Goal: Navigation & Orientation: Find specific page/section

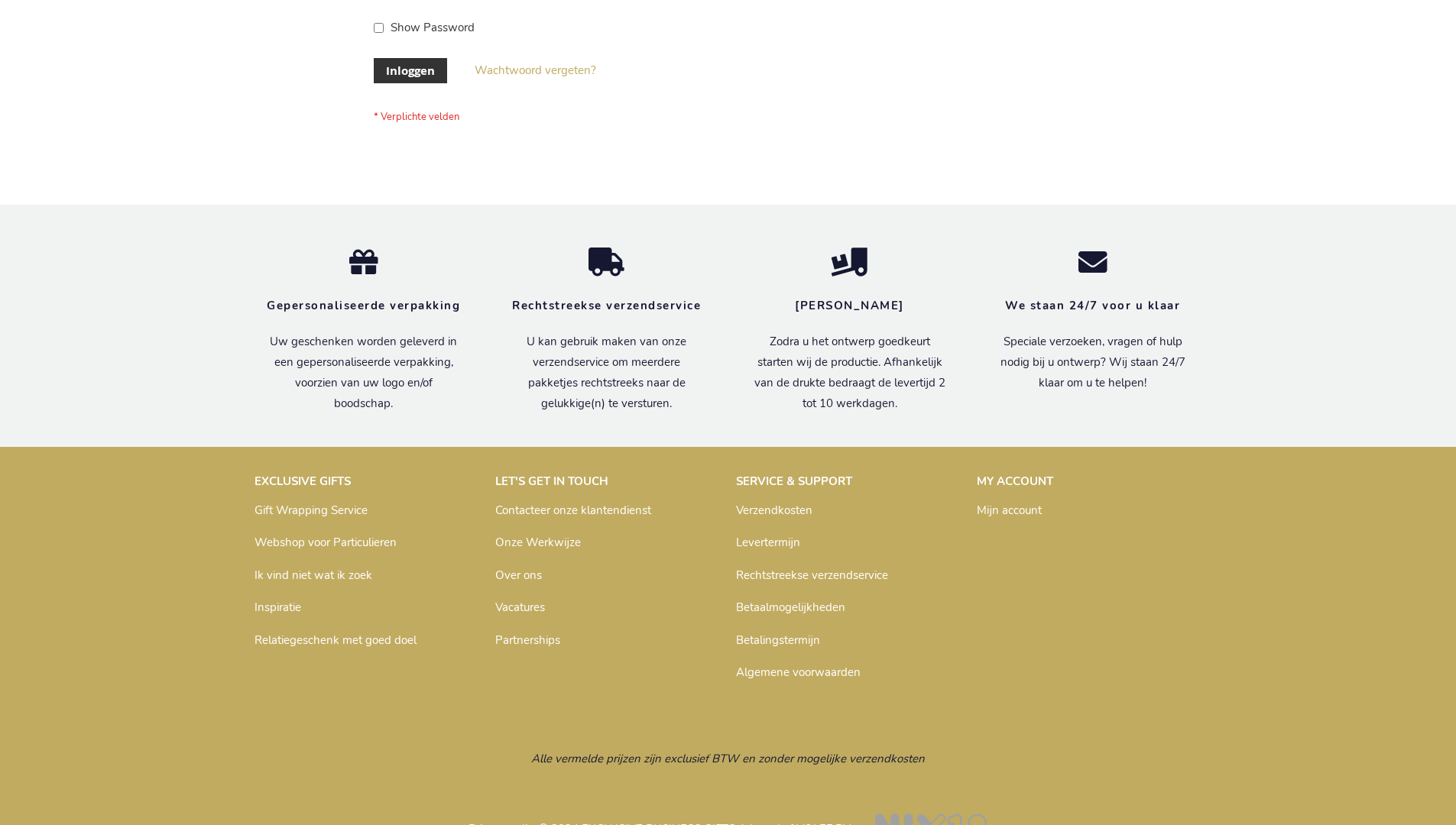
scroll to position [519, 0]
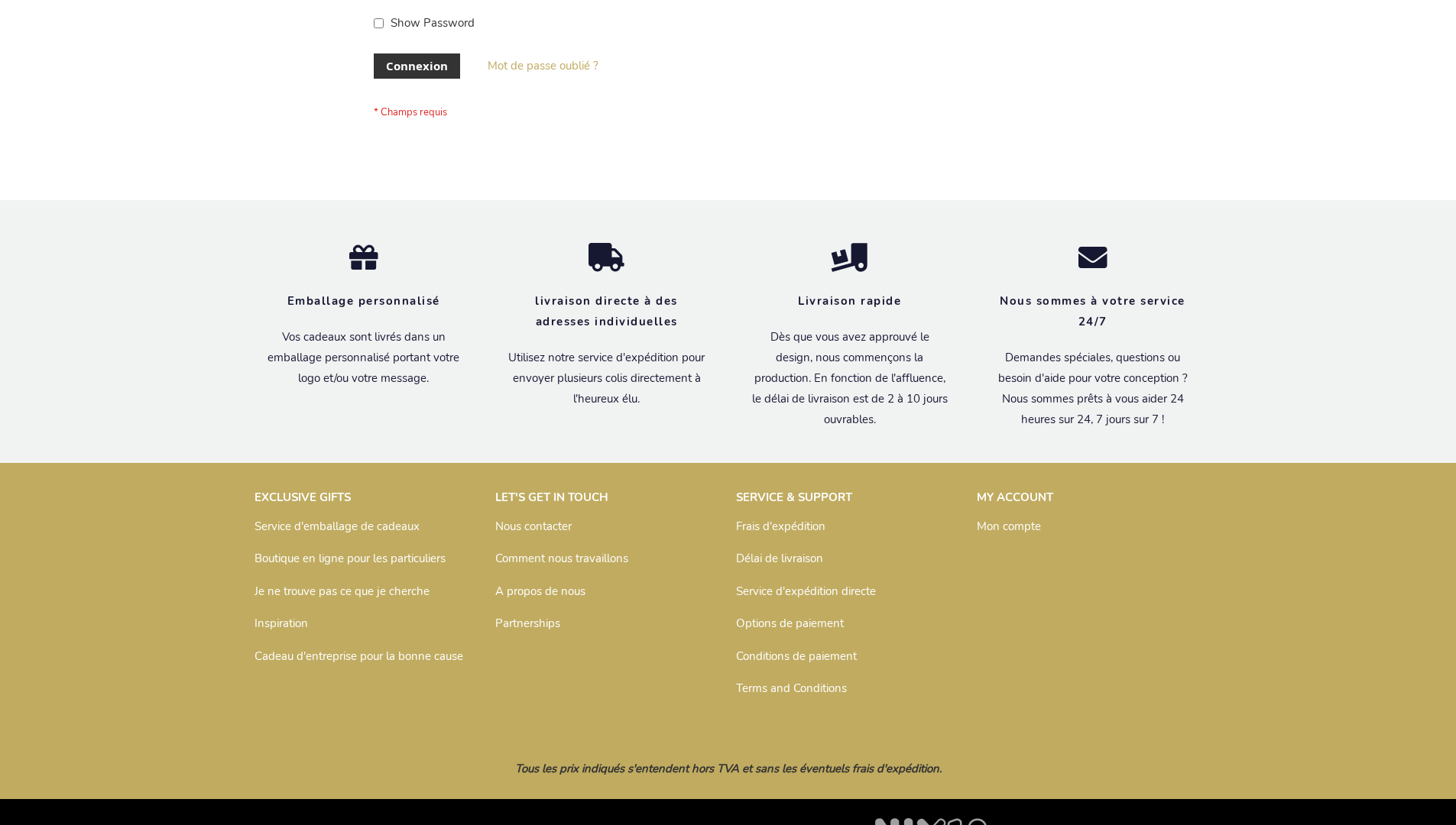
scroll to position [527, 0]
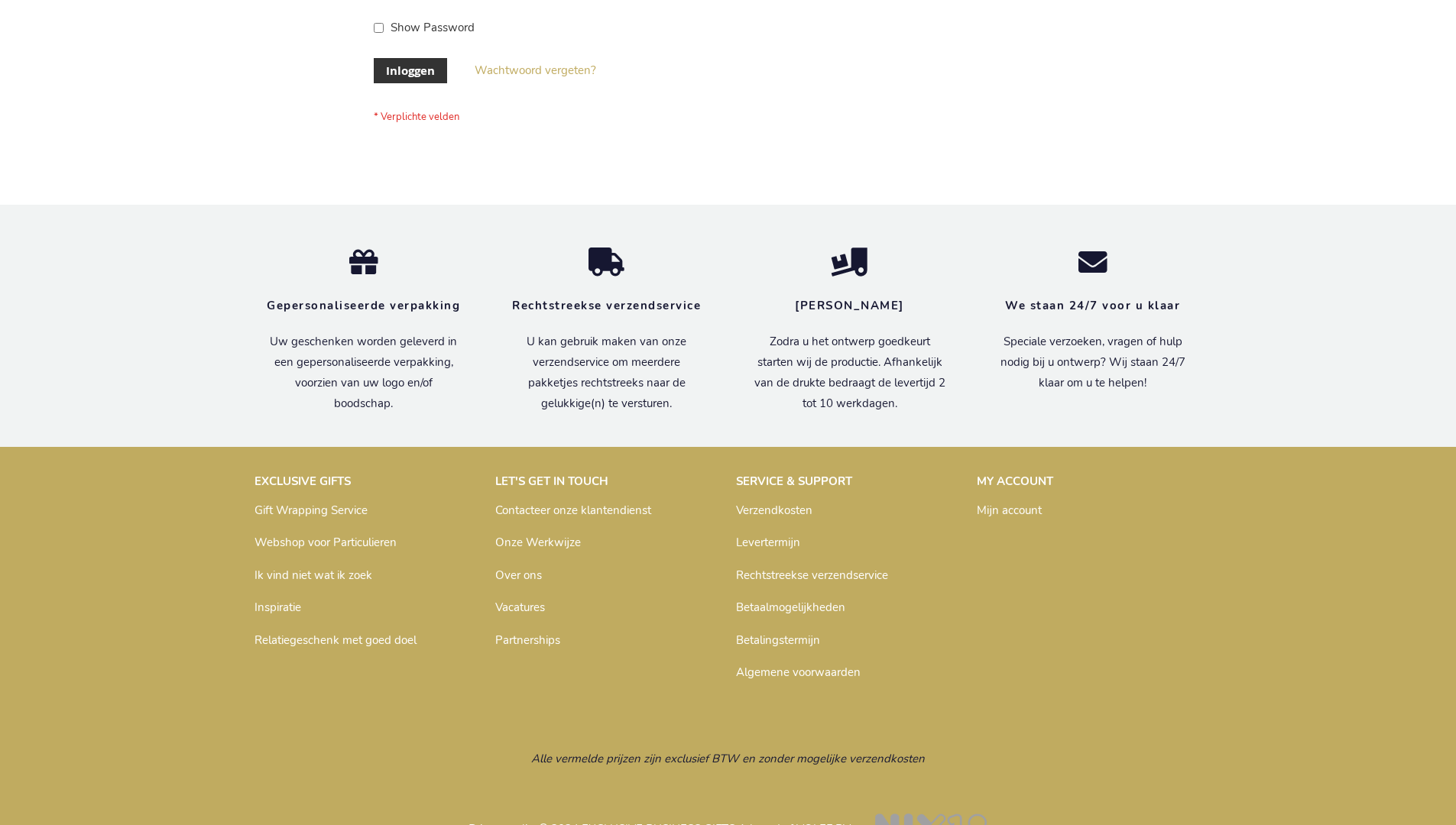
scroll to position [519, 0]
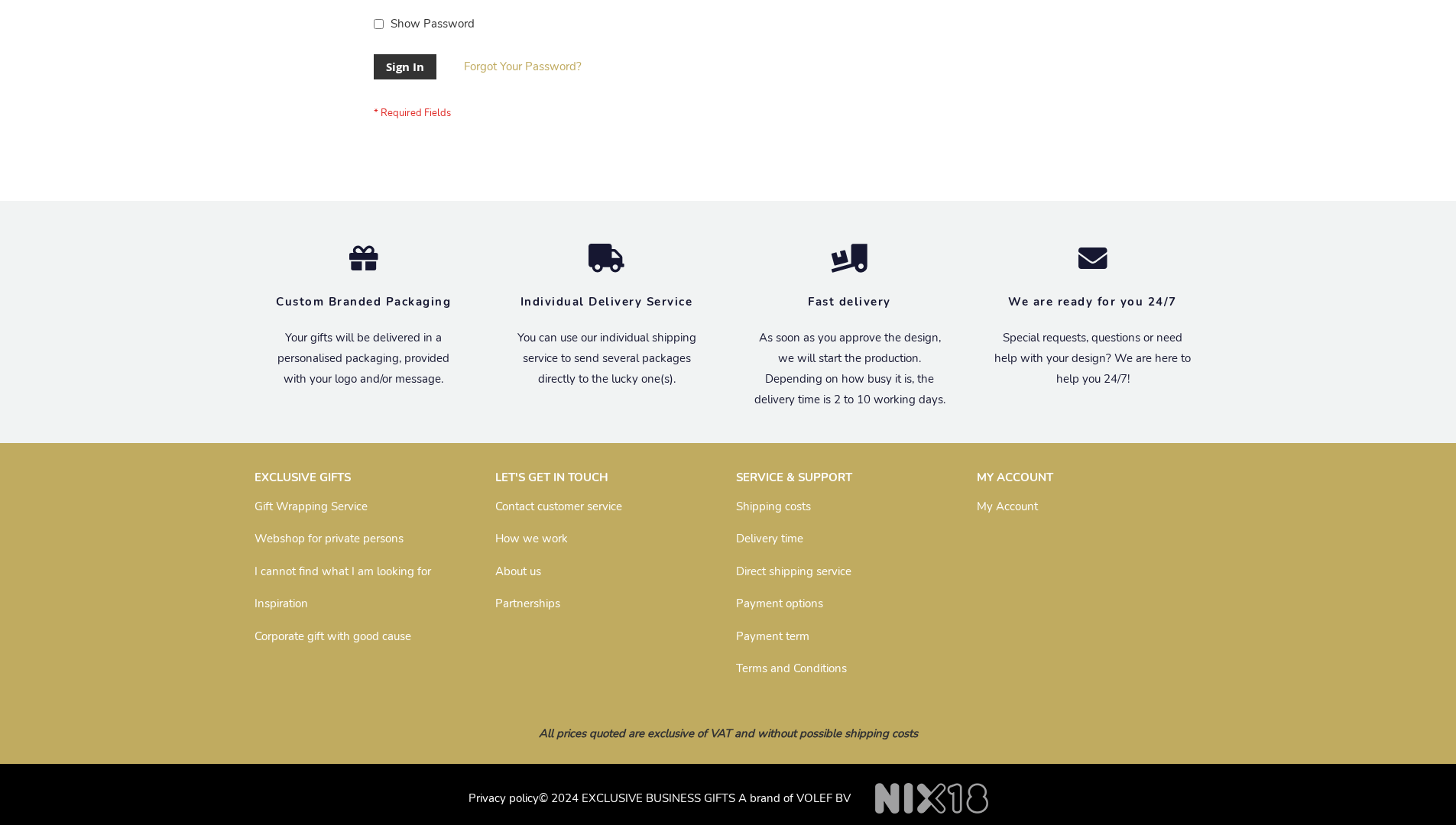
scroll to position [491, 0]
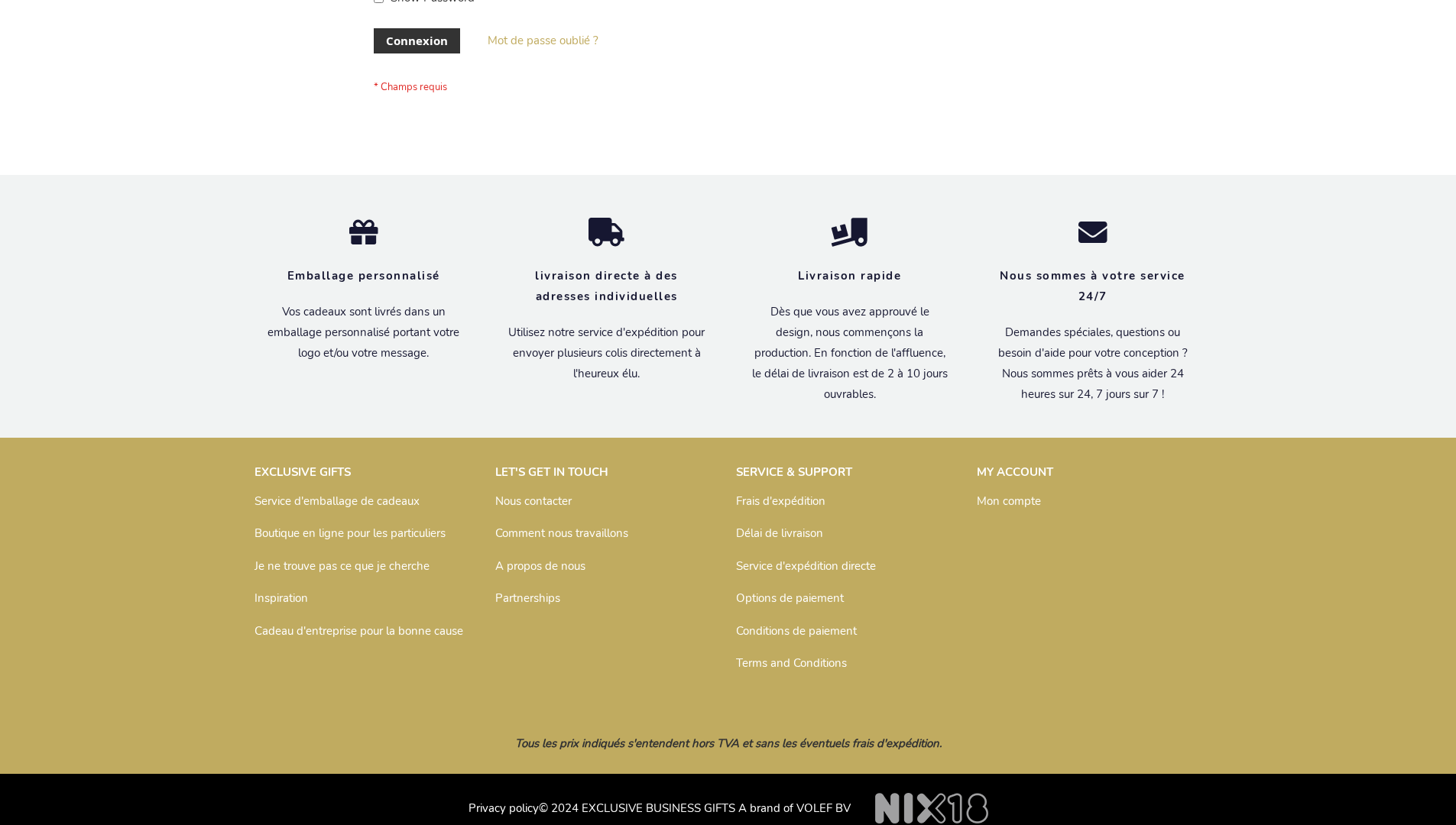
scroll to position [515, 0]
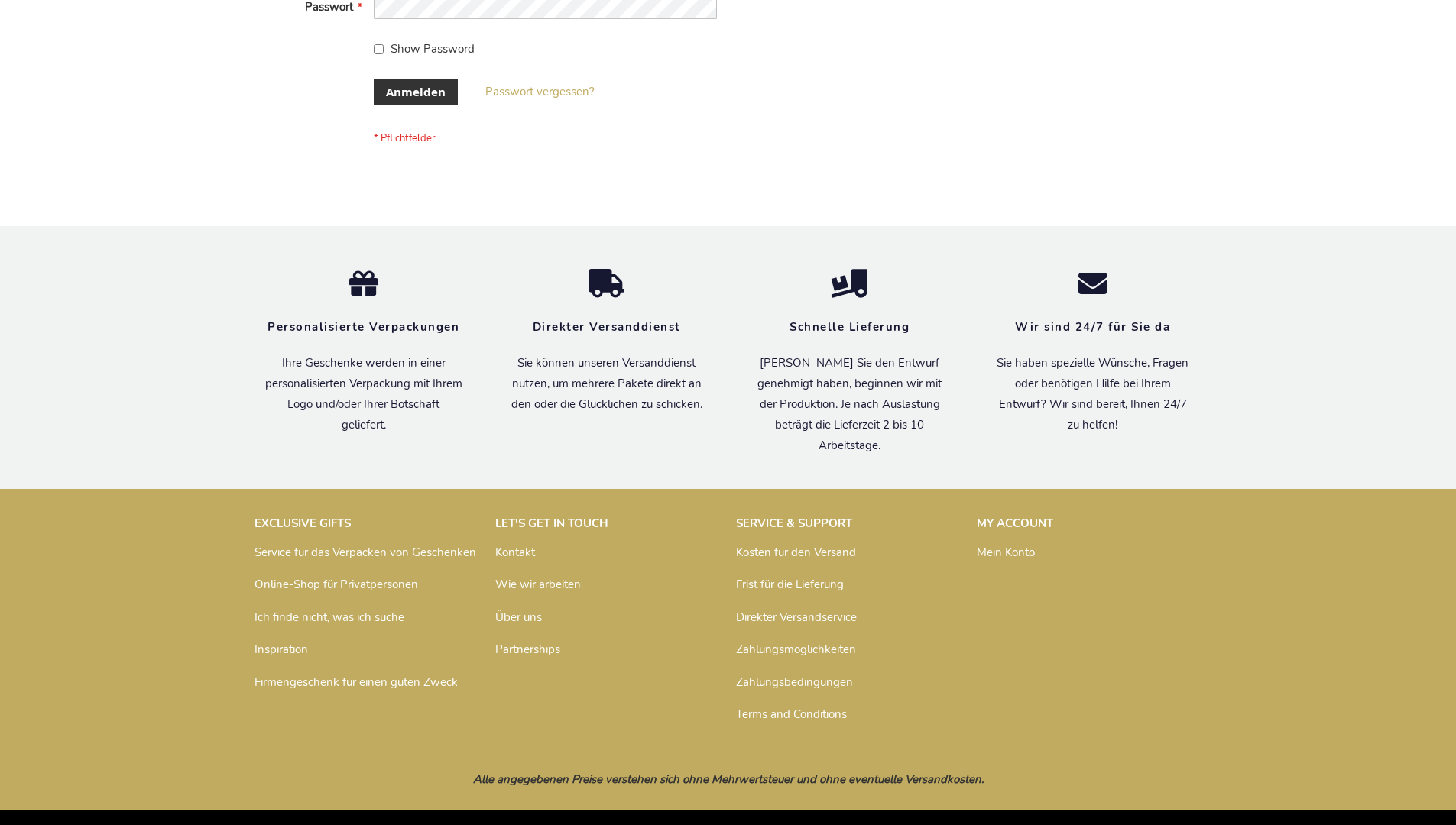
scroll to position [512, 0]
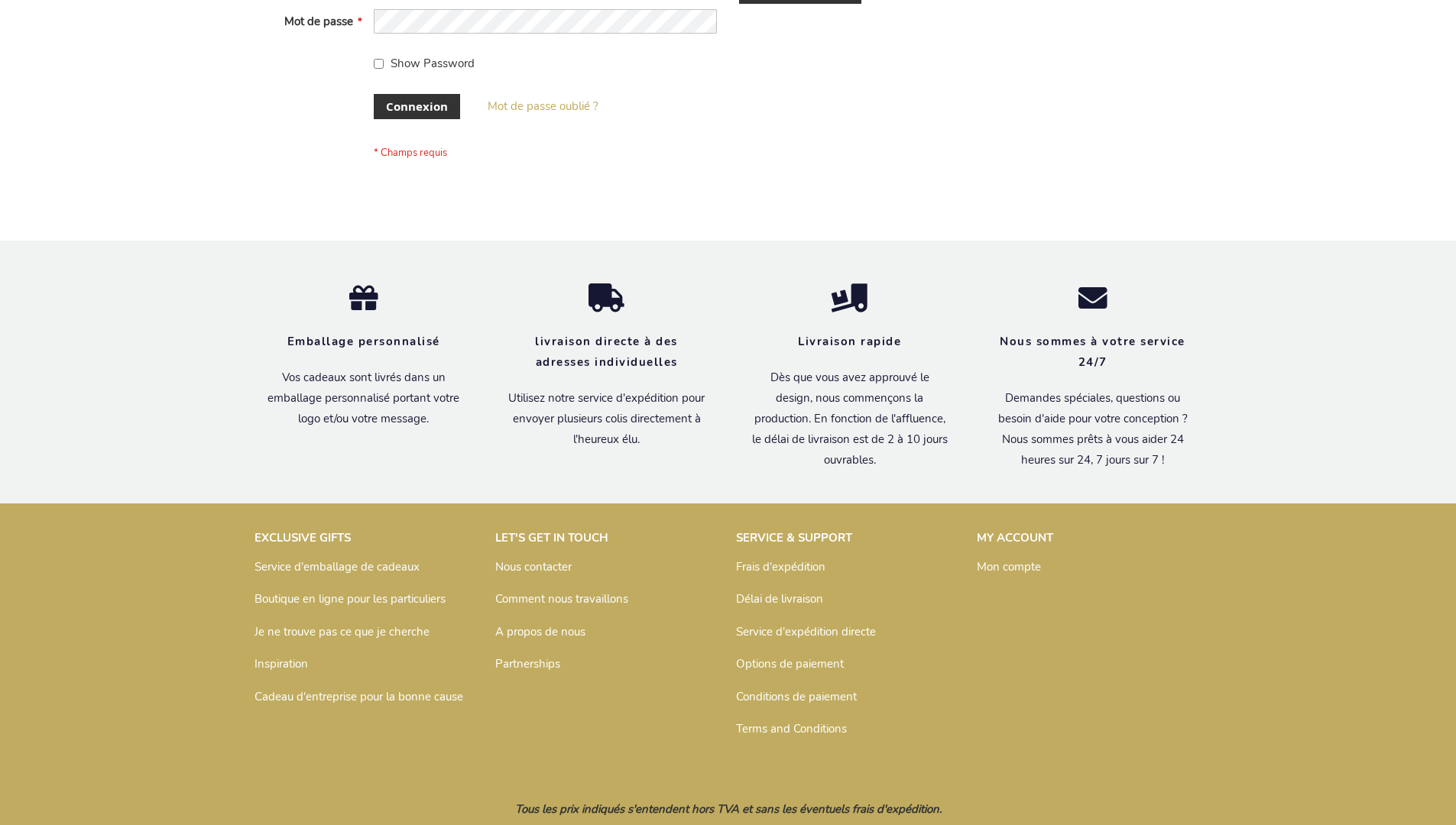
scroll to position [527, 0]
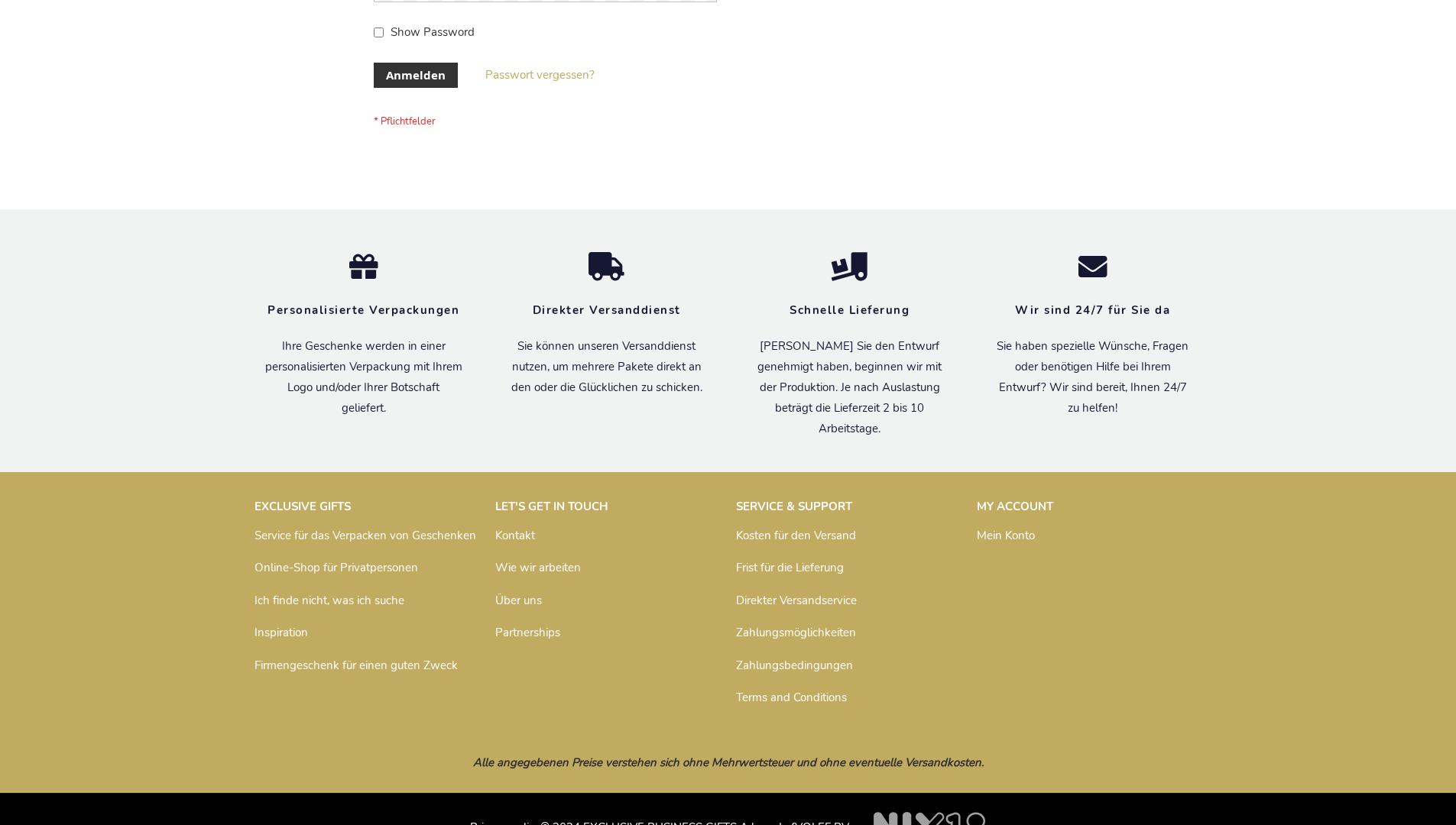
scroll to position [512, 0]
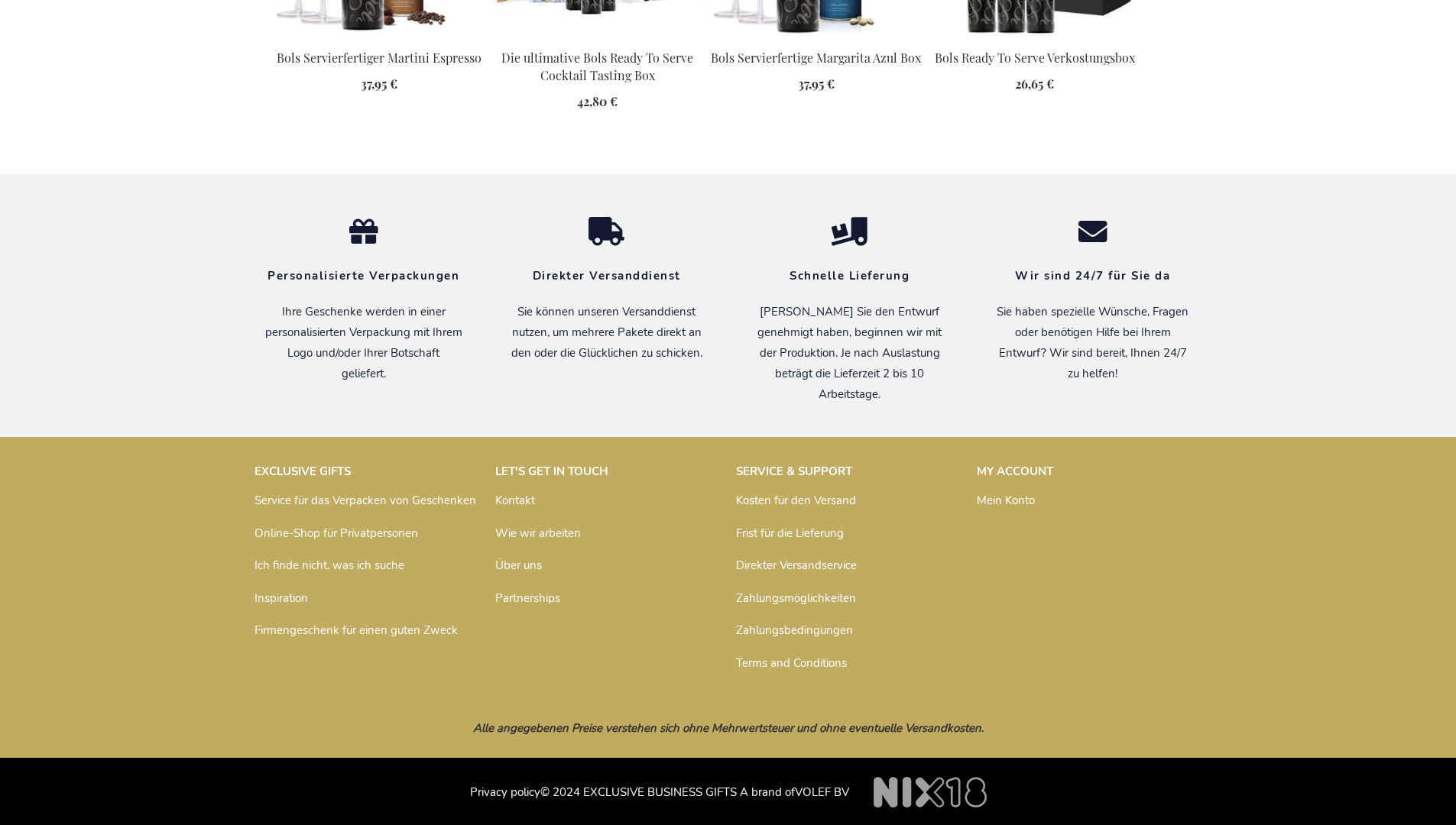
scroll to position [1991, 0]
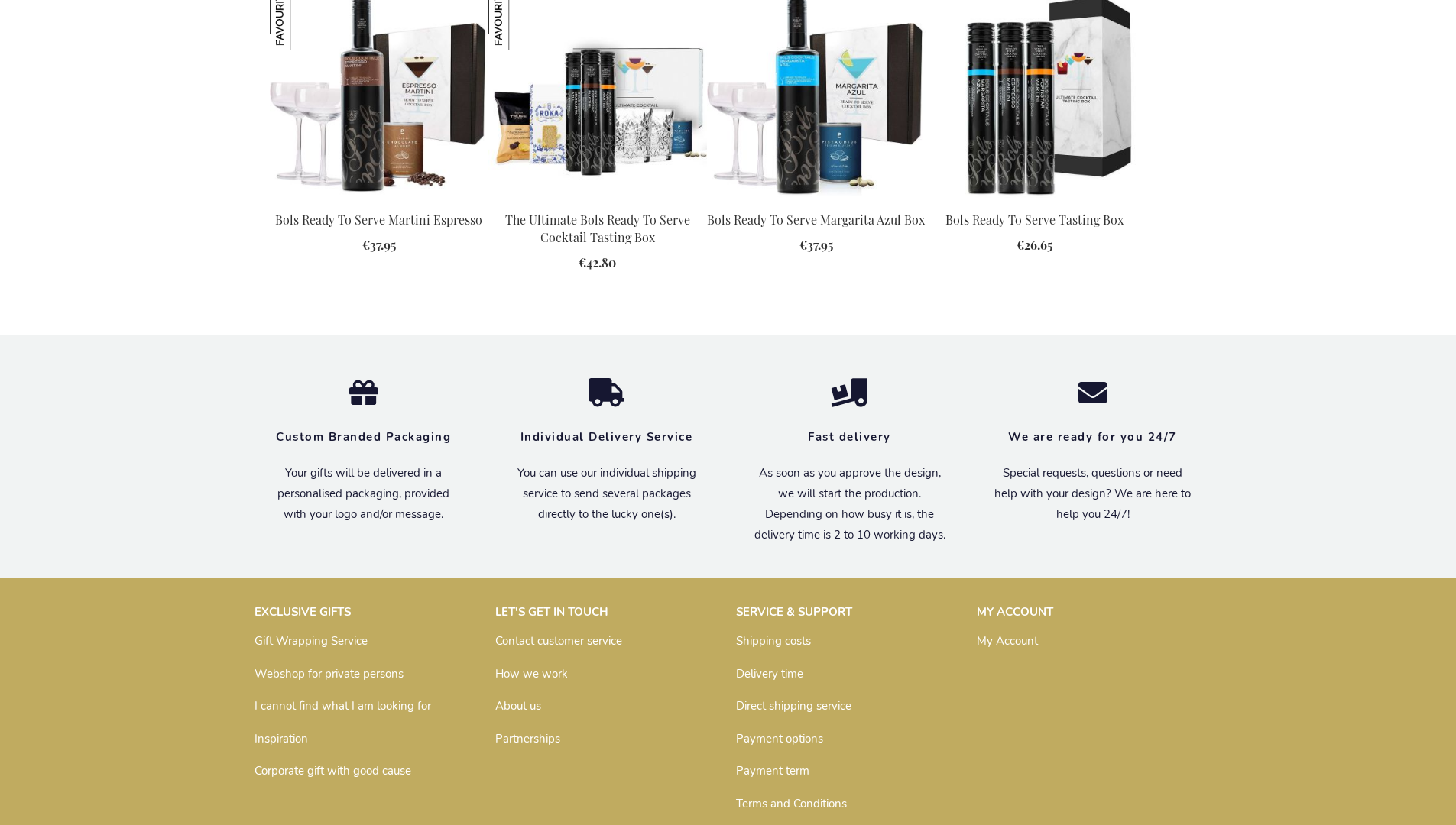
scroll to position [1937, 0]
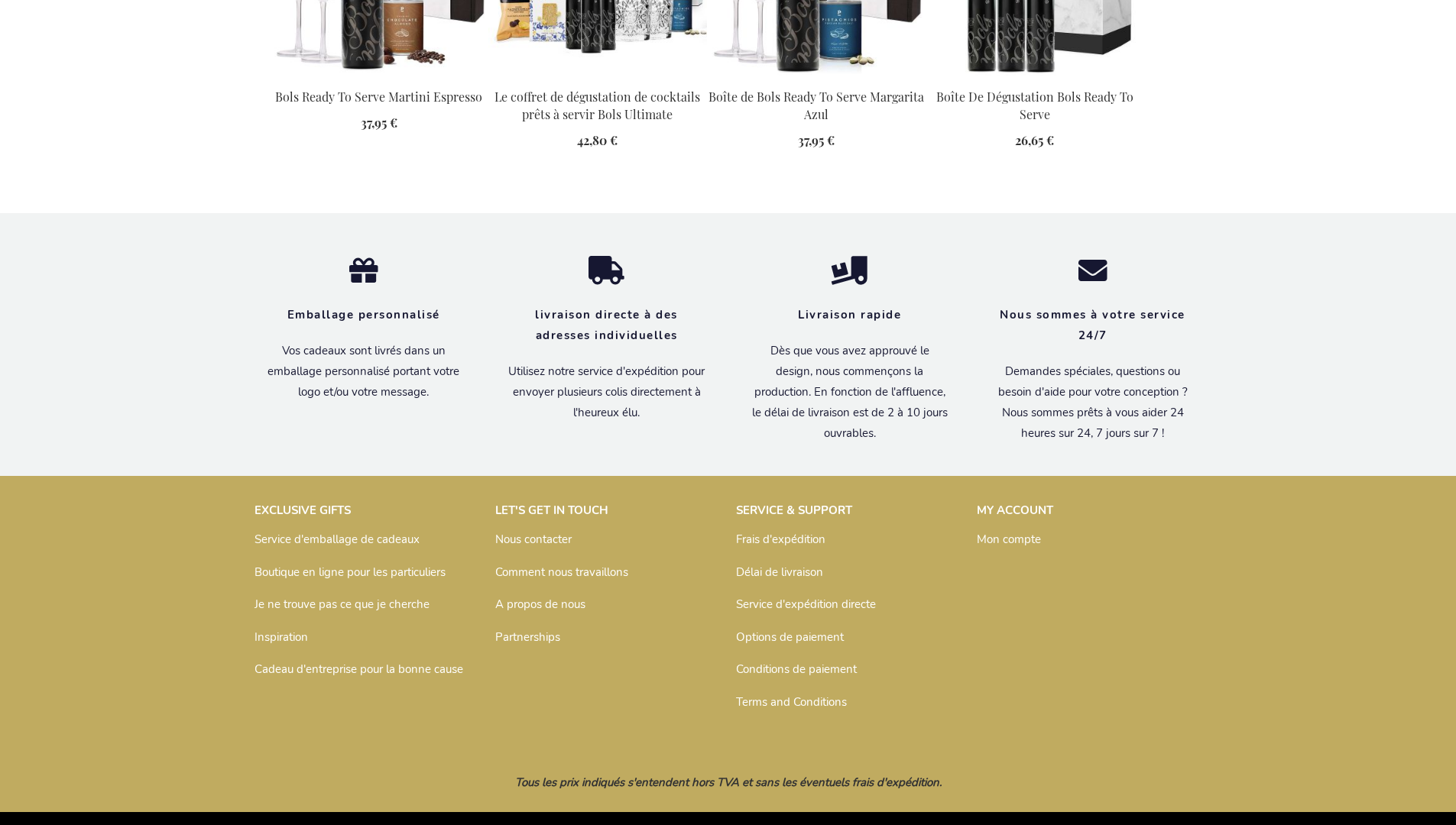
scroll to position [2007, 0]
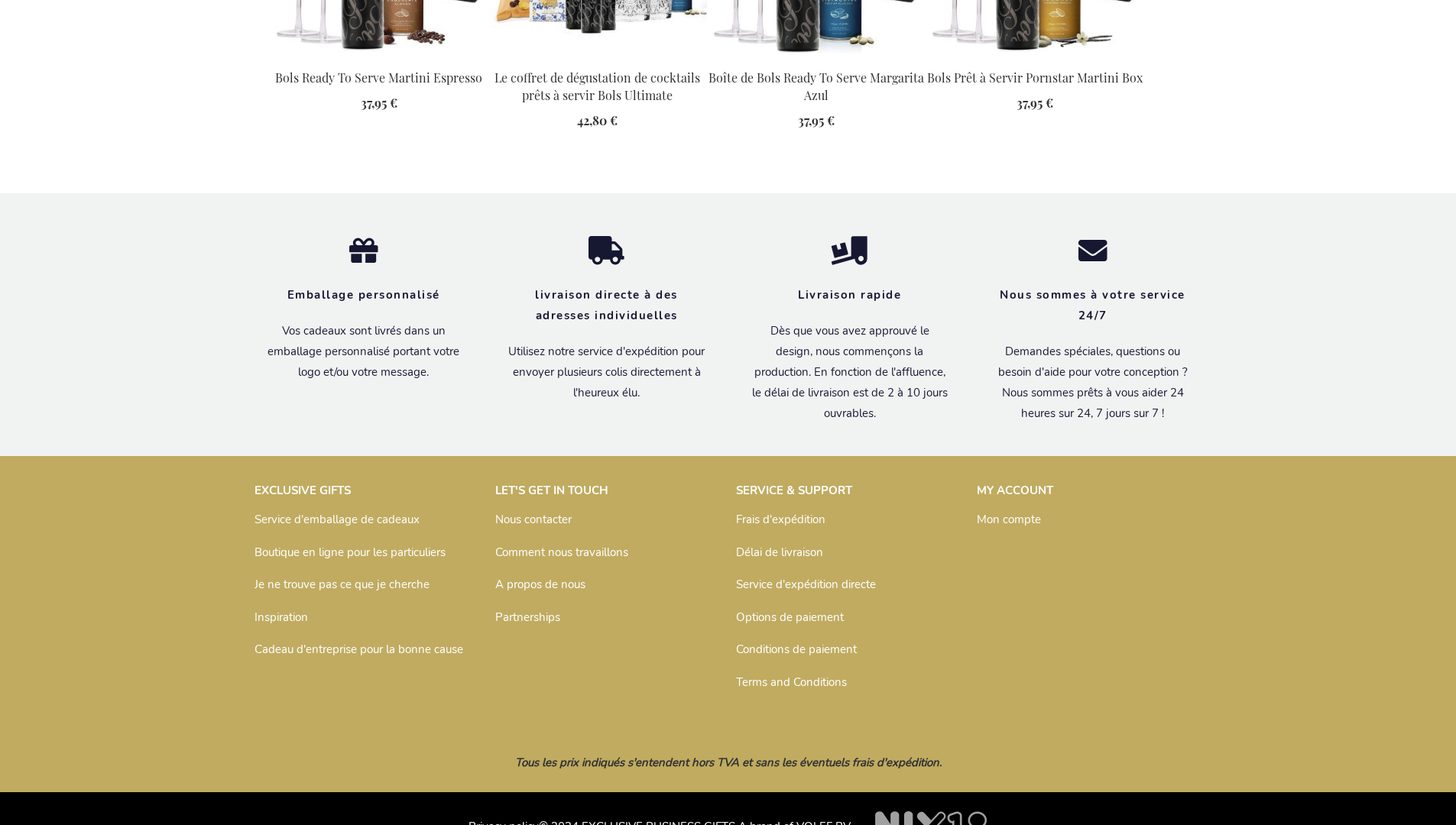
scroll to position [2056, 0]
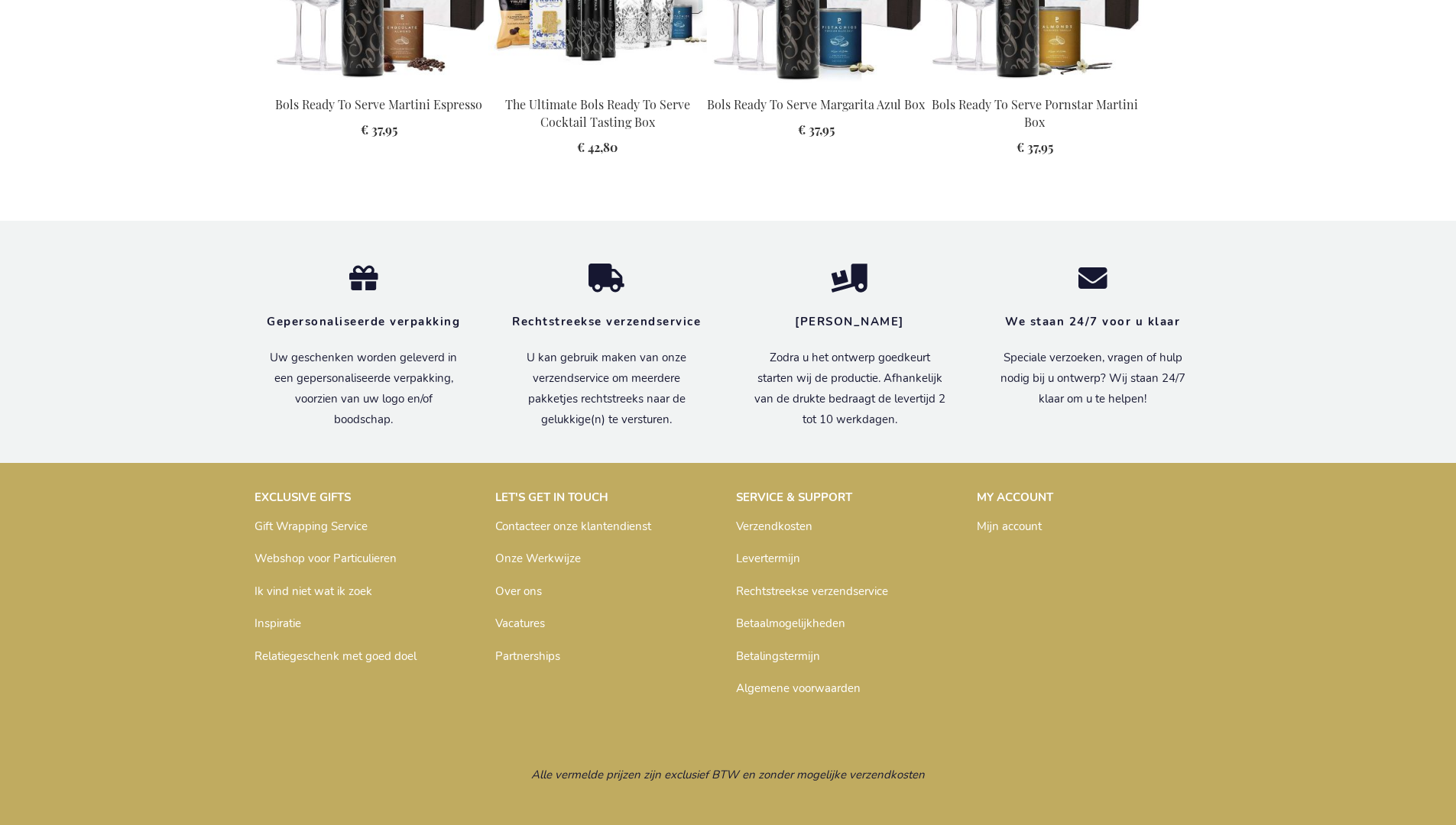
scroll to position [1981, 0]
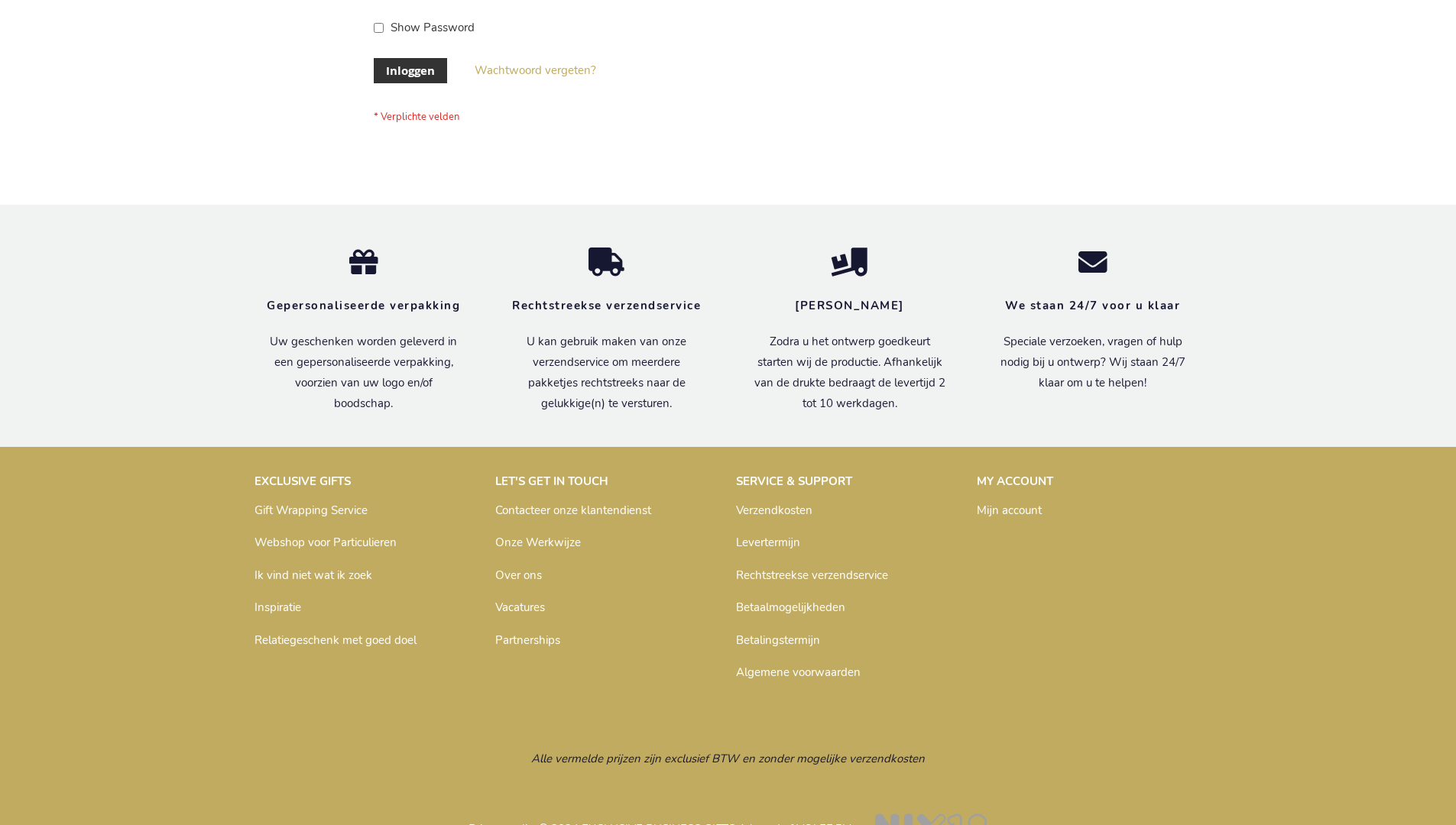
scroll to position [519, 0]
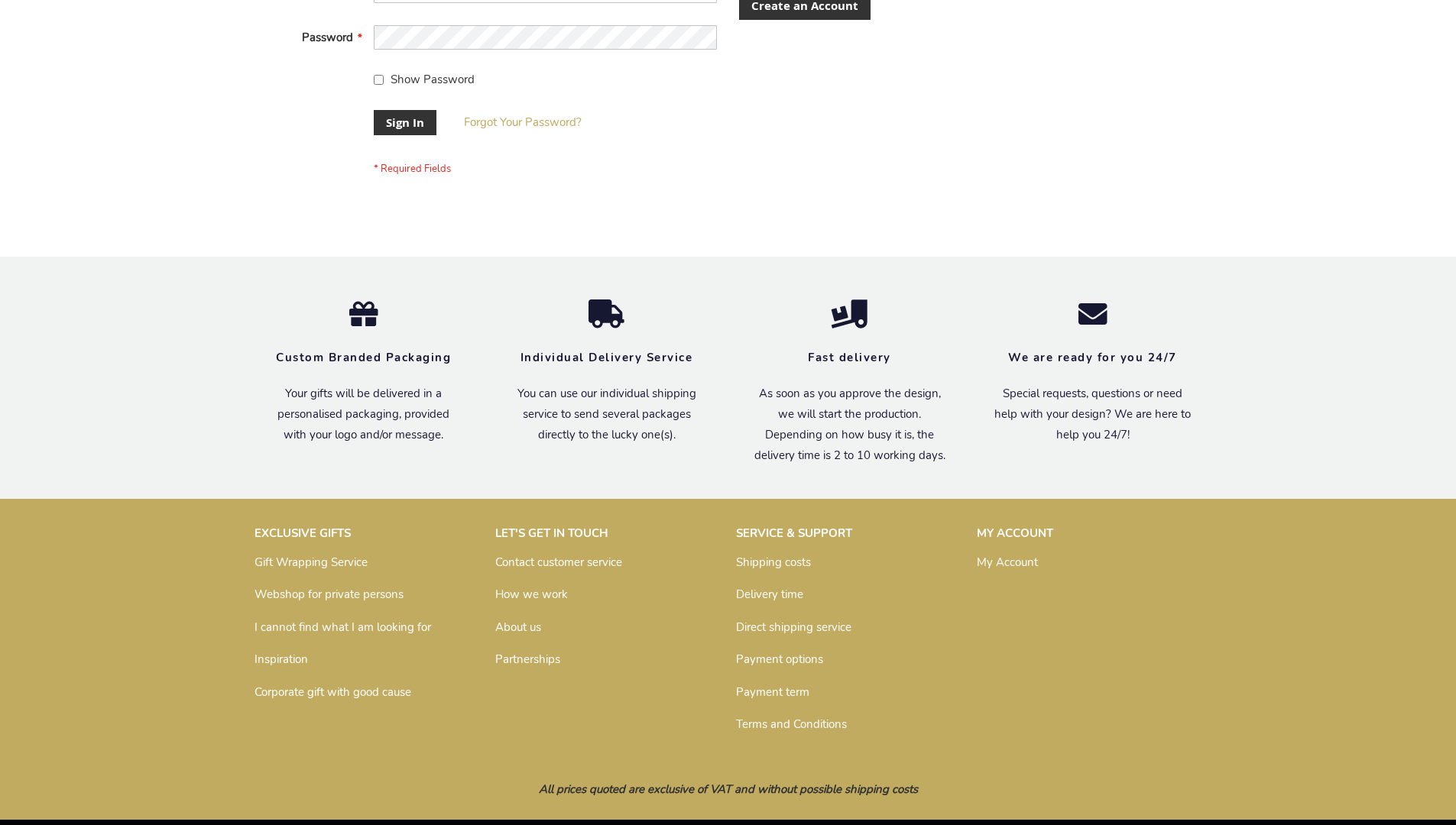
scroll to position [491, 0]
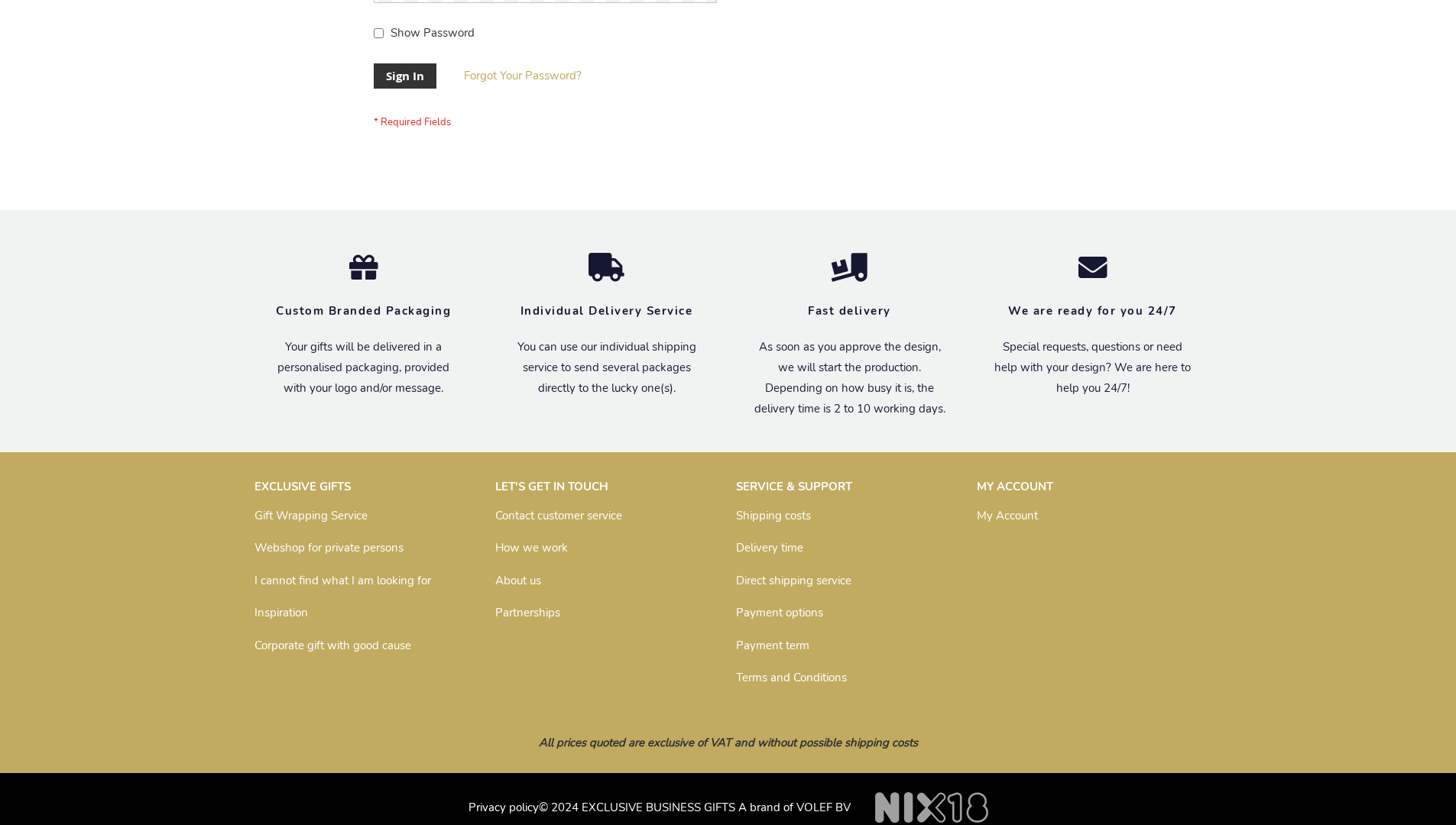
scroll to position [491, 0]
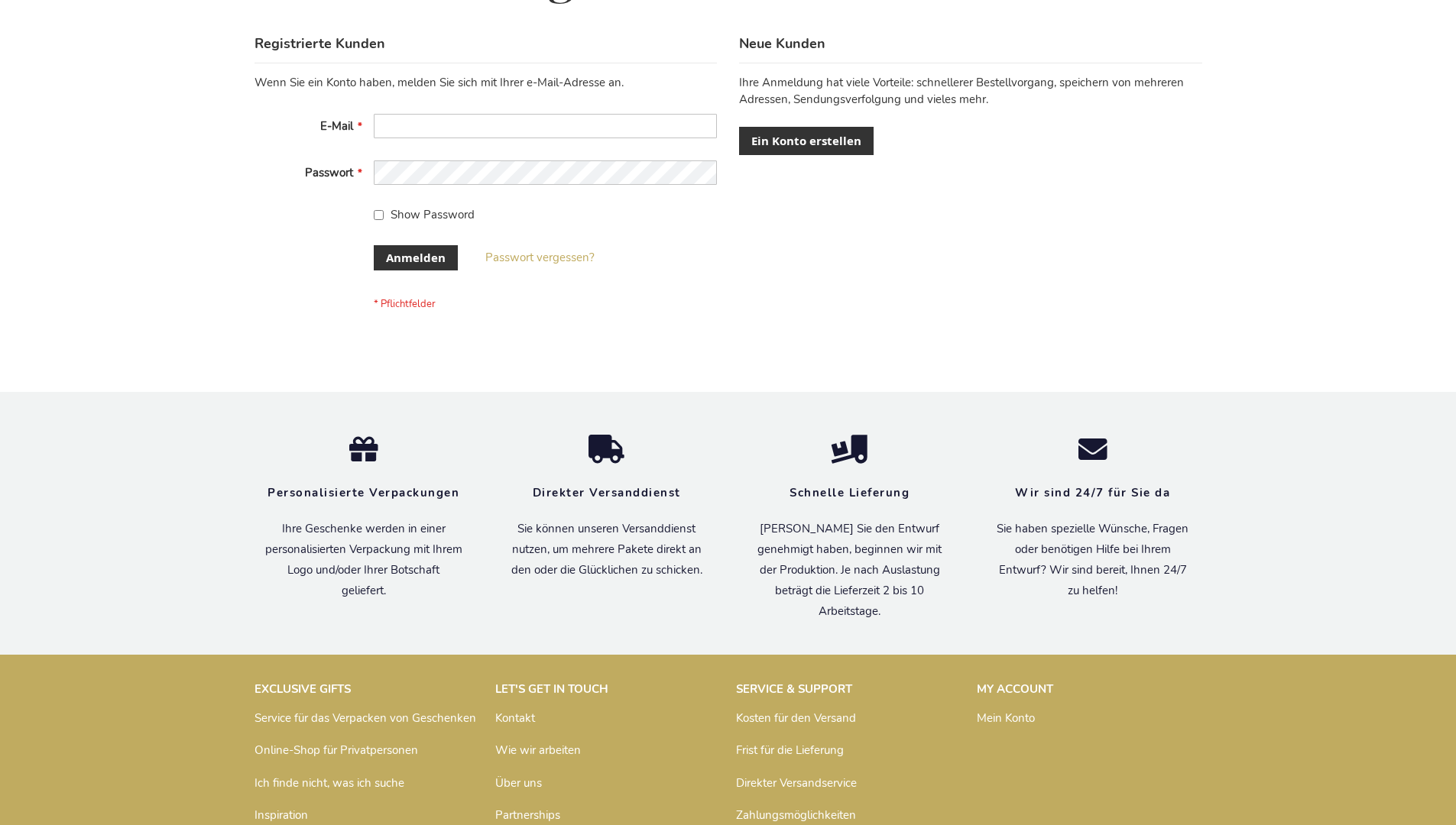
scroll to position [512, 0]
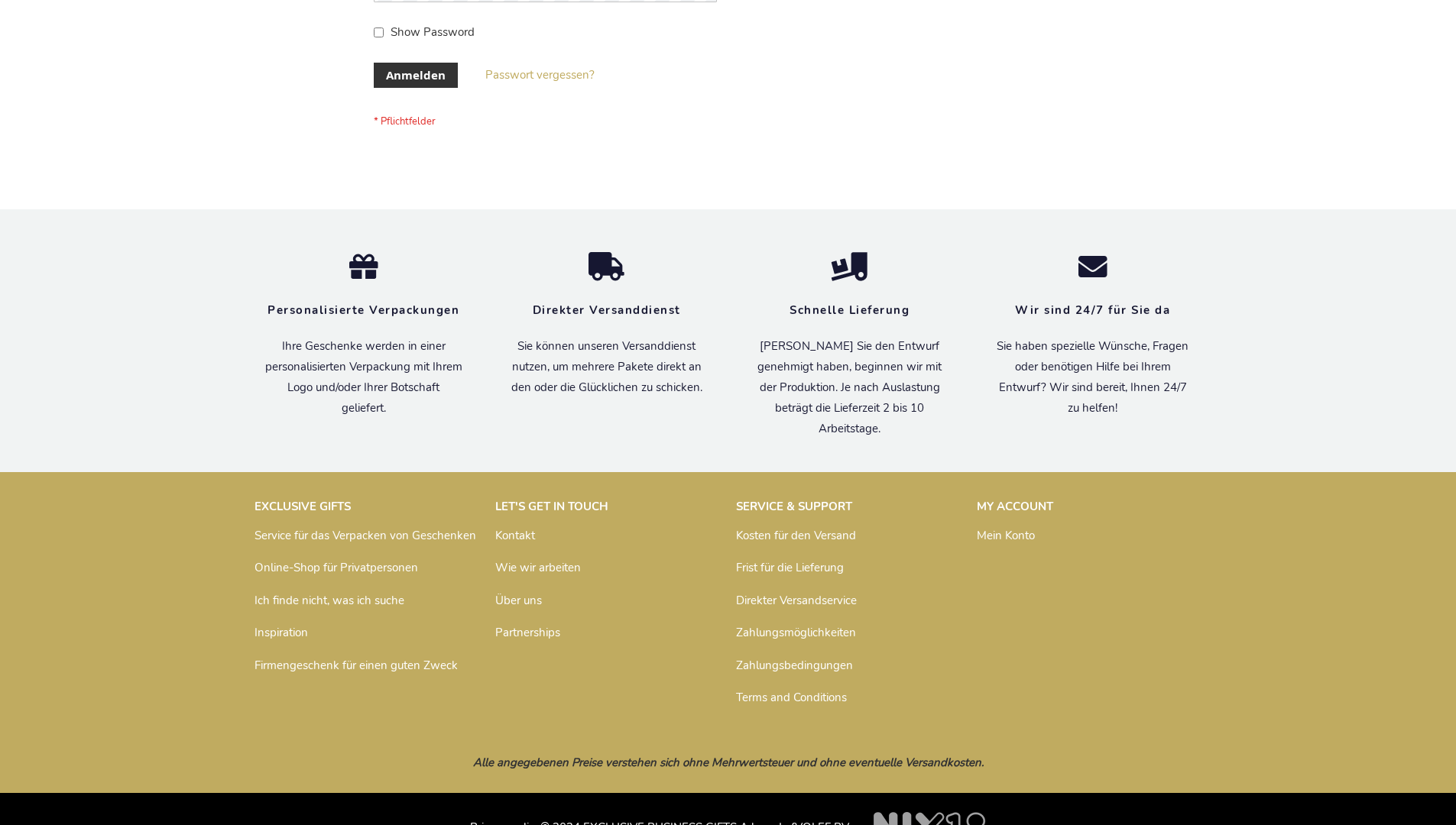
scroll to position [512, 0]
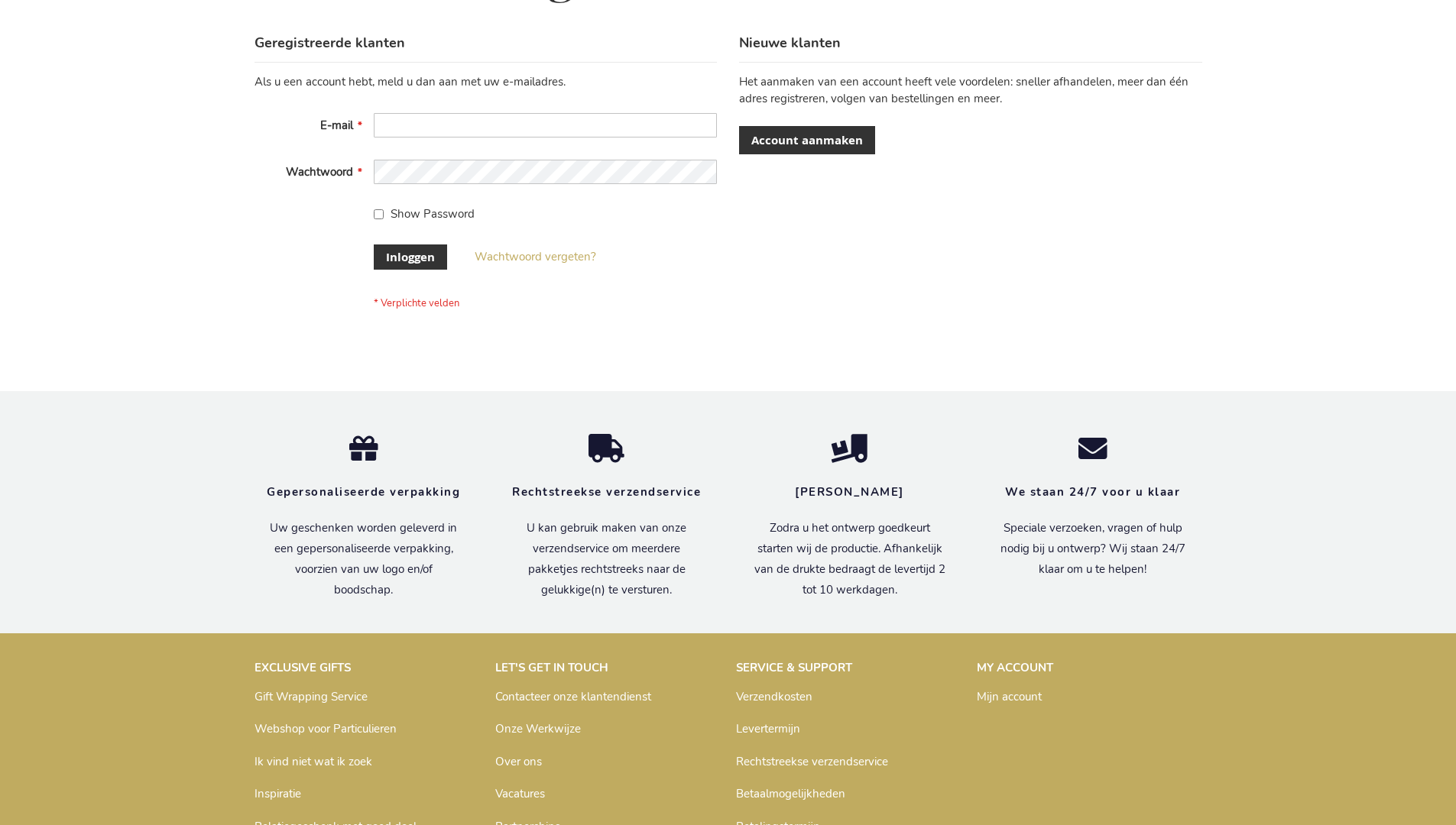
scroll to position [519, 0]
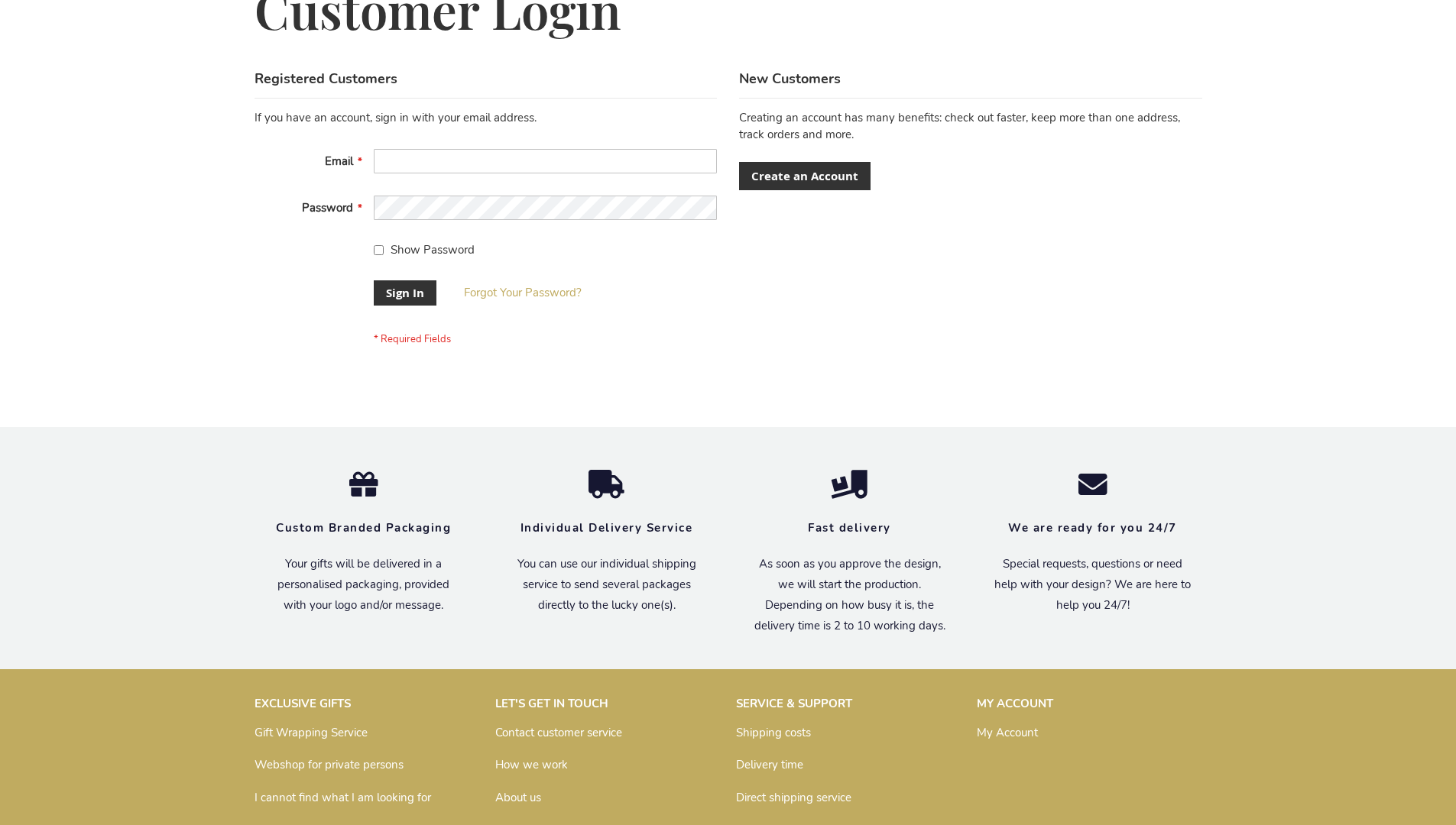
scroll to position [491, 0]
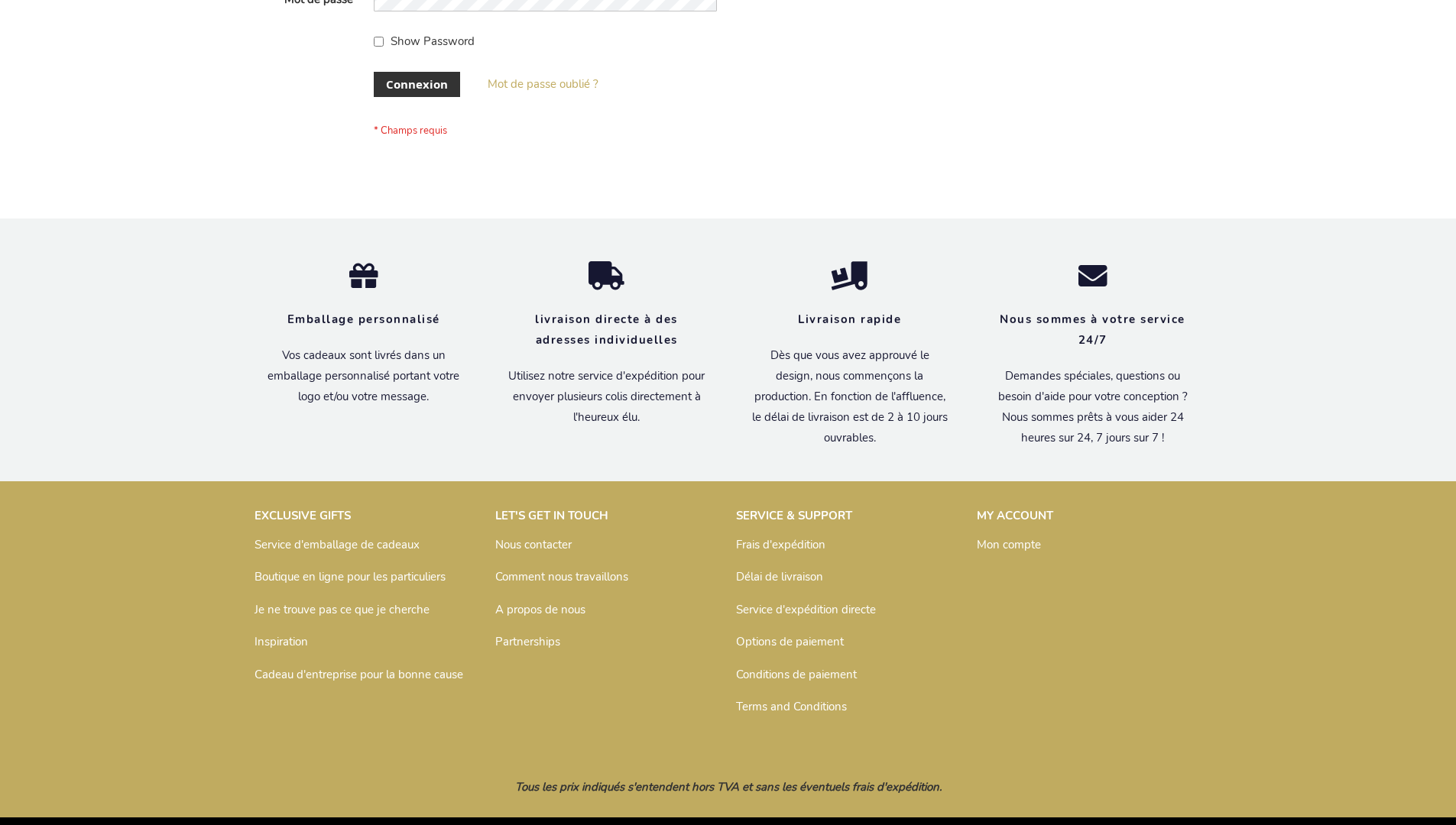
scroll to position [527, 0]
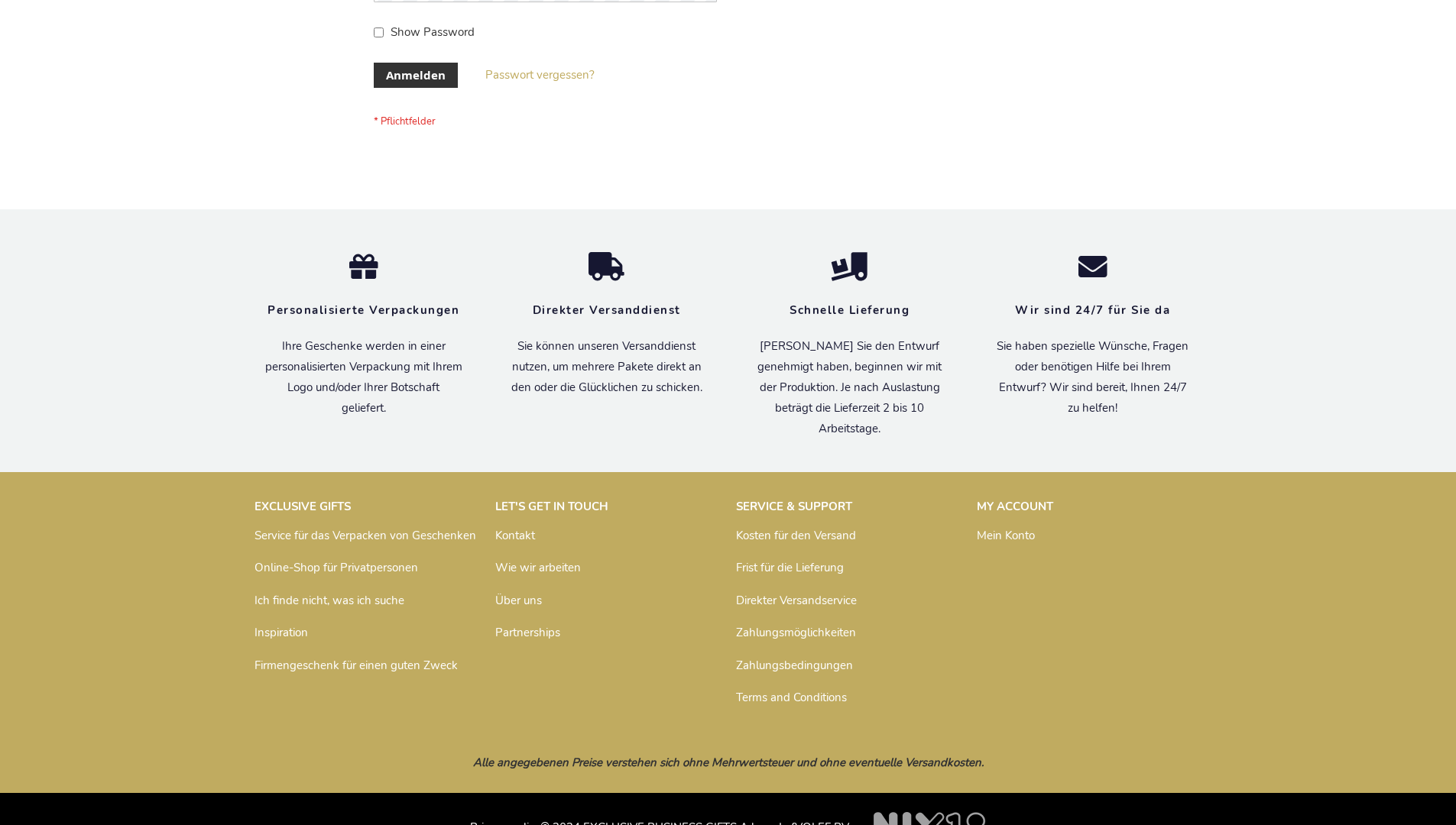
scroll to position [512, 0]
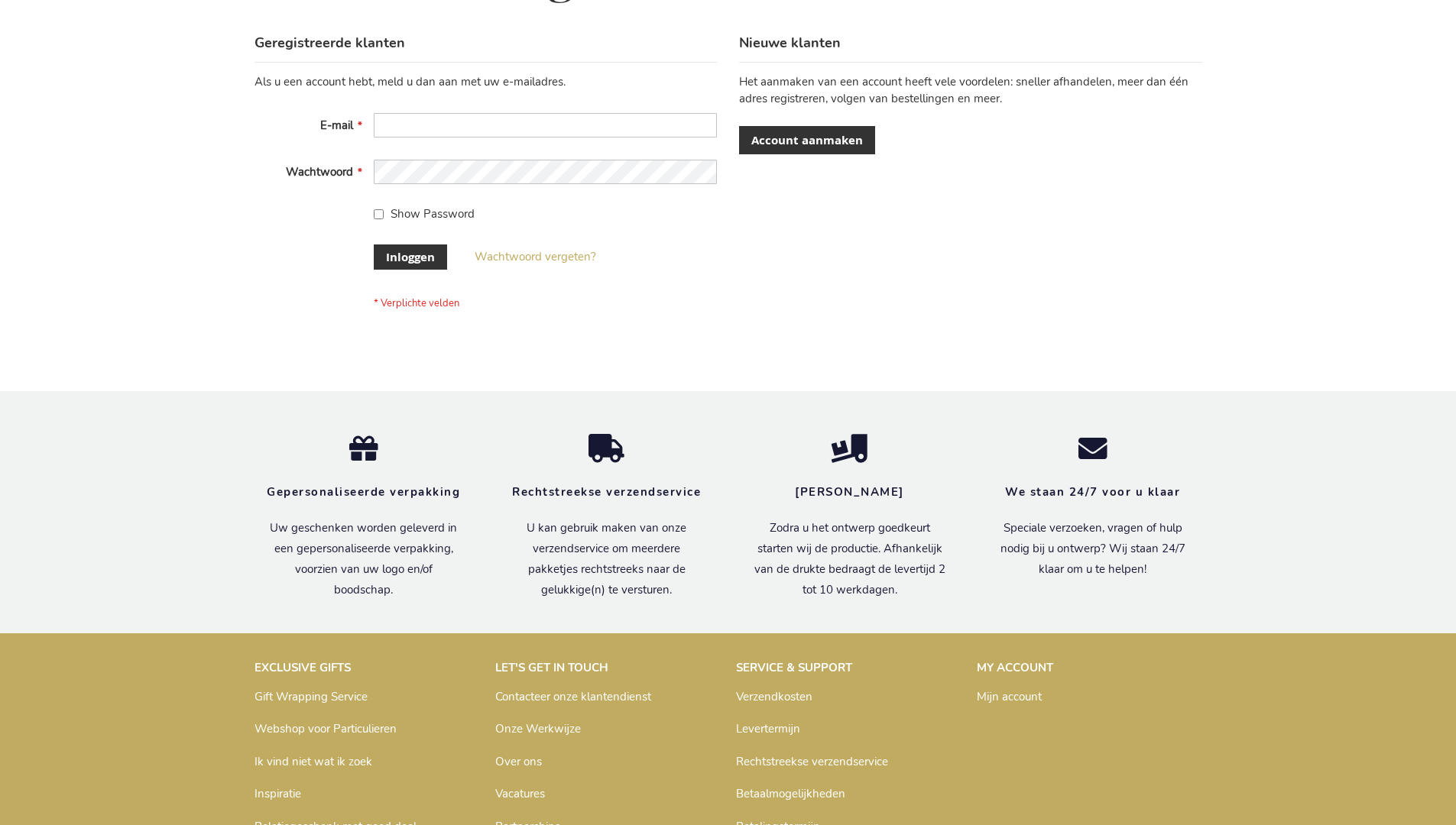
scroll to position [519, 0]
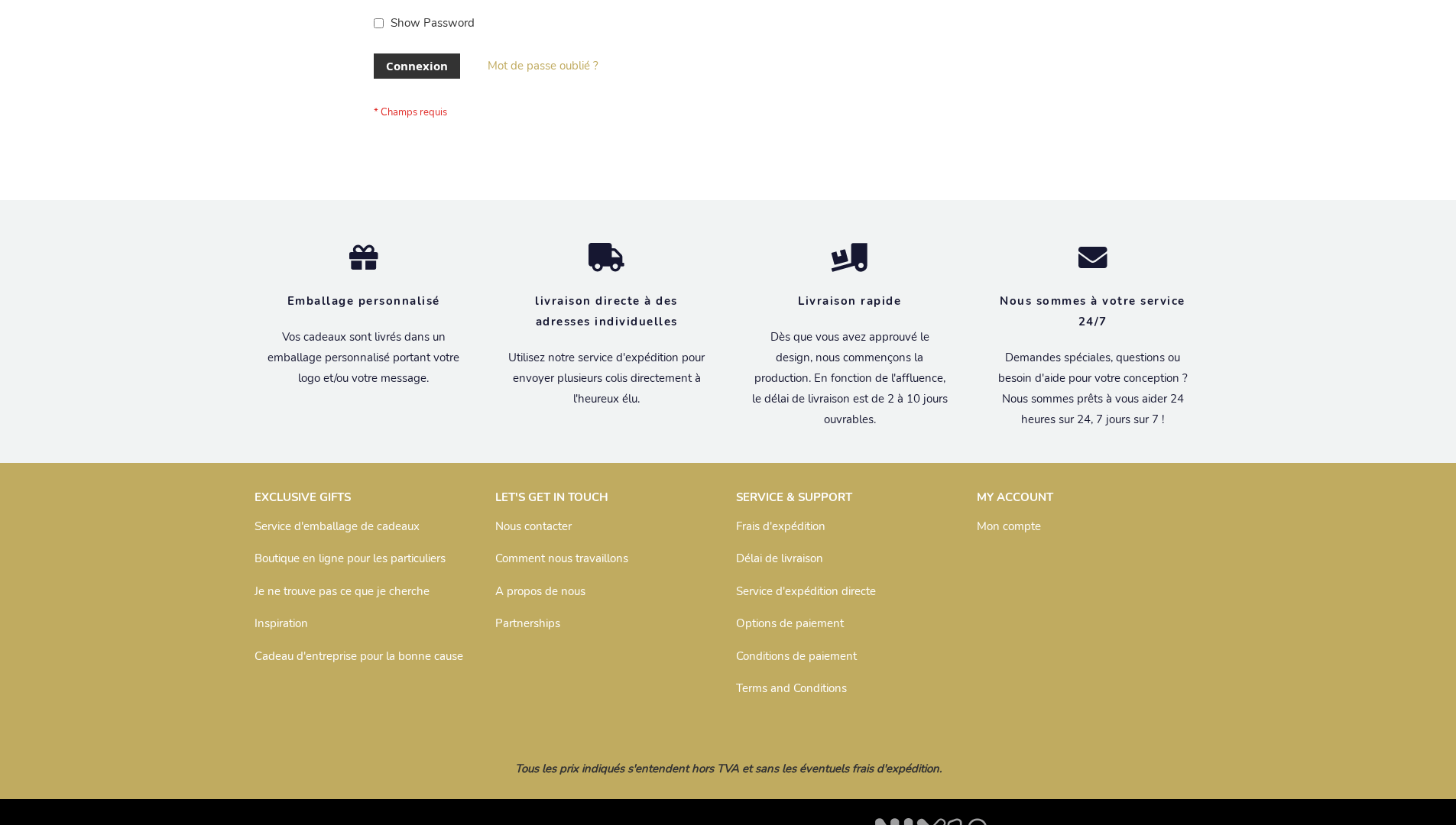
scroll to position [527, 0]
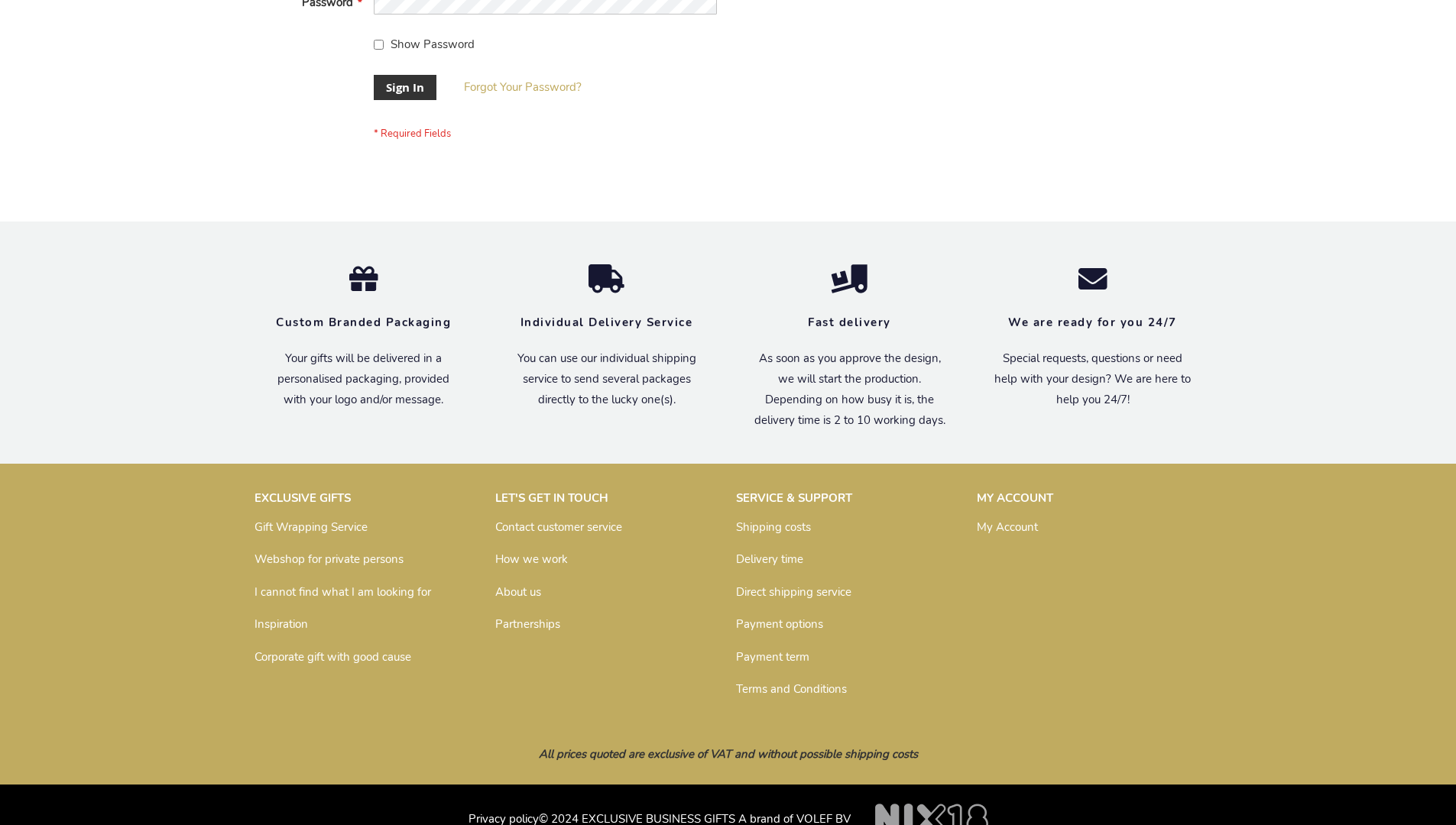
scroll to position [491, 0]
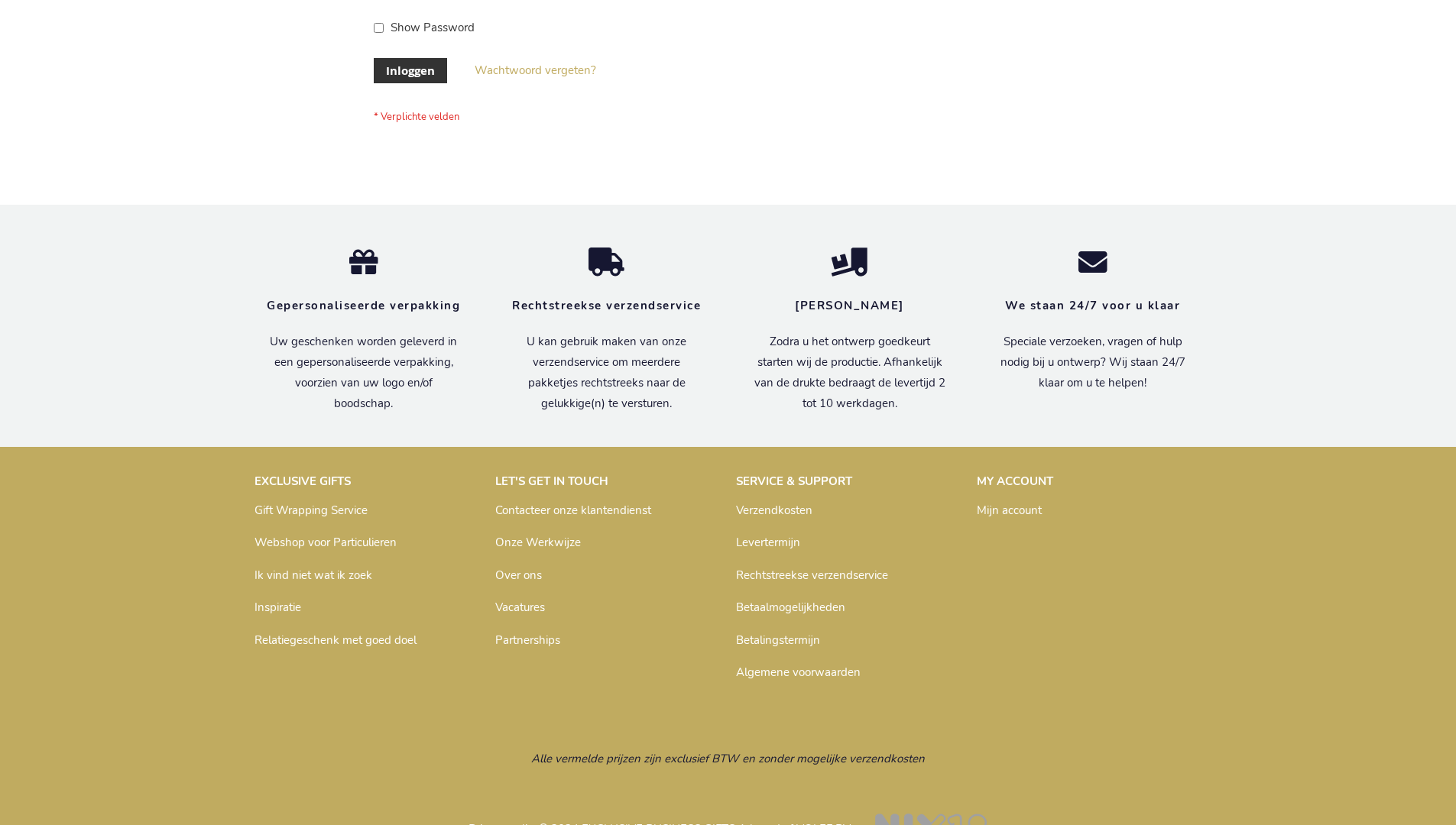
scroll to position [519, 0]
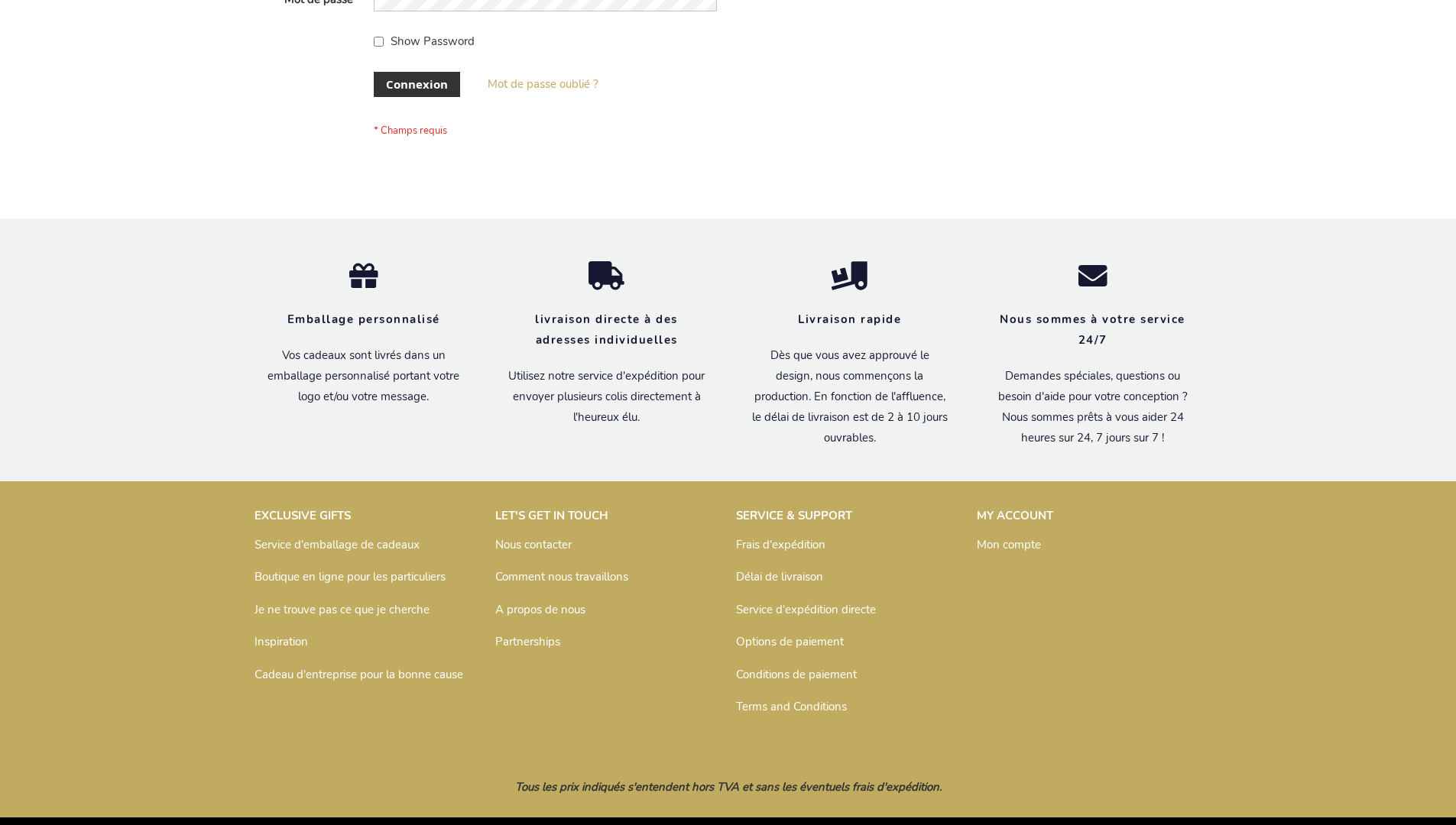
scroll to position [527, 0]
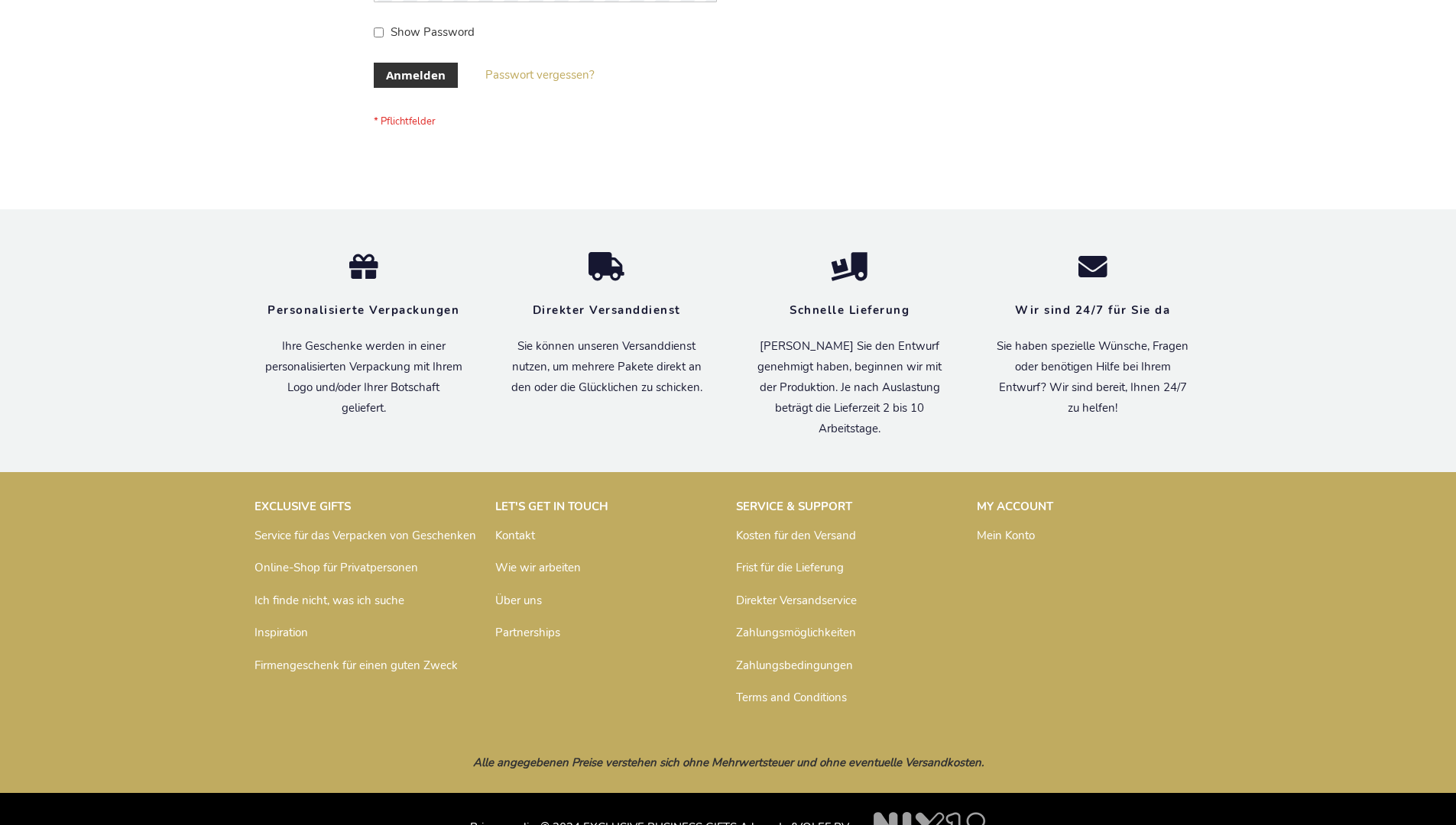
scroll to position [512, 0]
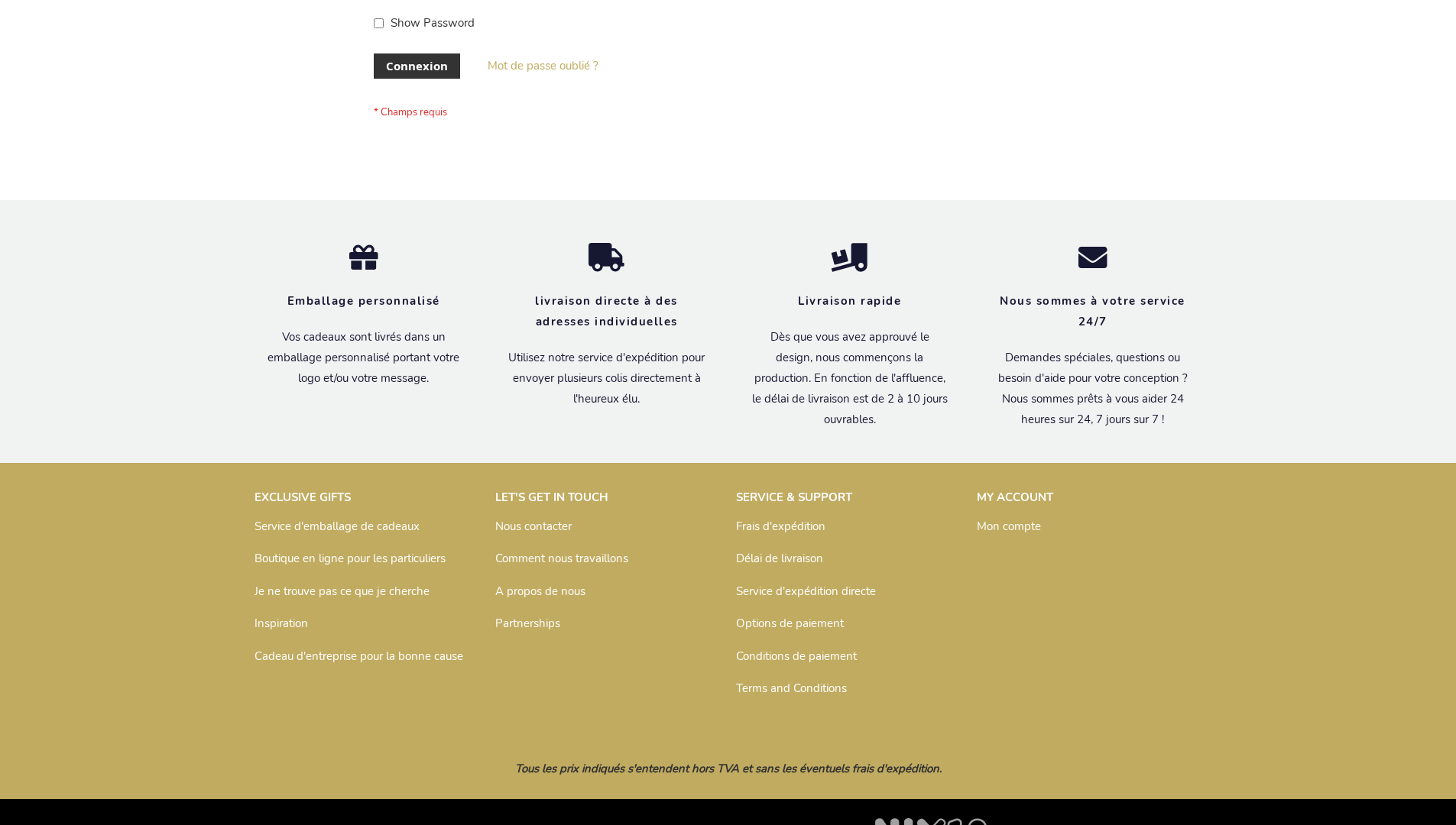
scroll to position [527, 0]
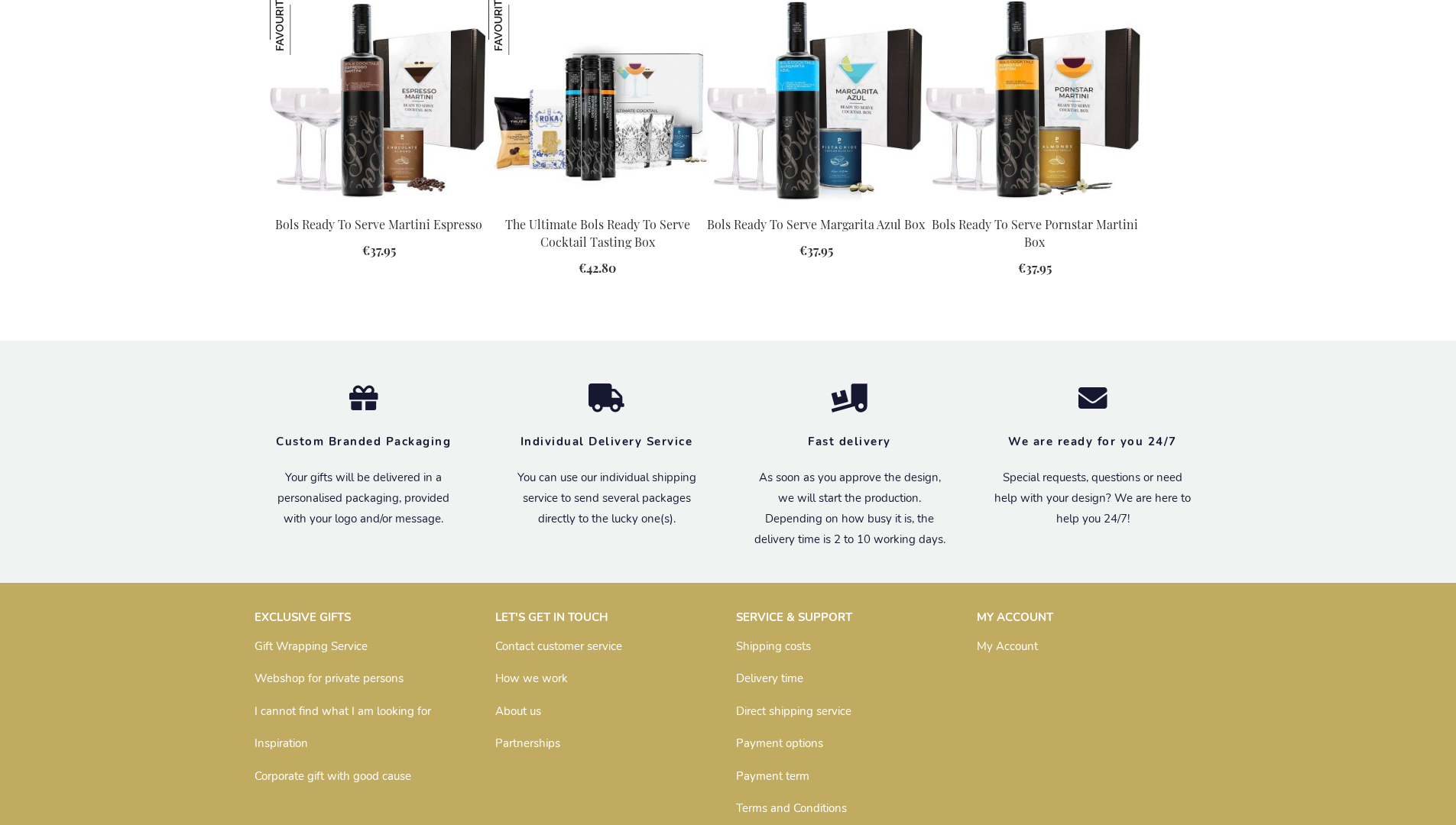
scroll to position [2003, 0]
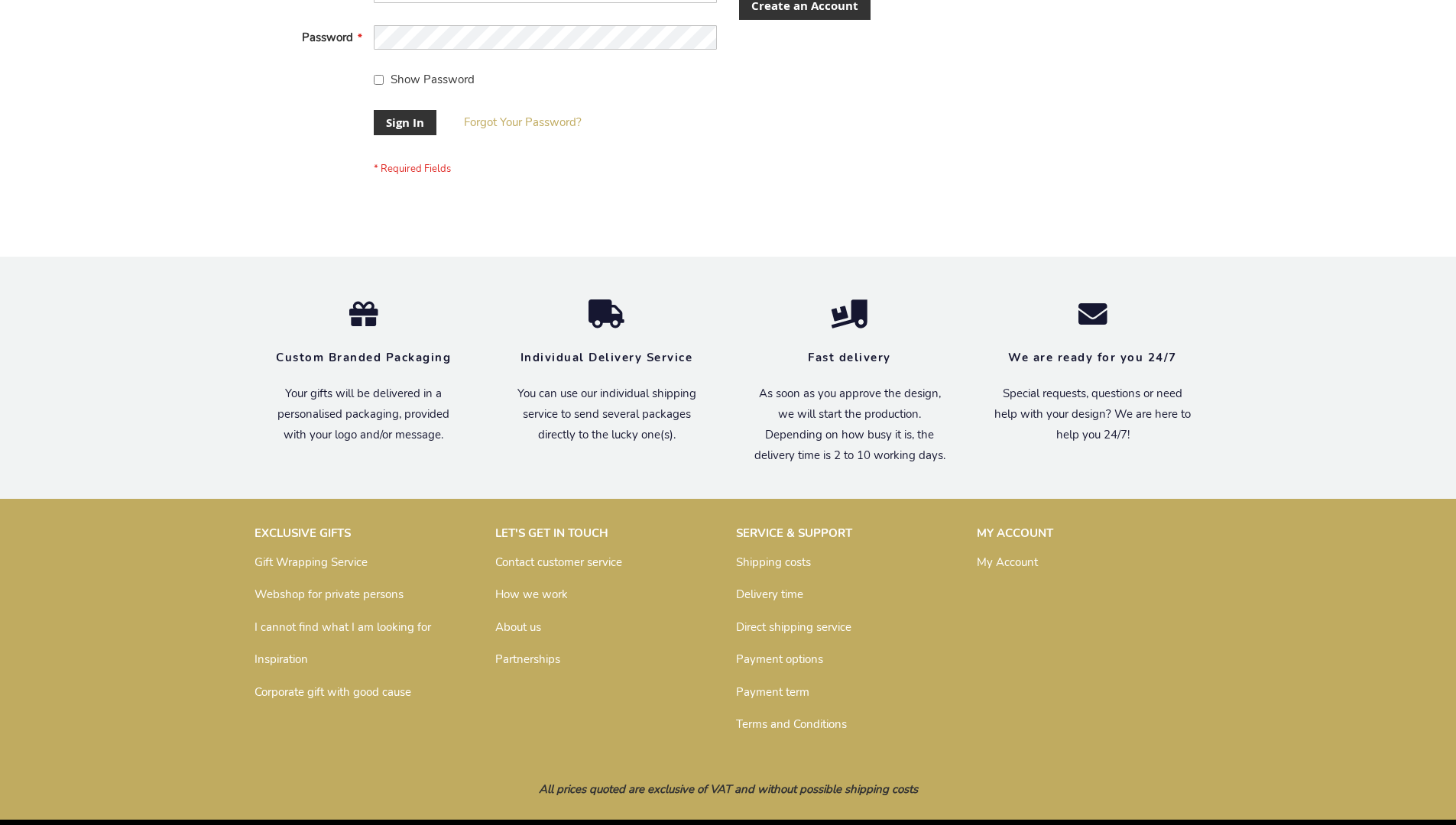
scroll to position [491, 0]
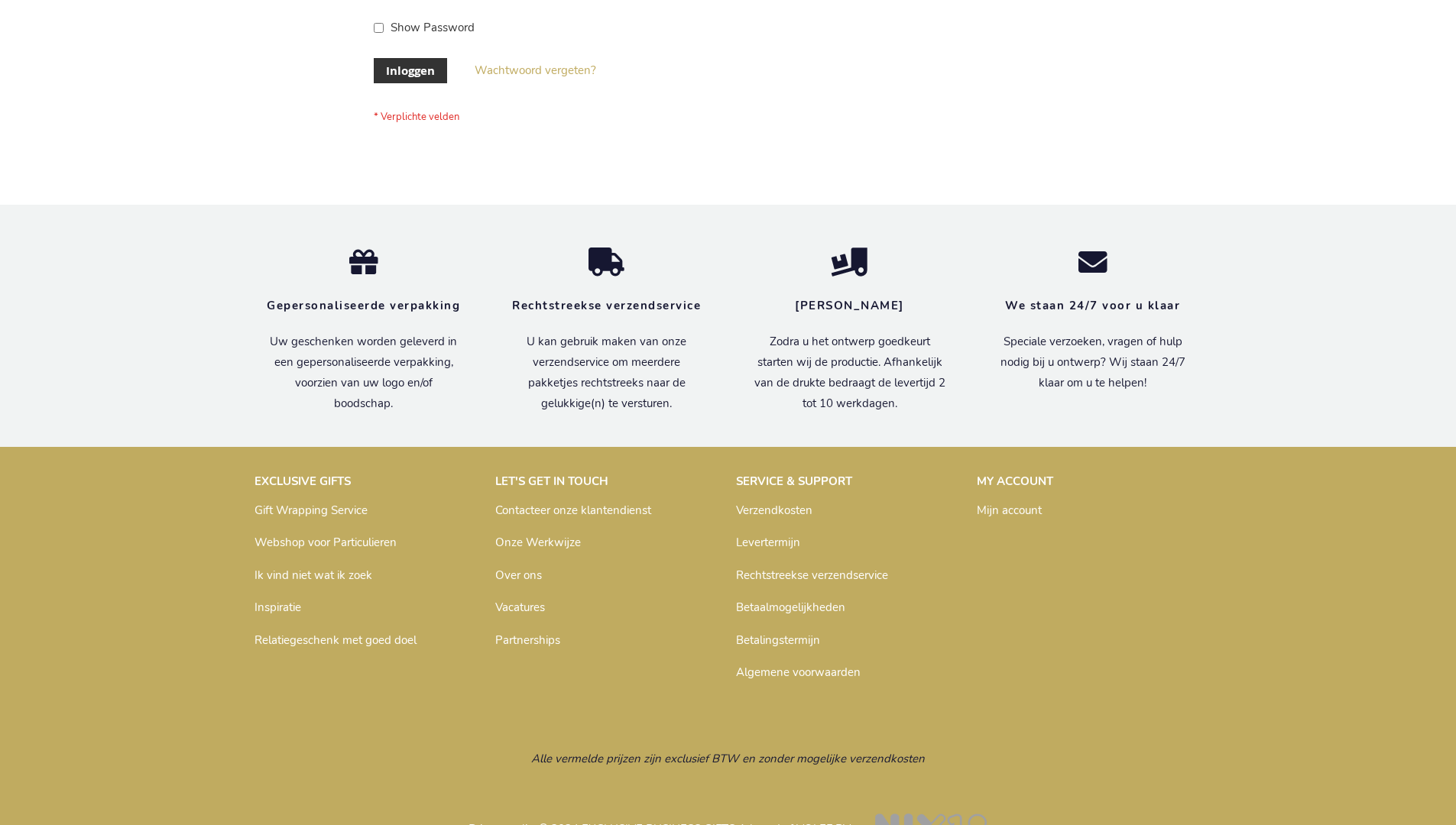
scroll to position [519, 0]
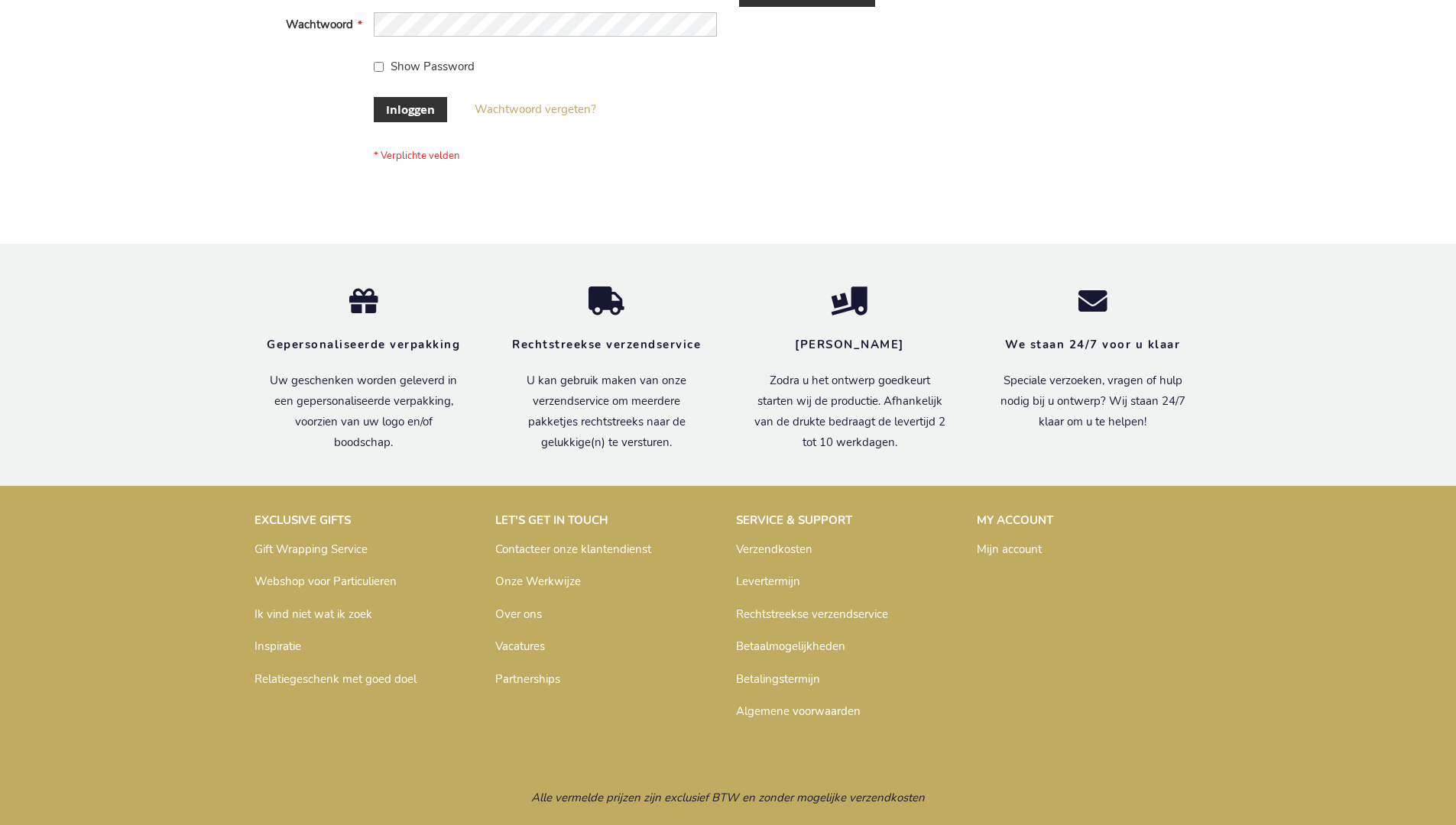
scroll to position [519, 0]
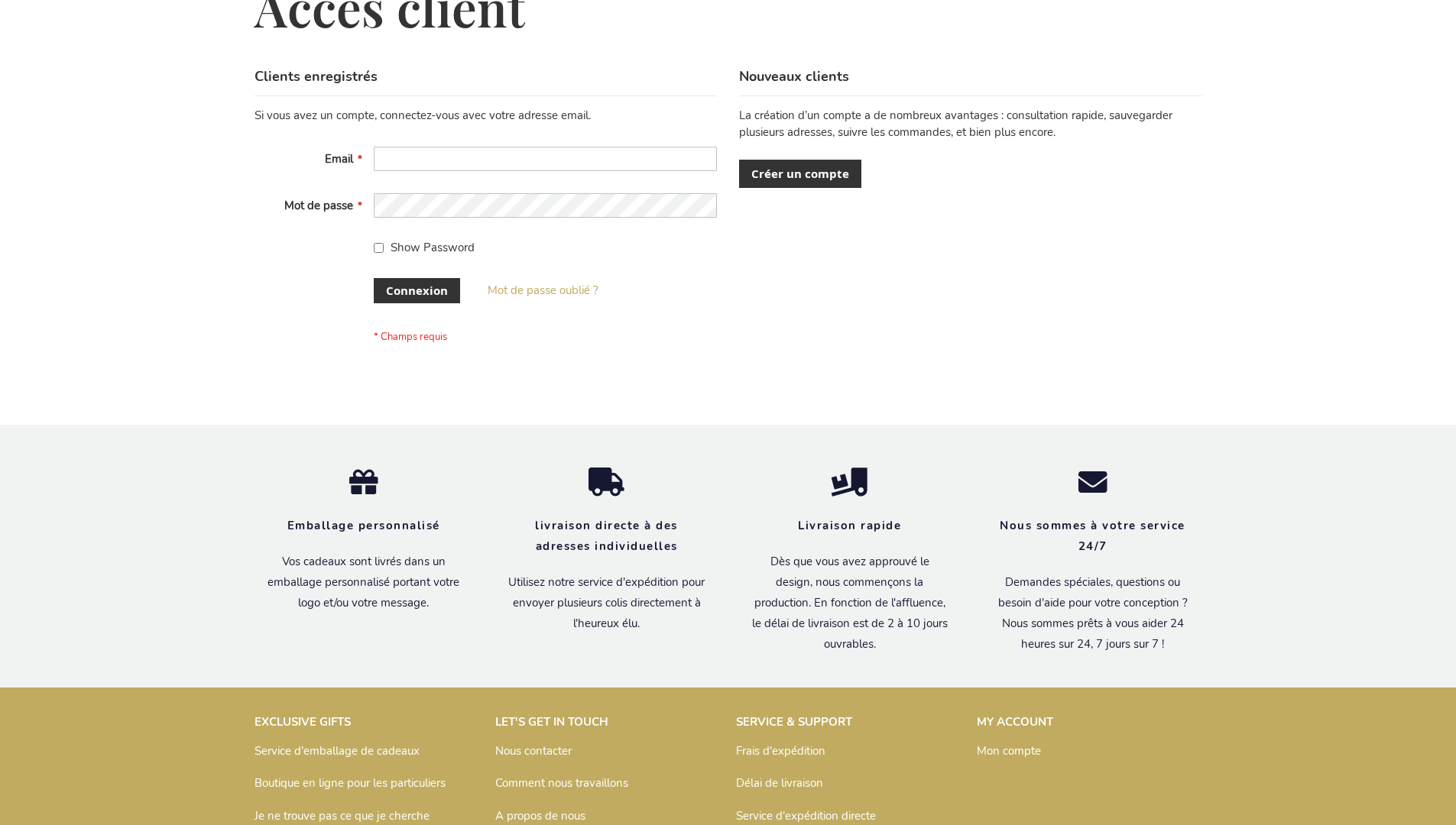
scroll to position [527, 0]
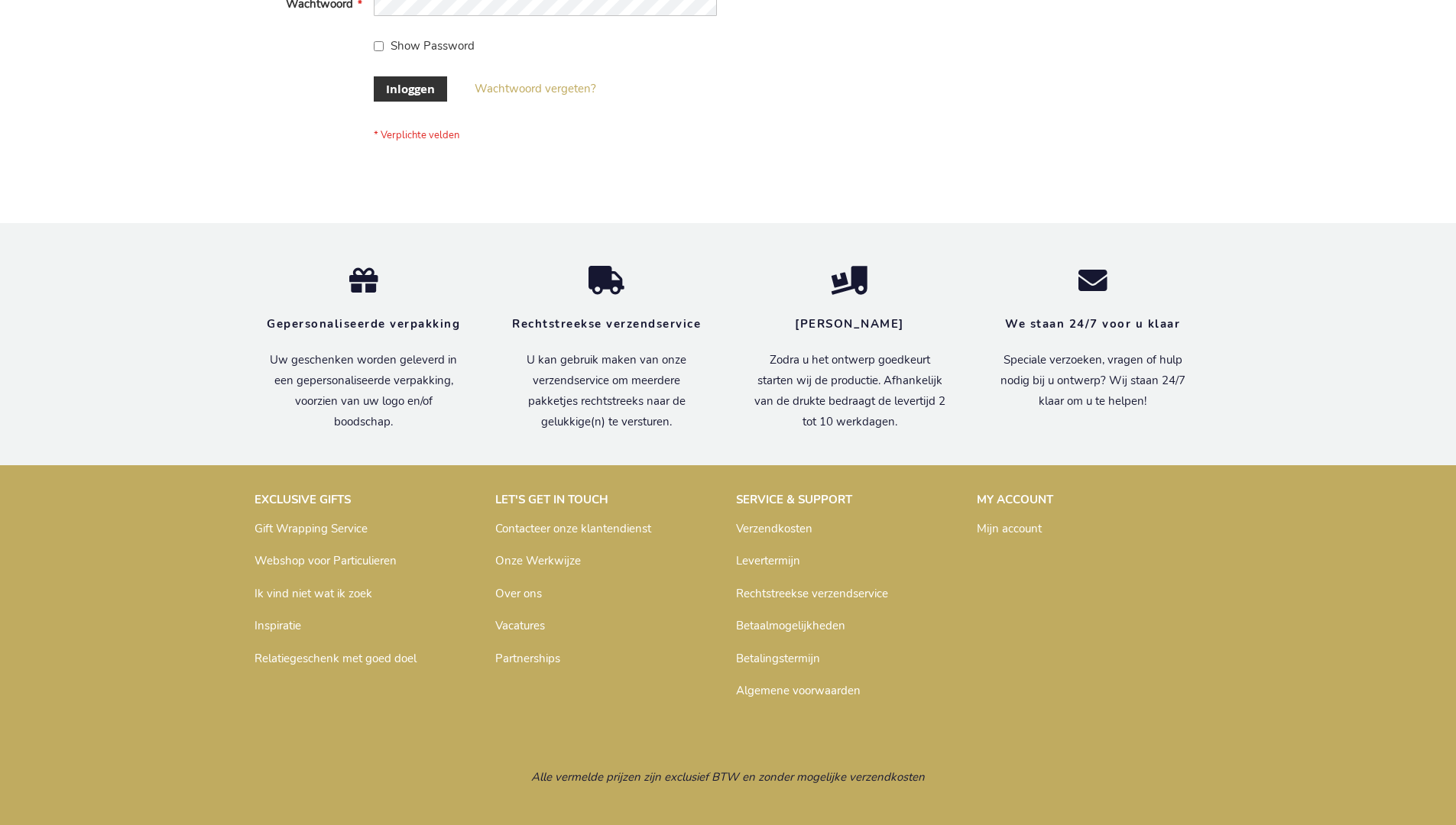
scroll to position [519, 0]
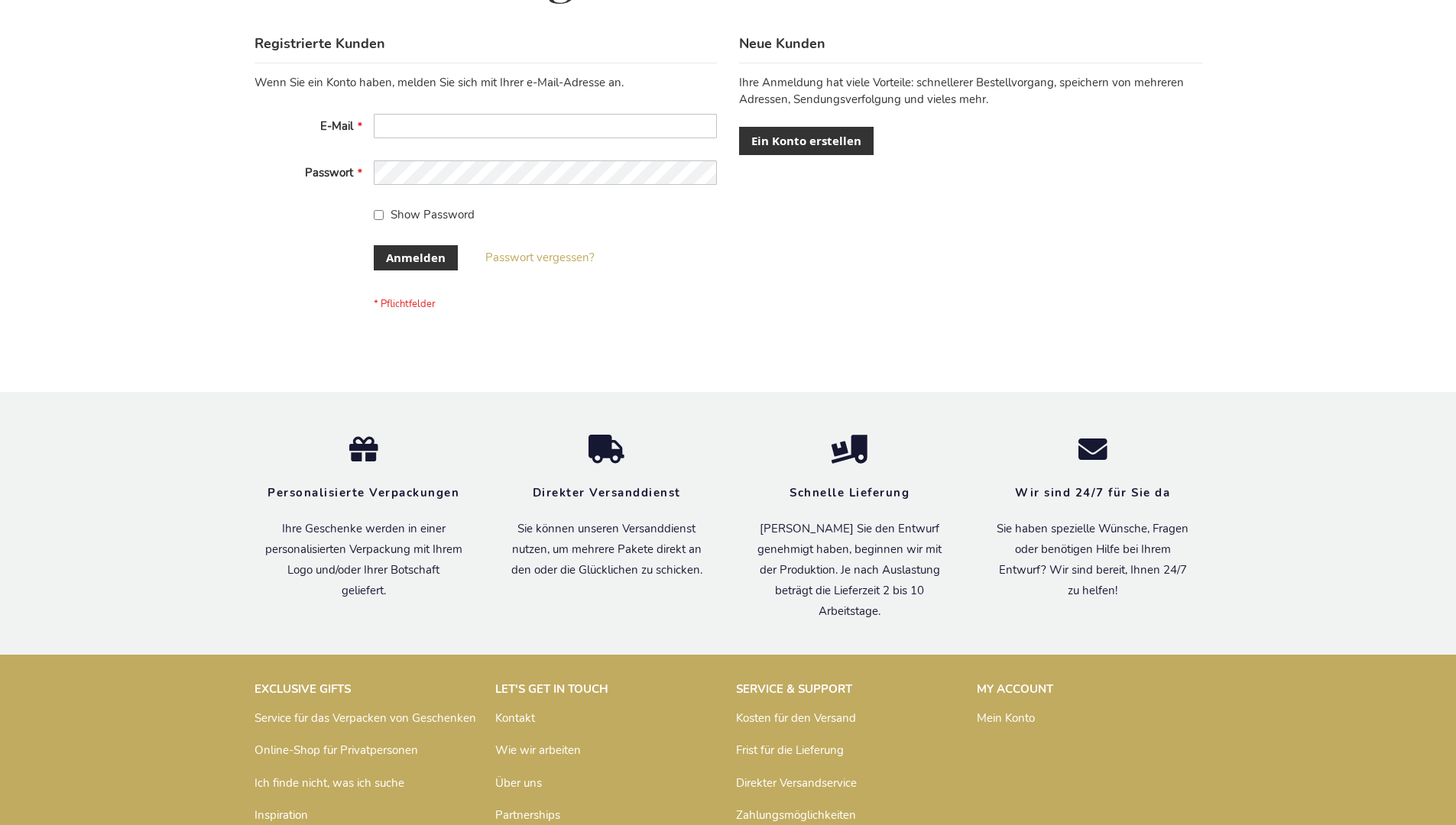
scroll to position [512, 0]
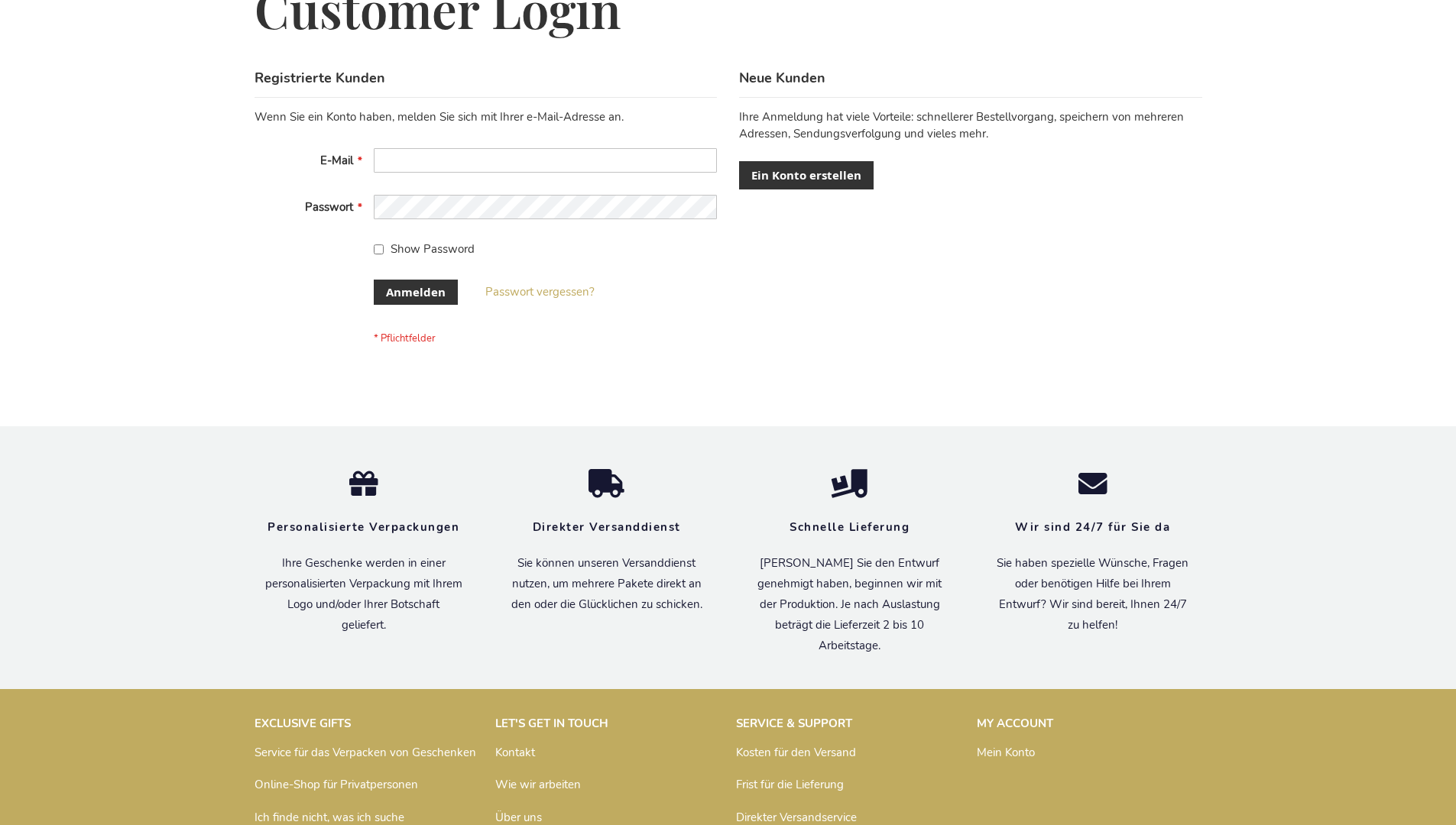
scroll to position [507, 0]
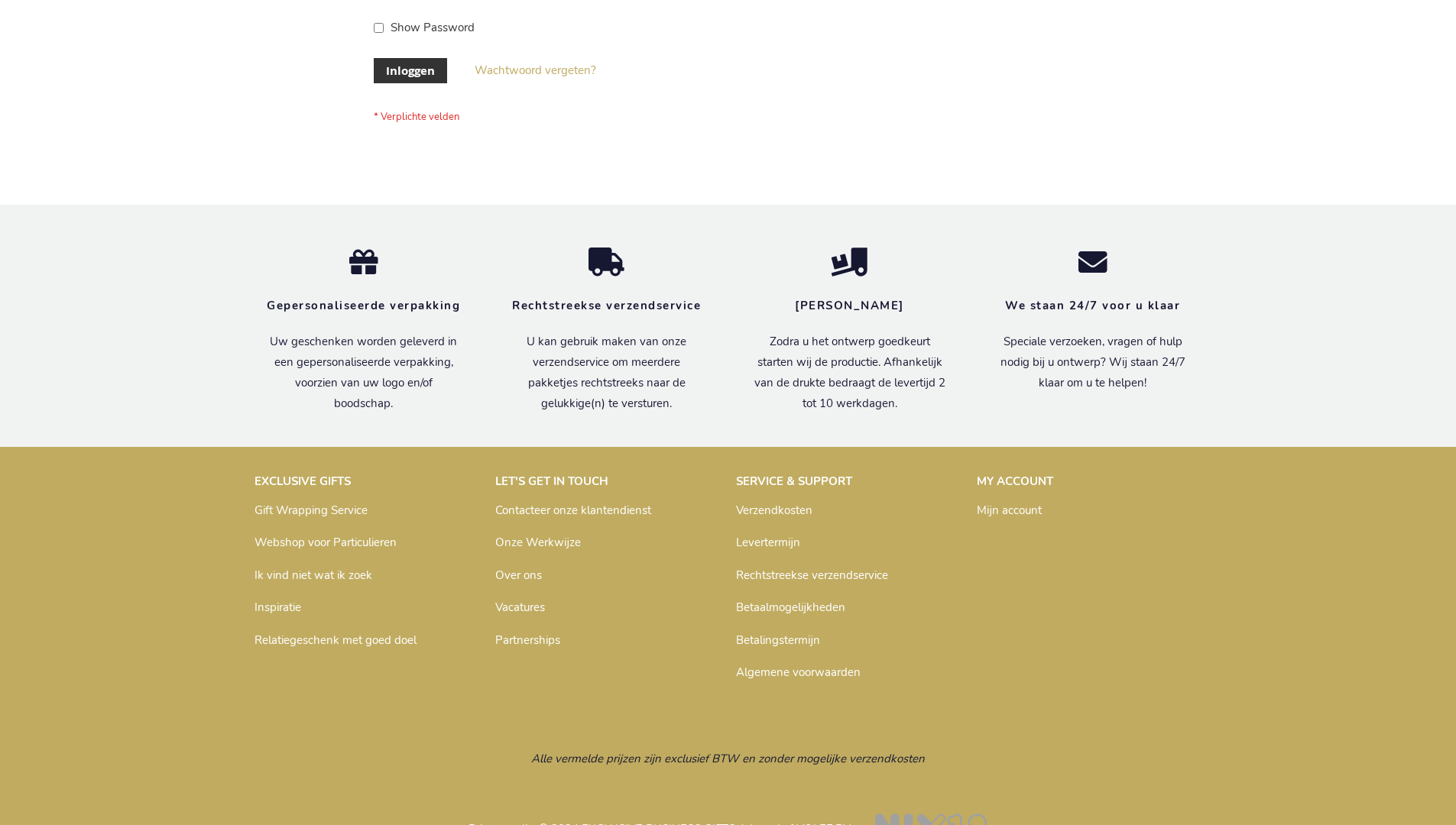
scroll to position [519, 0]
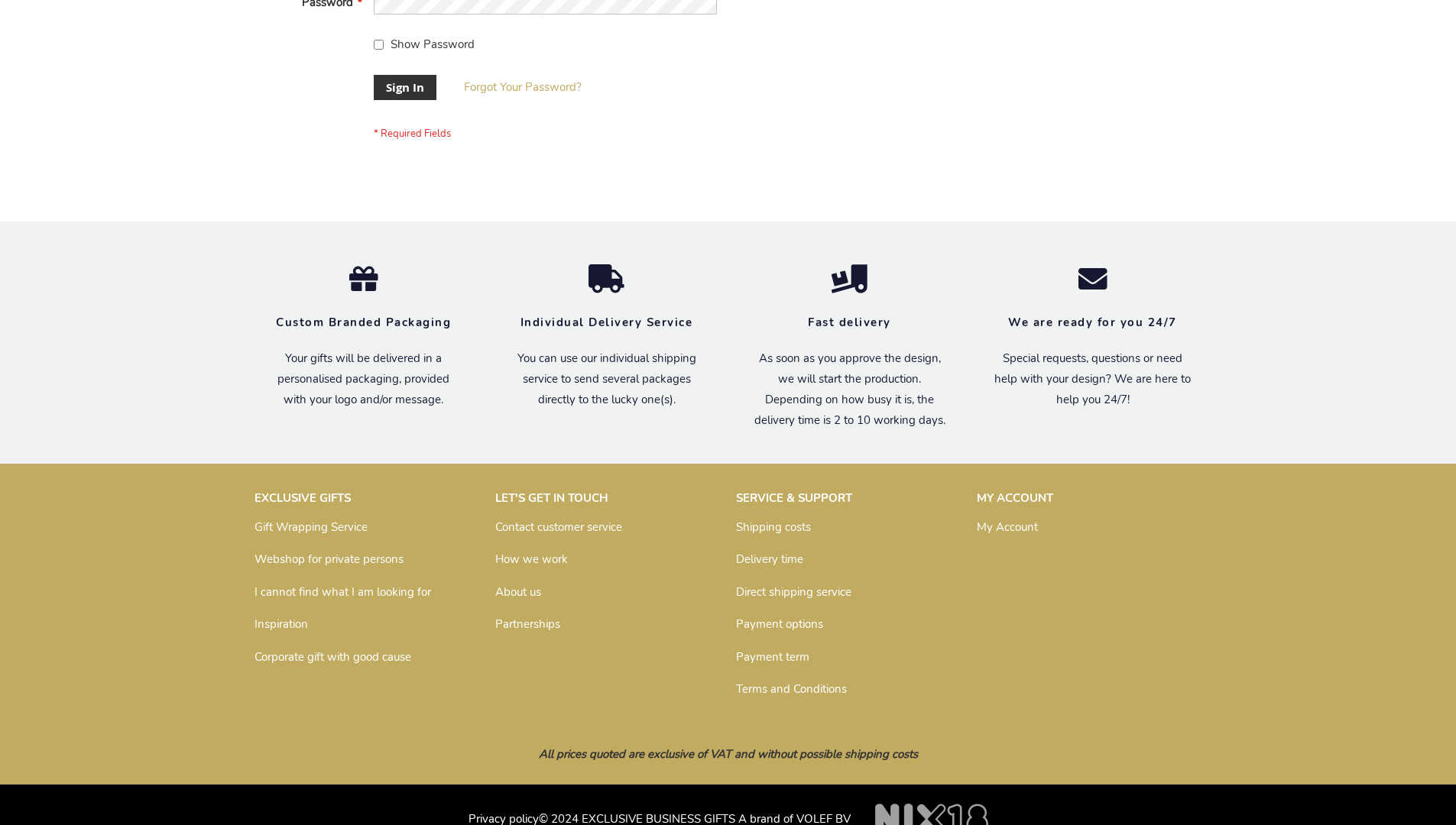
scroll to position [491, 0]
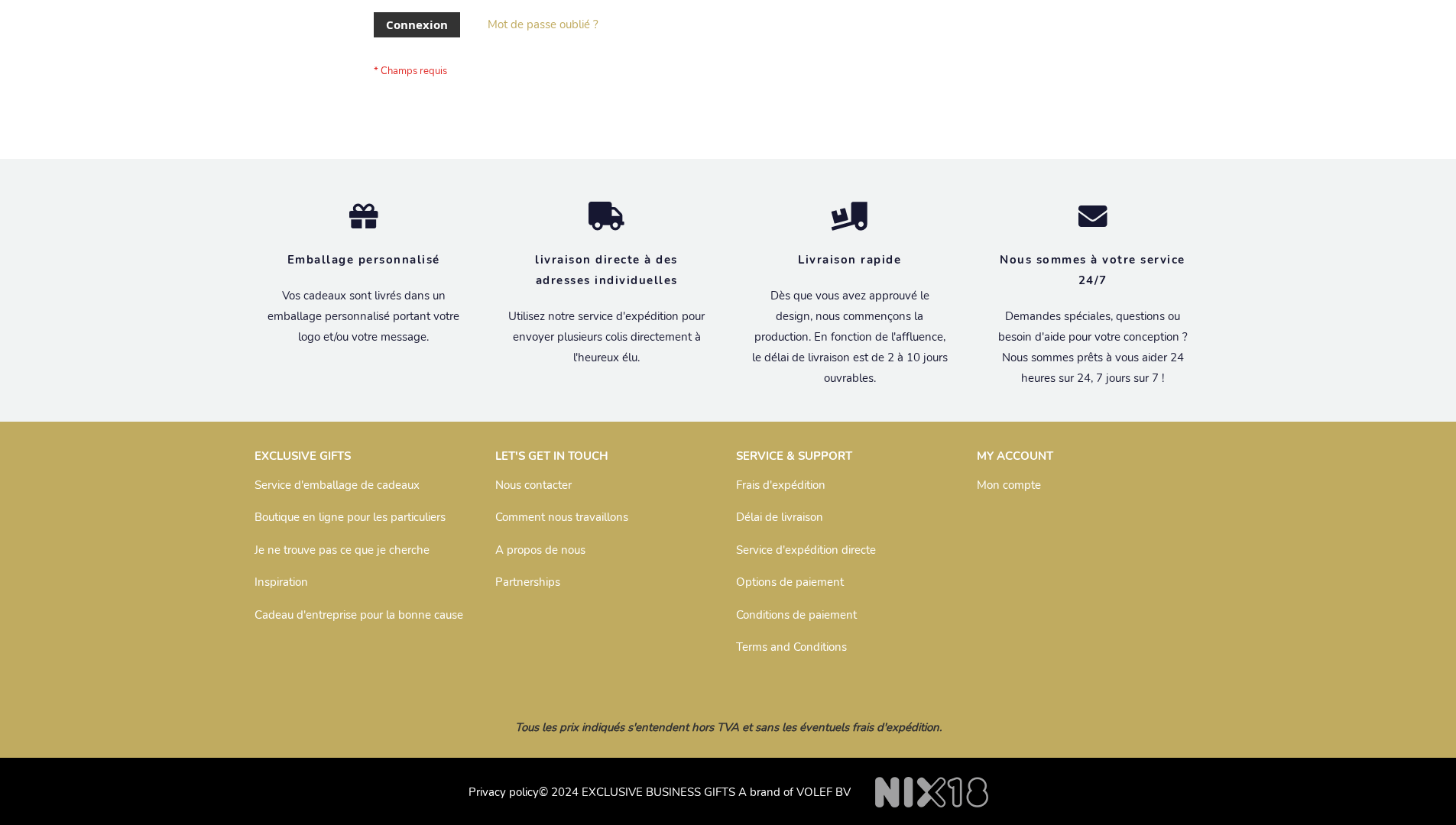
scroll to position [527, 0]
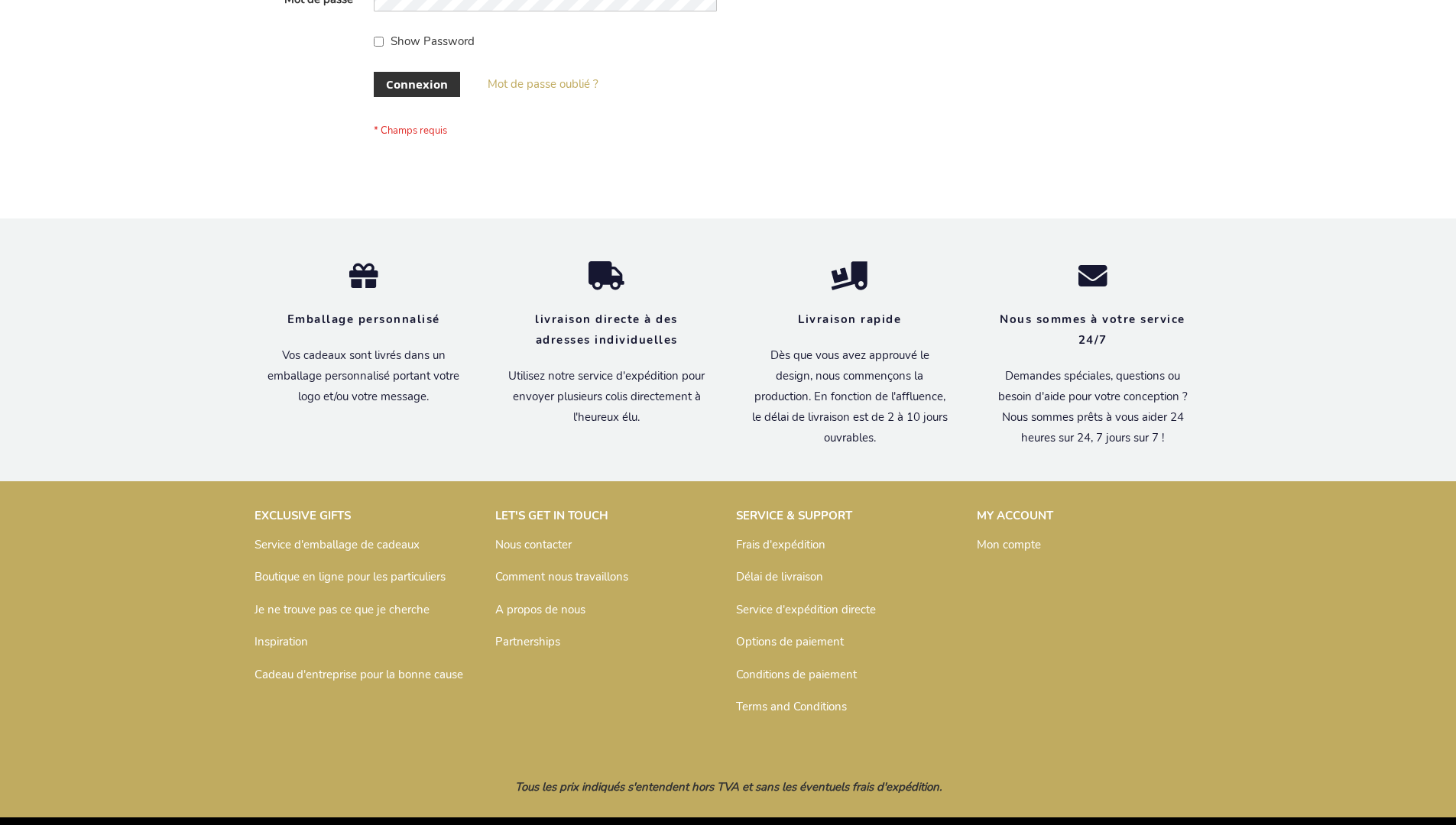
scroll to position [527, 0]
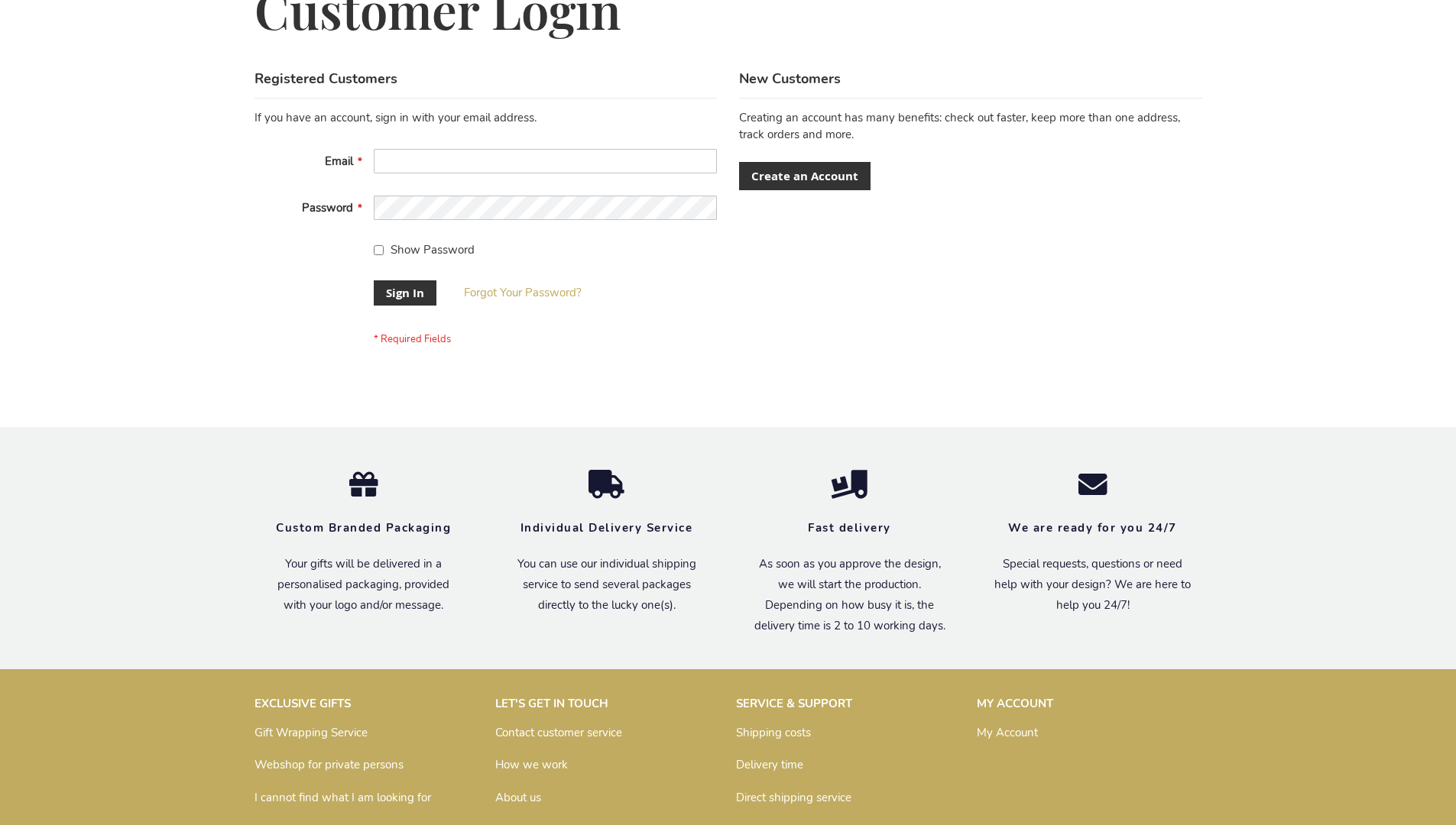
scroll to position [491, 0]
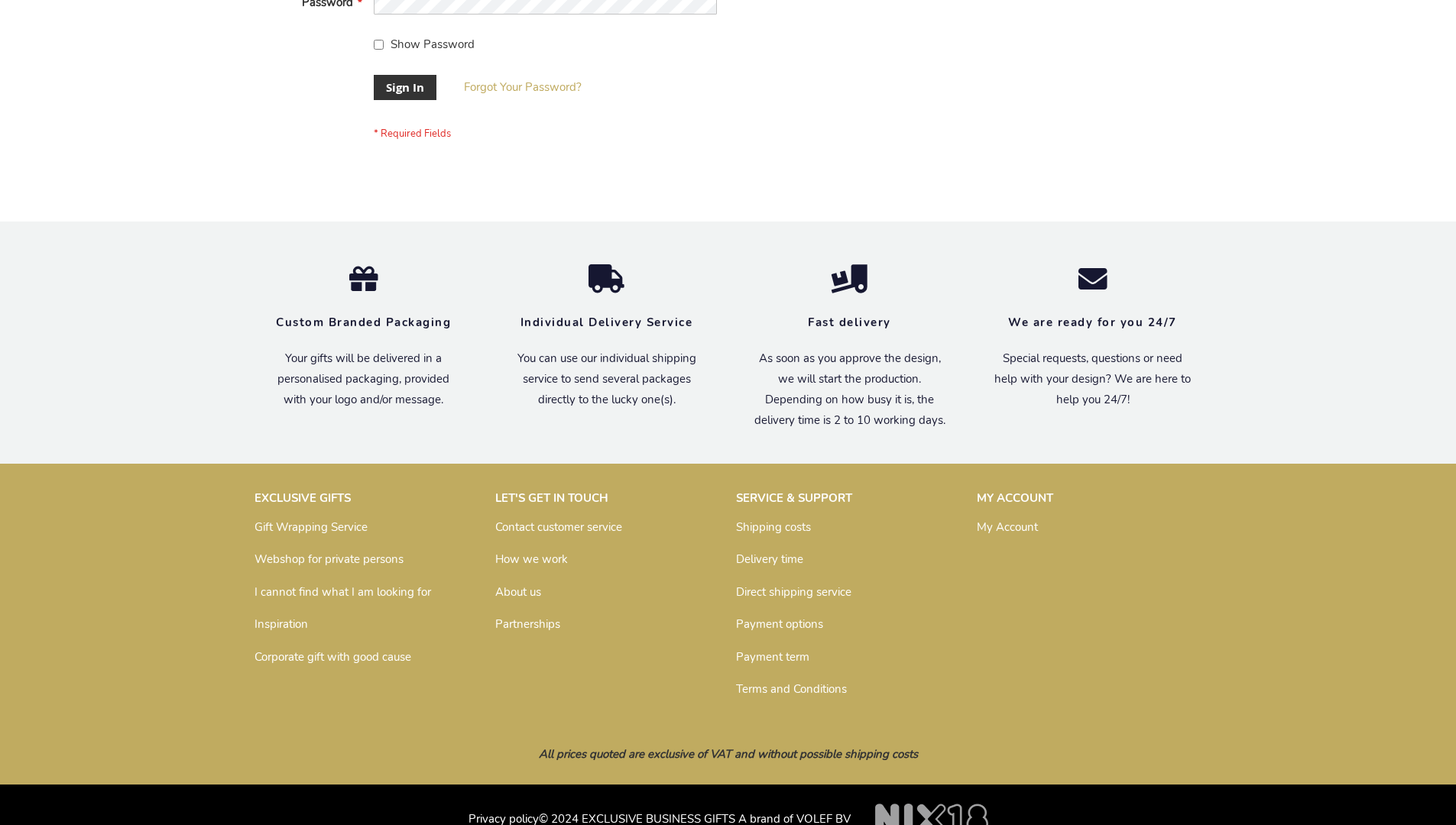
scroll to position [491, 0]
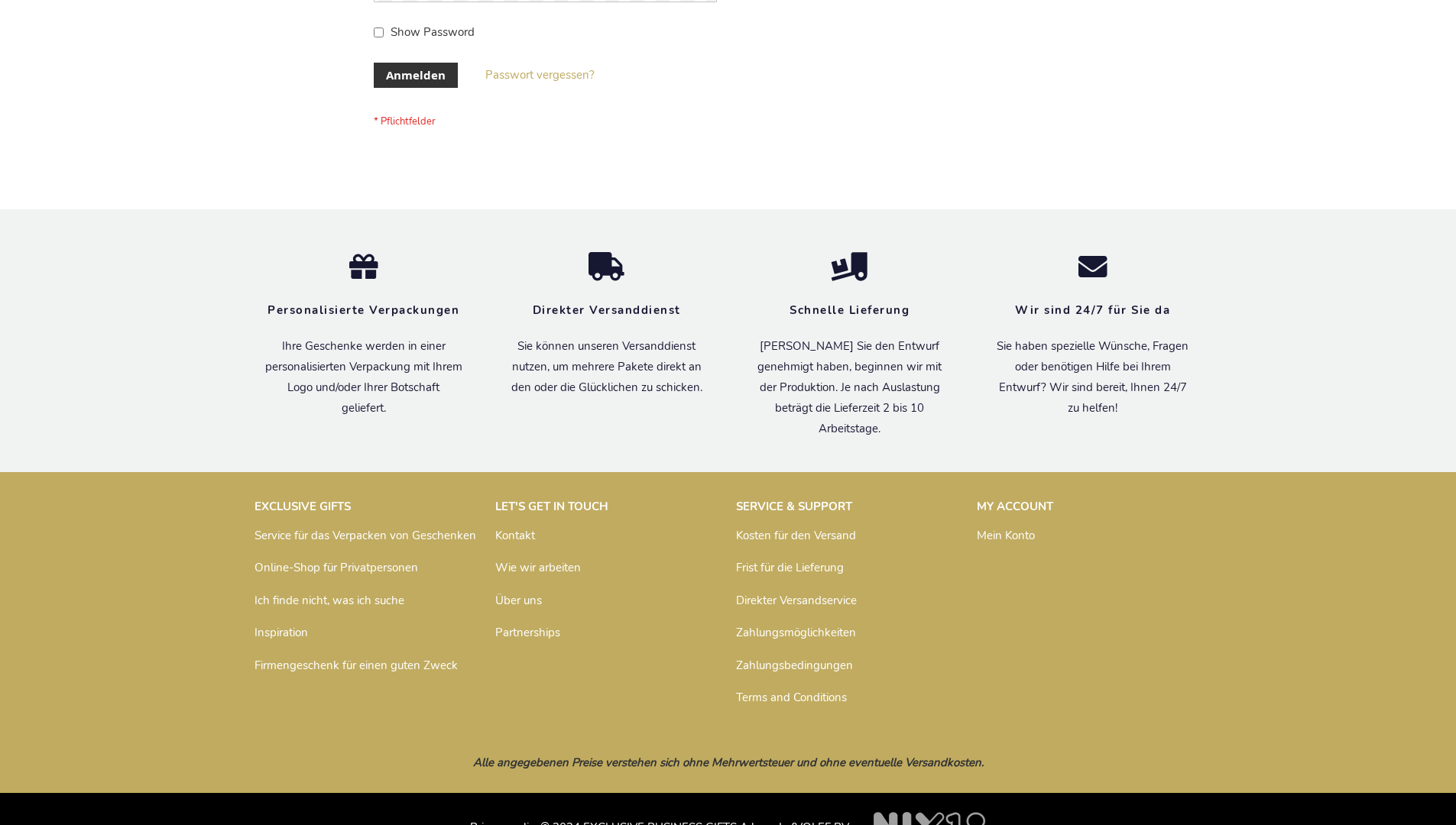
scroll to position [512, 0]
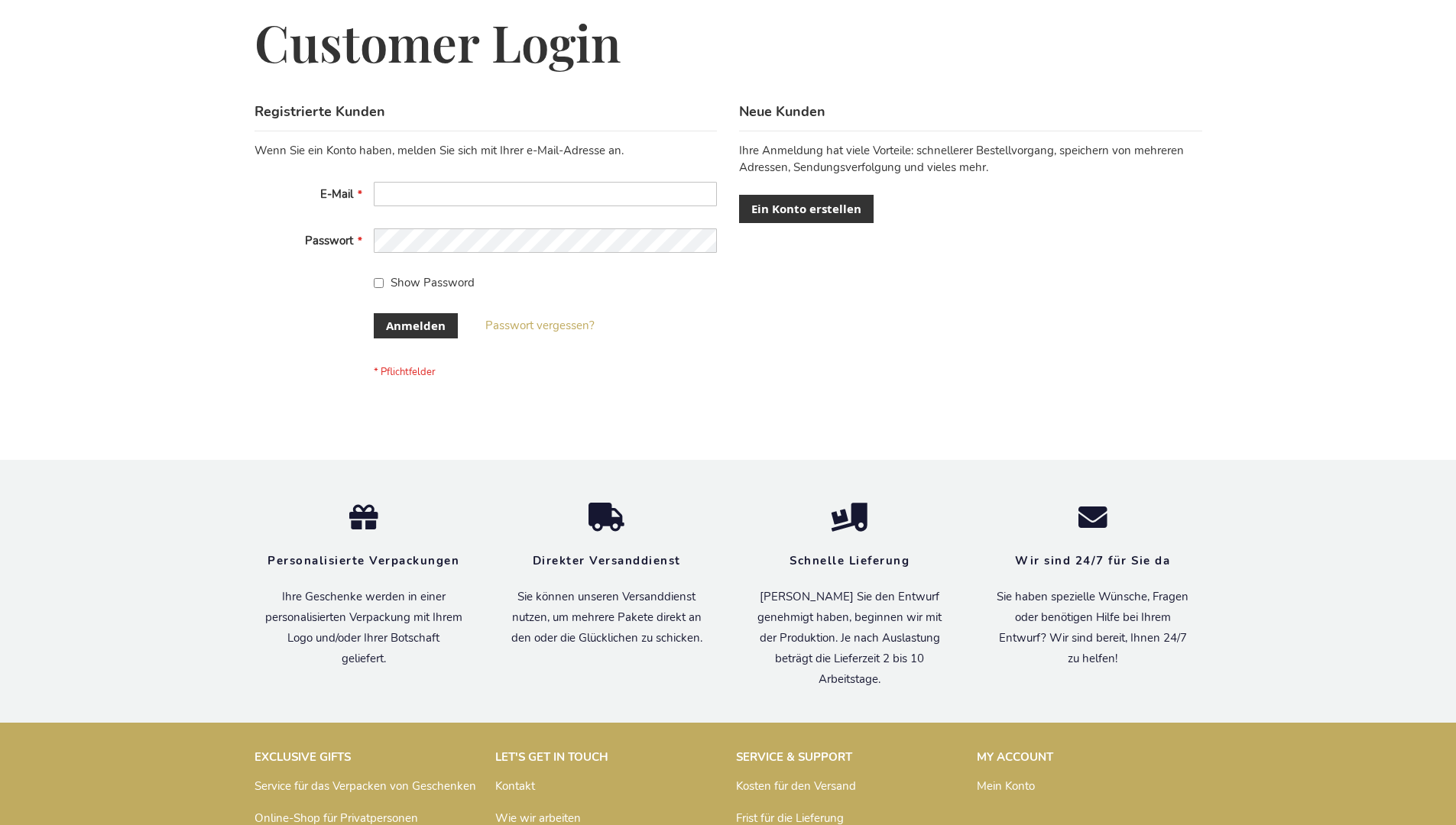
scroll to position [512, 0]
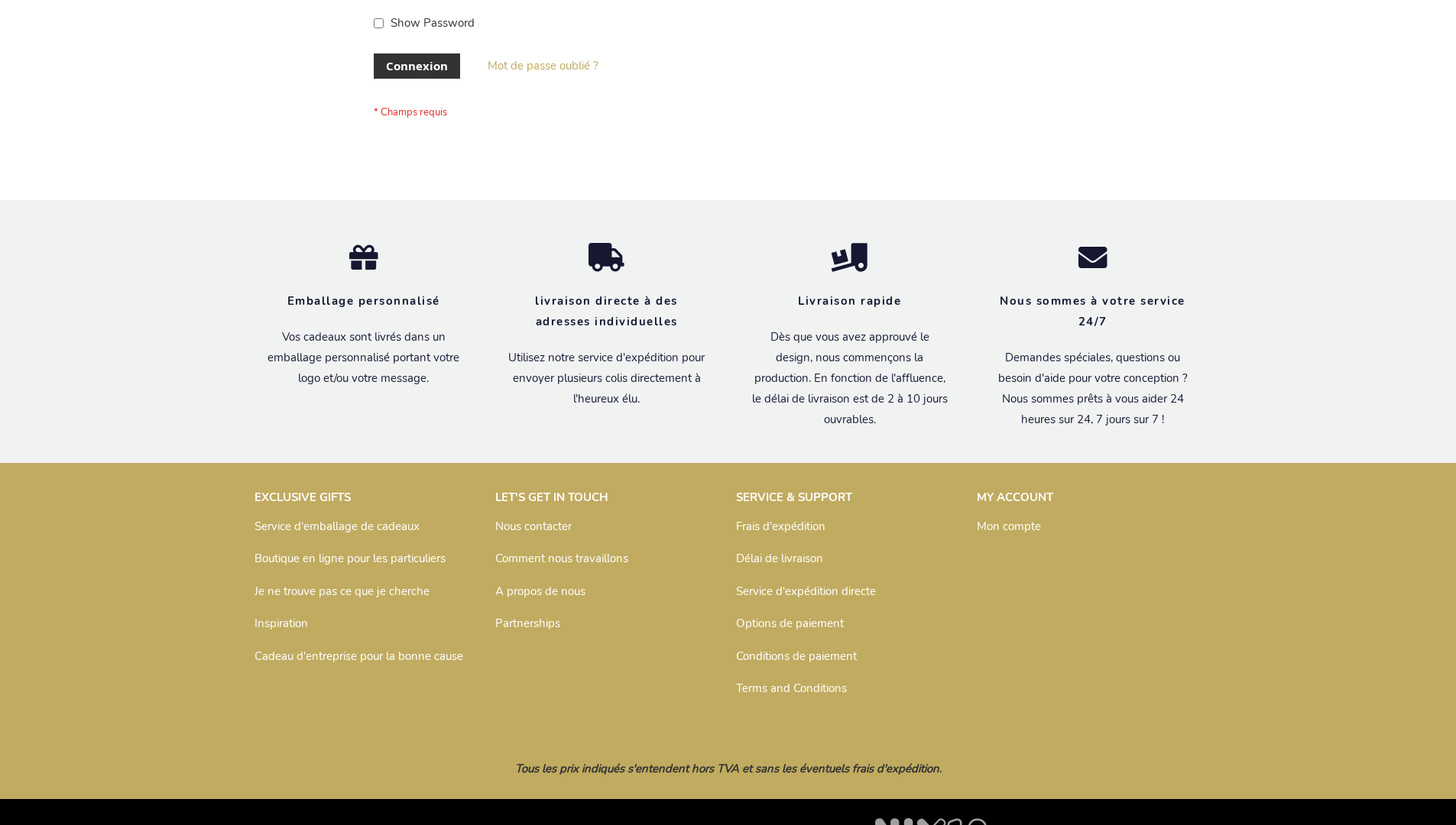
scroll to position [527, 0]
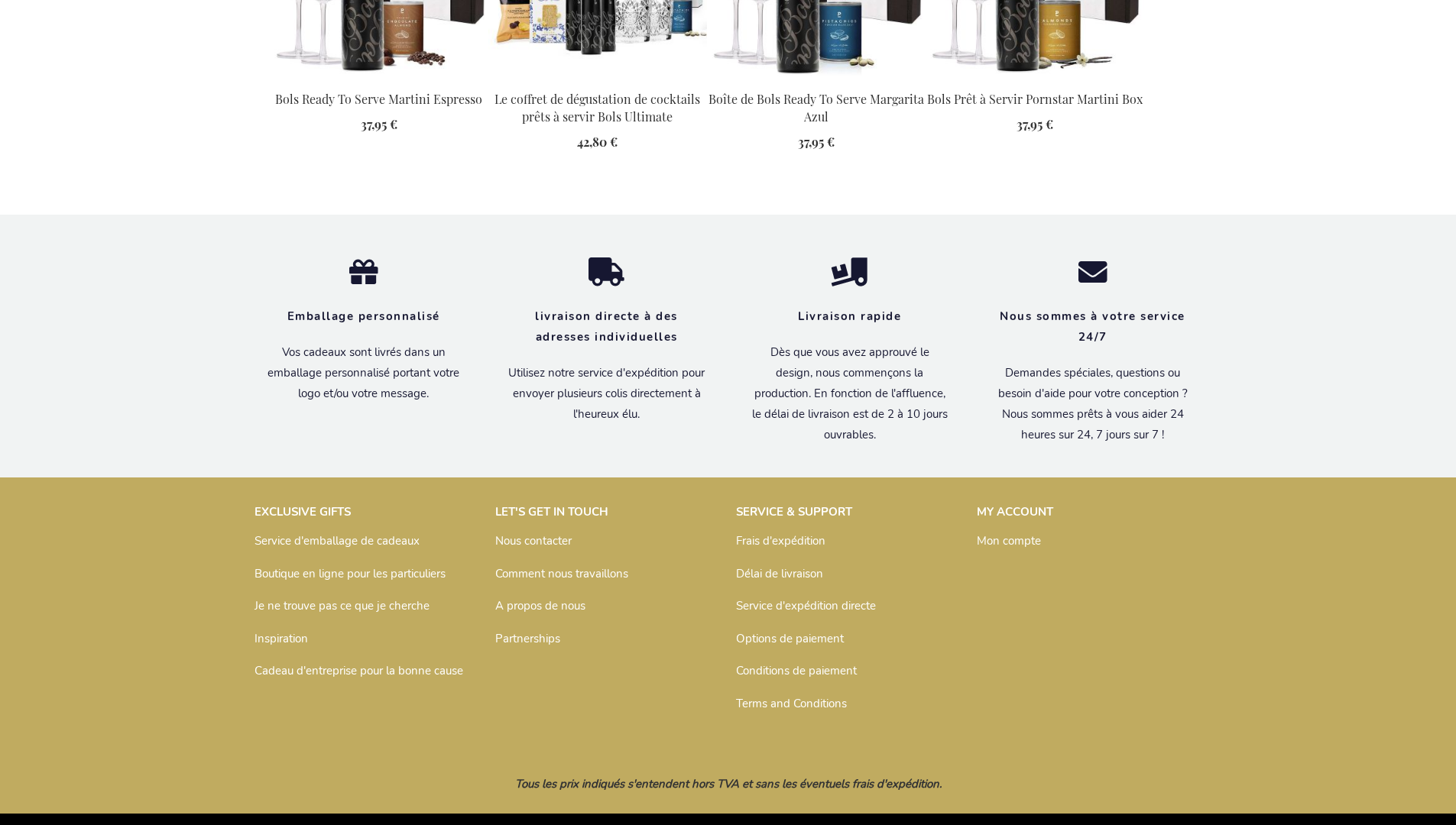
scroll to position [2056, 0]
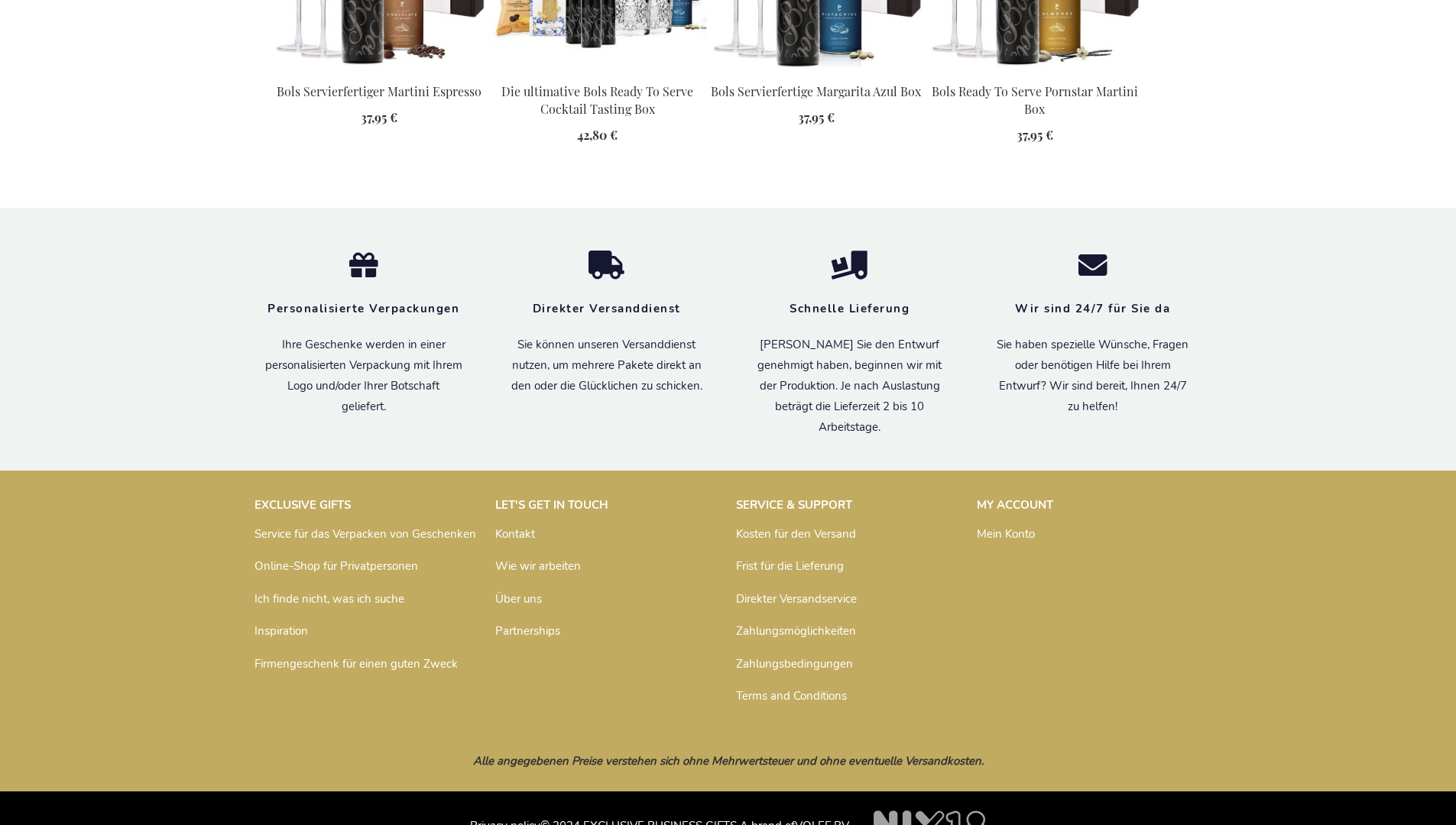
scroll to position [2024, 0]
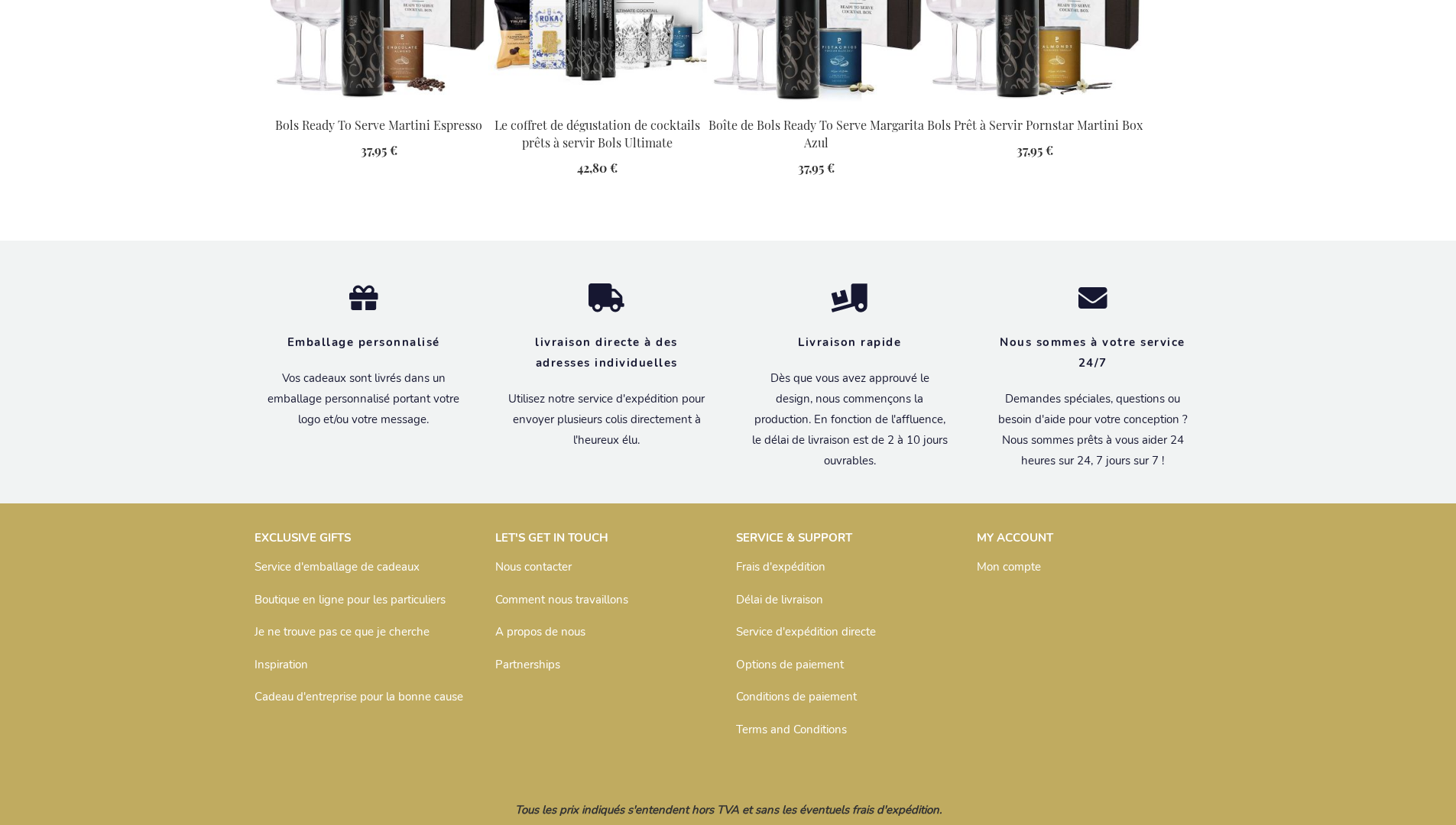
scroll to position [2056, 0]
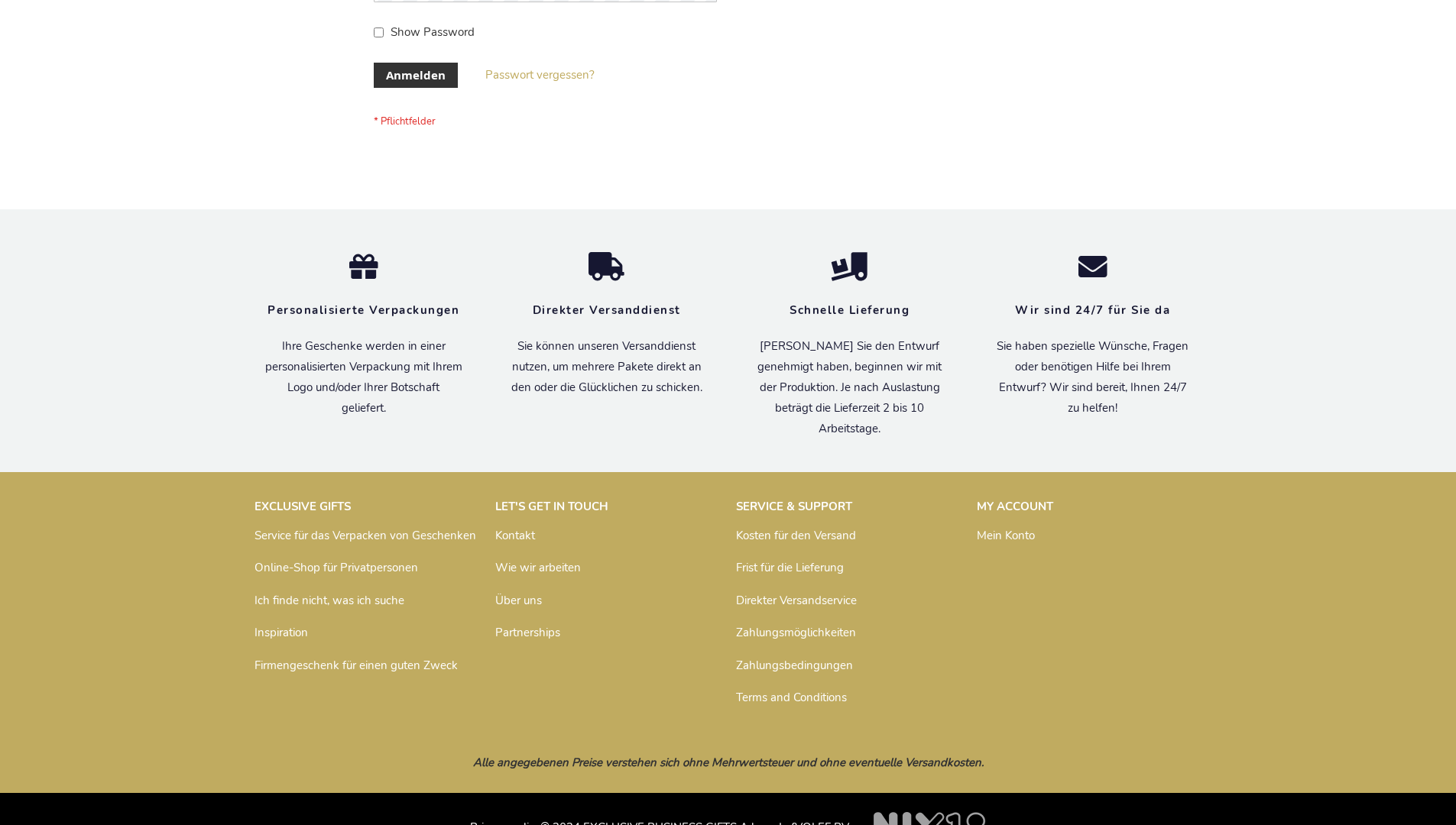
scroll to position [512, 0]
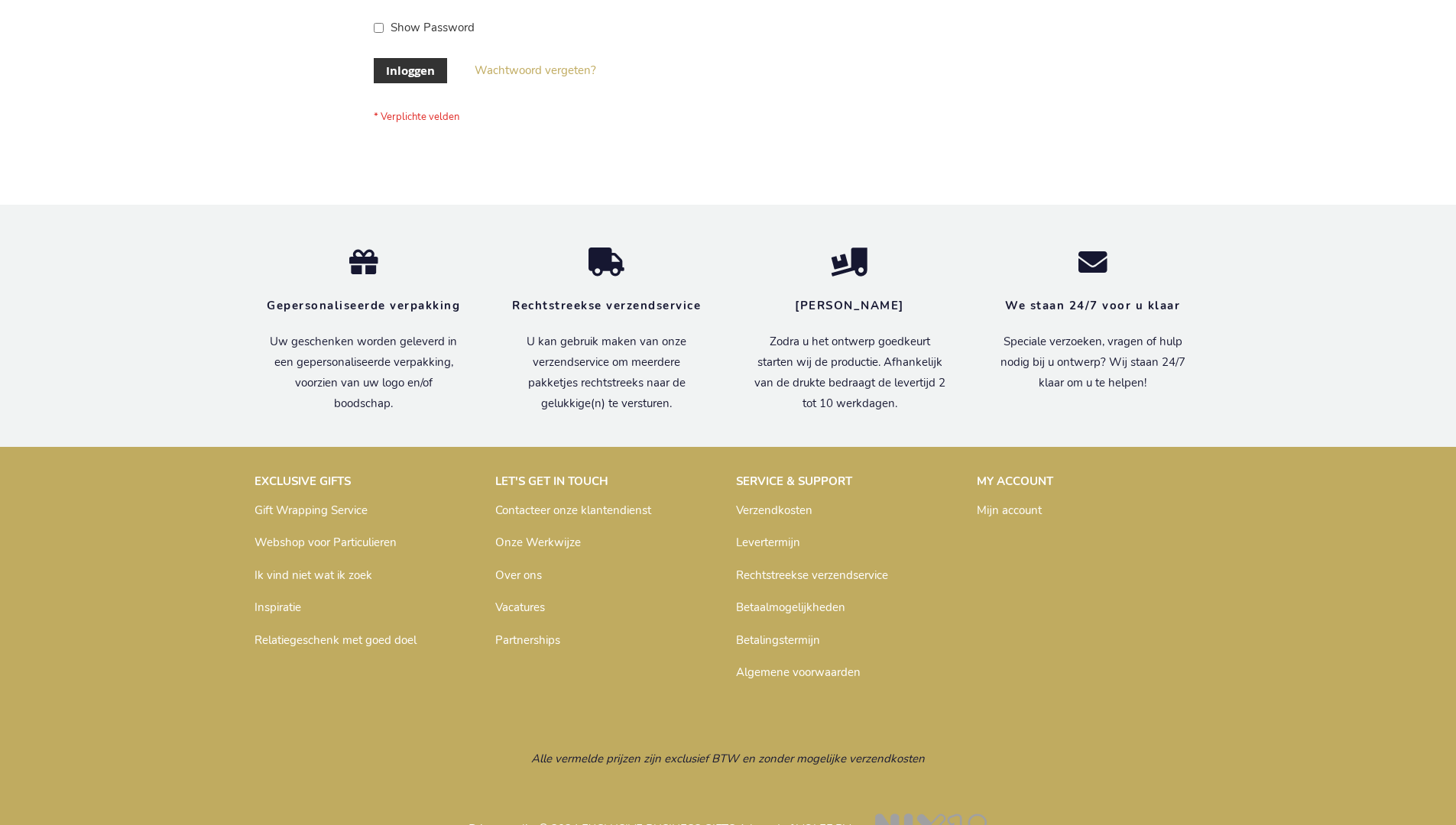
scroll to position [519, 0]
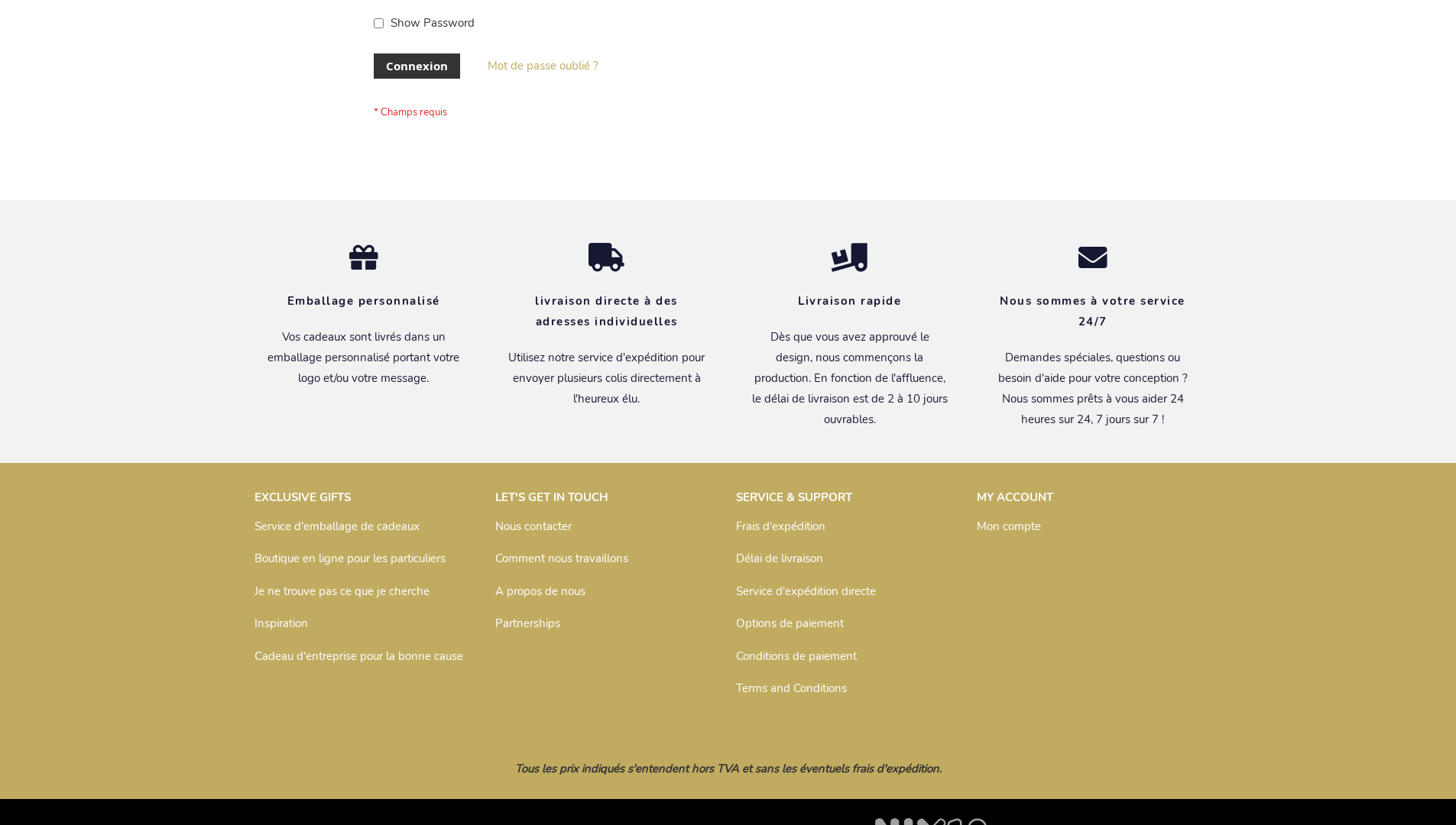
scroll to position [527, 0]
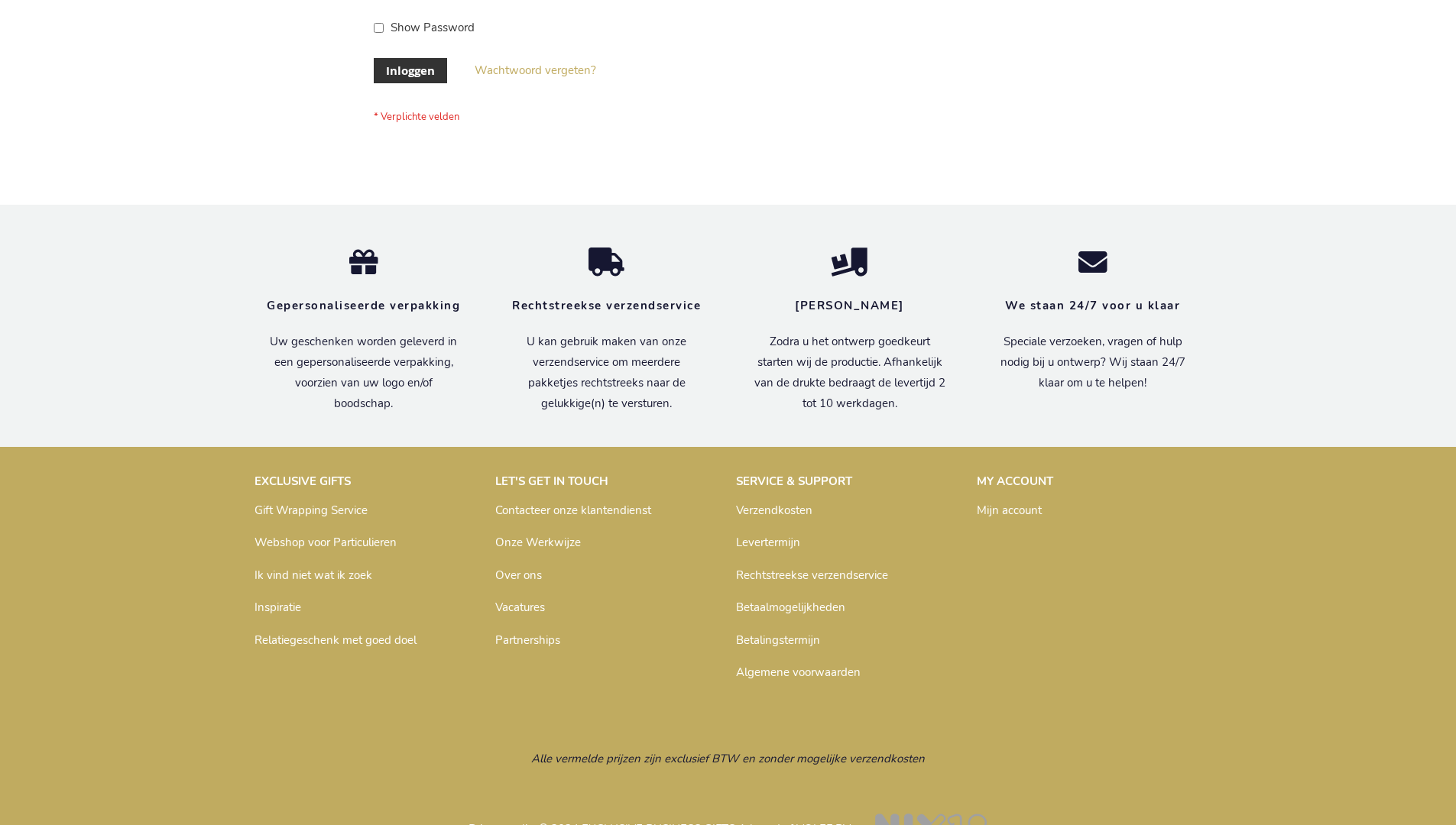
scroll to position [519, 0]
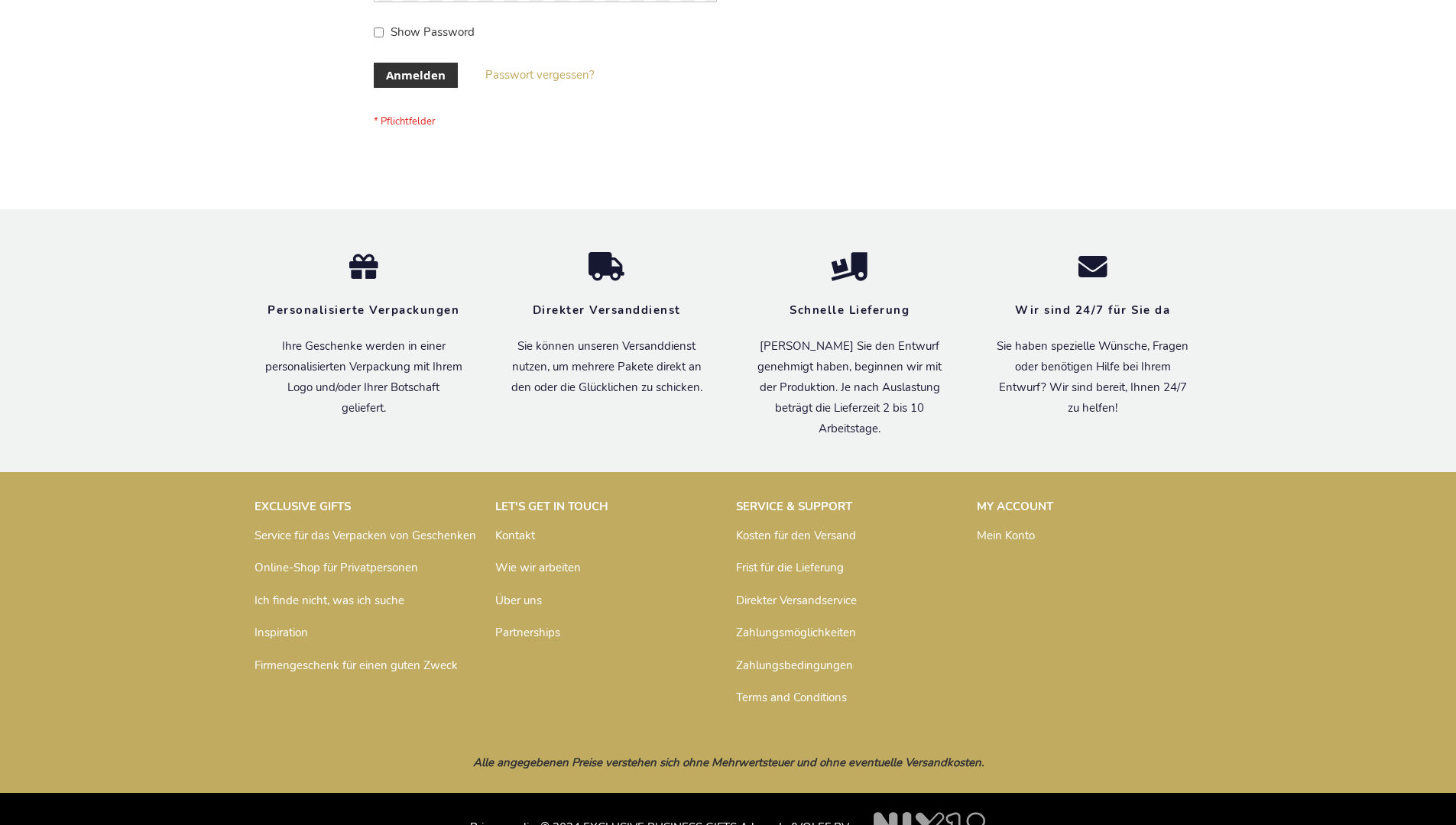
scroll to position [512, 0]
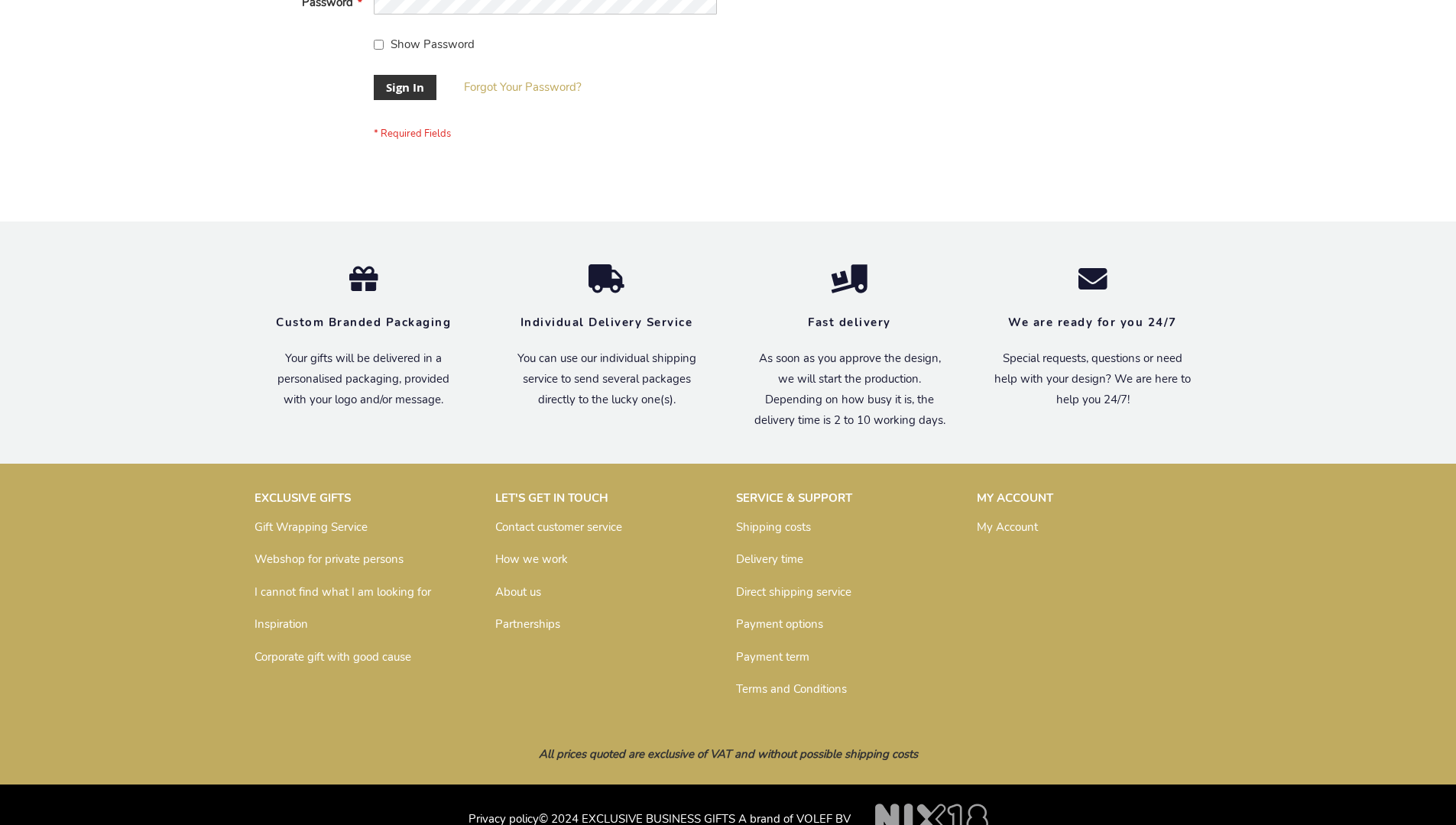
scroll to position [491, 0]
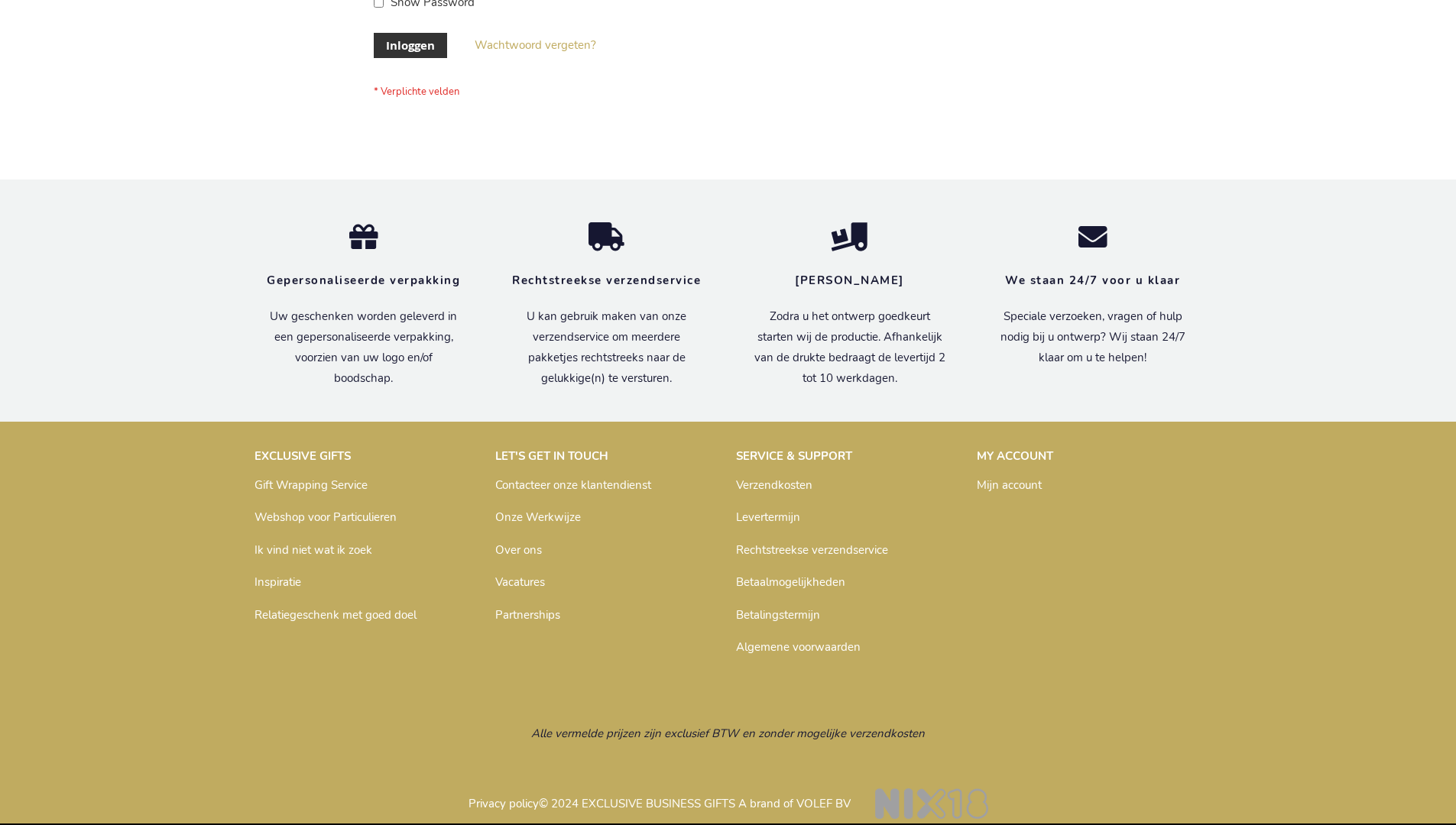
scroll to position [519, 0]
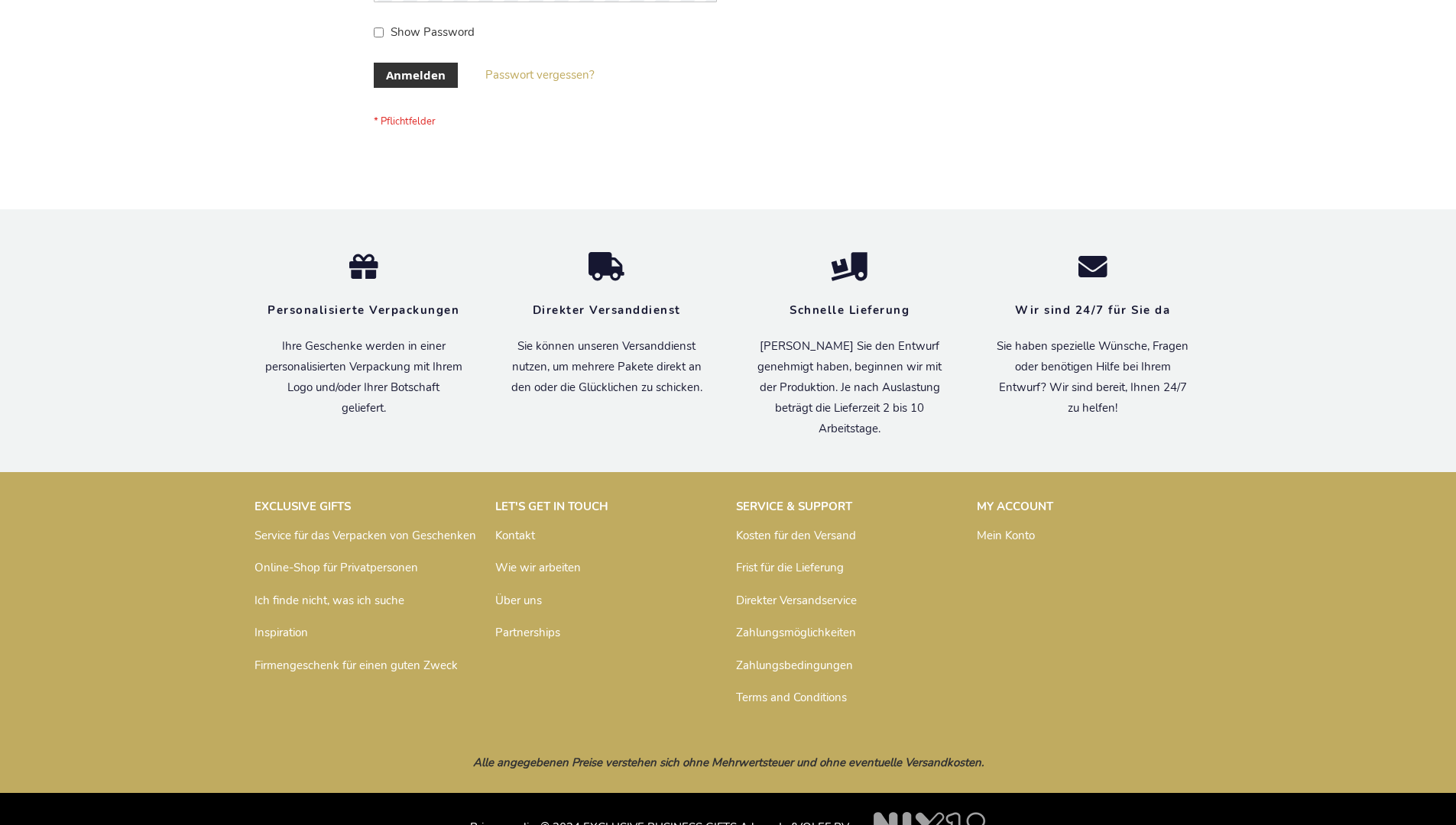
scroll to position [512, 0]
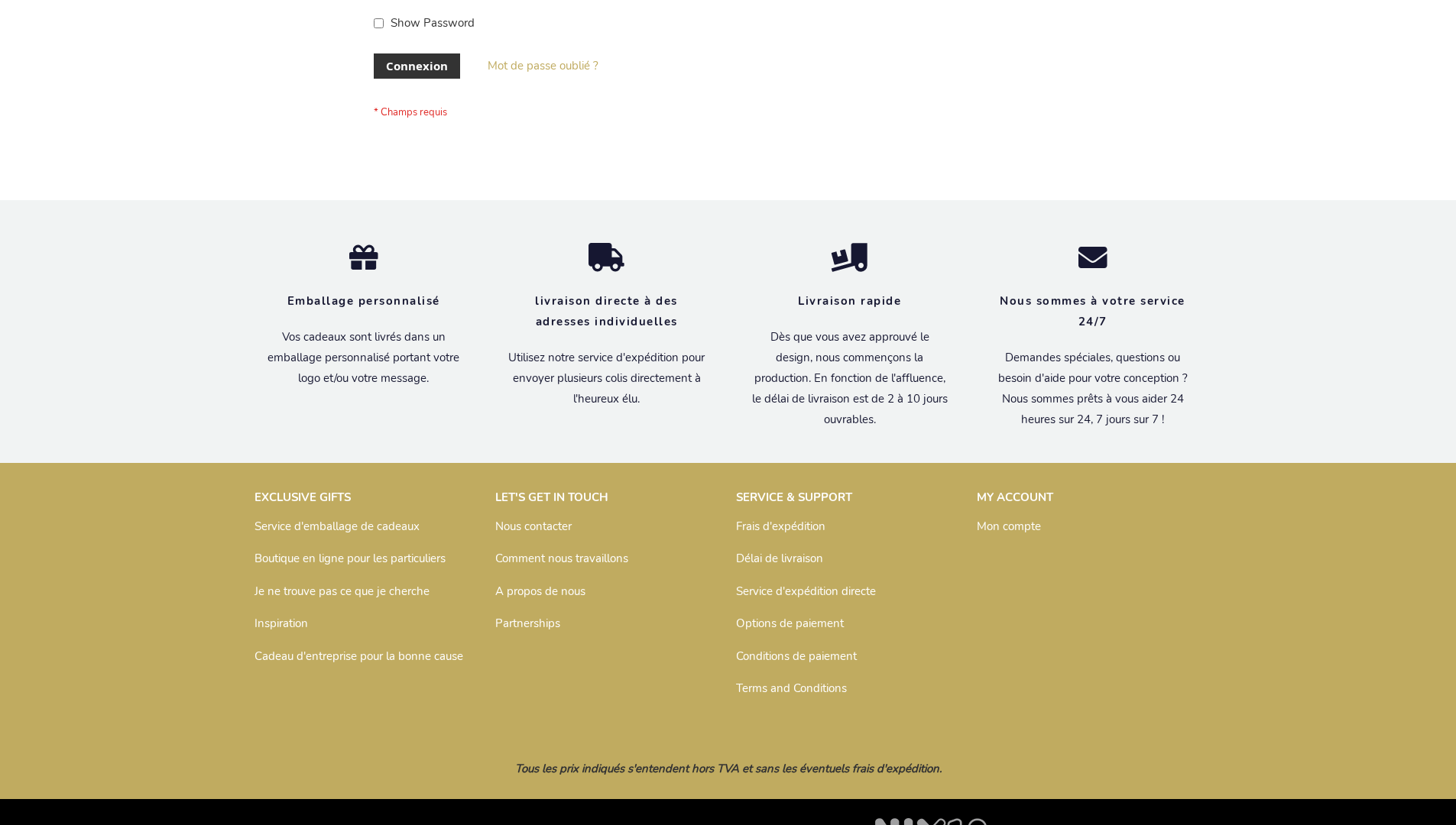
scroll to position [527, 0]
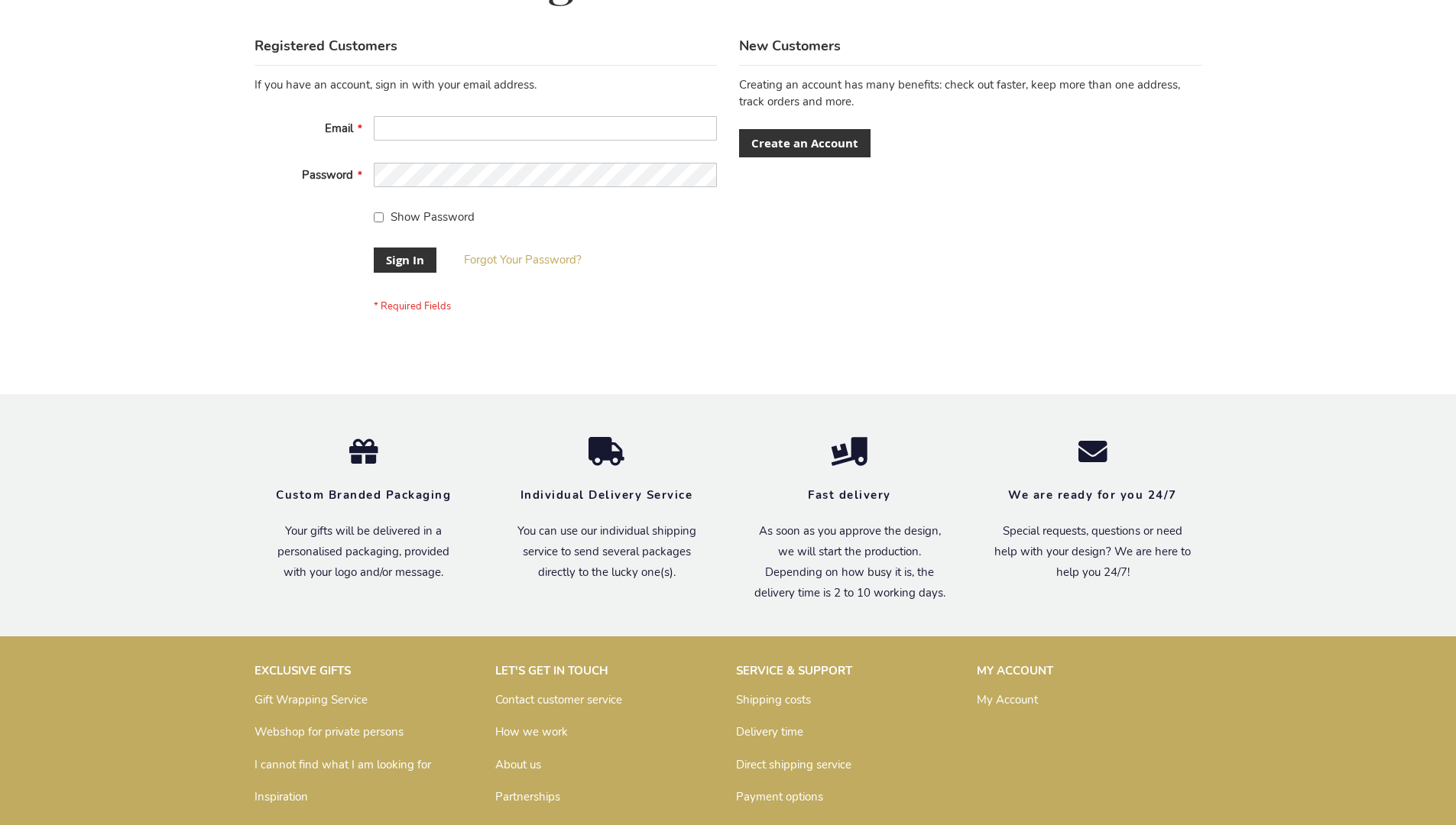
scroll to position [491, 0]
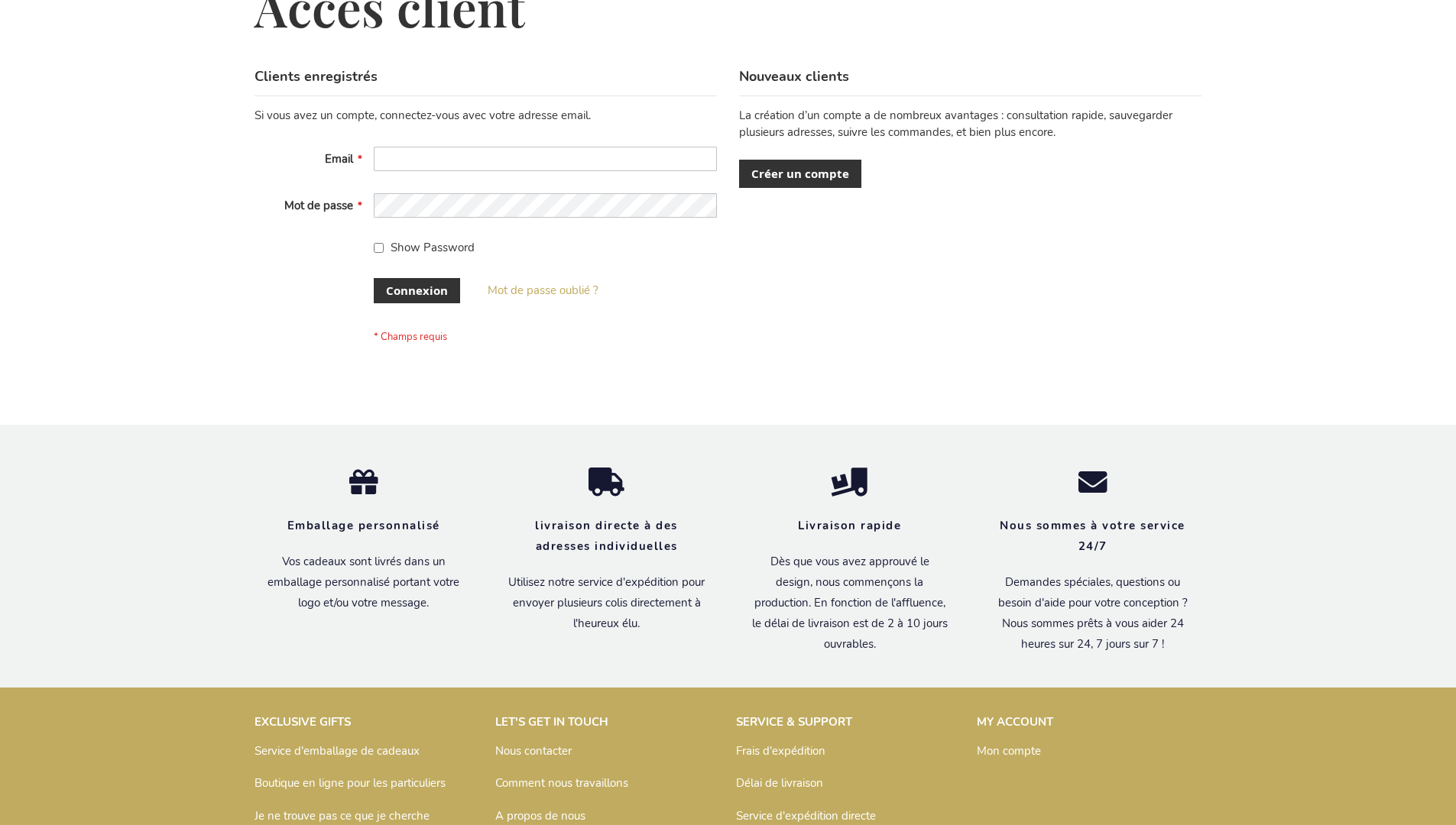
scroll to position [527, 0]
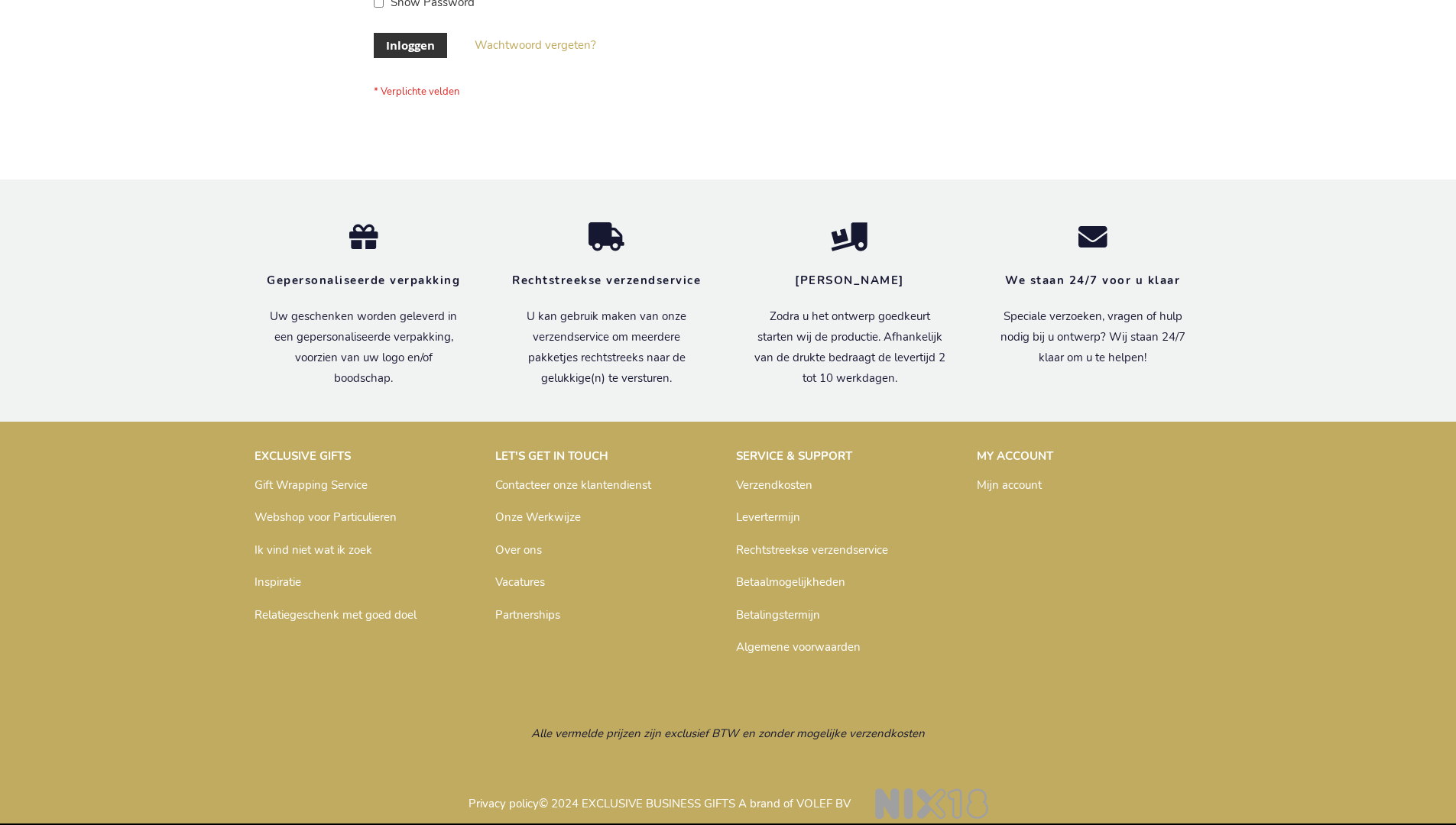
scroll to position [519, 0]
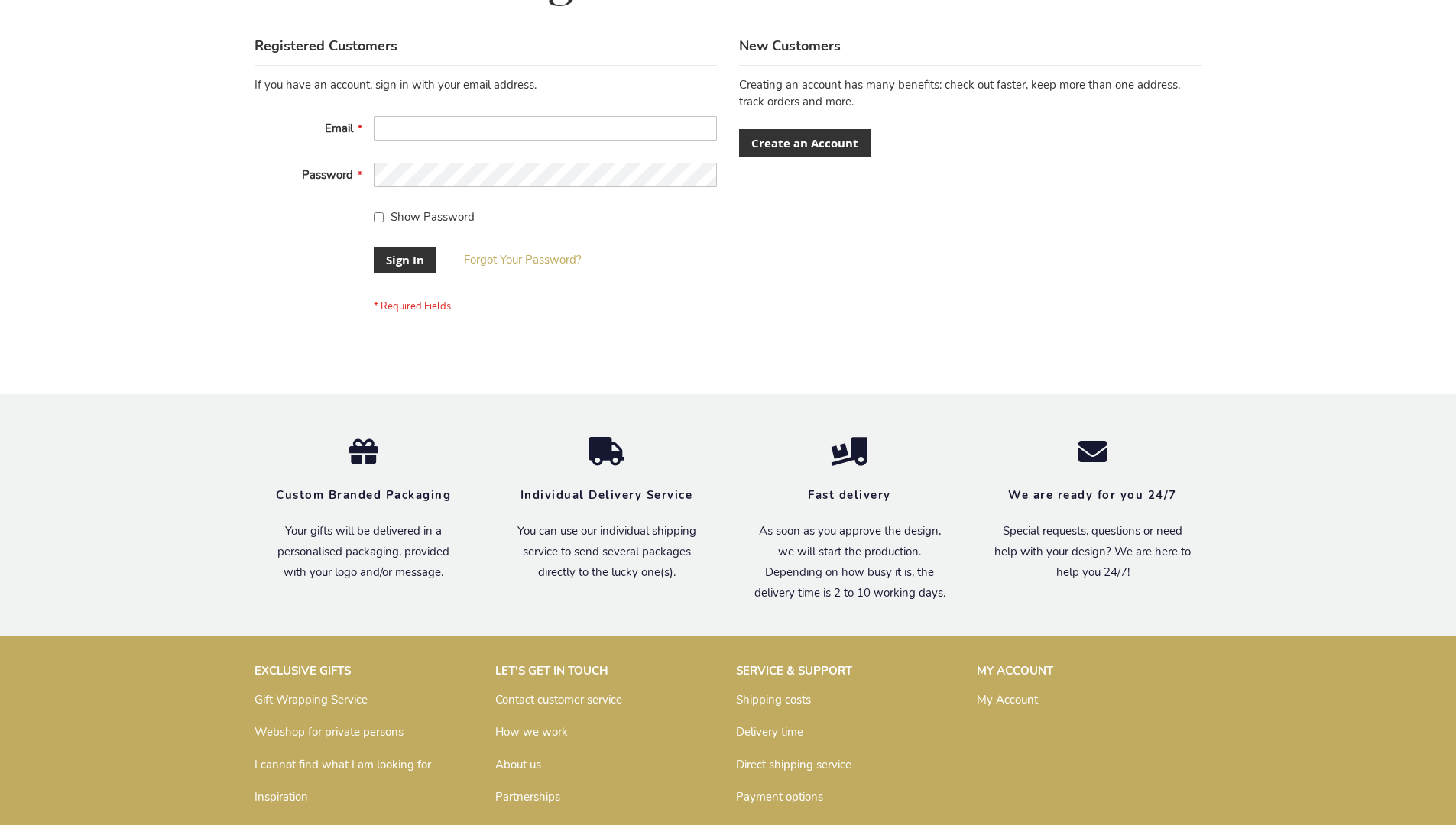
scroll to position [491, 0]
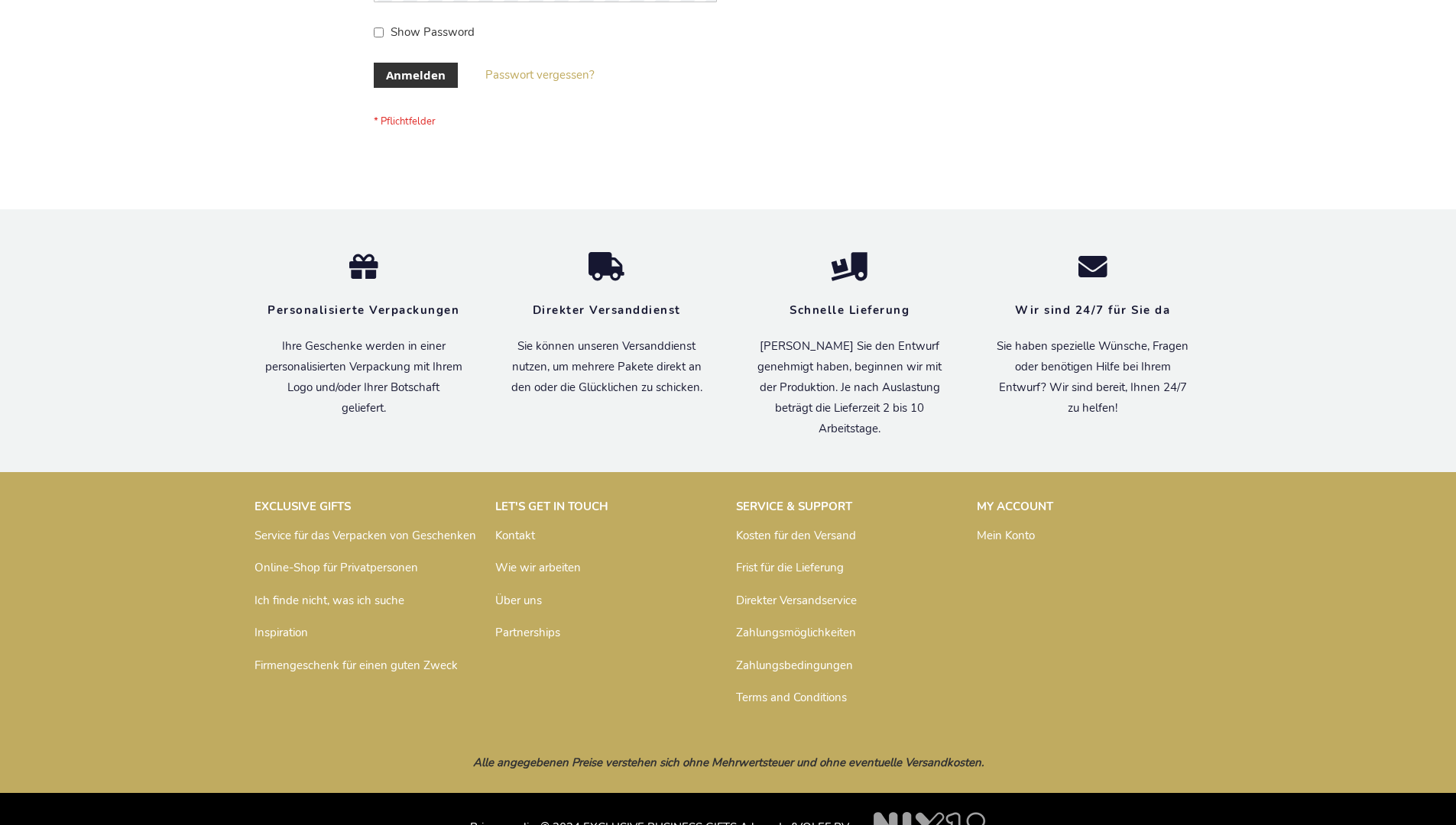
scroll to position [512, 0]
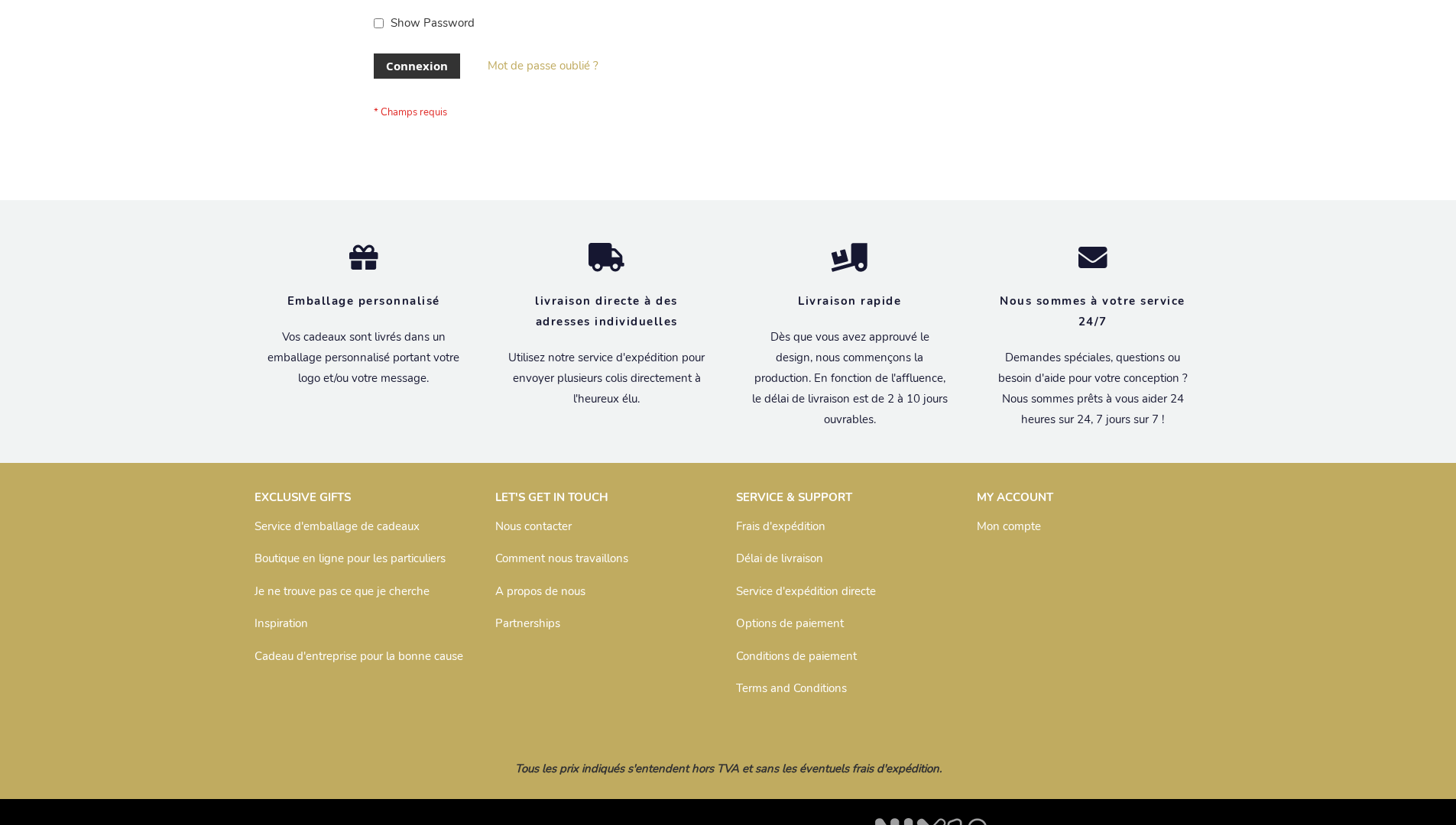
scroll to position [527, 0]
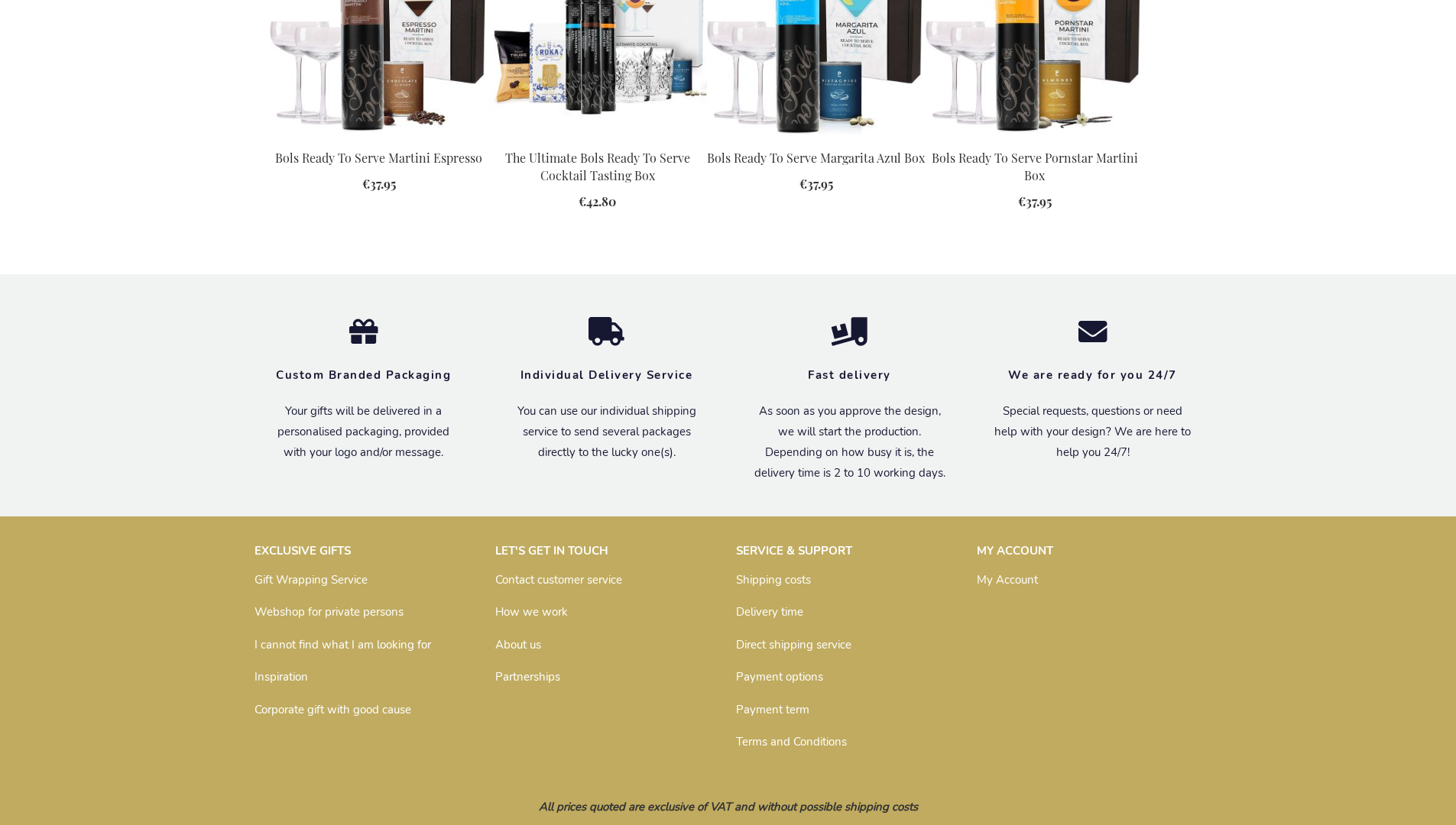
scroll to position [2003, 0]
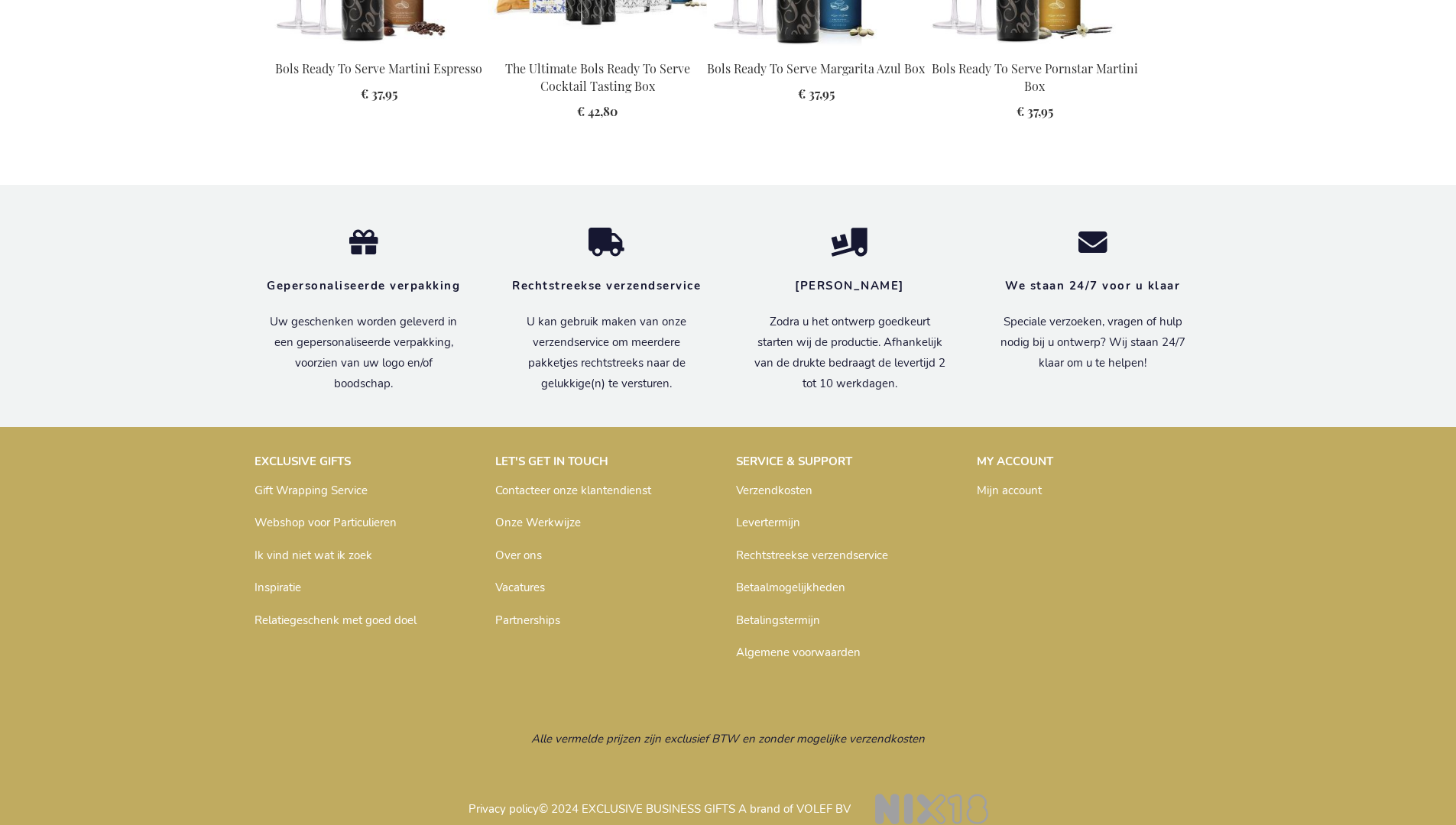
scroll to position [1981, 0]
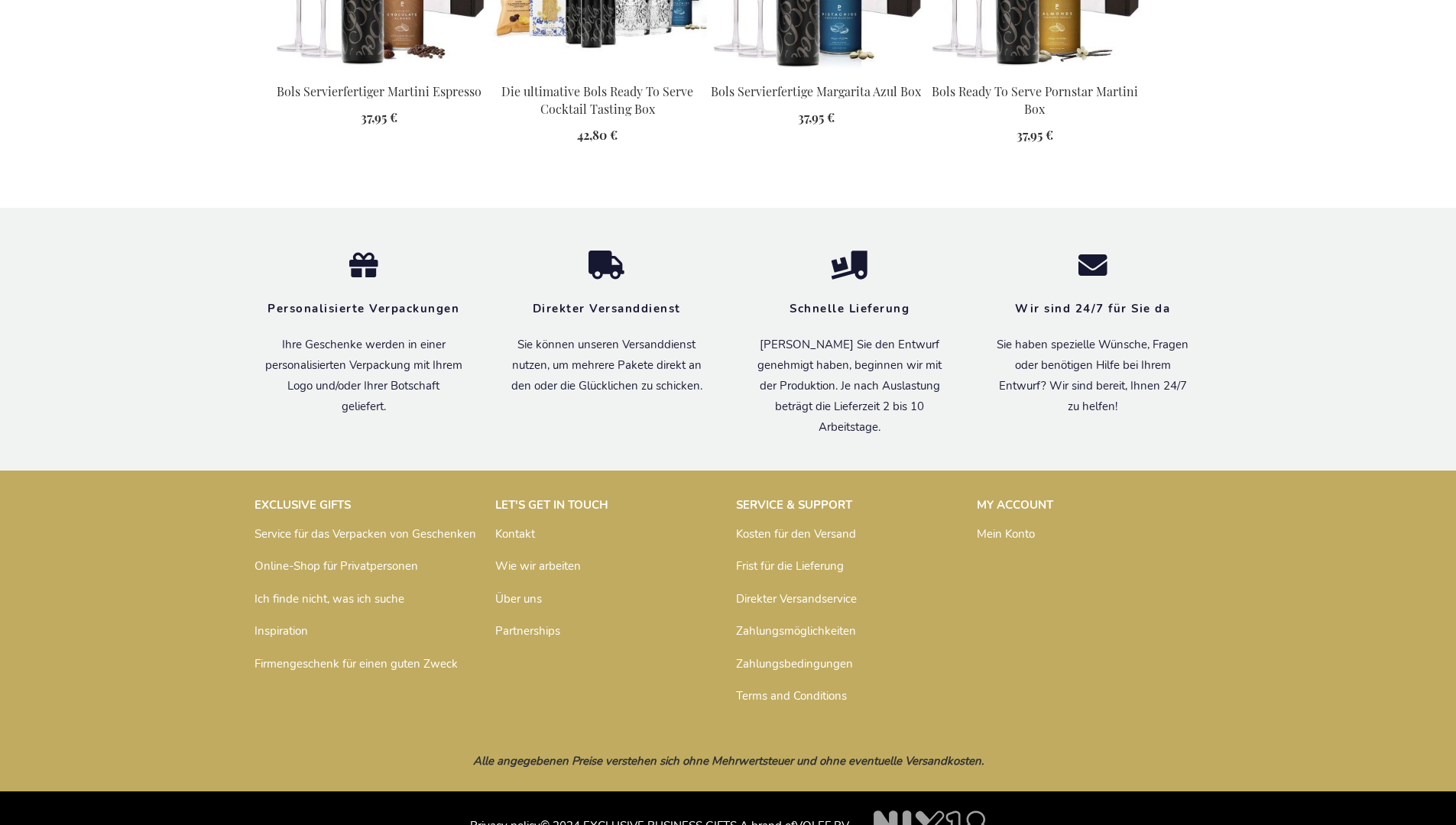
scroll to position [2024, 0]
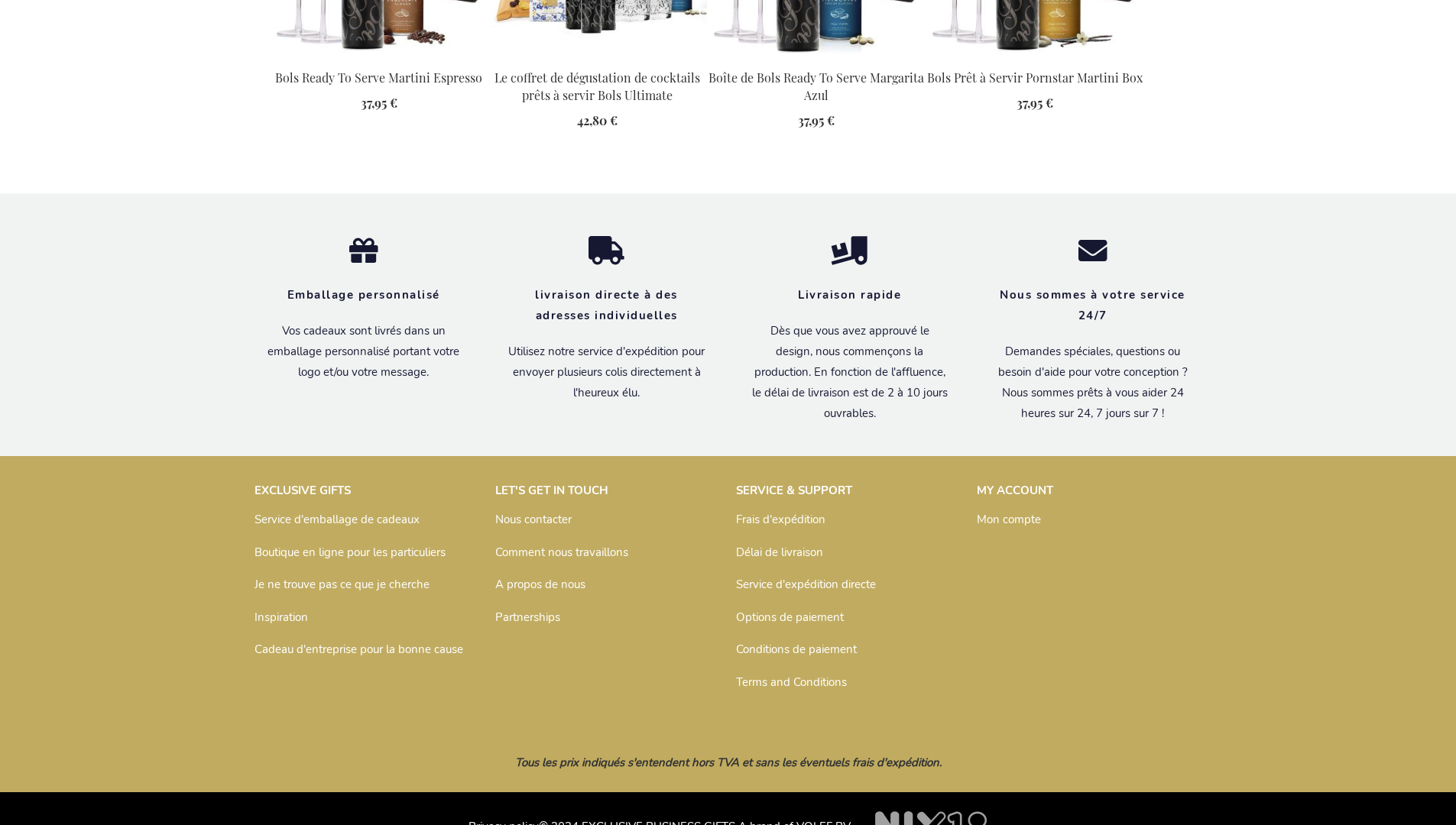
scroll to position [2056, 0]
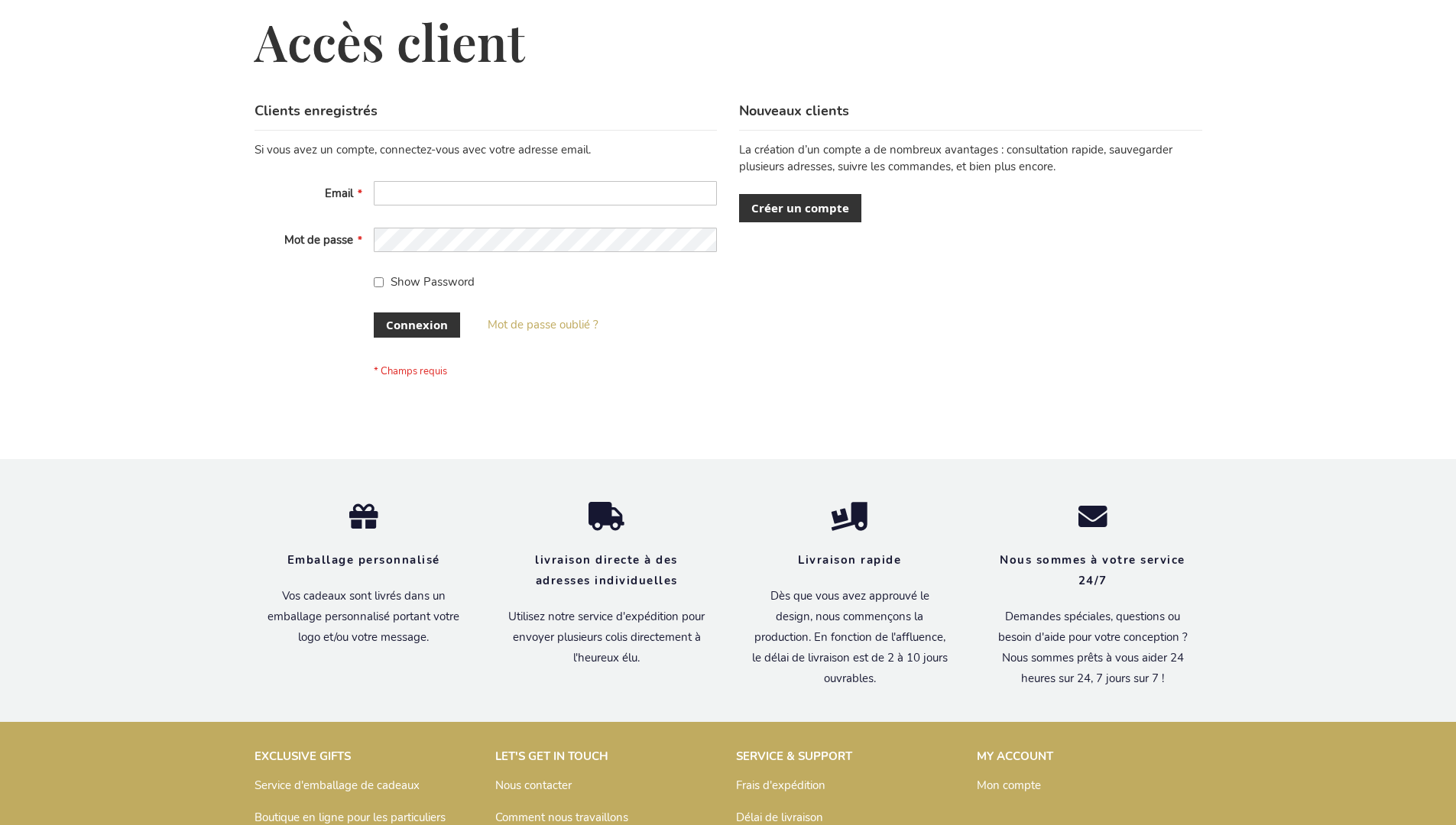
scroll to position [527, 0]
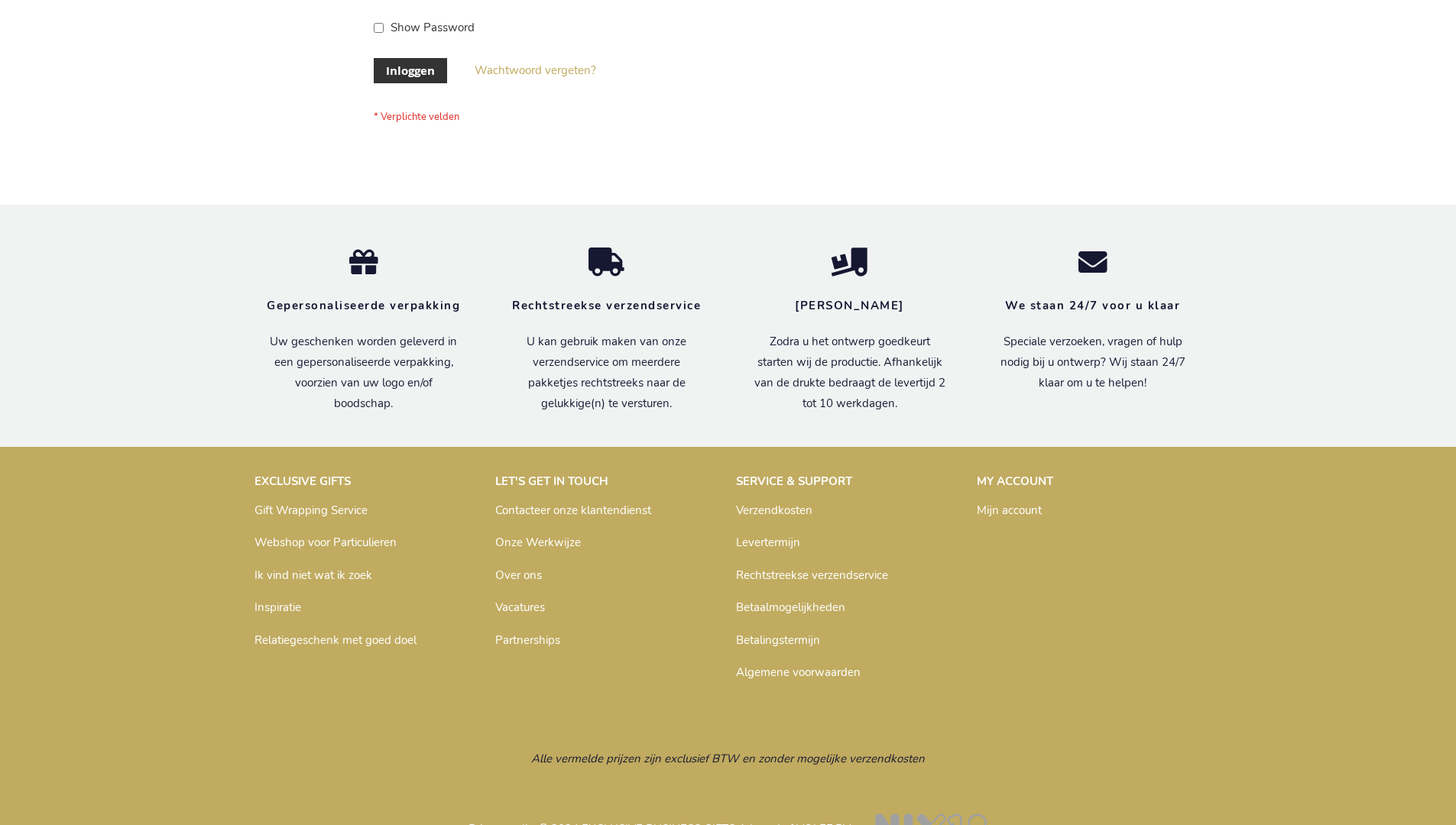
scroll to position [519, 0]
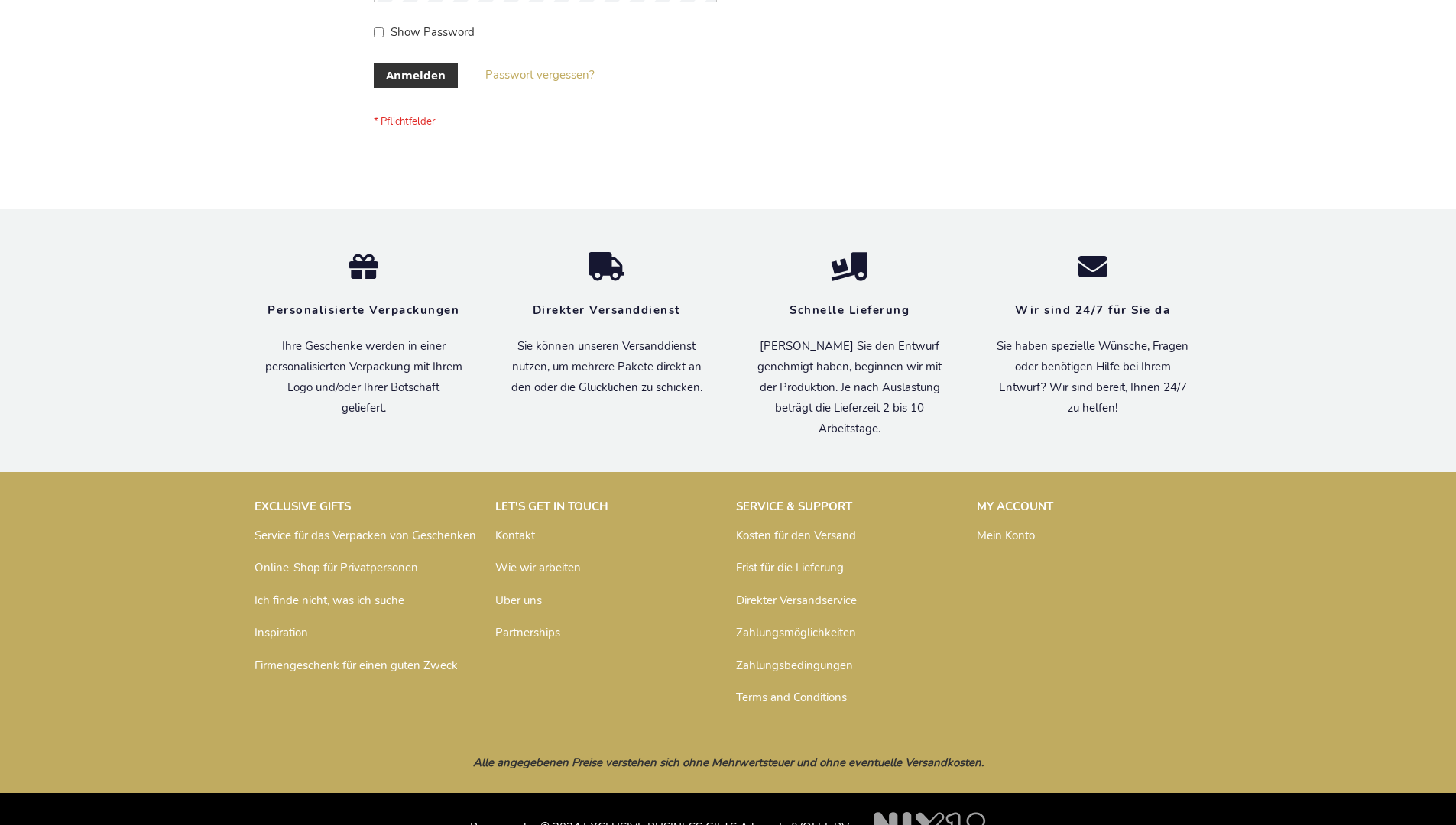
scroll to position [512, 0]
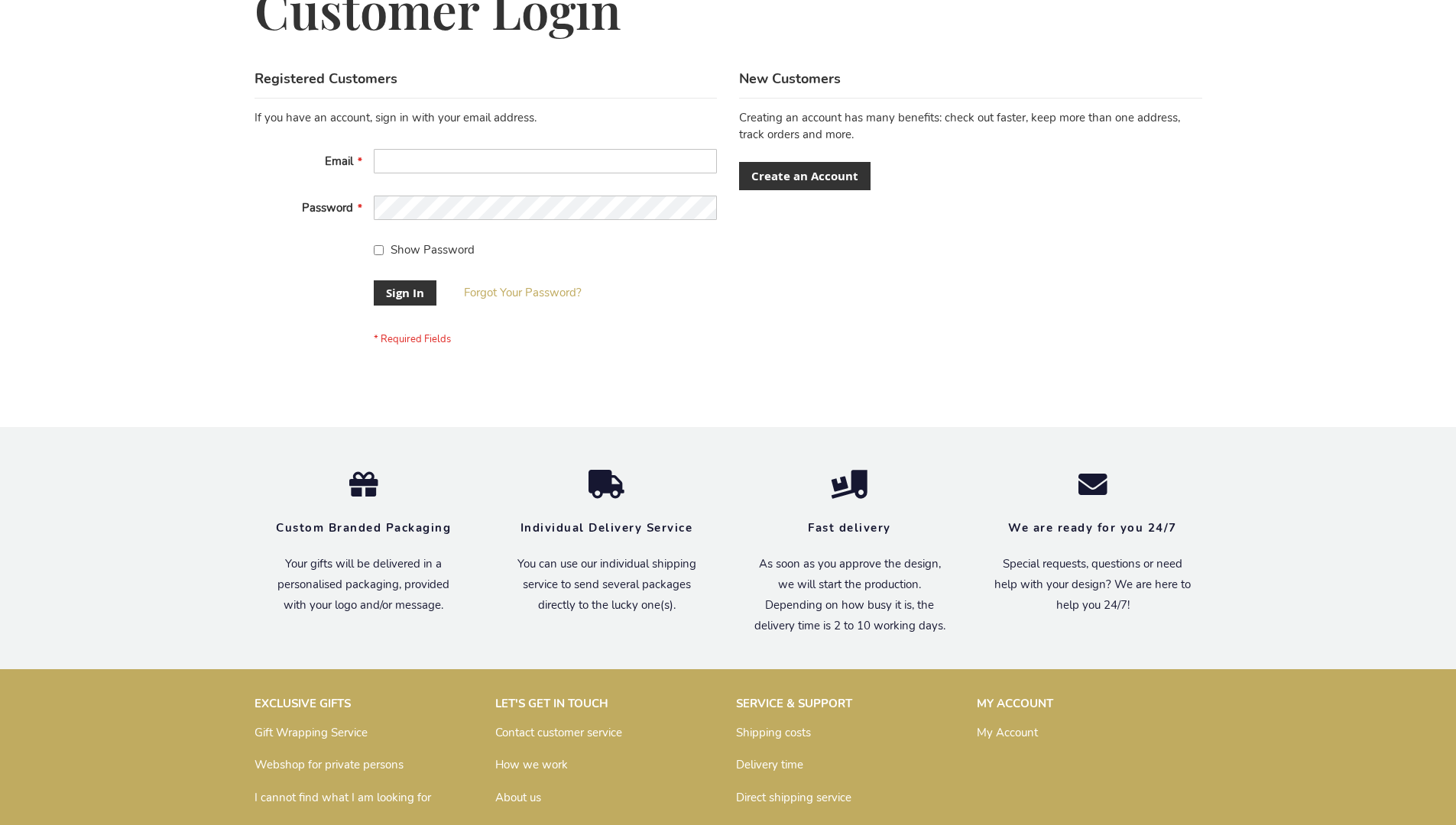
scroll to position [491, 0]
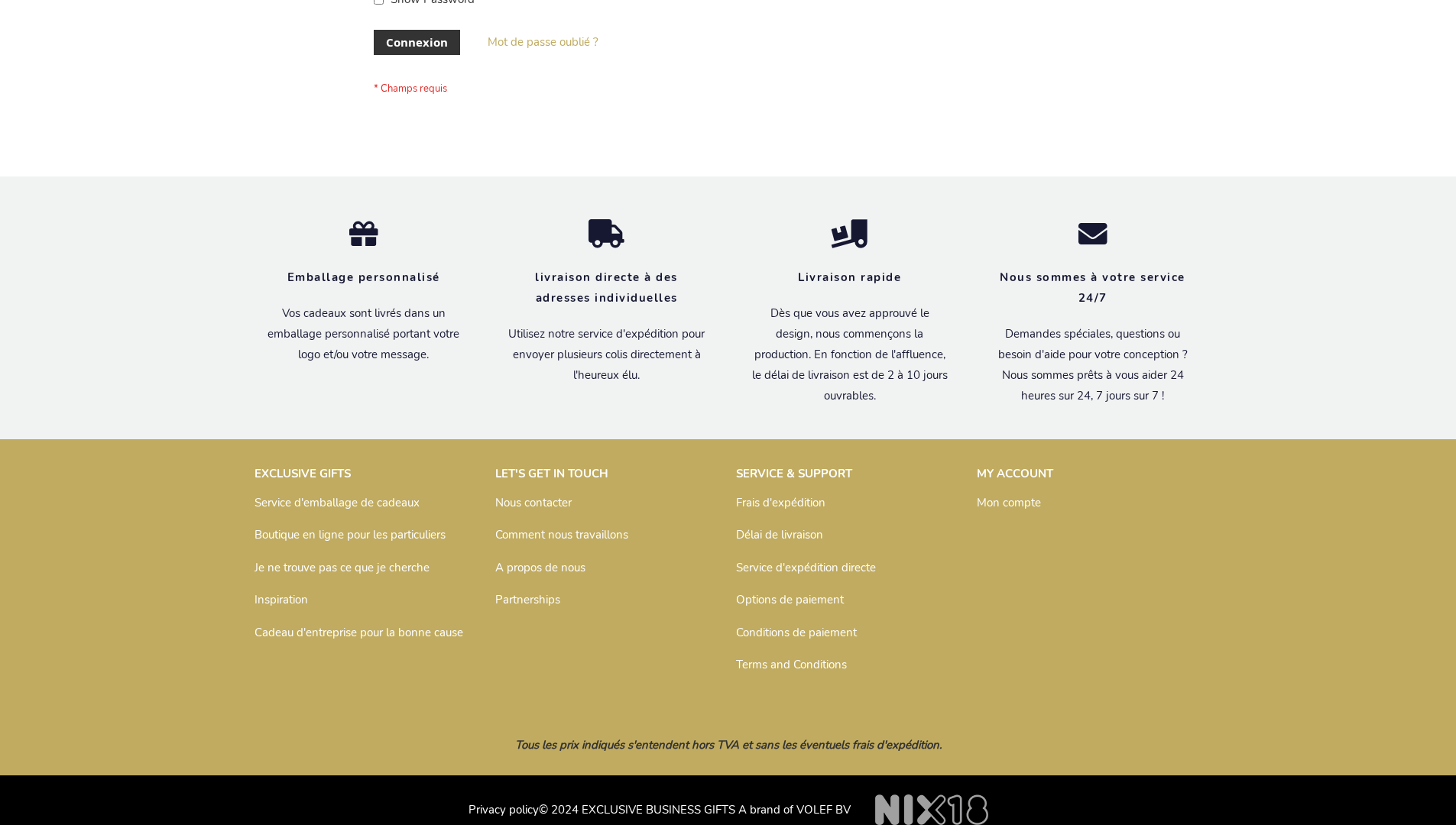
scroll to position [519, 0]
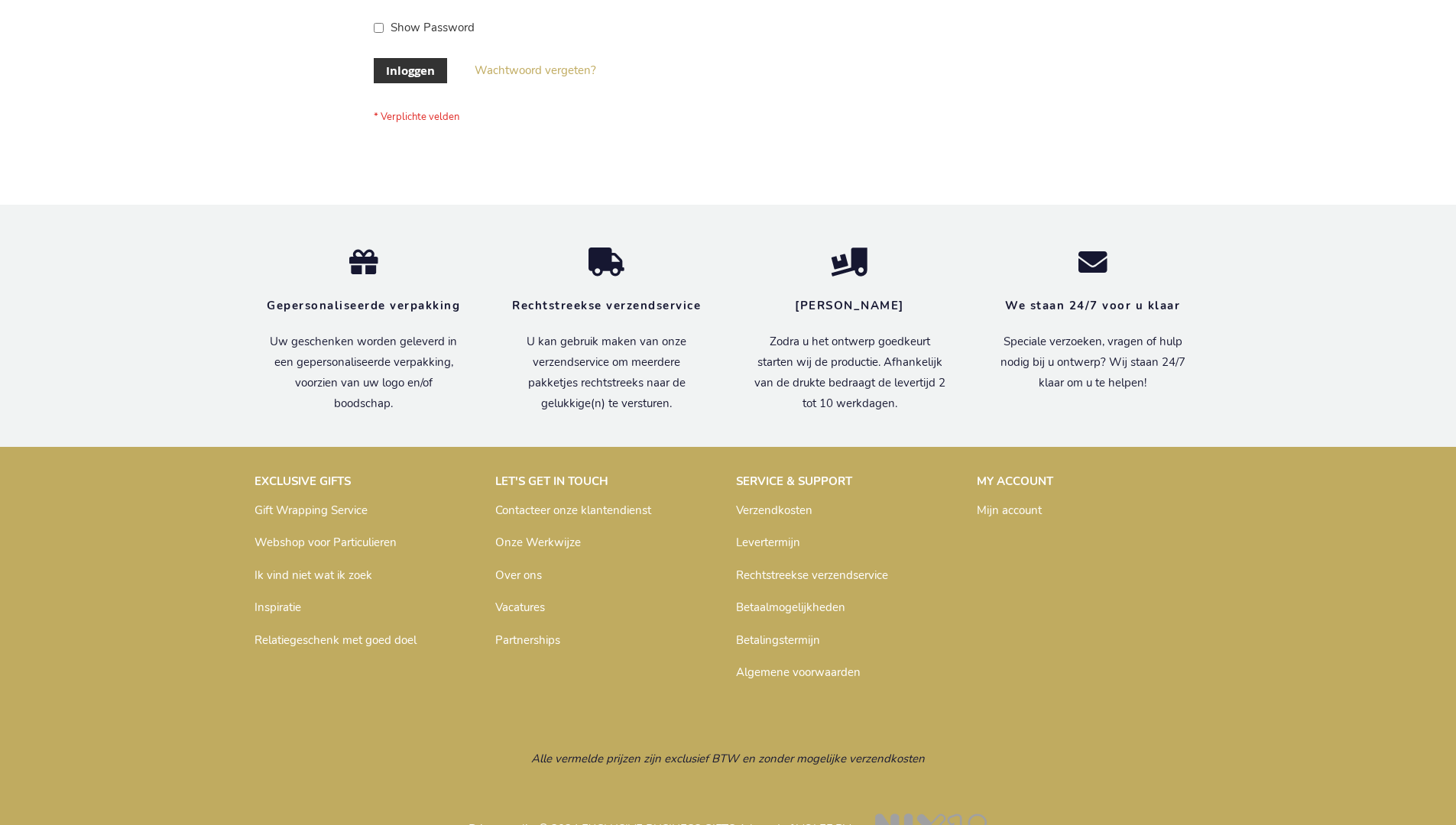
scroll to position [519, 0]
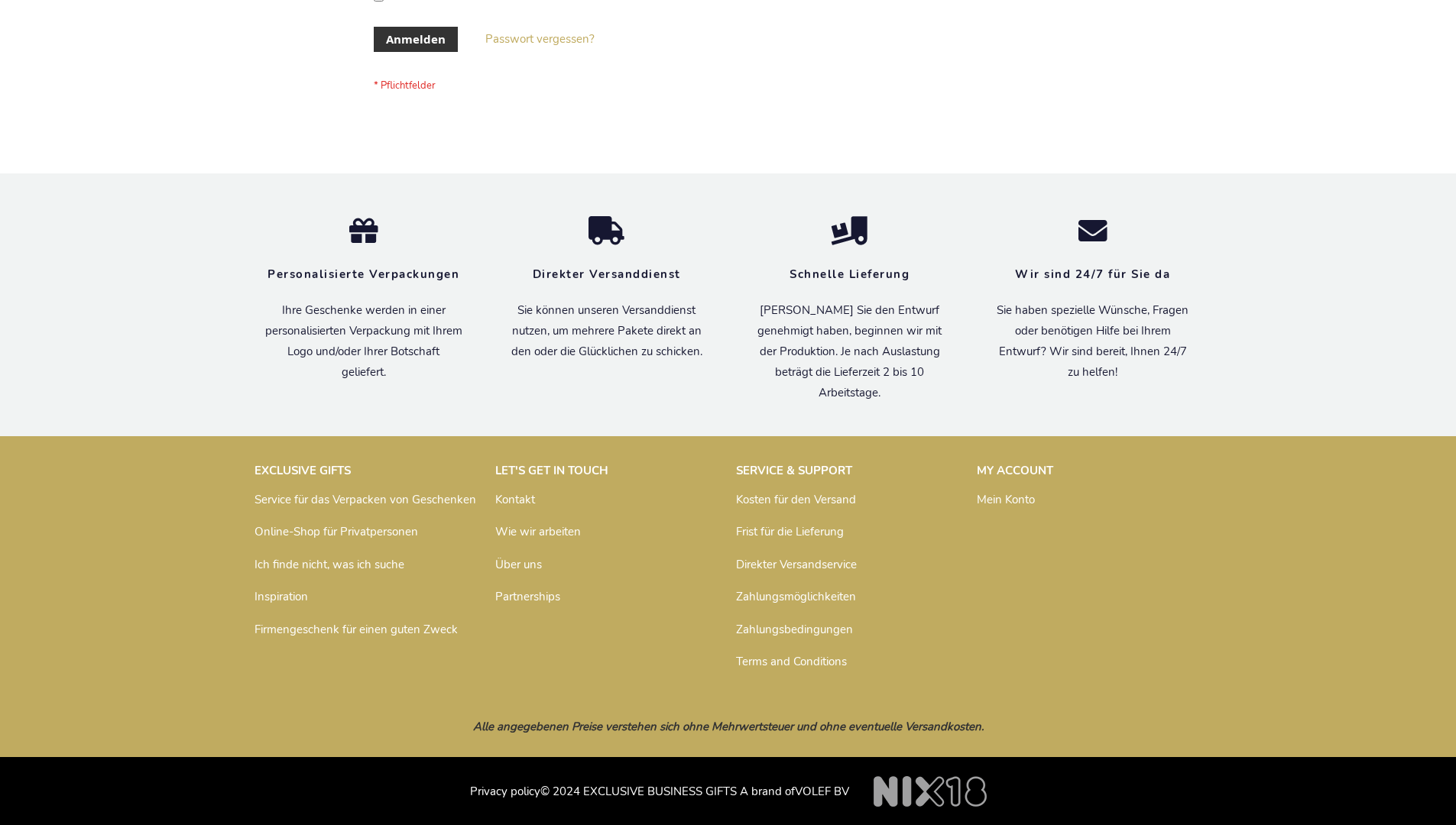
scroll to position [512, 0]
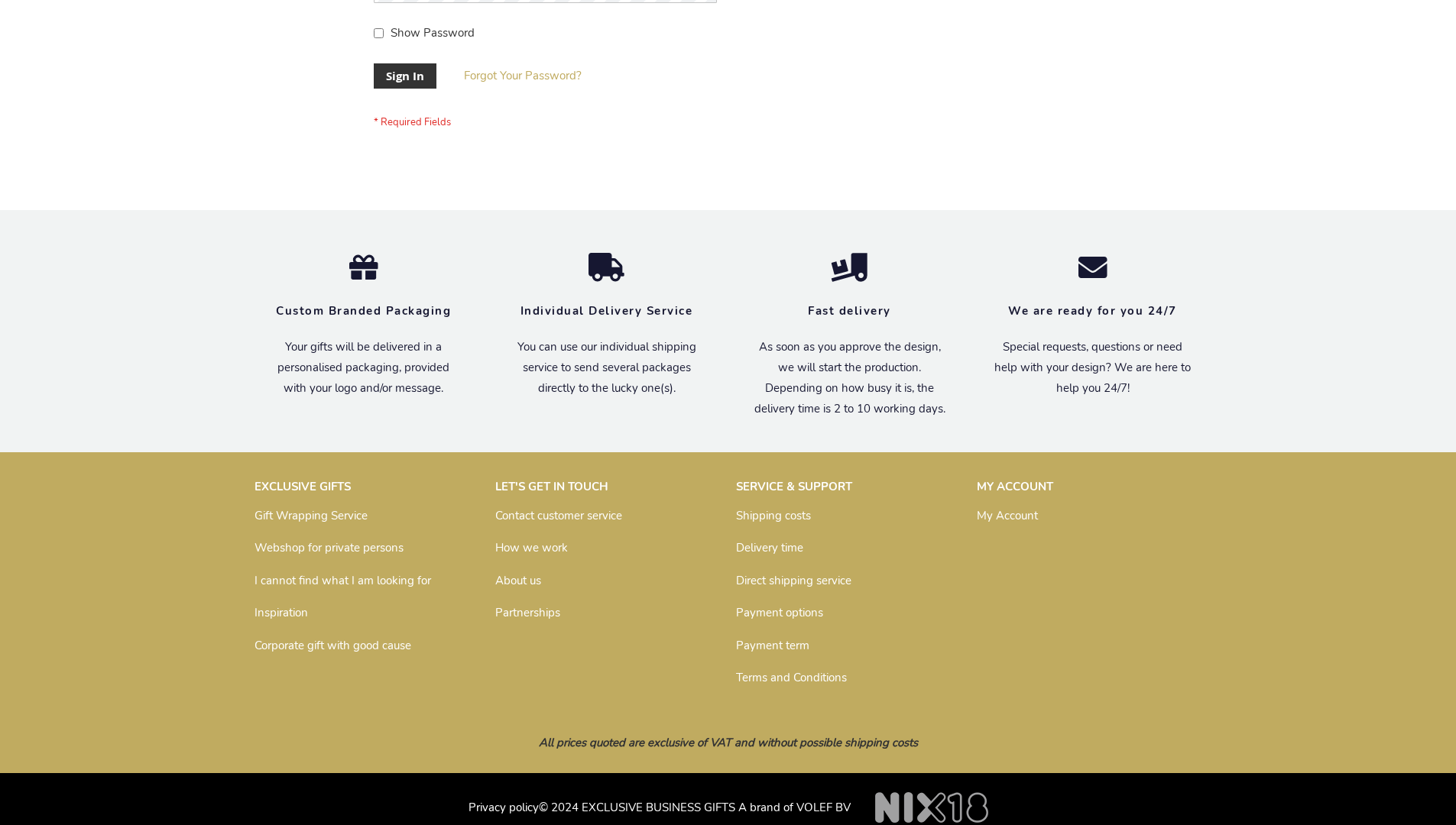
scroll to position [491, 0]
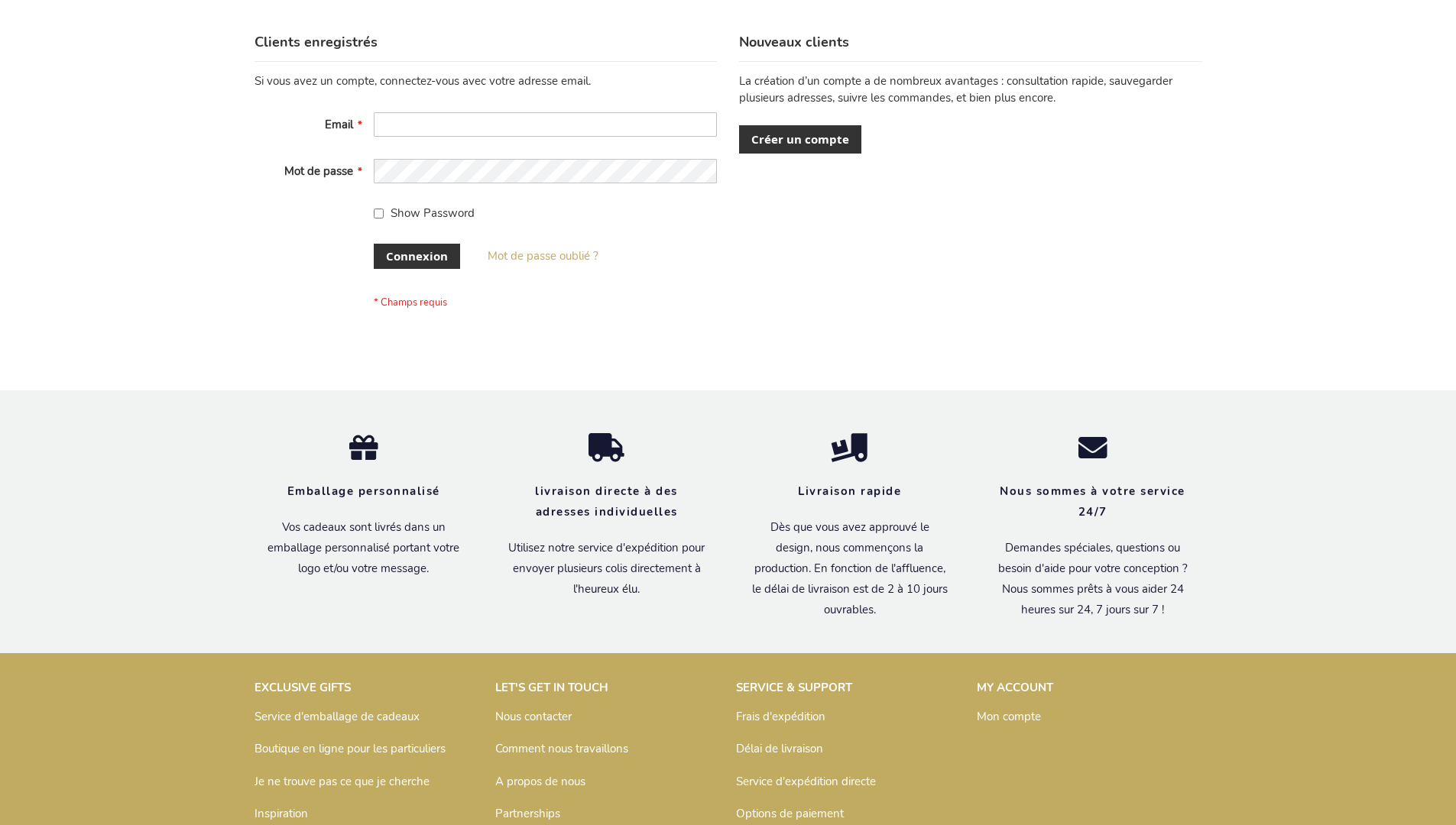
scroll to position [527, 0]
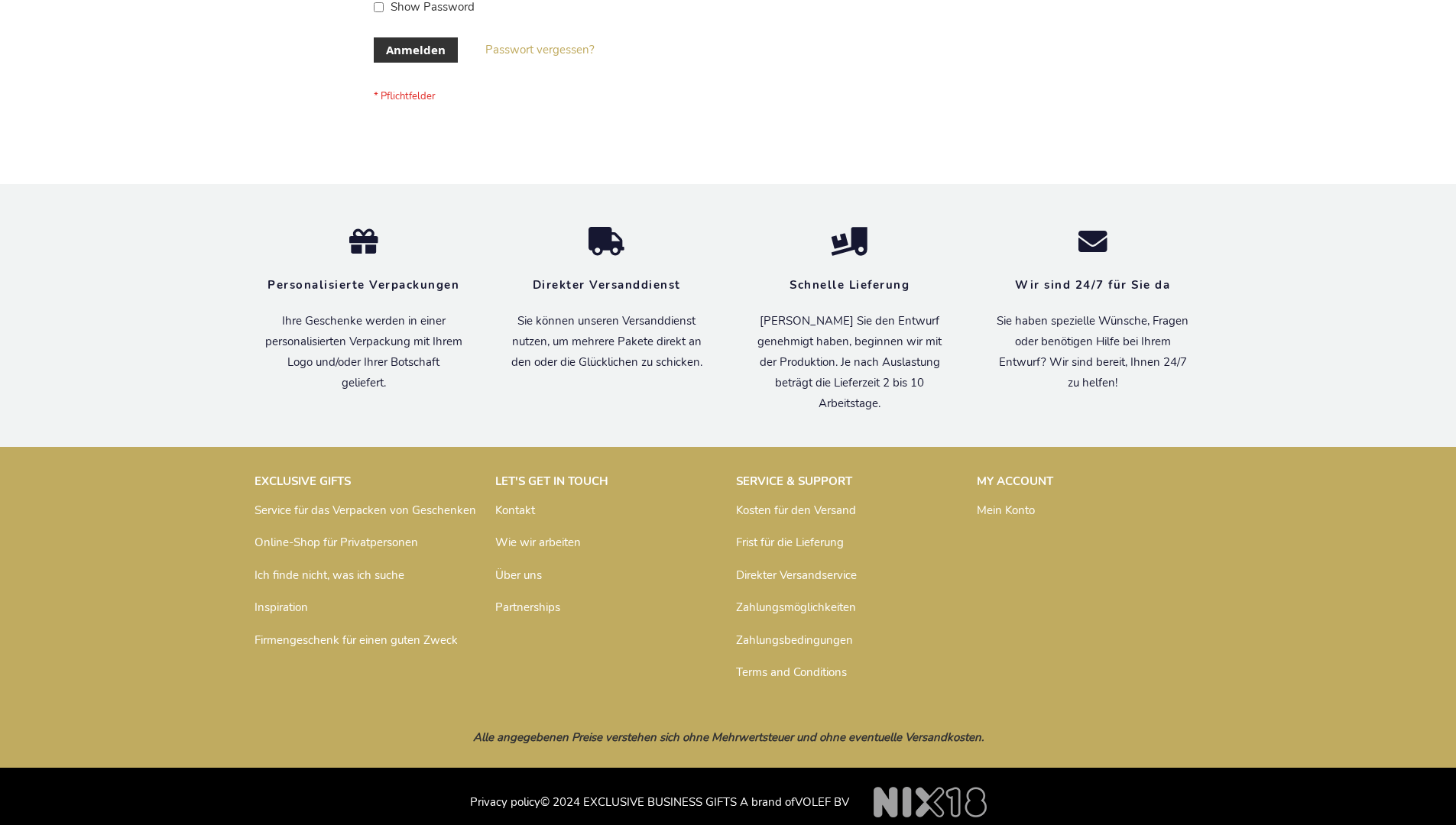
scroll to position [512, 0]
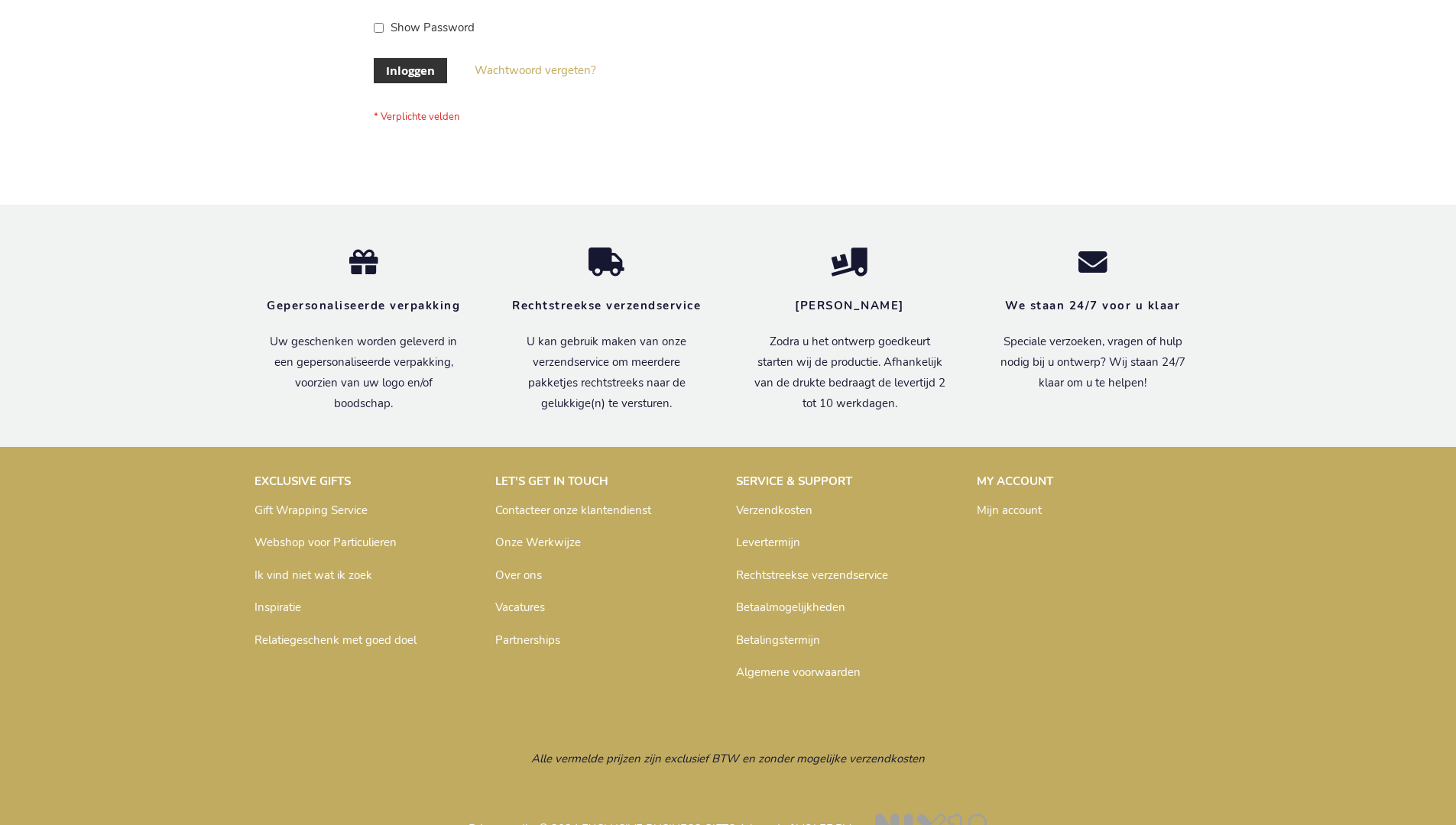
scroll to position [519, 0]
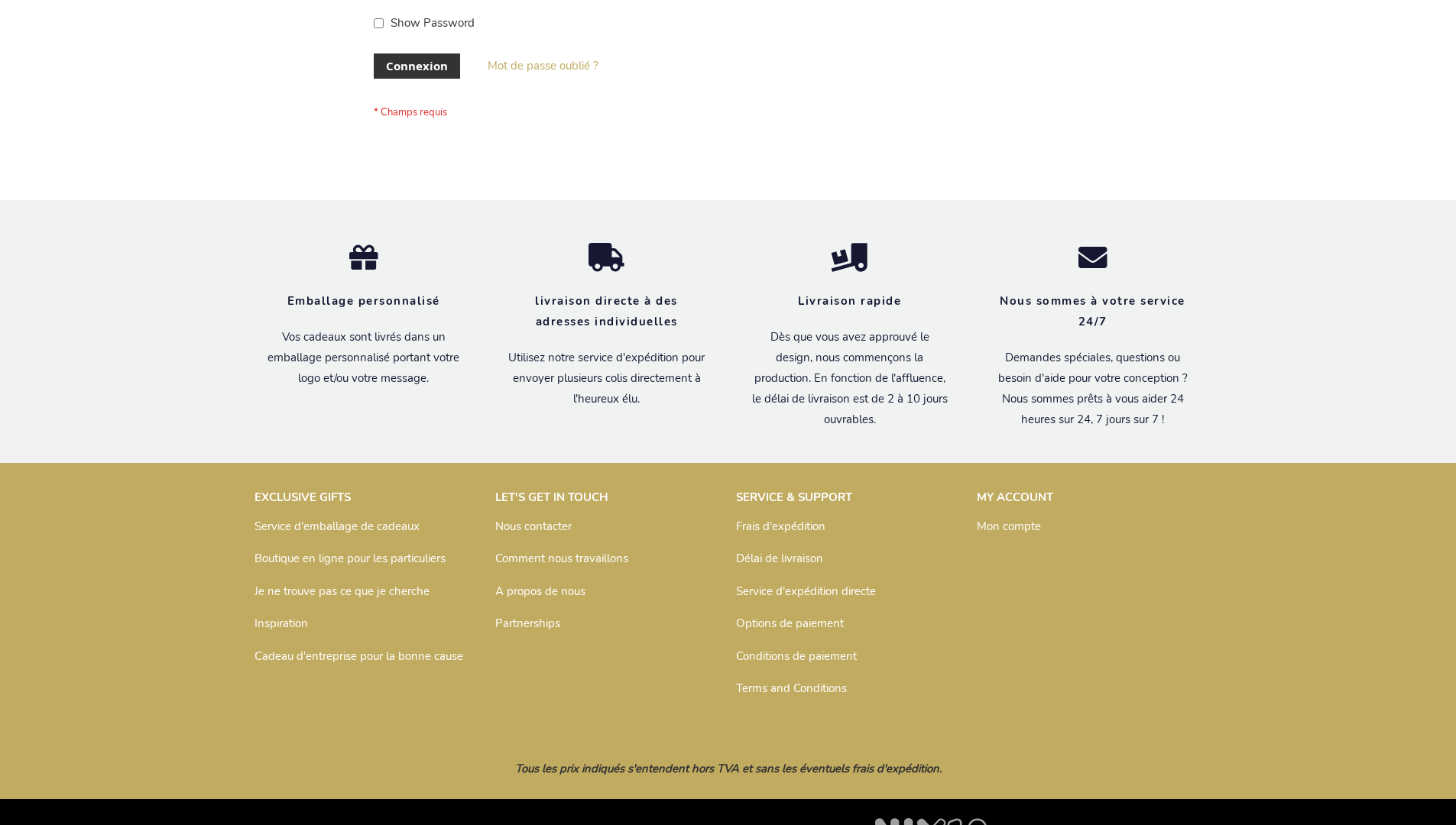
scroll to position [527, 0]
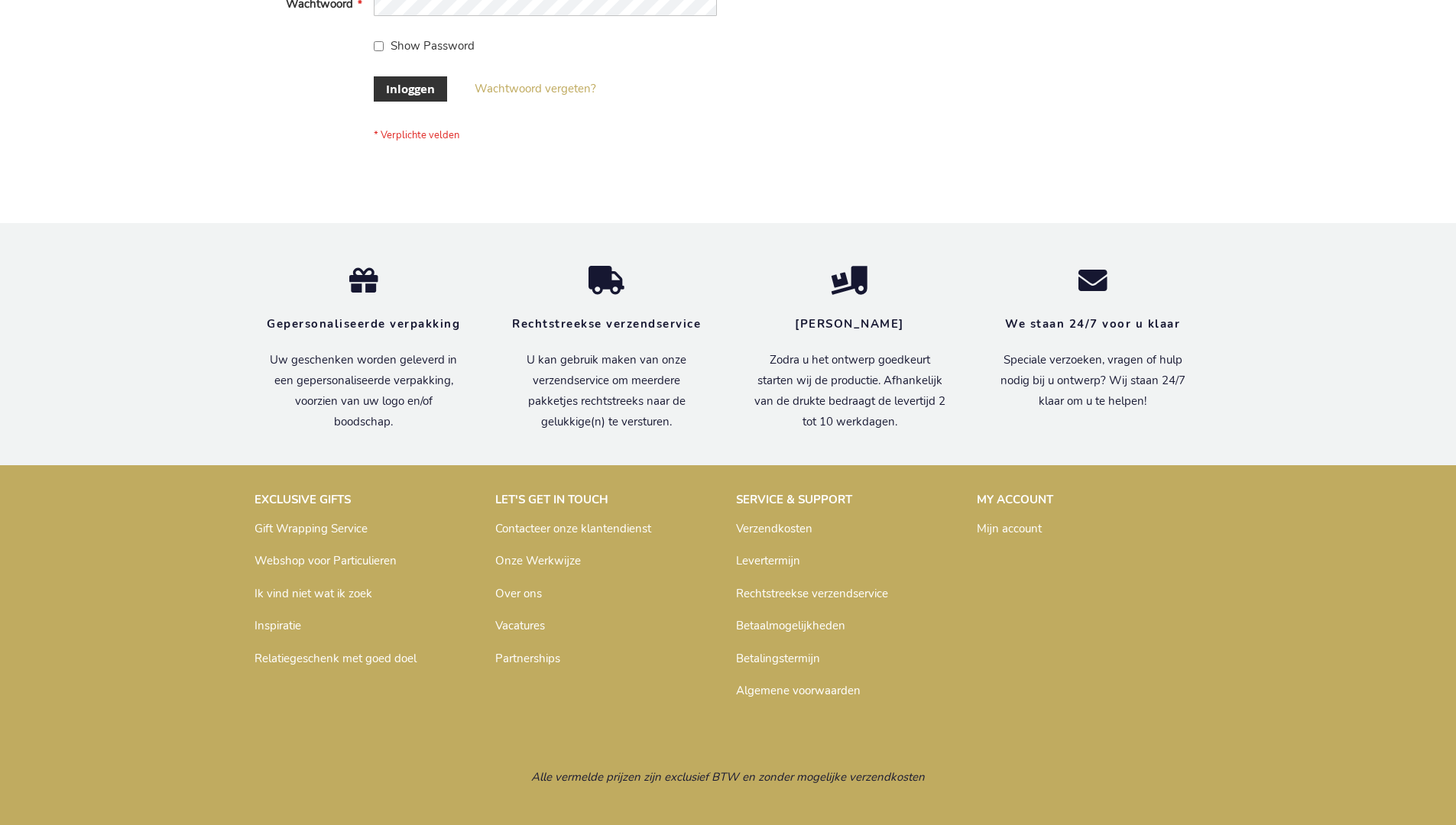
scroll to position [519, 0]
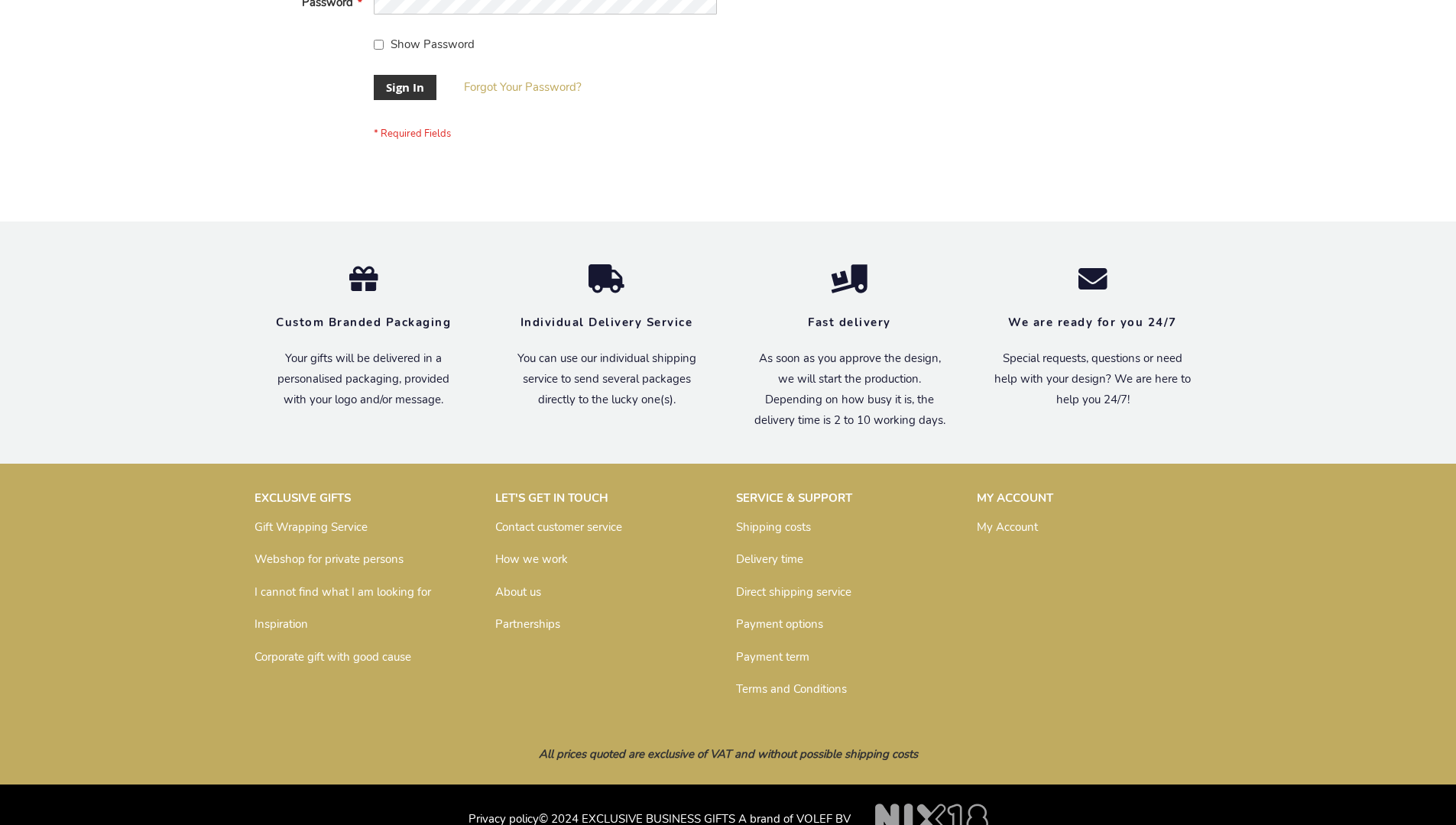
scroll to position [491, 0]
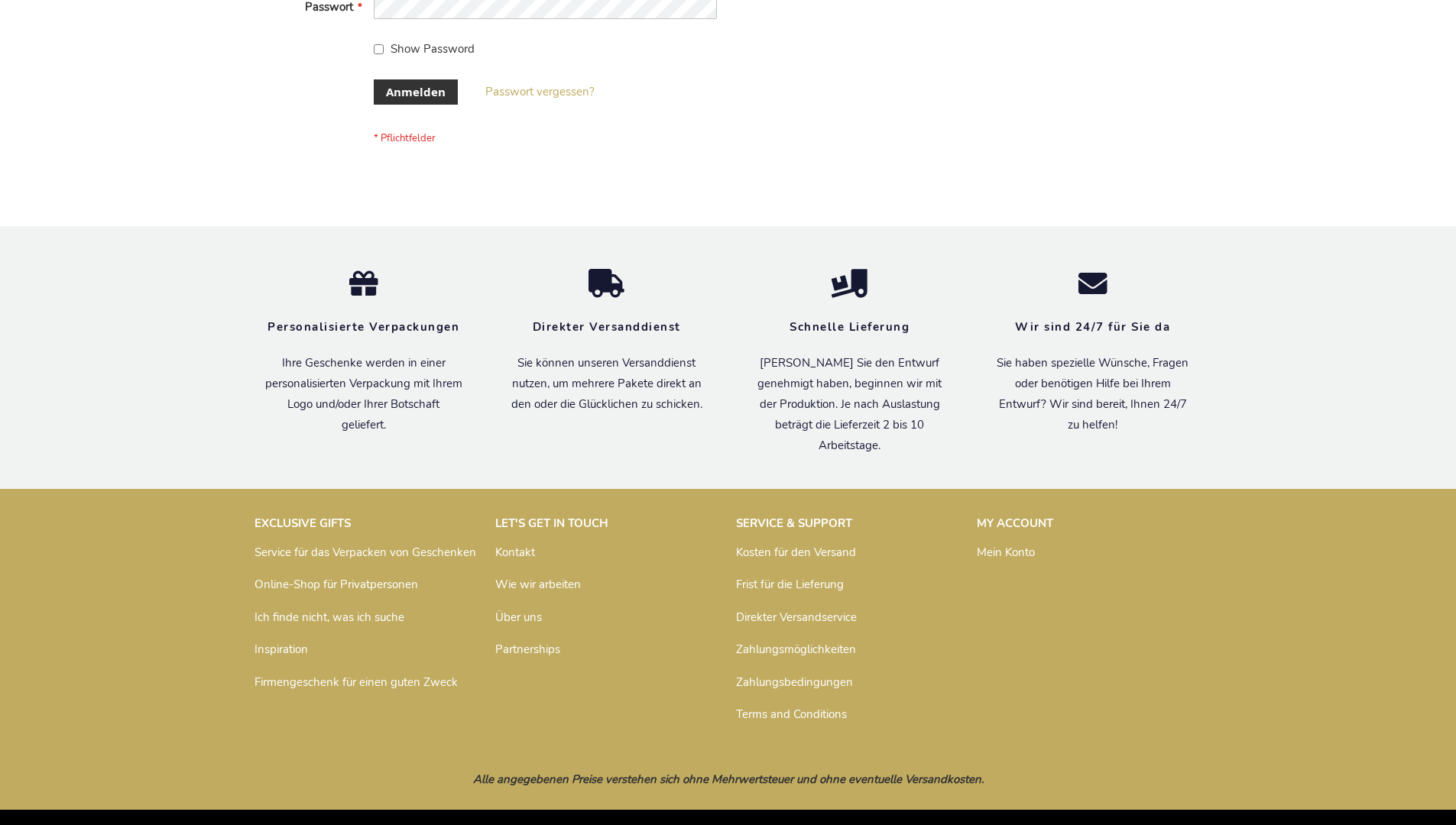
scroll to position [512, 0]
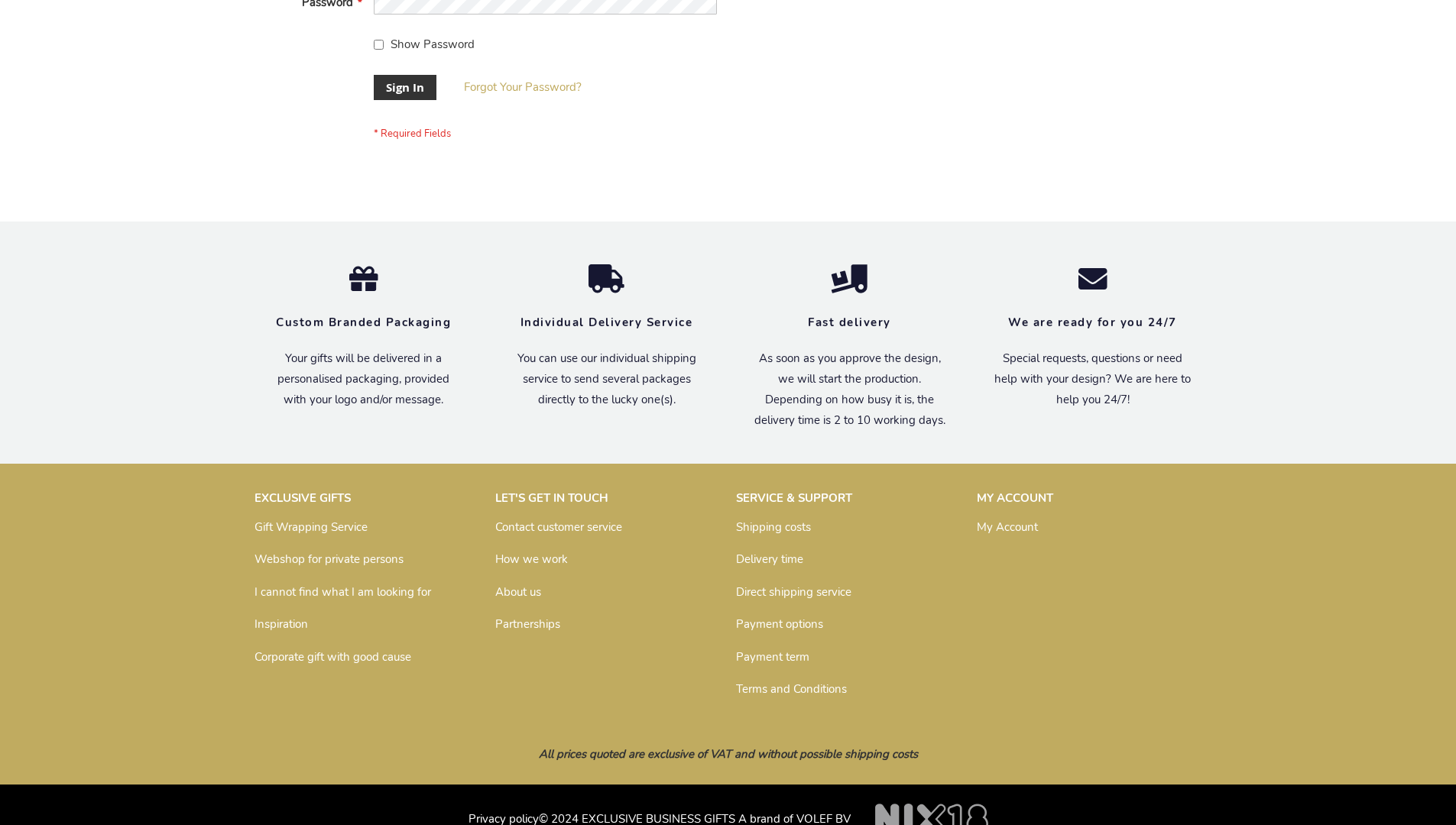
scroll to position [491, 0]
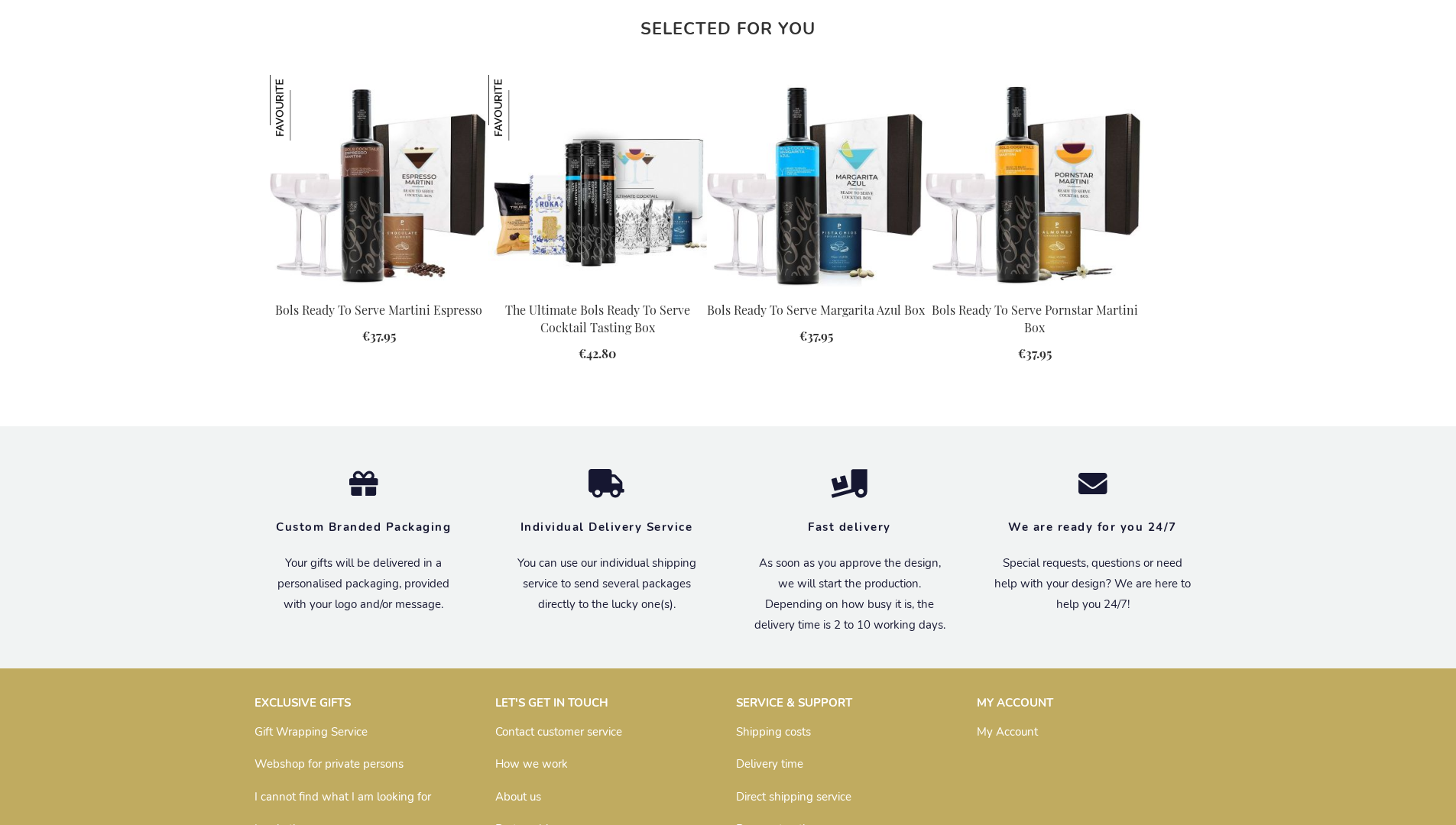
scroll to position [2003, 0]
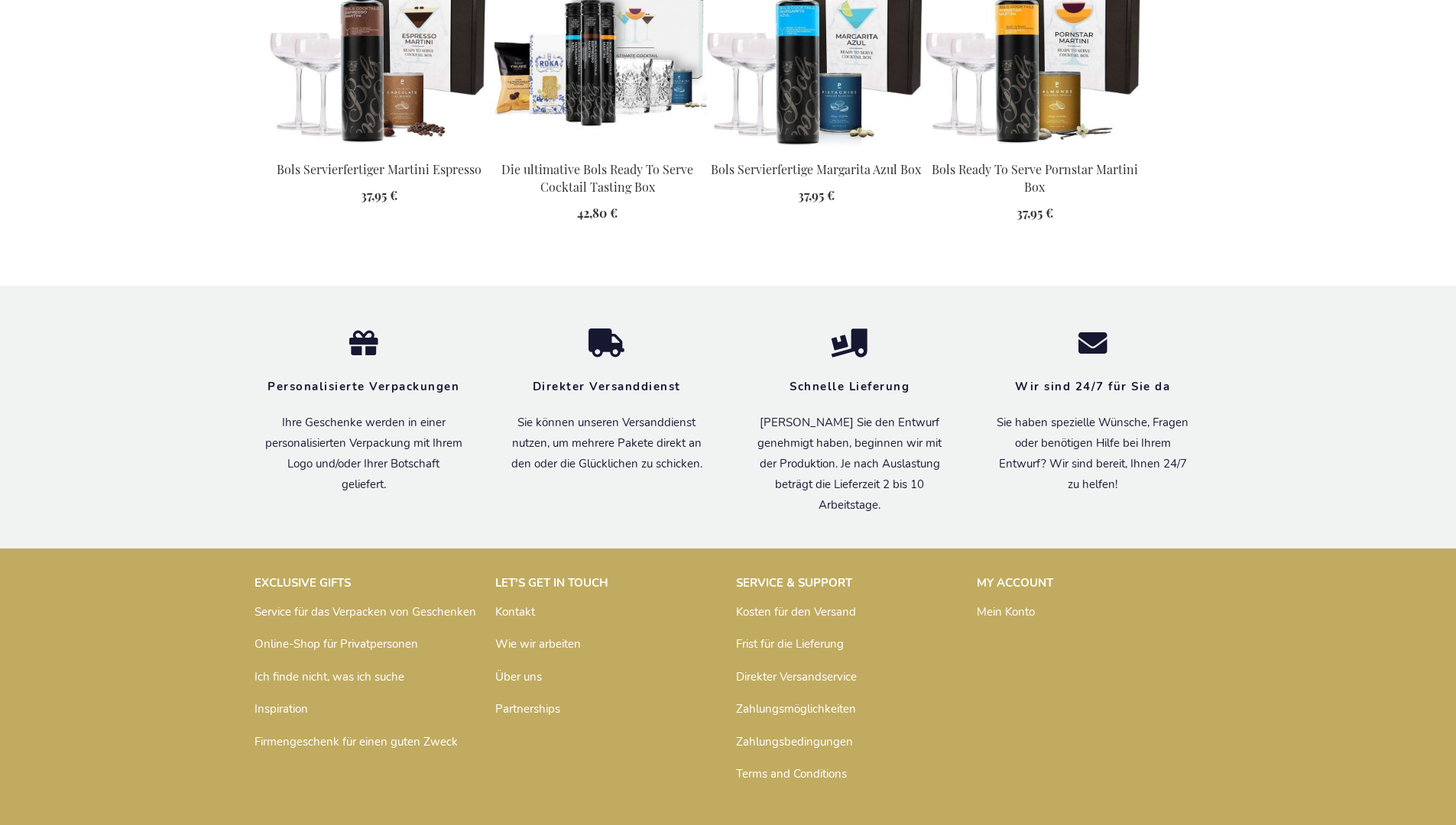
scroll to position [2024, 0]
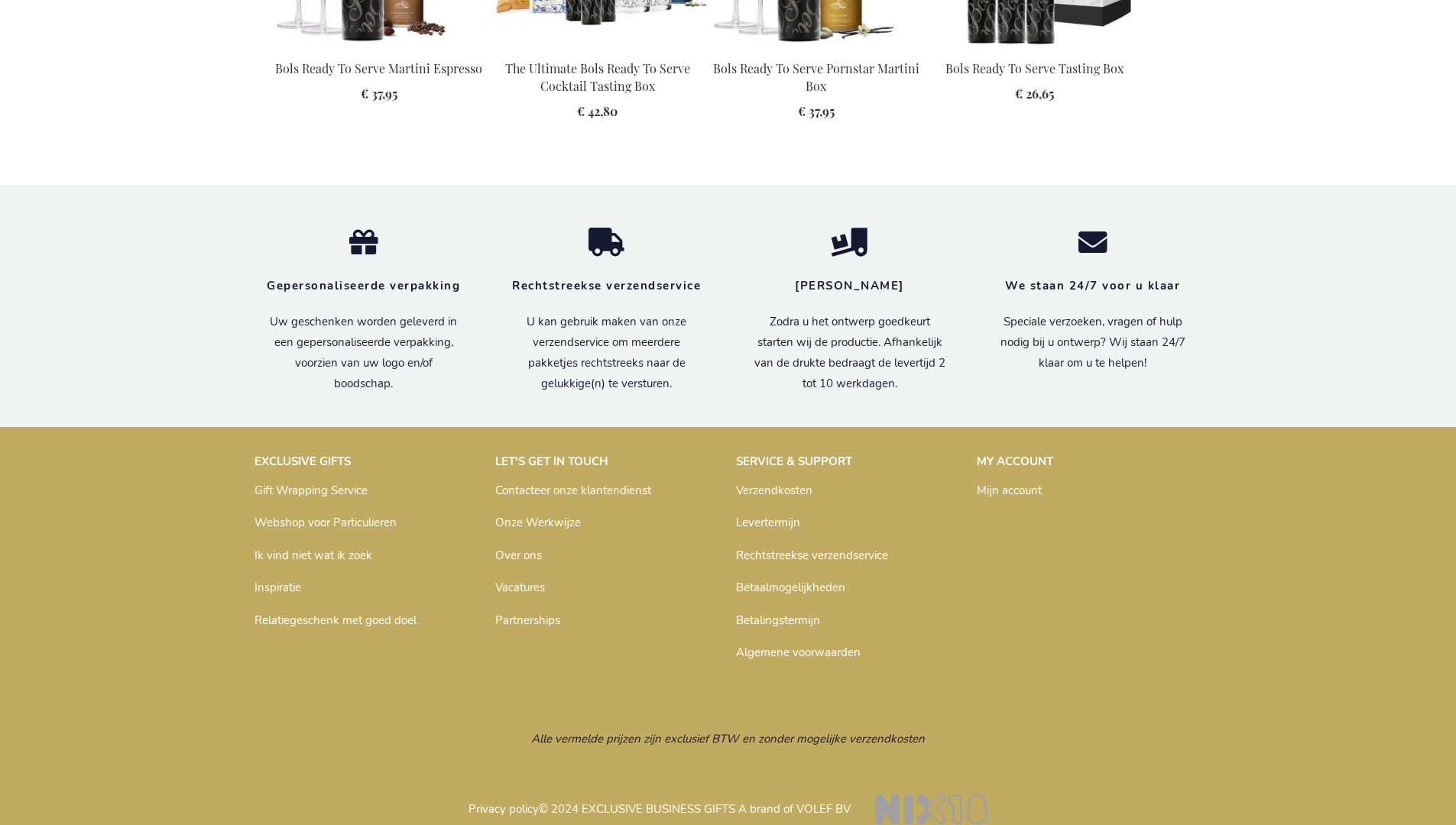
scroll to position [1981, 0]
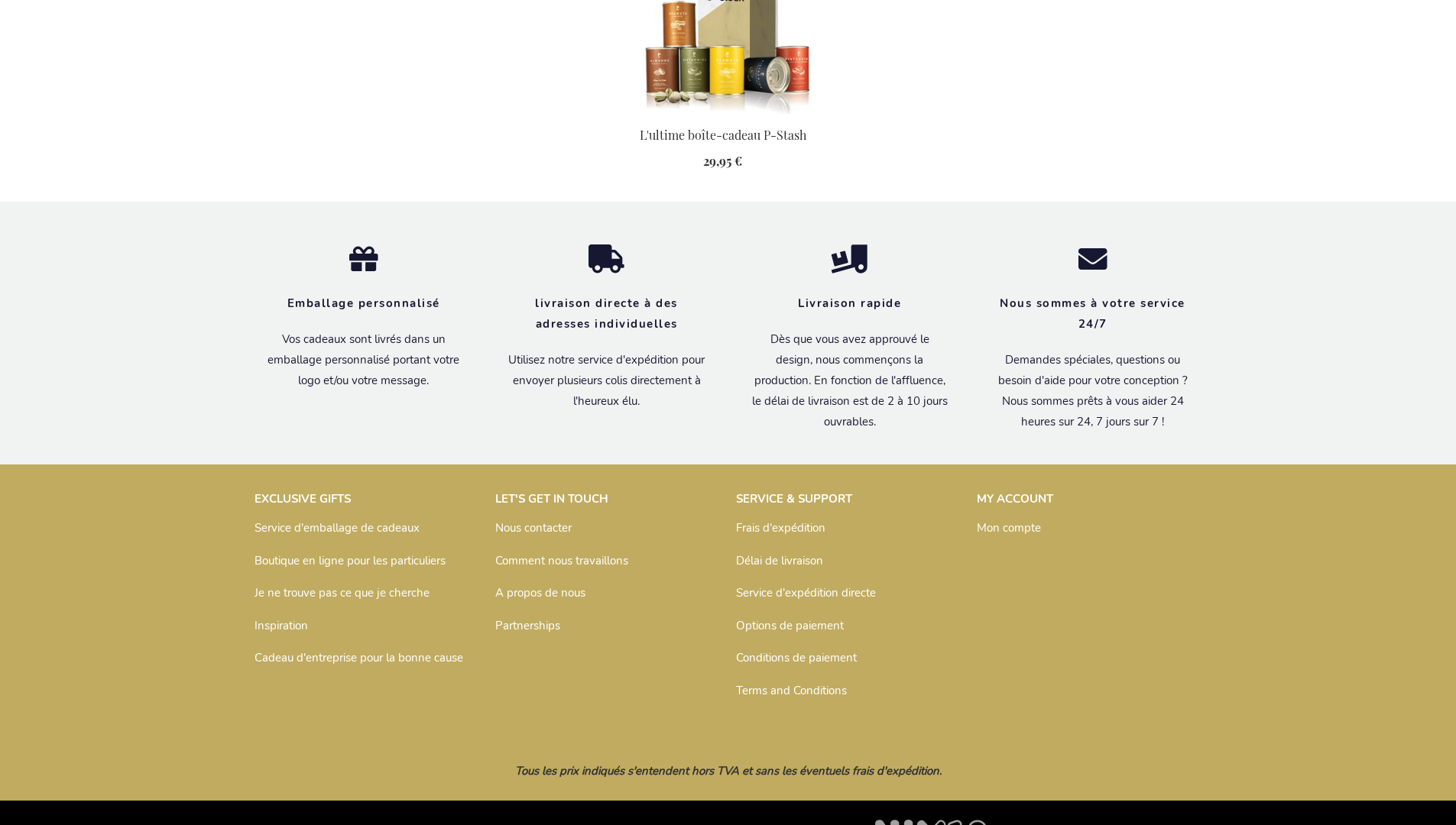
scroll to position [1600, 0]
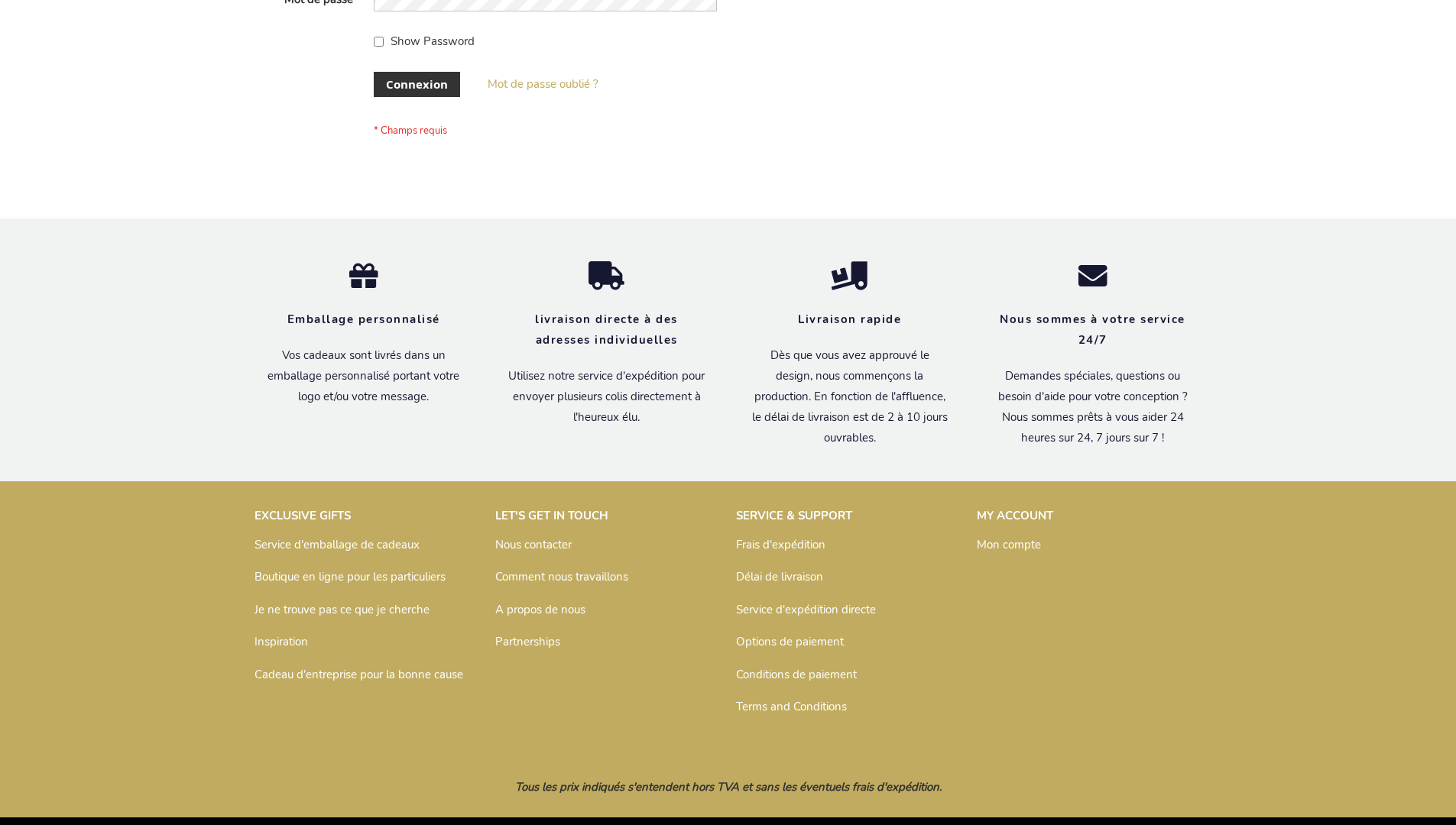
scroll to position [527, 0]
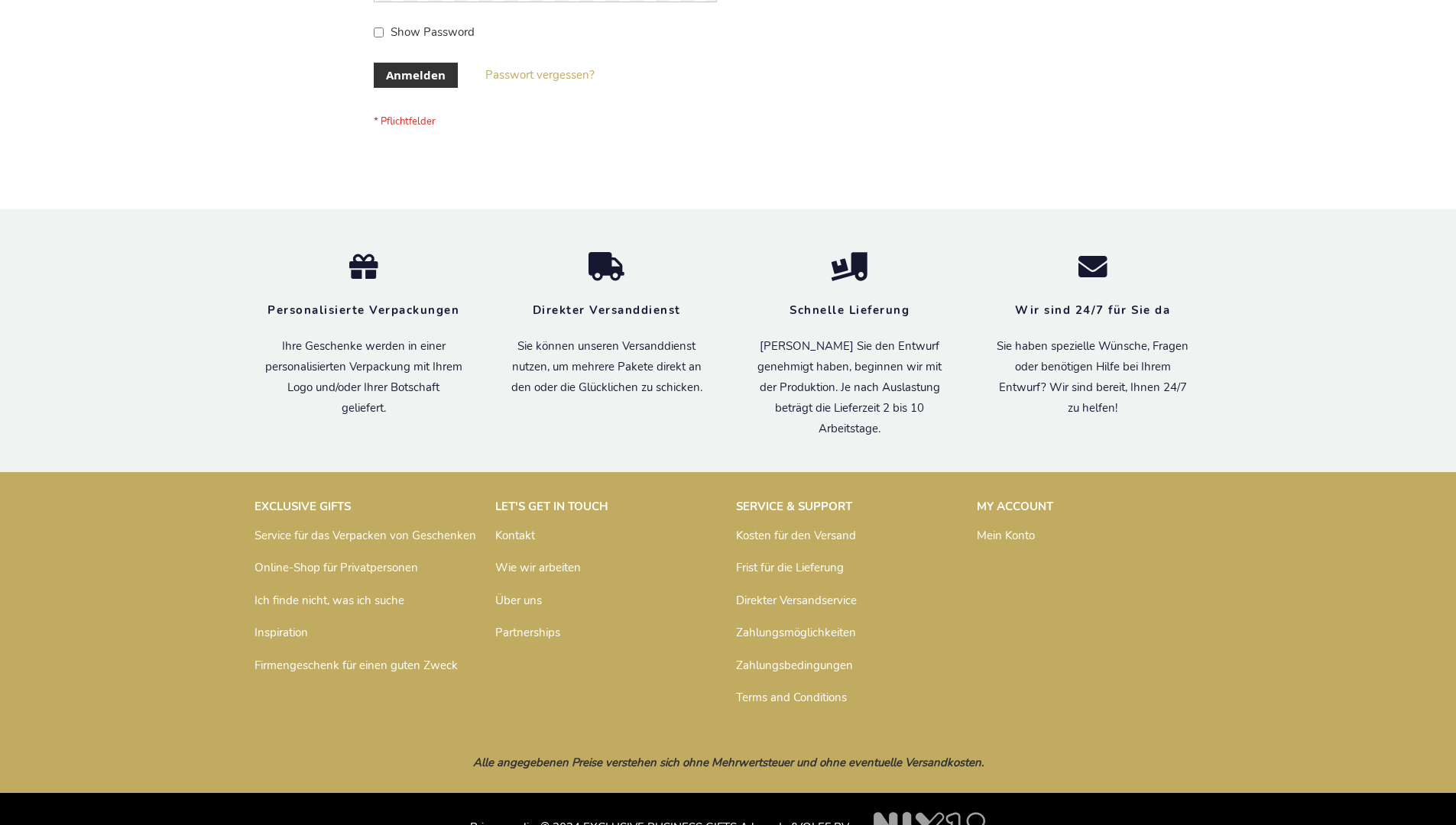
scroll to position [512, 0]
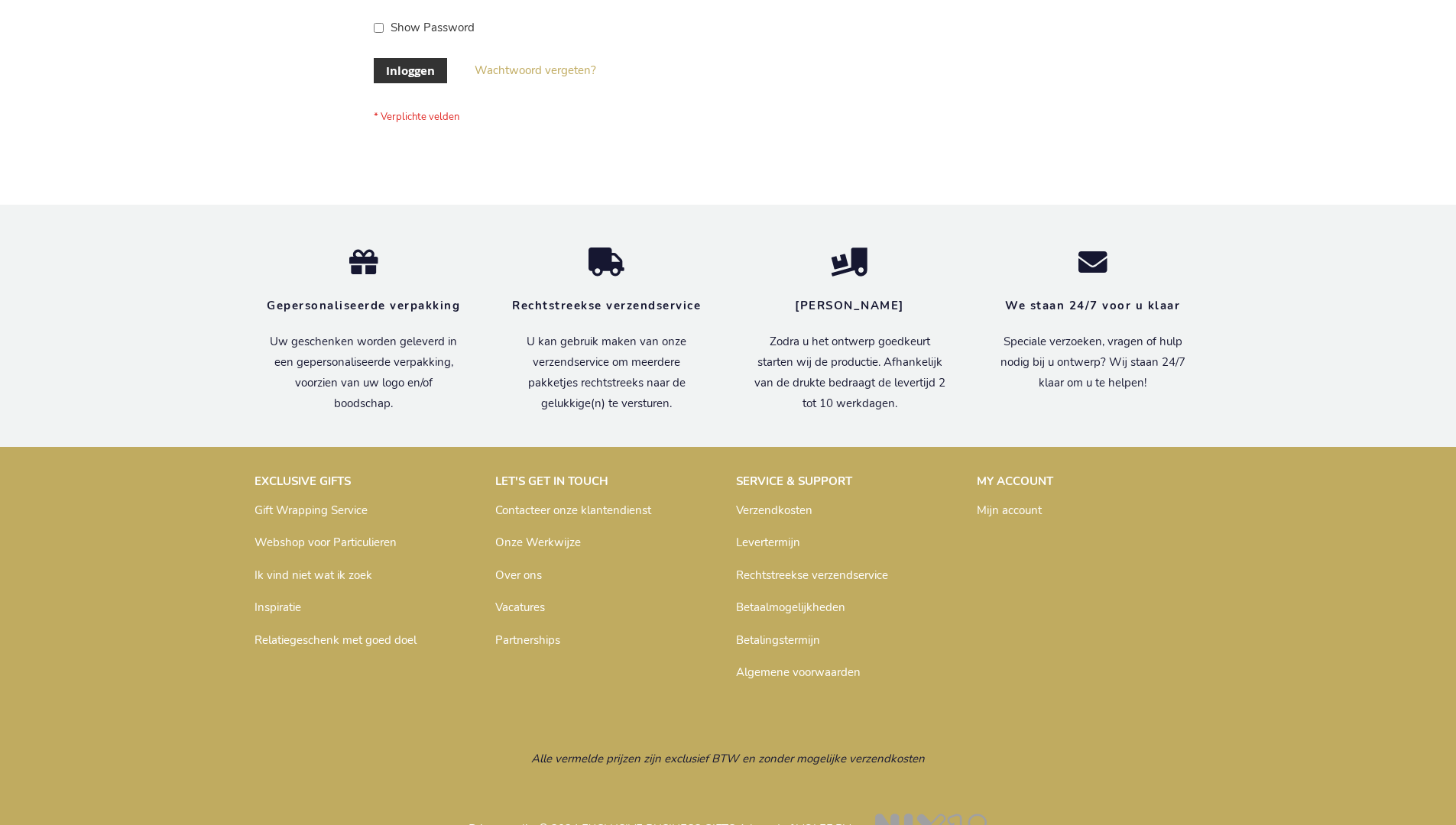
scroll to position [519, 0]
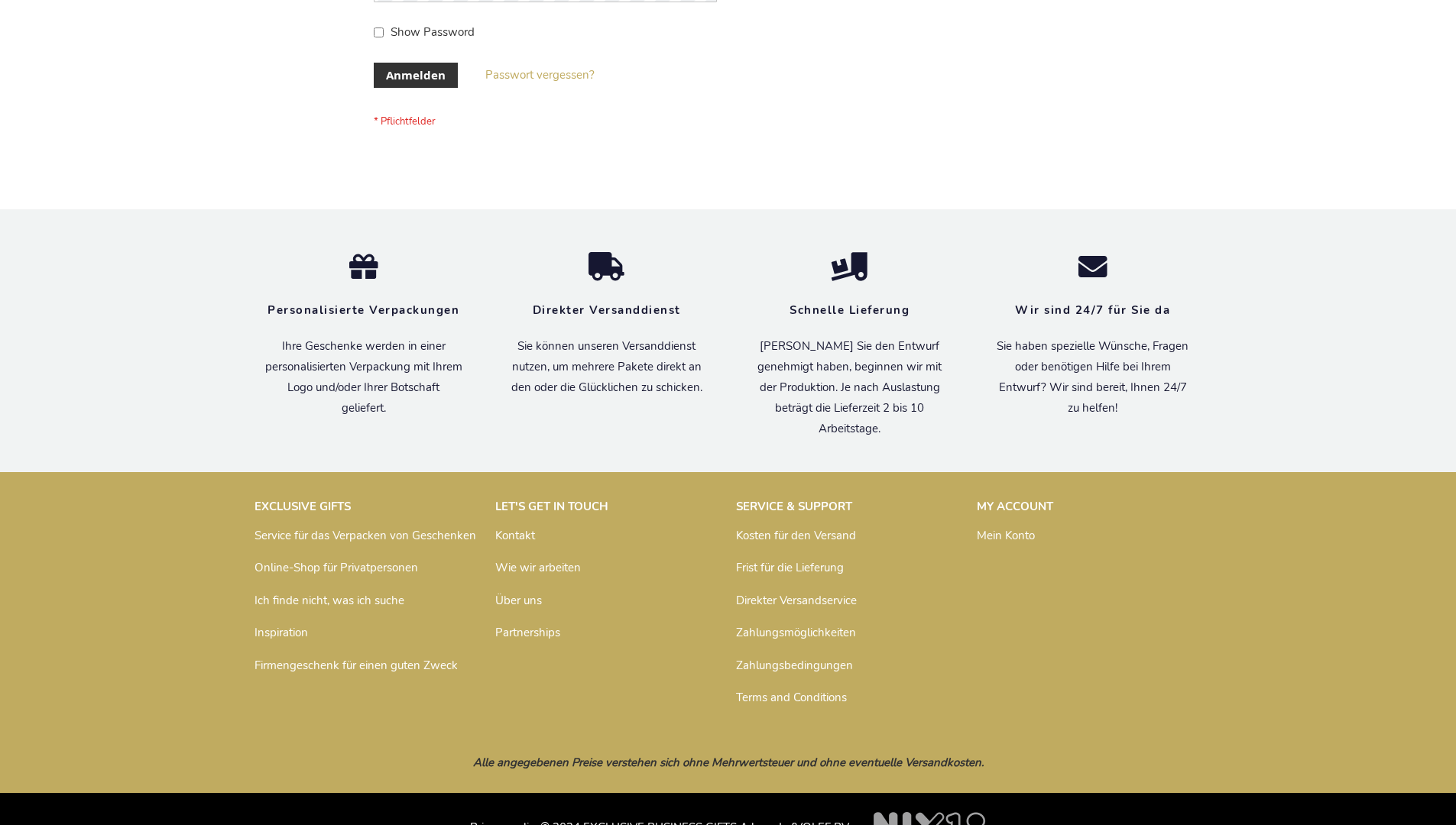
scroll to position [512, 0]
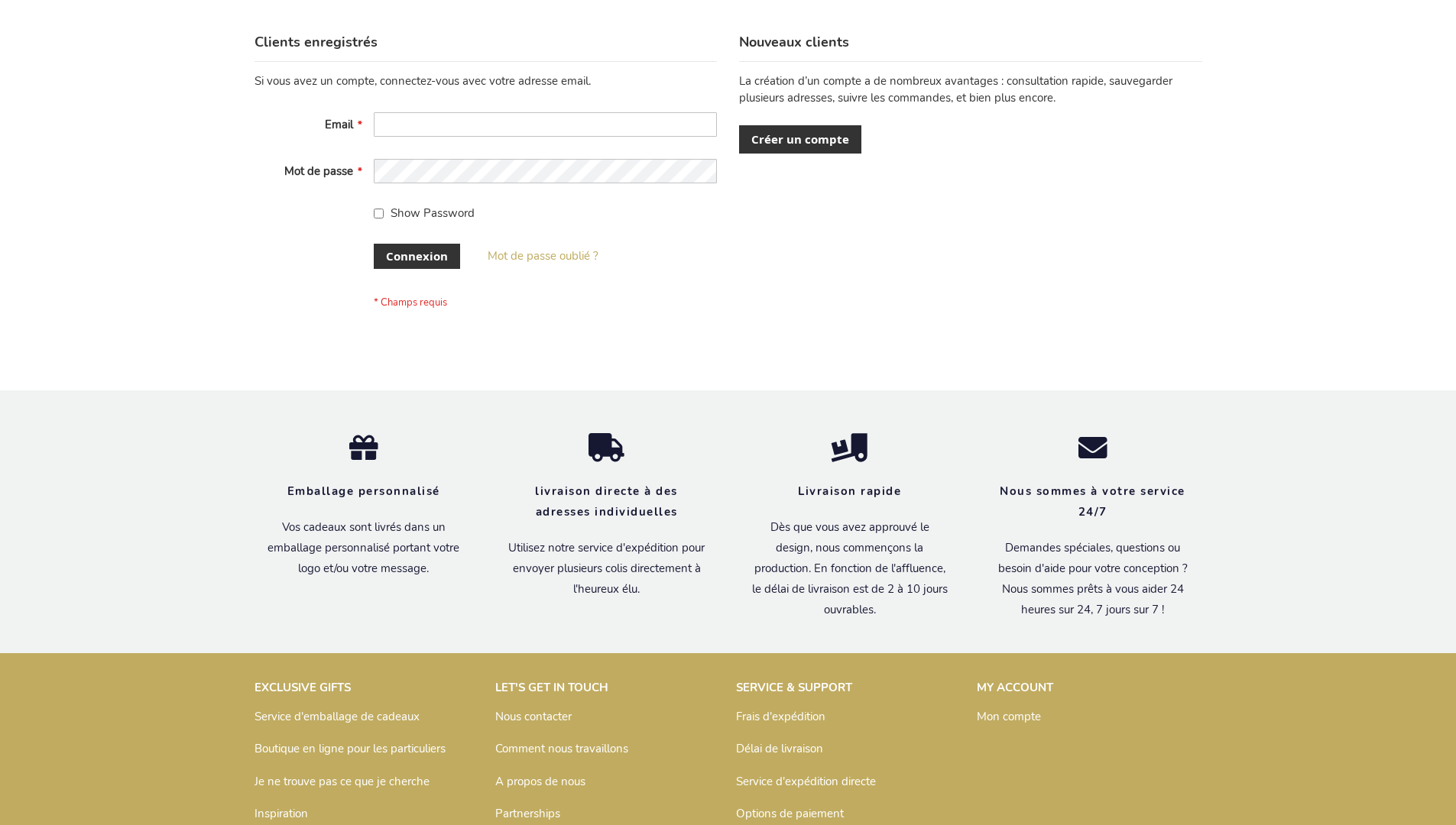
scroll to position [527, 0]
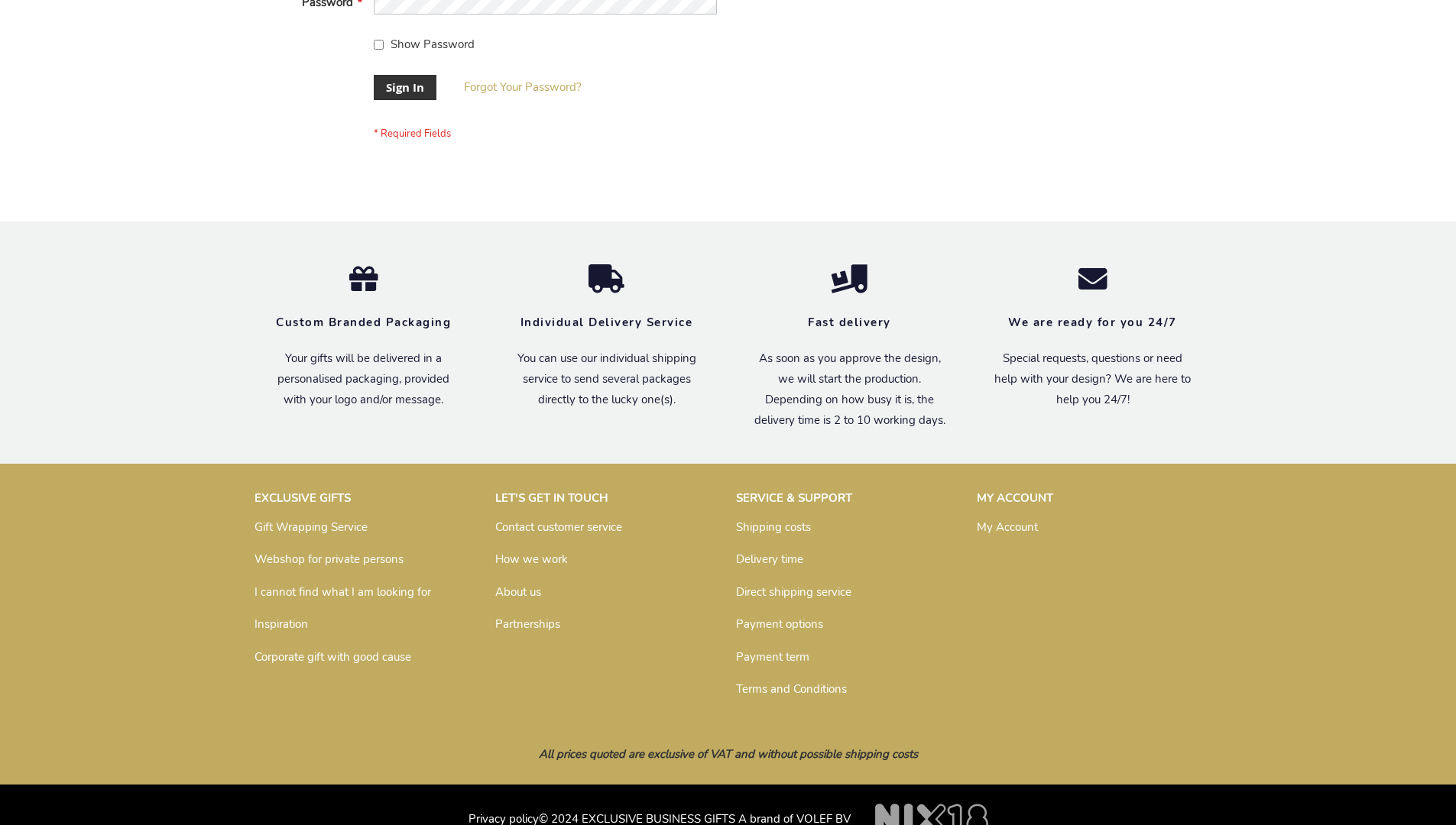
scroll to position [491, 0]
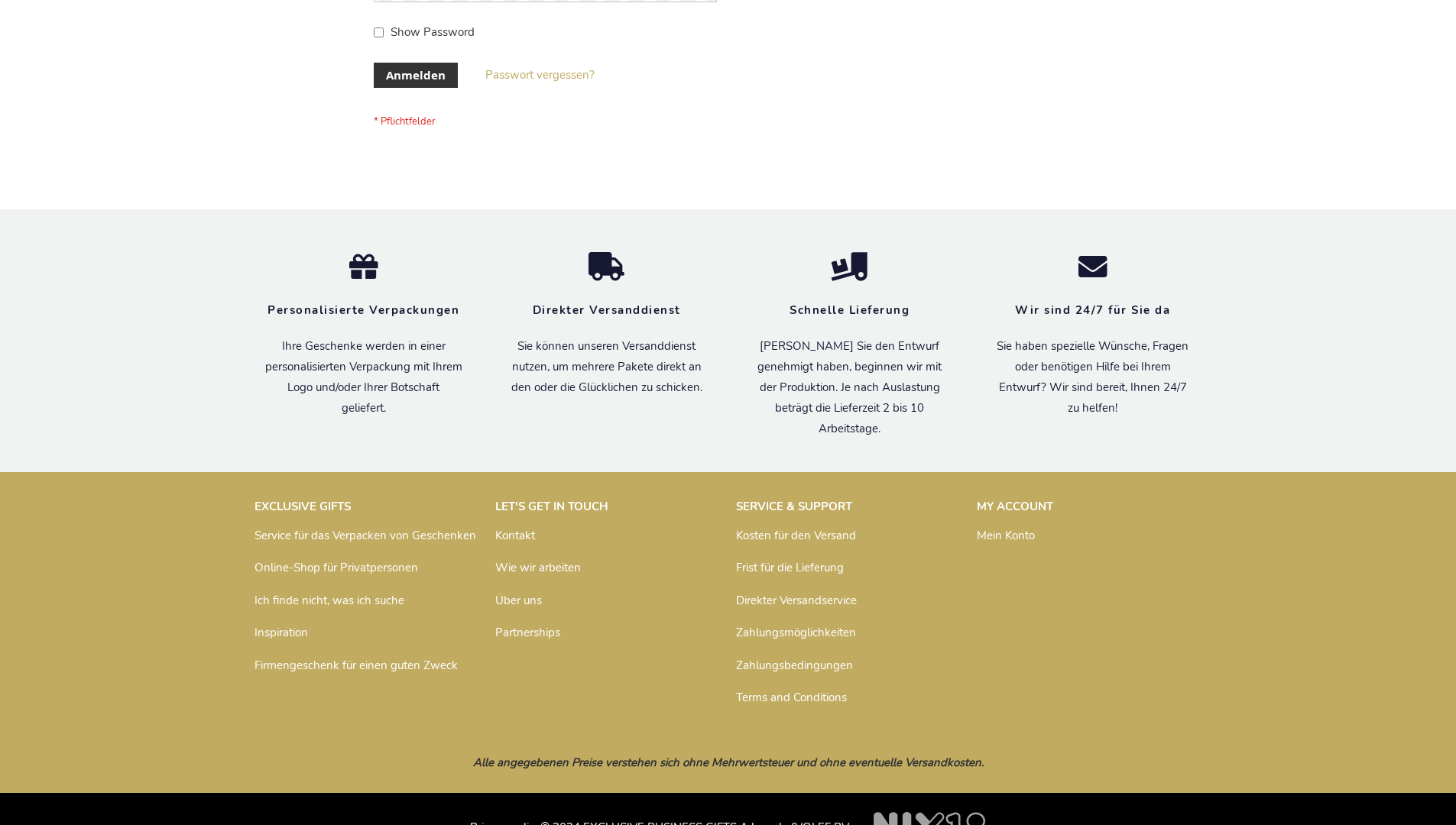
scroll to position [512, 0]
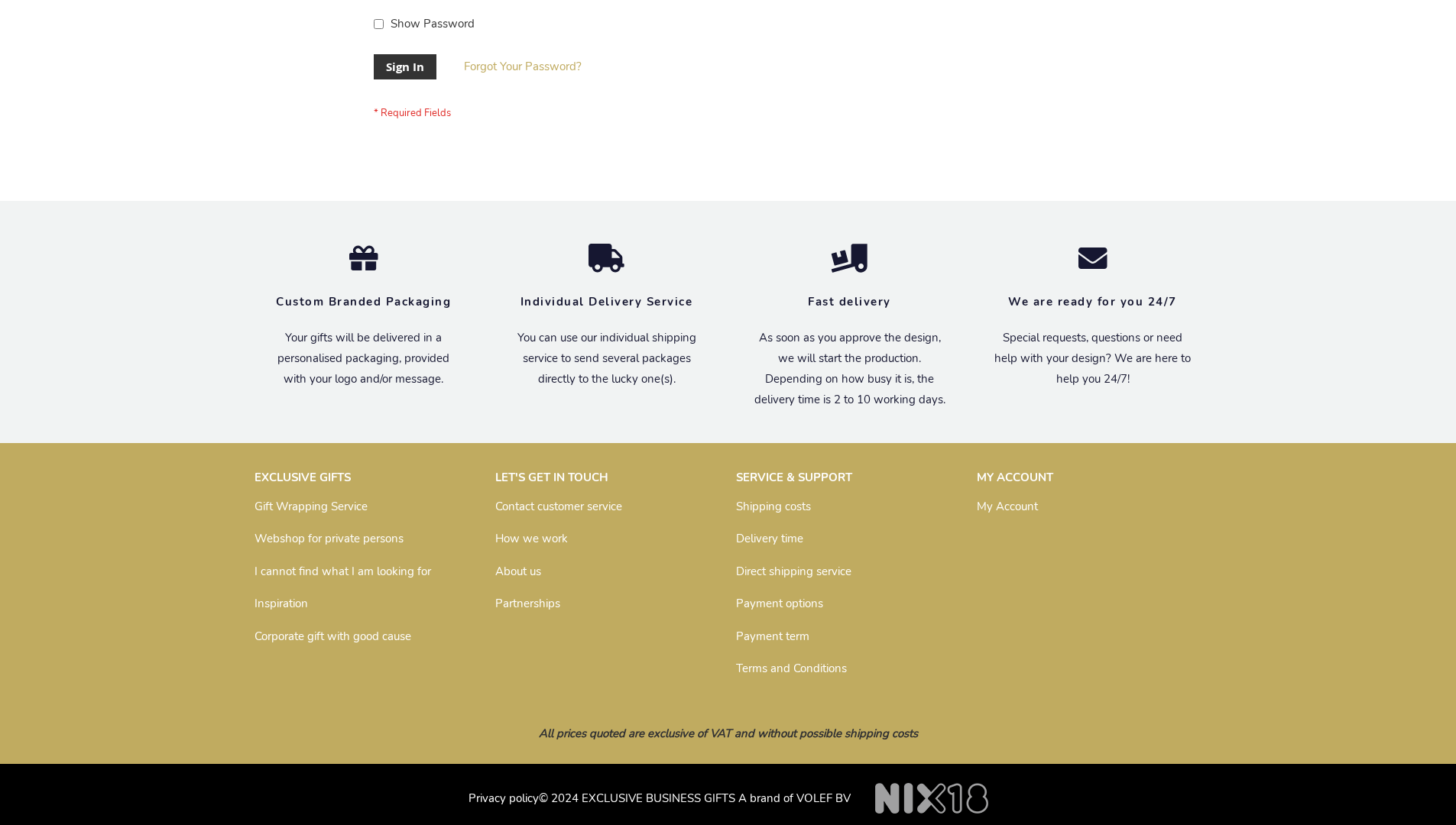
scroll to position [491, 0]
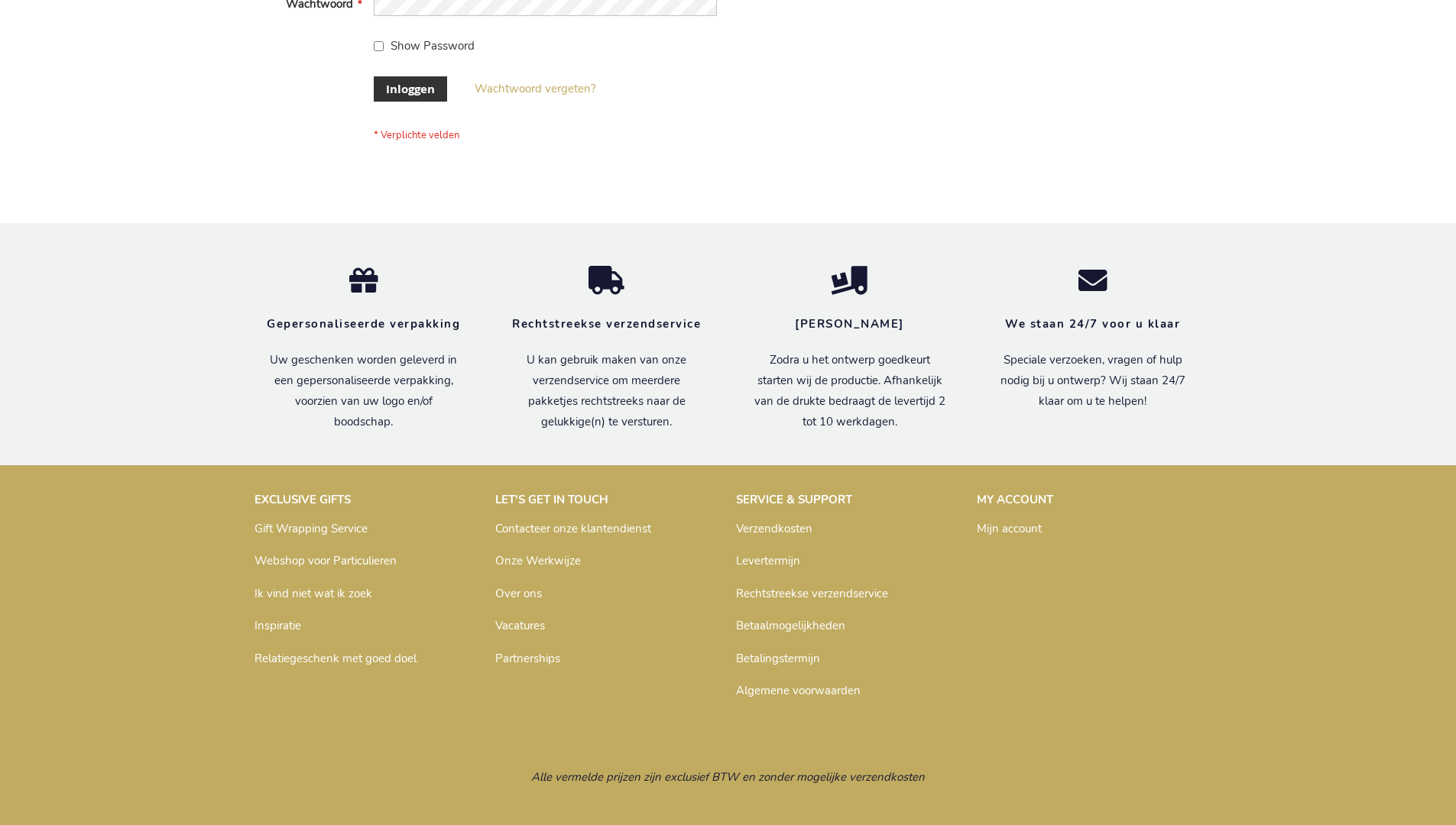
scroll to position [519, 0]
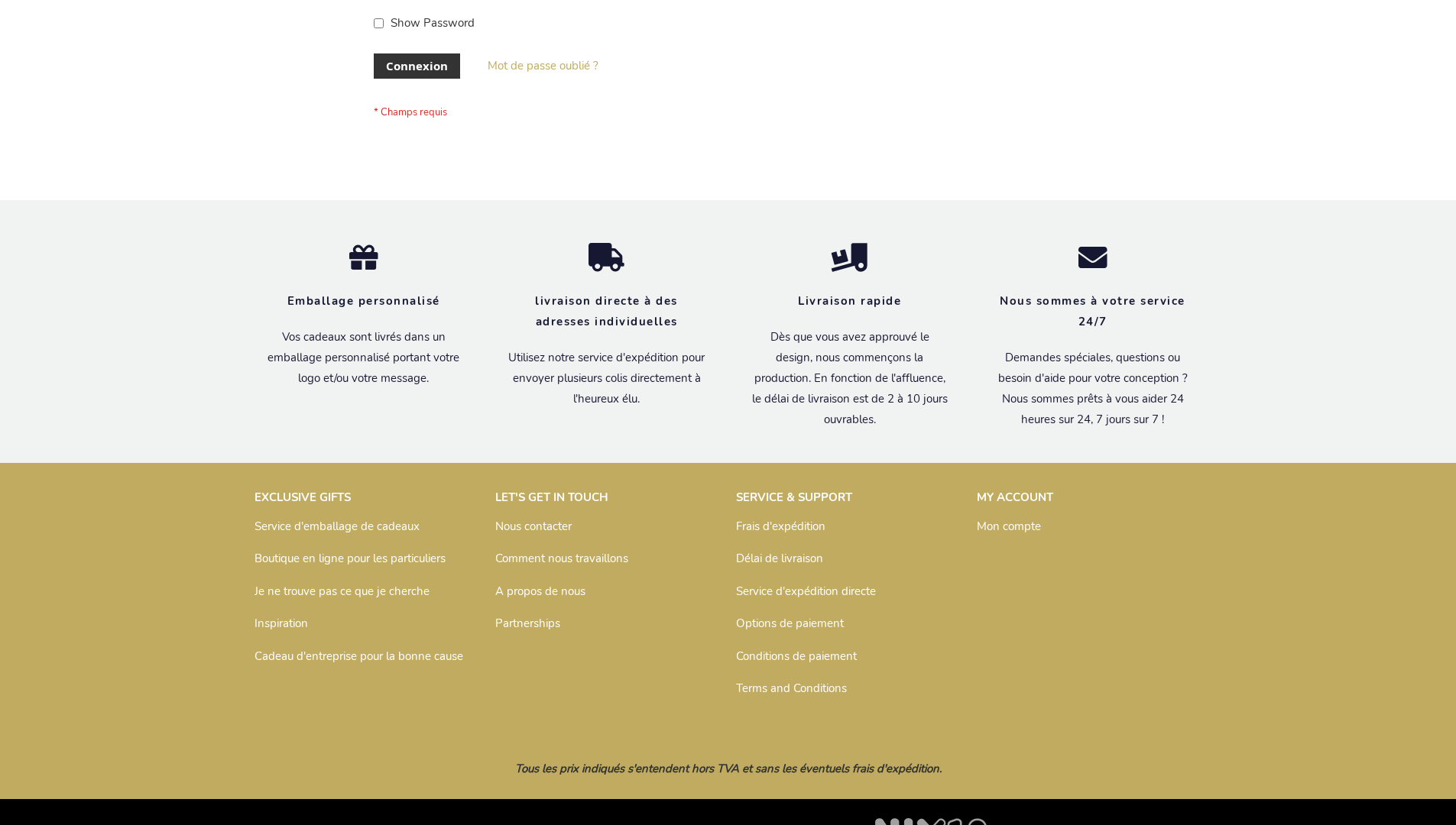
scroll to position [527, 0]
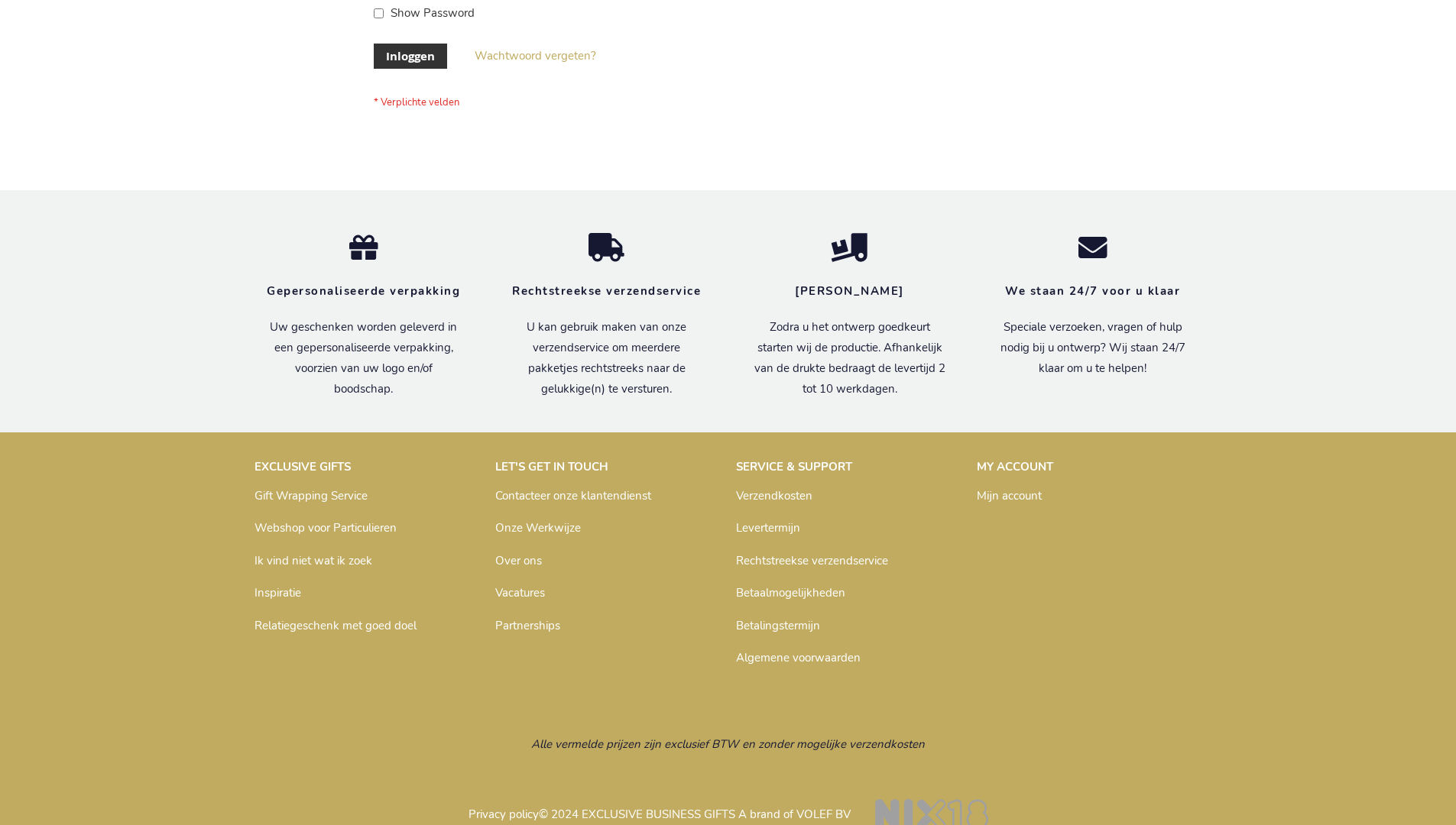
scroll to position [519, 0]
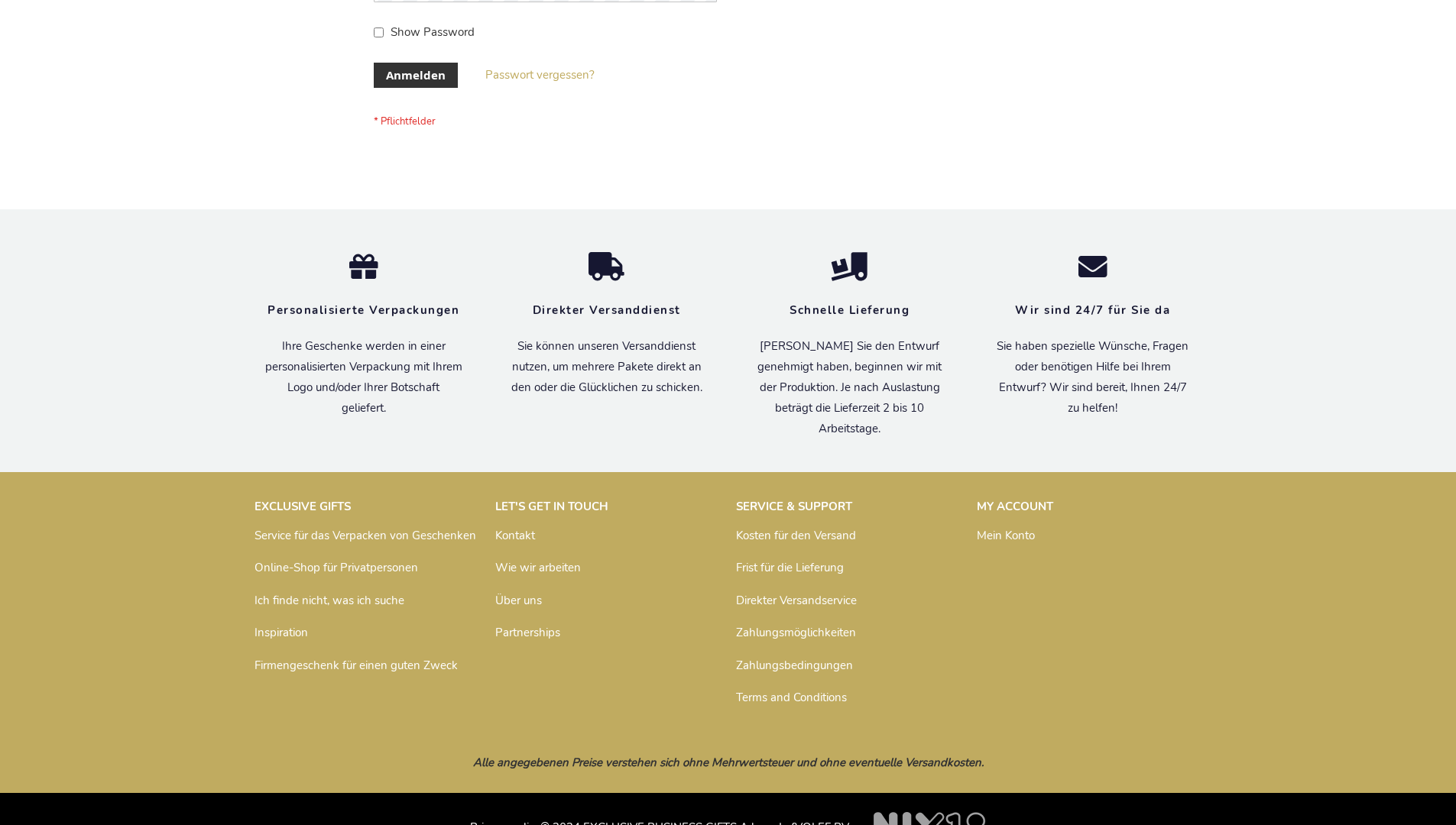
scroll to position [512, 0]
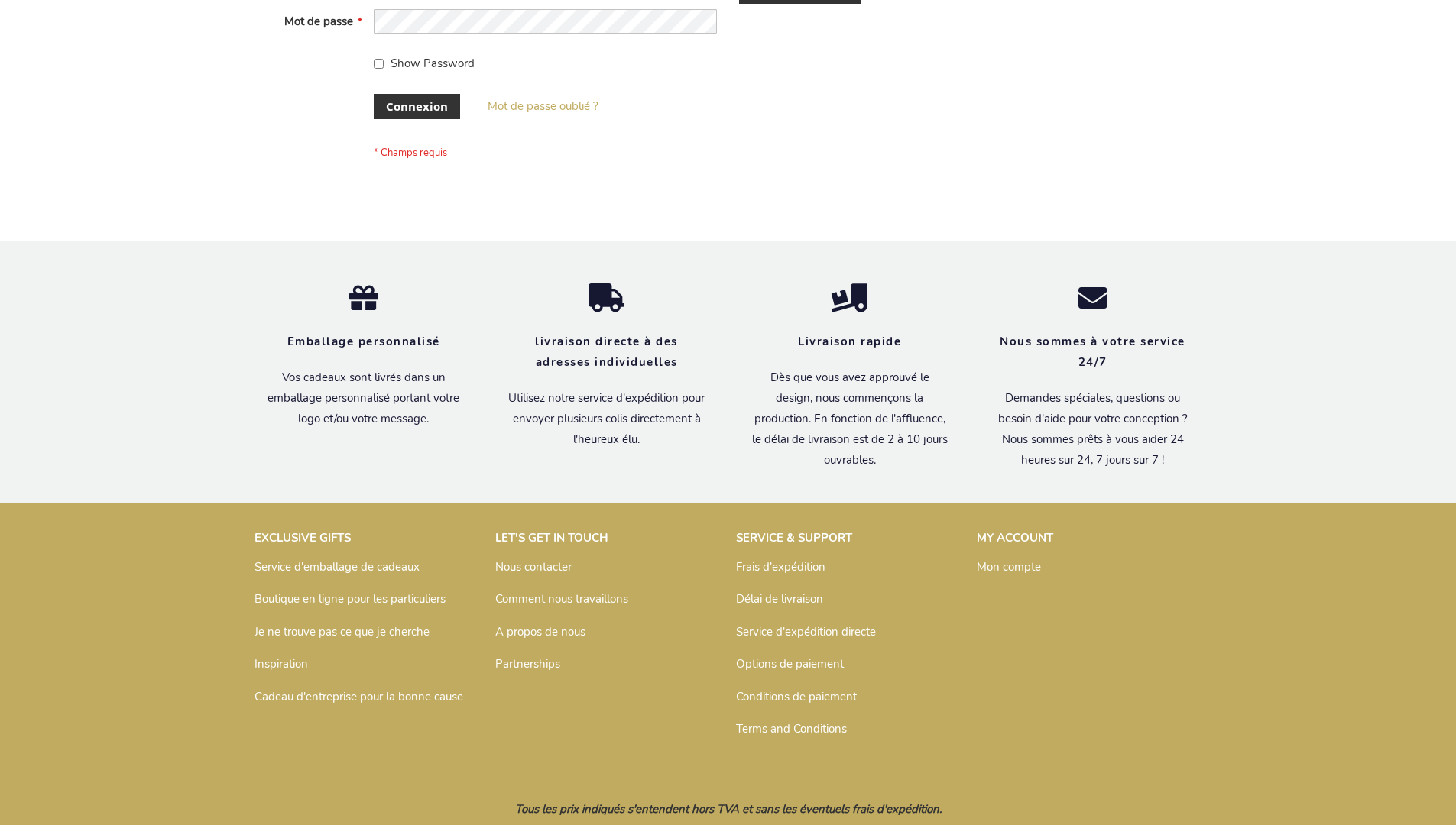
scroll to position [527, 0]
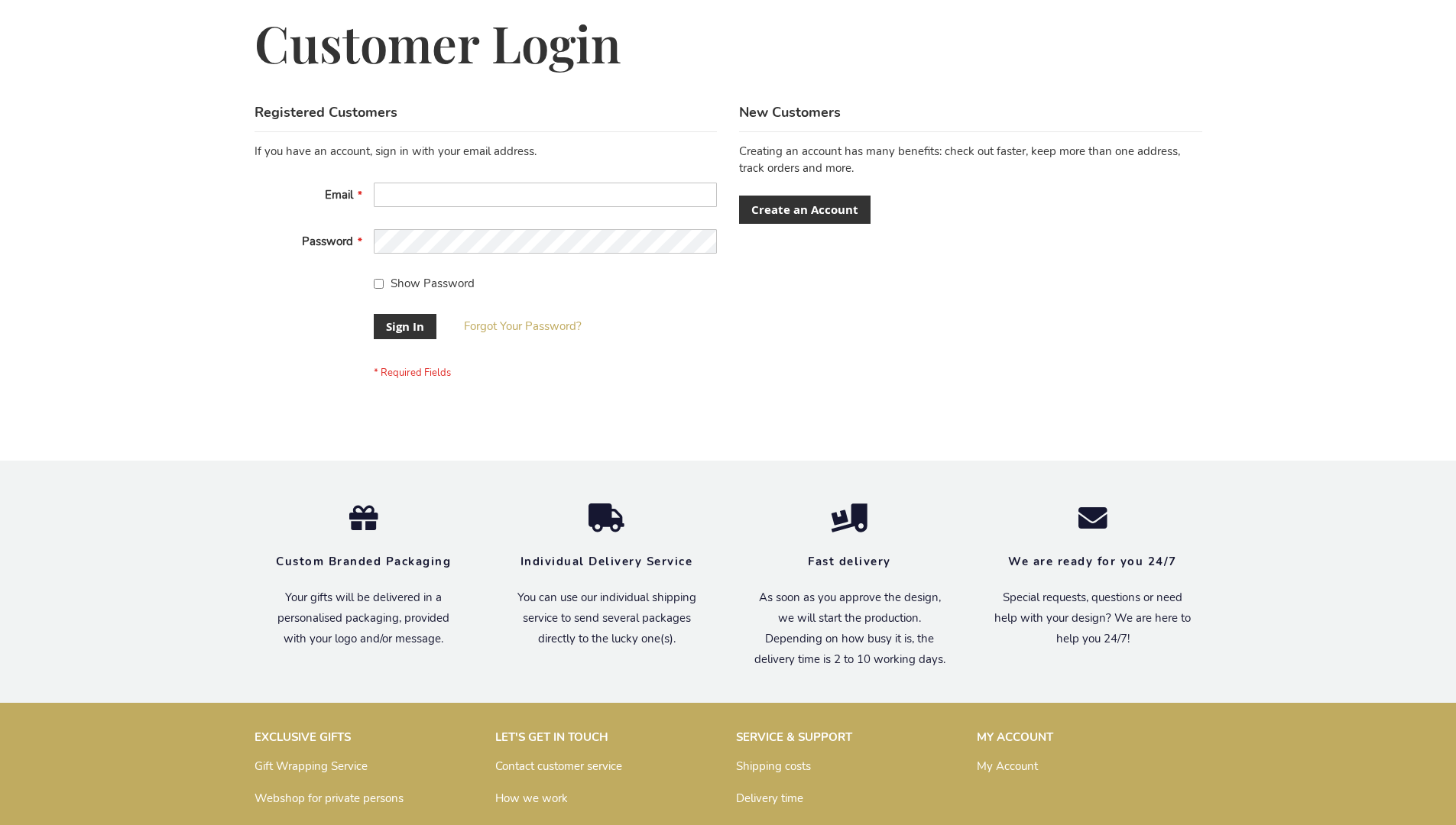
scroll to position [491, 0]
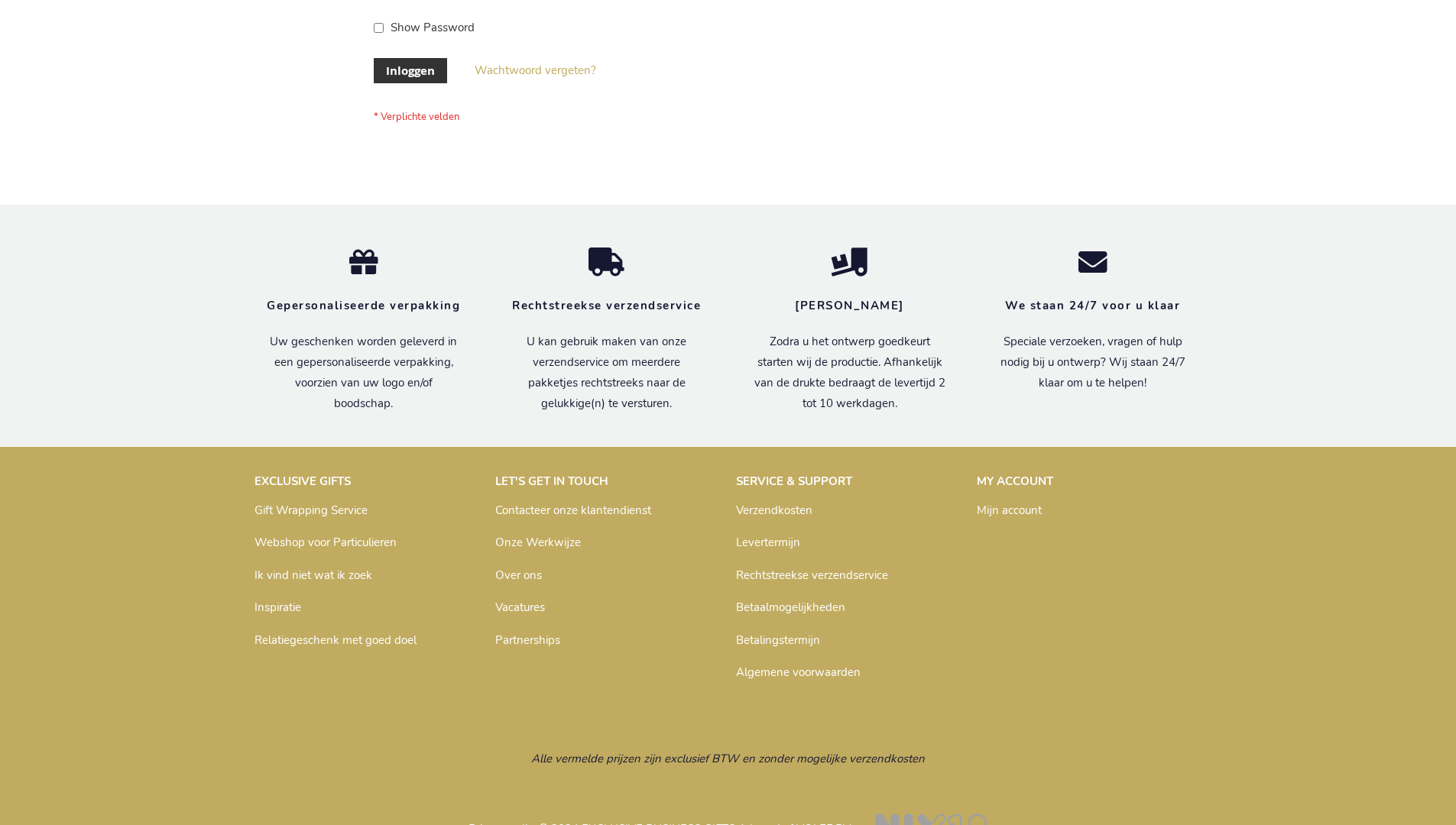
scroll to position [519, 0]
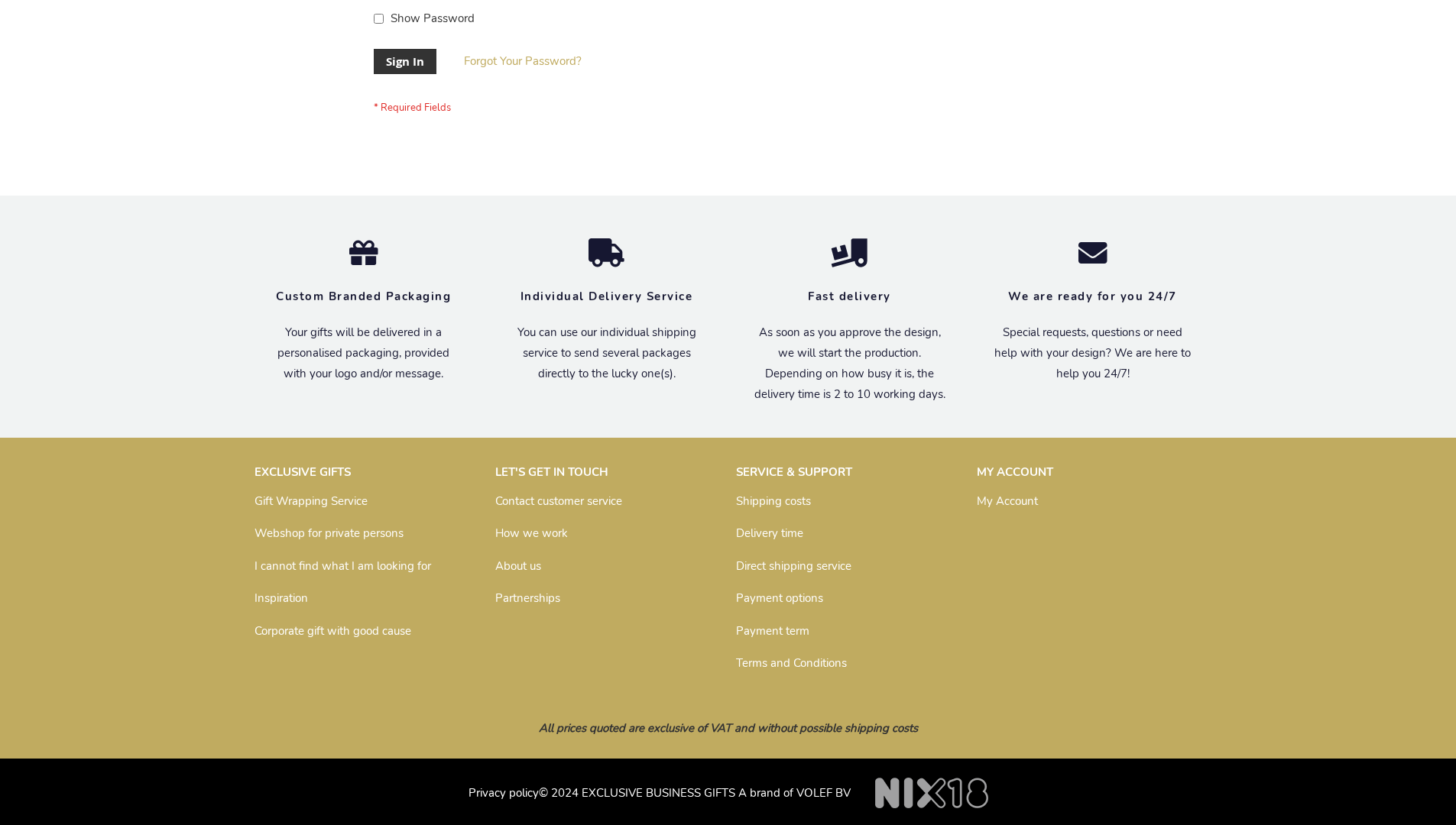
scroll to position [491, 0]
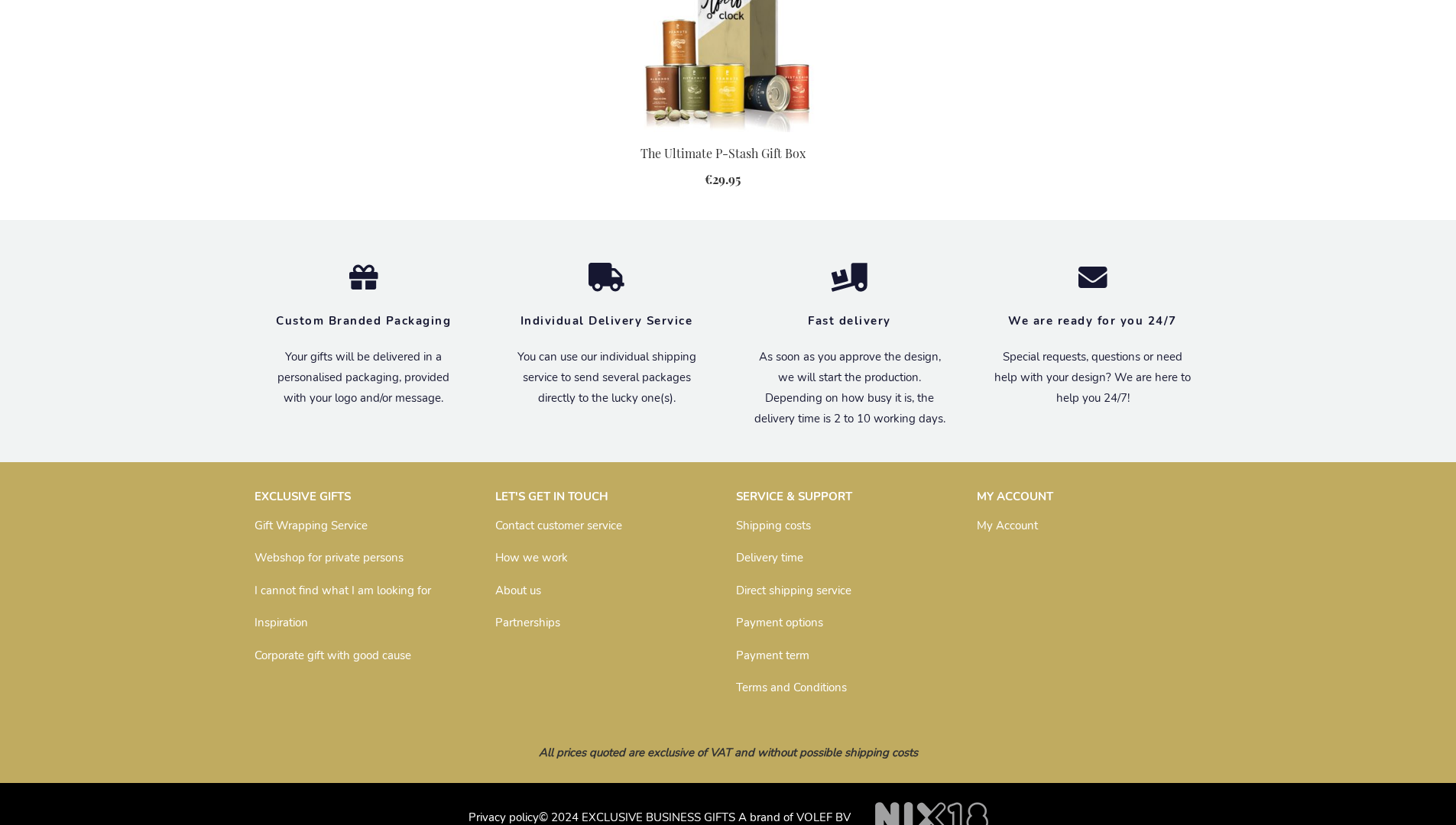
scroll to position [1548, 0]
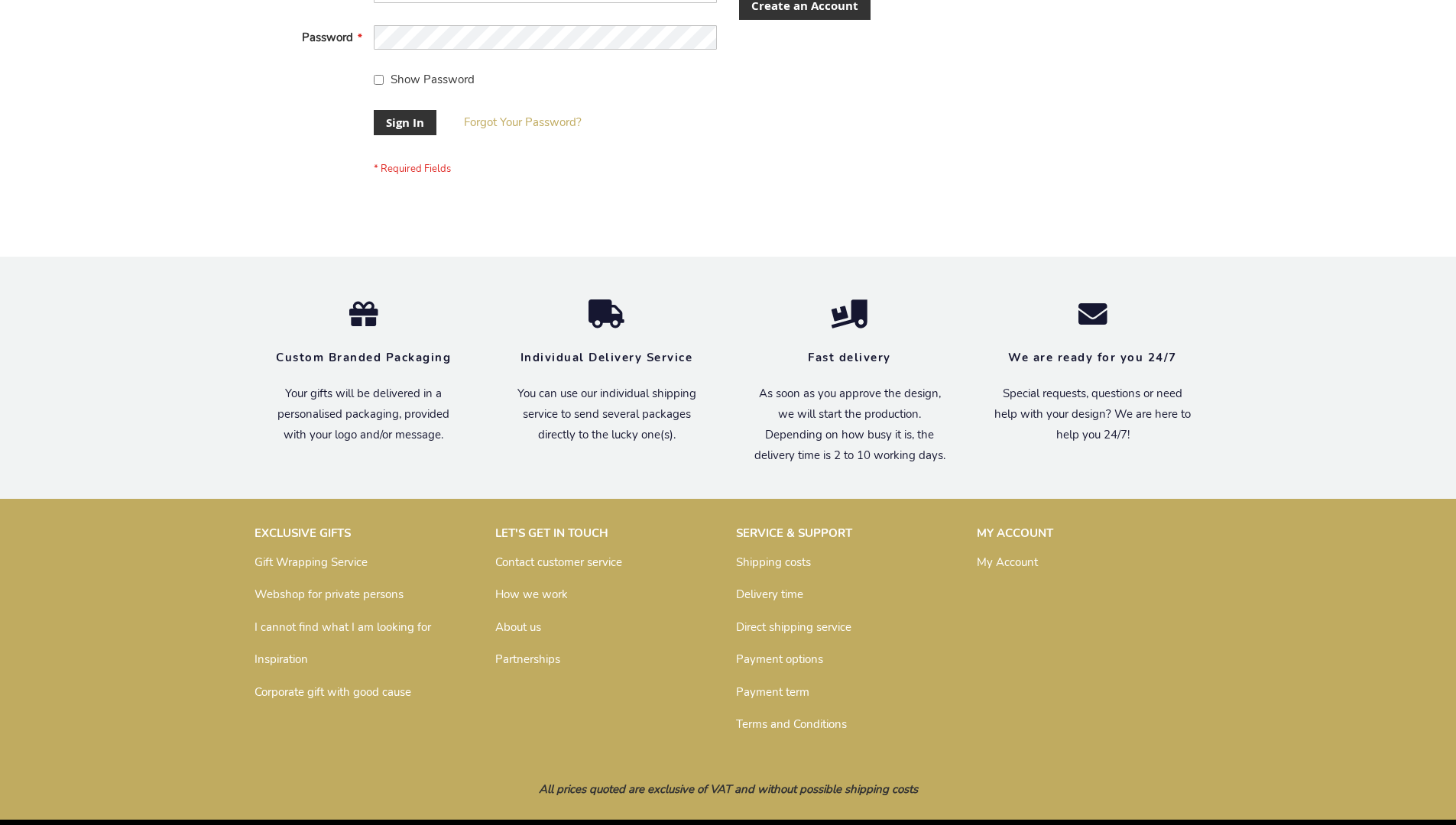
scroll to position [491, 0]
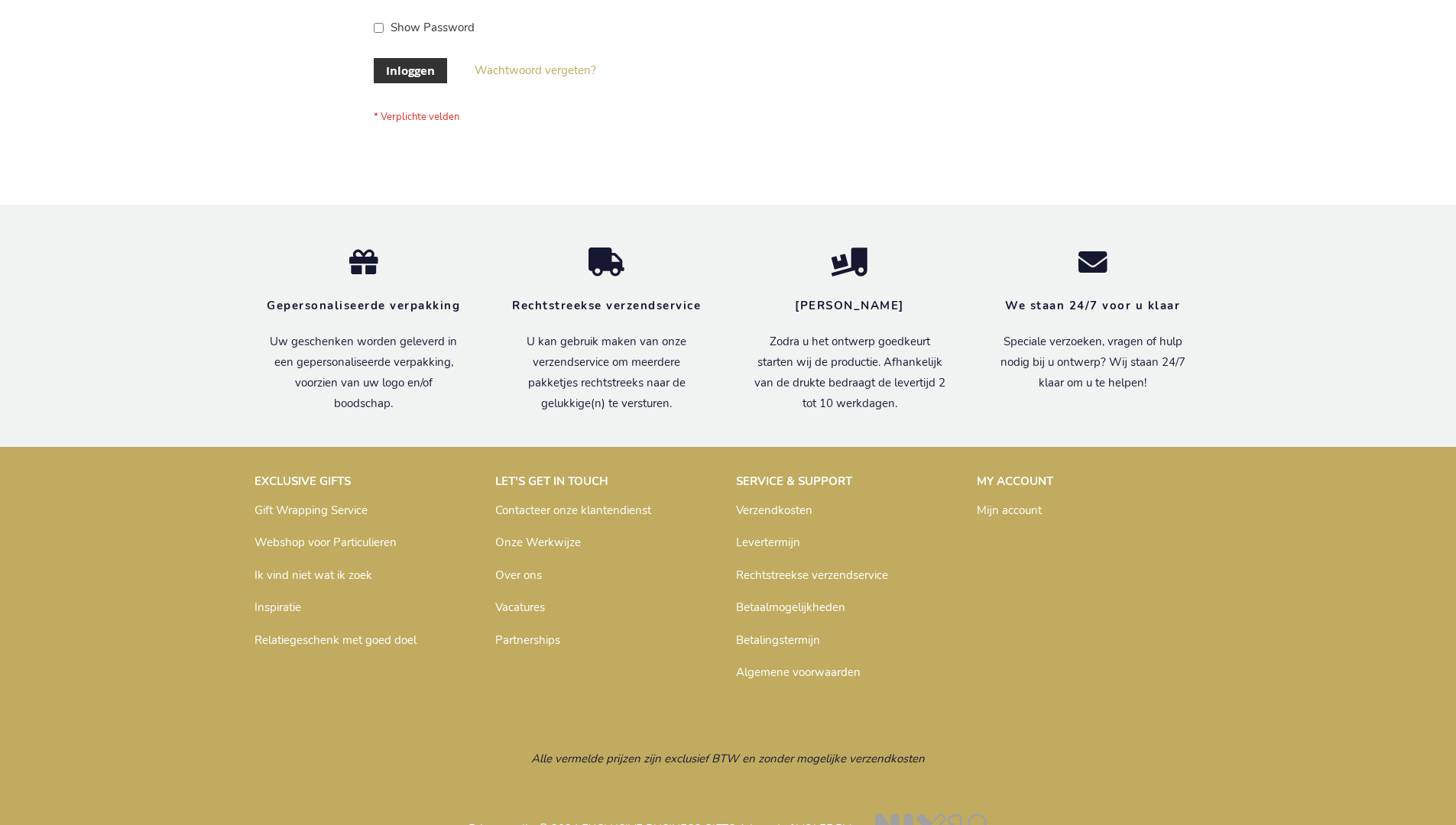
scroll to position [519, 0]
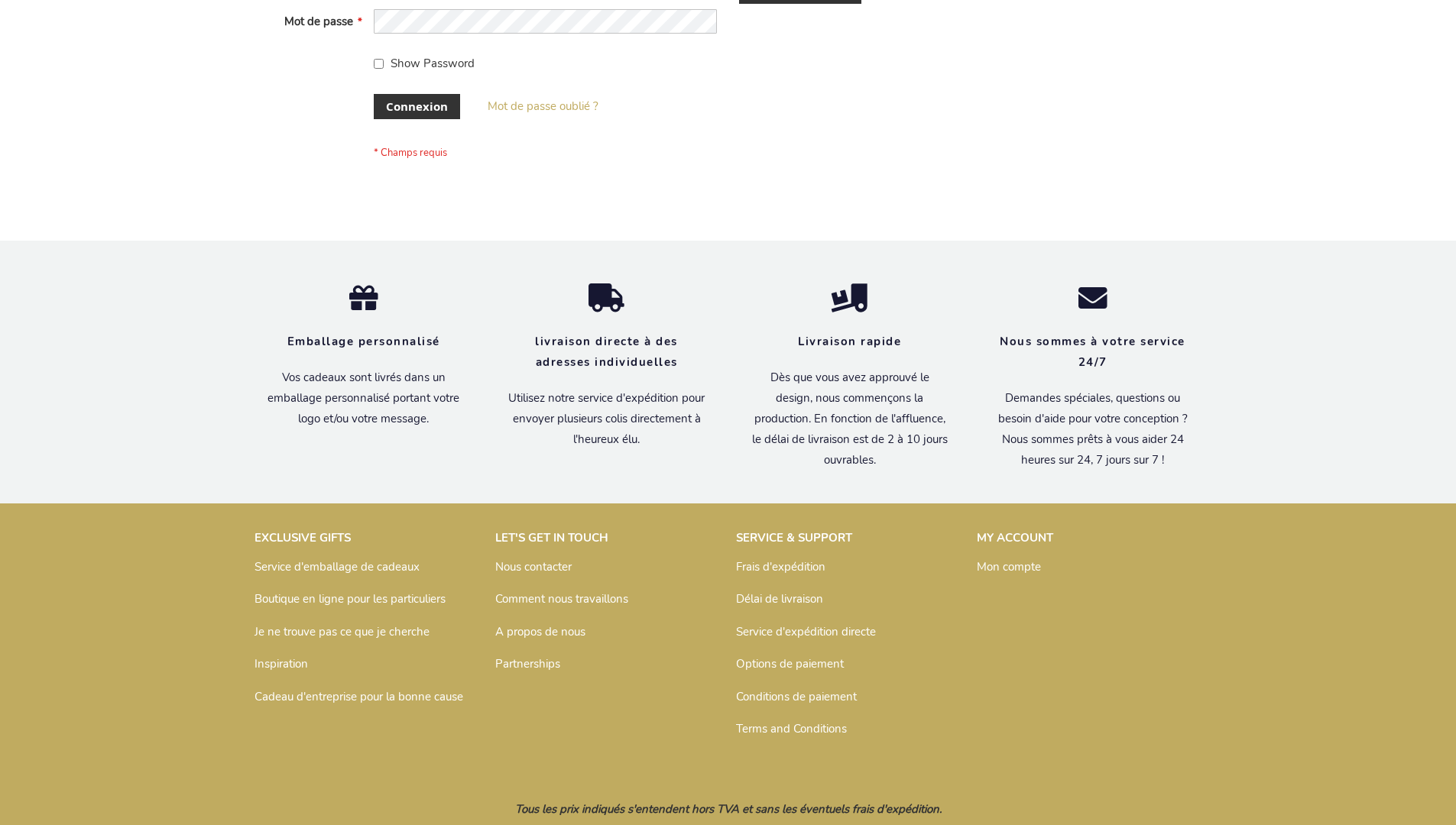
scroll to position [527, 0]
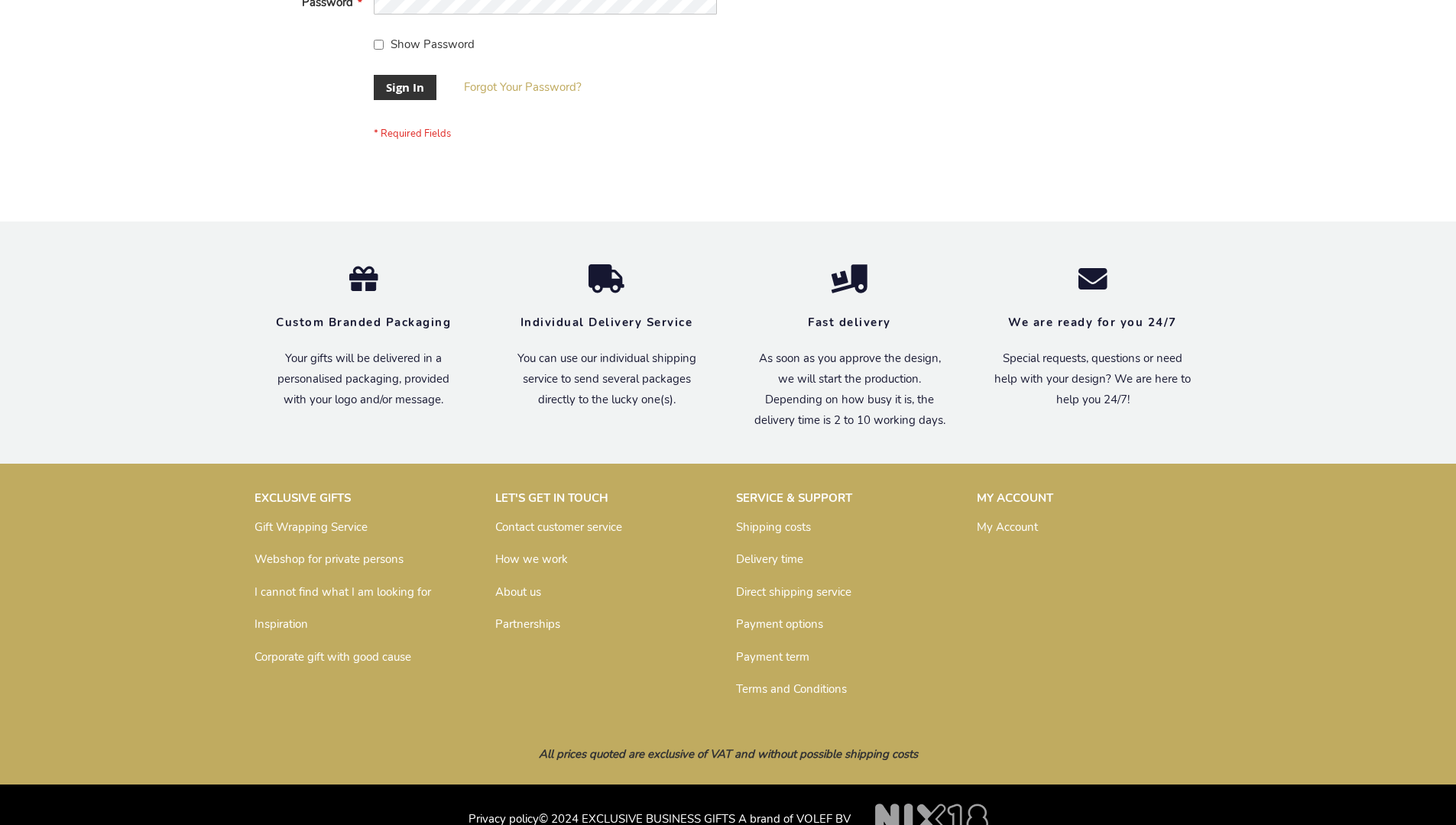
scroll to position [491, 0]
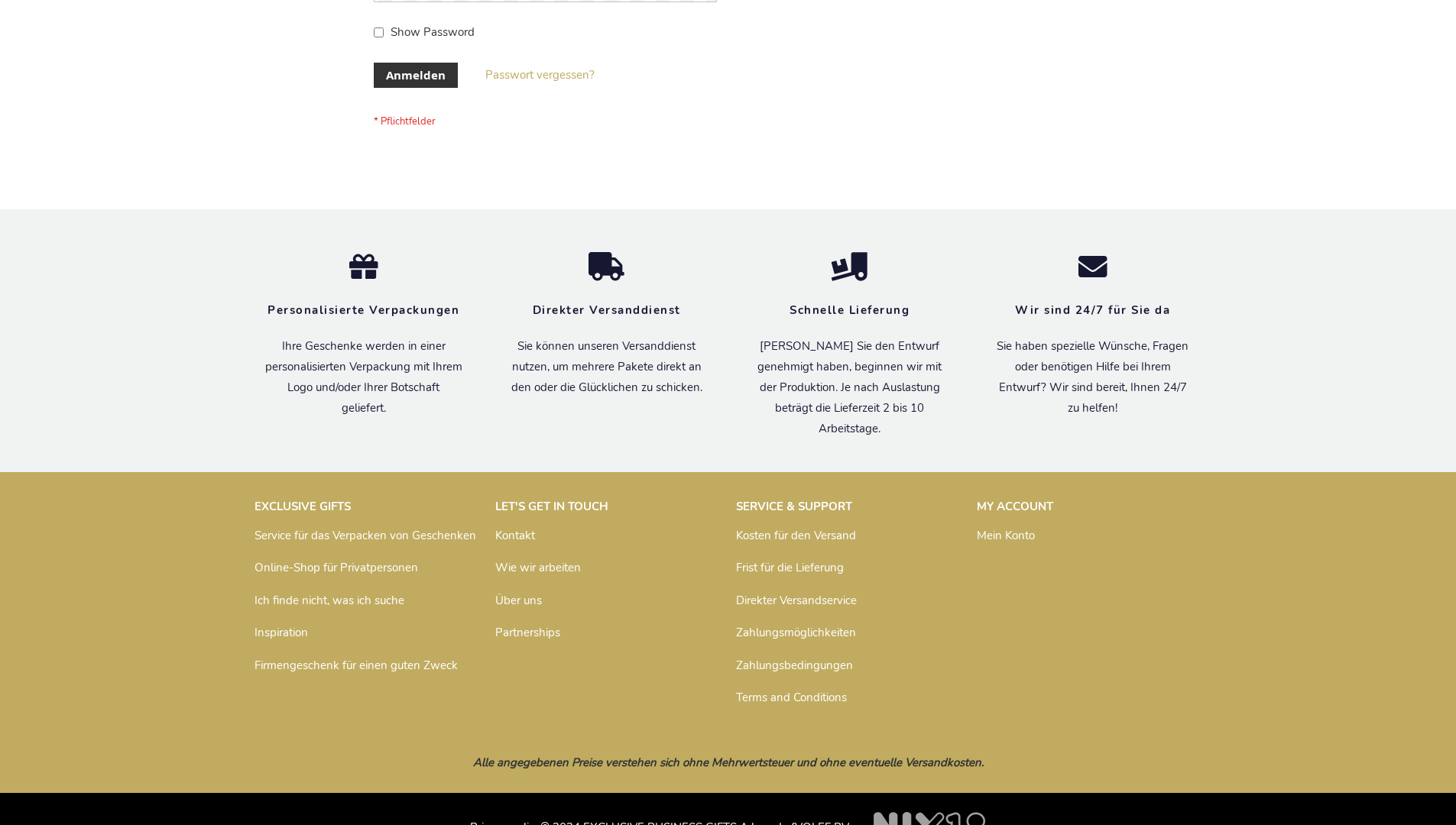
scroll to position [512, 0]
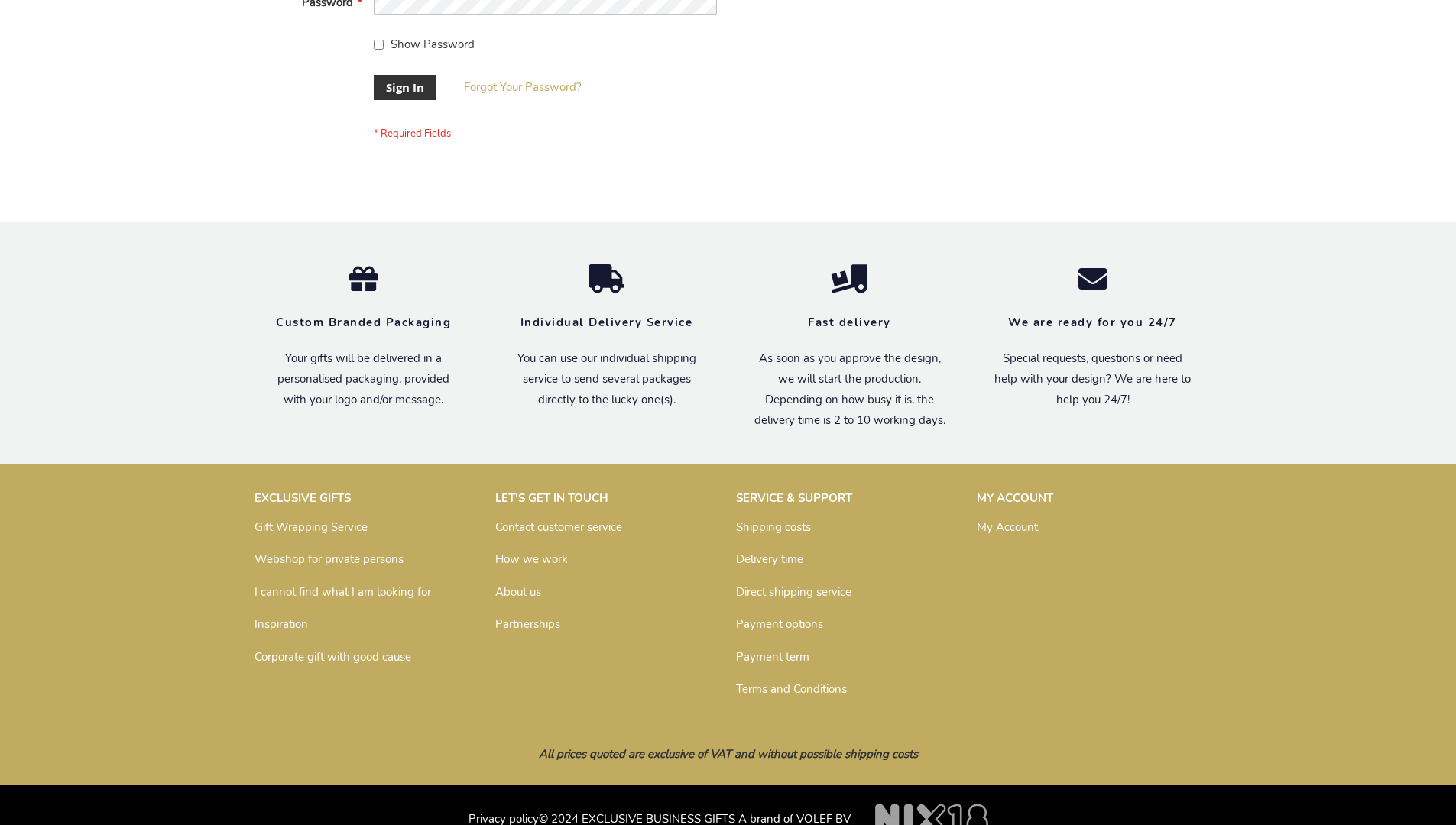
scroll to position [491, 0]
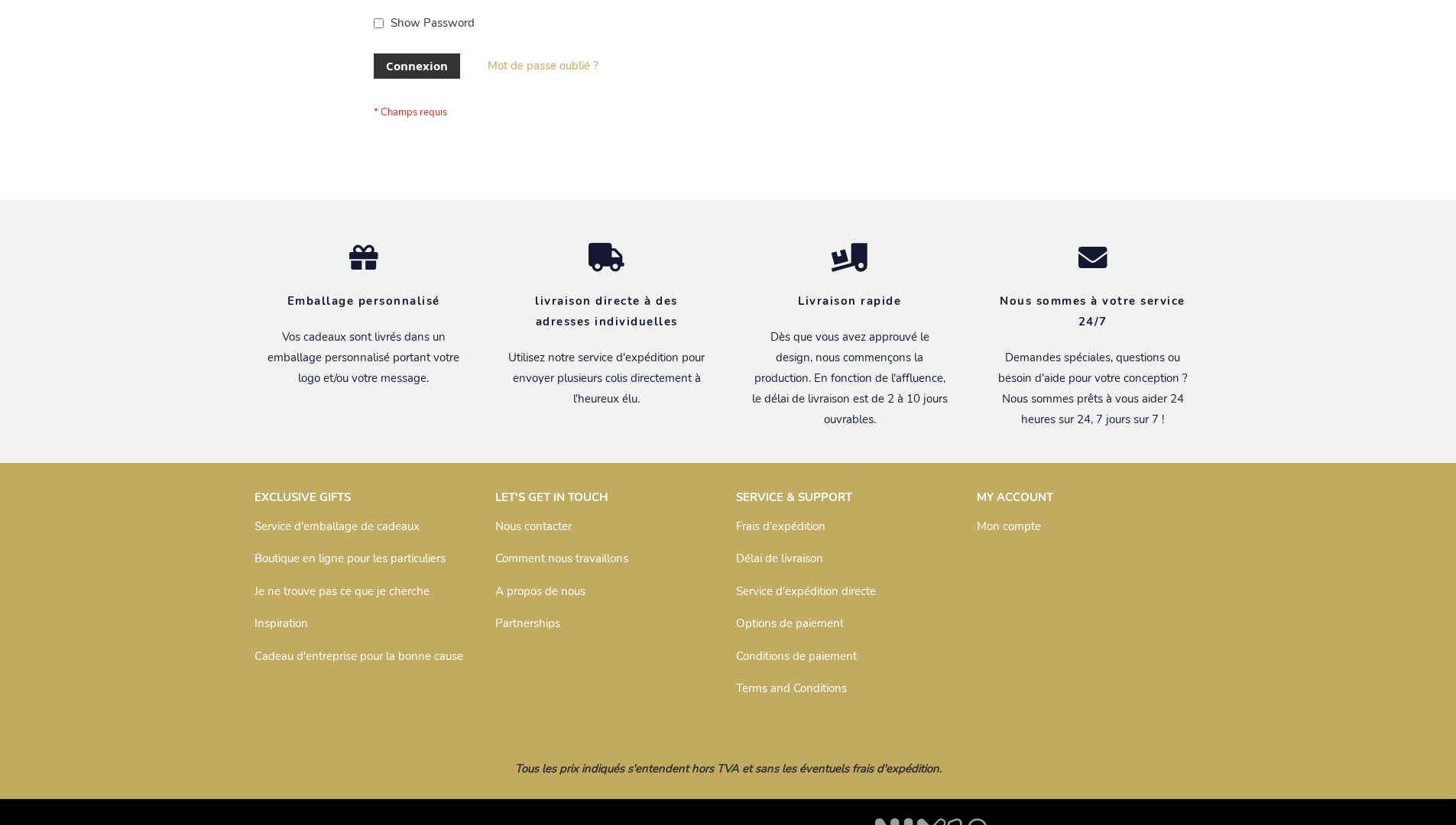
scroll to position [527, 0]
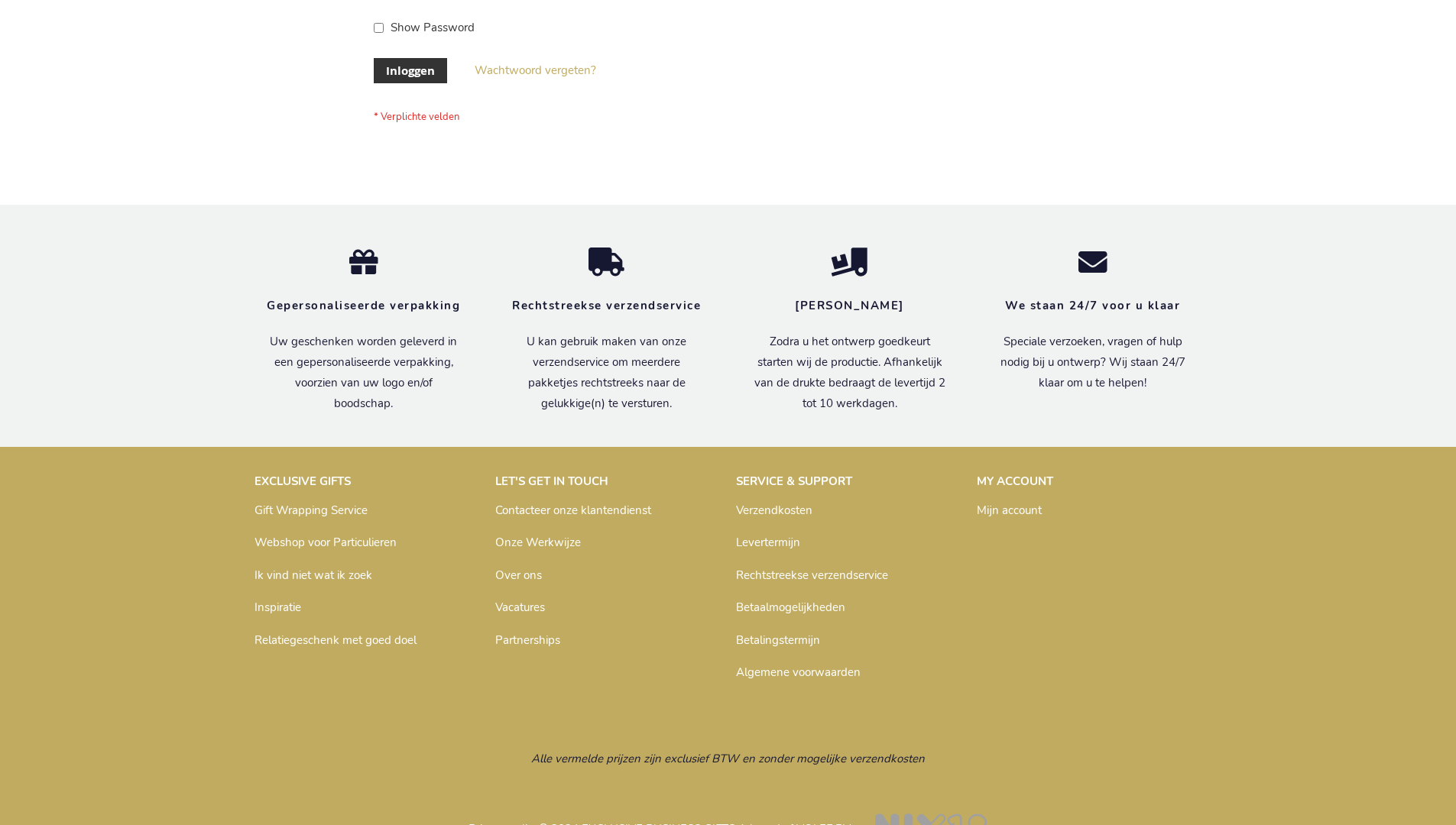
scroll to position [519, 0]
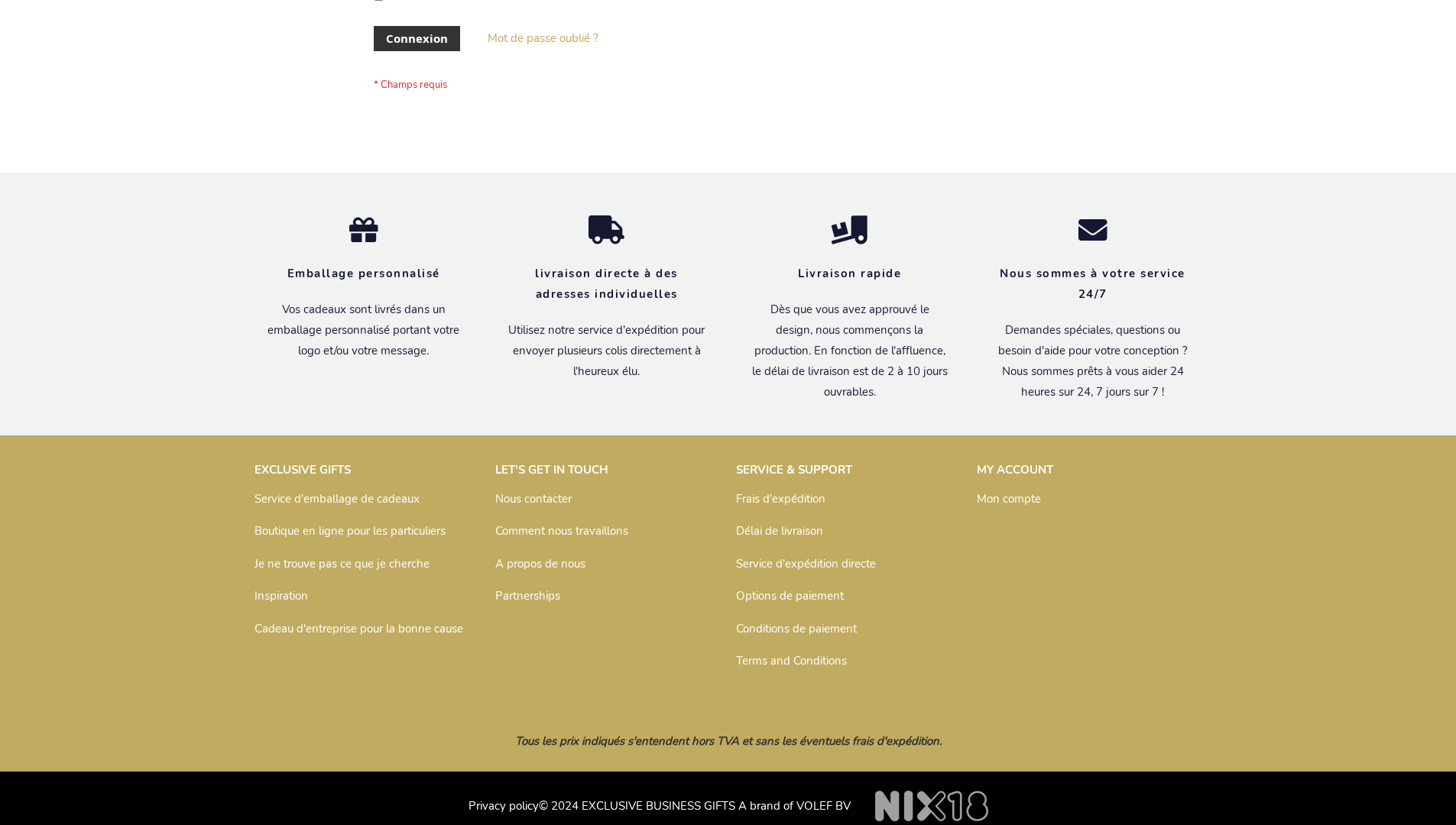
scroll to position [527, 0]
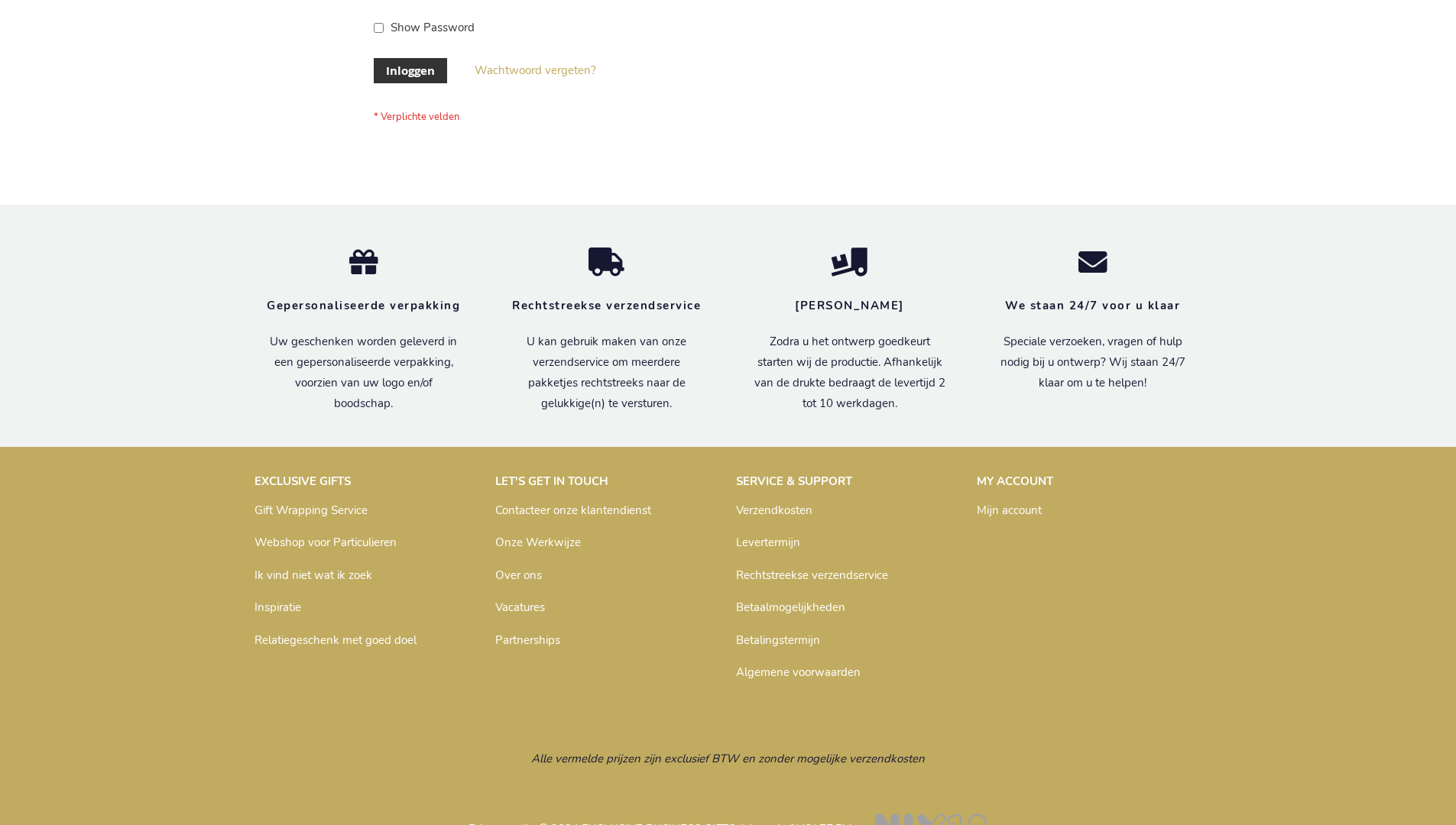
scroll to position [519, 0]
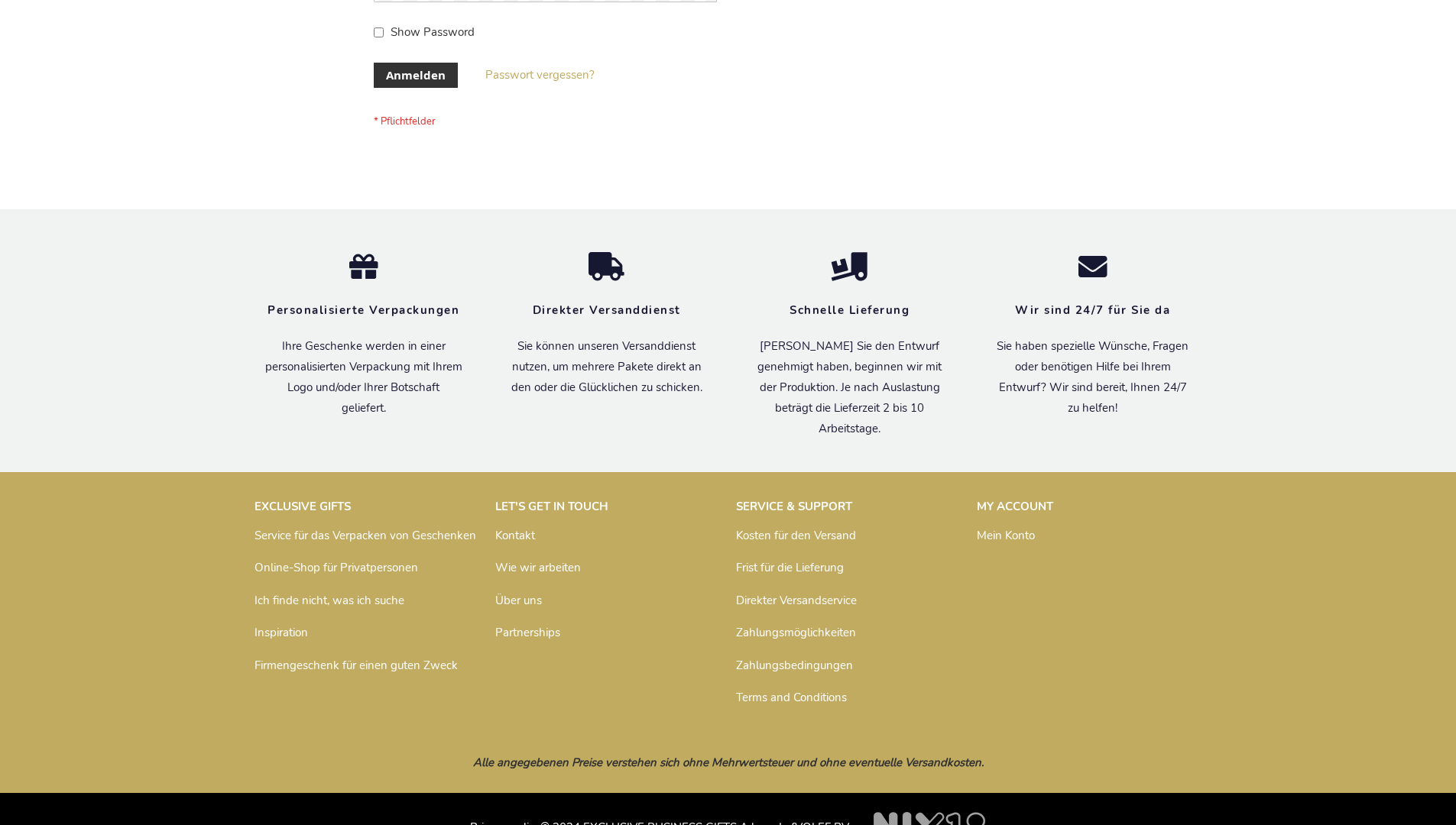
scroll to position [512, 0]
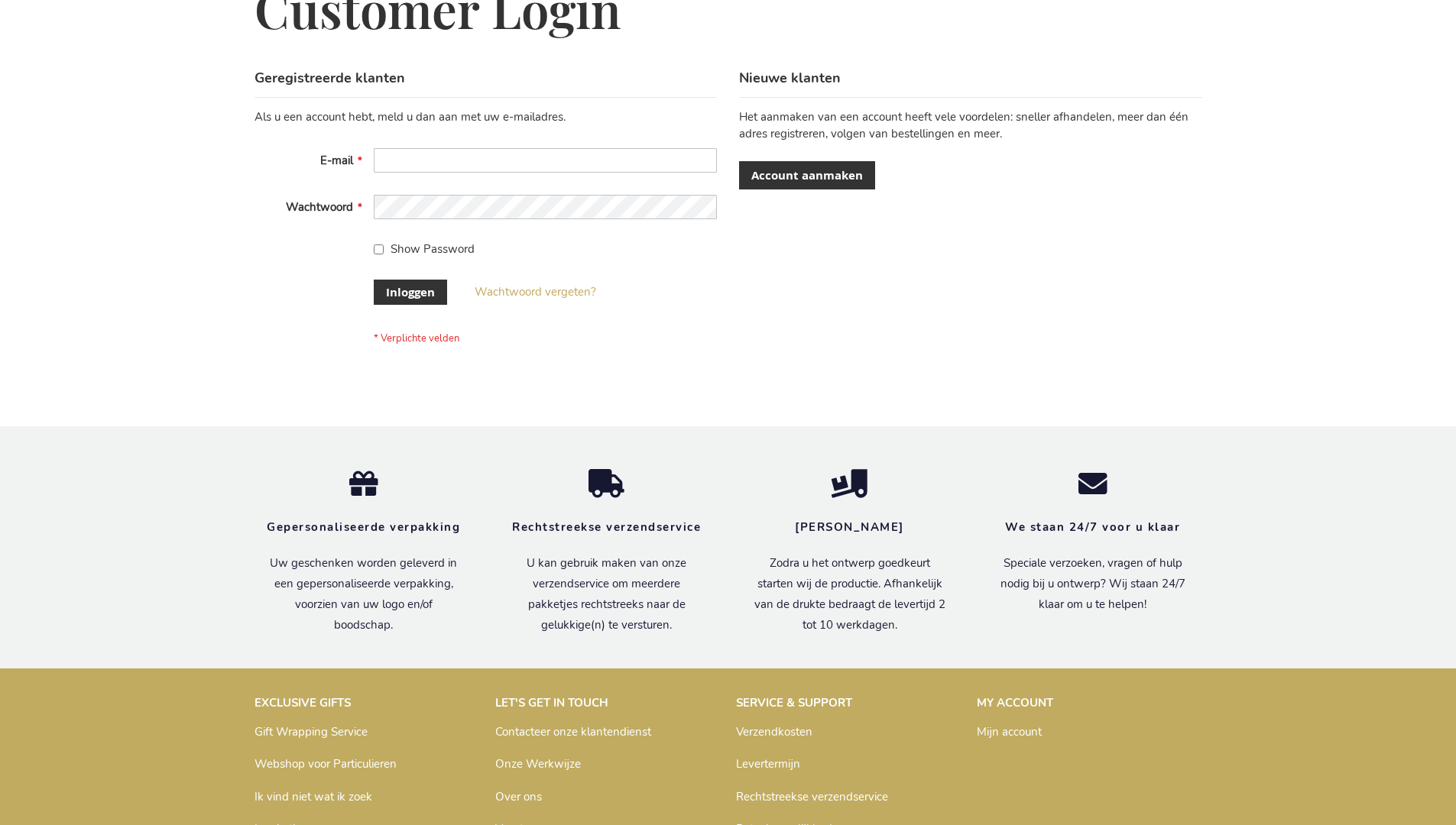
scroll to position [507, 0]
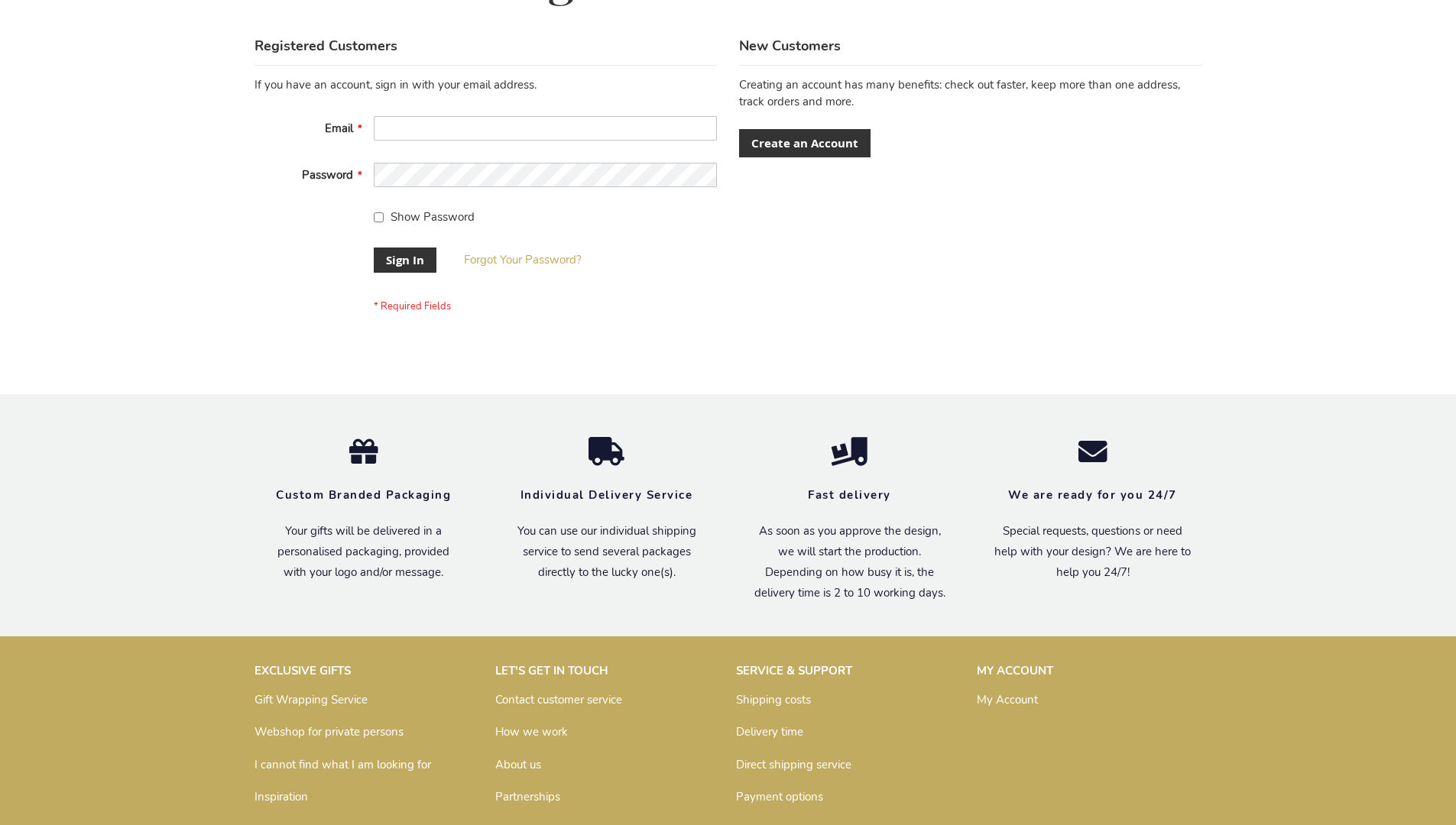
scroll to position [491, 0]
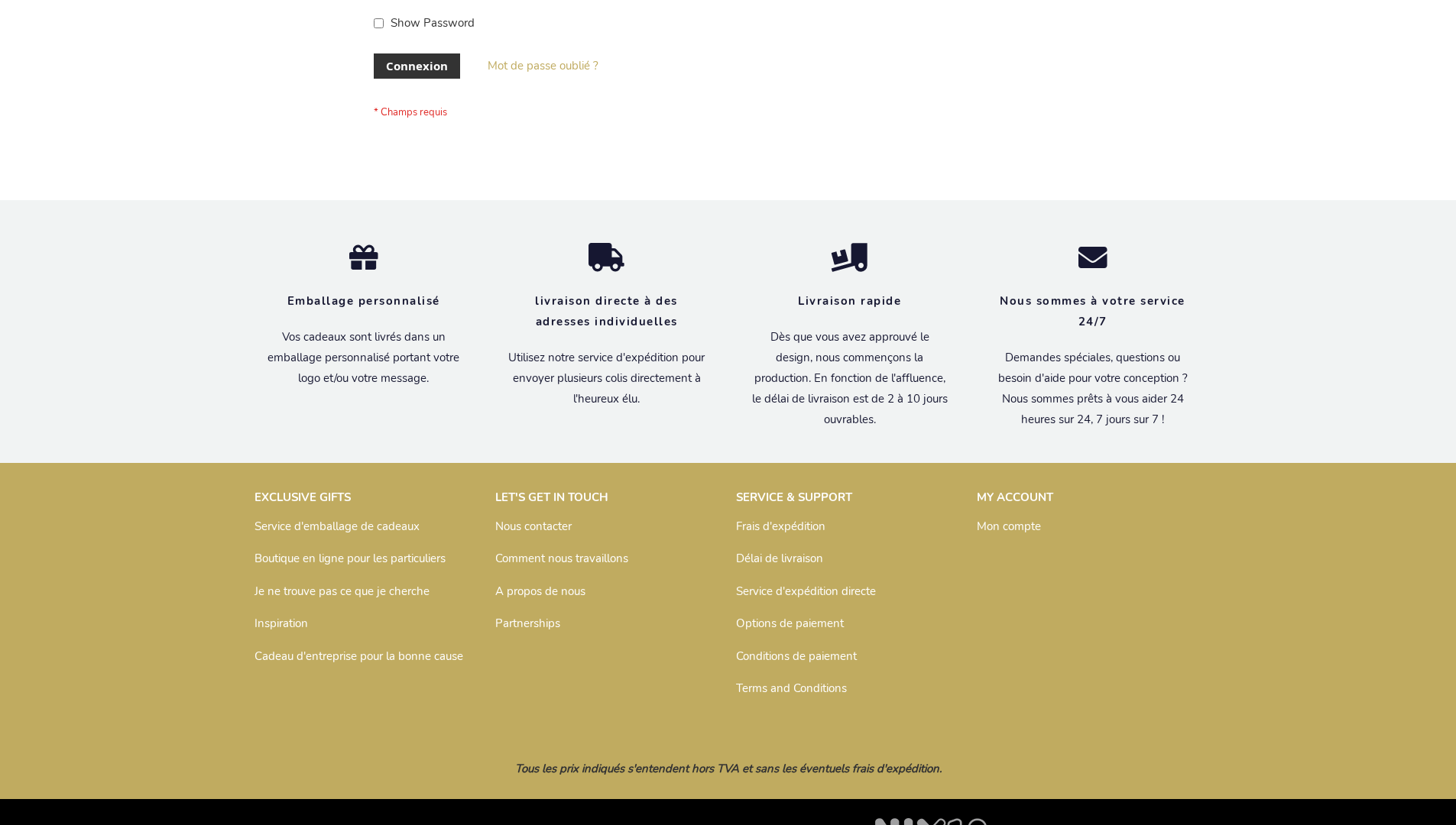
scroll to position [527, 0]
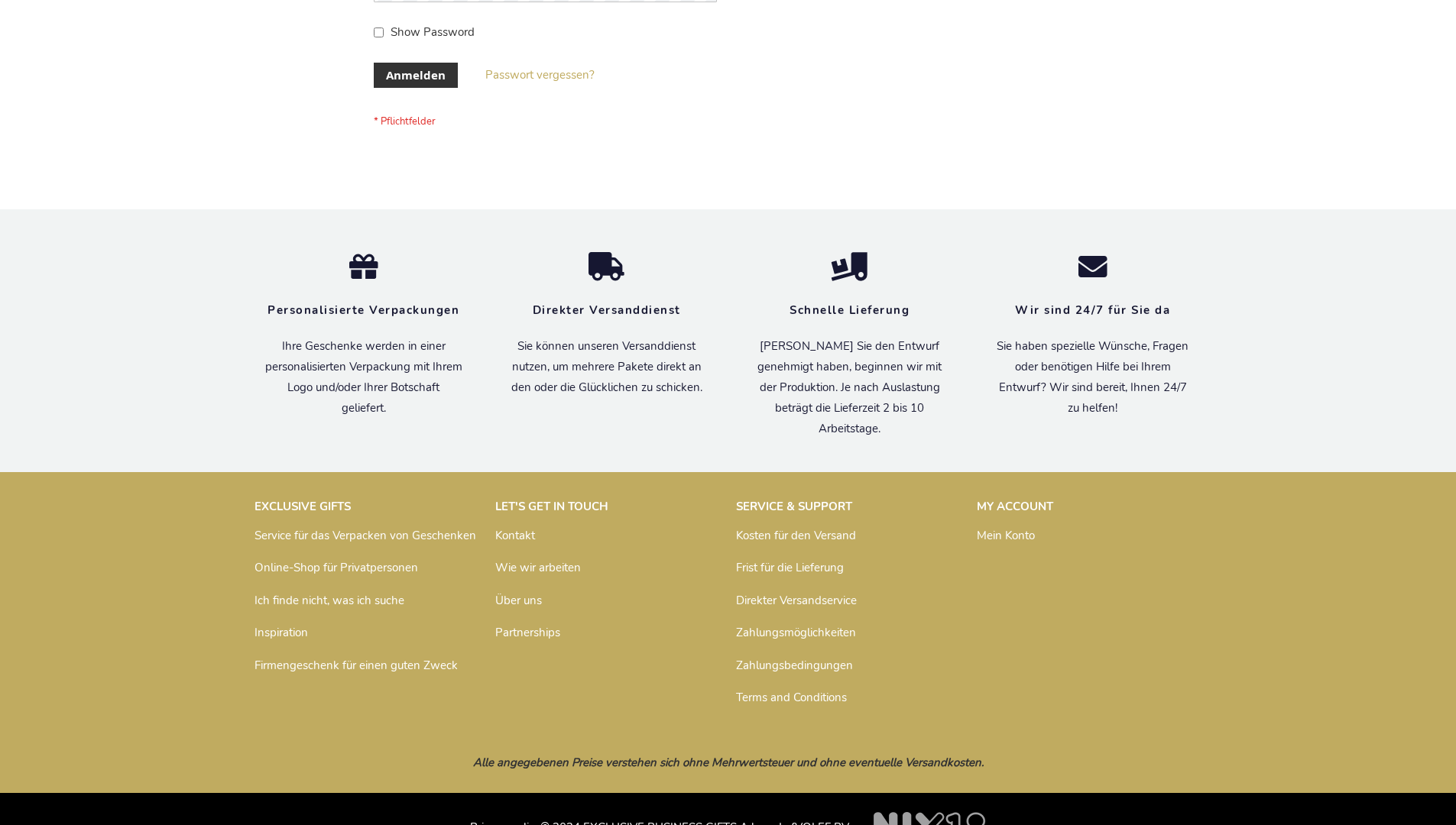
scroll to position [512, 0]
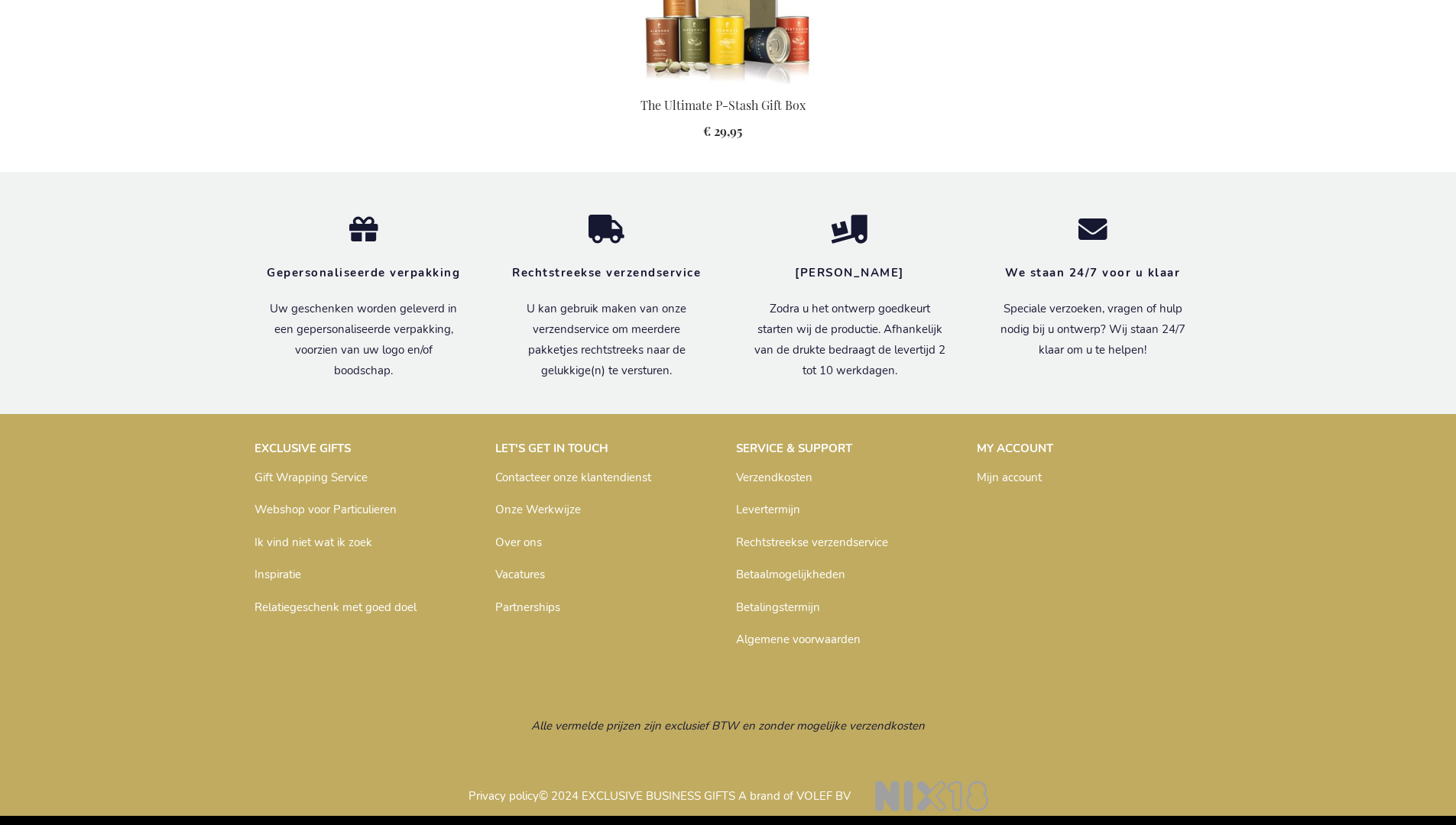
scroll to position [1575, 0]
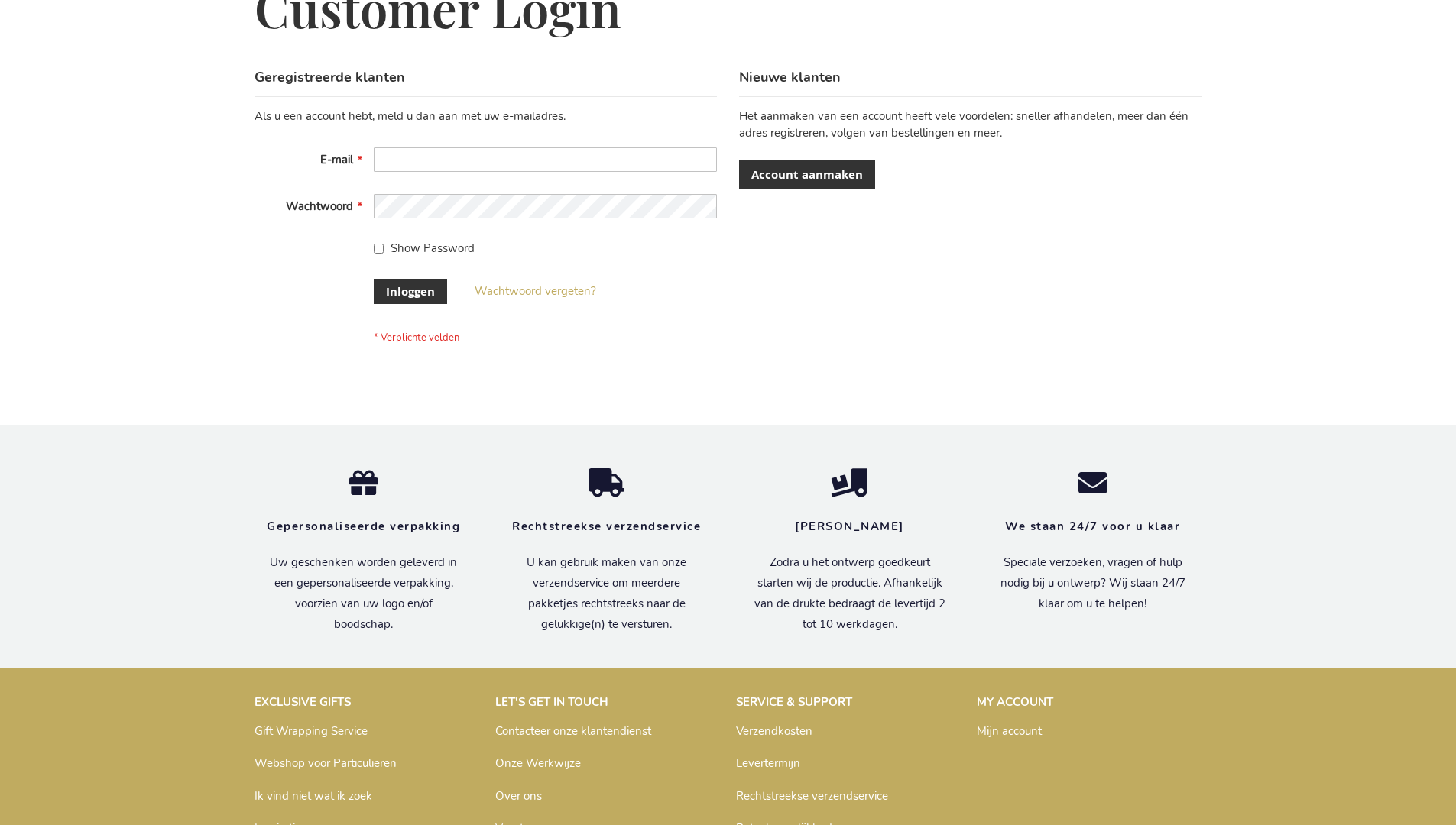
scroll to position [519, 0]
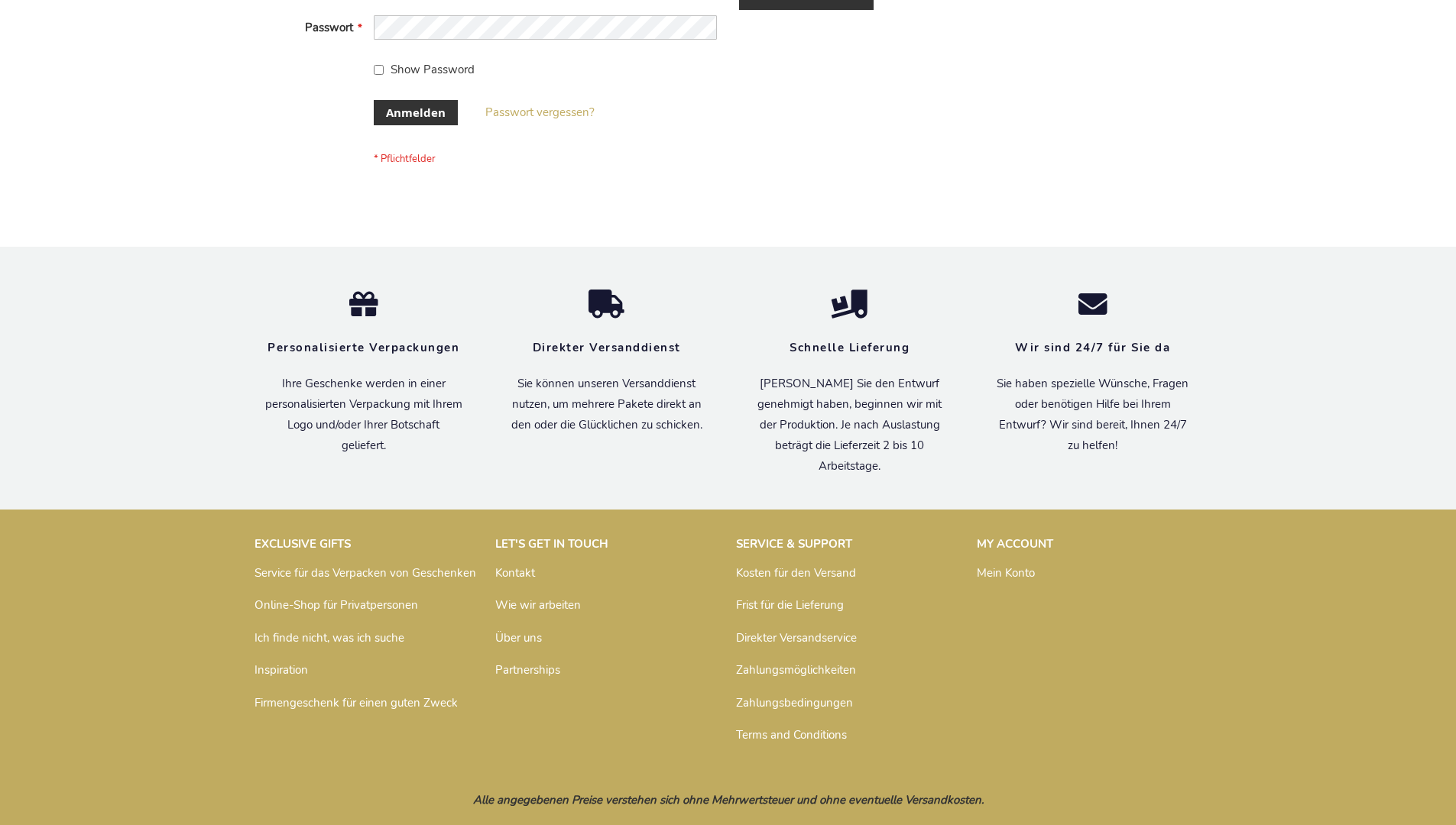
scroll to position [512, 0]
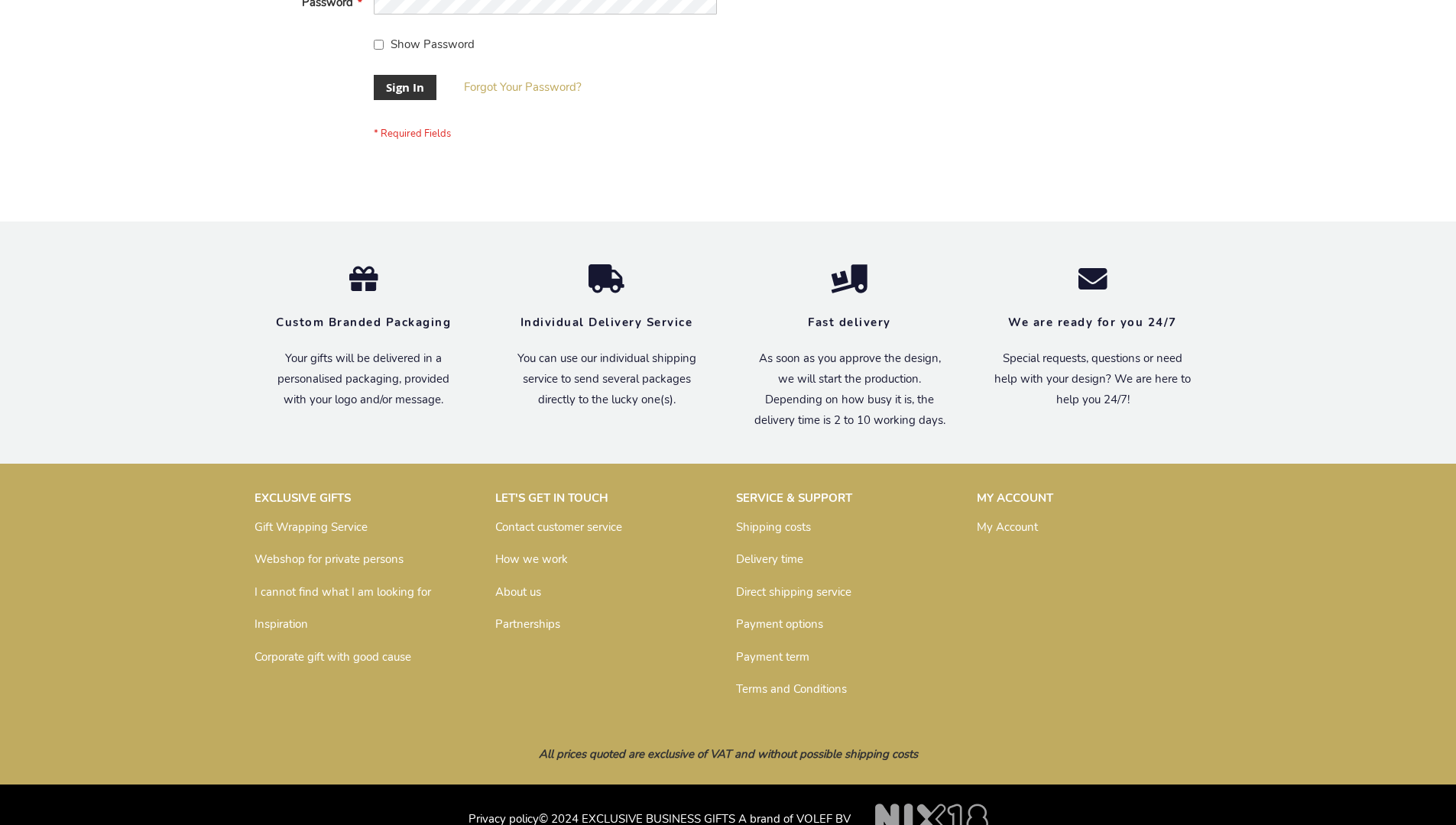
scroll to position [491, 0]
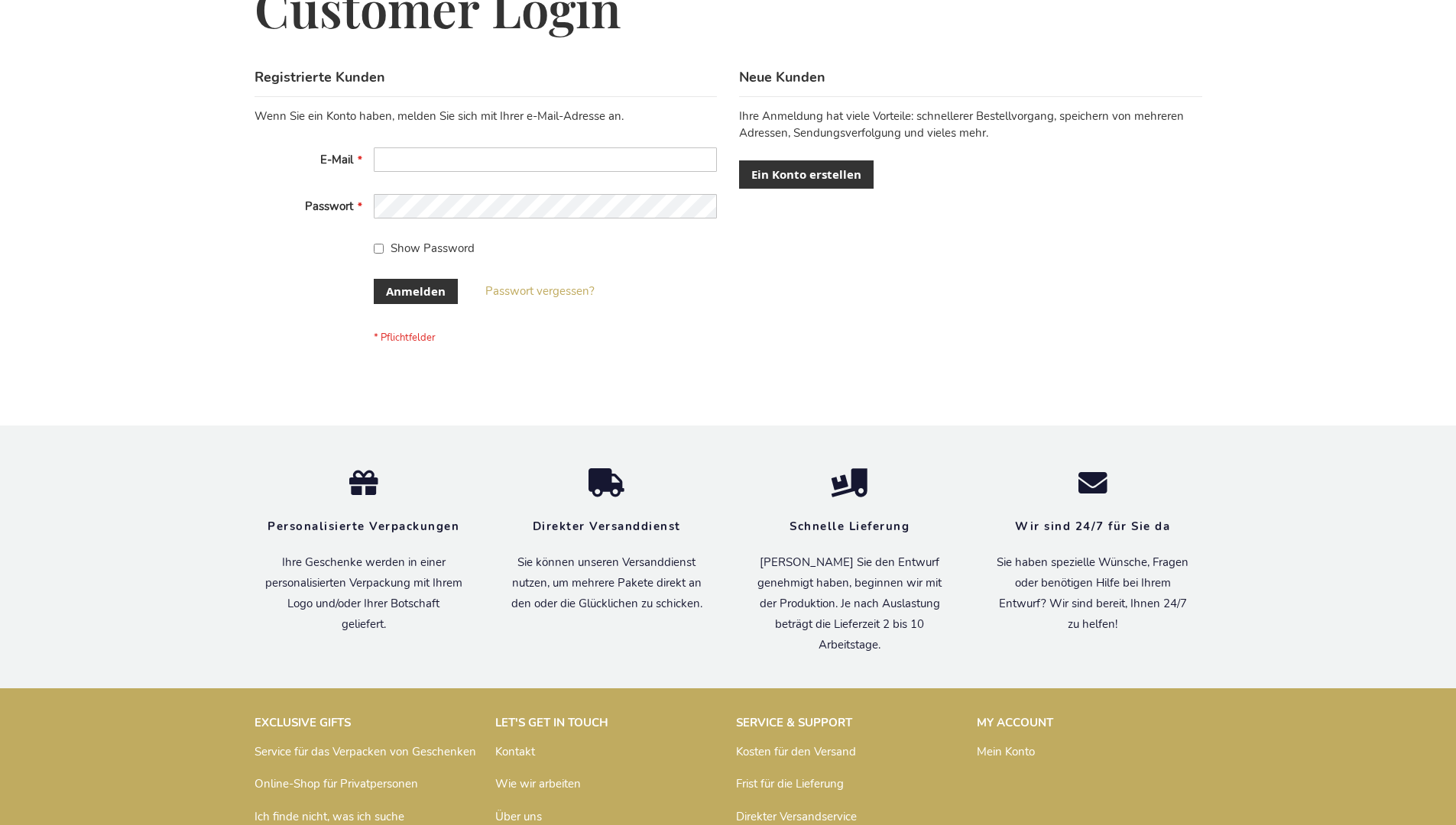
scroll to position [512, 0]
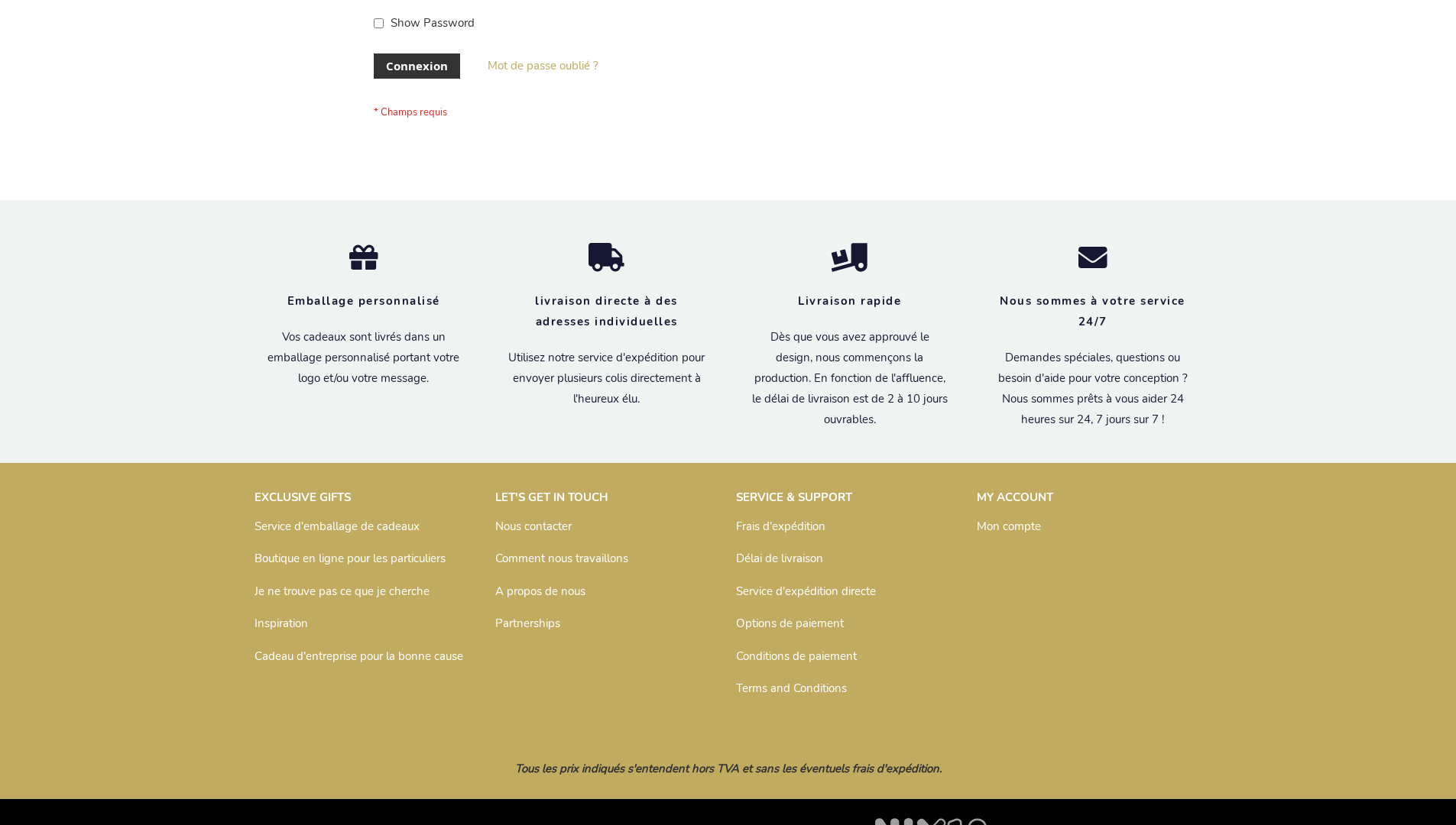
scroll to position [527, 0]
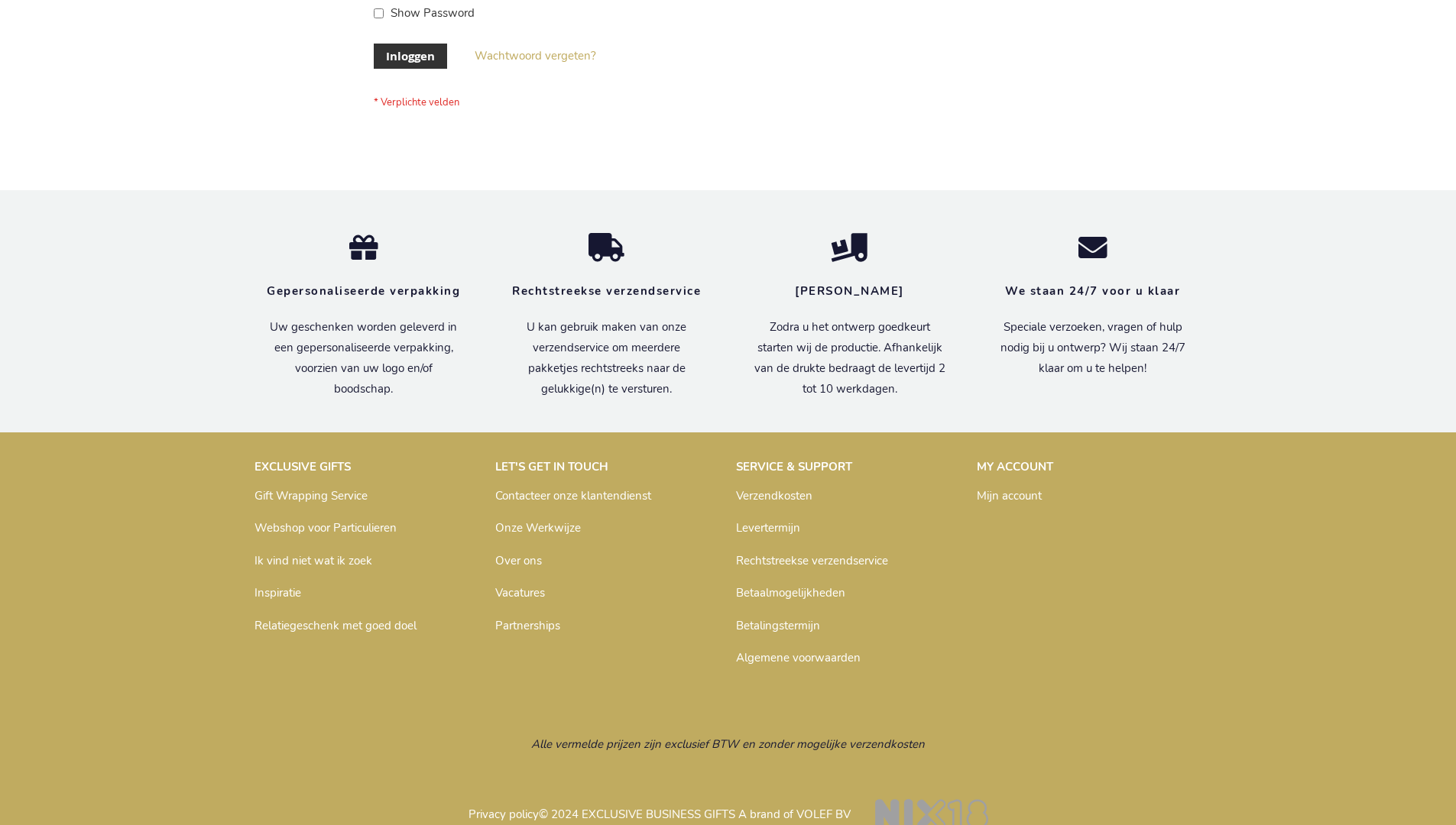
scroll to position [519, 0]
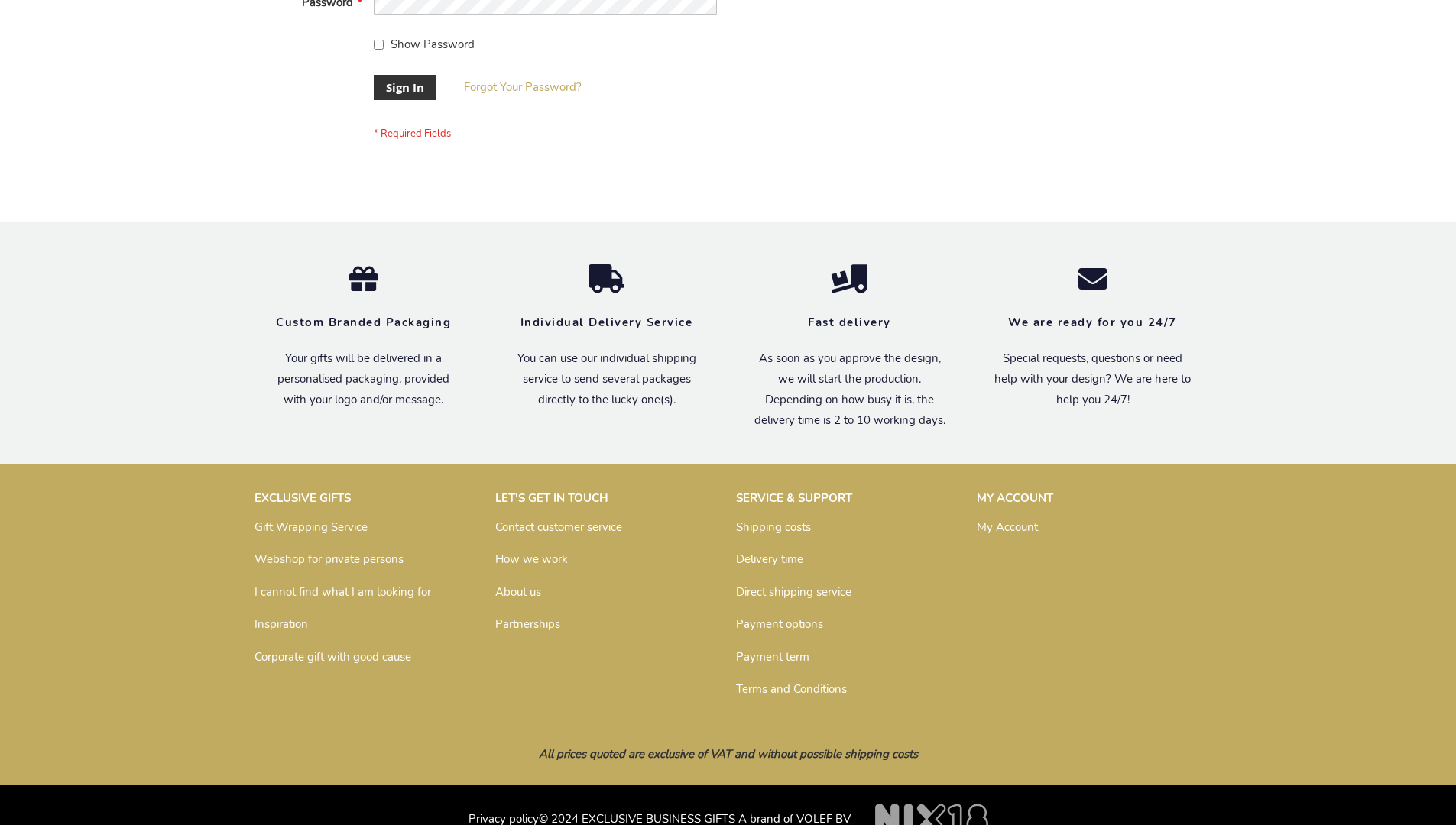
scroll to position [491, 0]
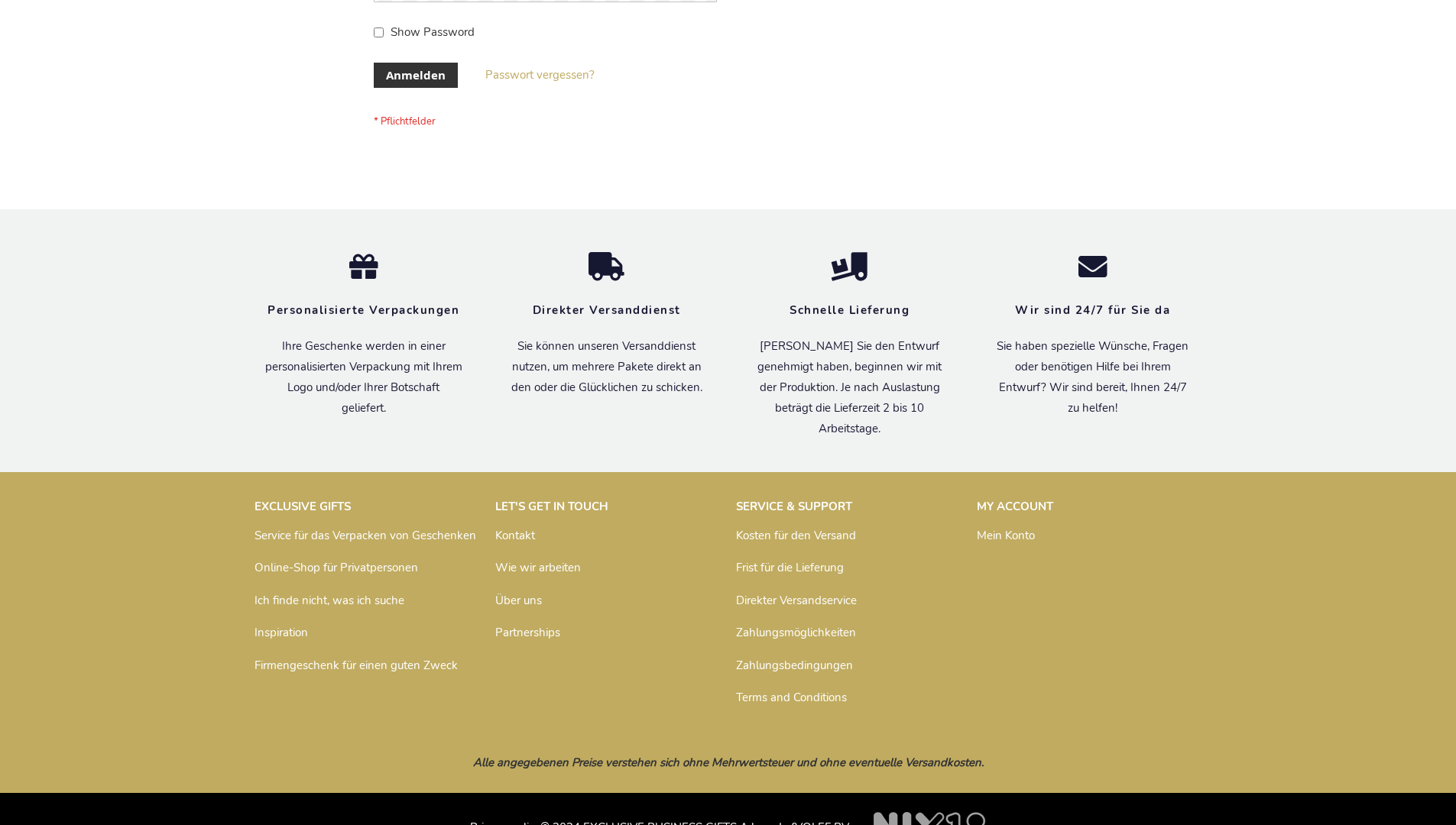
scroll to position [512, 0]
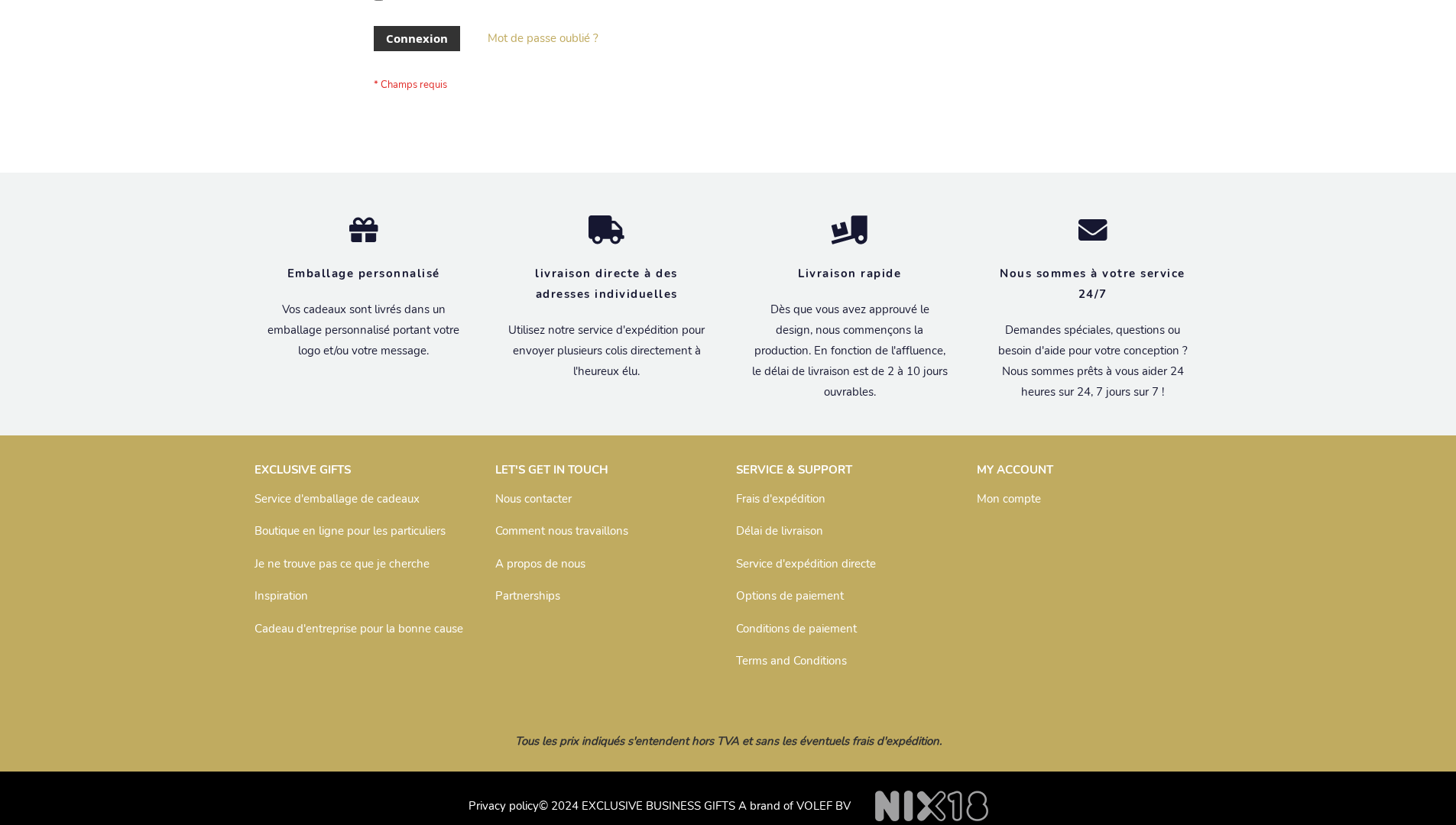
scroll to position [527, 0]
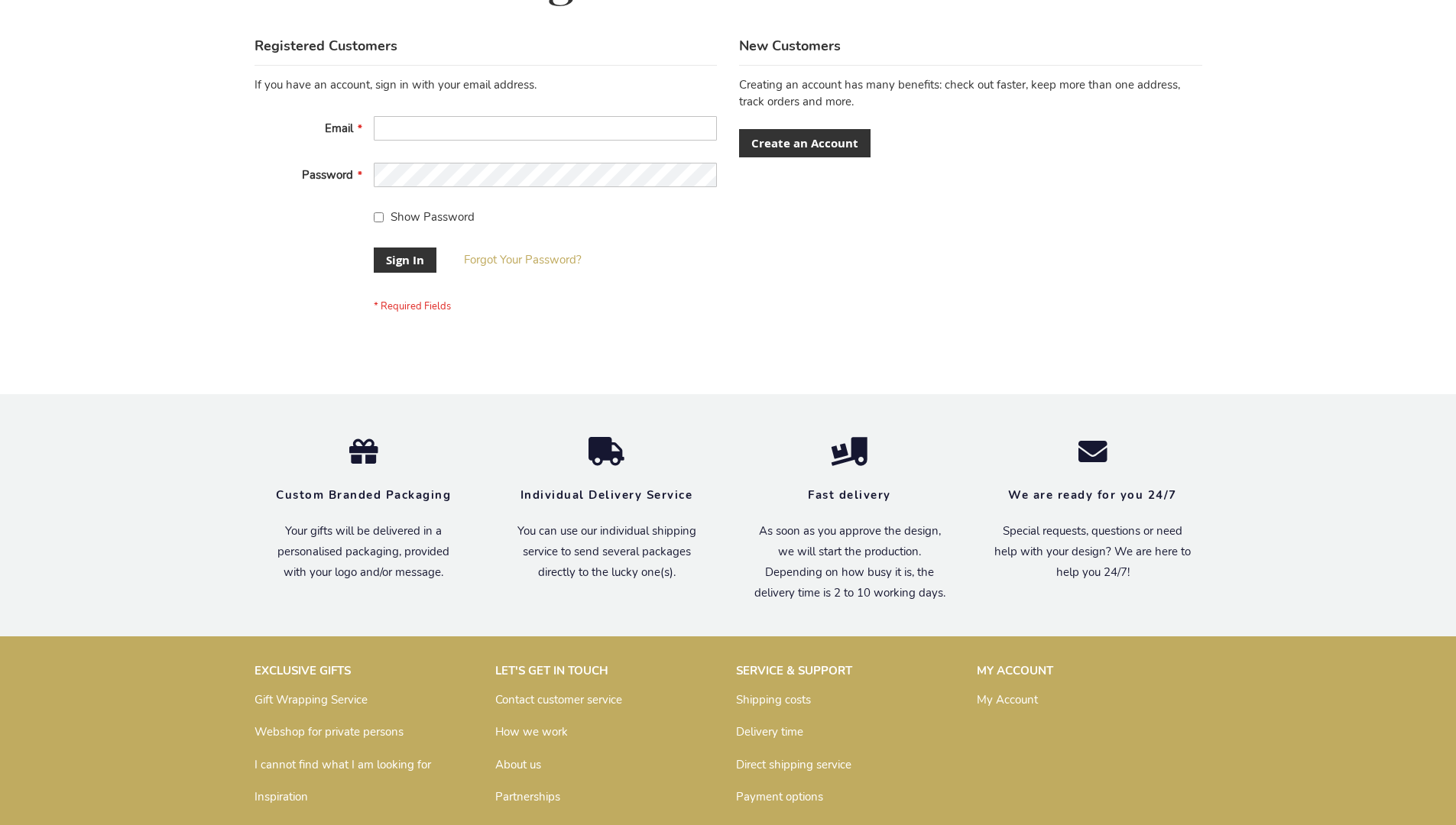
scroll to position [491, 0]
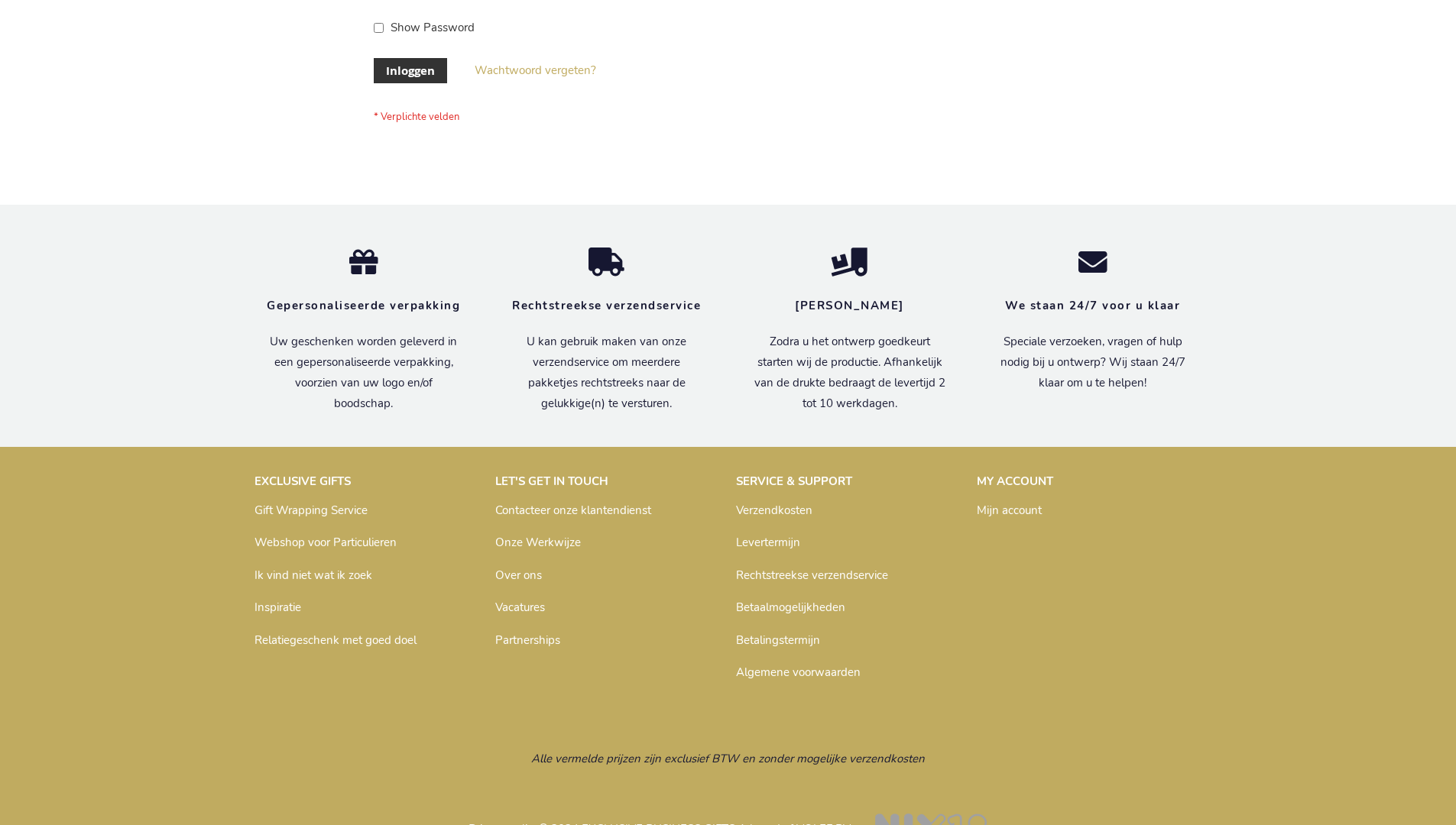
scroll to position [519, 0]
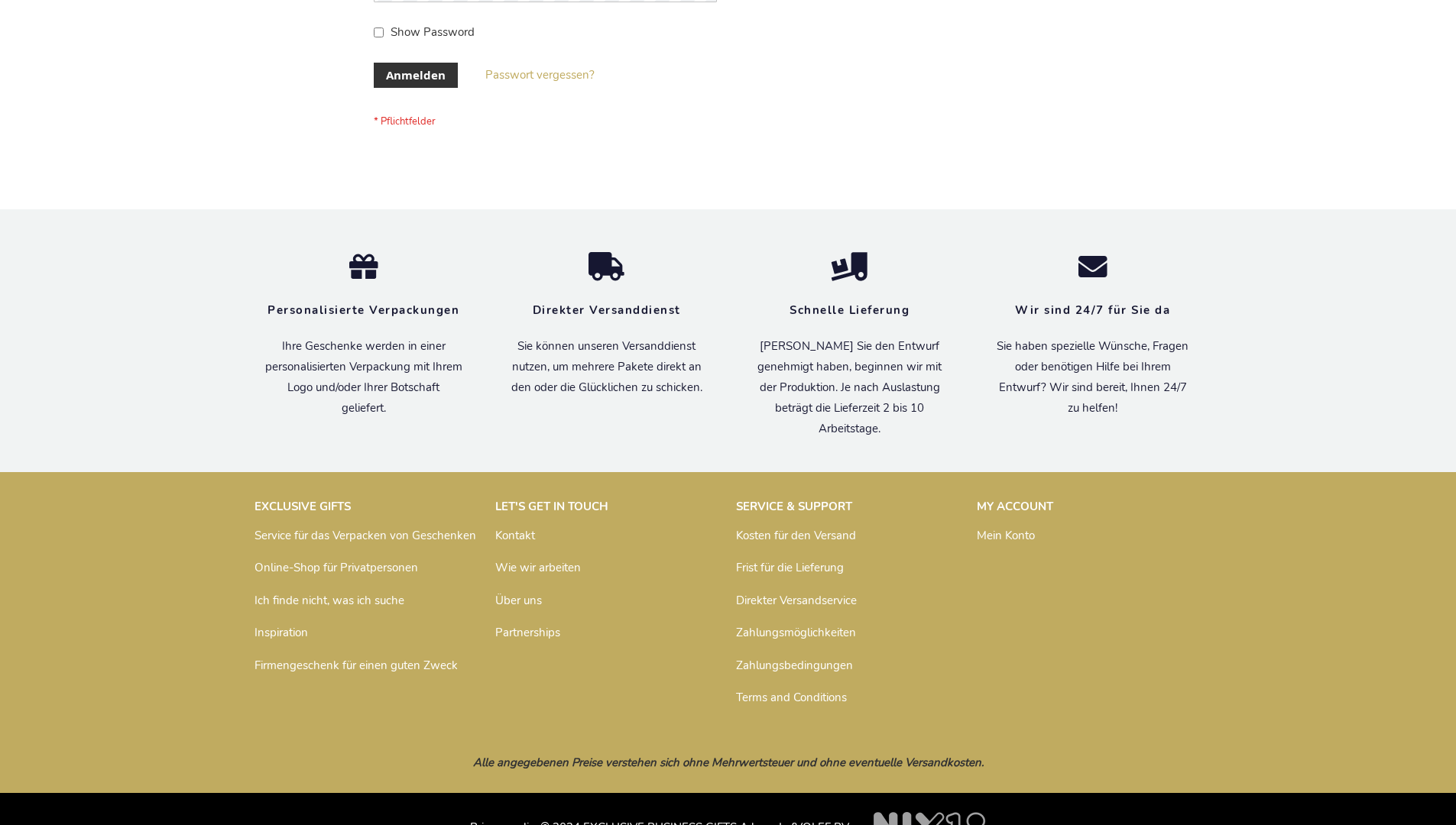
scroll to position [512, 0]
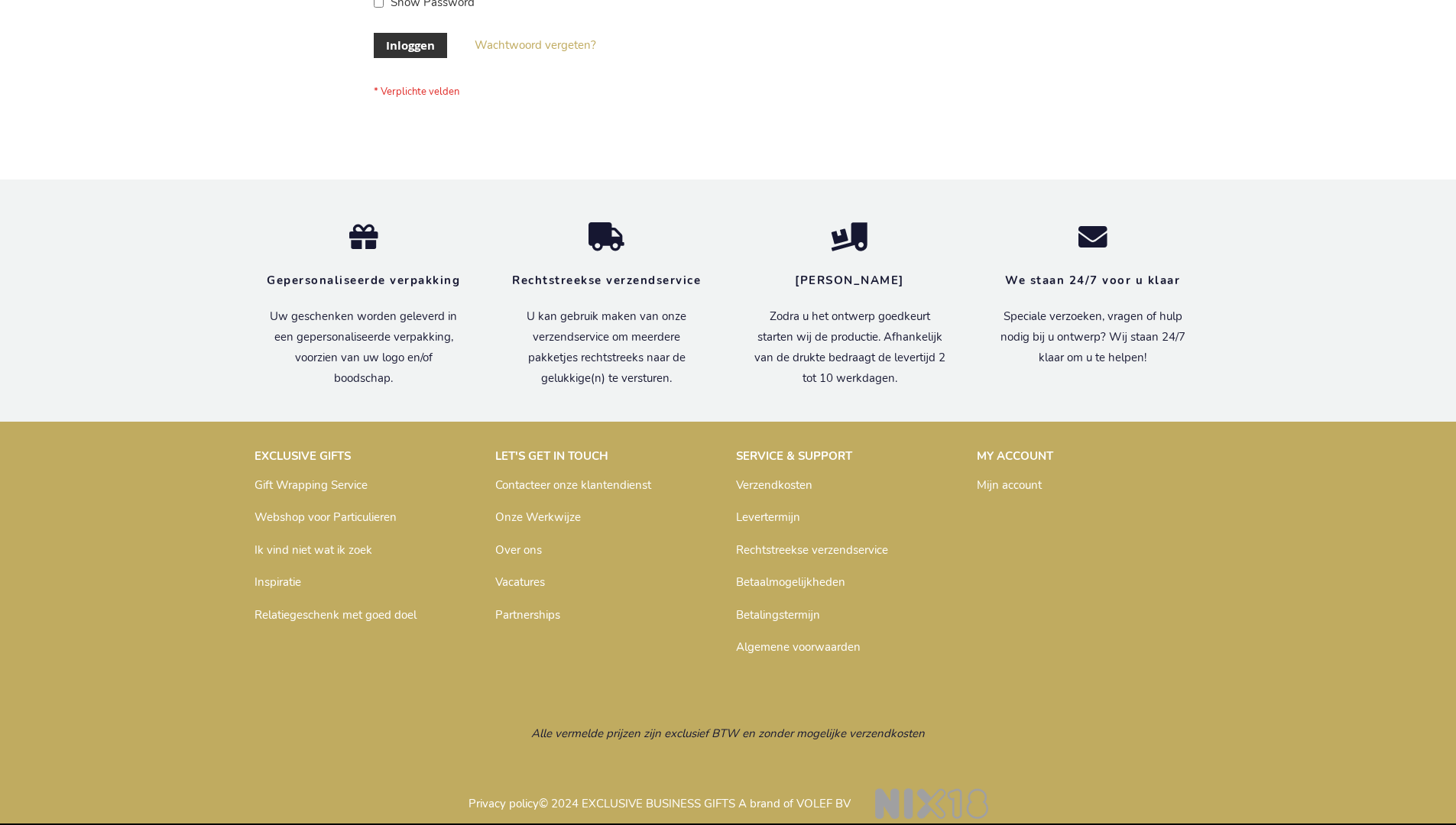
scroll to position [519, 0]
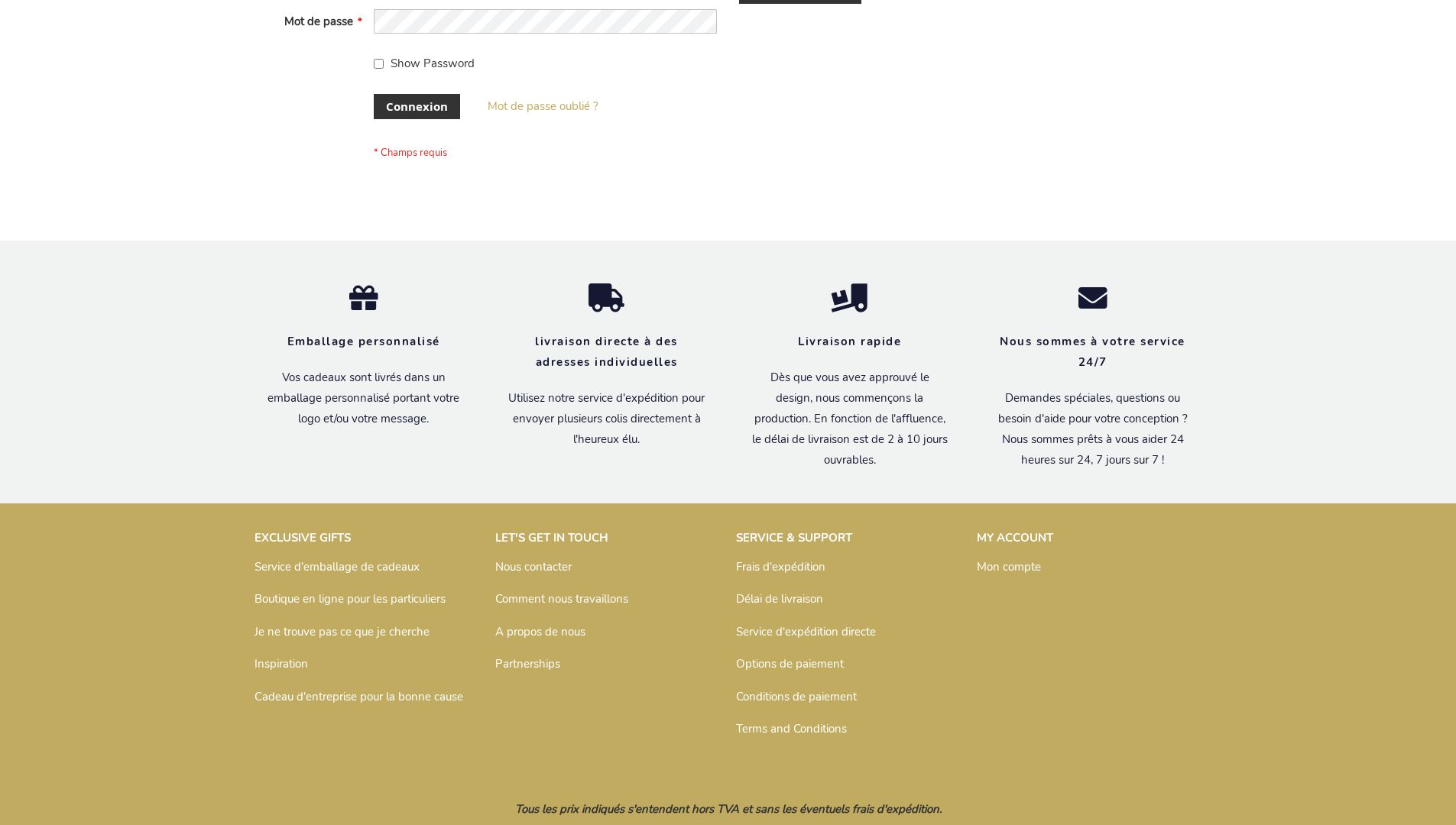
scroll to position [527, 0]
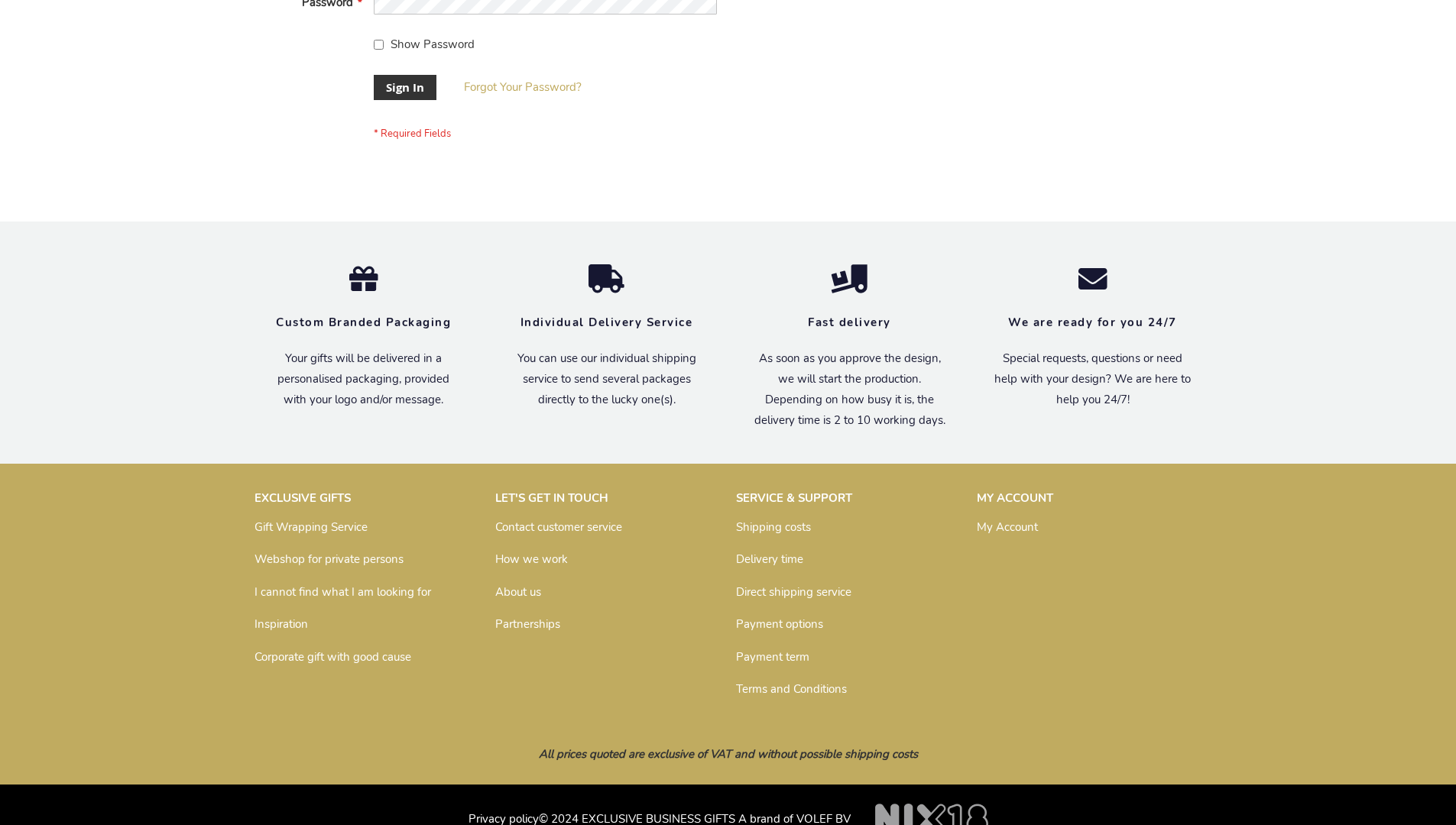
scroll to position [491, 0]
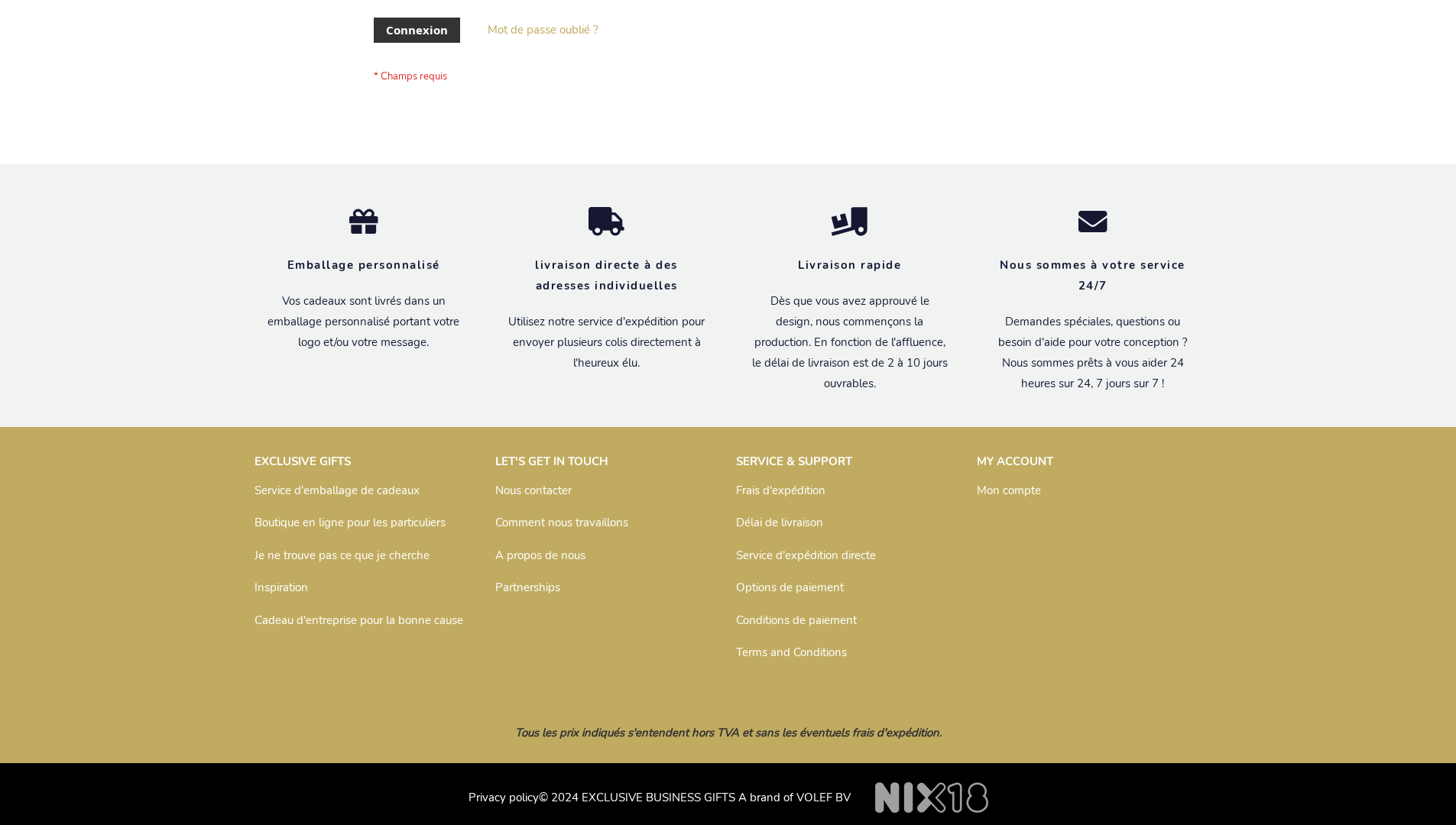
scroll to position [527, 0]
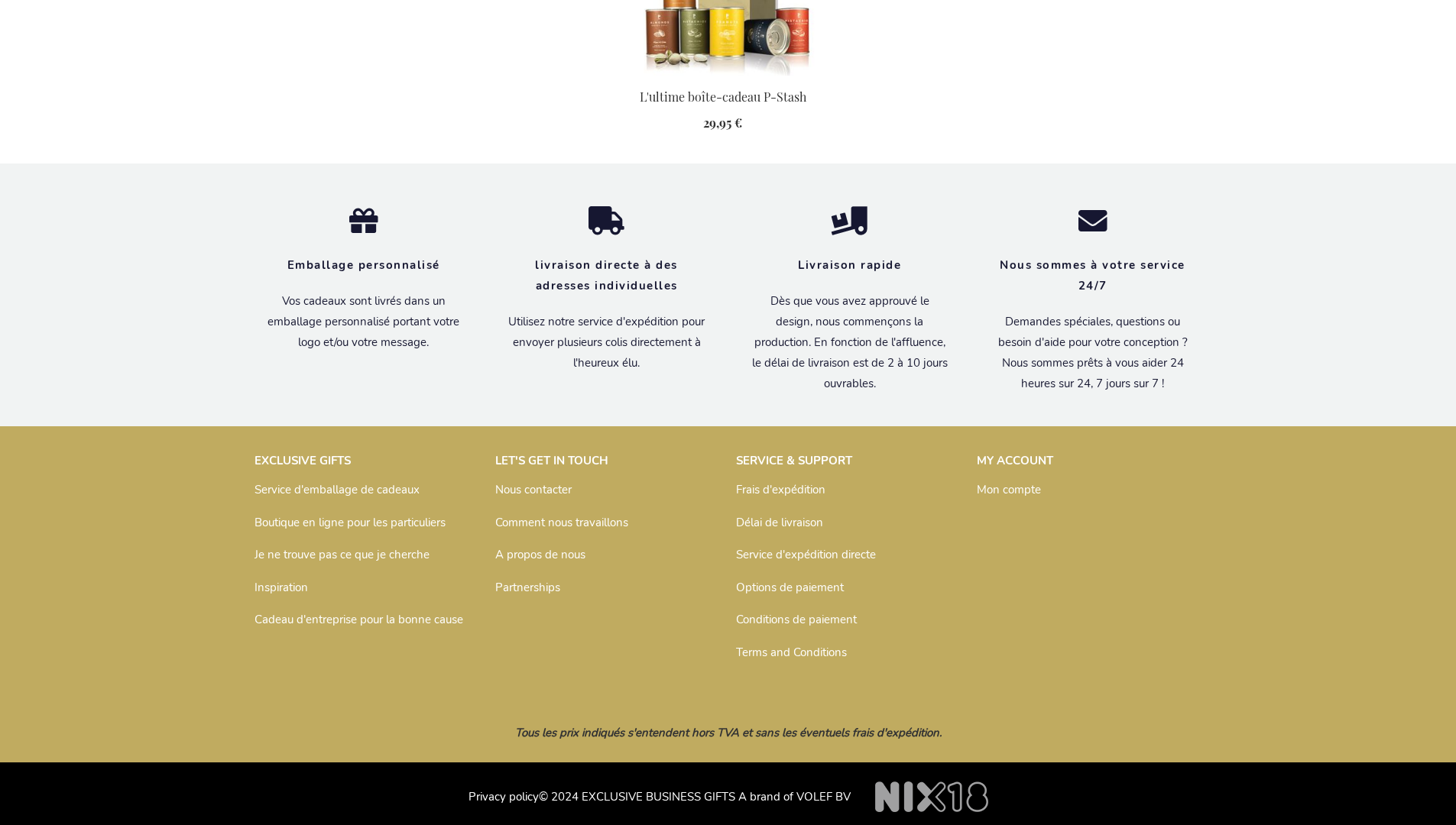
scroll to position [1600, 0]
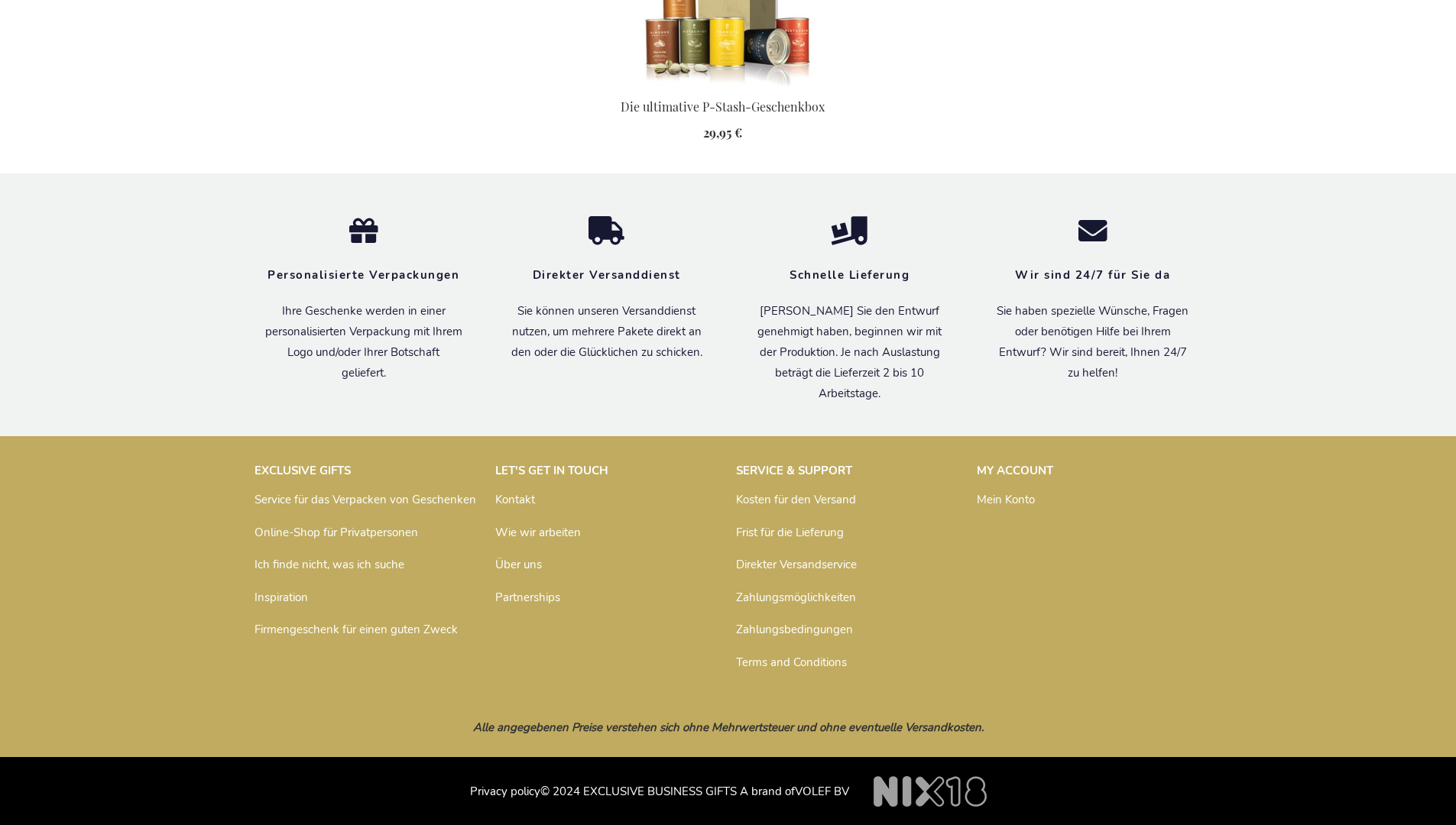
scroll to position [1585, 0]
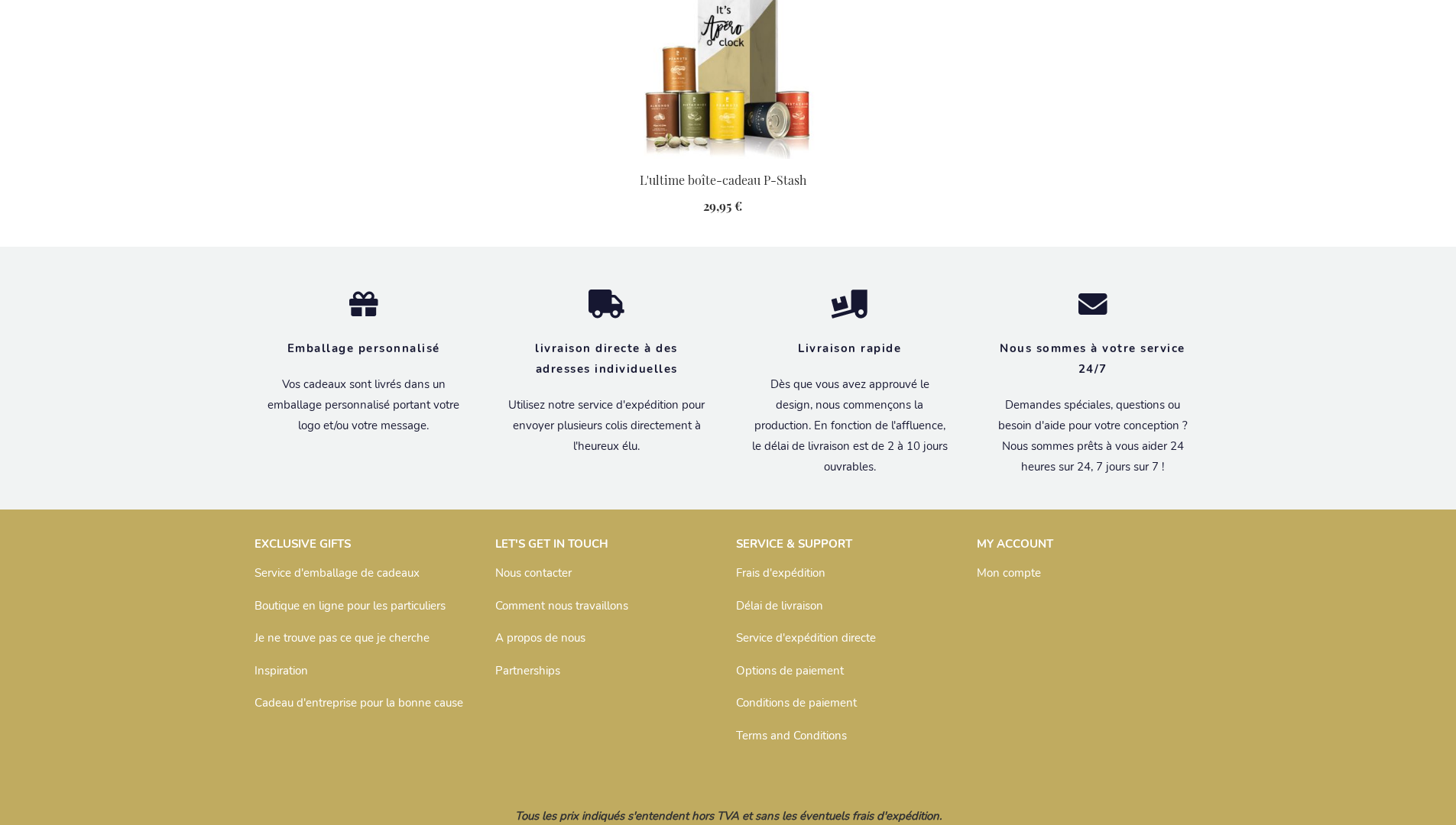
scroll to position [1600, 0]
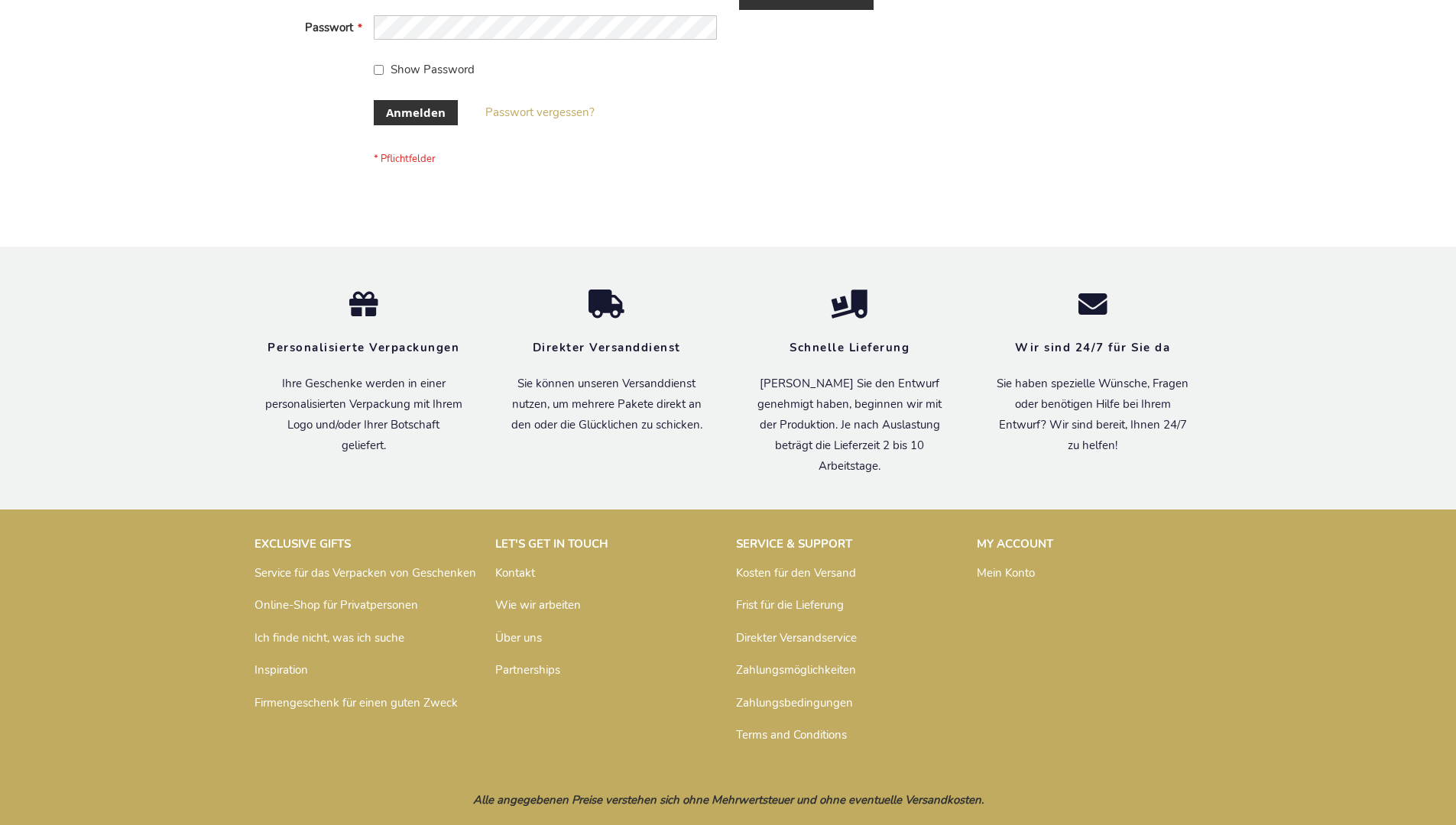
scroll to position [512, 0]
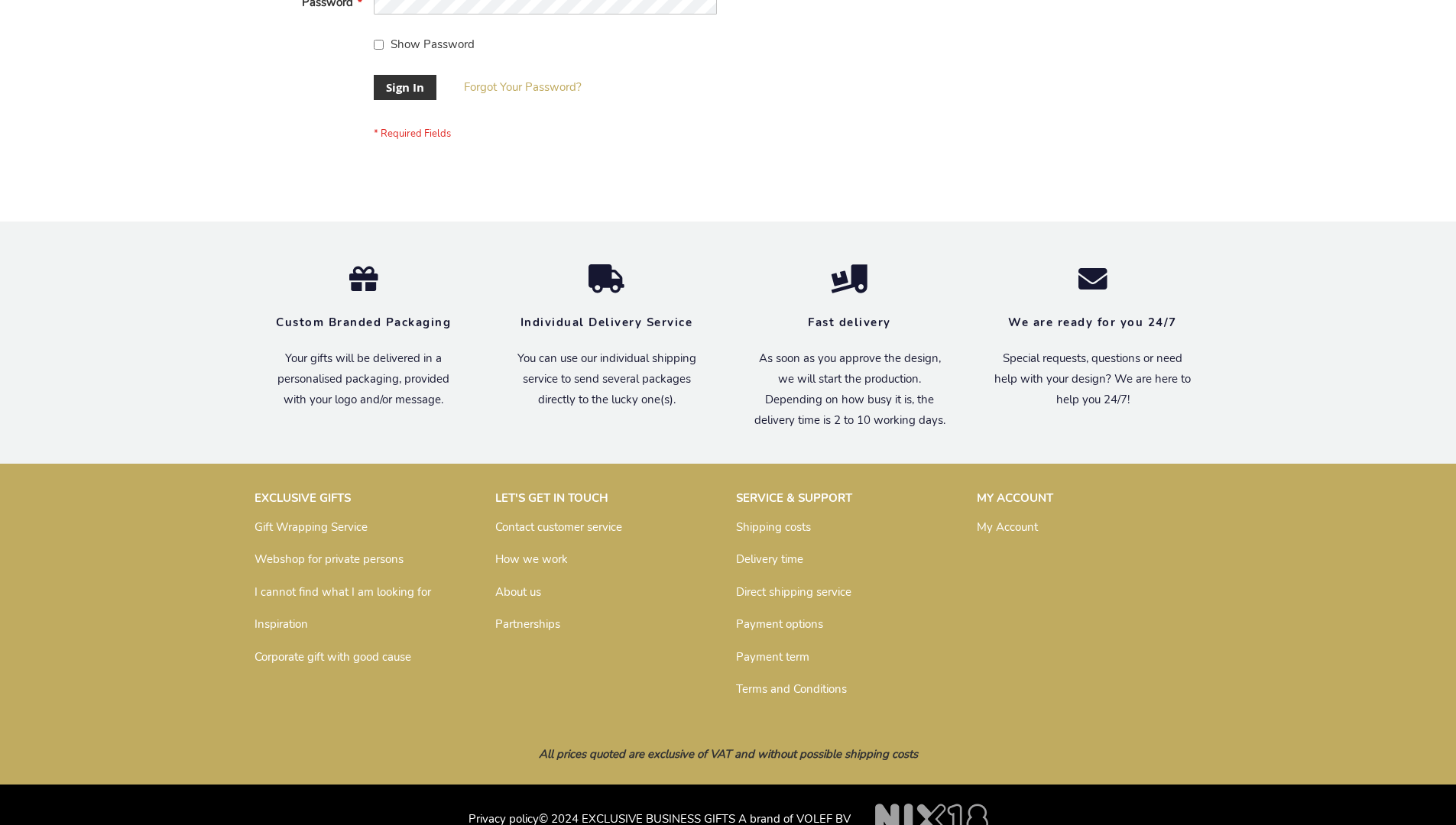
scroll to position [491, 0]
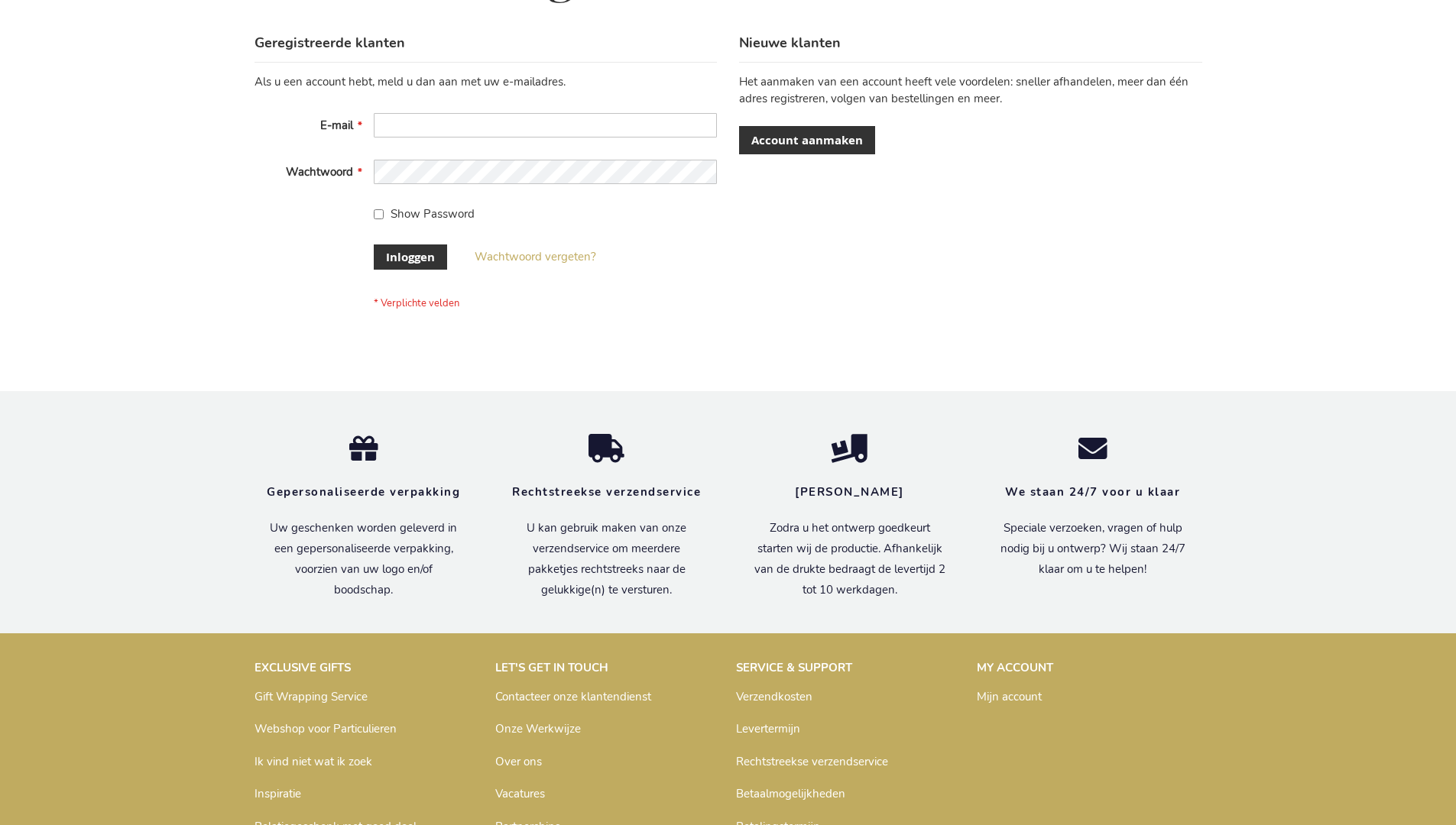
scroll to position [519, 0]
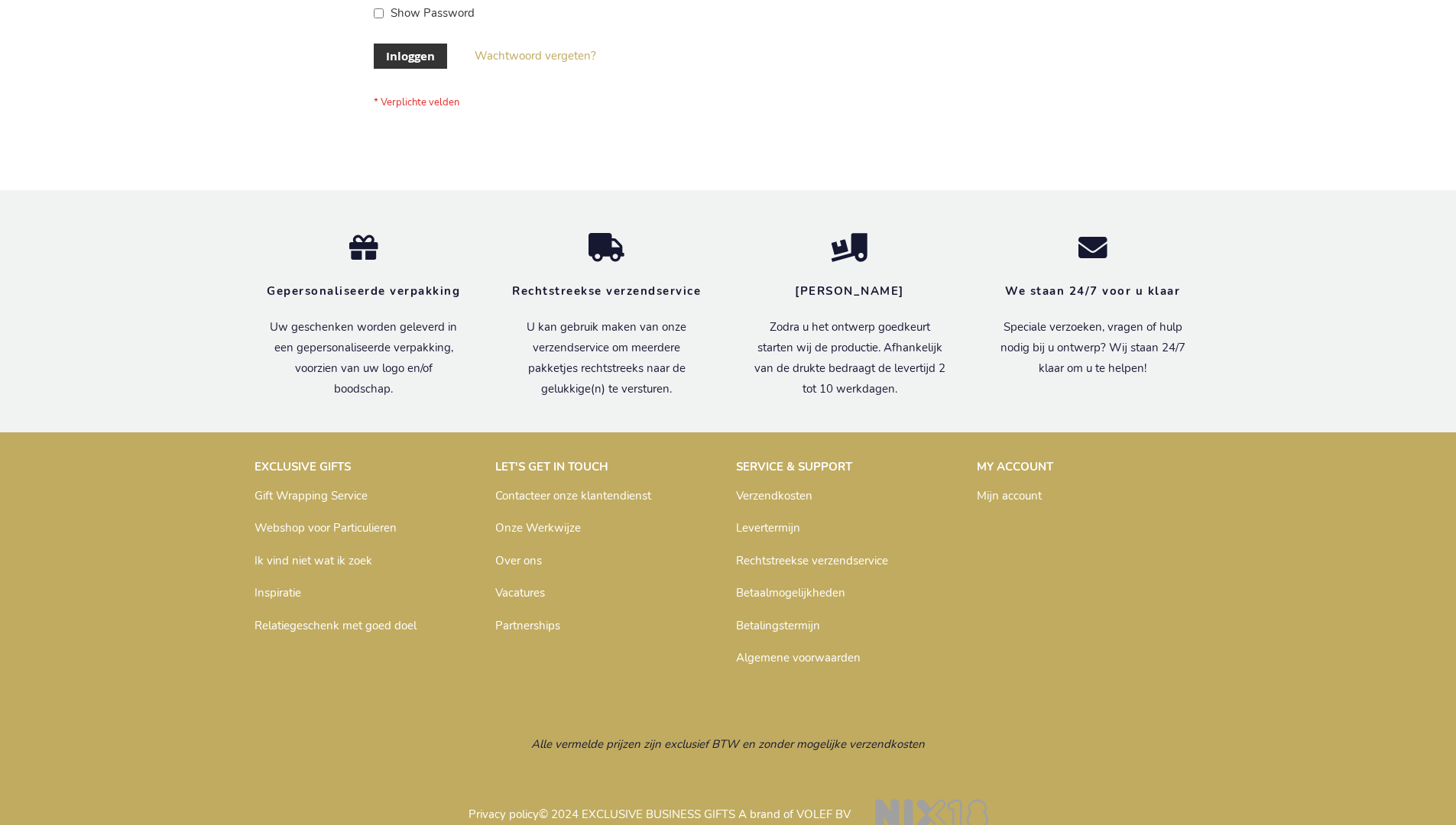
scroll to position [519, 0]
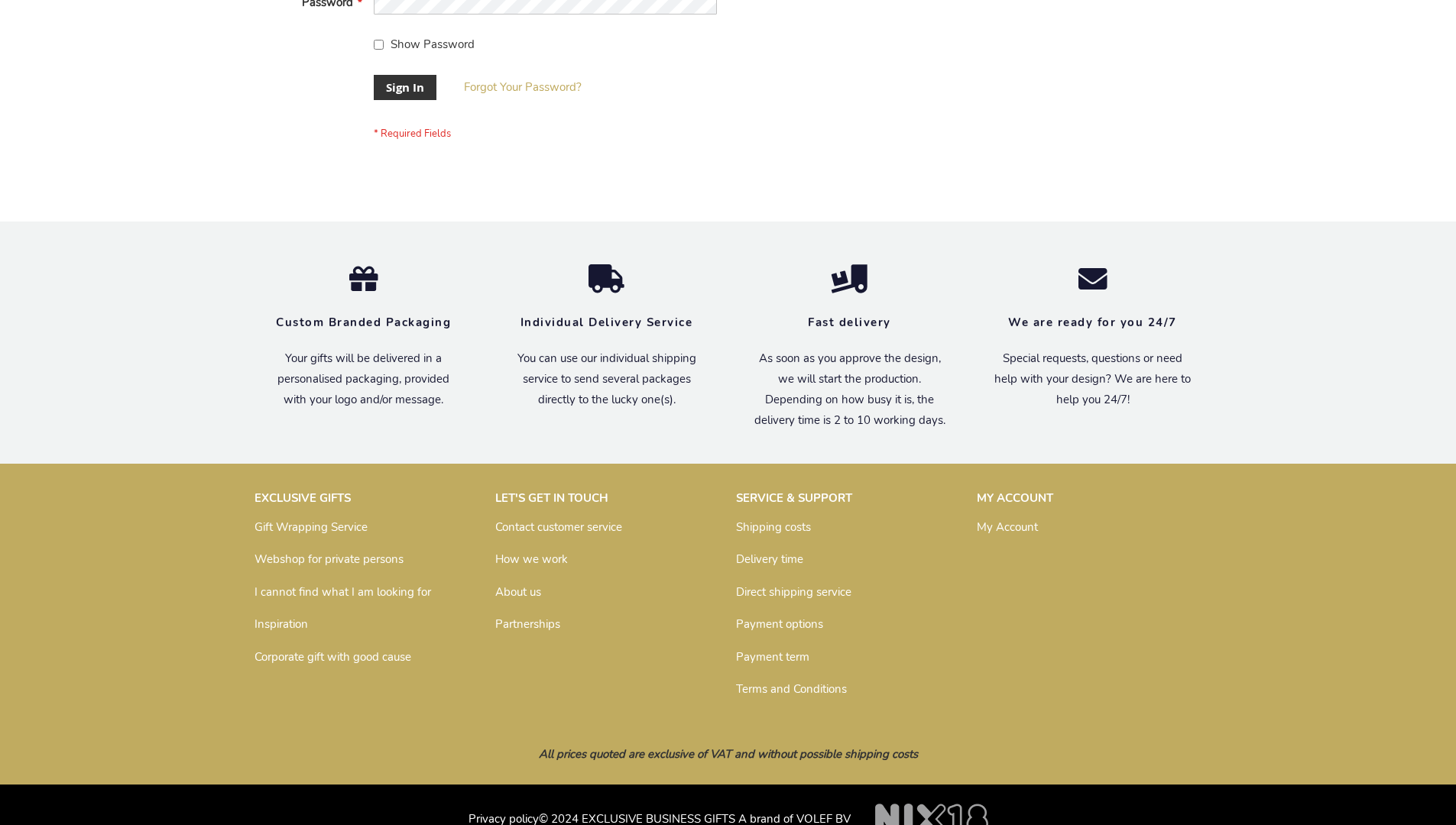
scroll to position [491, 0]
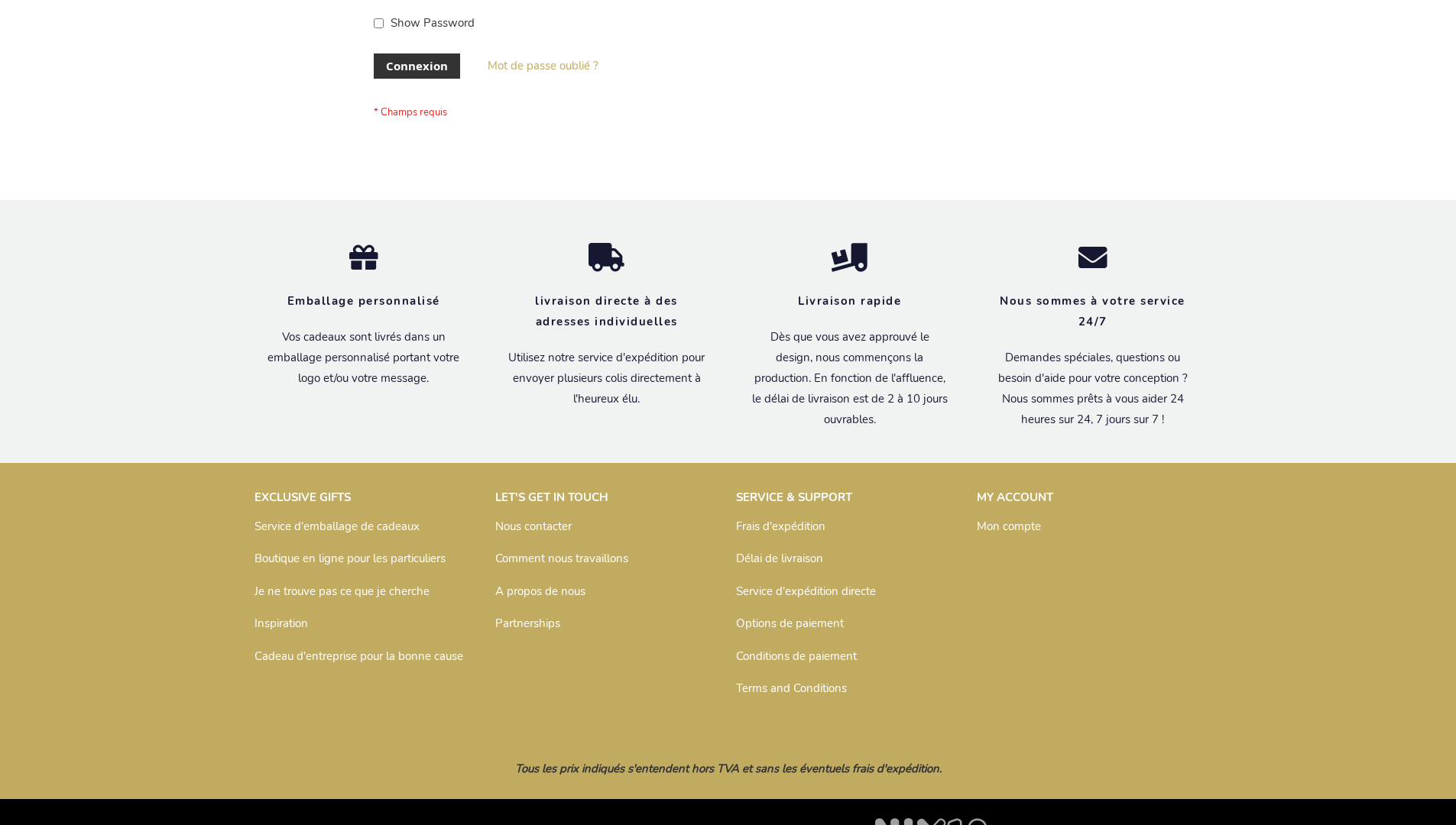
scroll to position [527, 0]
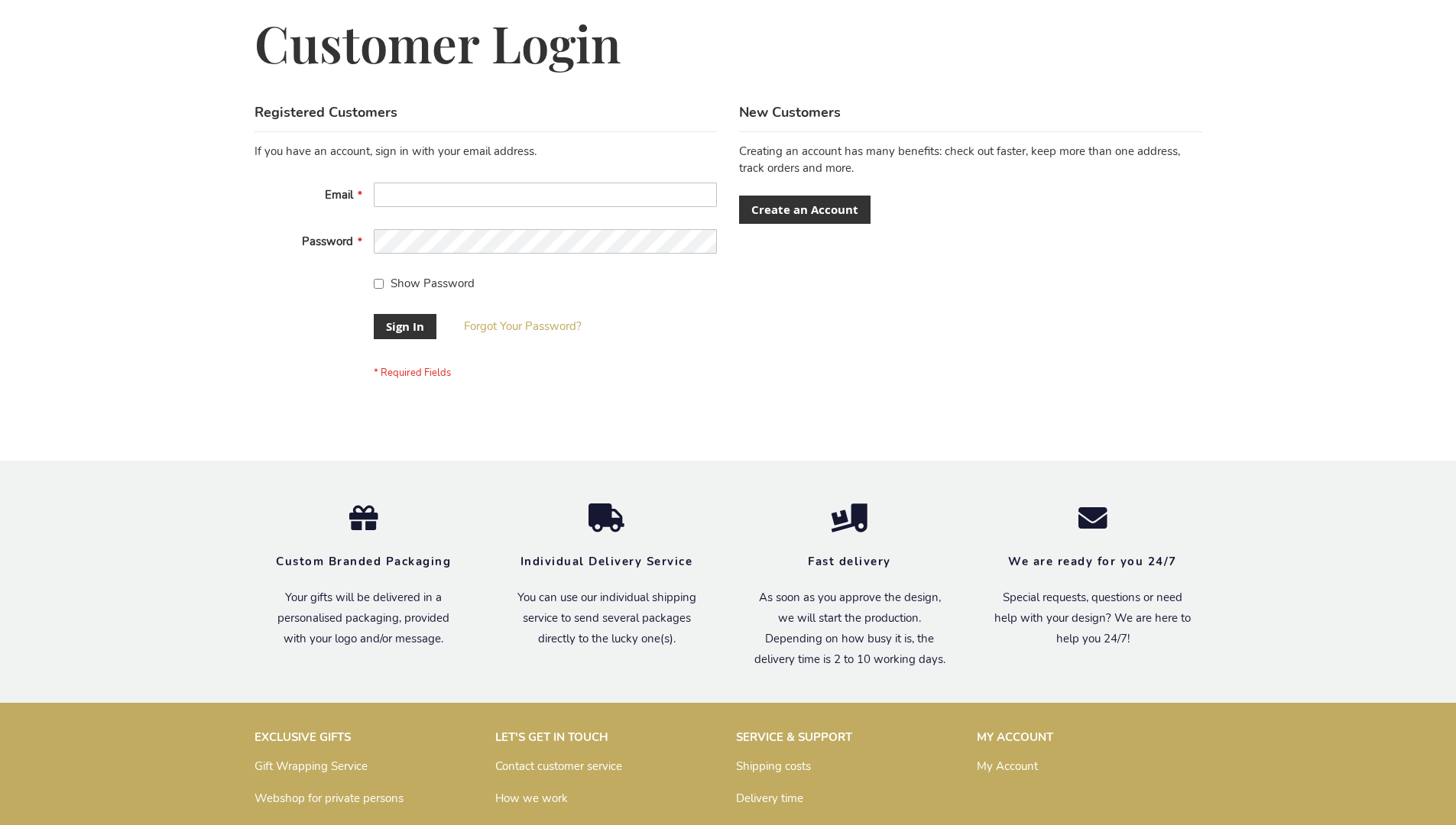
scroll to position [491, 0]
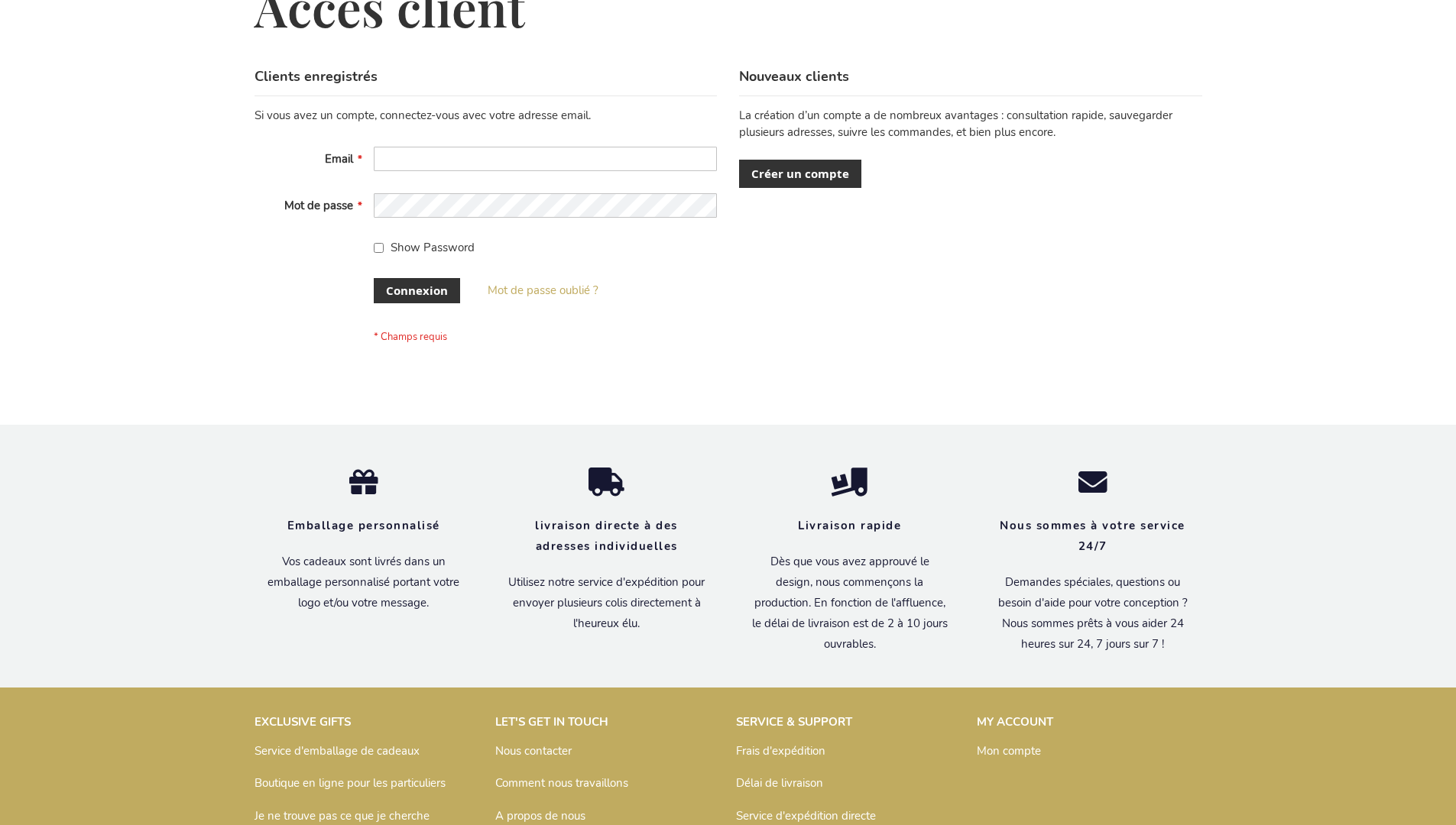
scroll to position [527, 0]
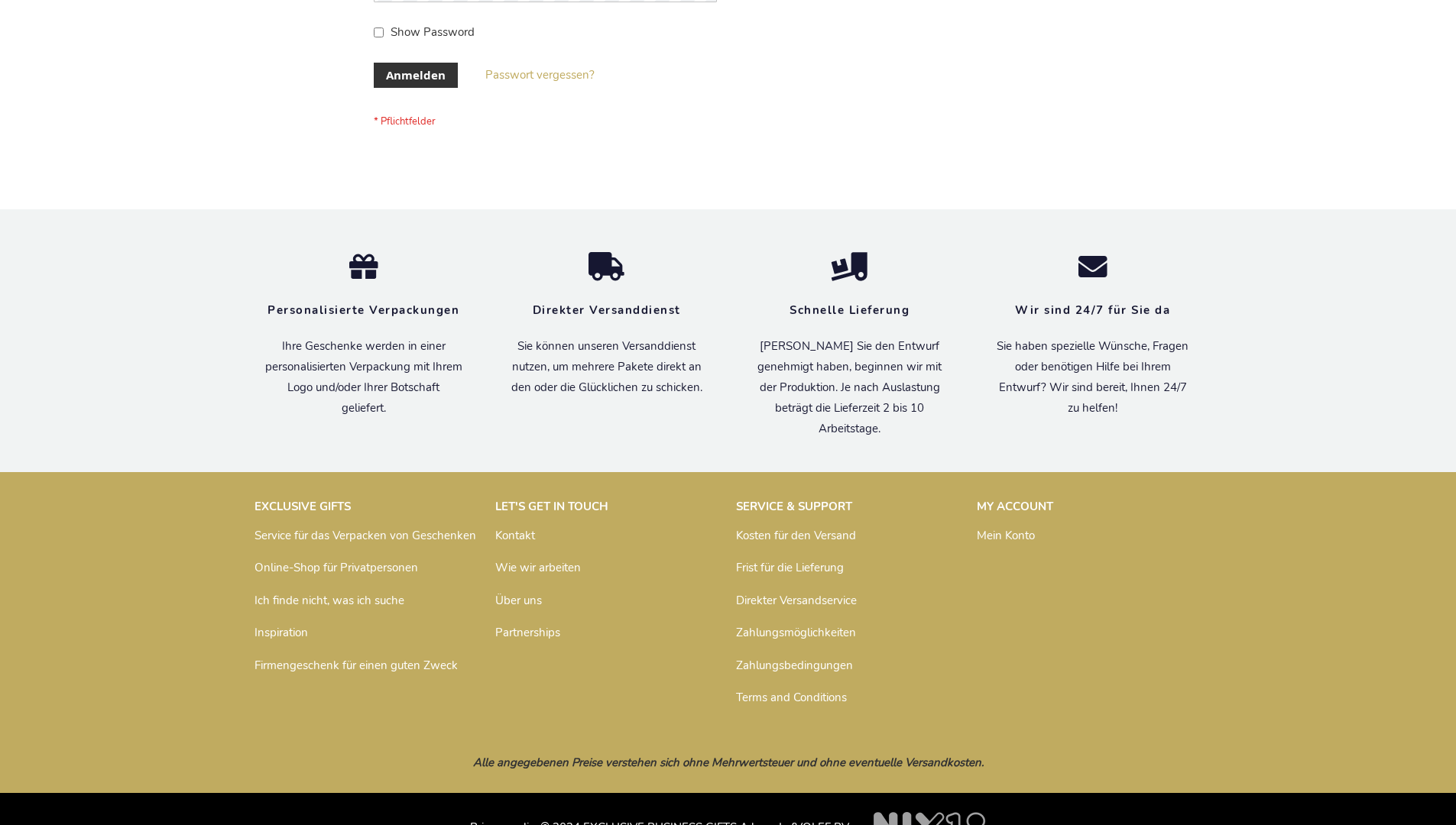
scroll to position [512, 0]
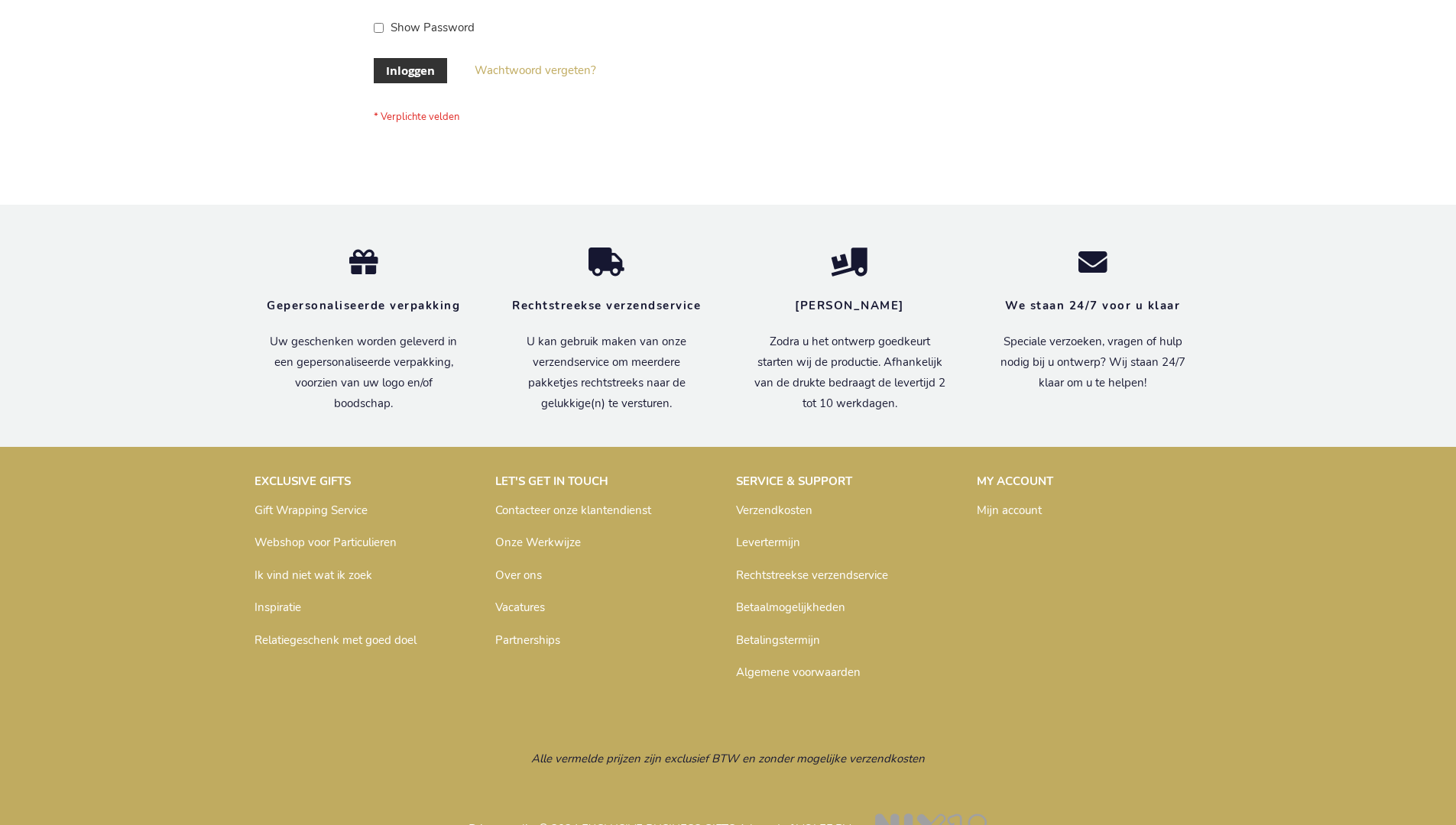
scroll to position [519, 0]
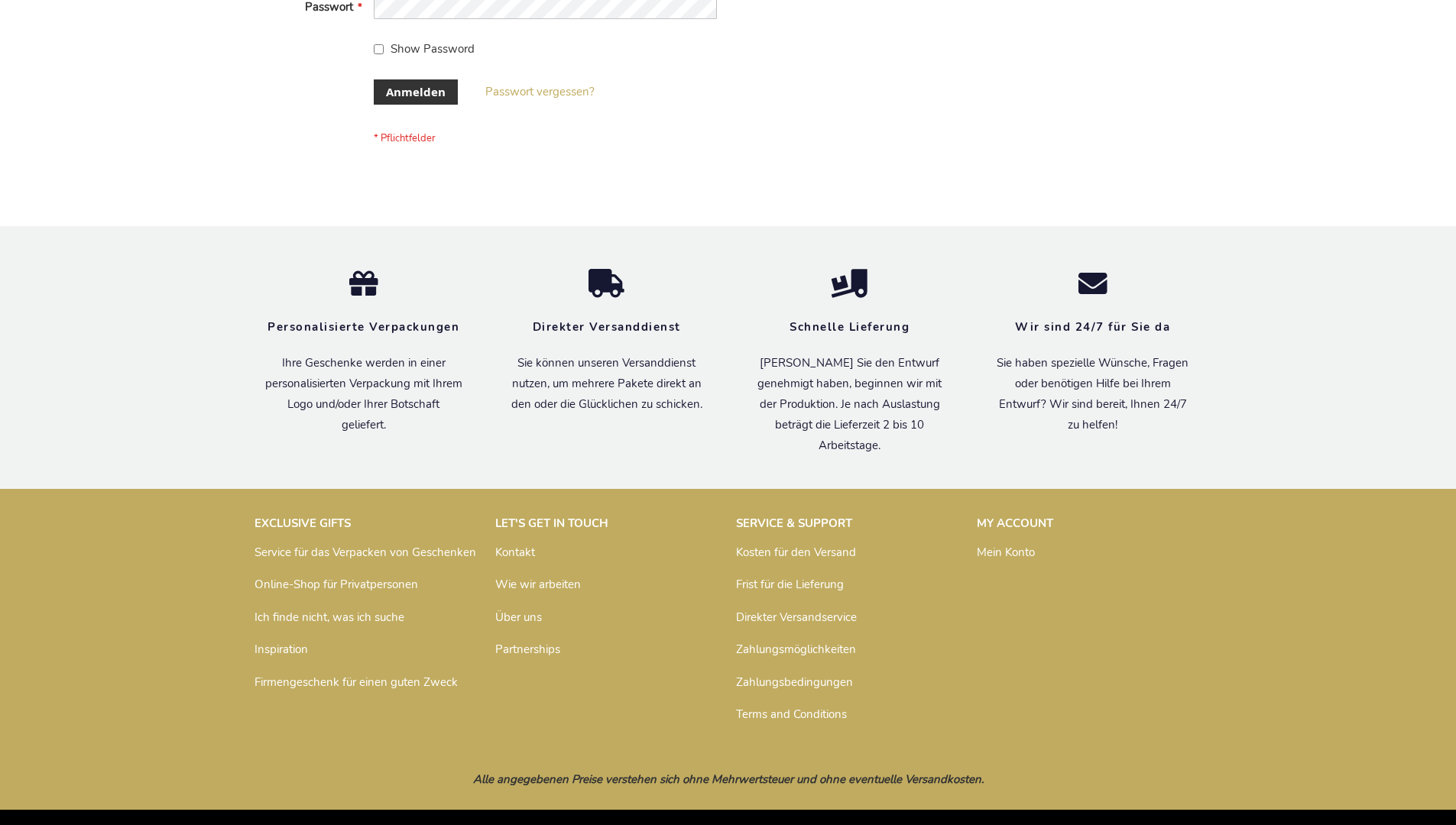
scroll to position [512, 0]
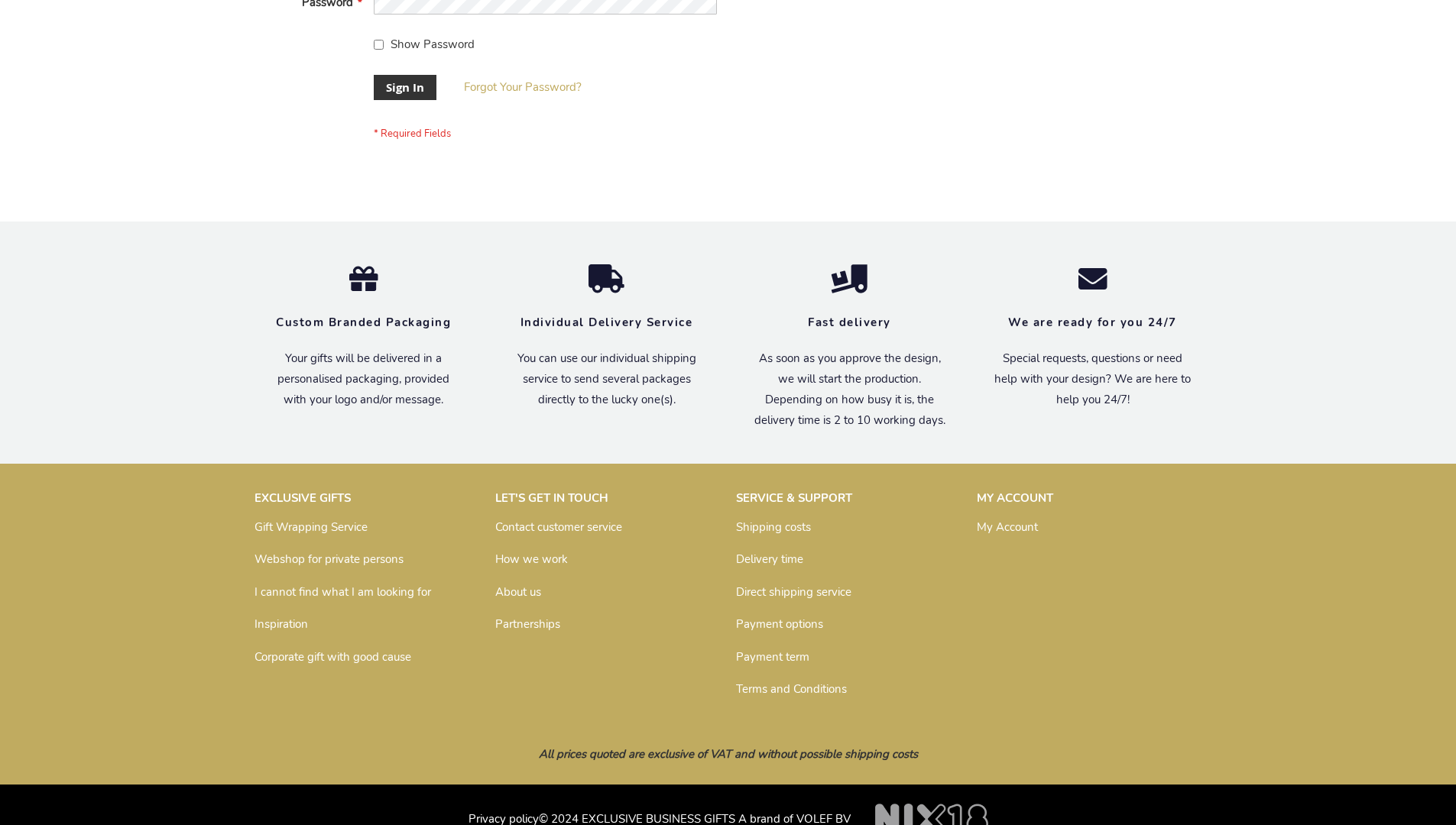
scroll to position [491, 0]
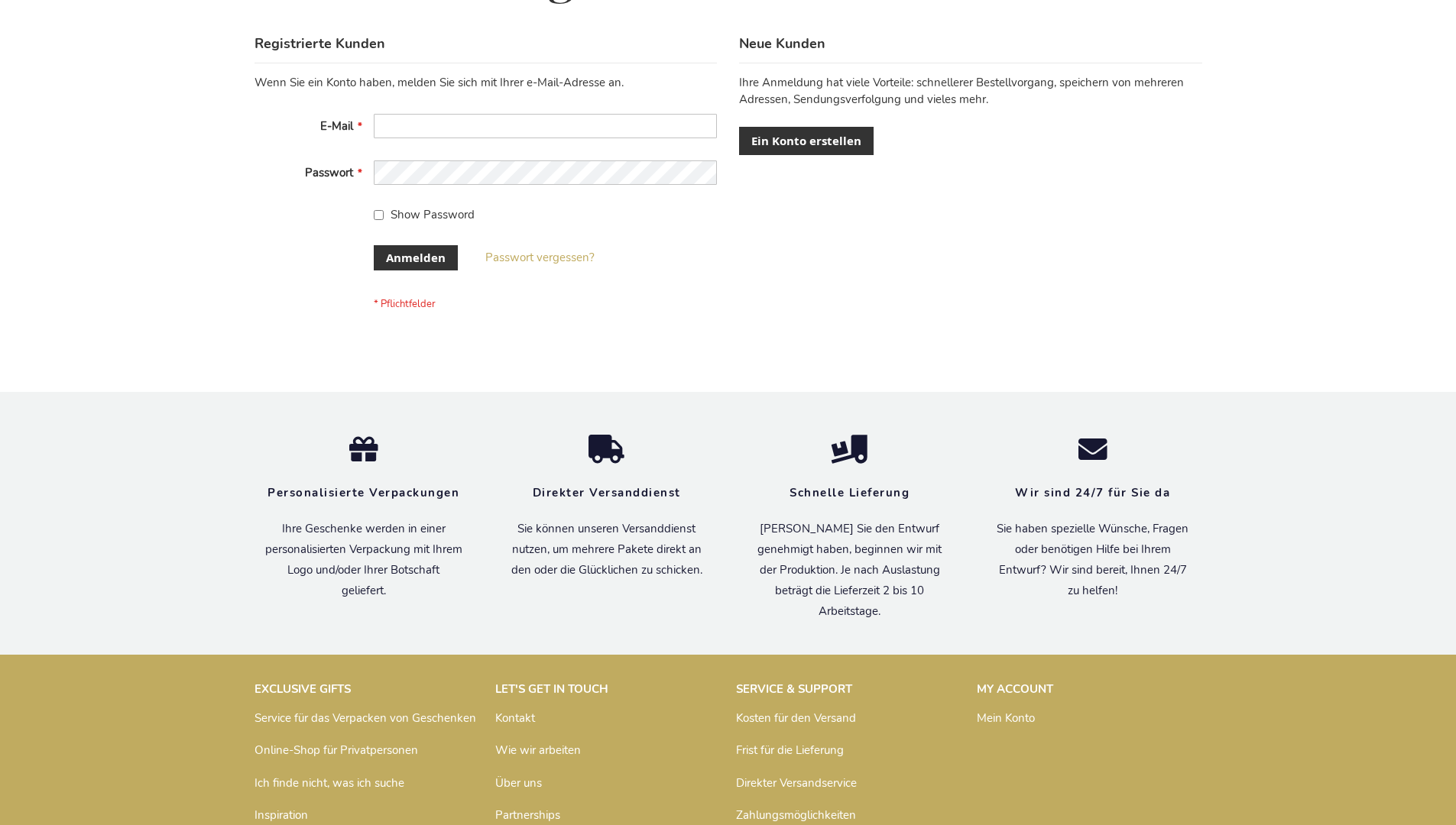
scroll to position [512, 0]
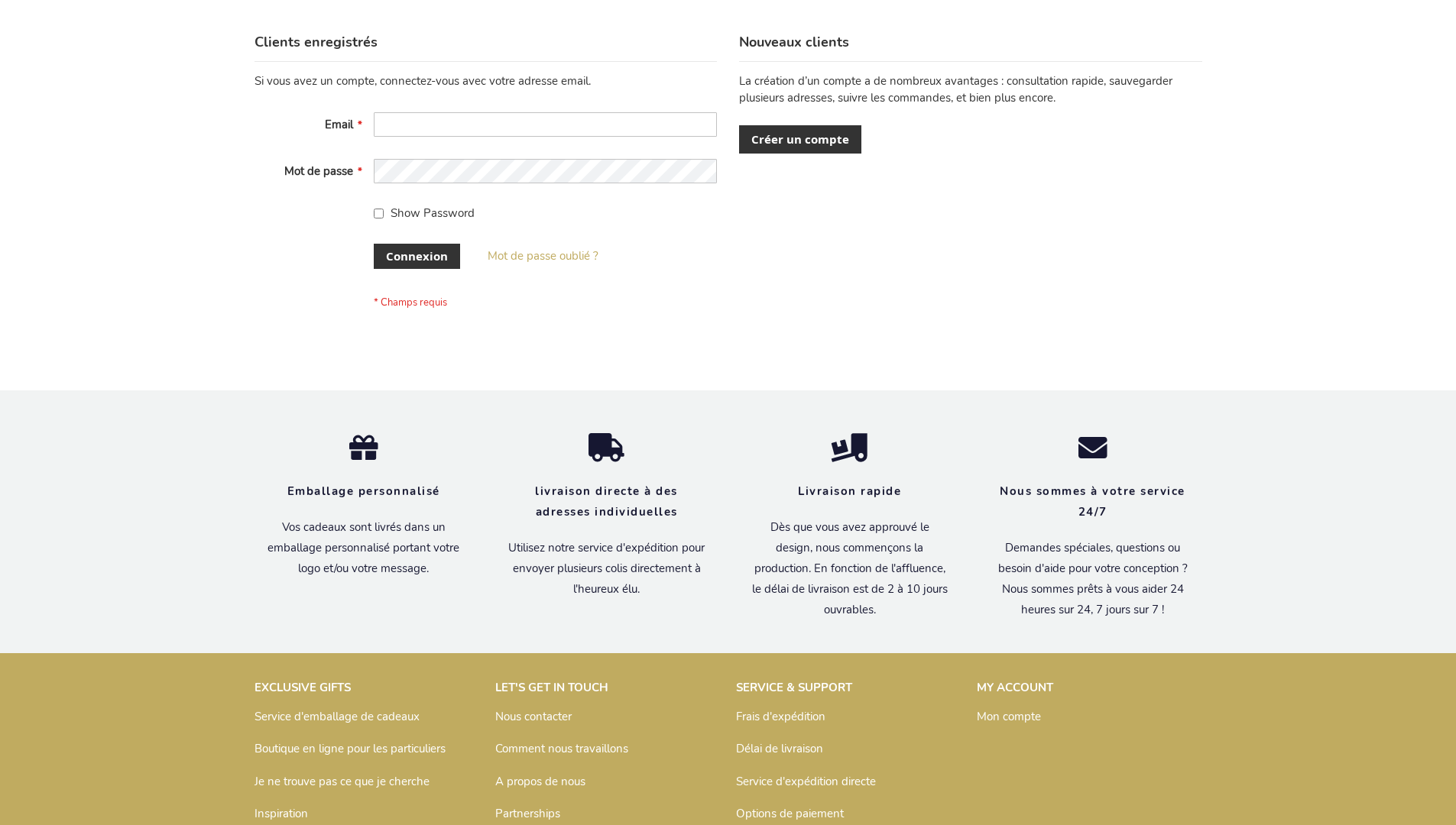
scroll to position [527, 0]
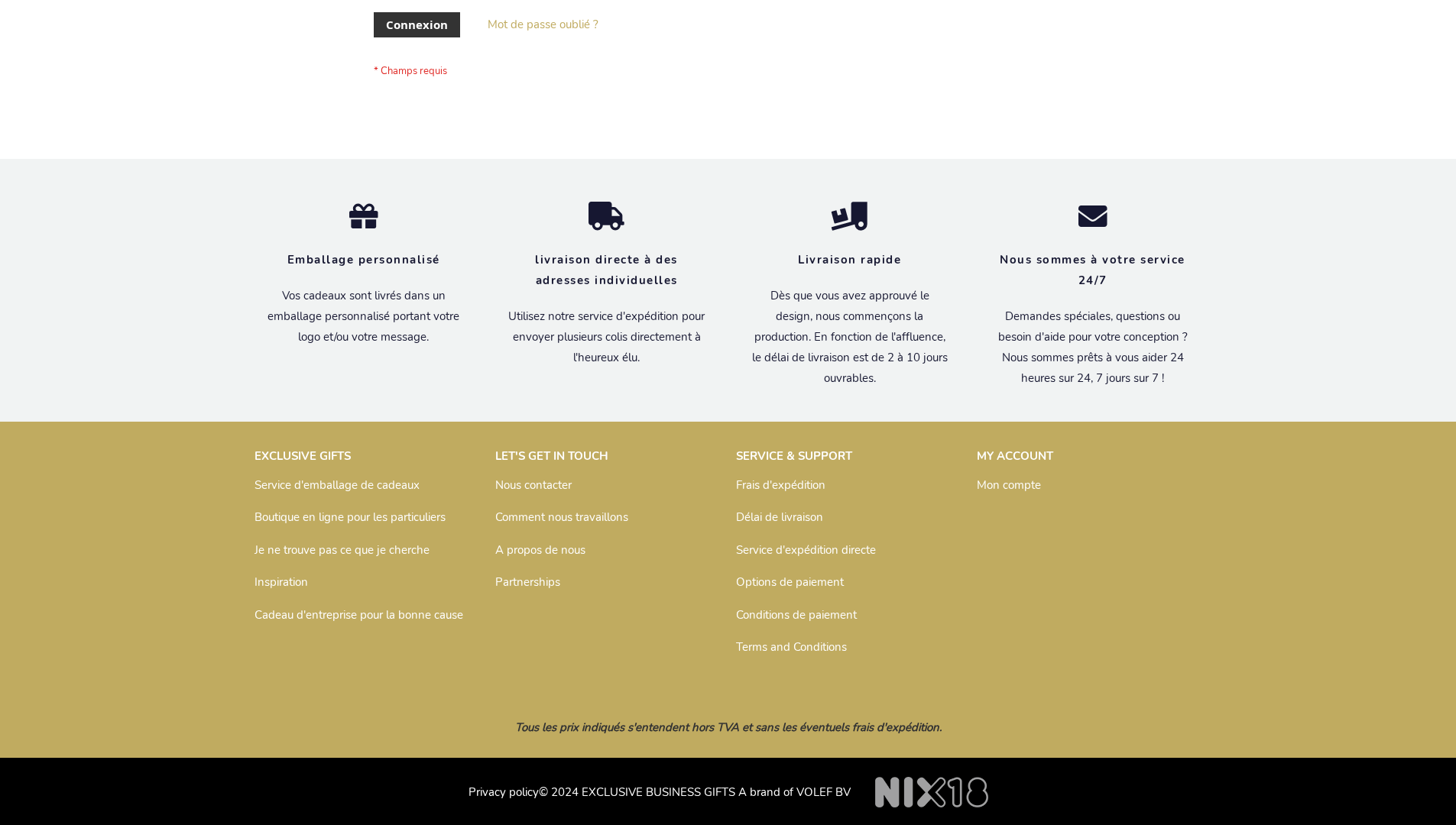
scroll to position [527, 0]
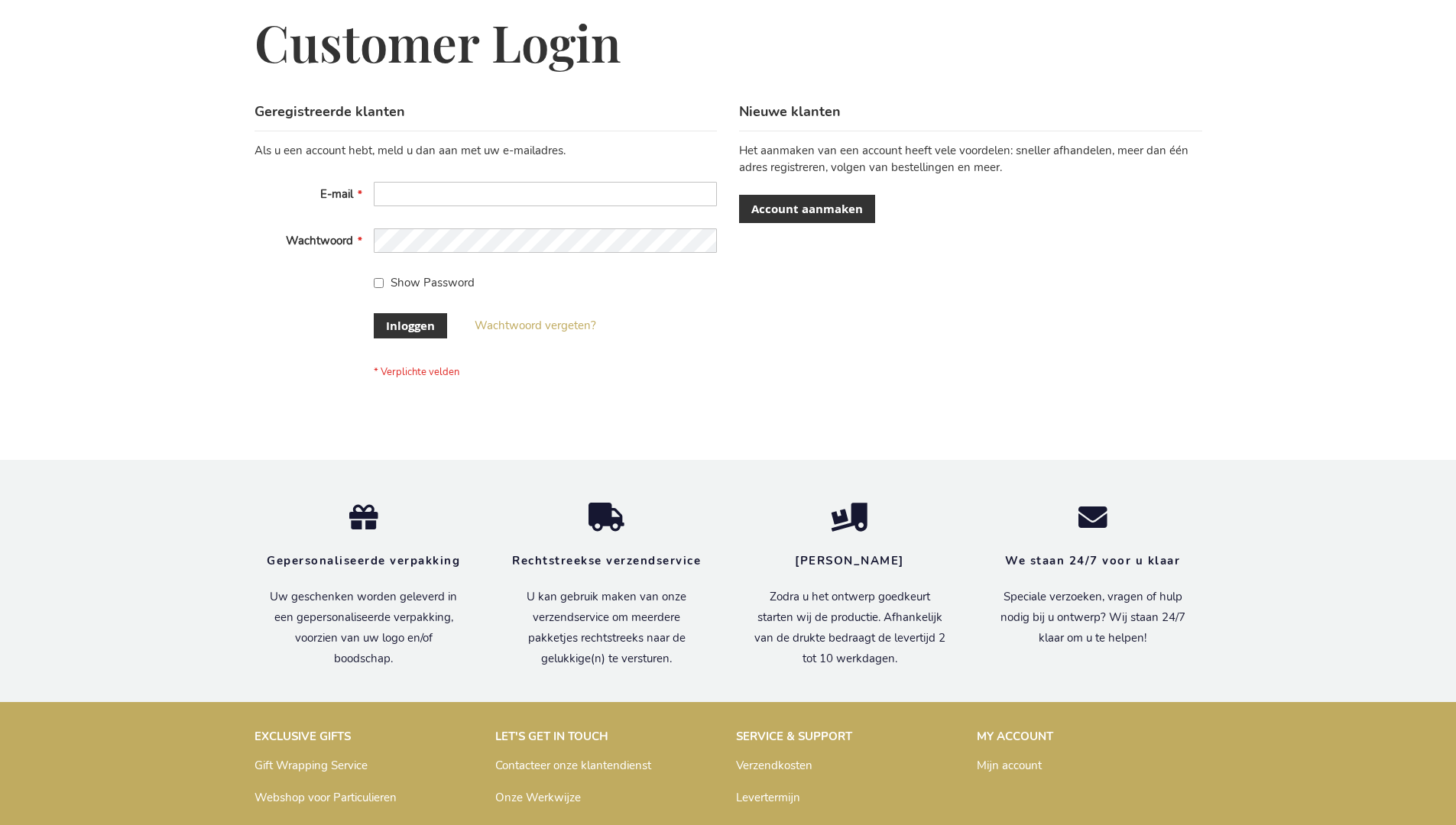
scroll to position [519, 0]
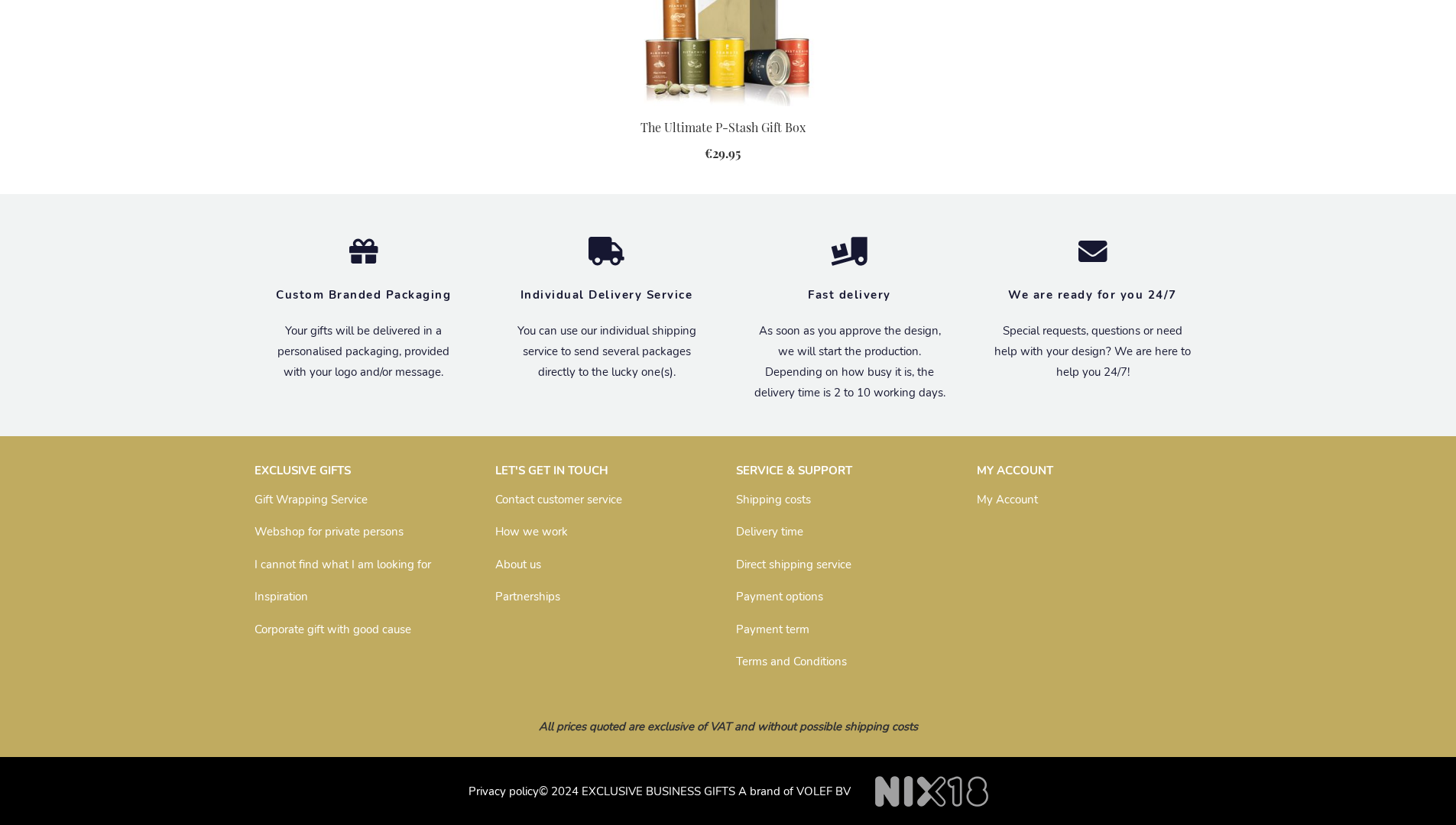
scroll to position [1548, 0]
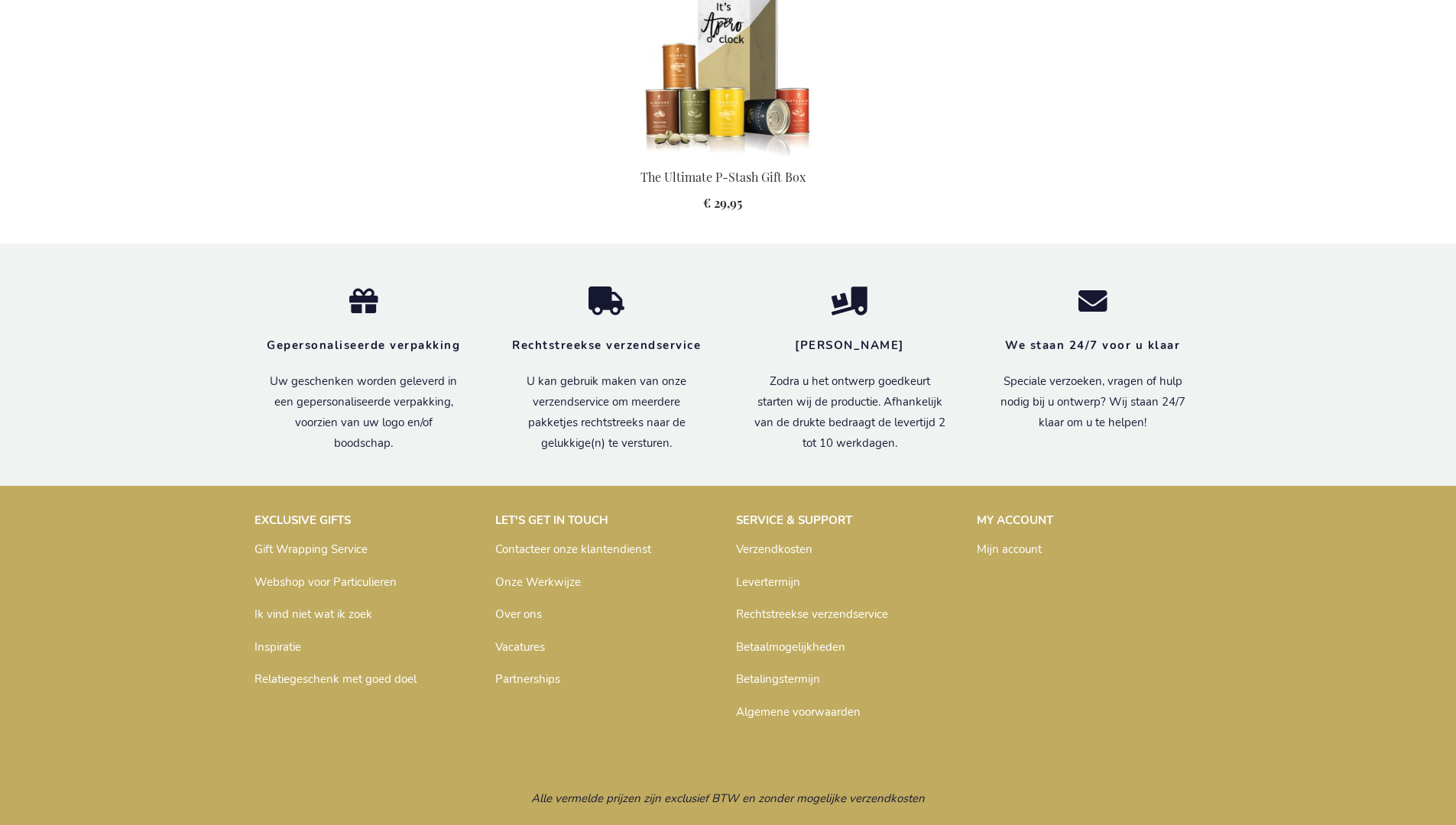
scroll to position [1575, 0]
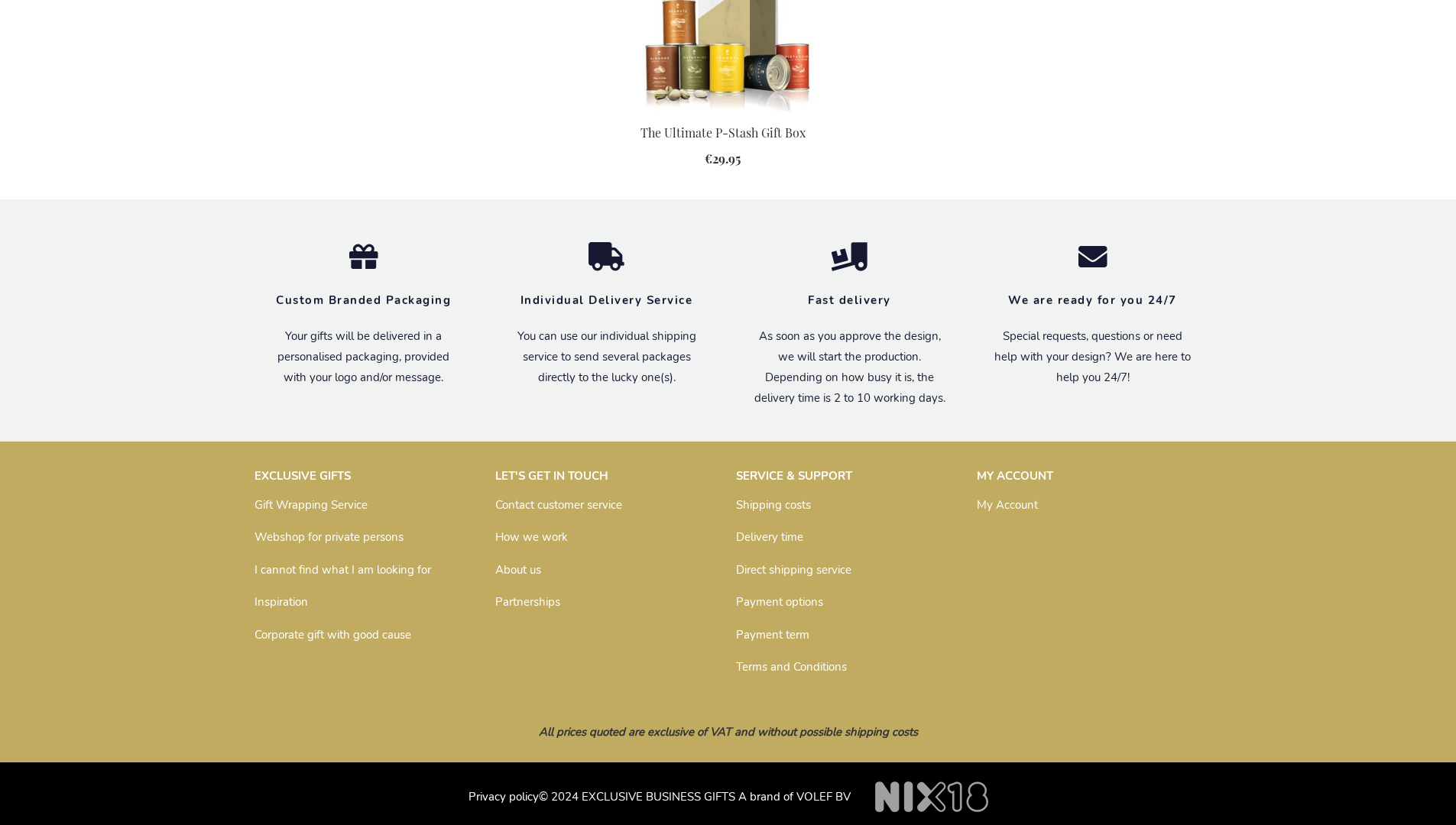
scroll to position [1548, 0]
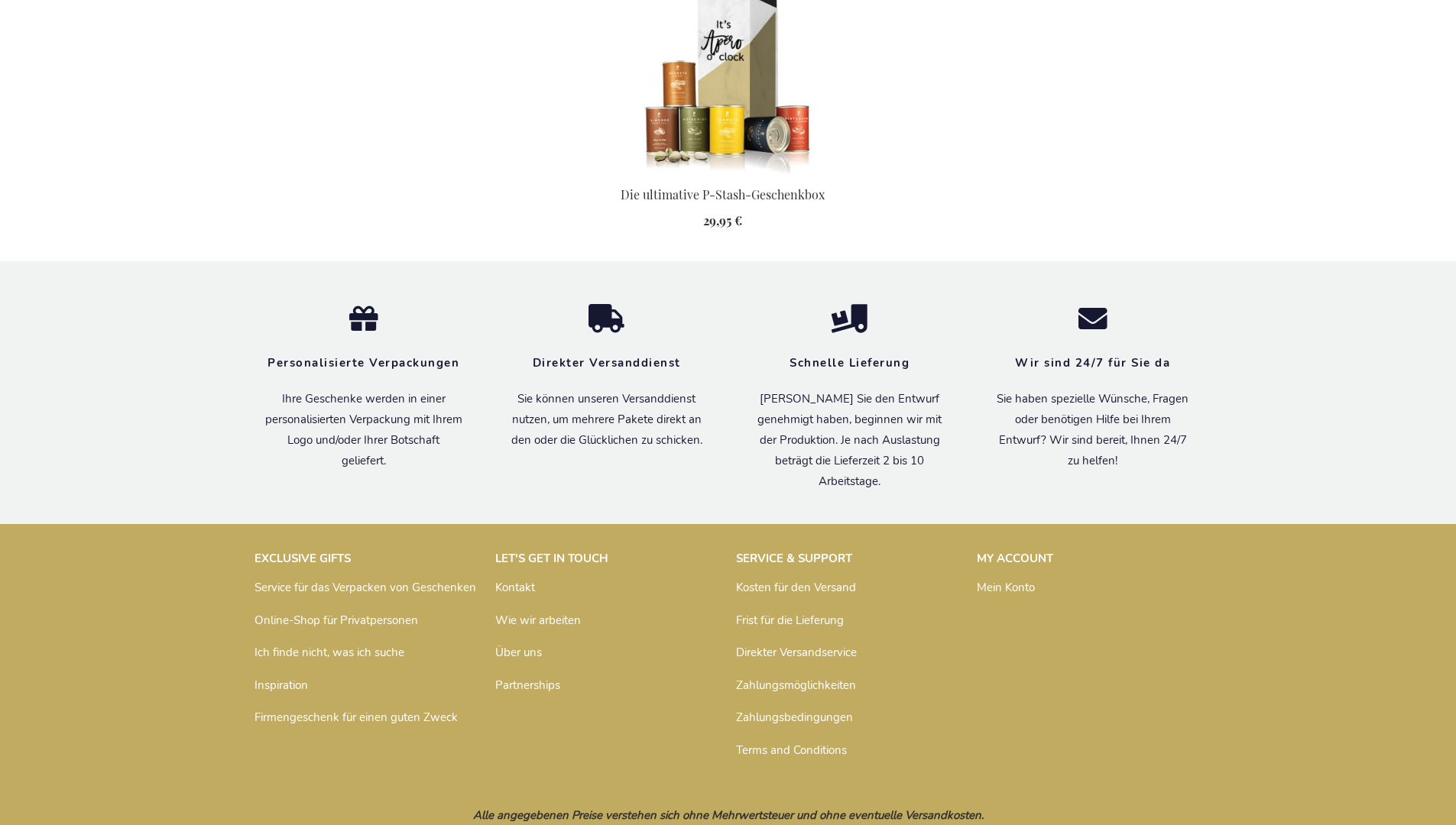
scroll to position [1585, 0]
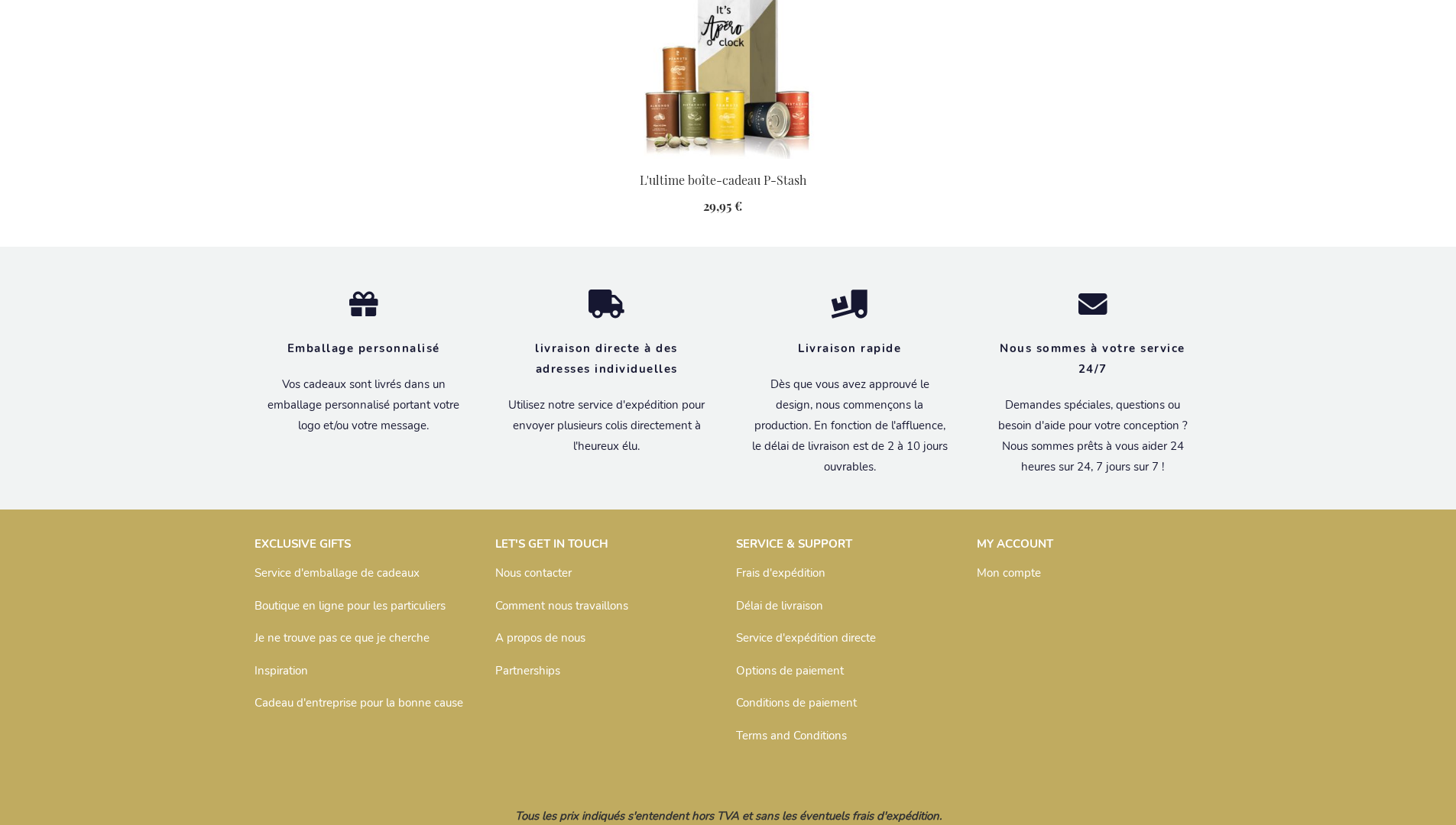
scroll to position [1600, 0]
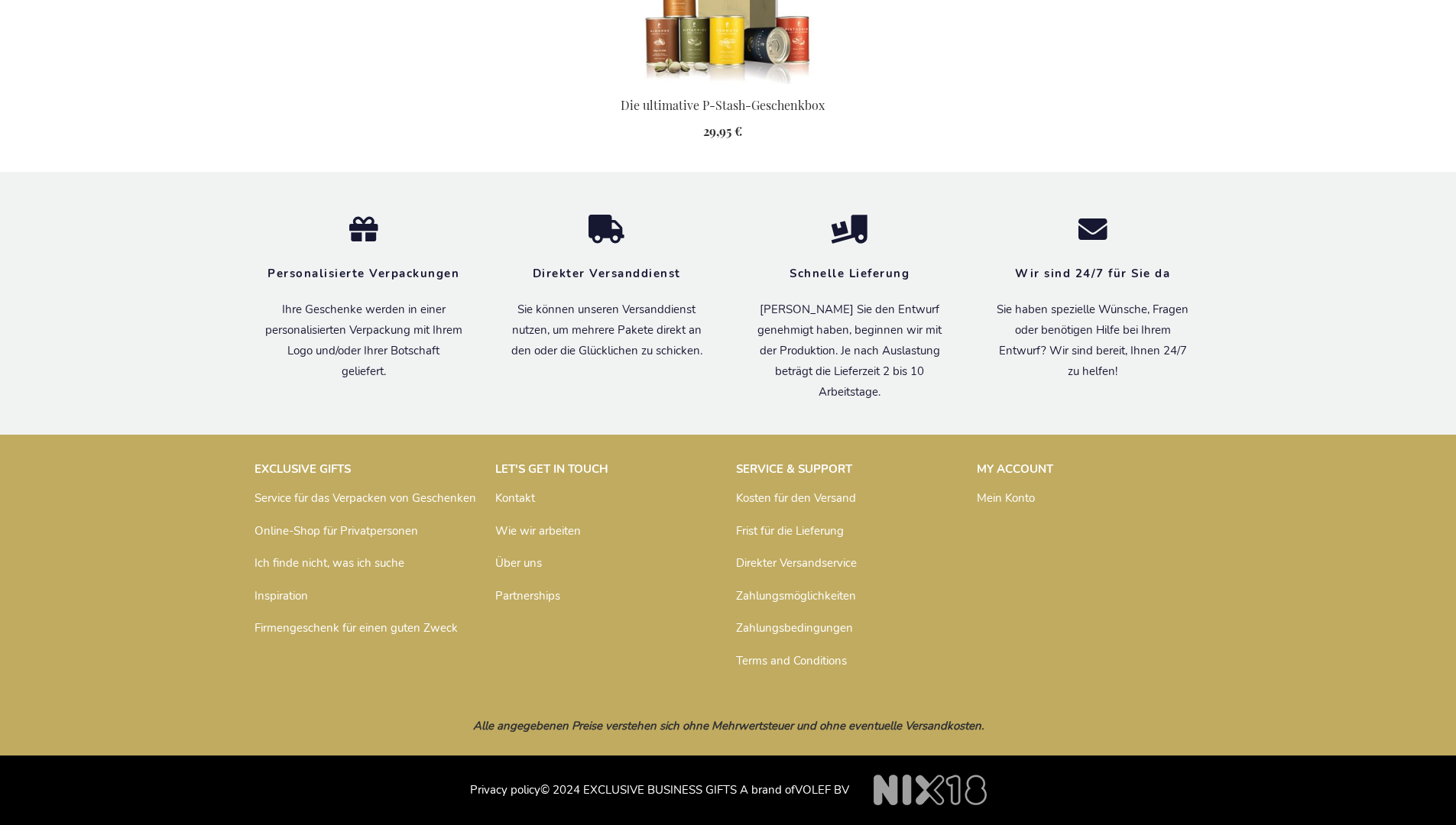
scroll to position [1585, 0]
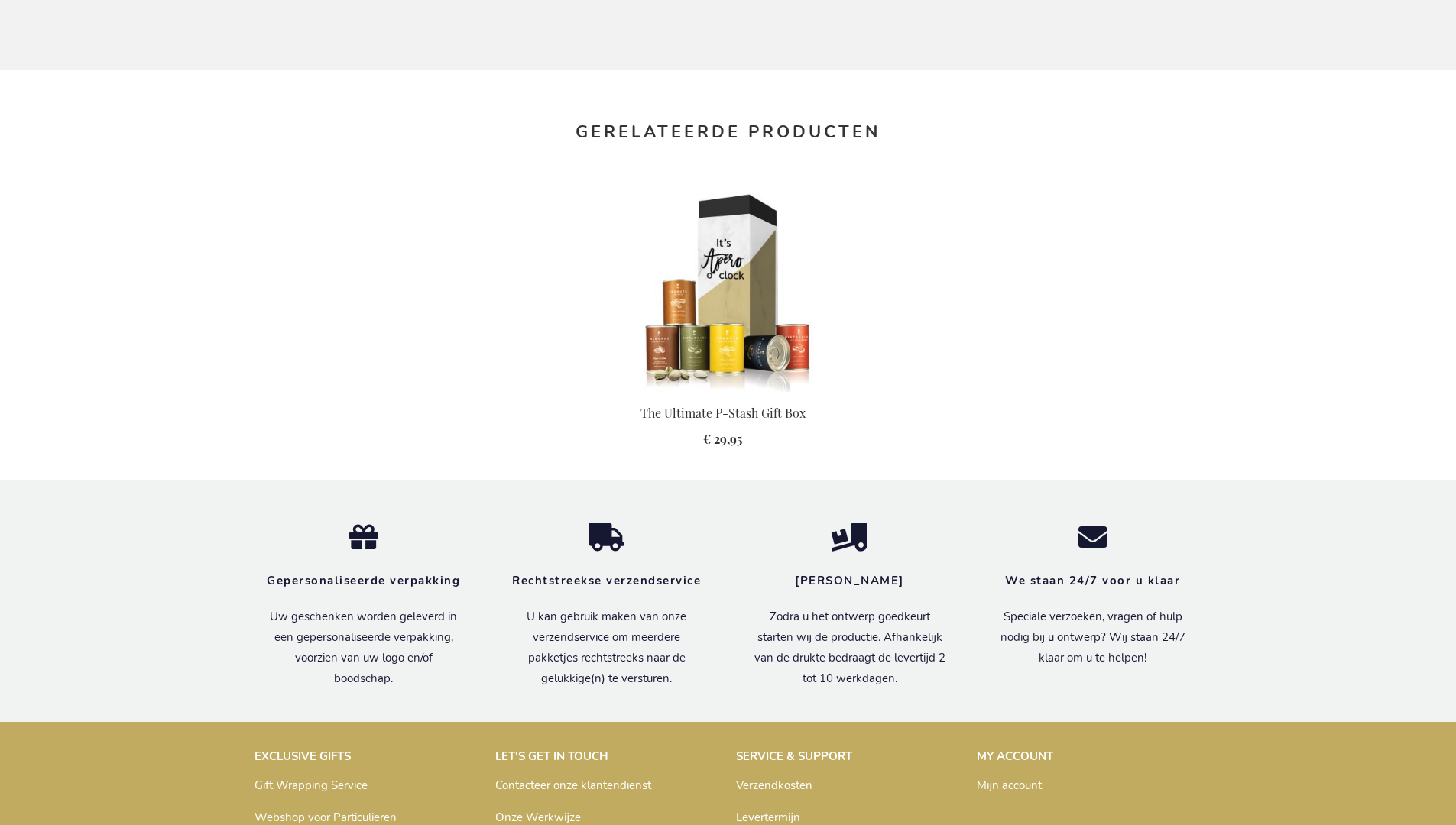
scroll to position [1575, 0]
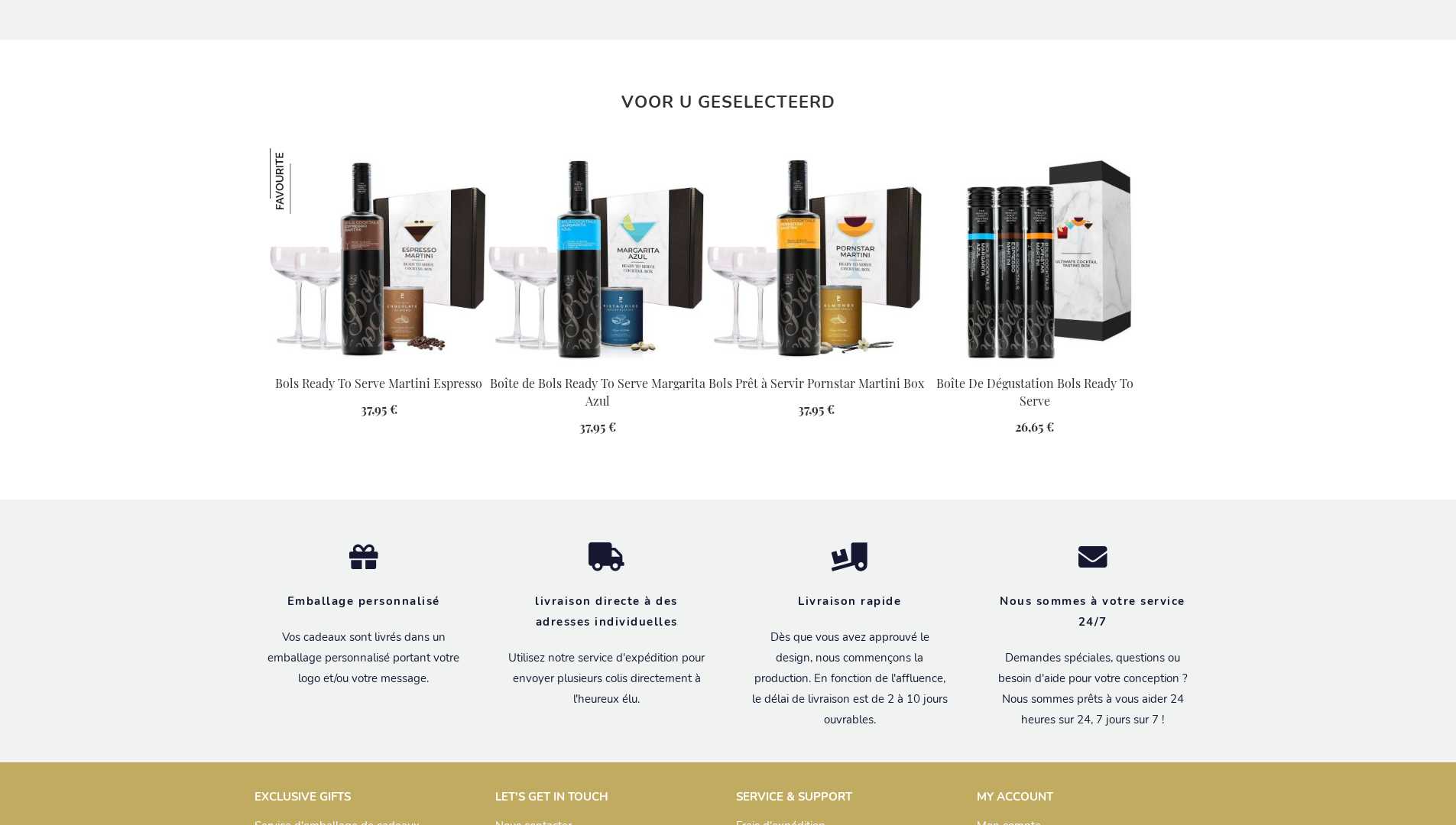
scroll to position [1716, 0]
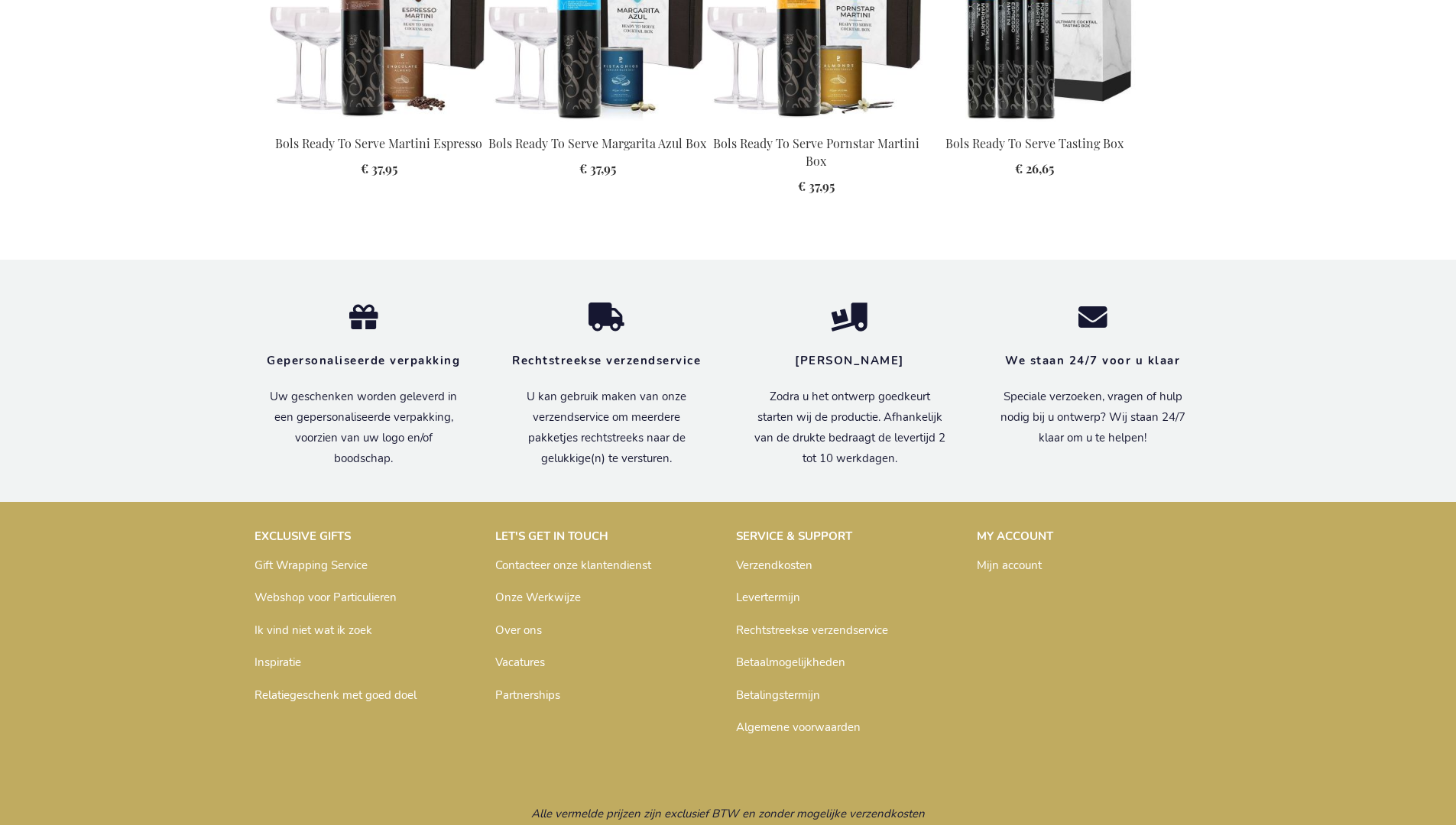
scroll to position [1692, 0]
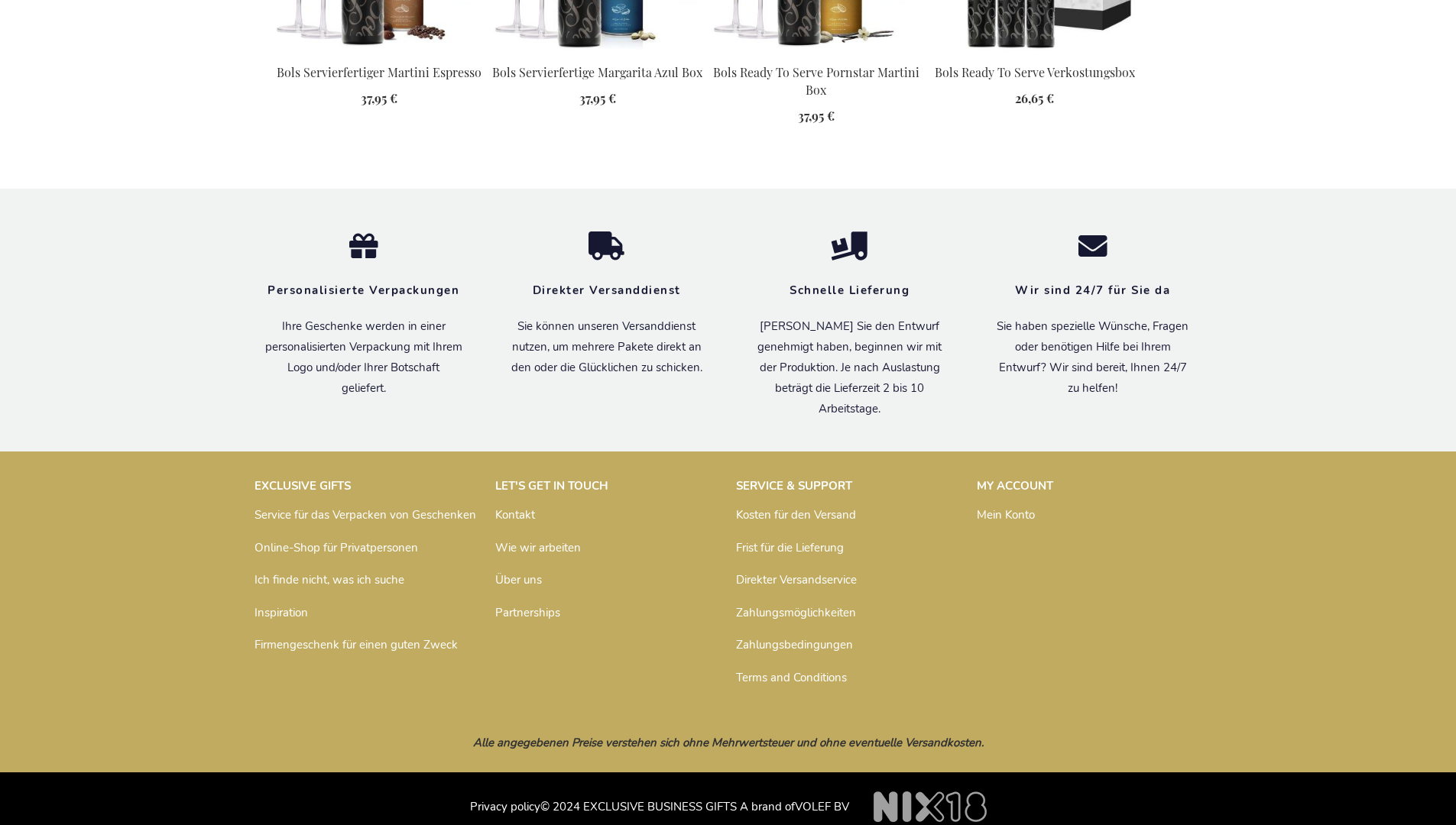
scroll to position [1702, 0]
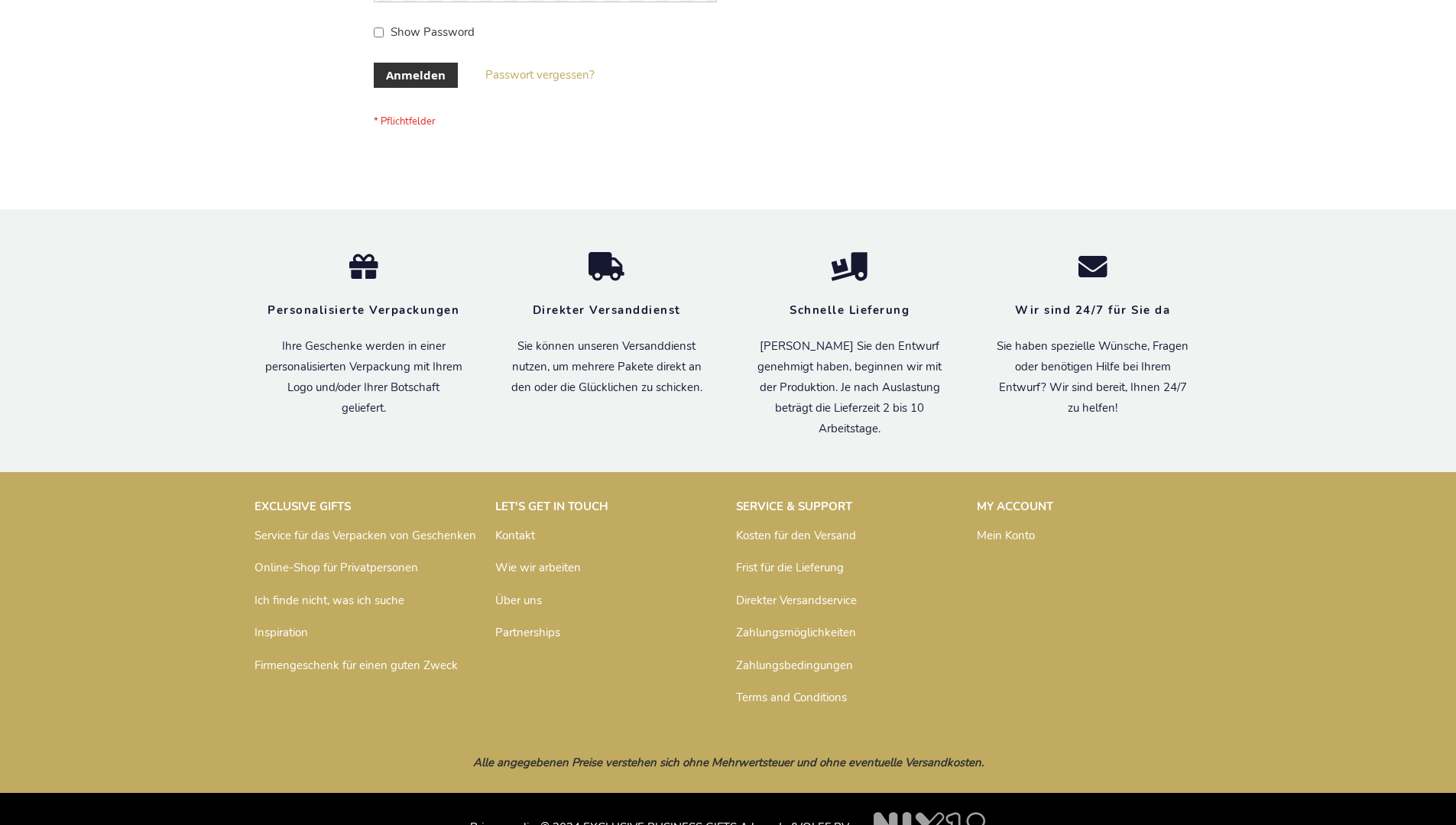
scroll to position [512, 0]
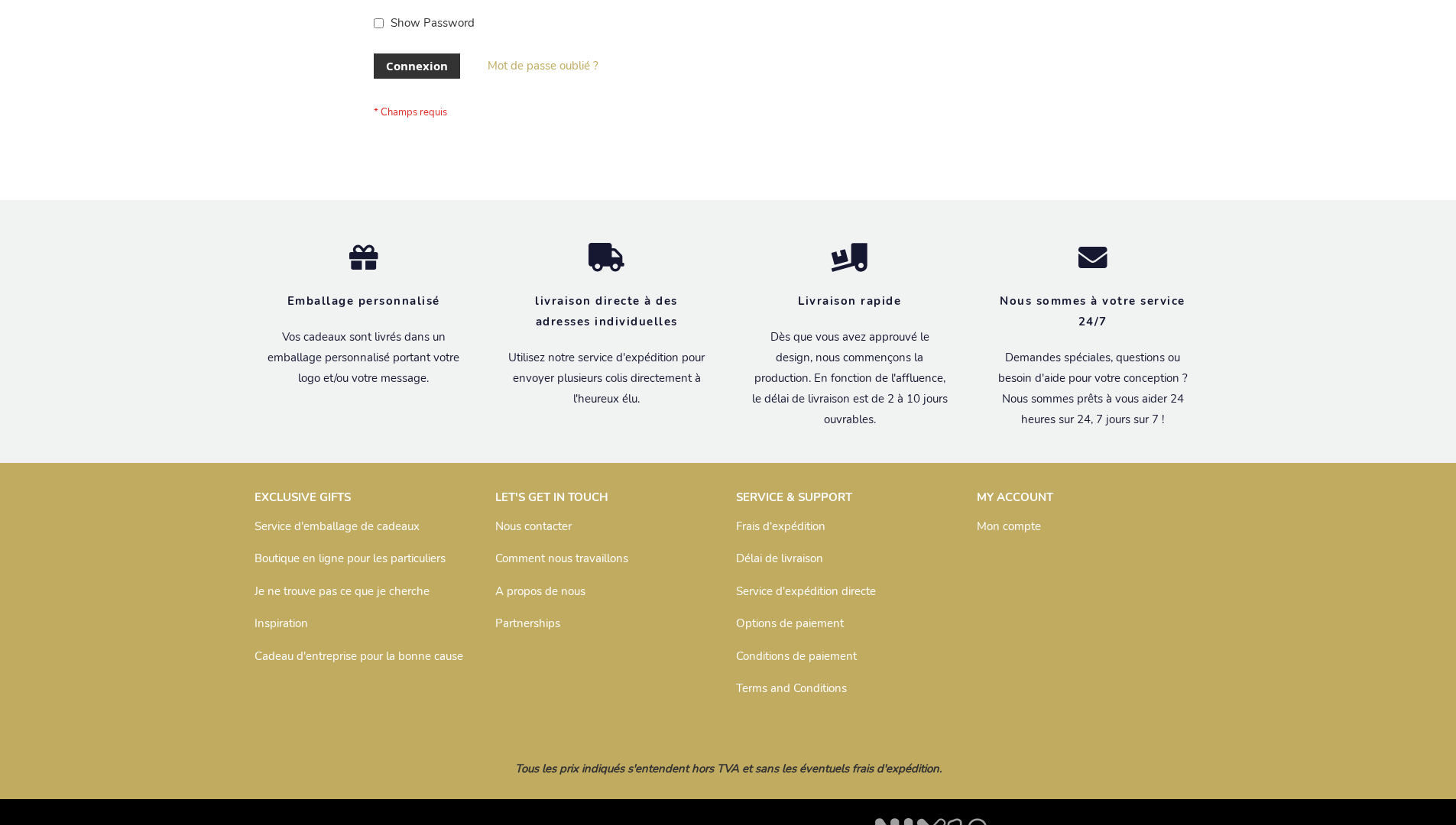
scroll to position [527, 0]
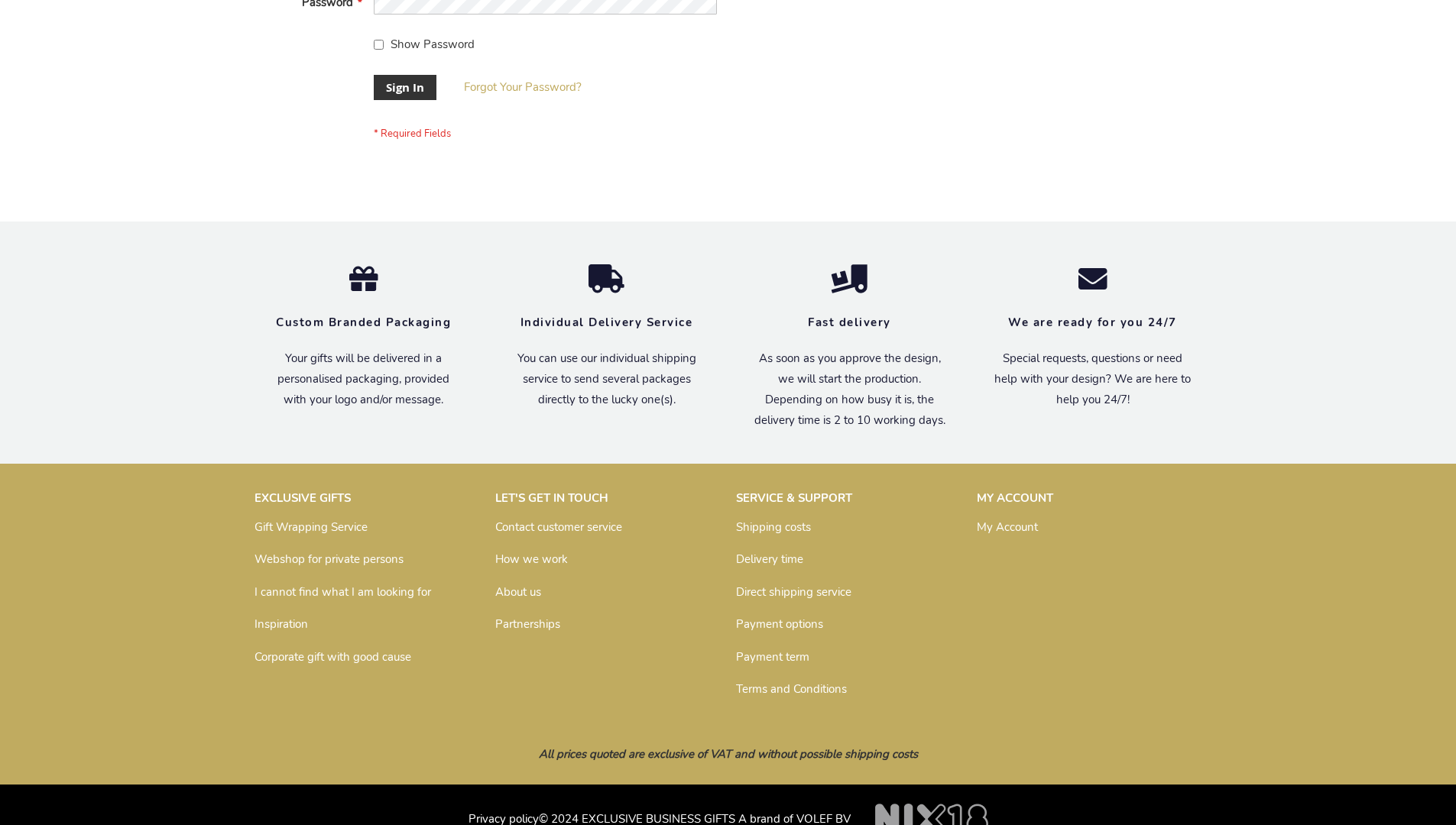
scroll to position [491, 0]
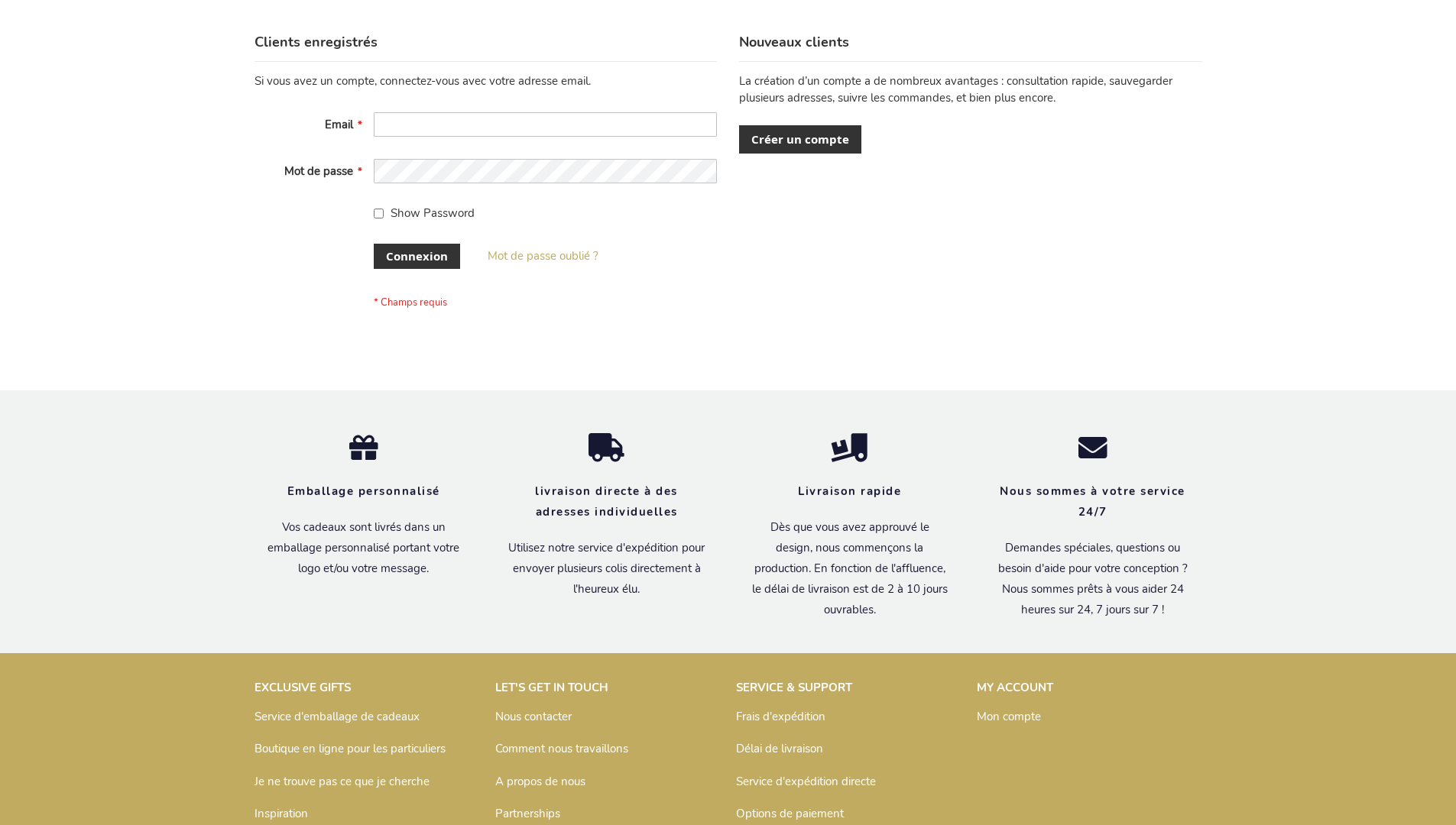
scroll to position [527, 0]
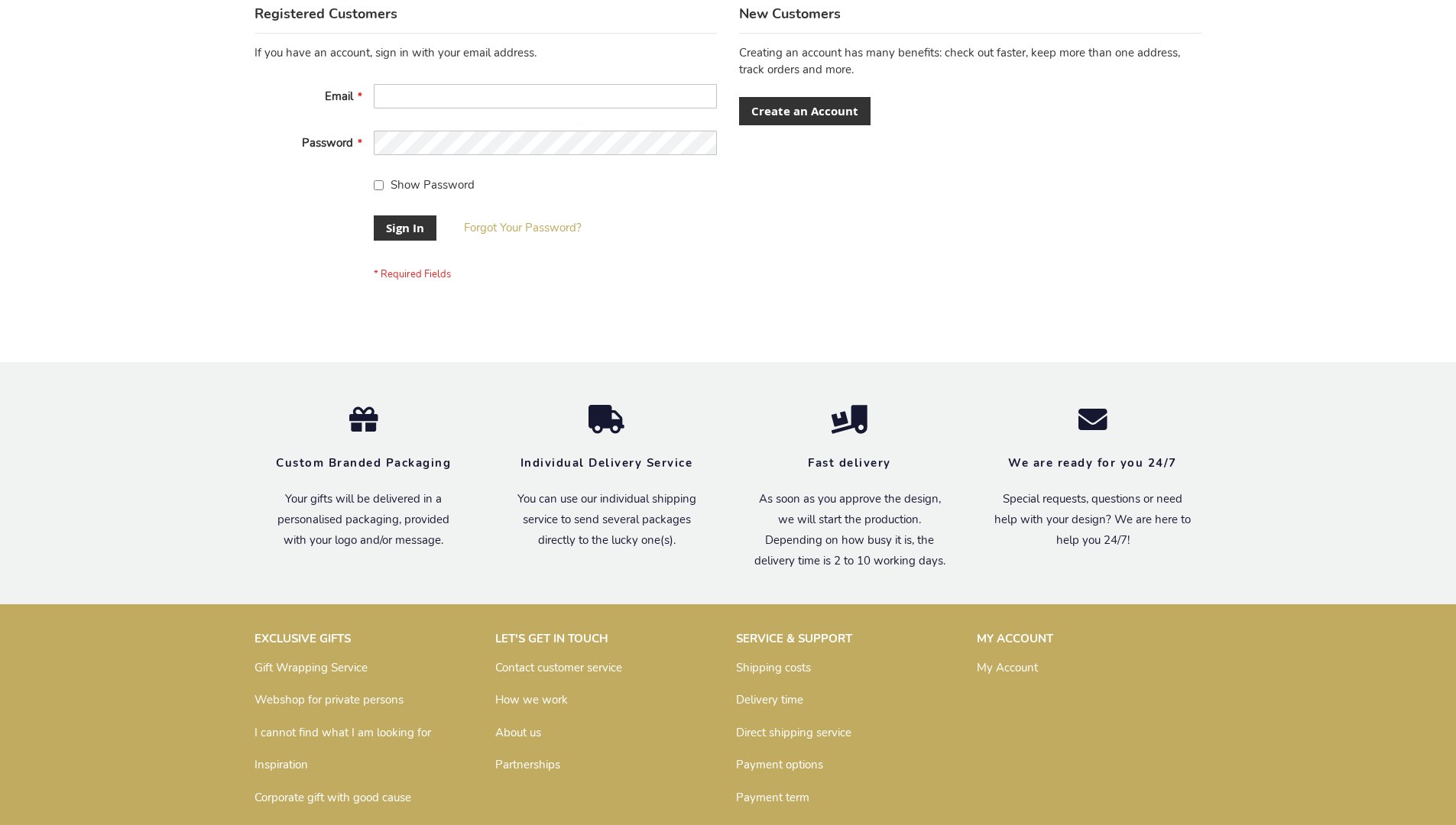
scroll to position [491, 0]
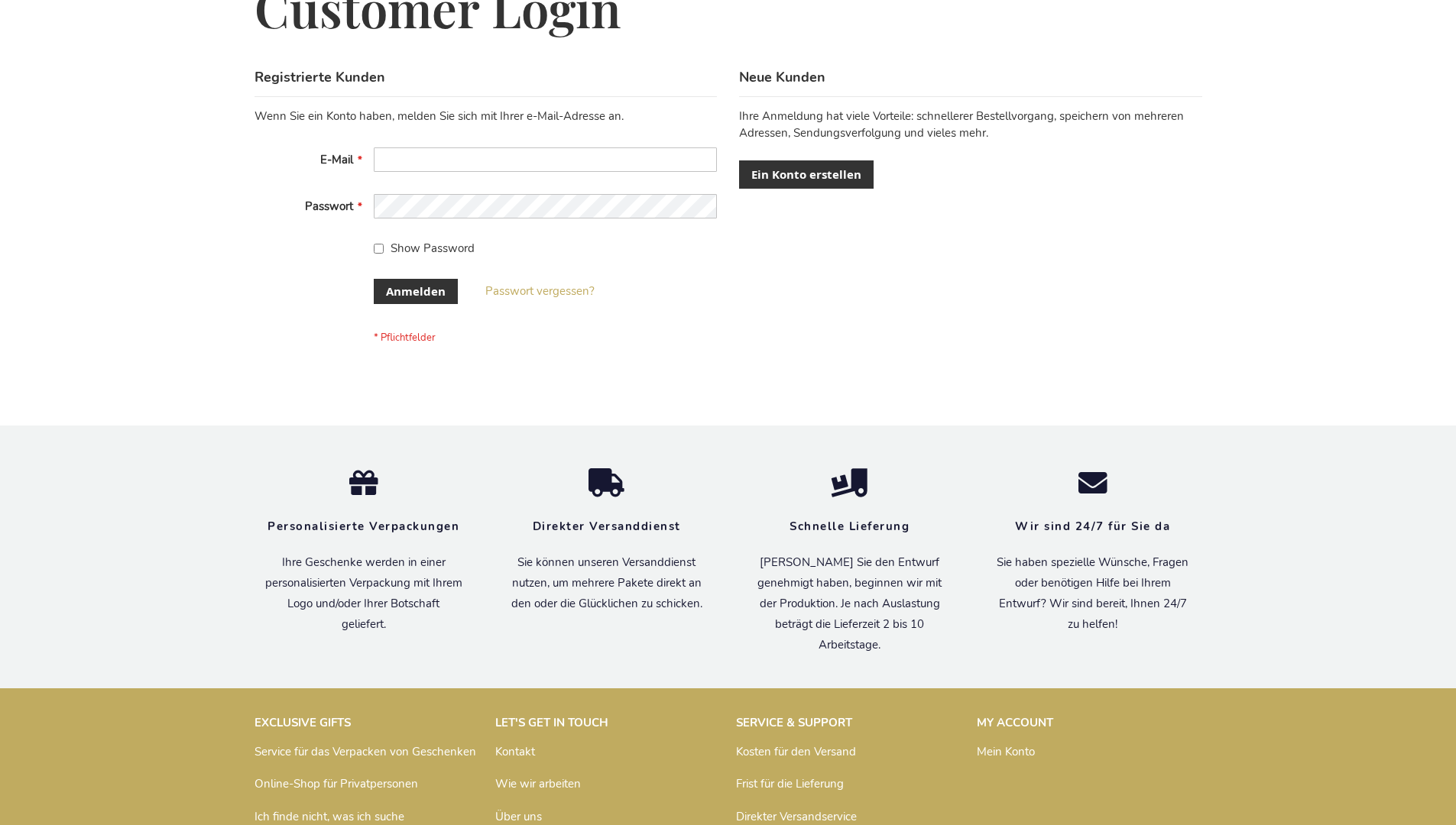
scroll to position [512, 0]
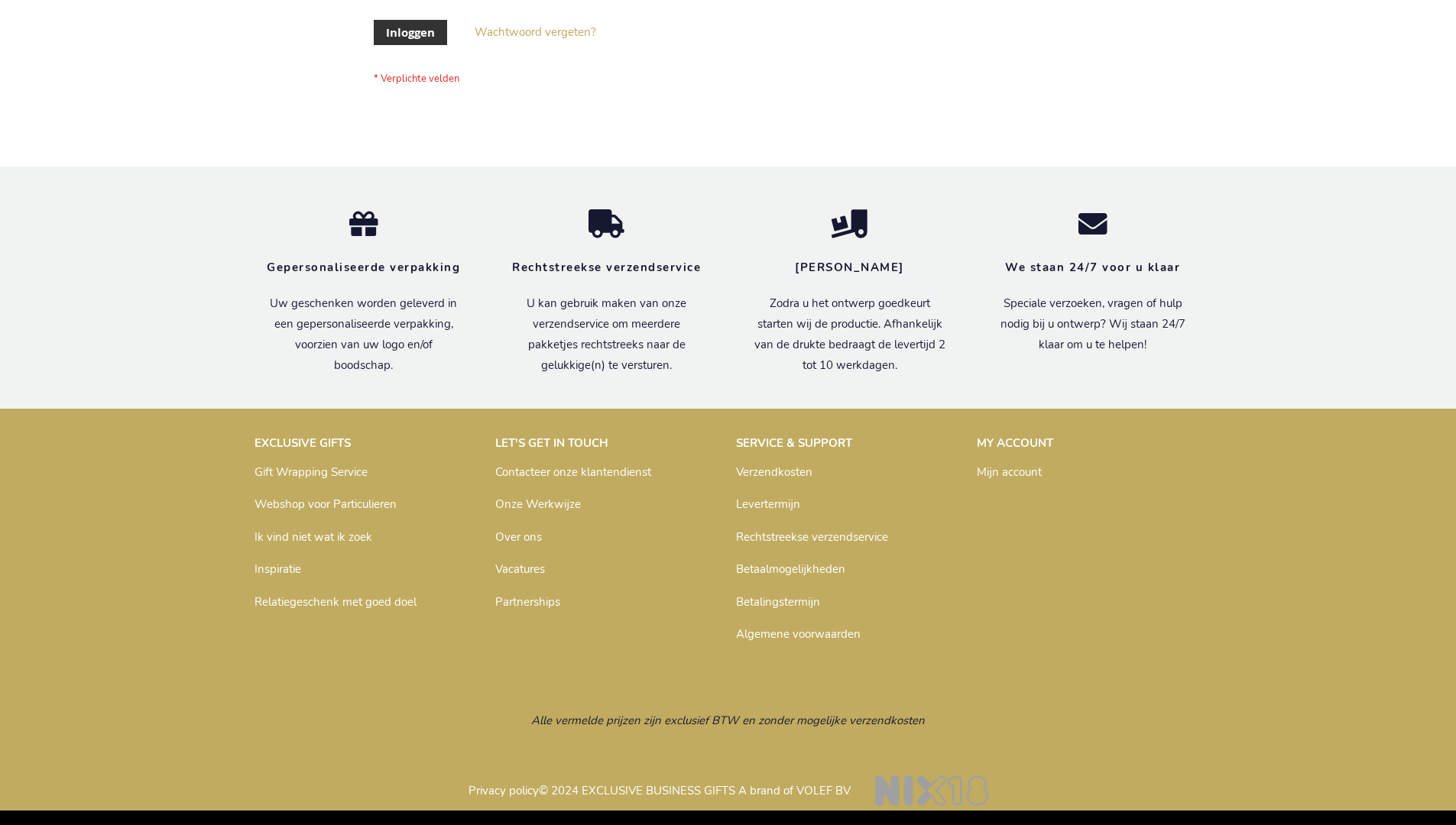
scroll to position [519, 0]
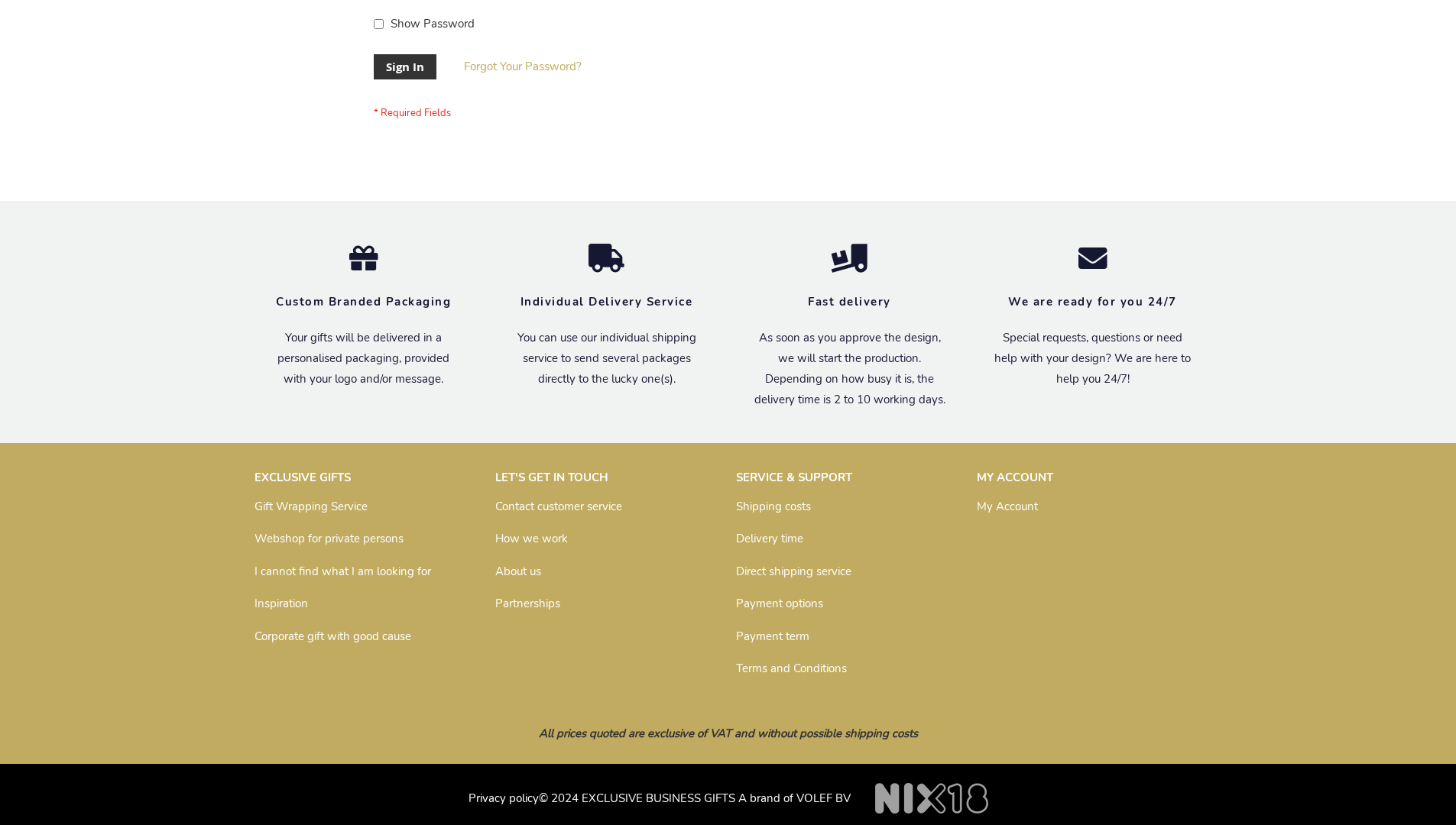
scroll to position [491, 0]
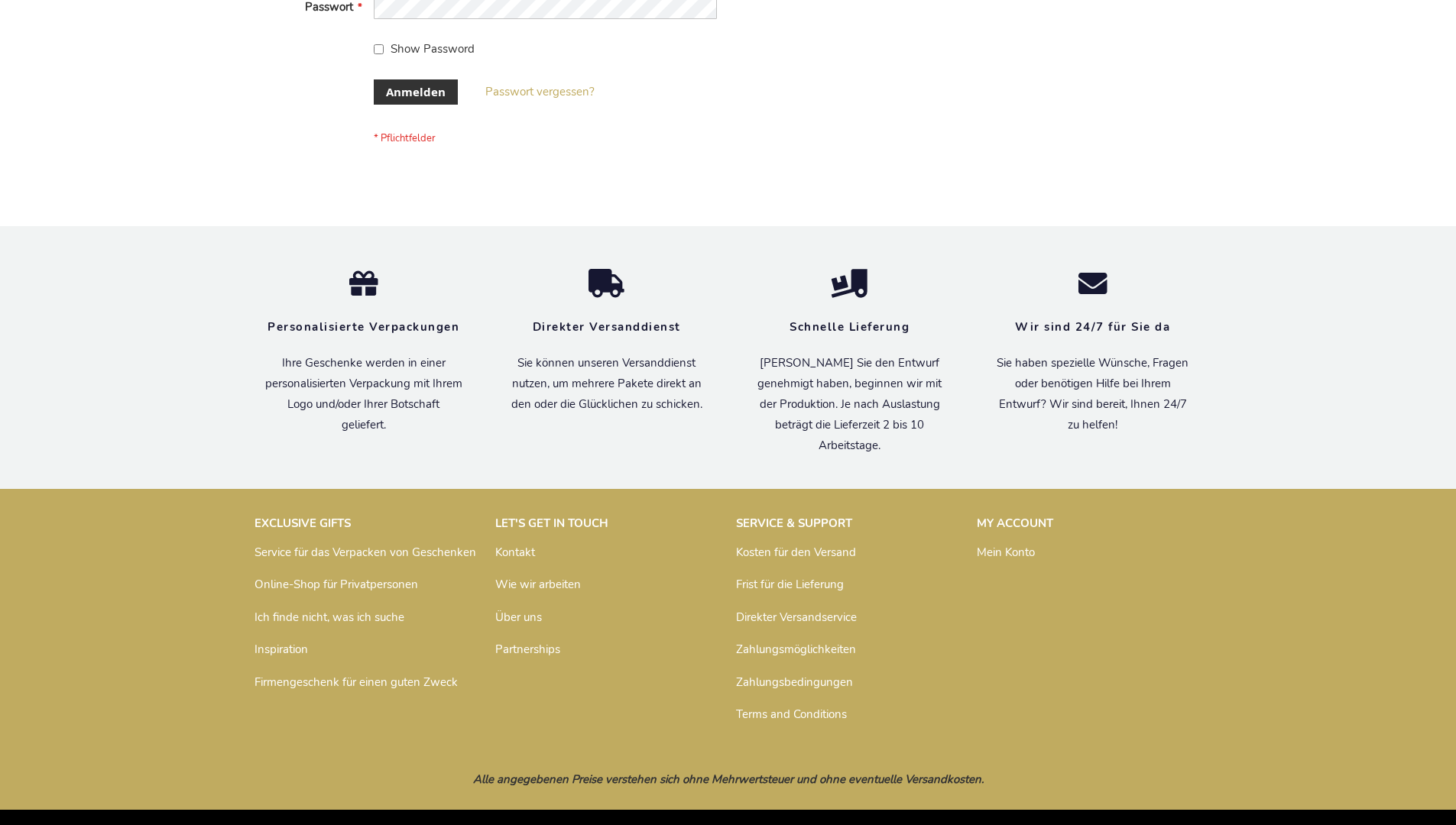
scroll to position [512, 0]
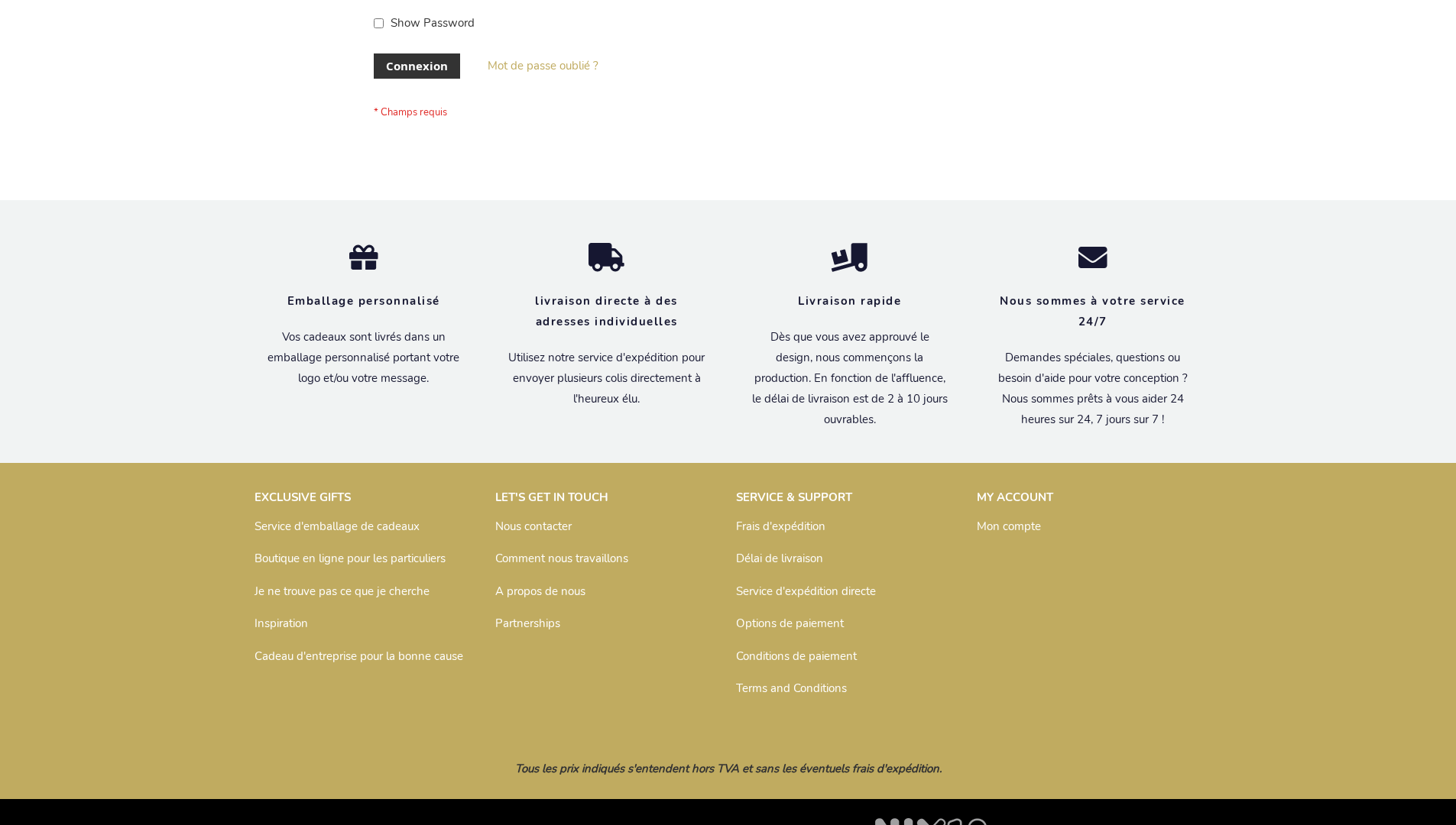
scroll to position [527, 0]
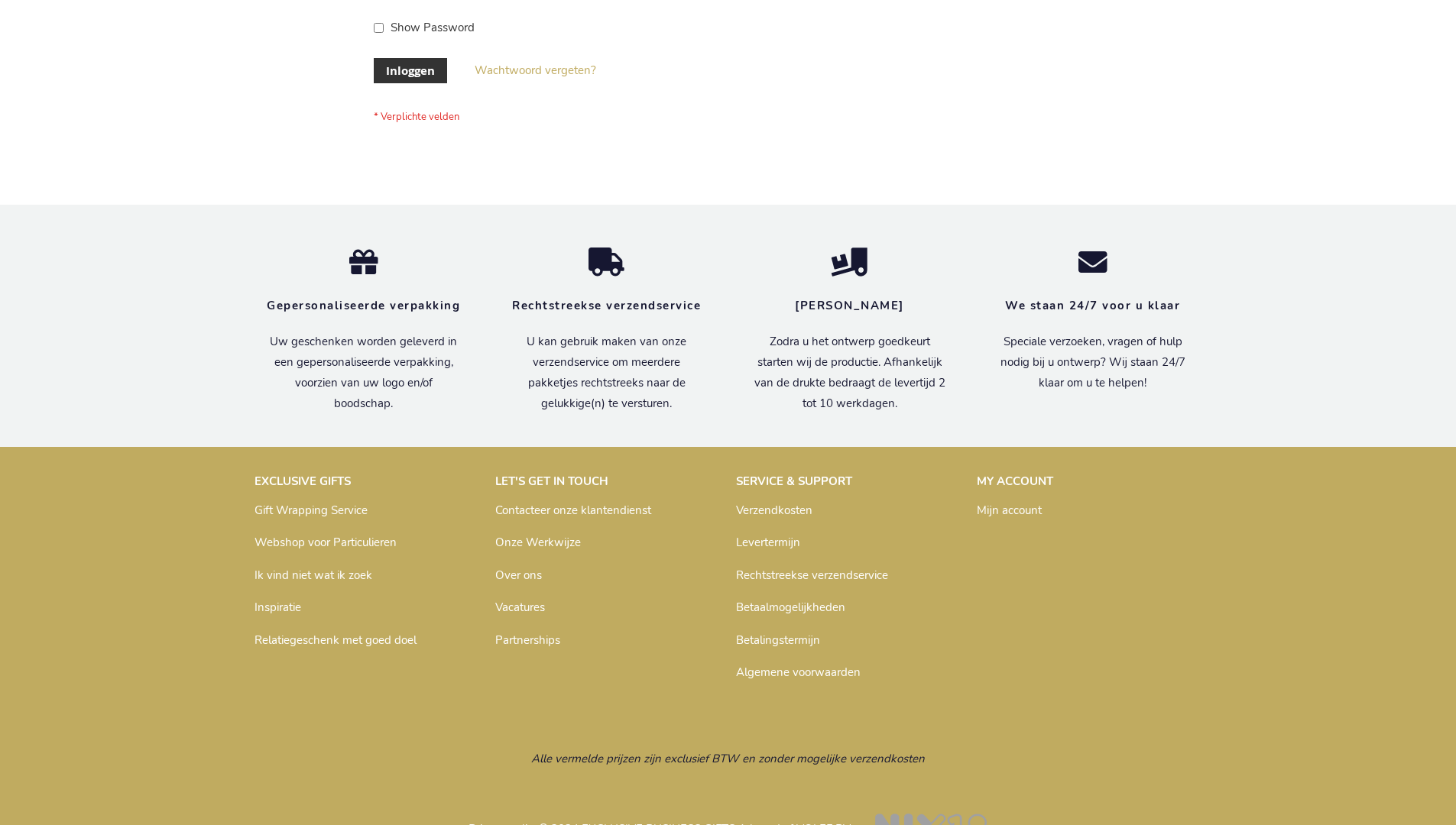
scroll to position [519, 0]
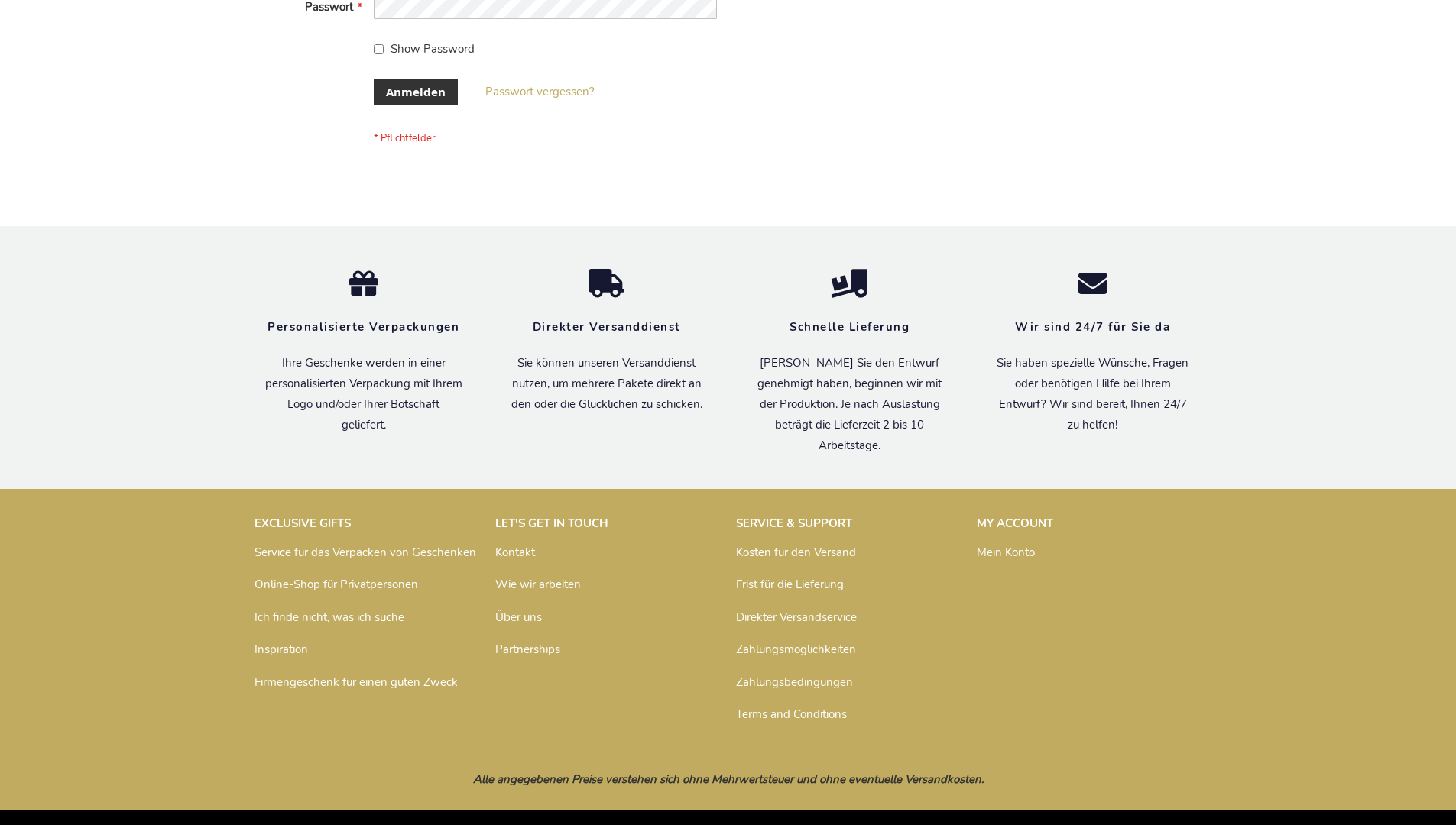
scroll to position [512, 0]
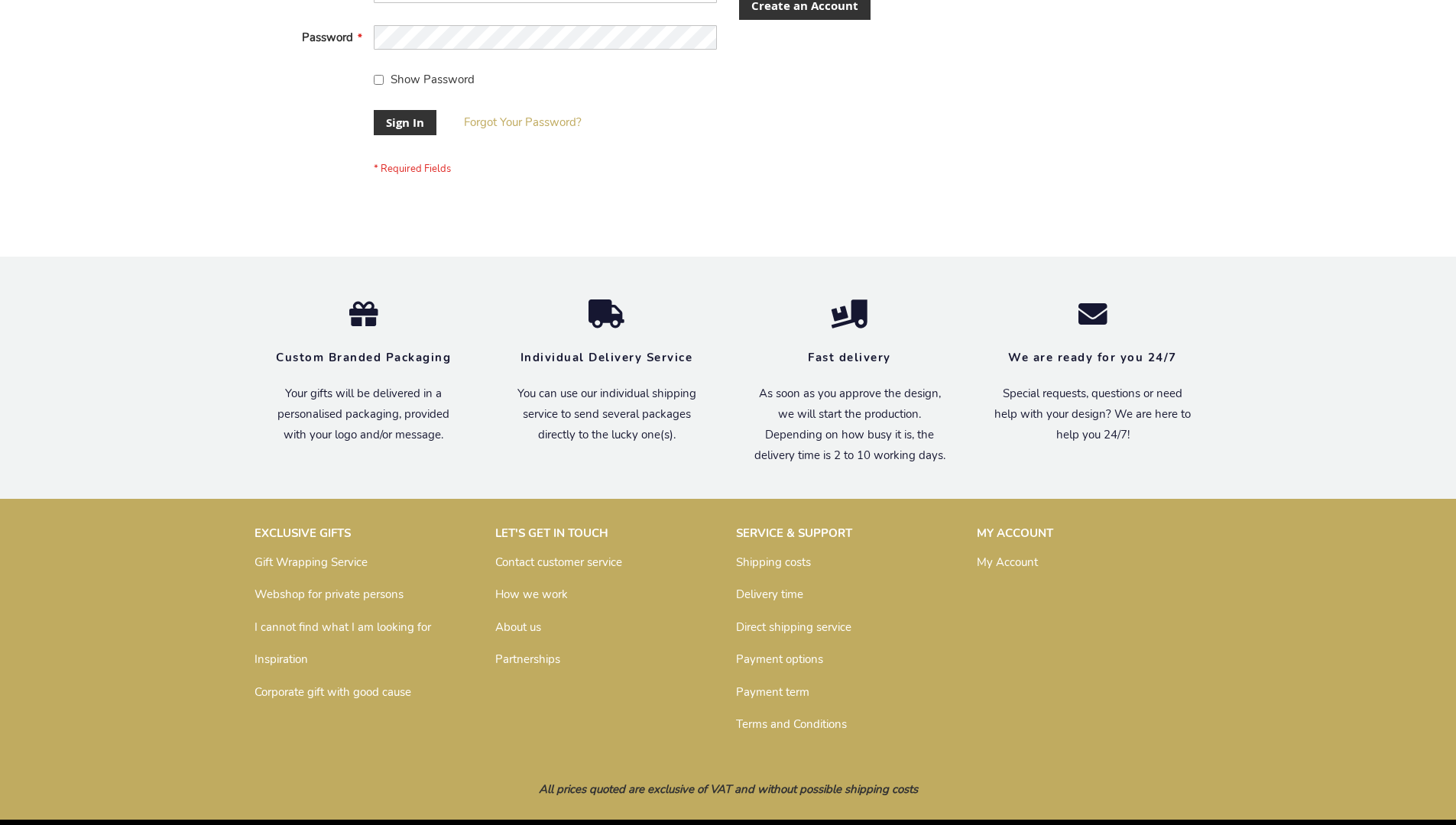
scroll to position [491, 0]
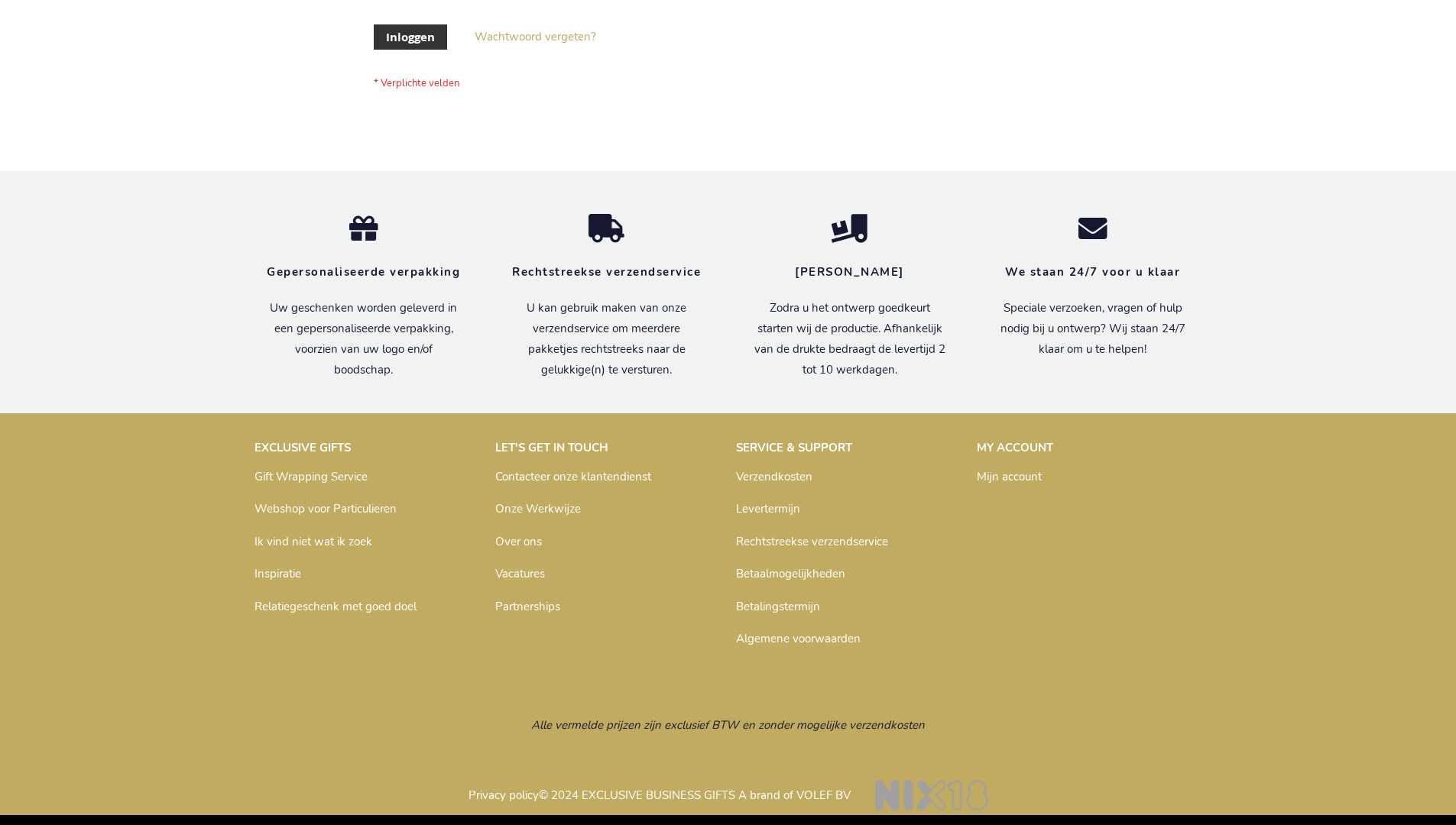
scroll to position [519, 0]
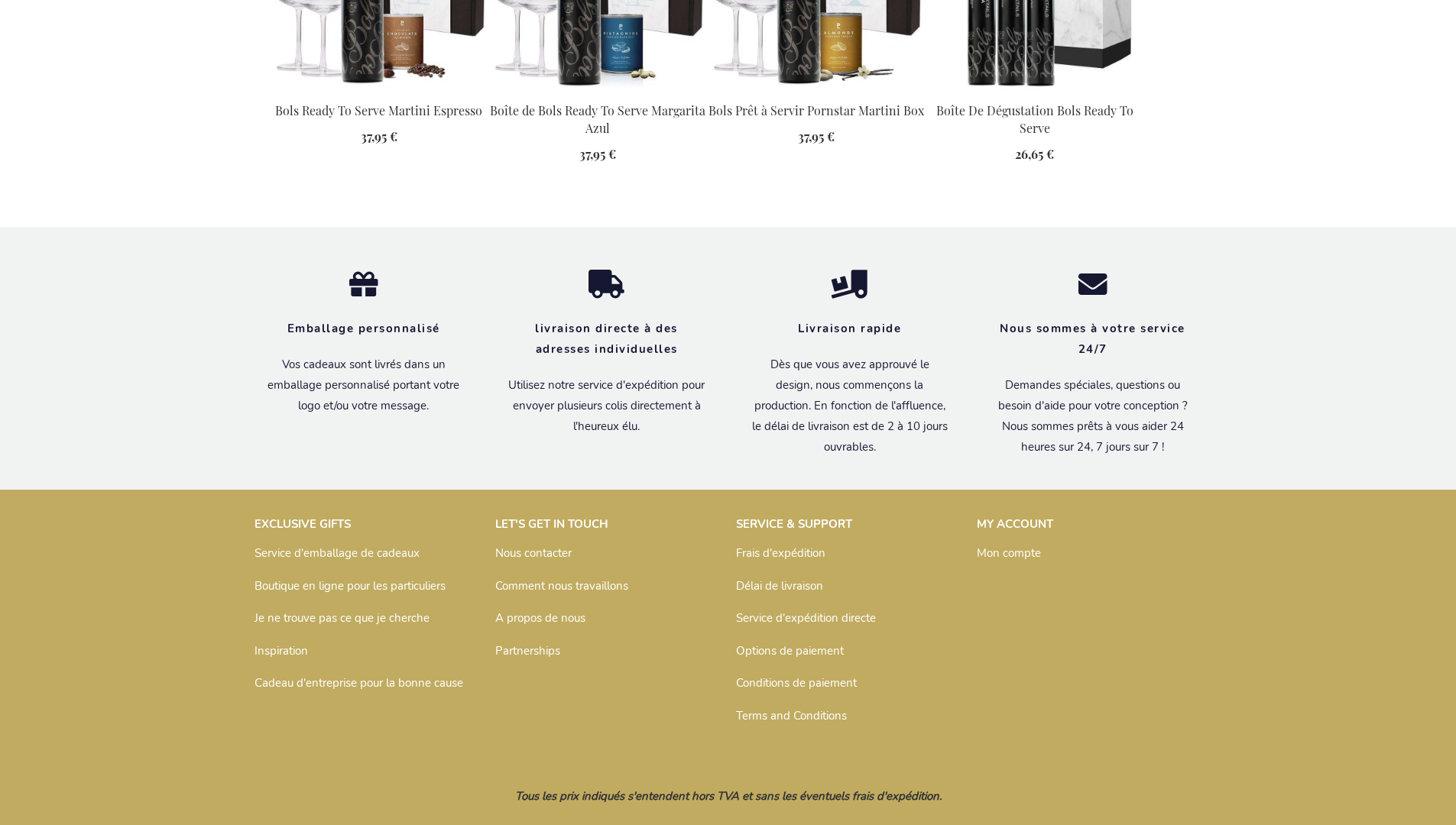
scroll to position [1716, 0]
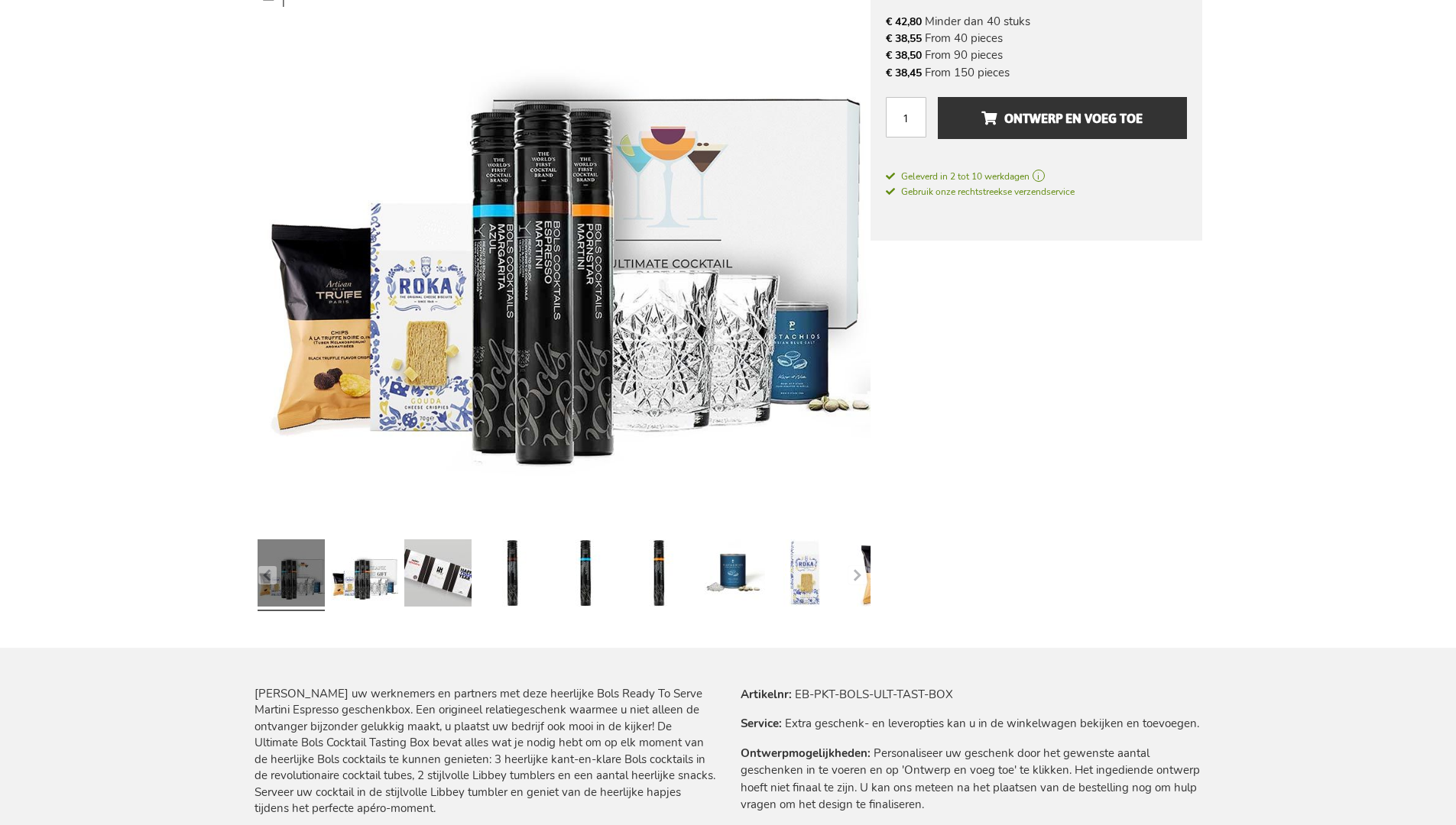
scroll to position [1692, 0]
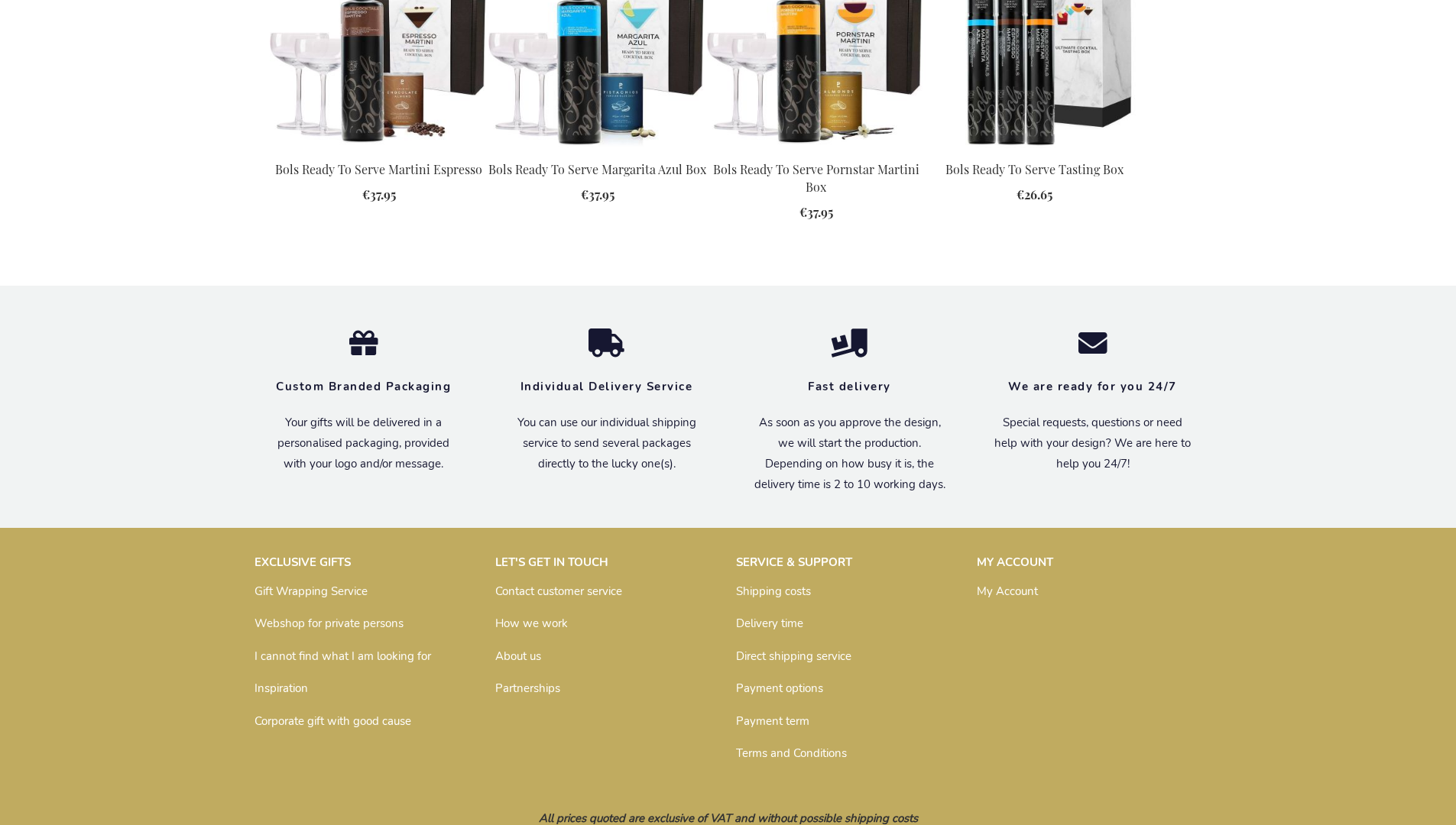
scroll to position [1664, 0]
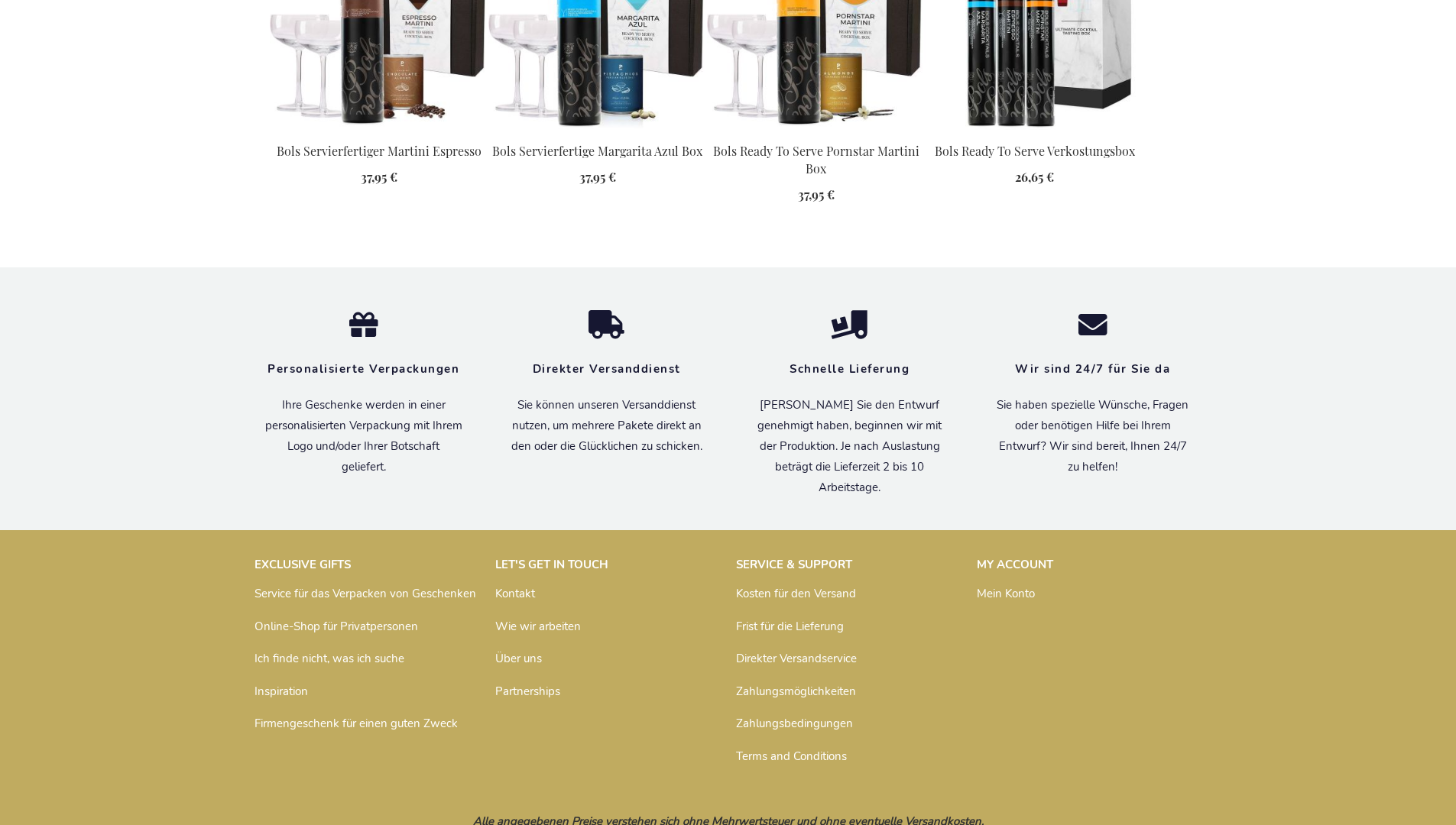
scroll to position [1702, 0]
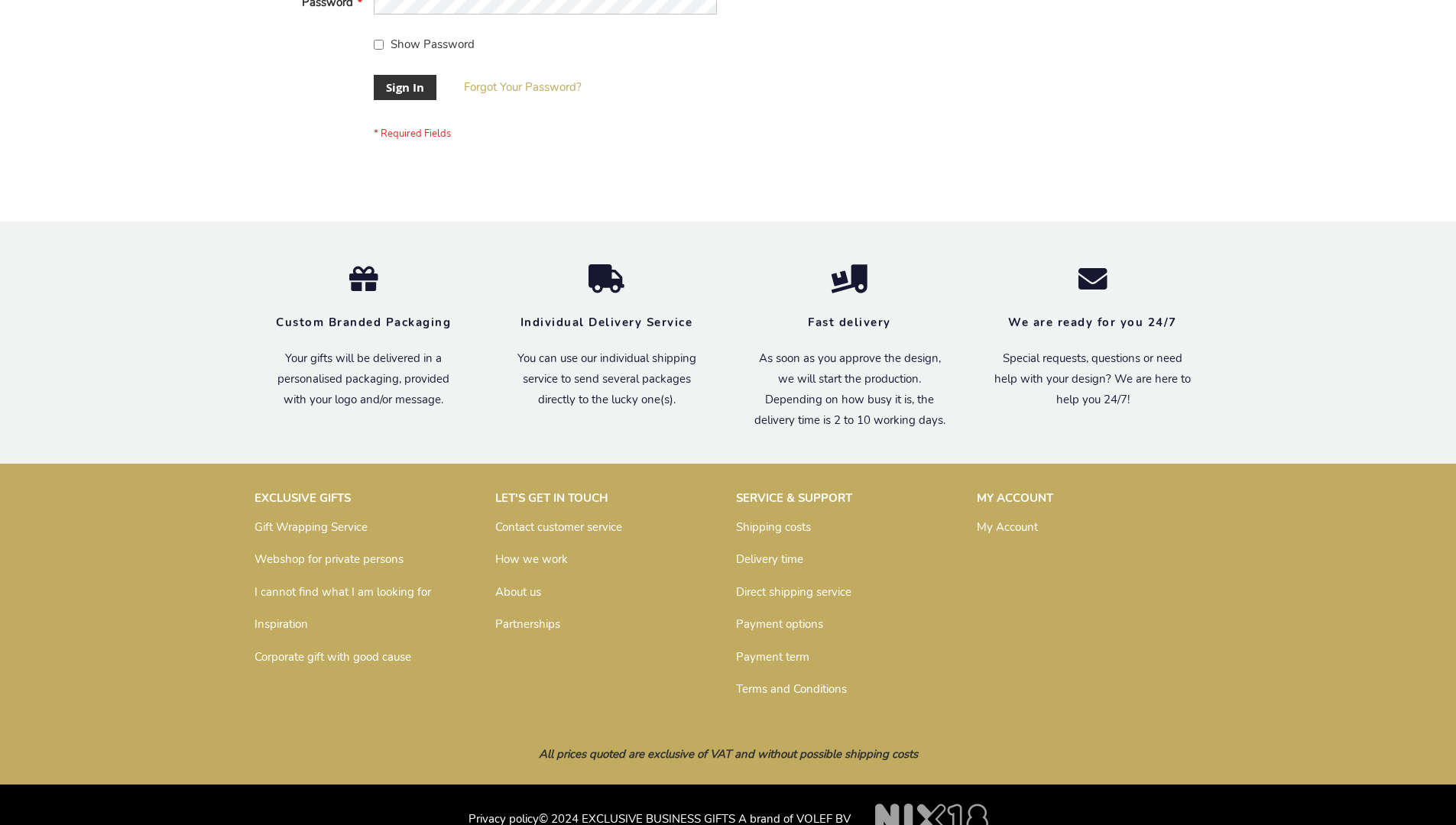
scroll to position [491, 0]
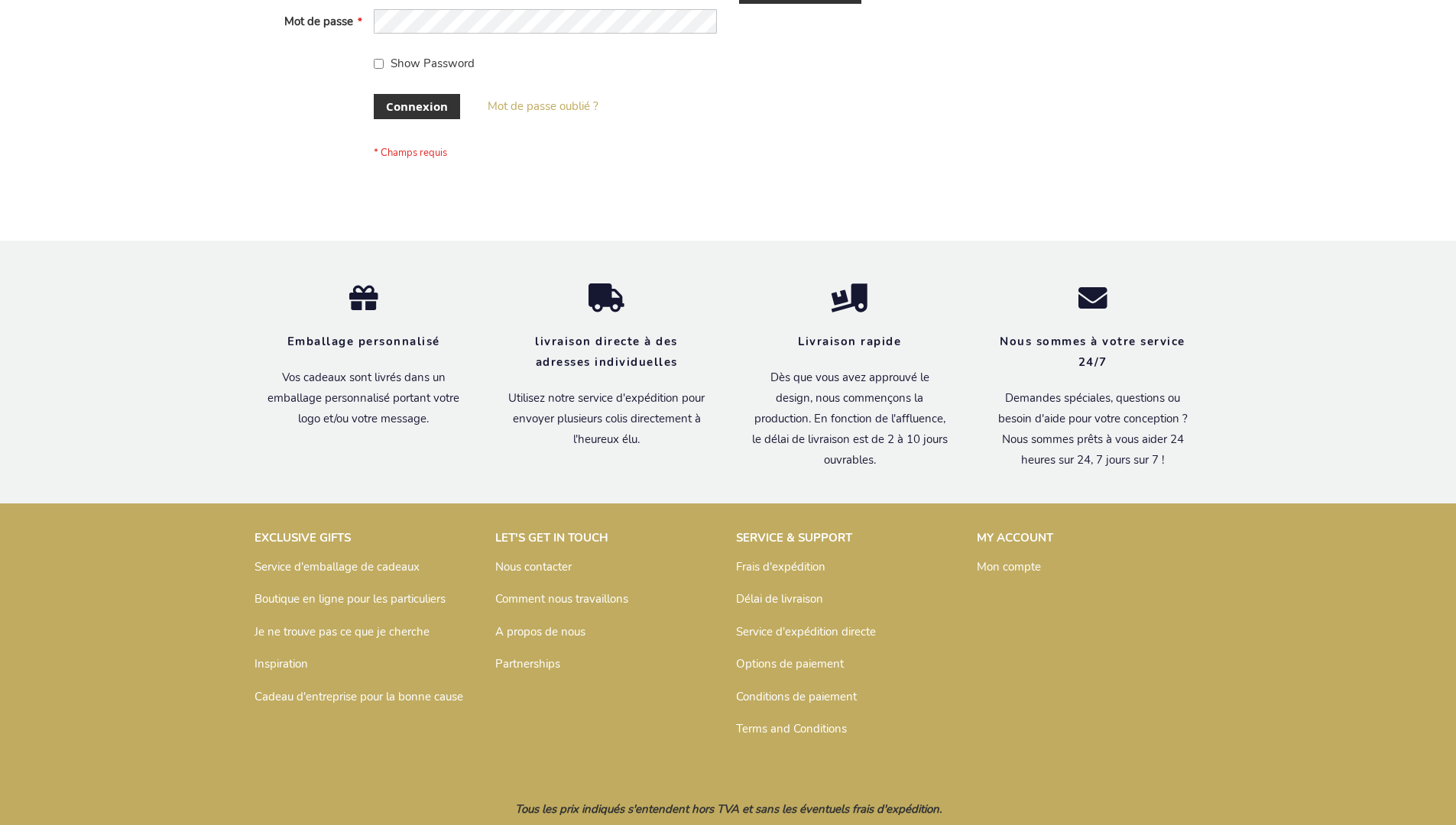
scroll to position [527, 0]
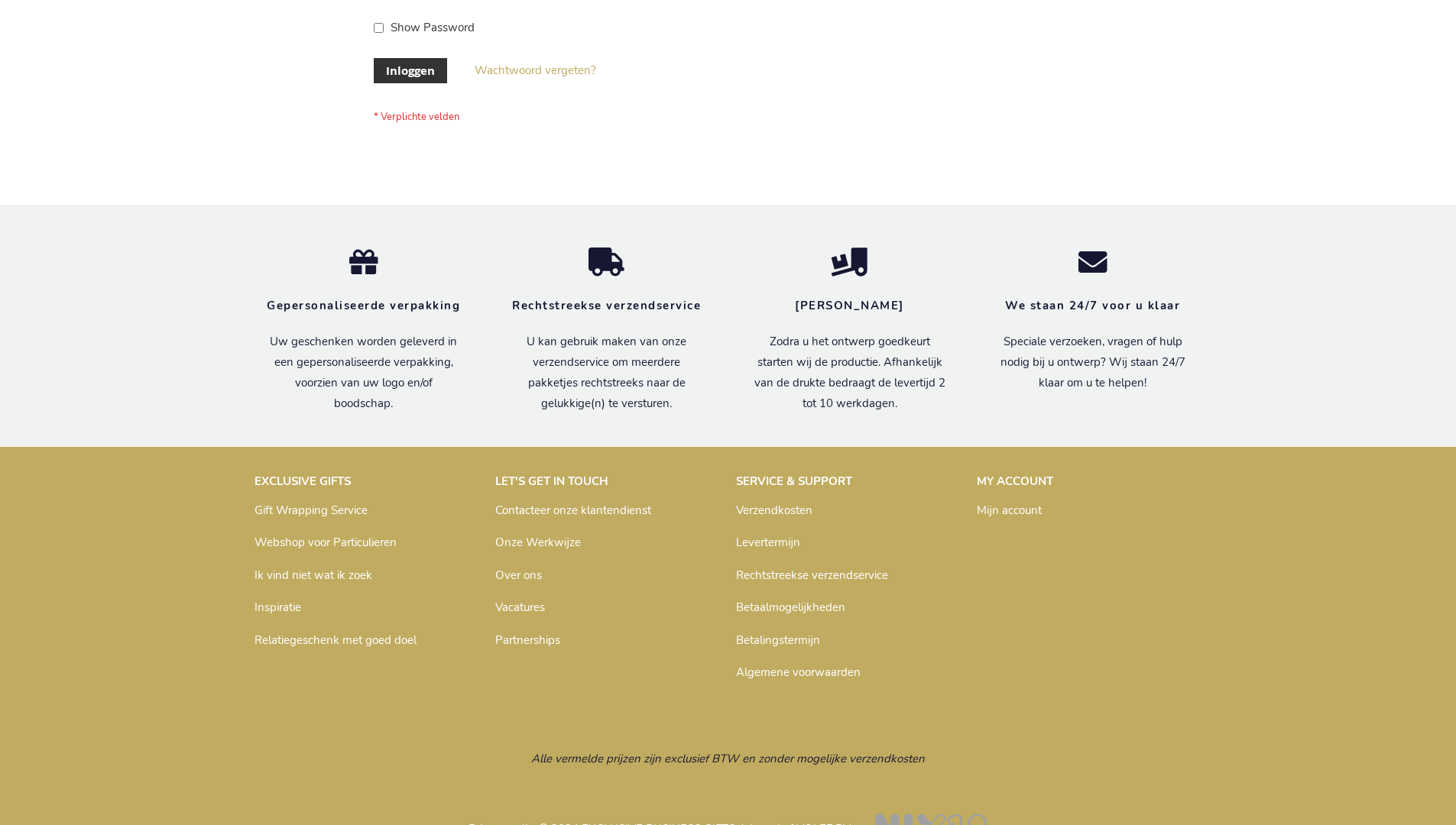
scroll to position [519, 0]
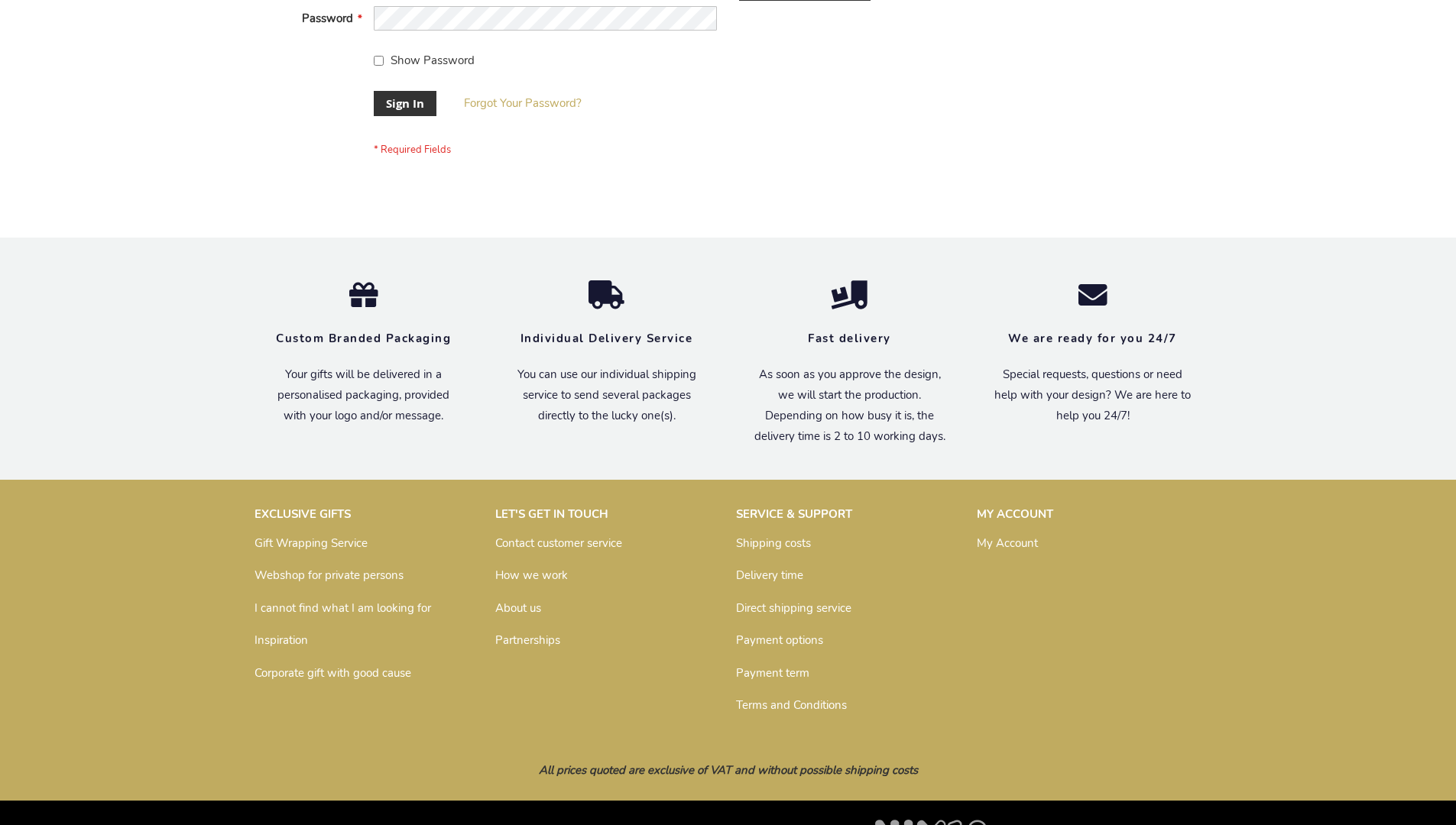
scroll to position [491, 0]
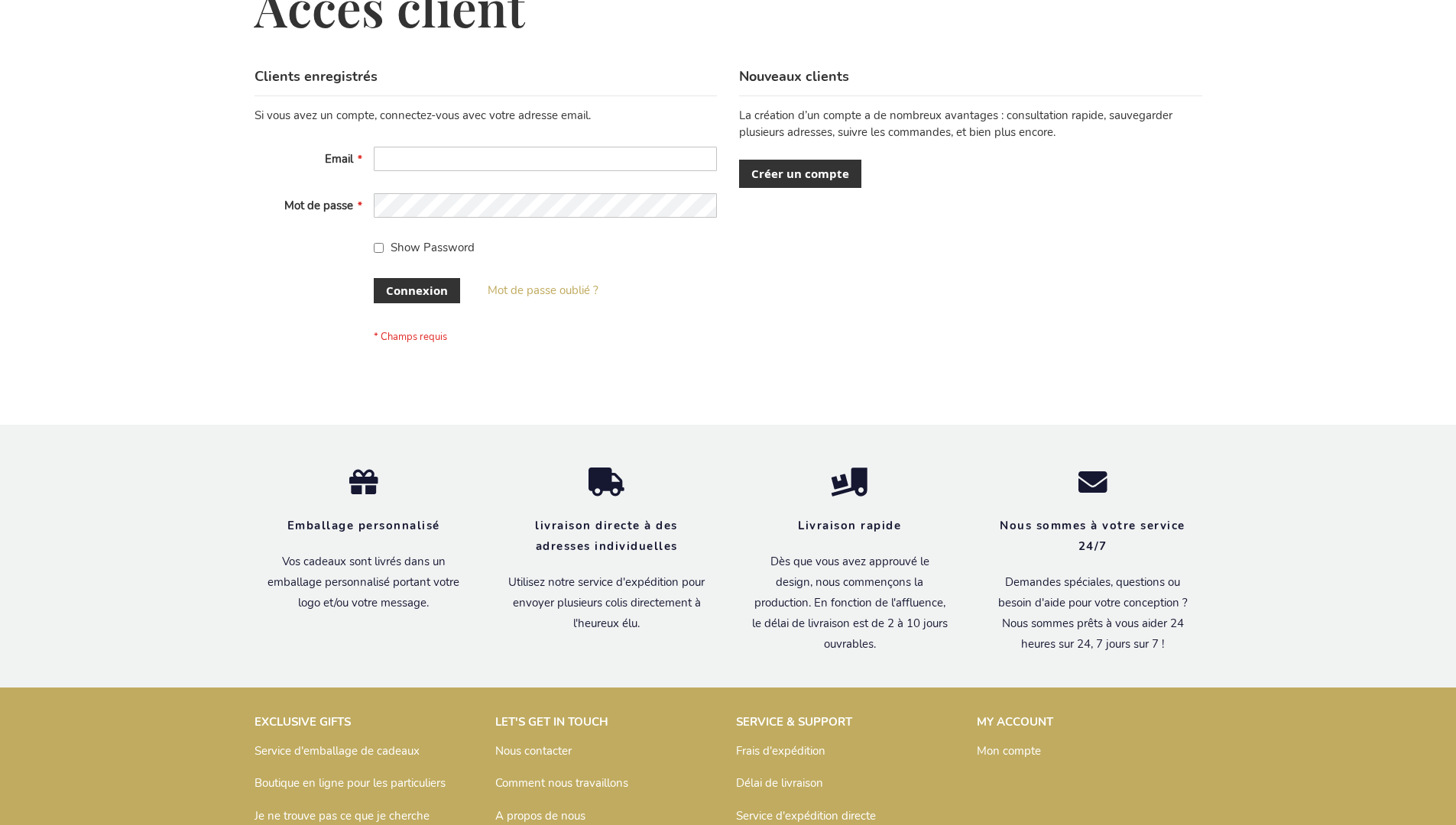
scroll to position [527, 0]
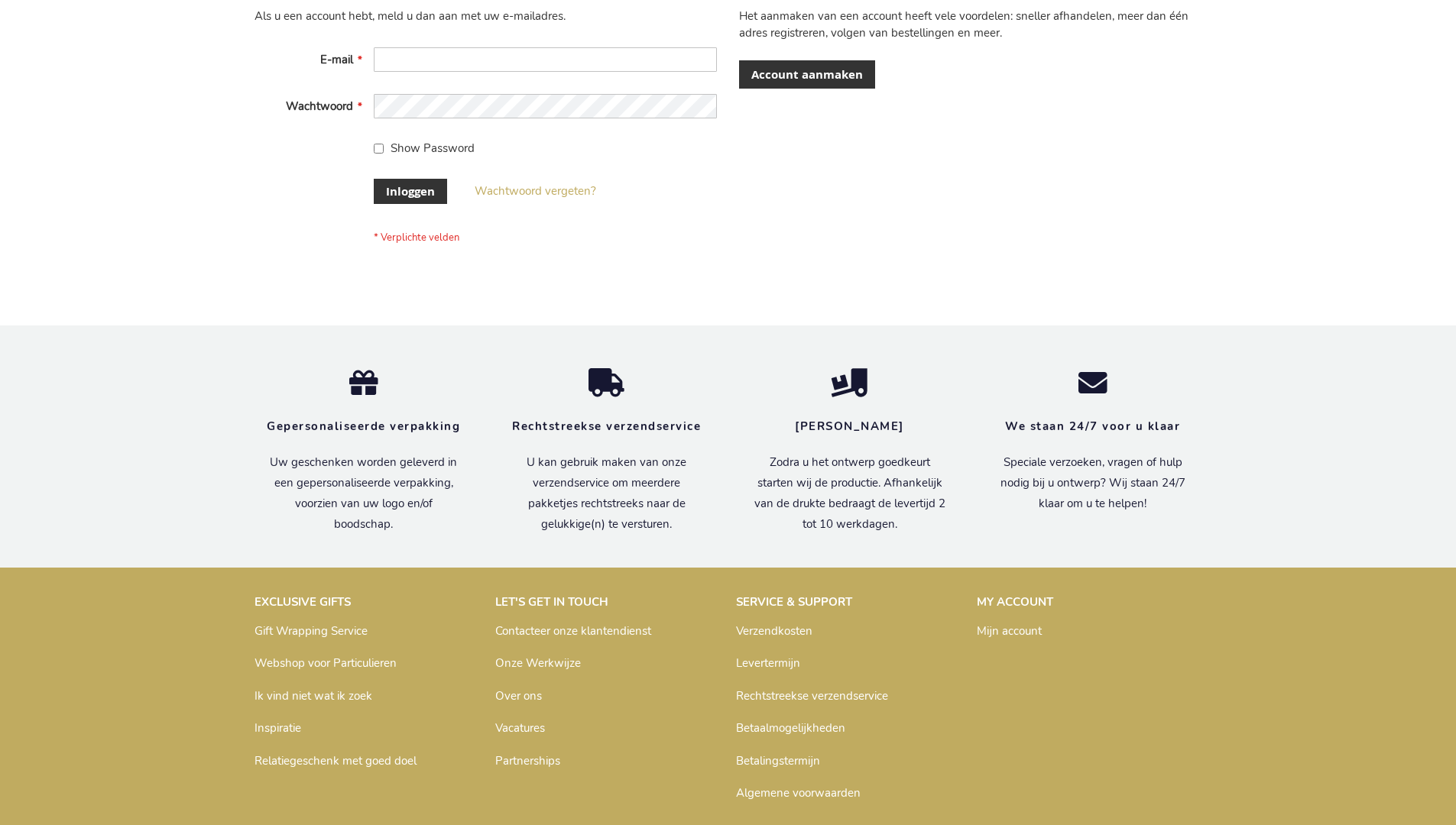
scroll to position [519, 0]
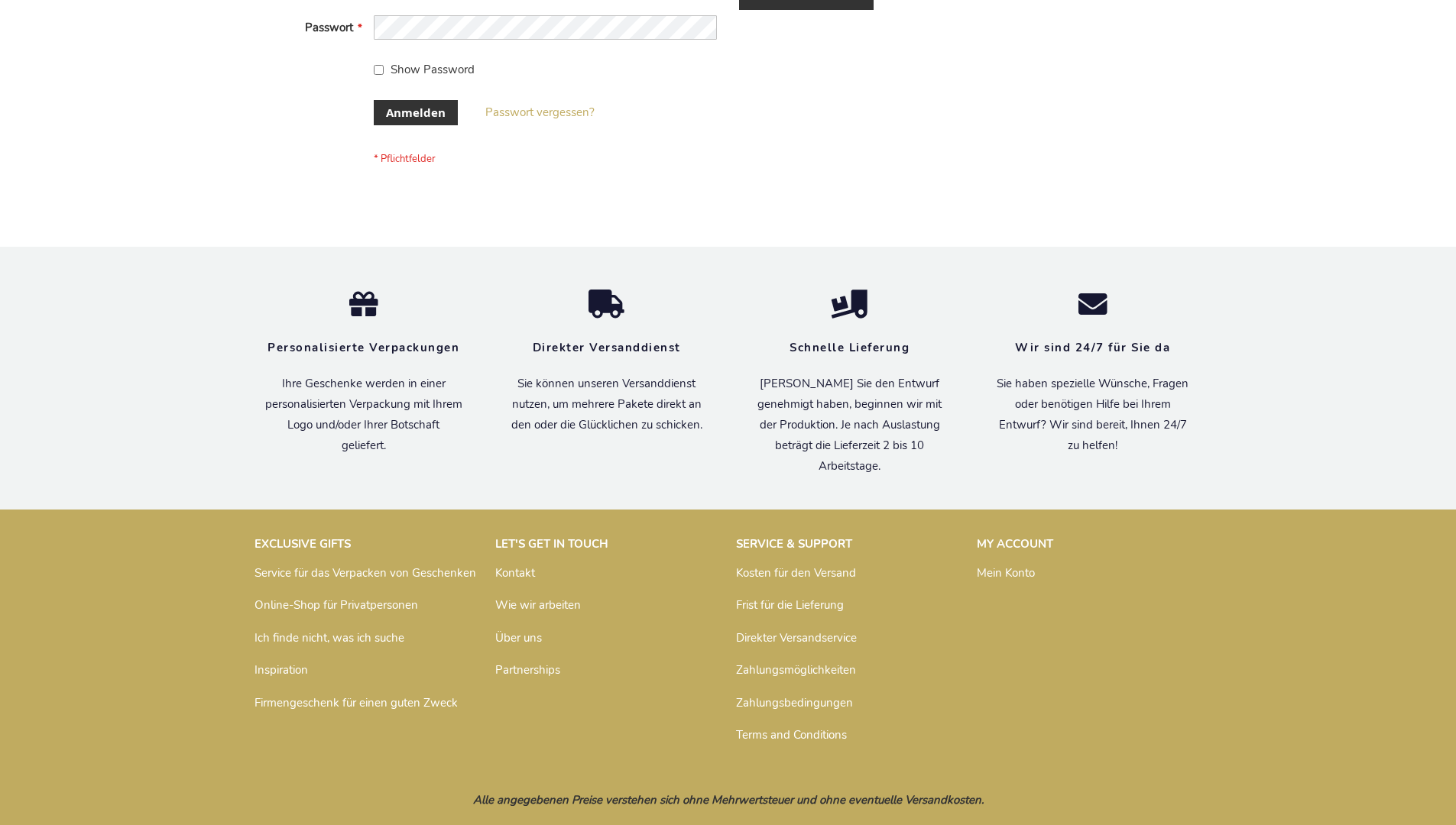
scroll to position [512, 0]
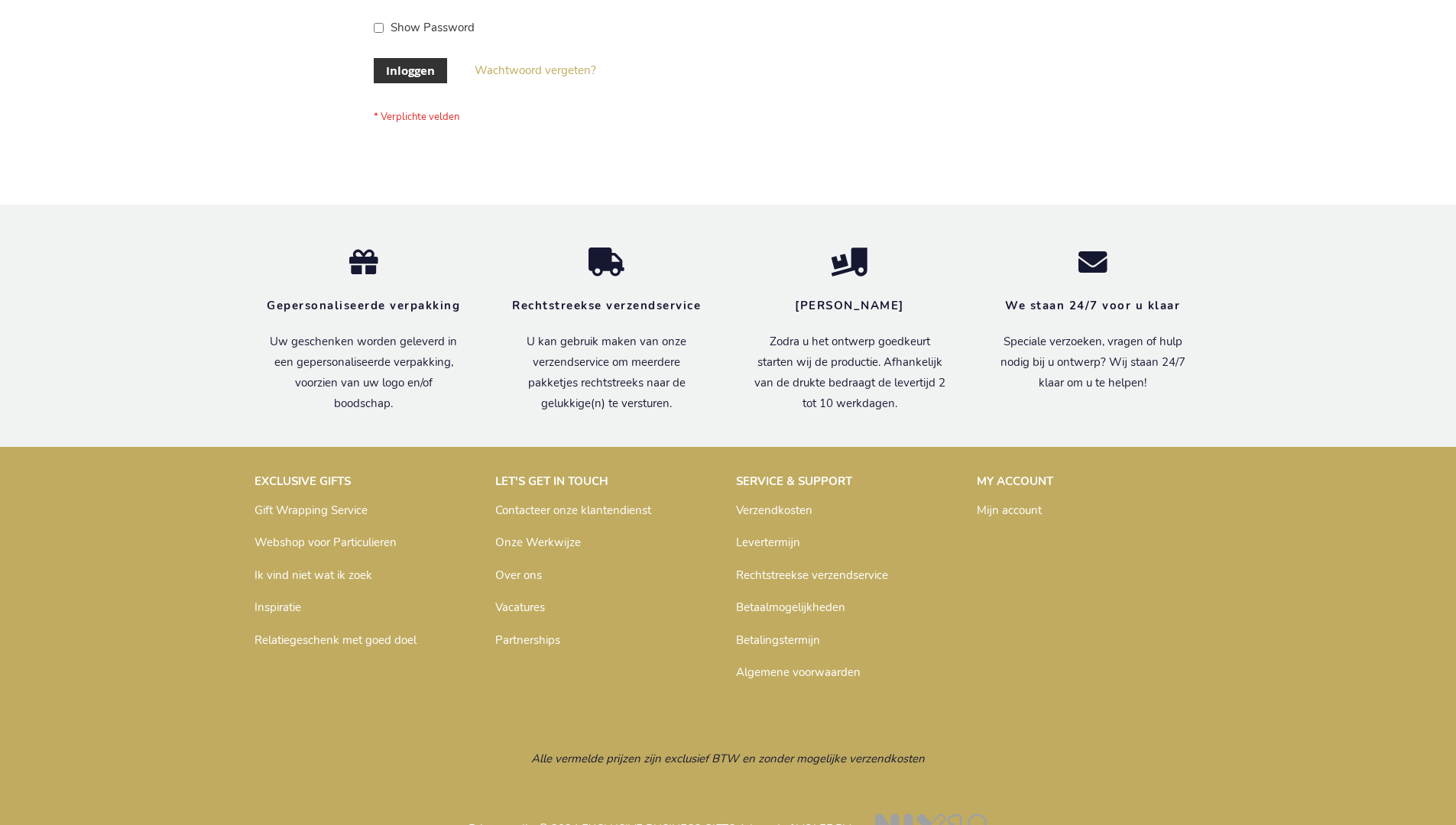
scroll to position [519, 0]
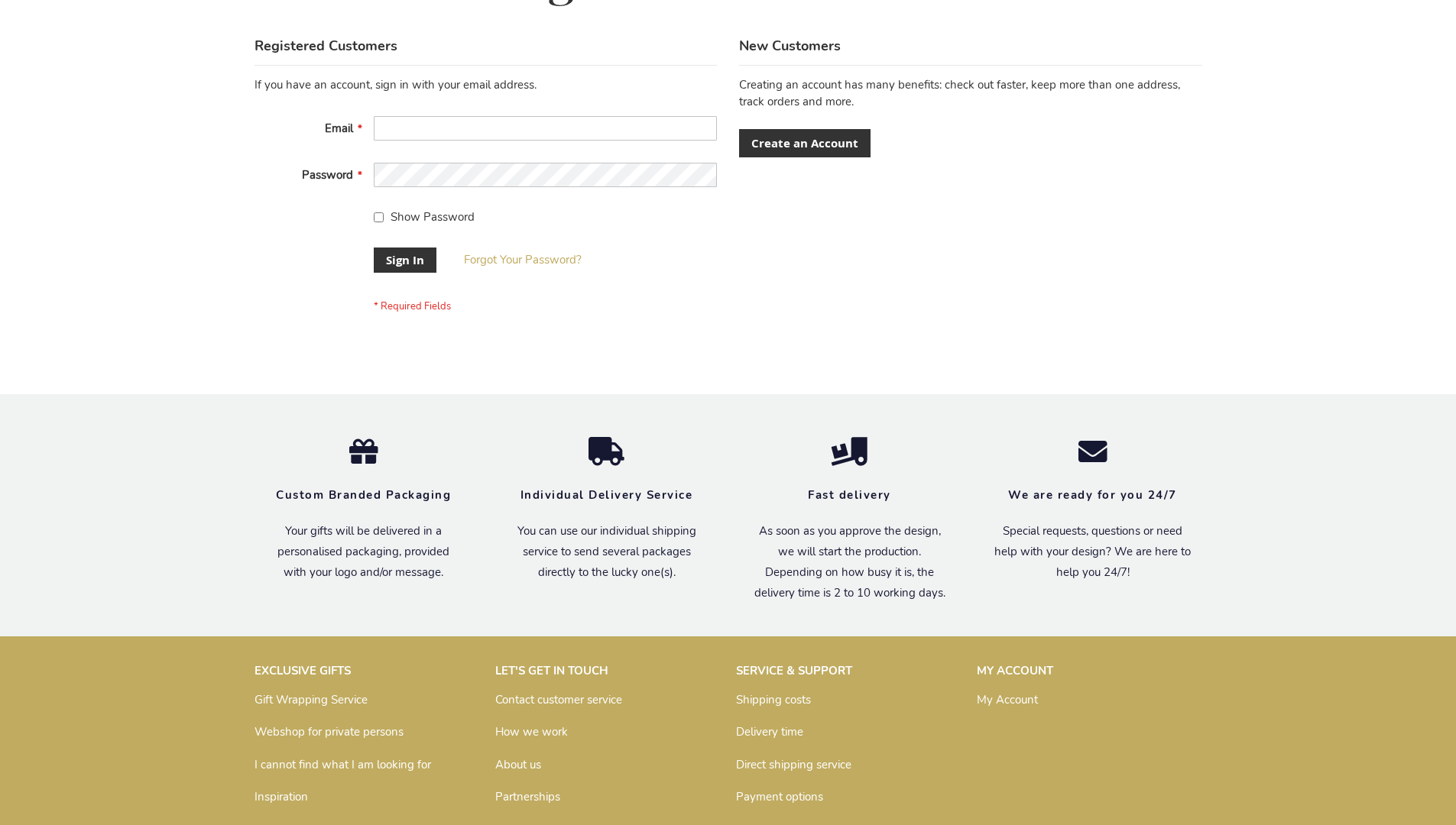
scroll to position [491, 0]
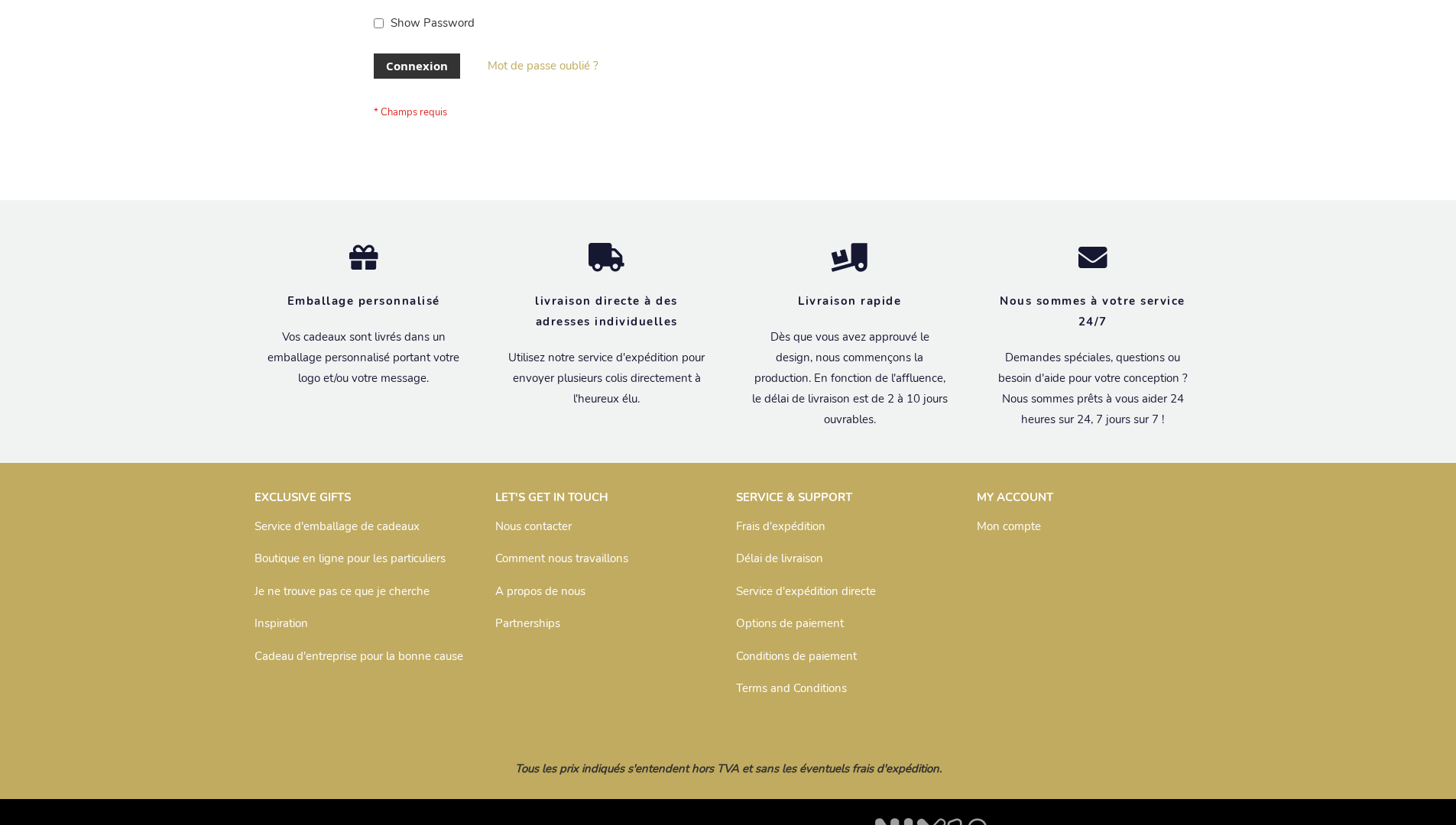
scroll to position [527, 0]
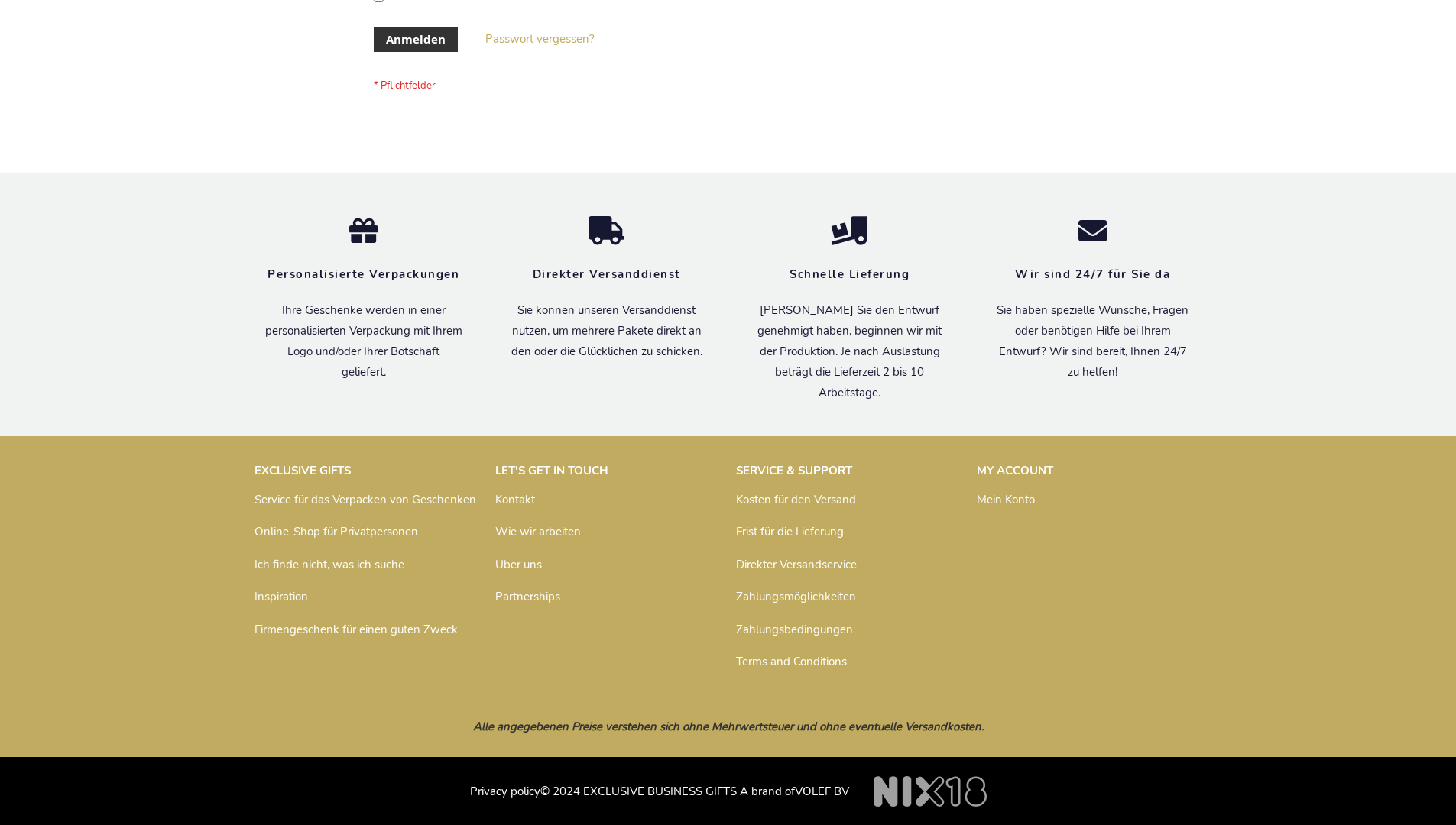
scroll to position [512, 0]
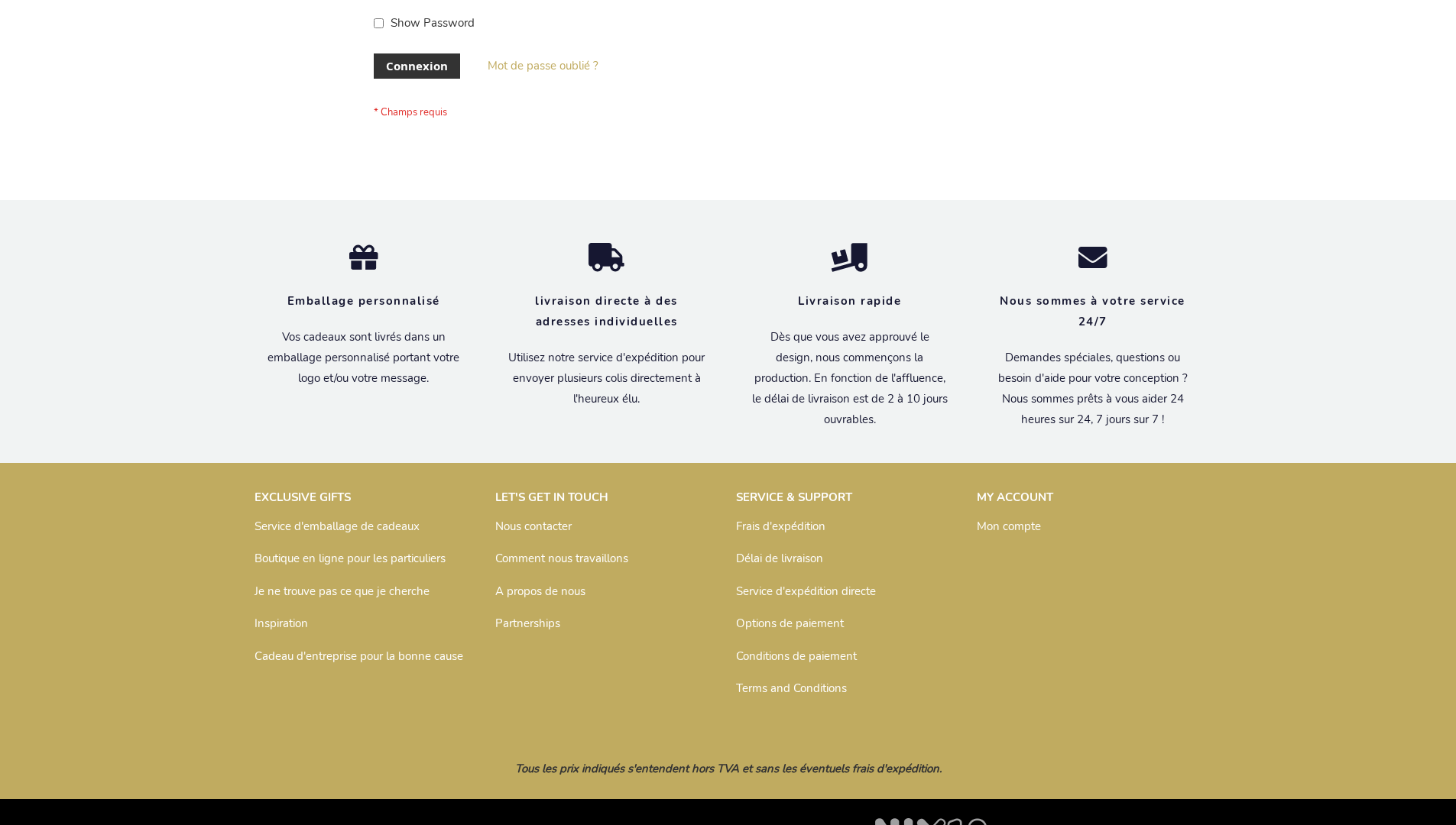
scroll to position [527, 0]
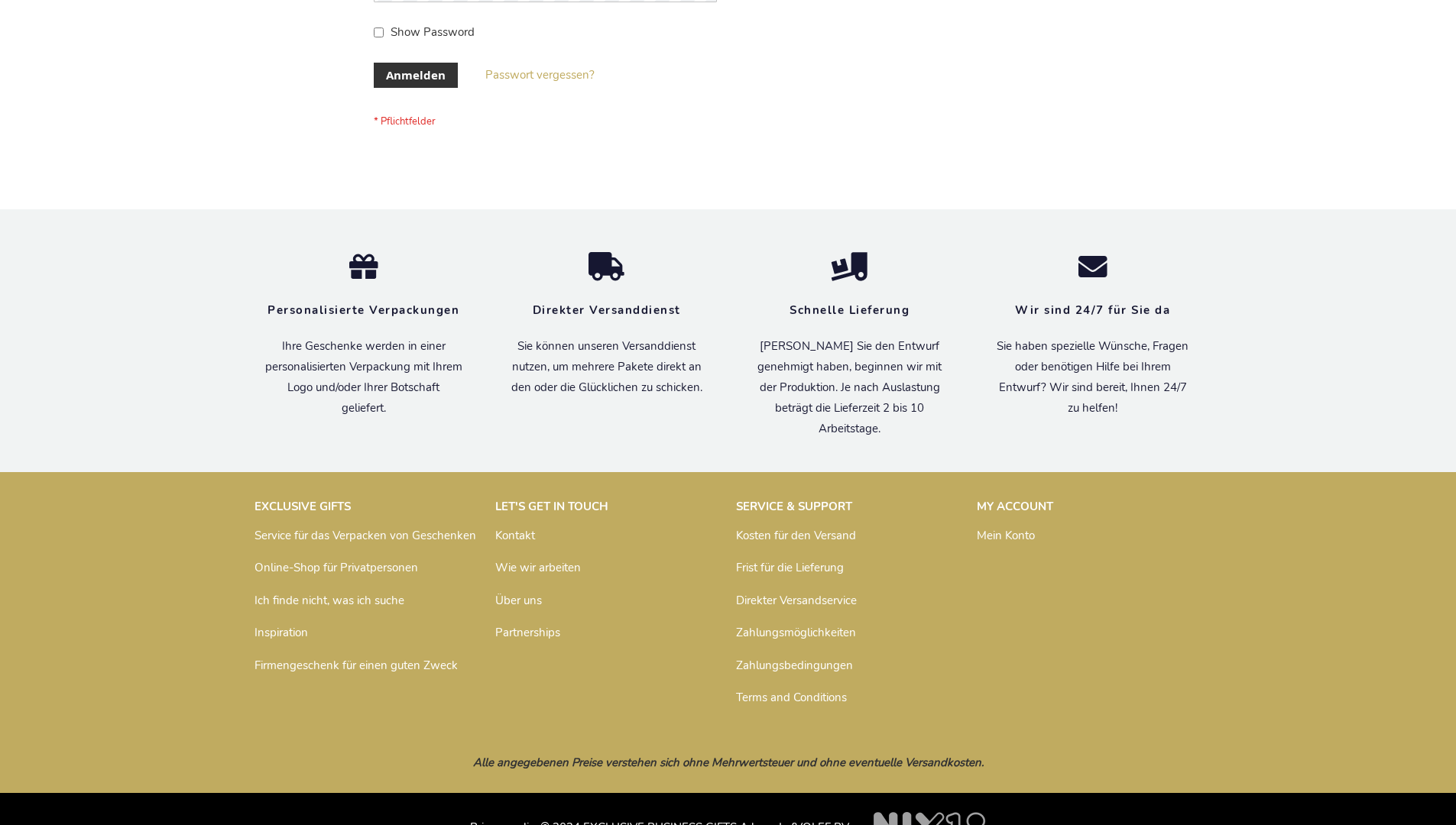
scroll to position [512, 0]
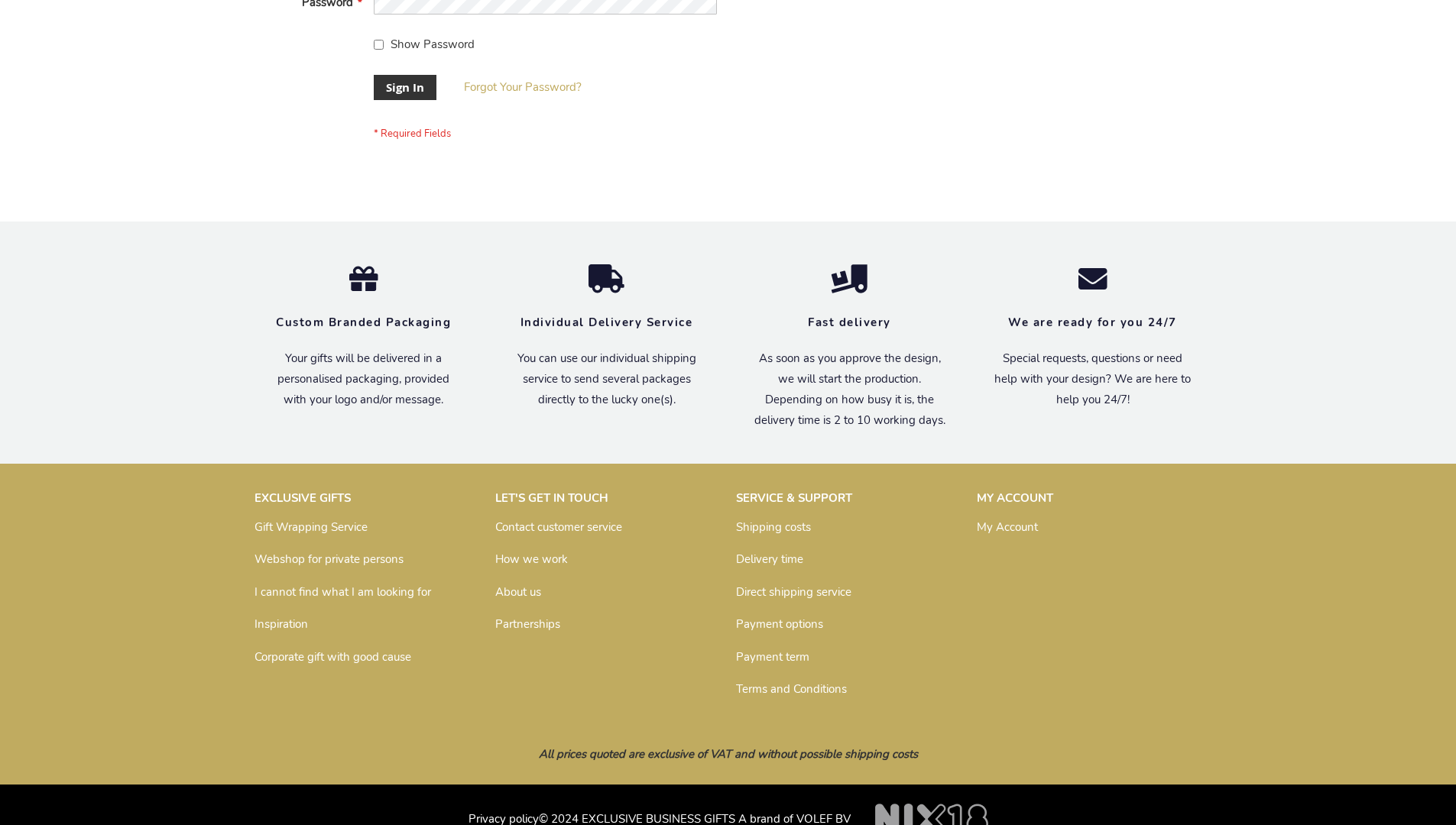
scroll to position [491, 0]
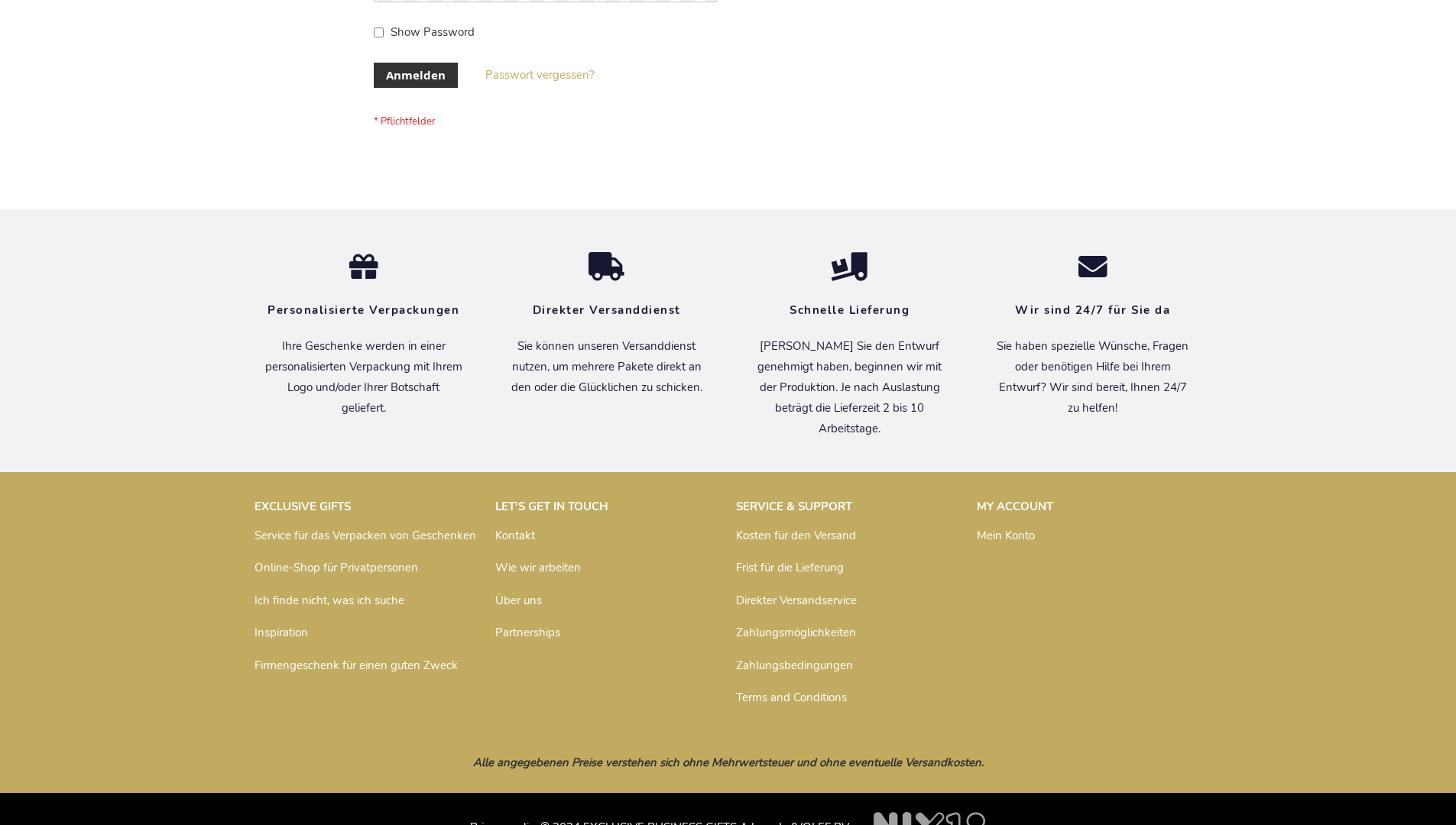
scroll to position [512, 0]
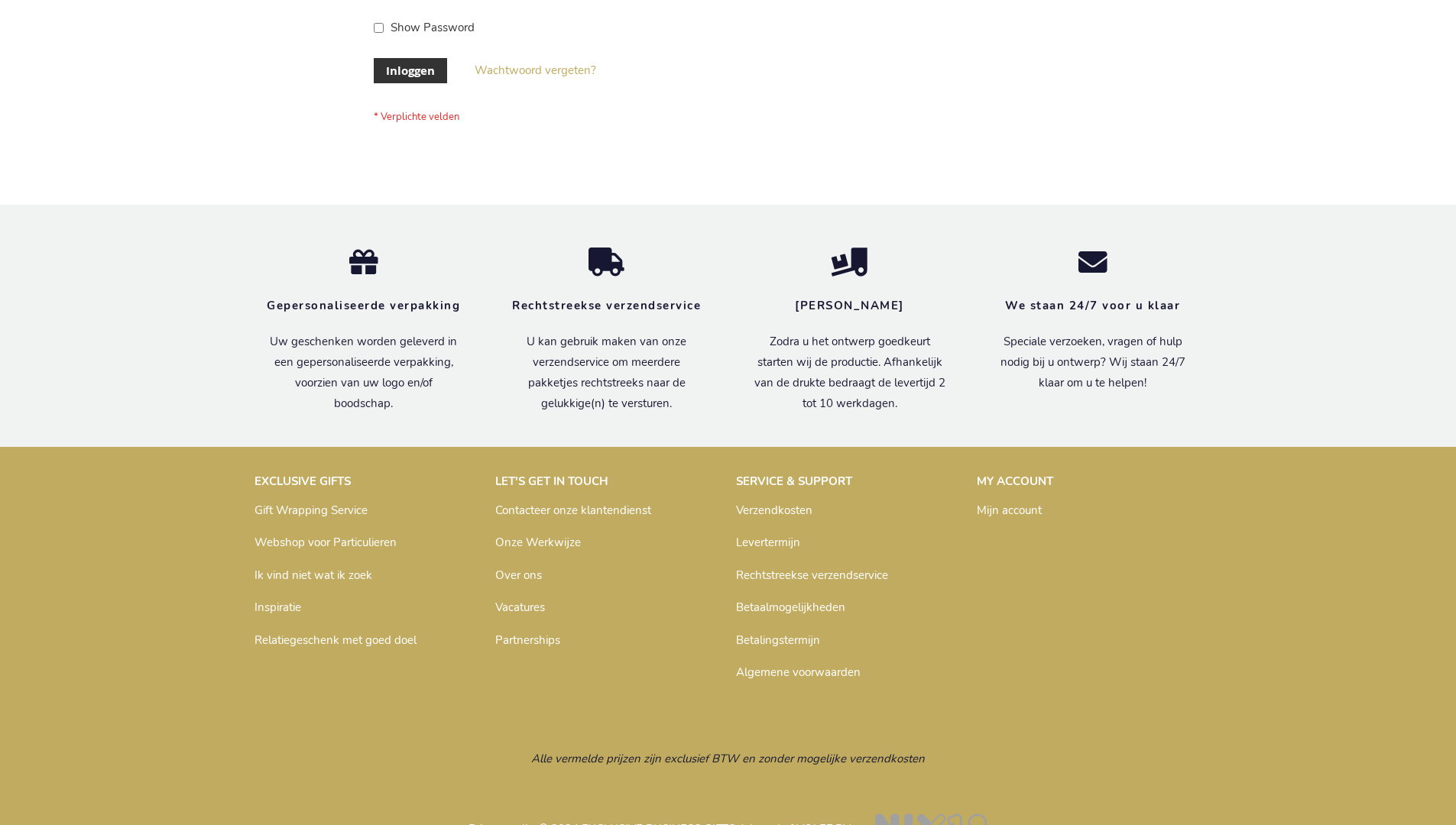
scroll to position [519, 0]
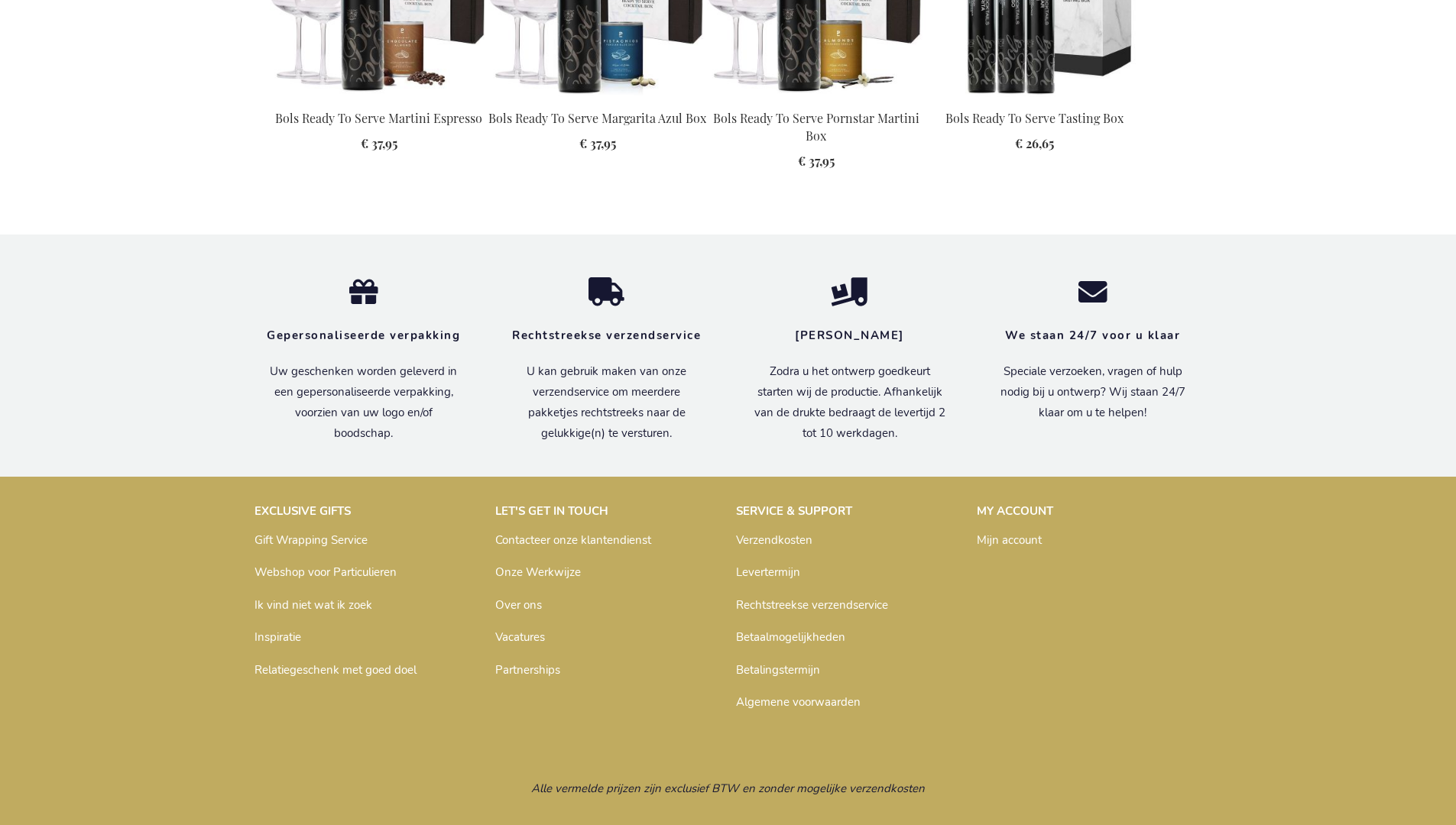
scroll to position [1692, 0]
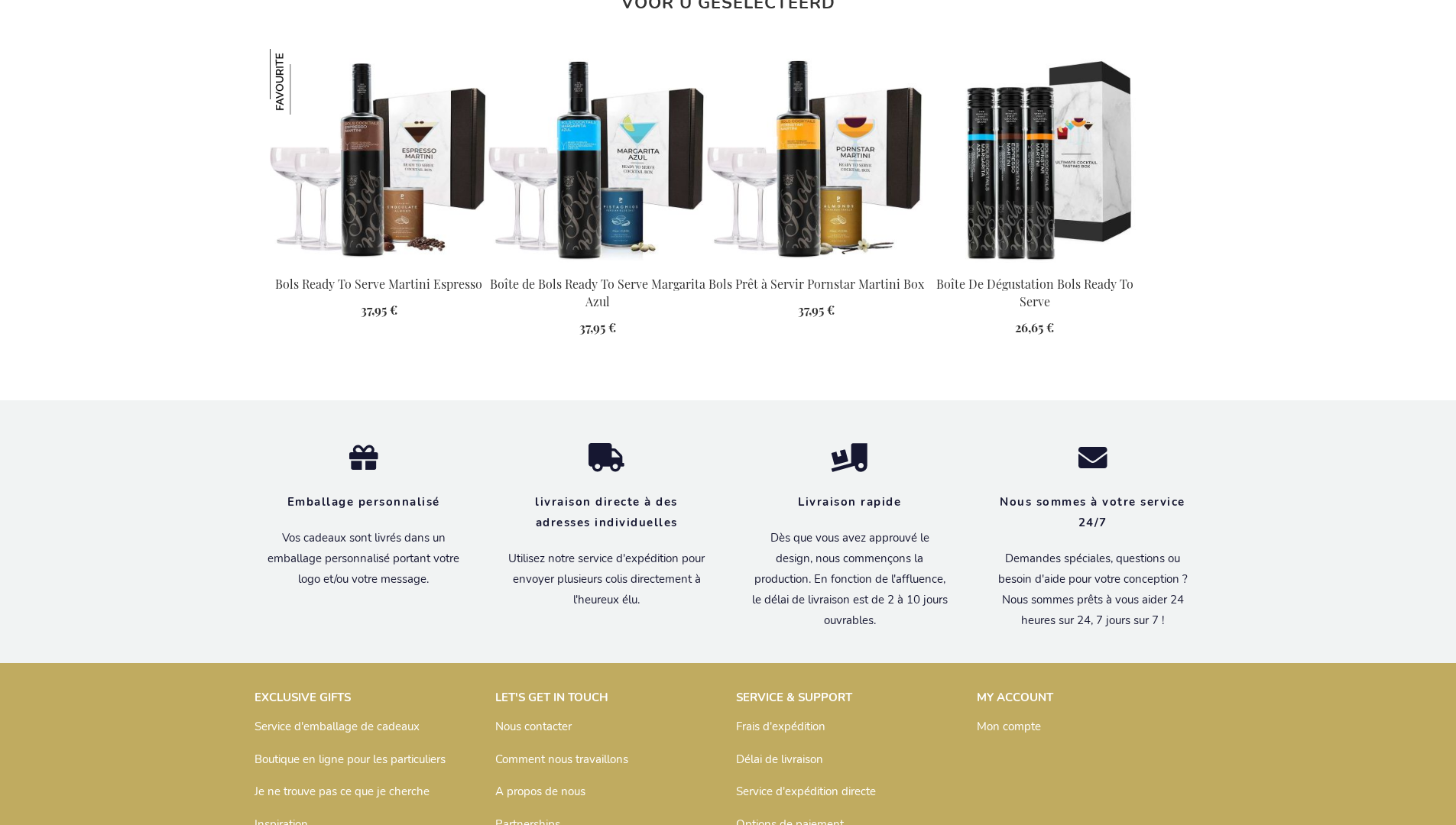
scroll to position [1716, 0]
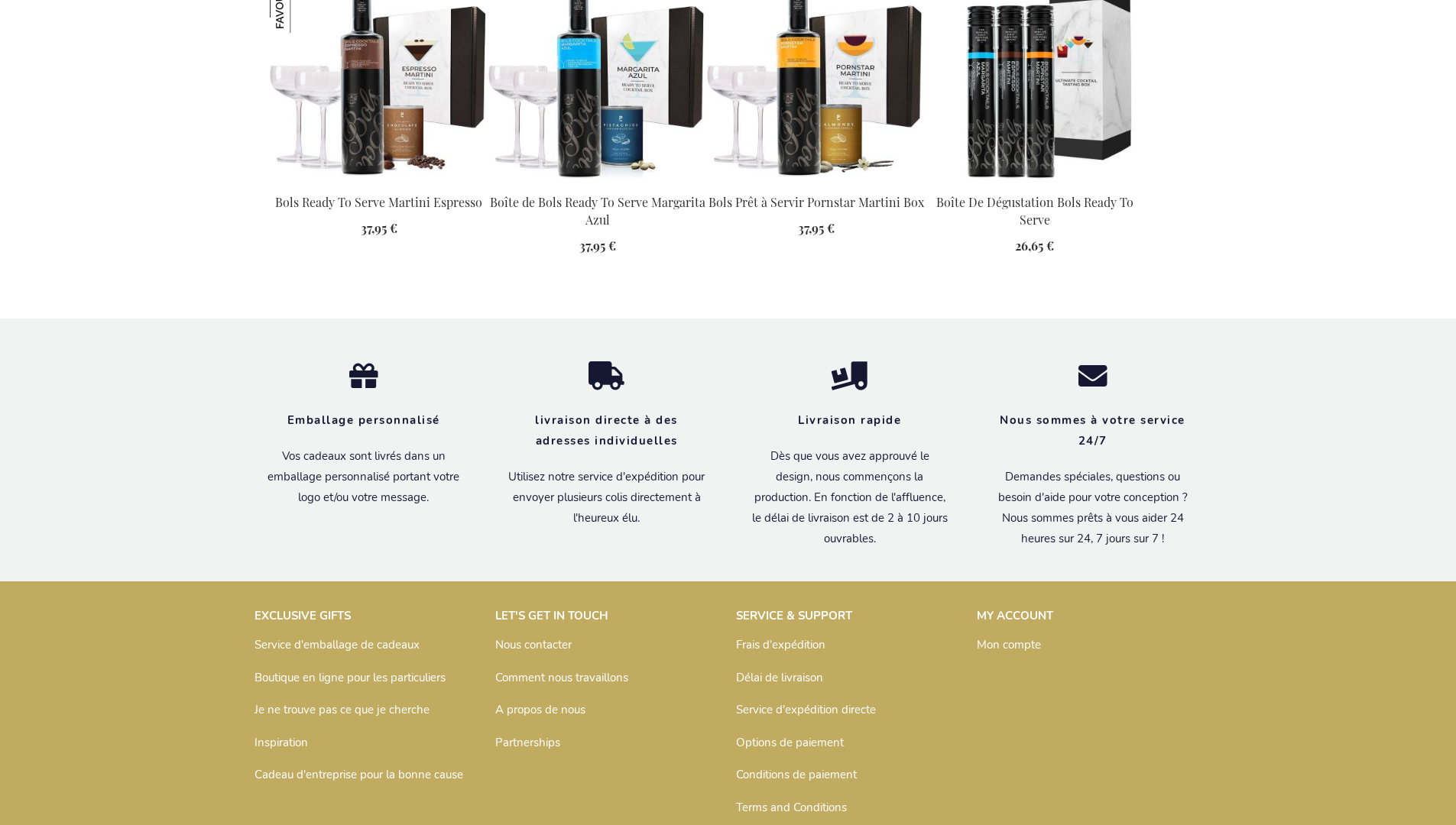
scroll to position [1716, 0]
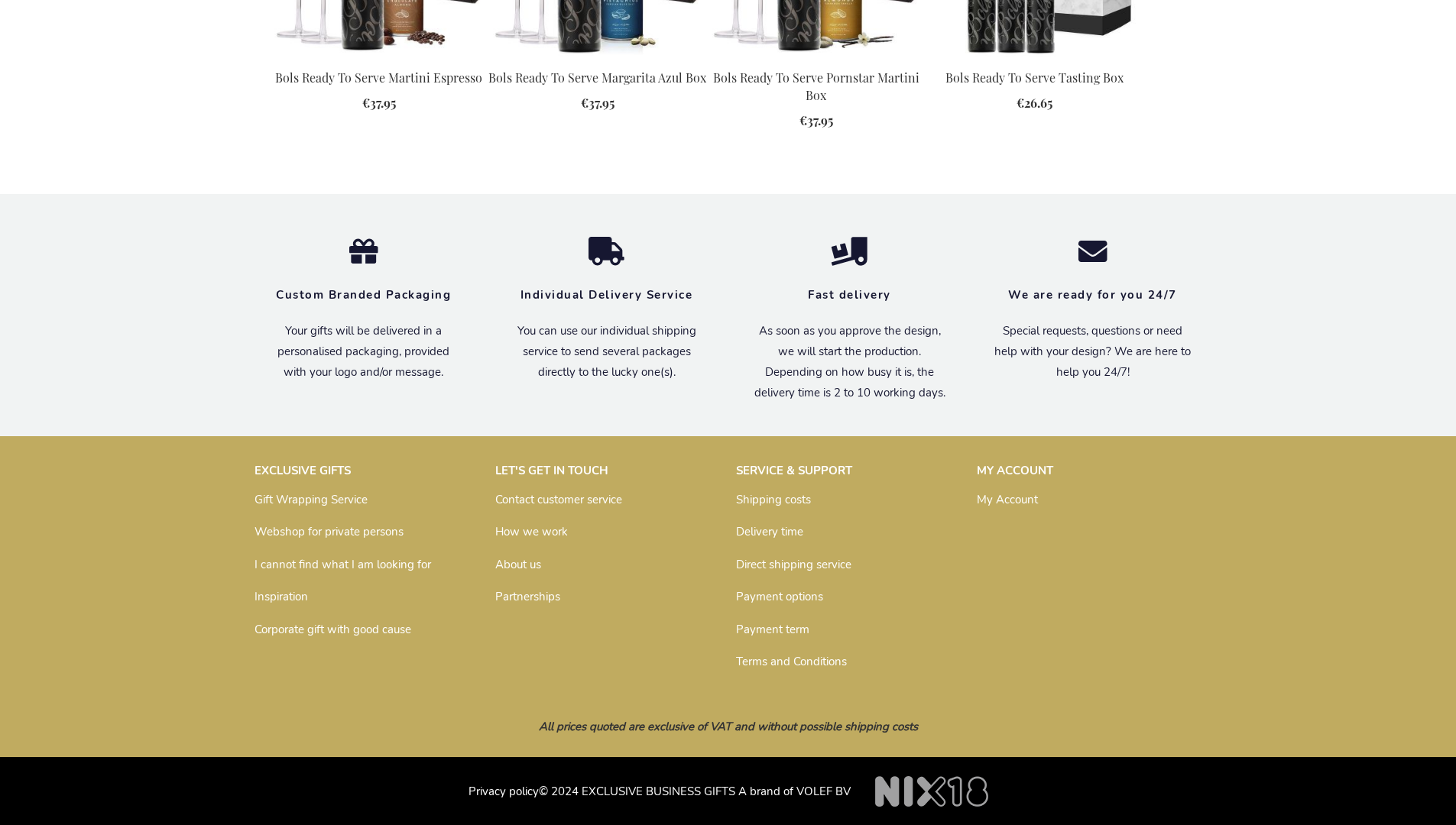
scroll to position [1664, 0]
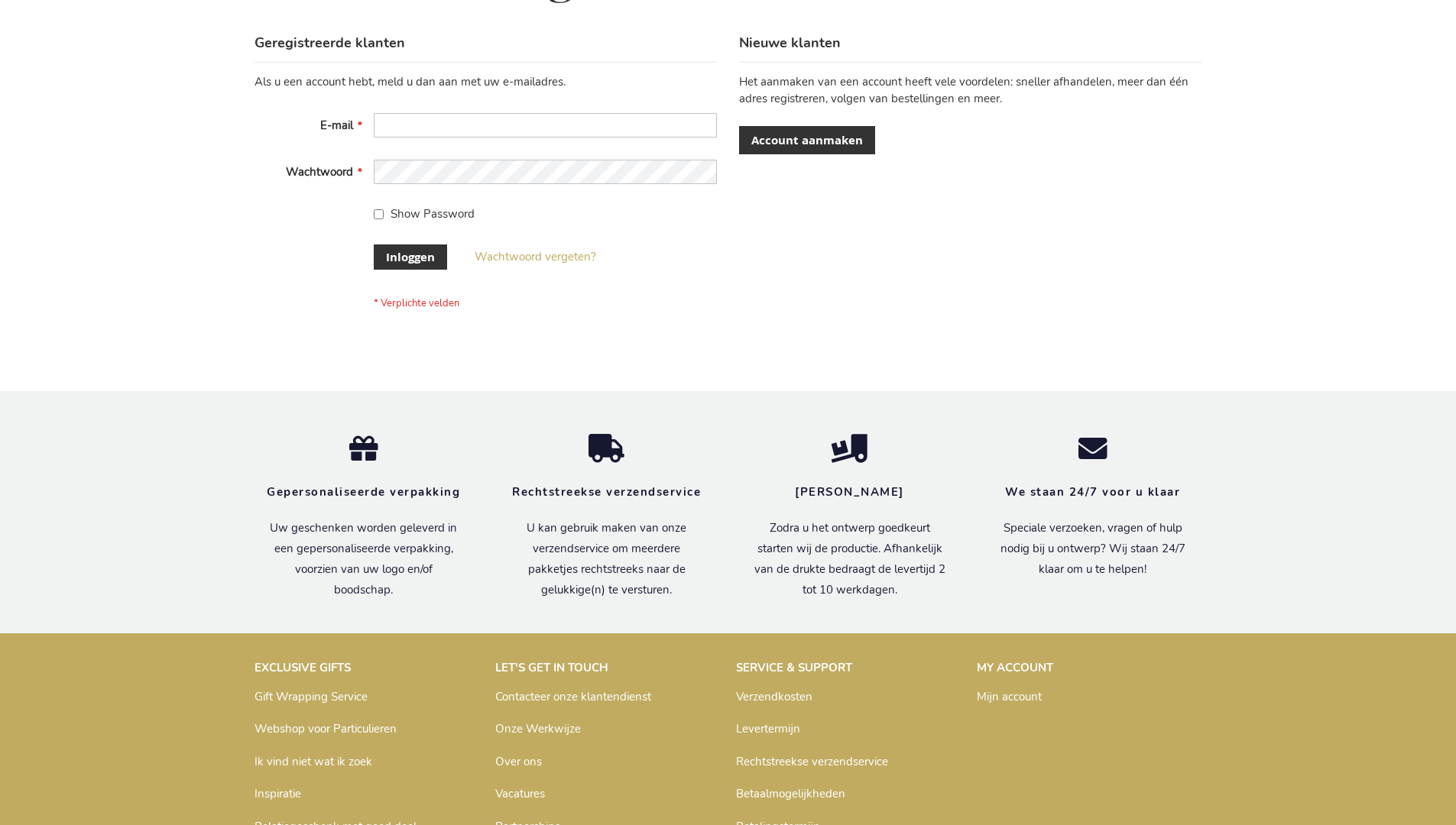
scroll to position [519, 0]
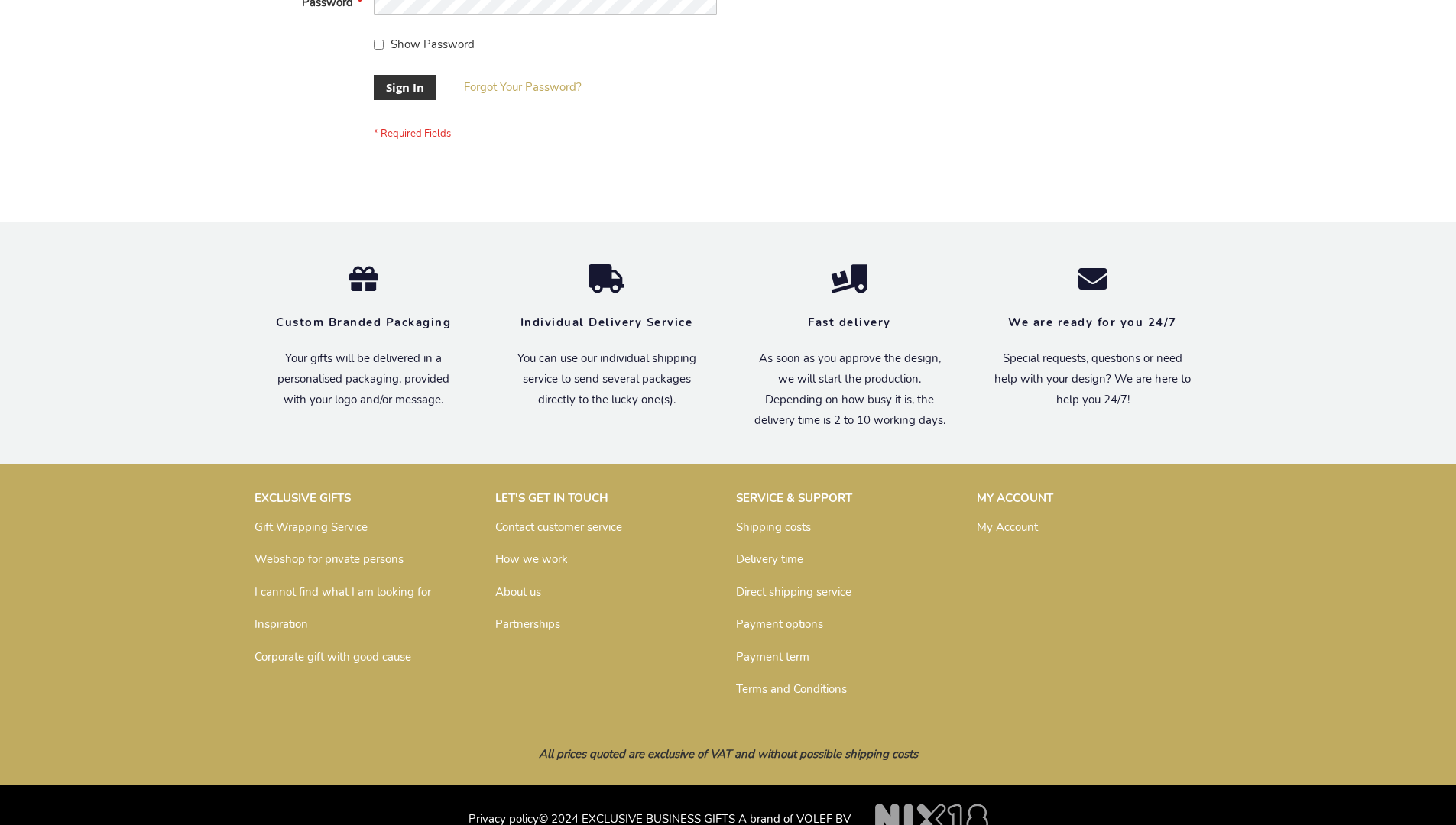
scroll to position [491, 0]
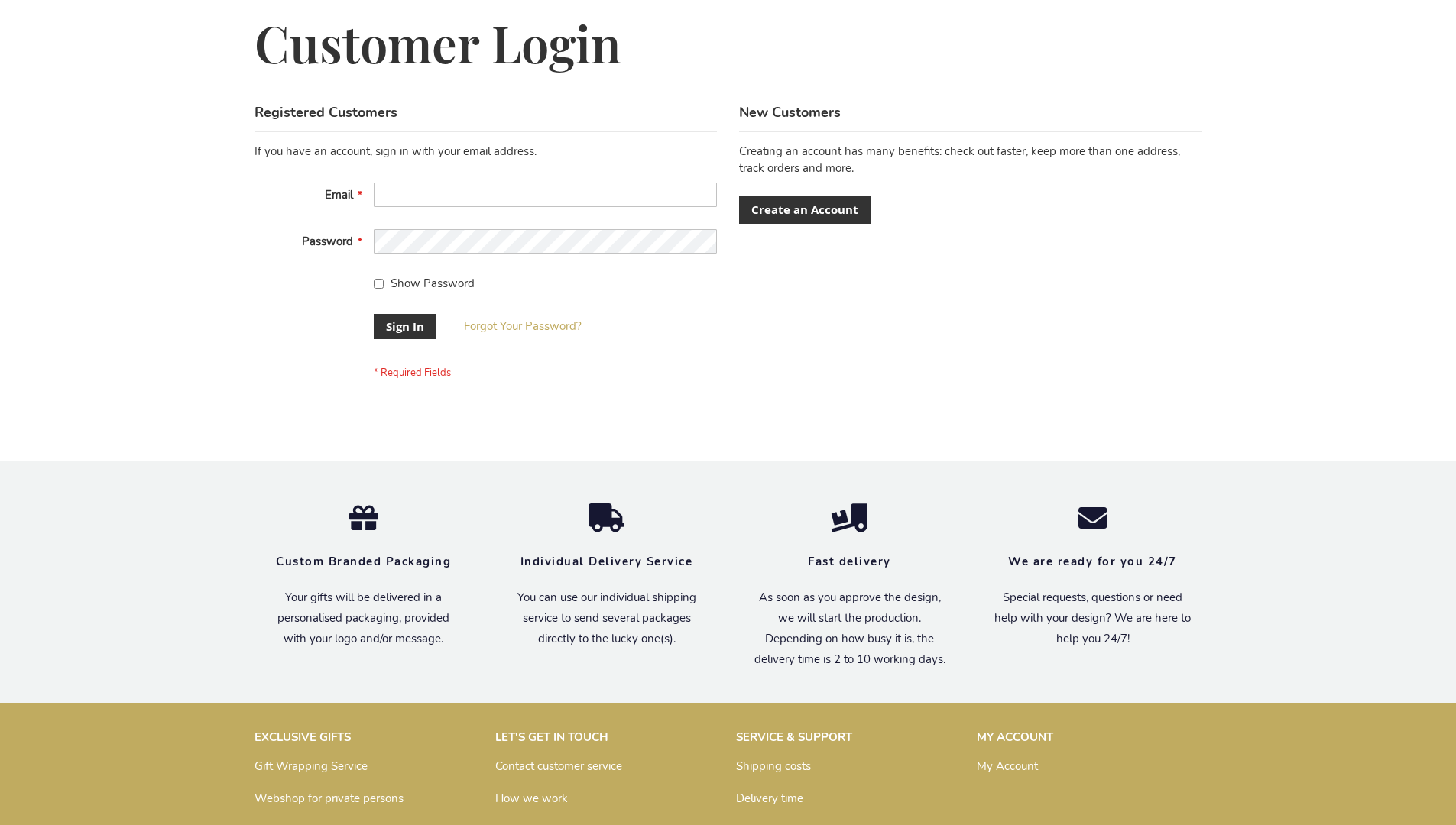
scroll to position [491, 0]
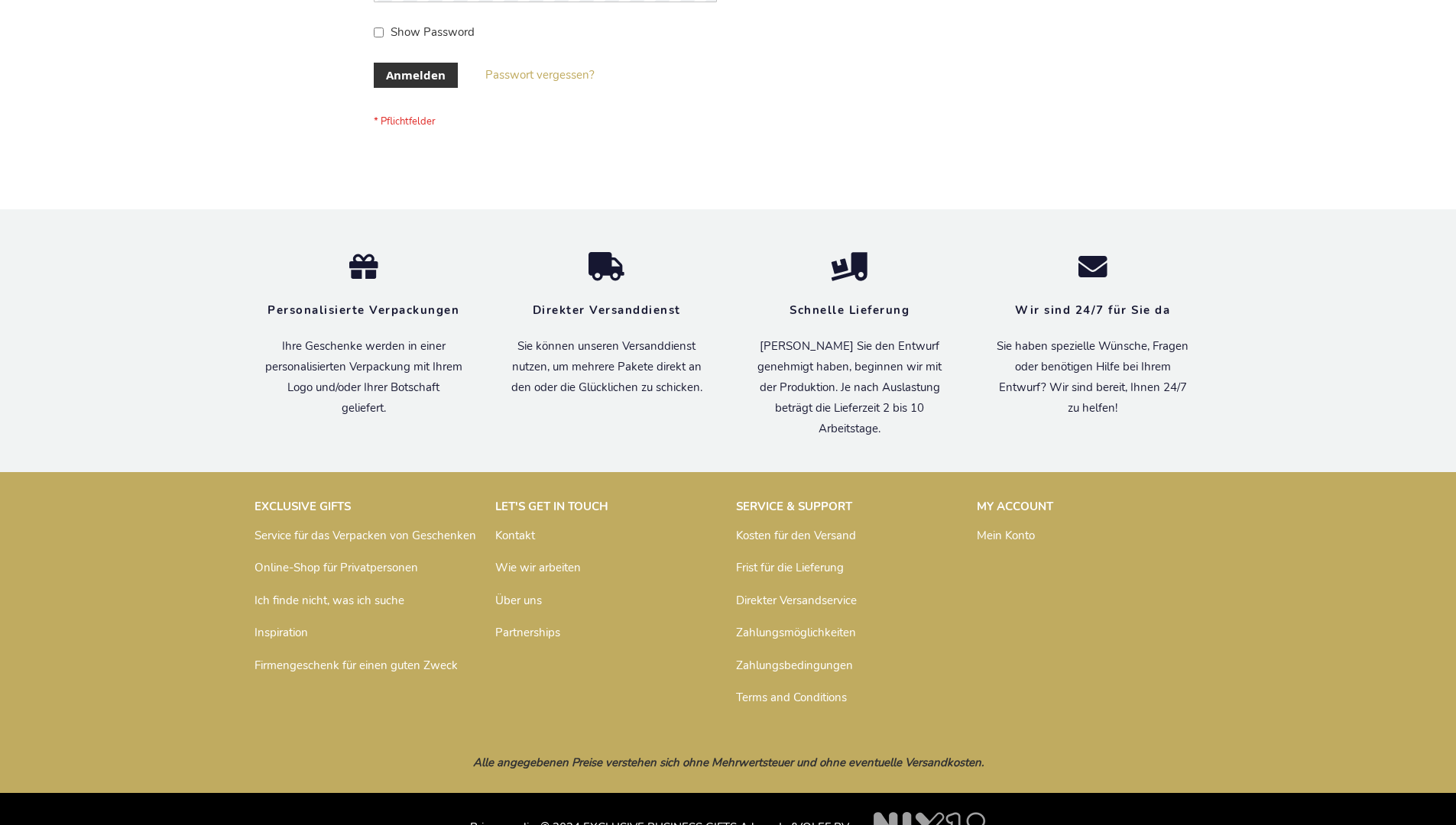
scroll to position [512, 0]
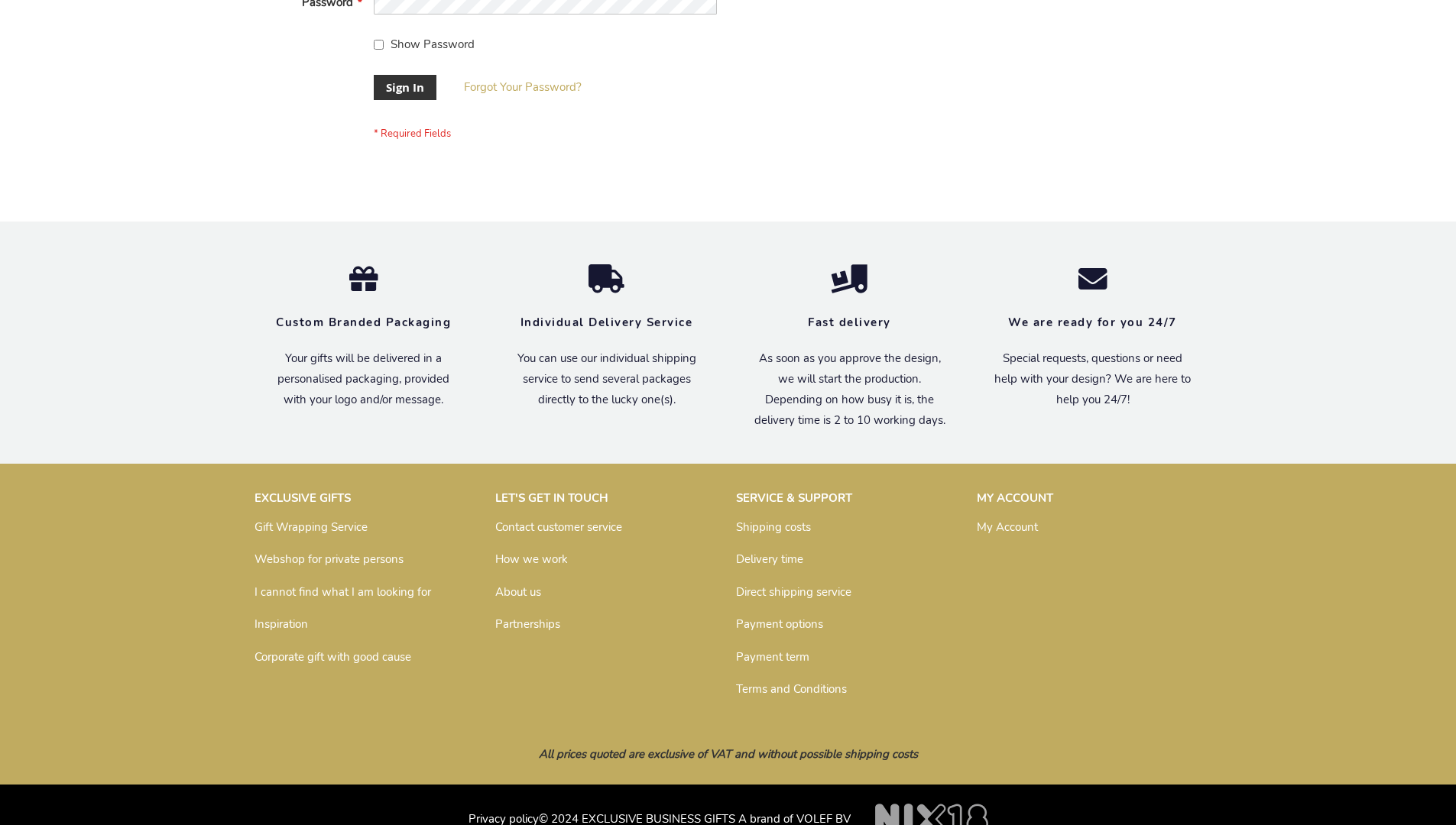
scroll to position [491, 0]
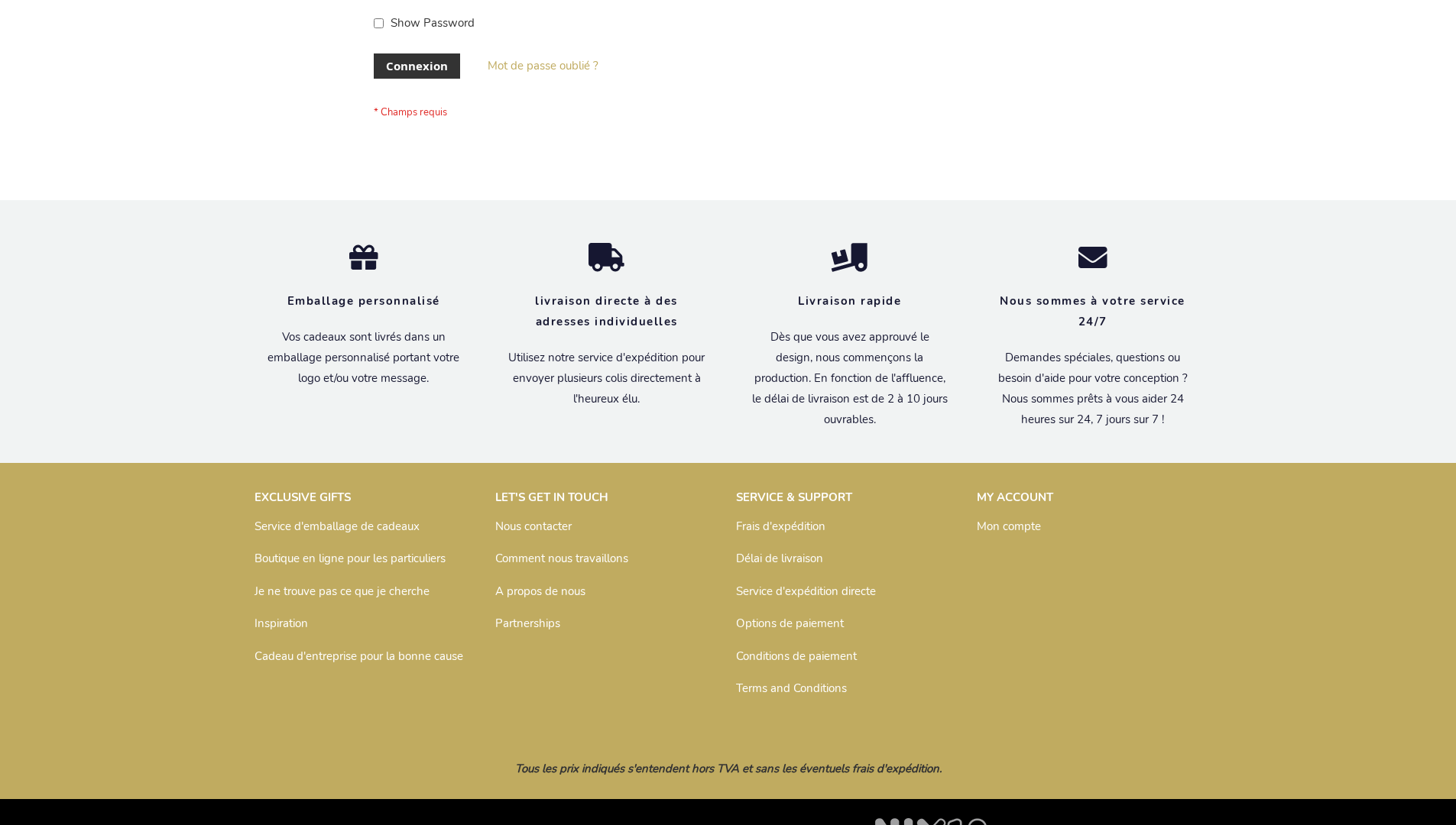
scroll to position [527, 0]
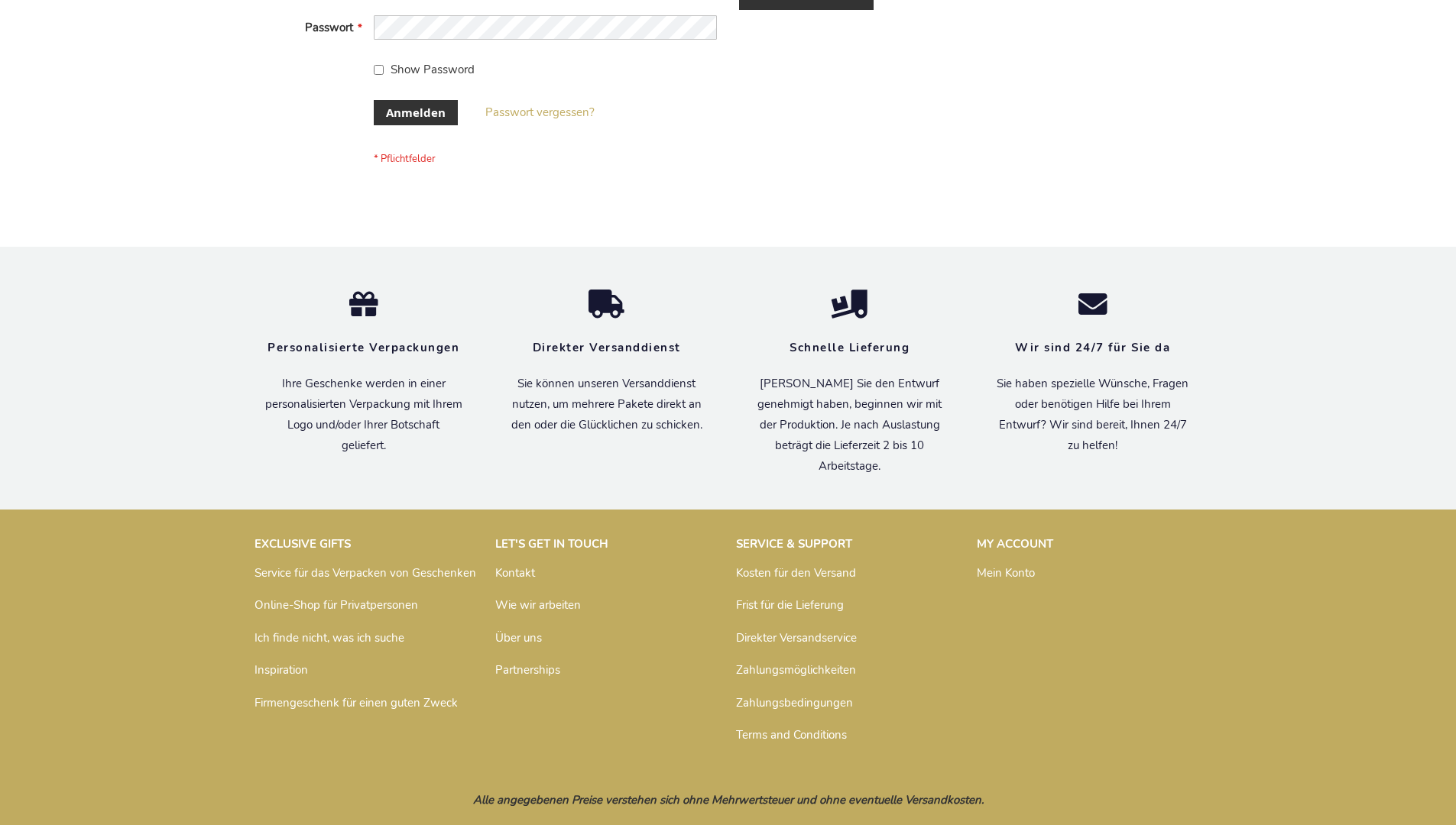
scroll to position [512, 0]
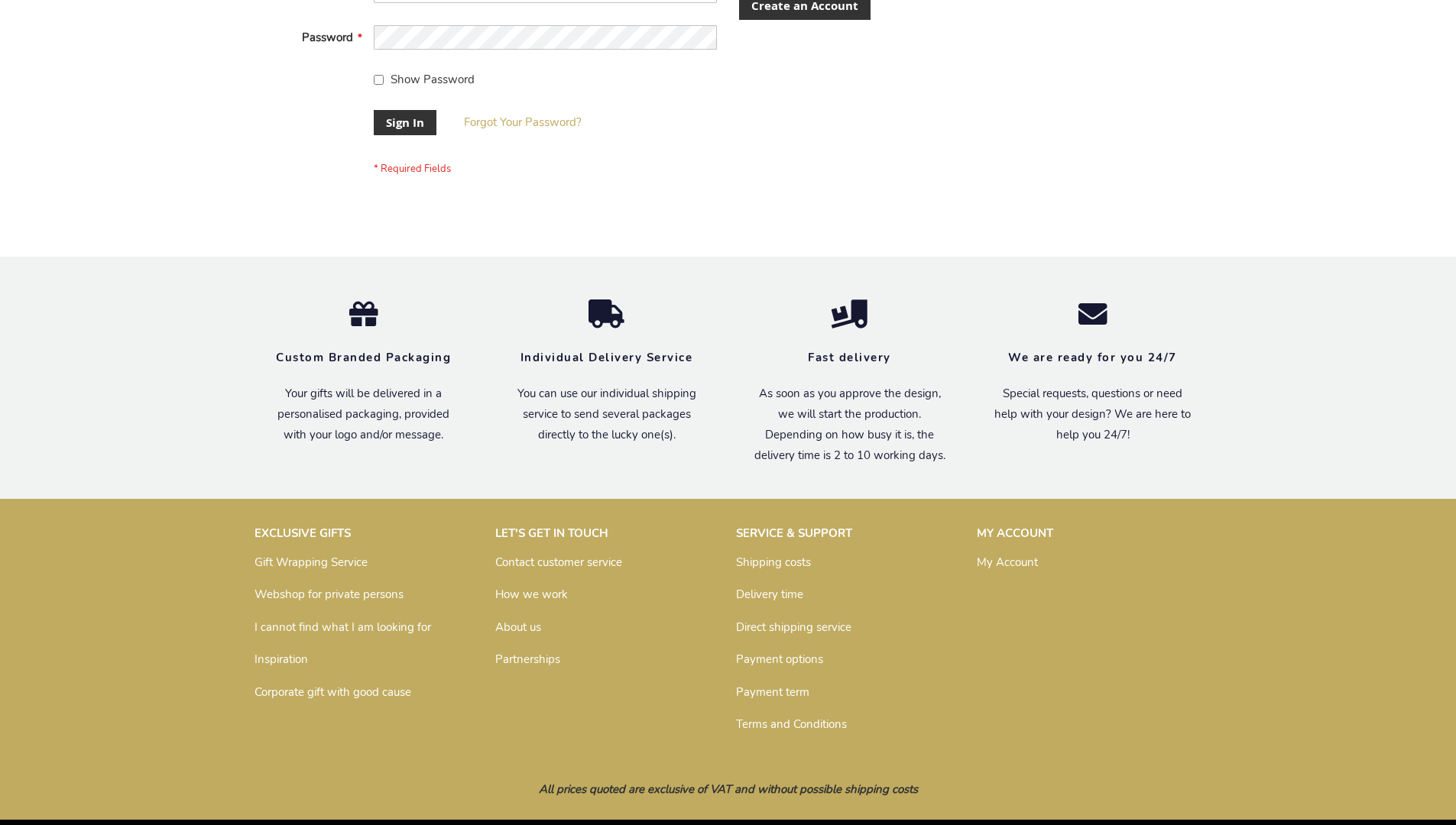
scroll to position [491, 0]
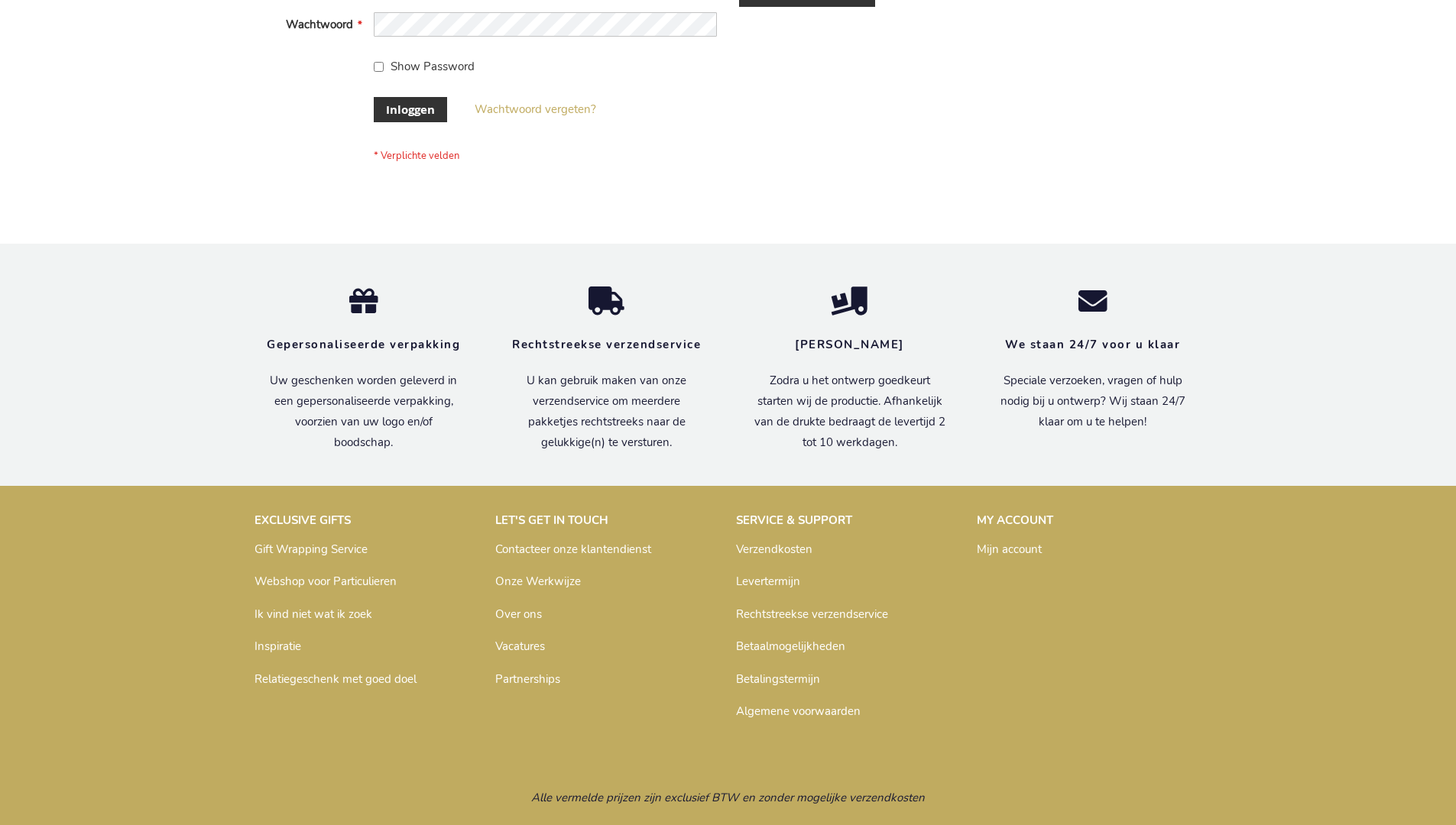
scroll to position [519, 0]
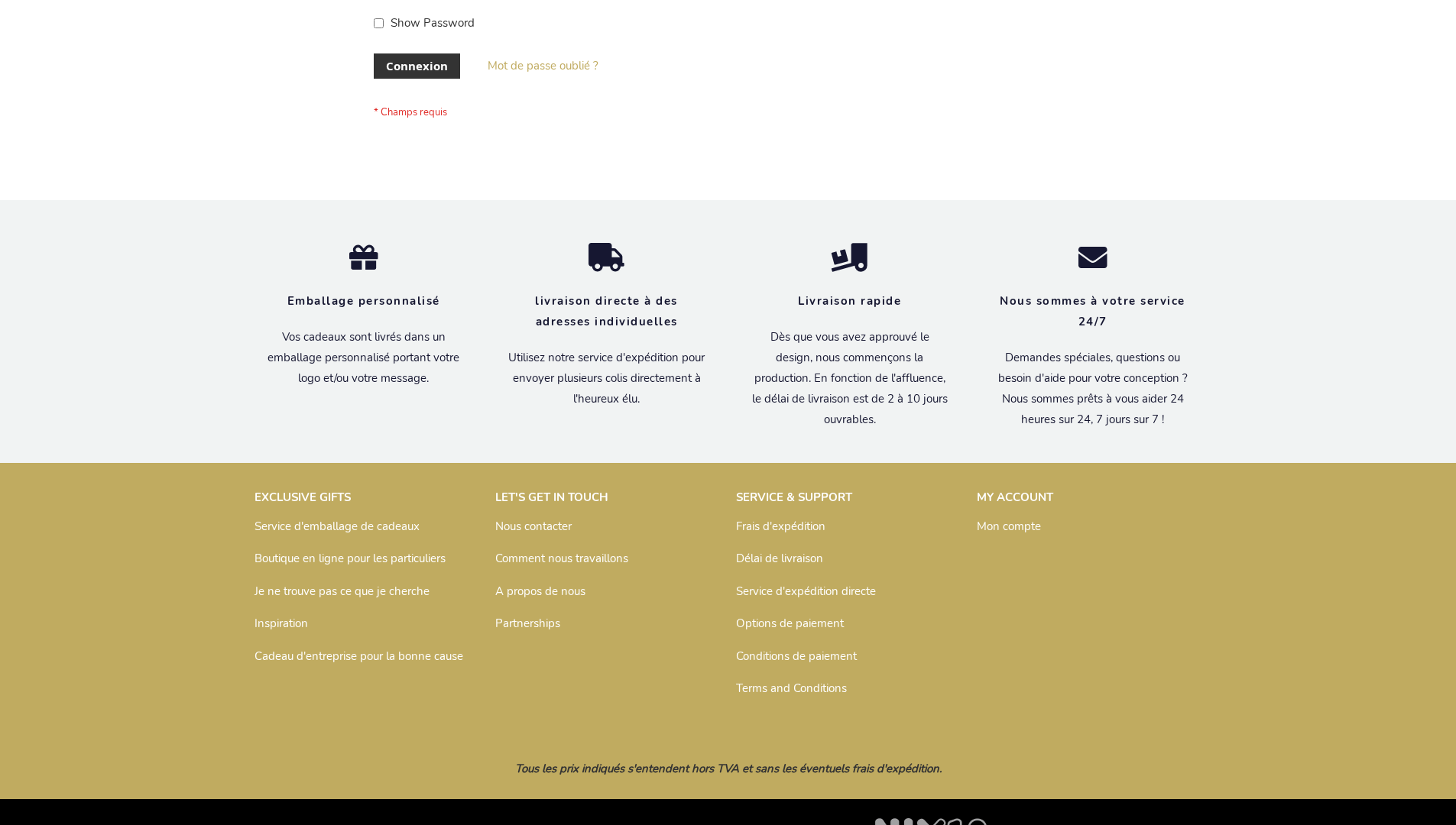
scroll to position [527, 0]
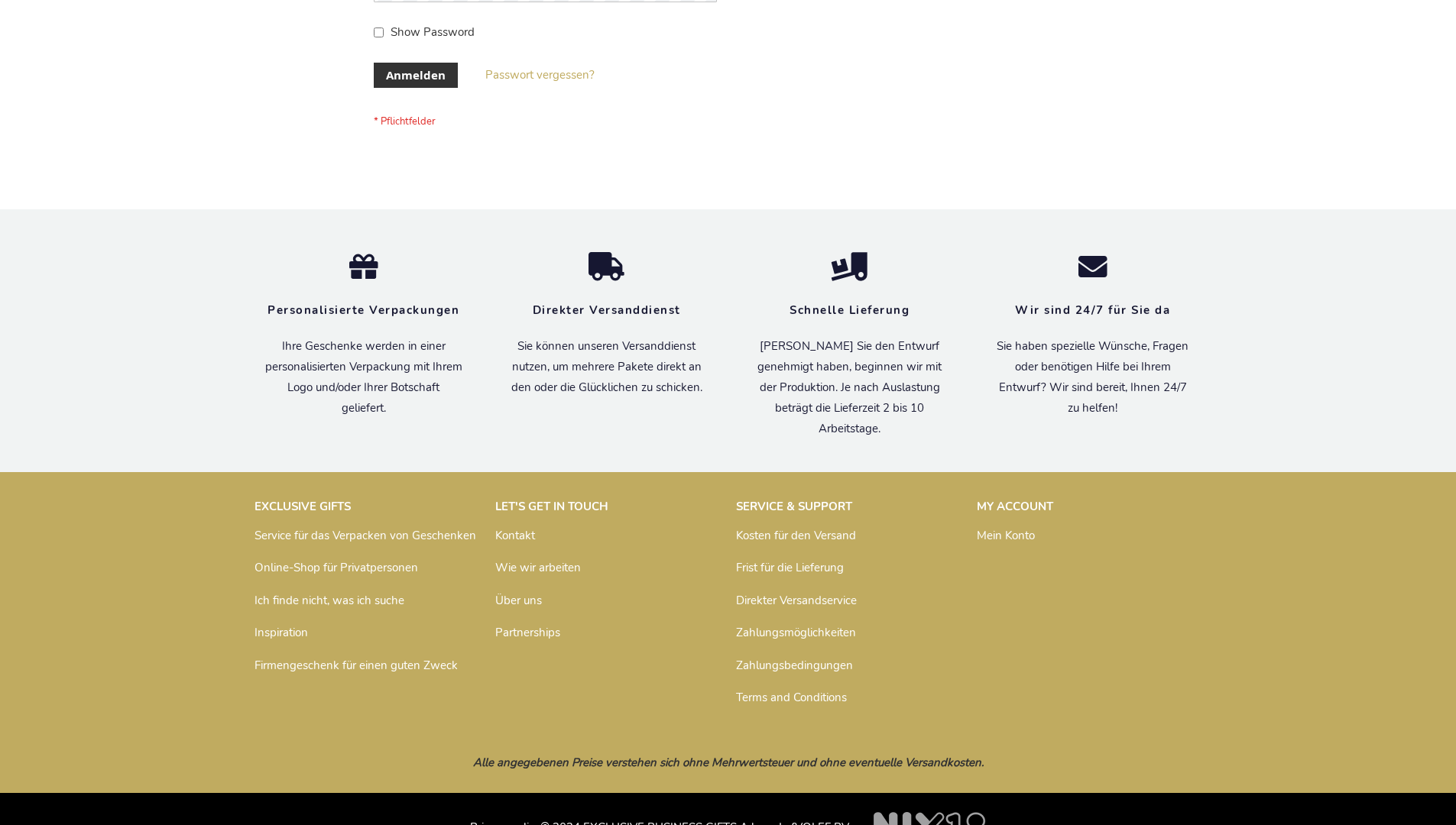
scroll to position [512, 0]
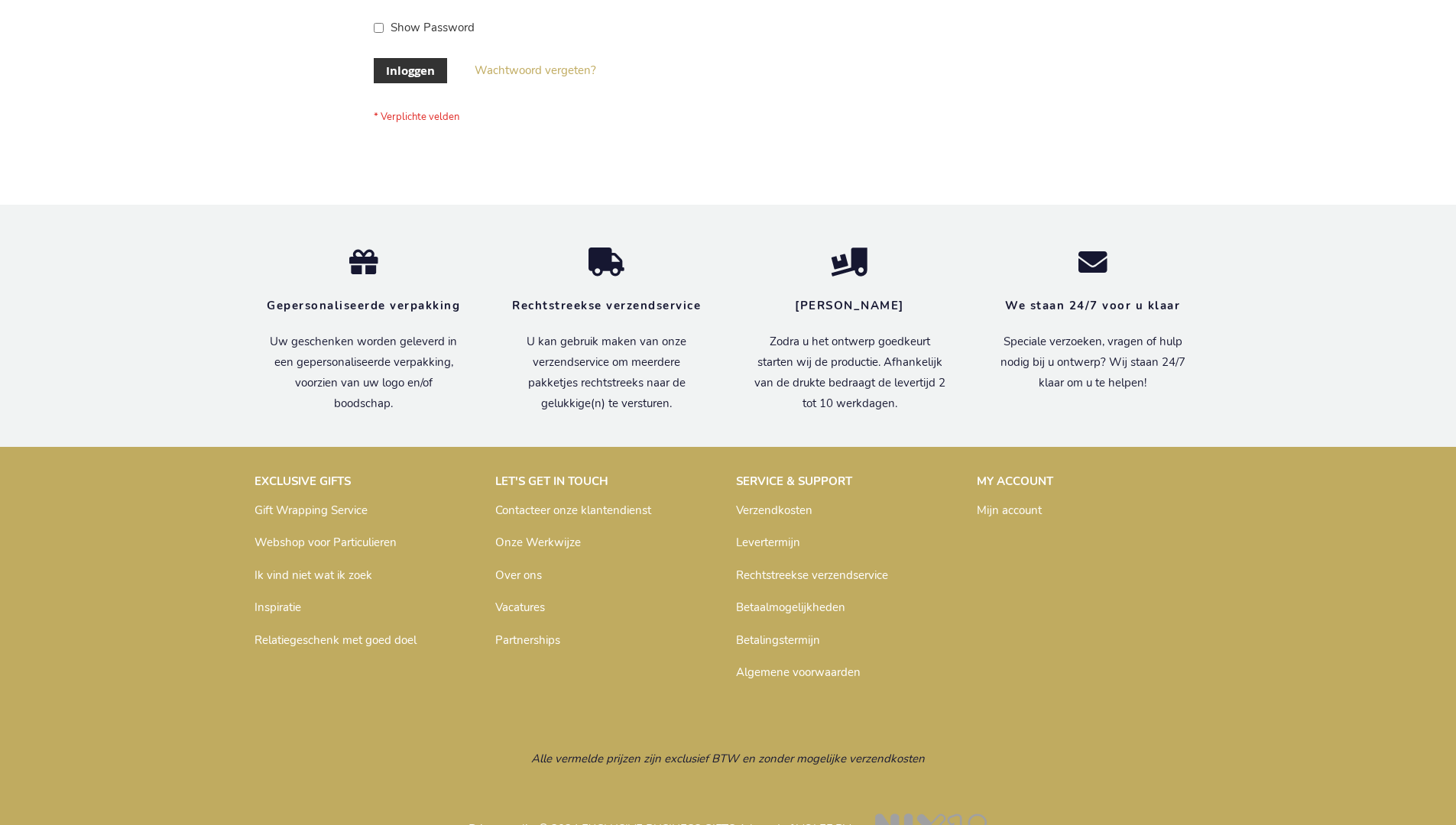
scroll to position [519, 0]
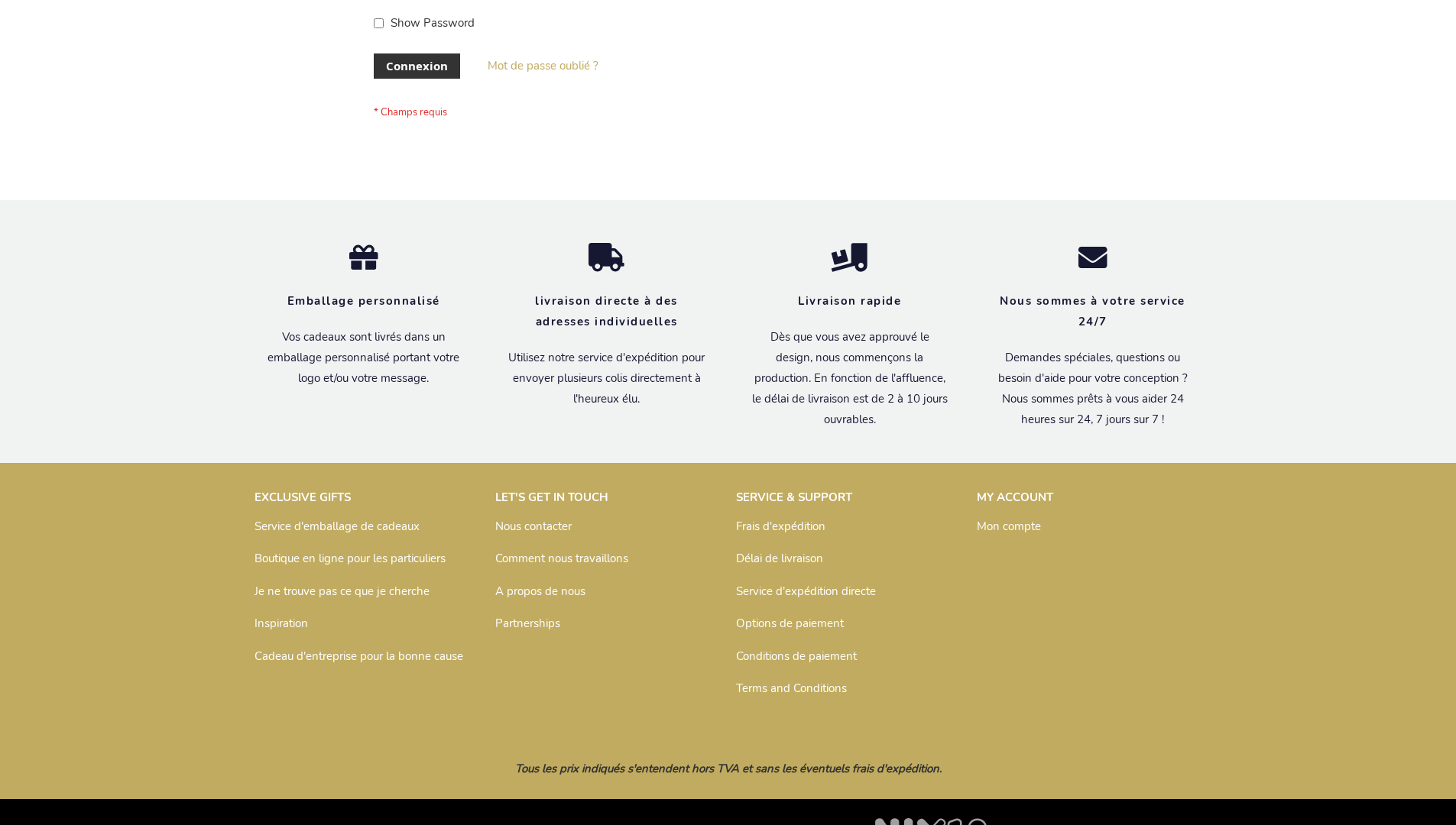
scroll to position [527, 0]
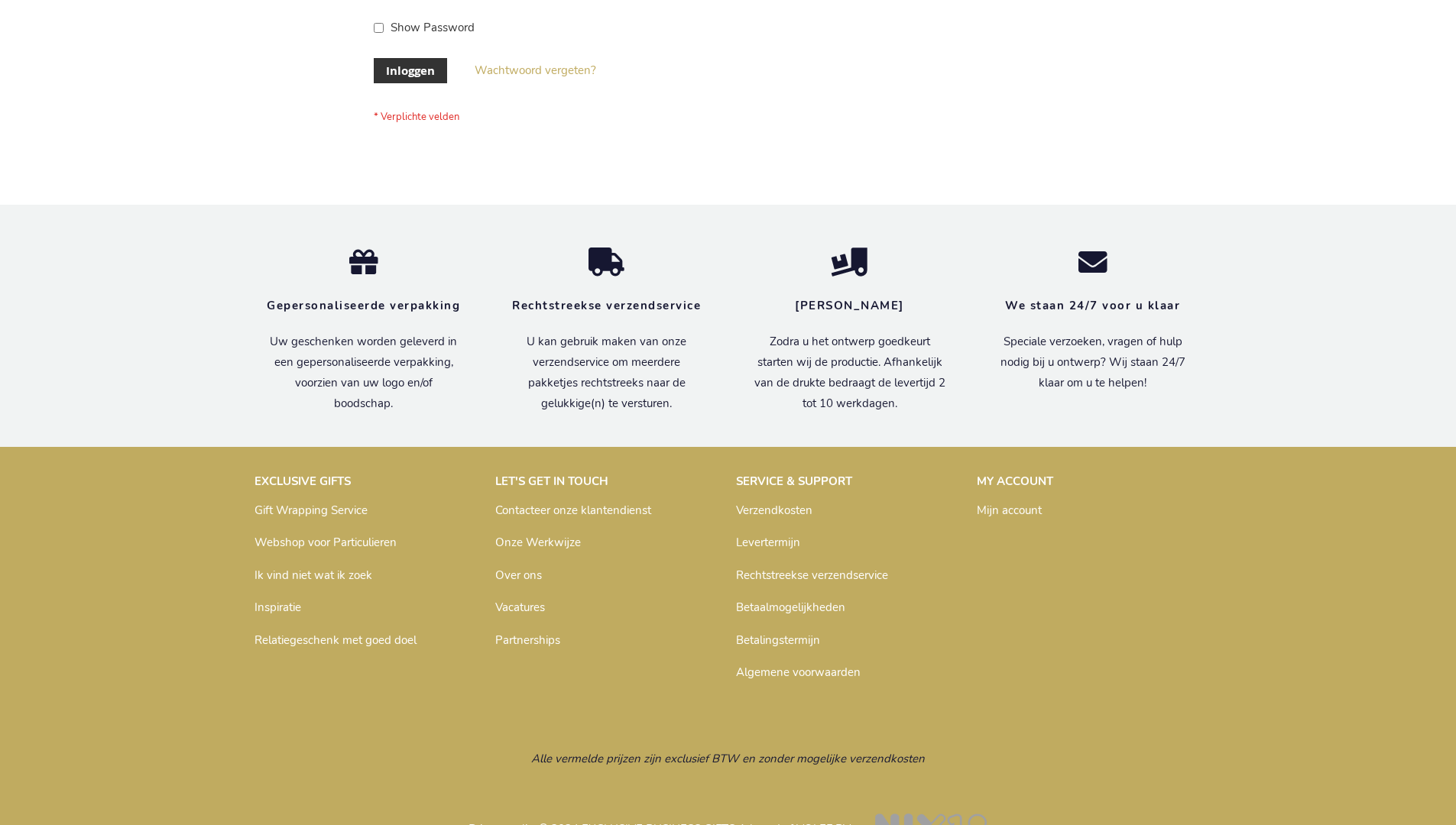
scroll to position [519, 0]
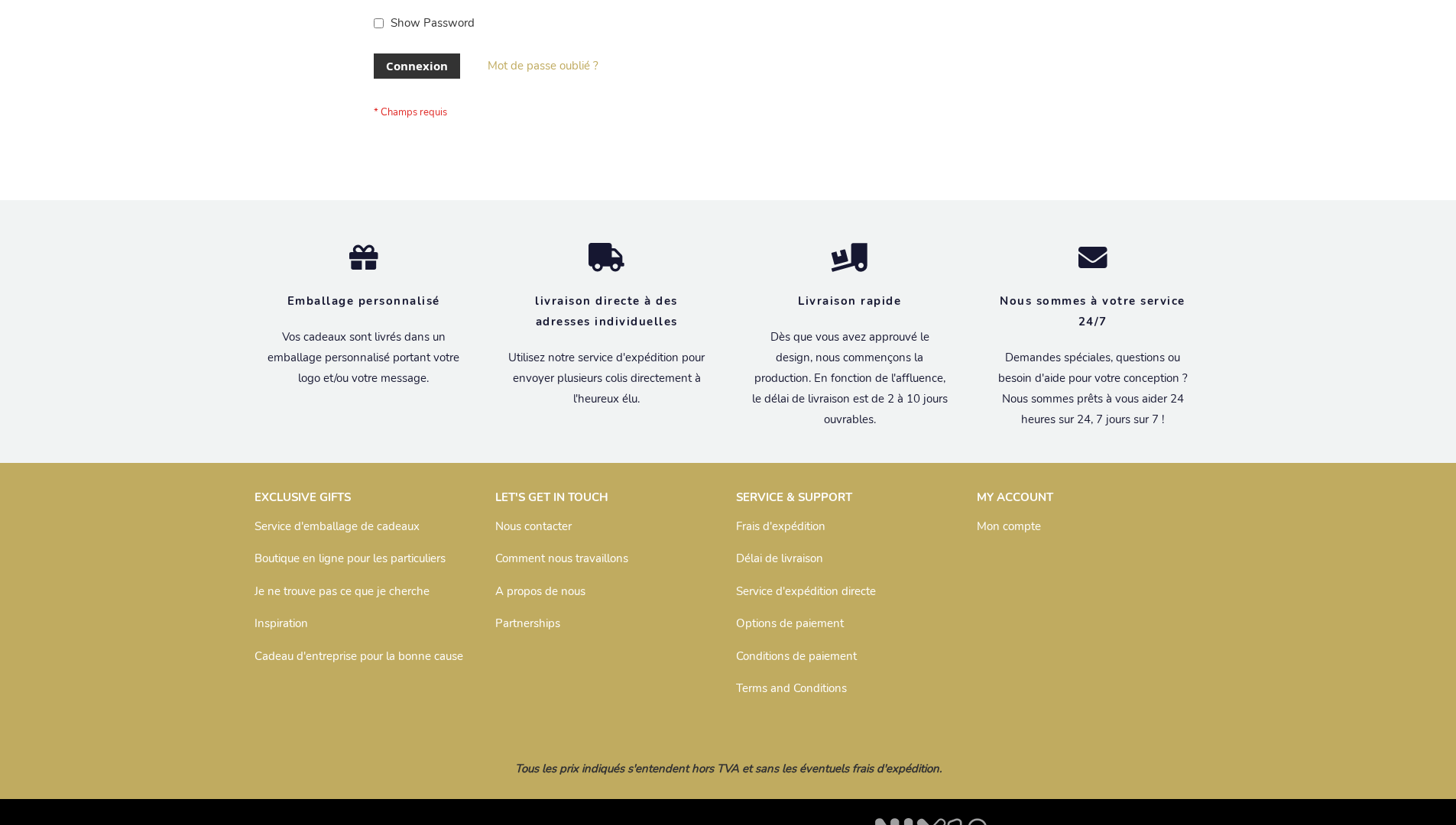
scroll to position [527, 0]
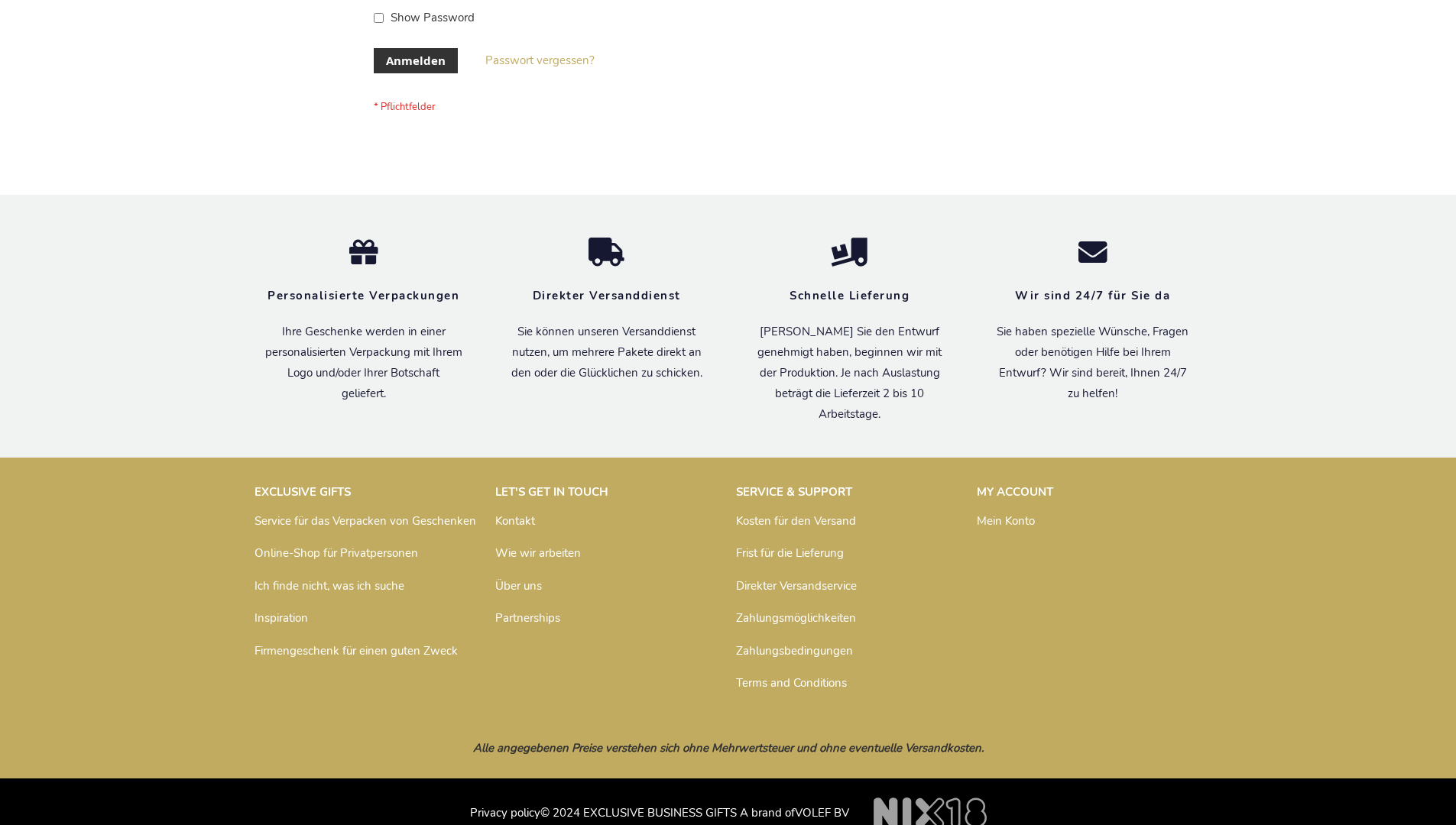
scroll to position [512, 0]
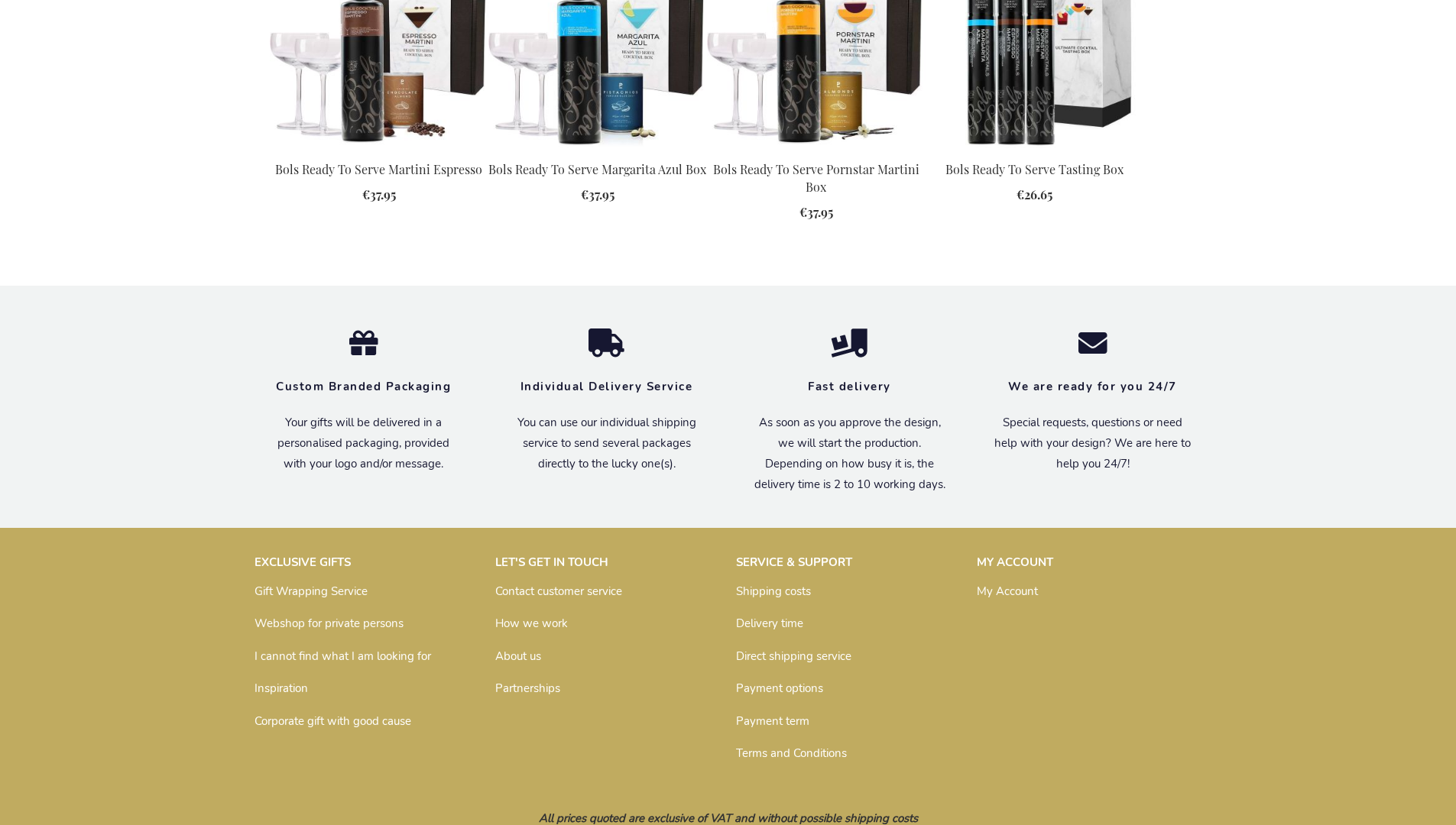
scroll to position [1664, 0]
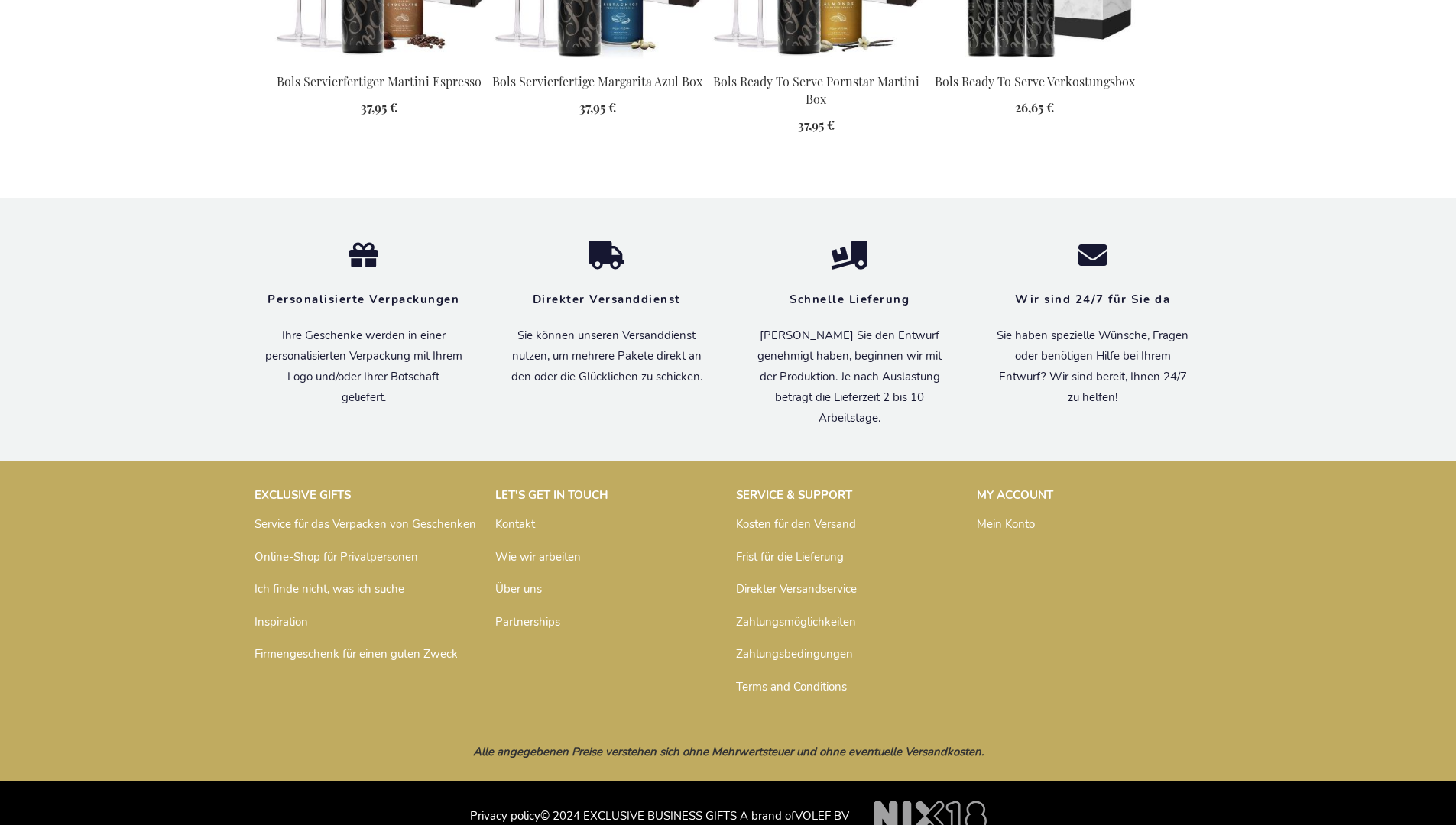
scroll to position [1702, 0]
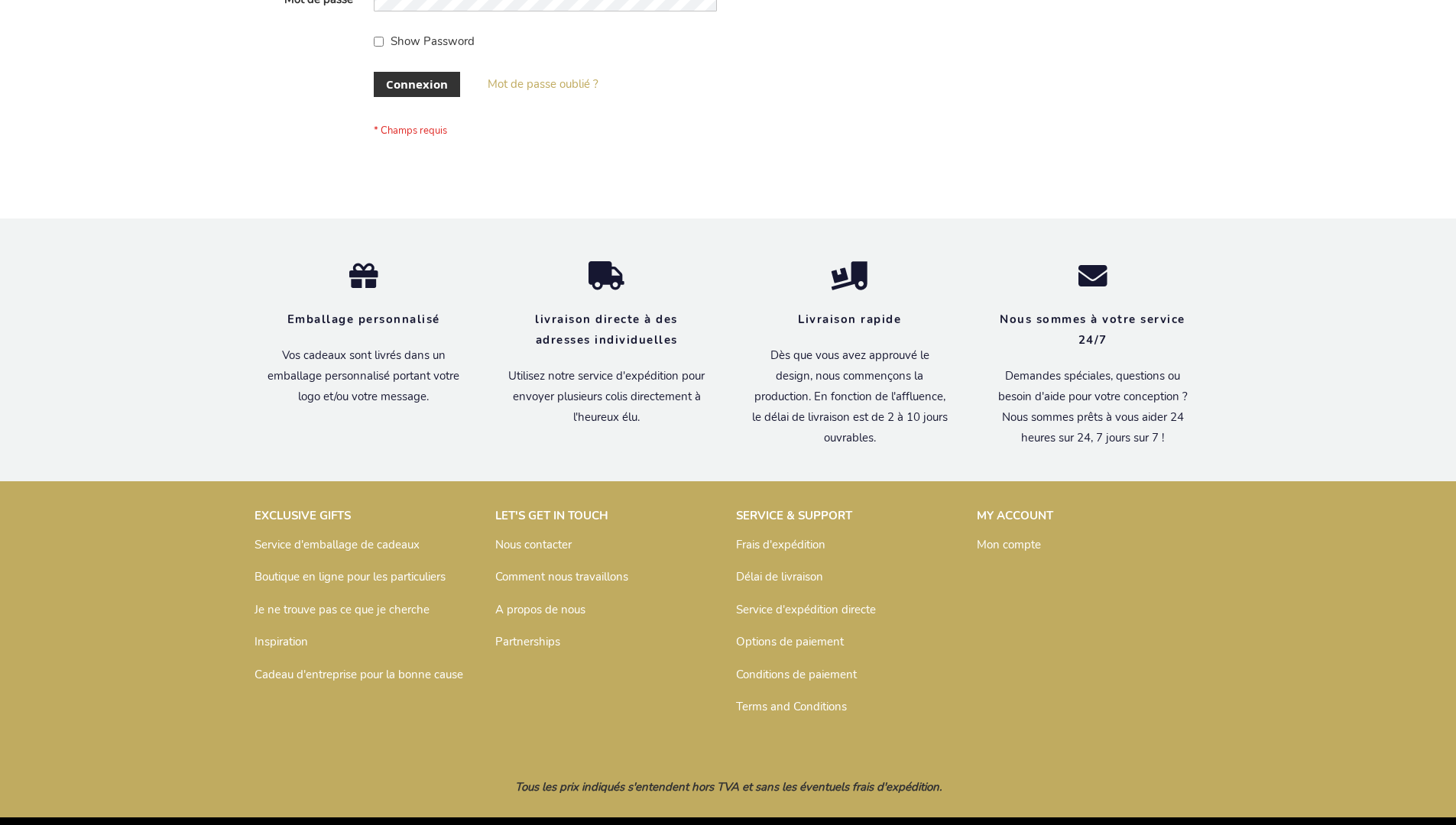
scroll to position [527, 0]
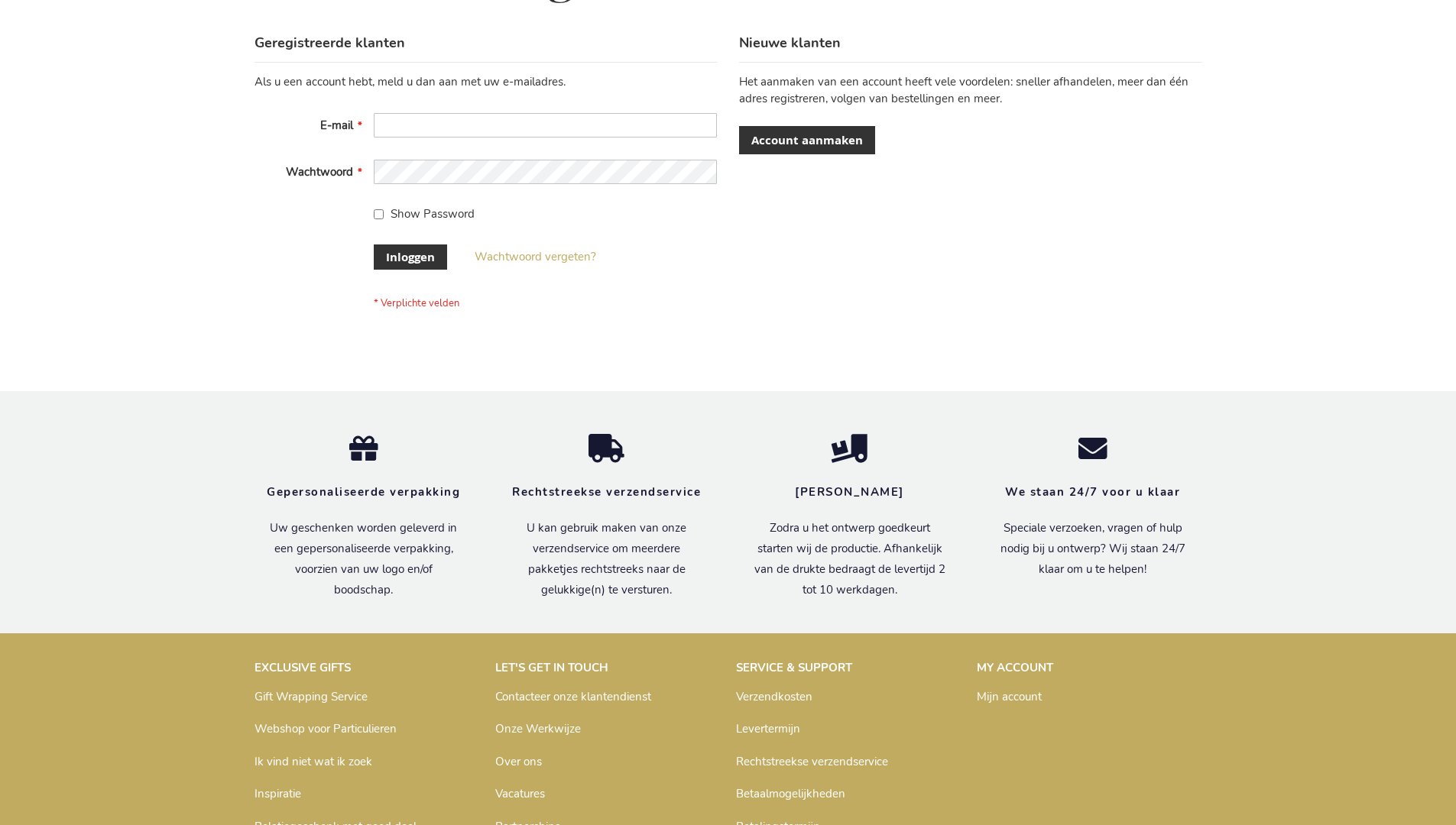
scroll to position [519, 0]
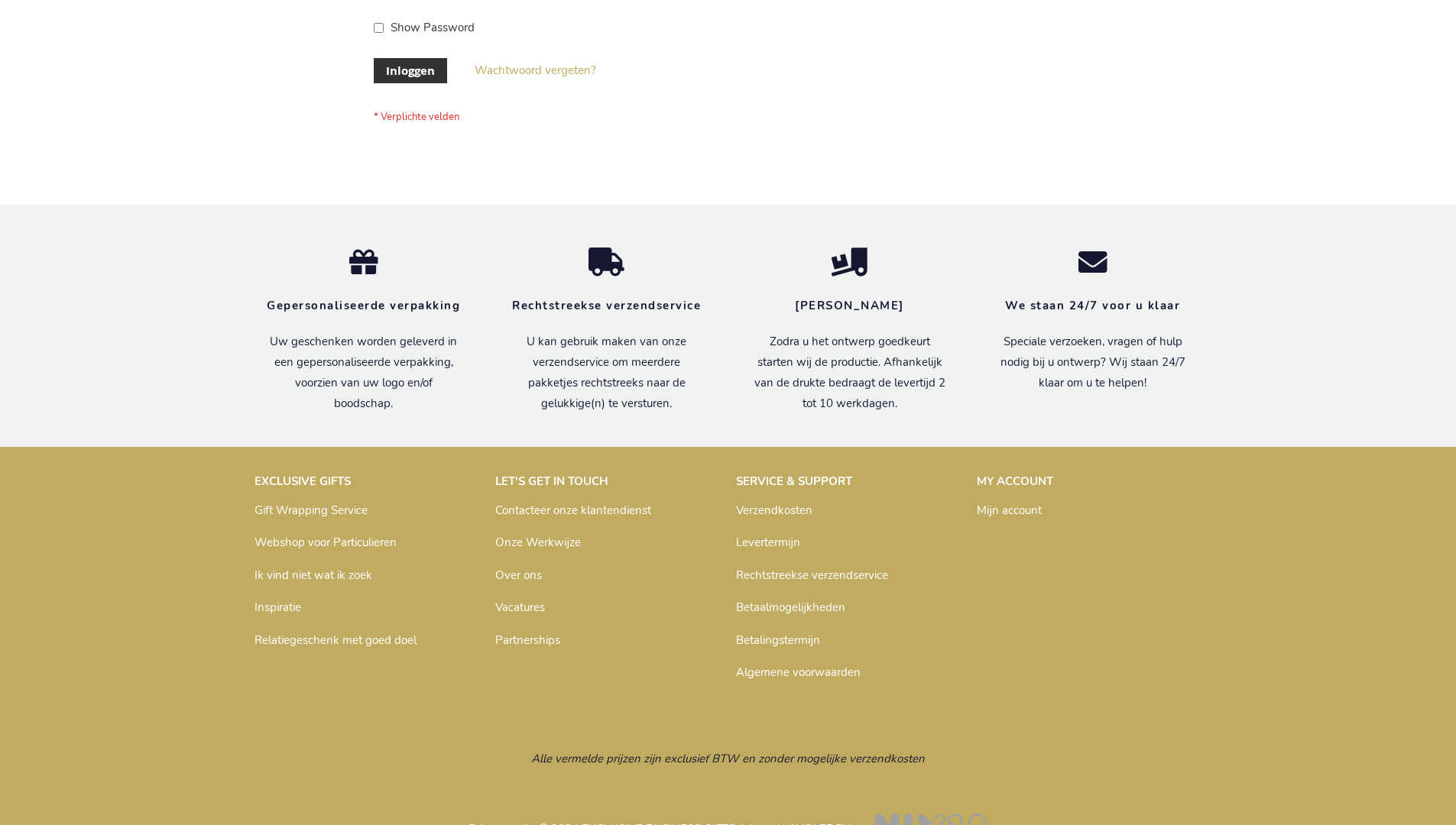
scroll to position [519, 0]
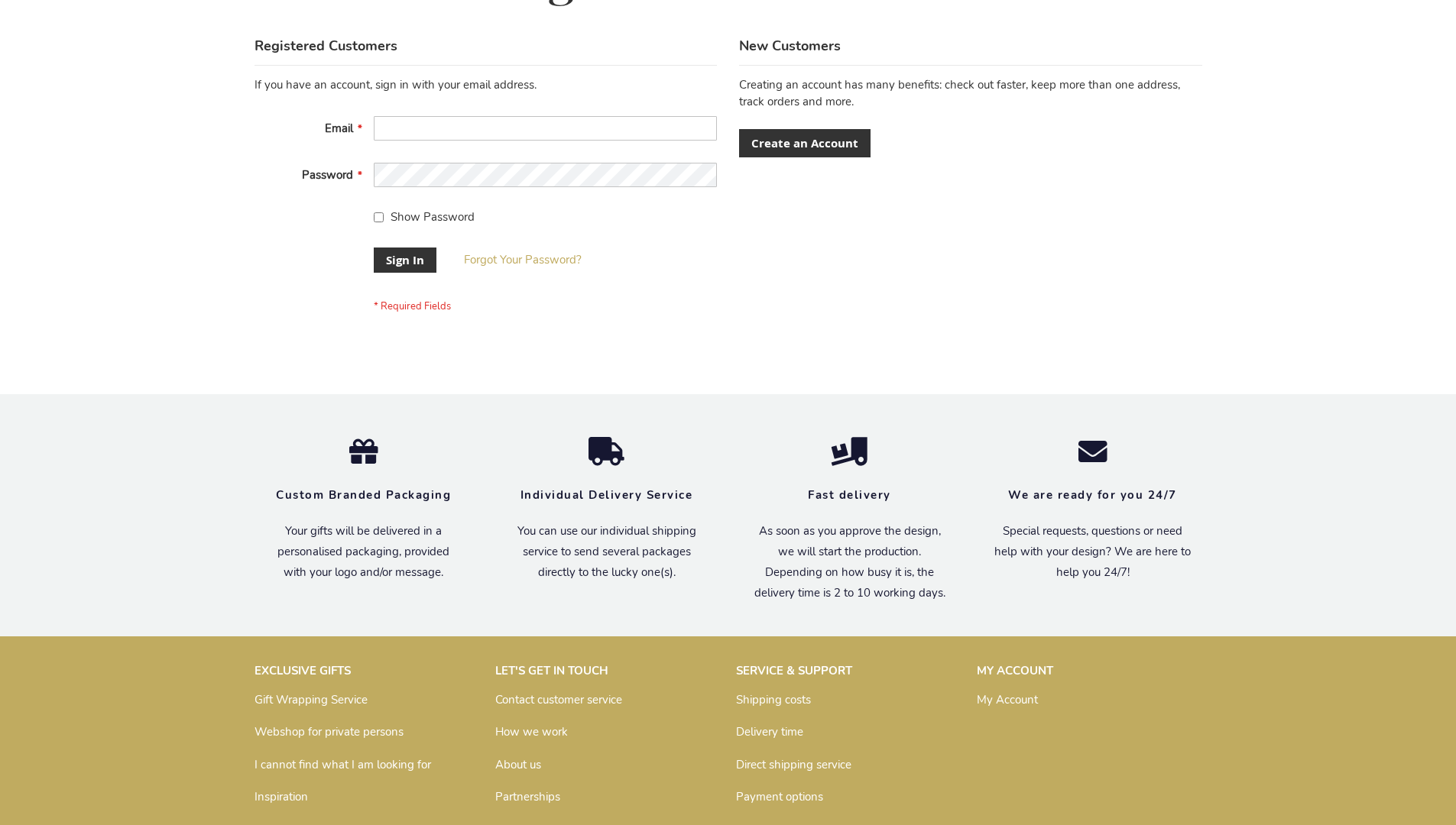
scroll to position [491, 0]
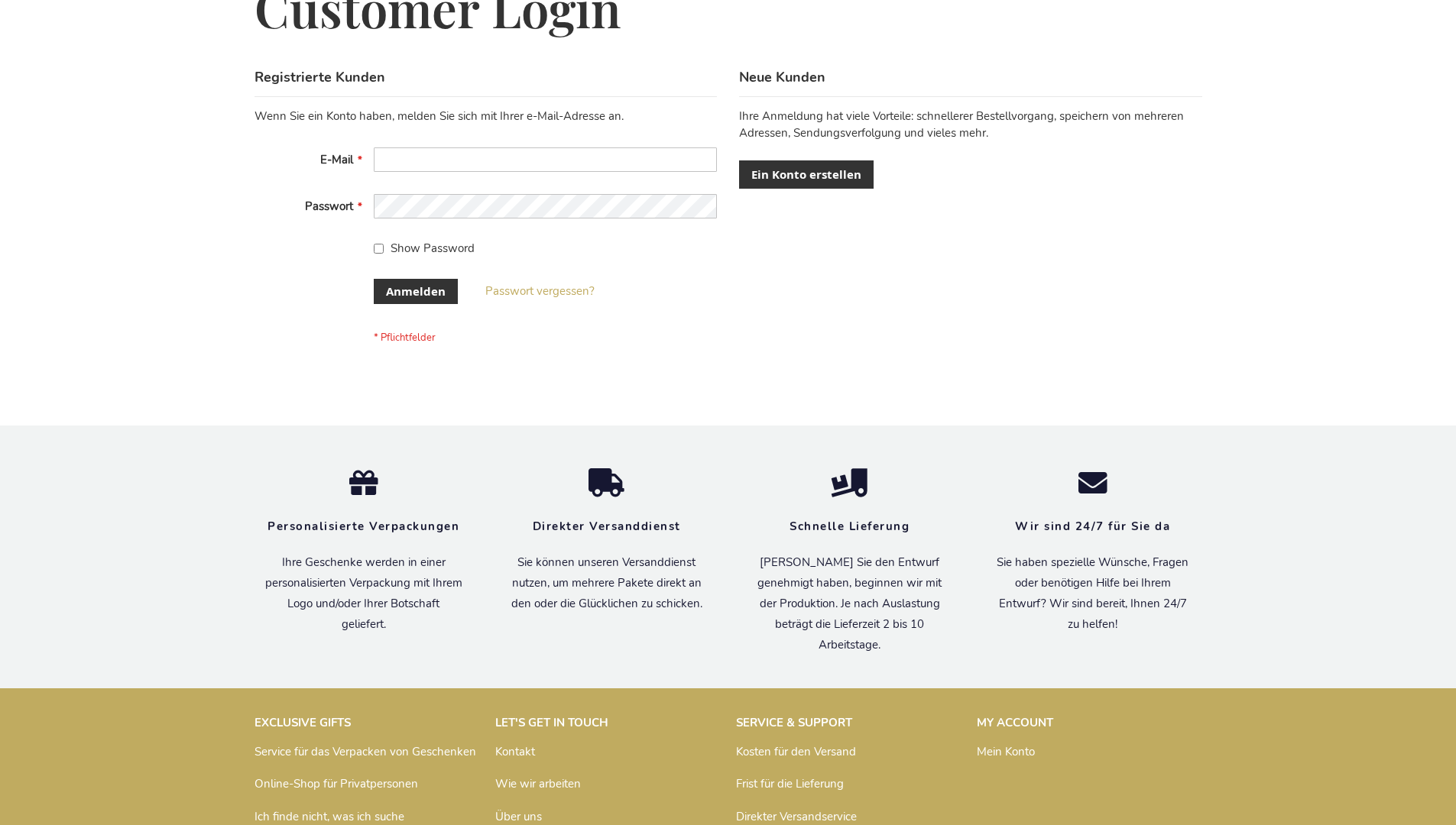
scroll to position [512, 0]
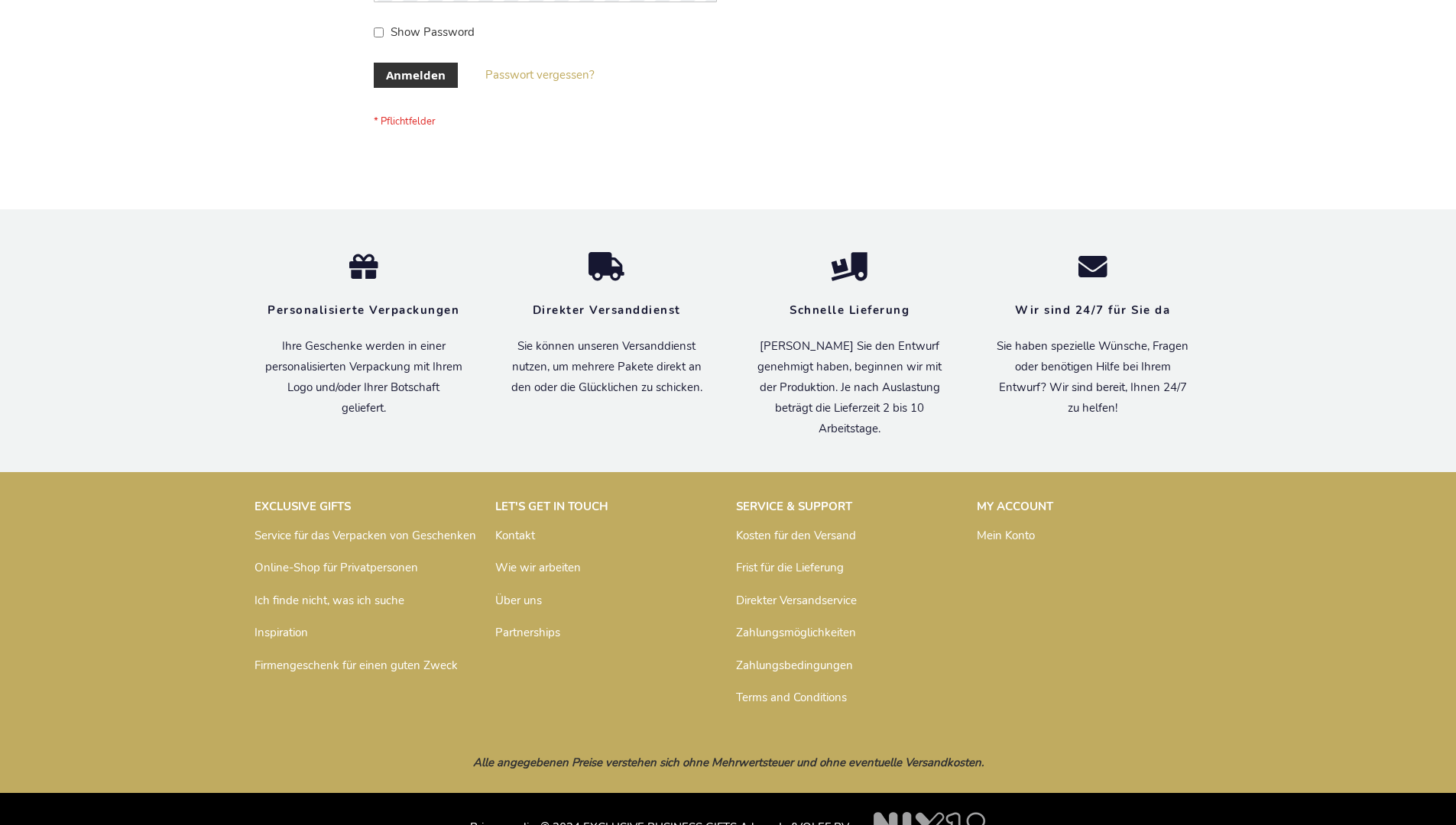
scroll to position [512, 0]
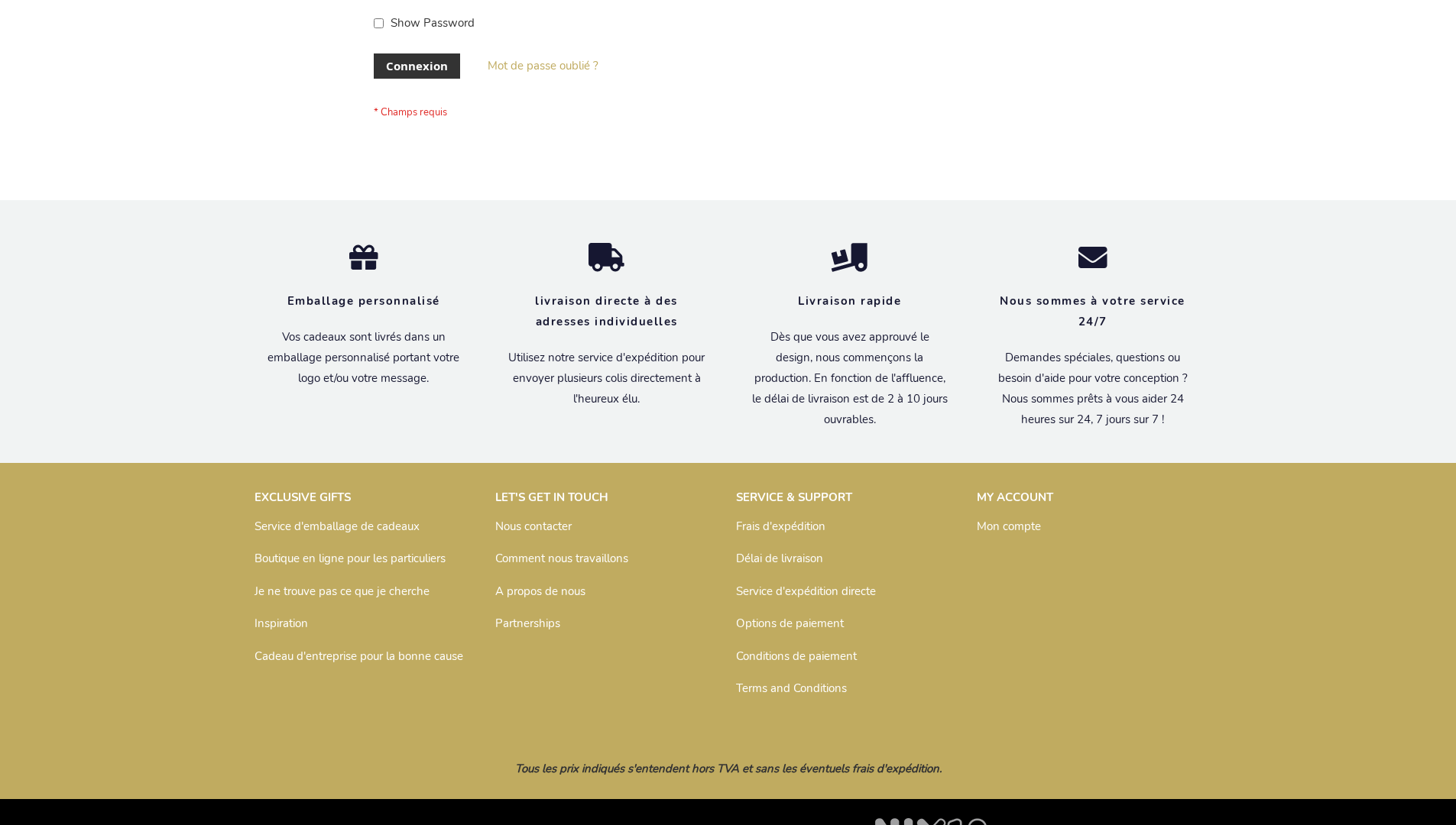
scroll to position [527, 0]
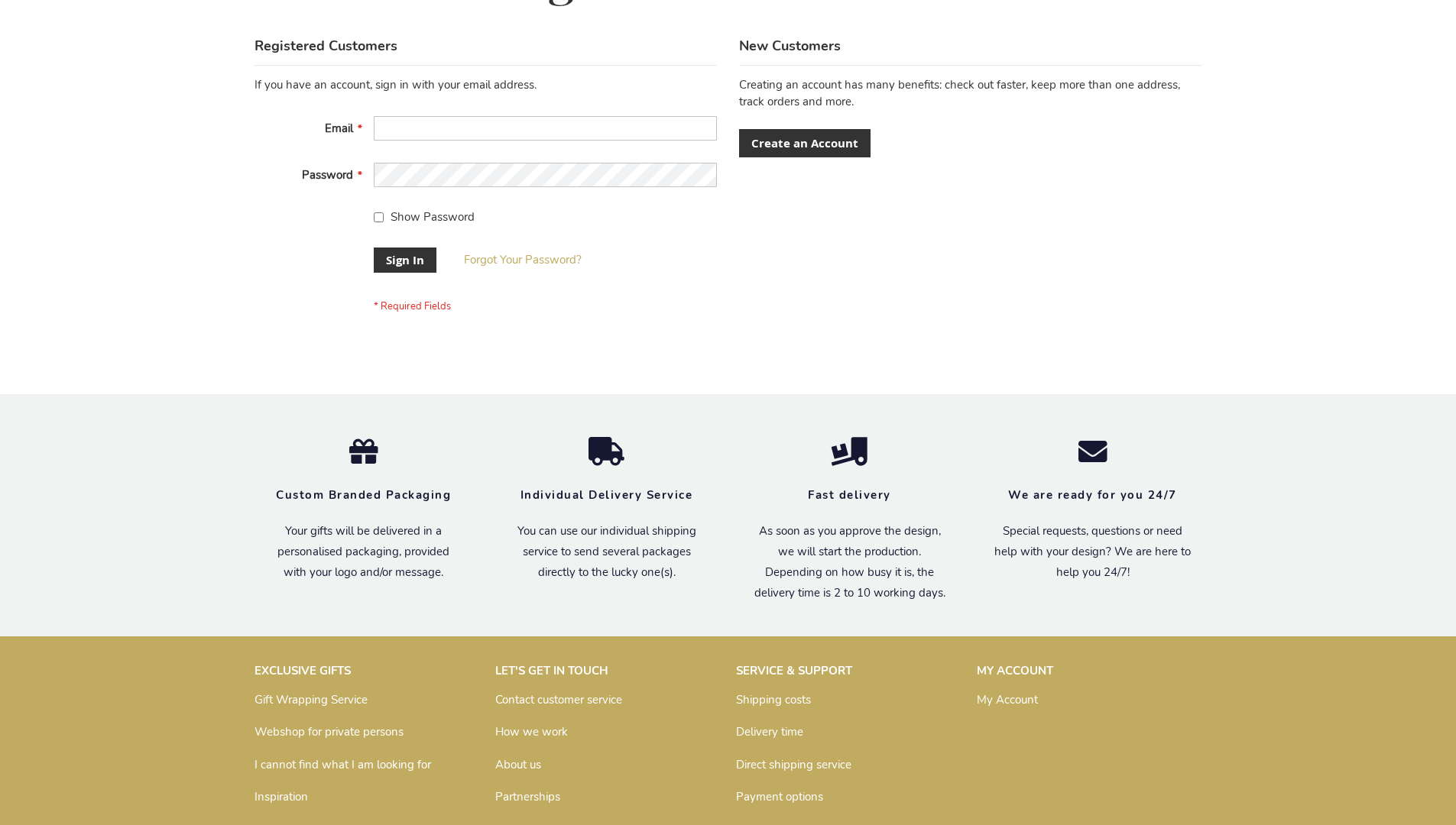
scroll to position [491, 0]
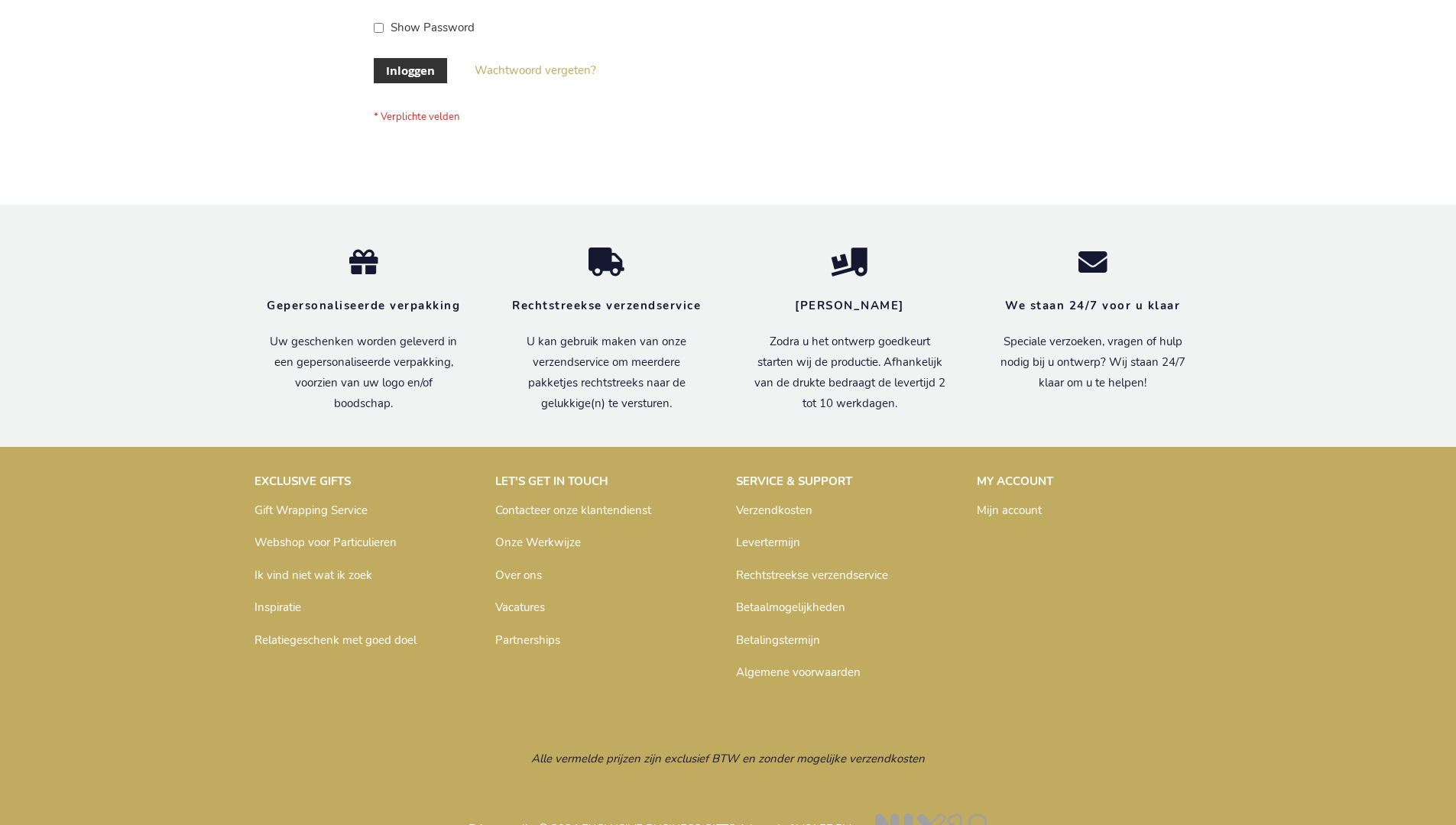
scroll to position [519, 0]
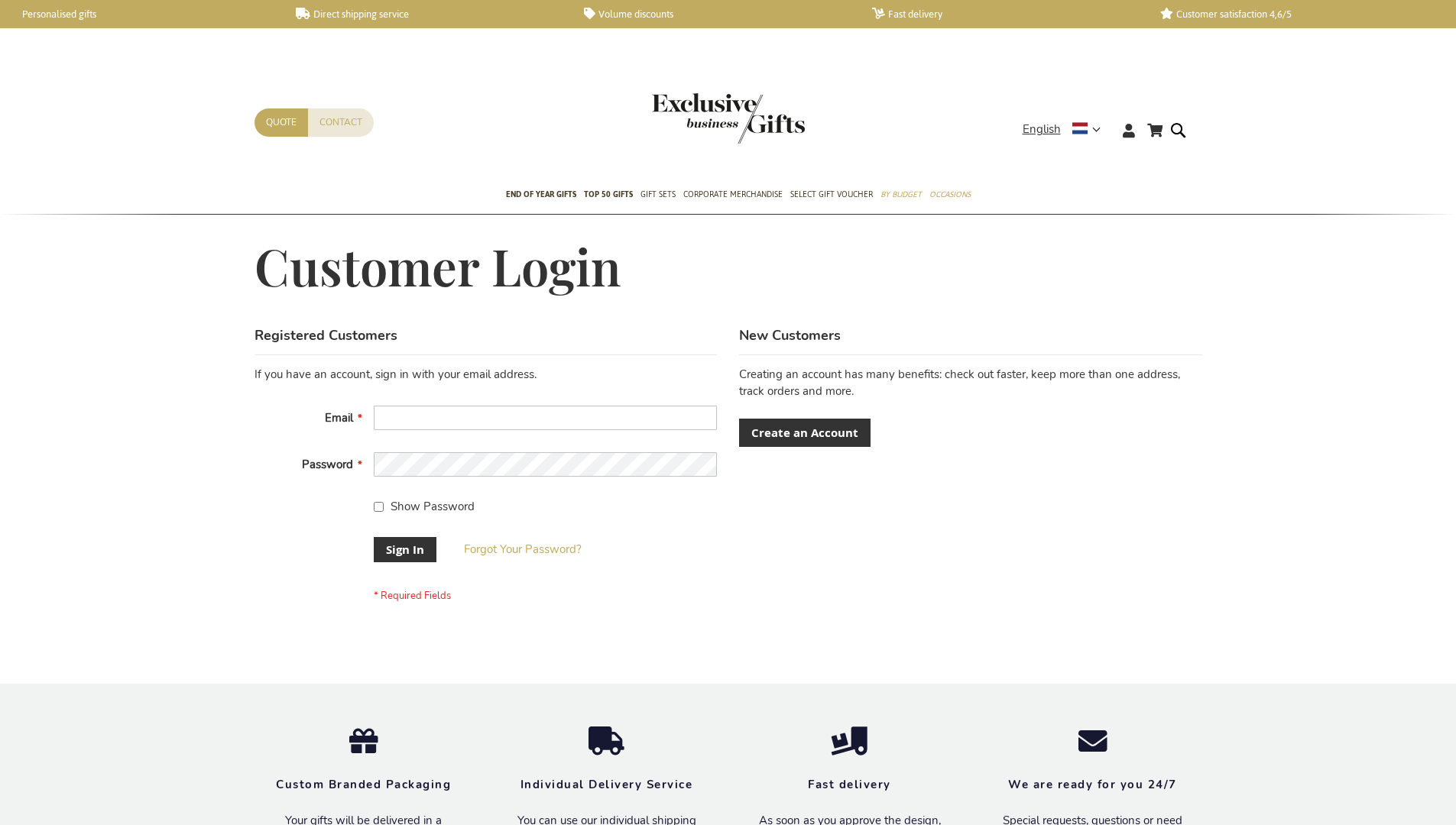
scroll to position [491, 0]
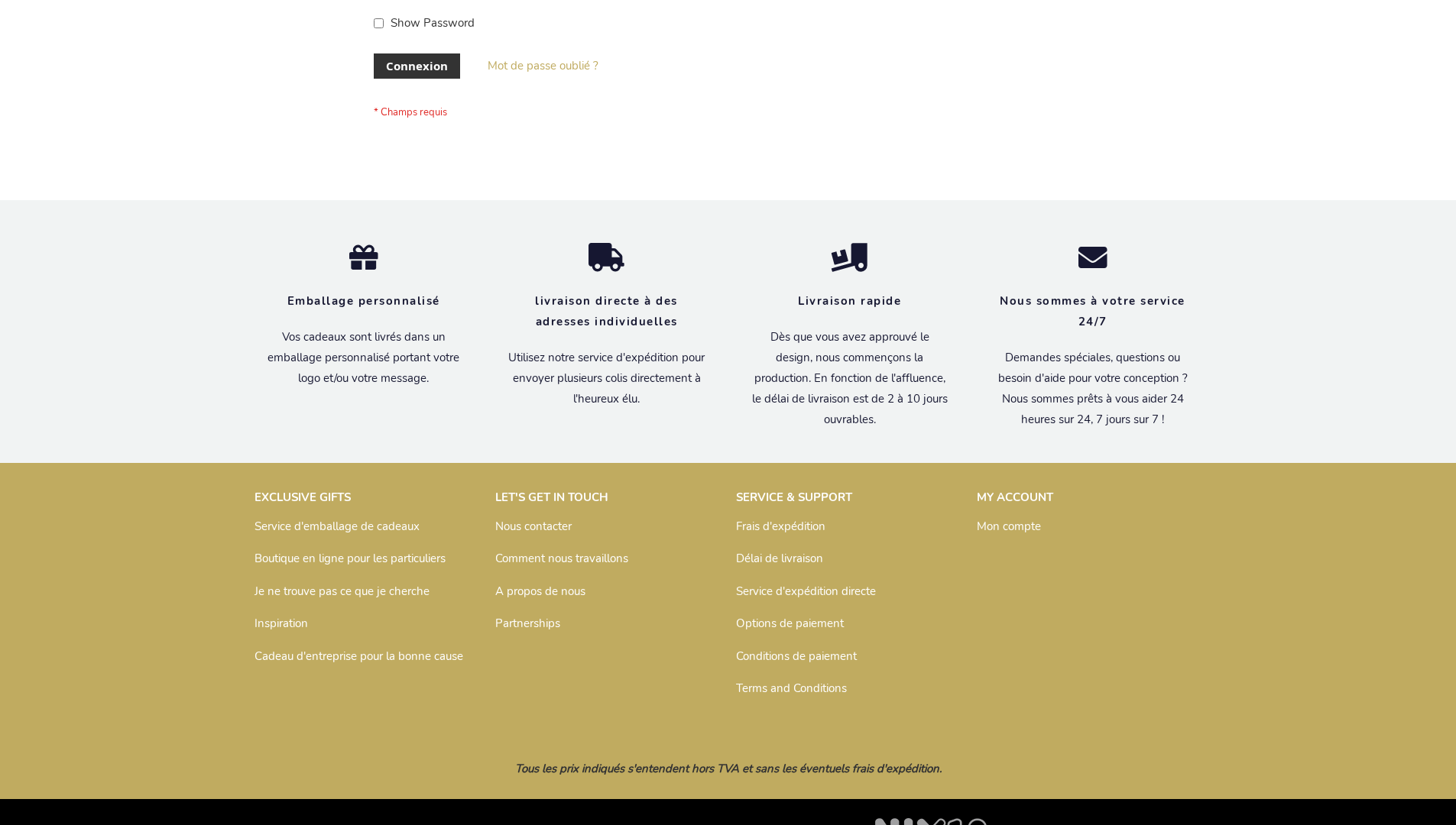
scroll to position [527, 0]
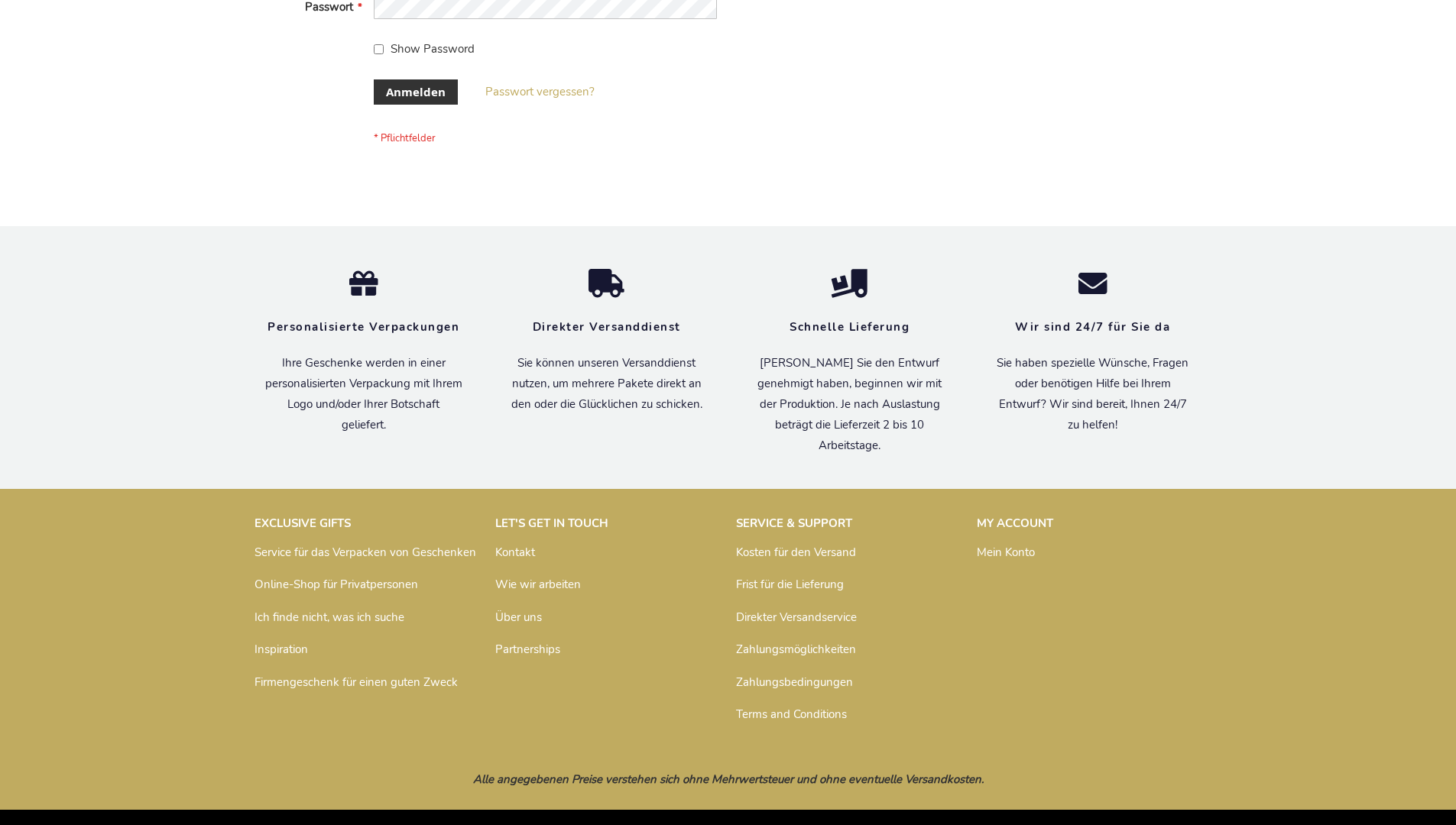
scroll to position [512, 0]
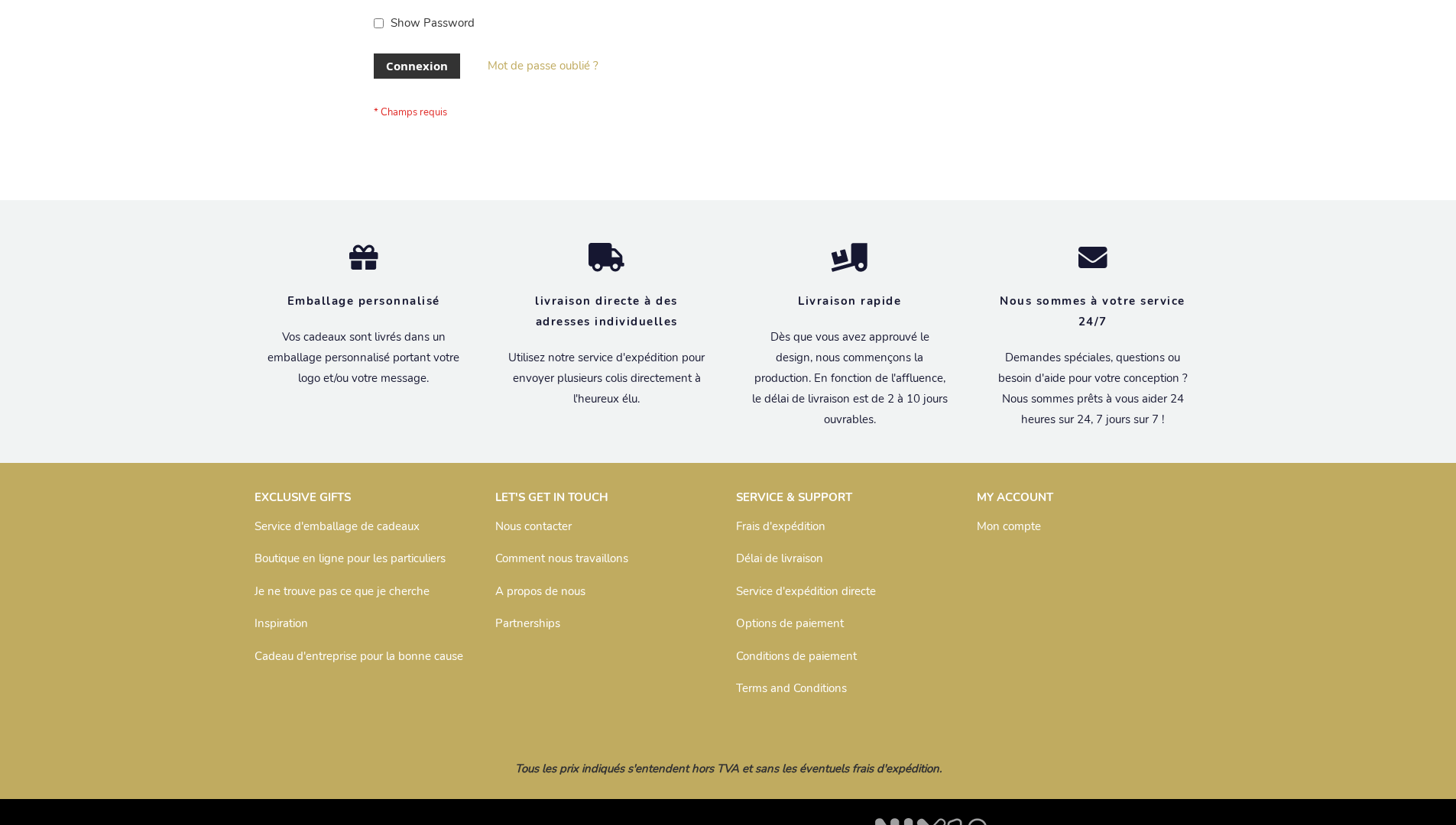
scroll to position [527, 0]
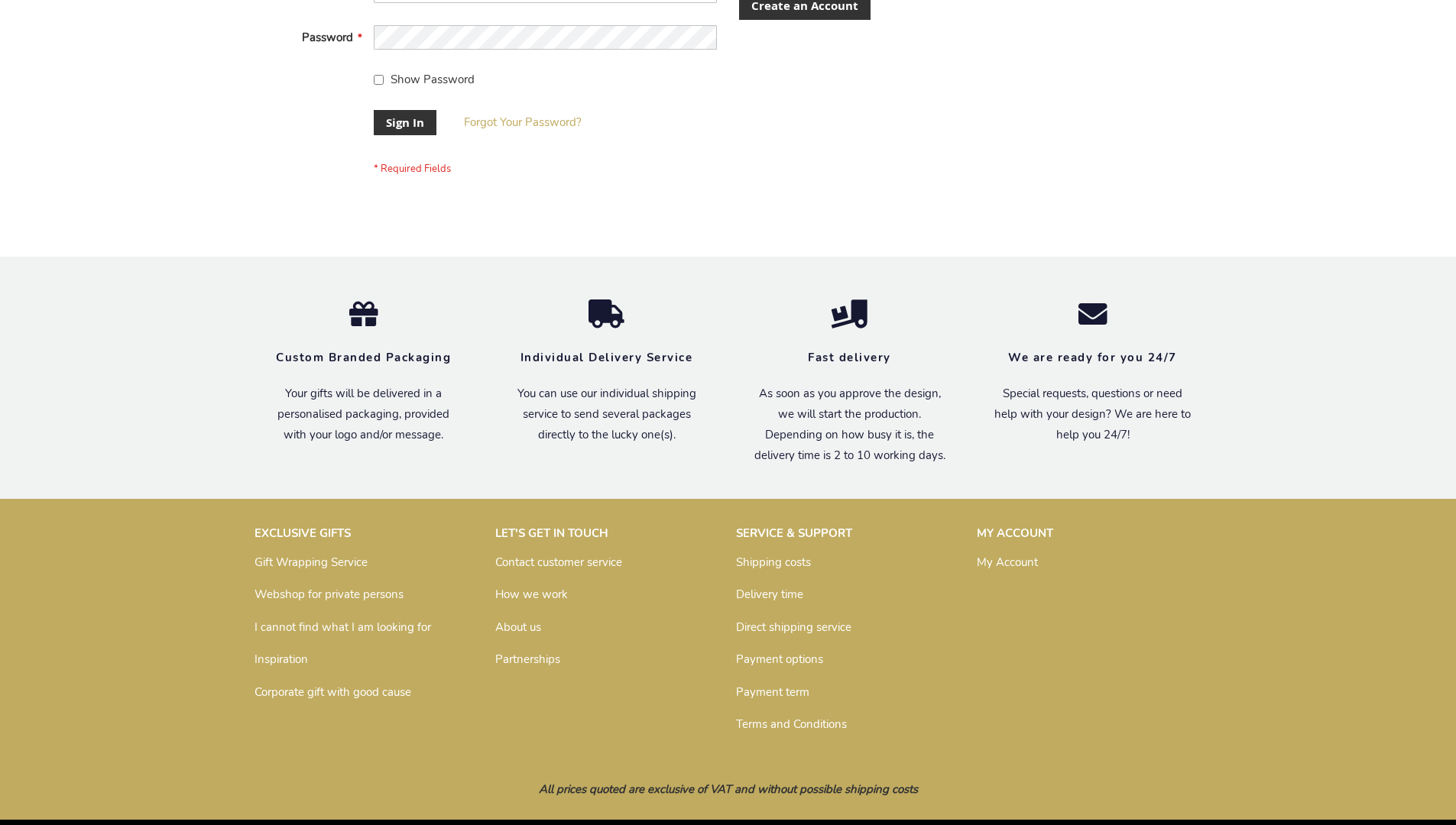
scroll to position [491, 0]
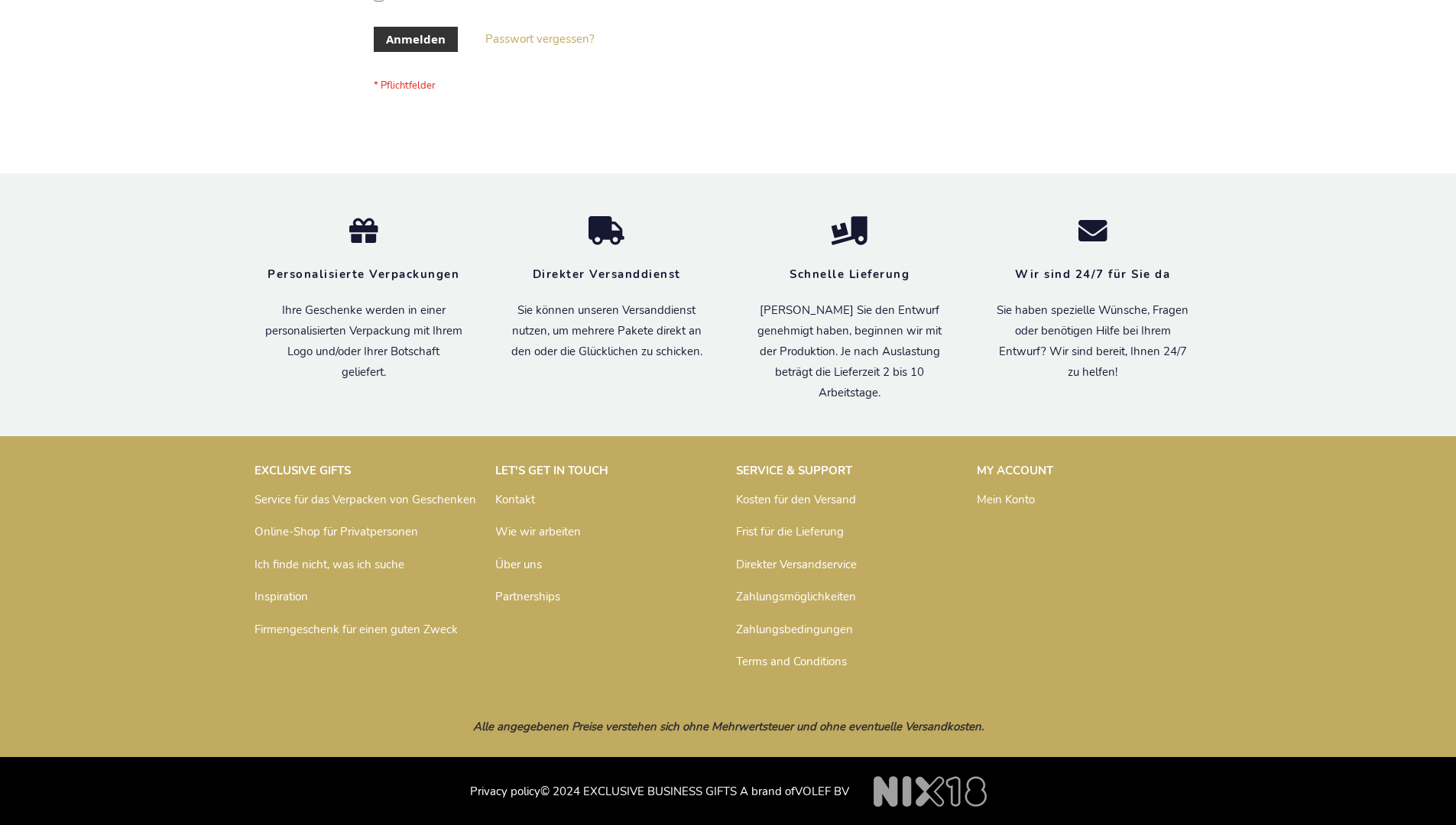
scroll to position [512, 0]
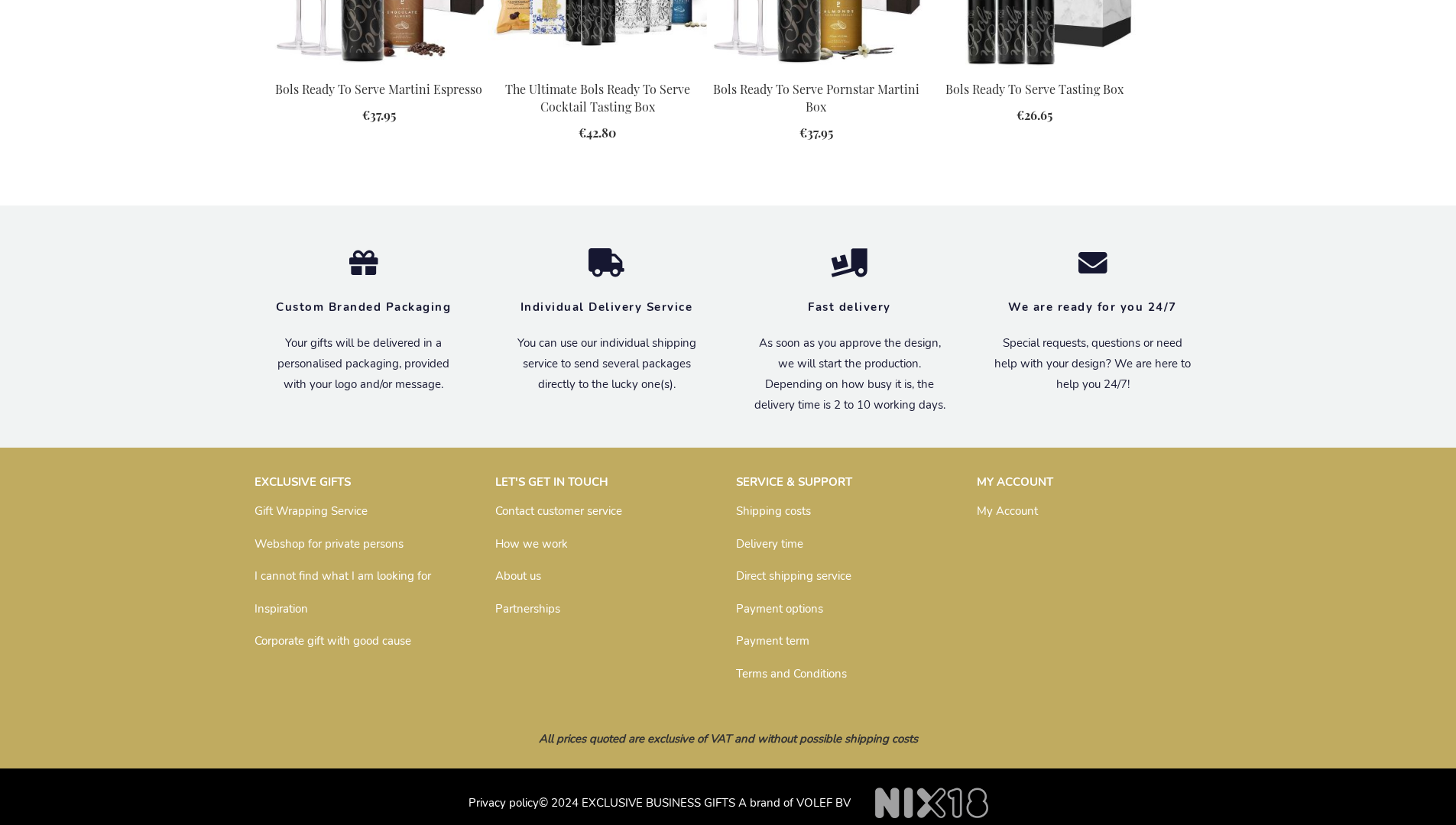
scroll to position [1954, 0]
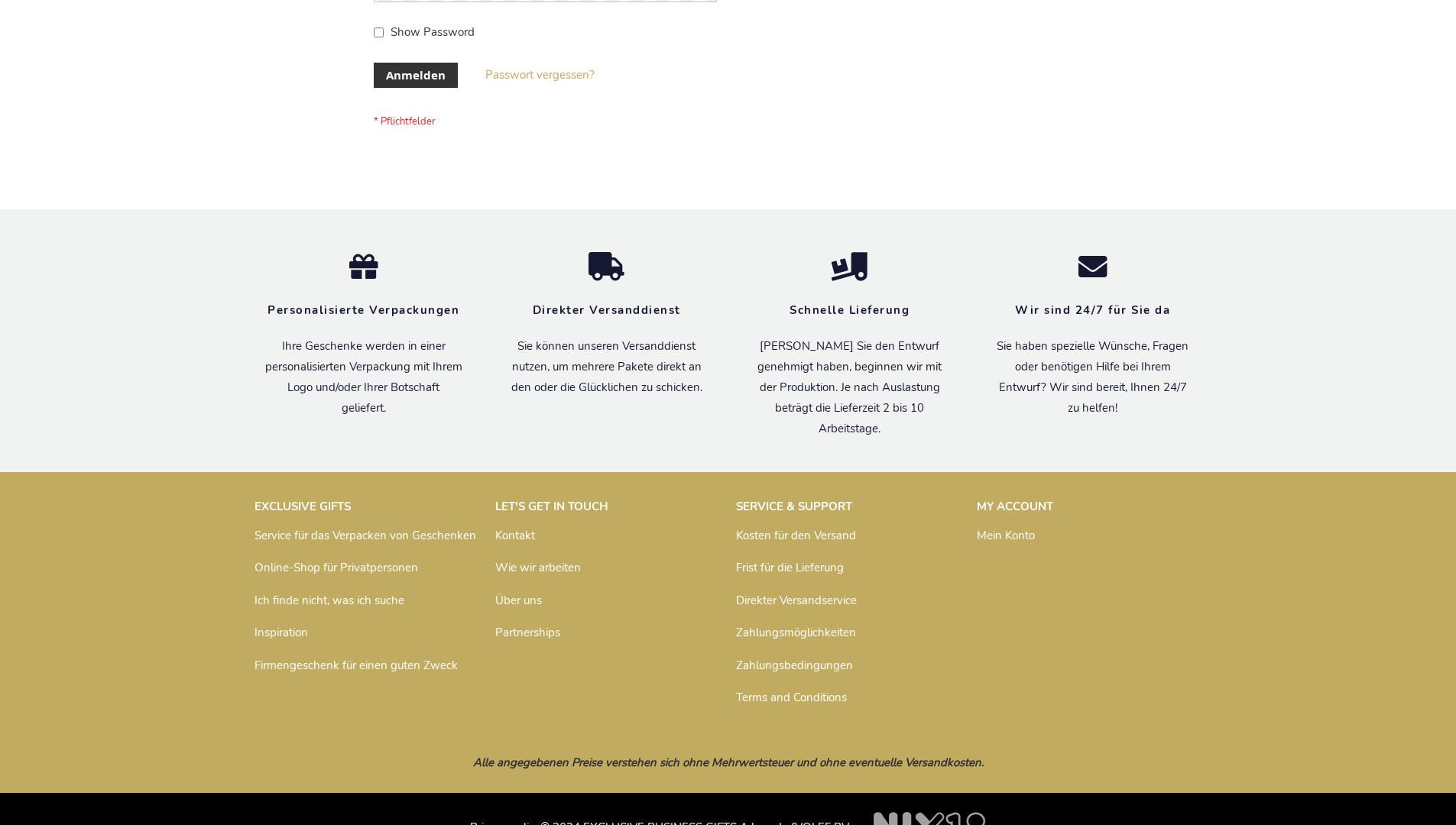
scroll to position [512, 0]
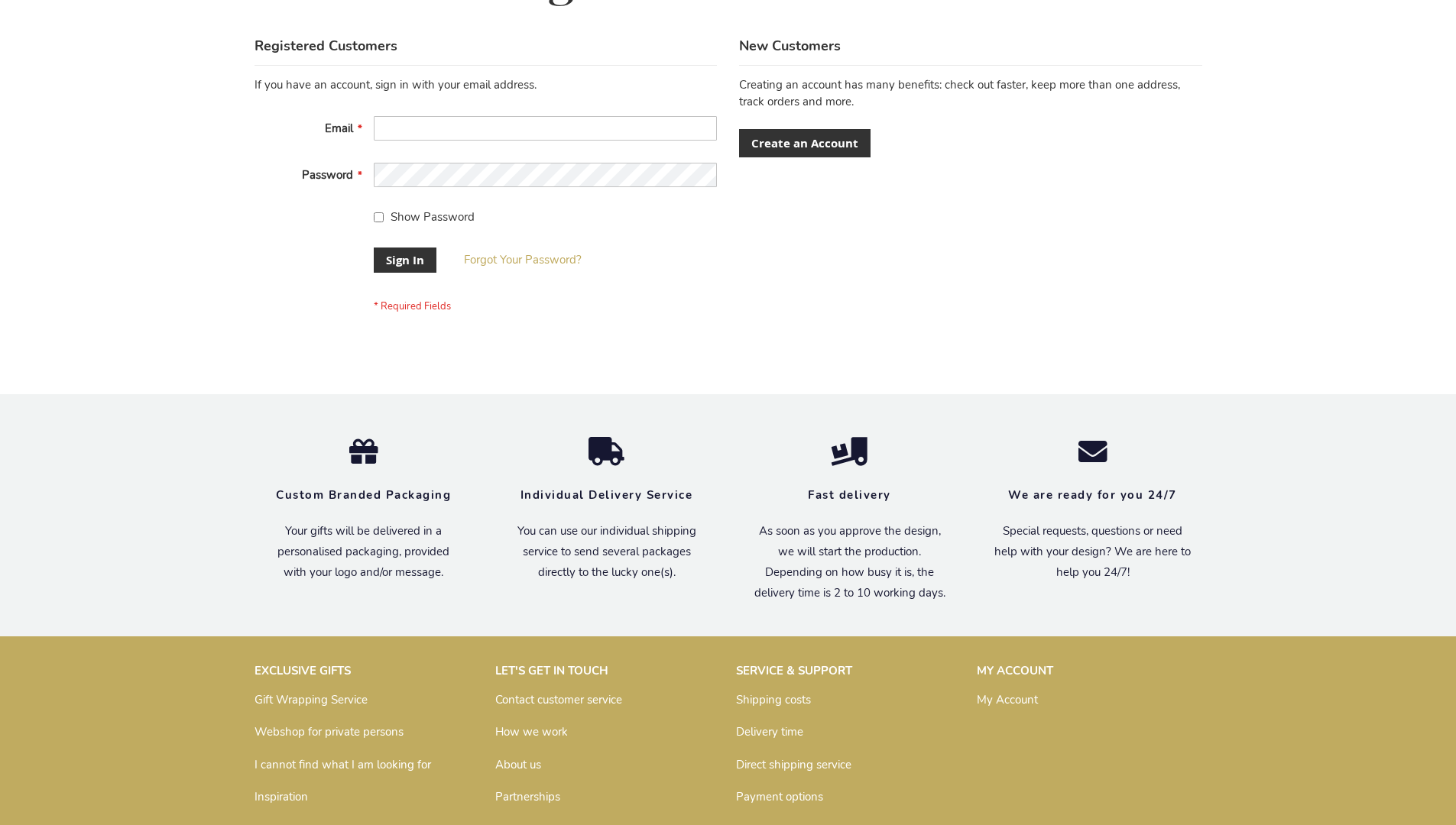
scroll to position [491, 0]
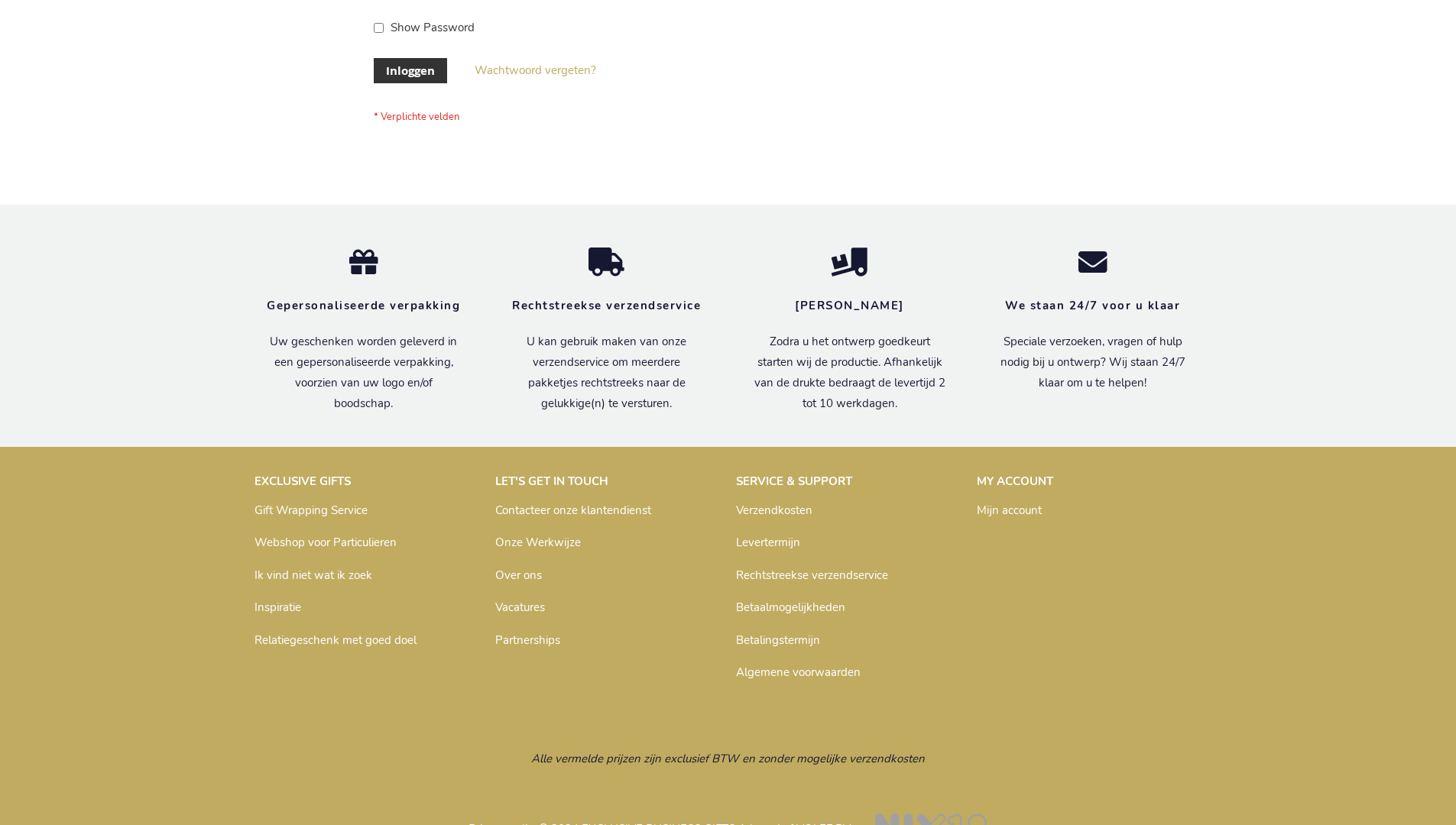
scroll to position [519, 0]
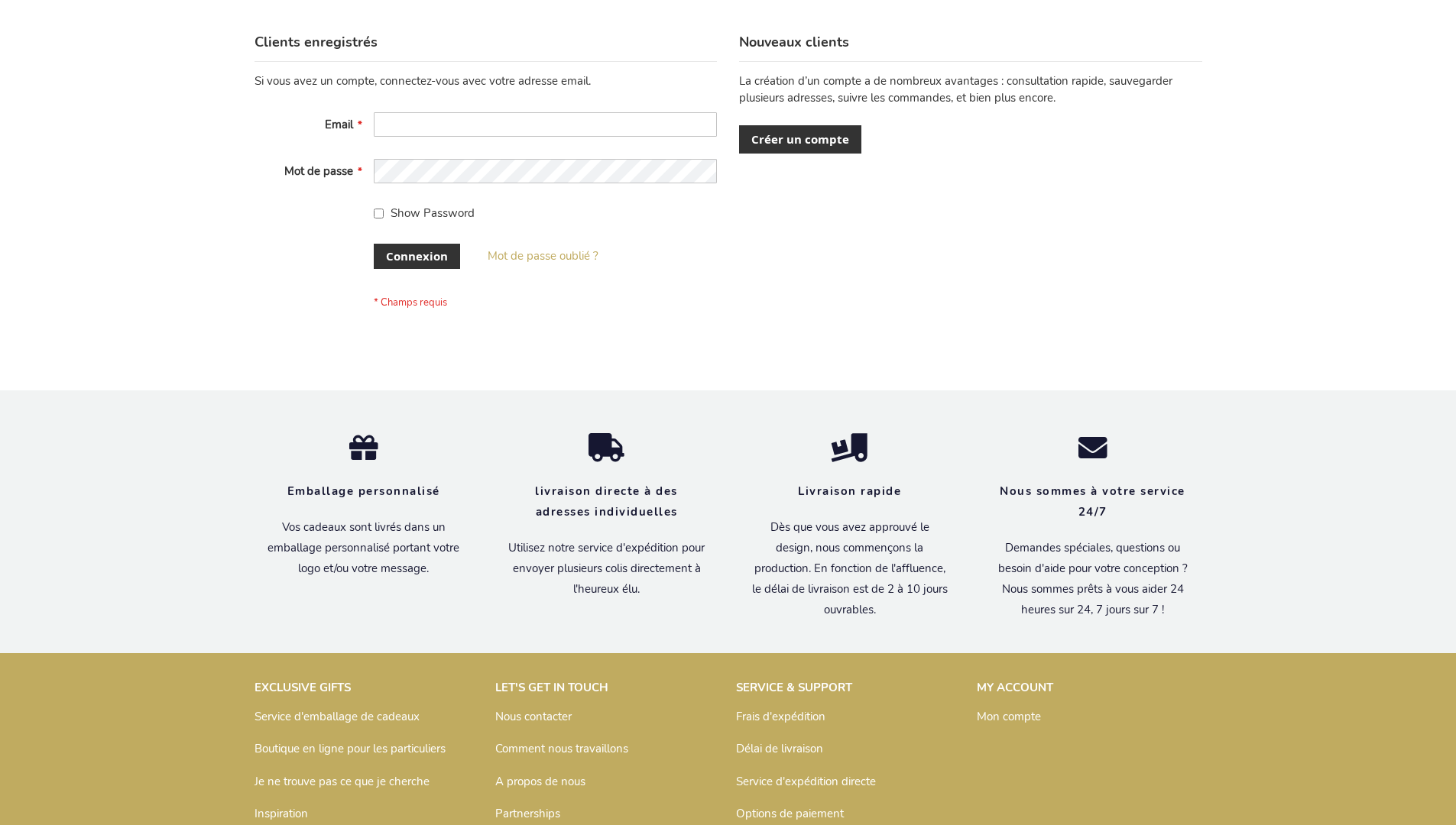
scroll to position [527, 0]
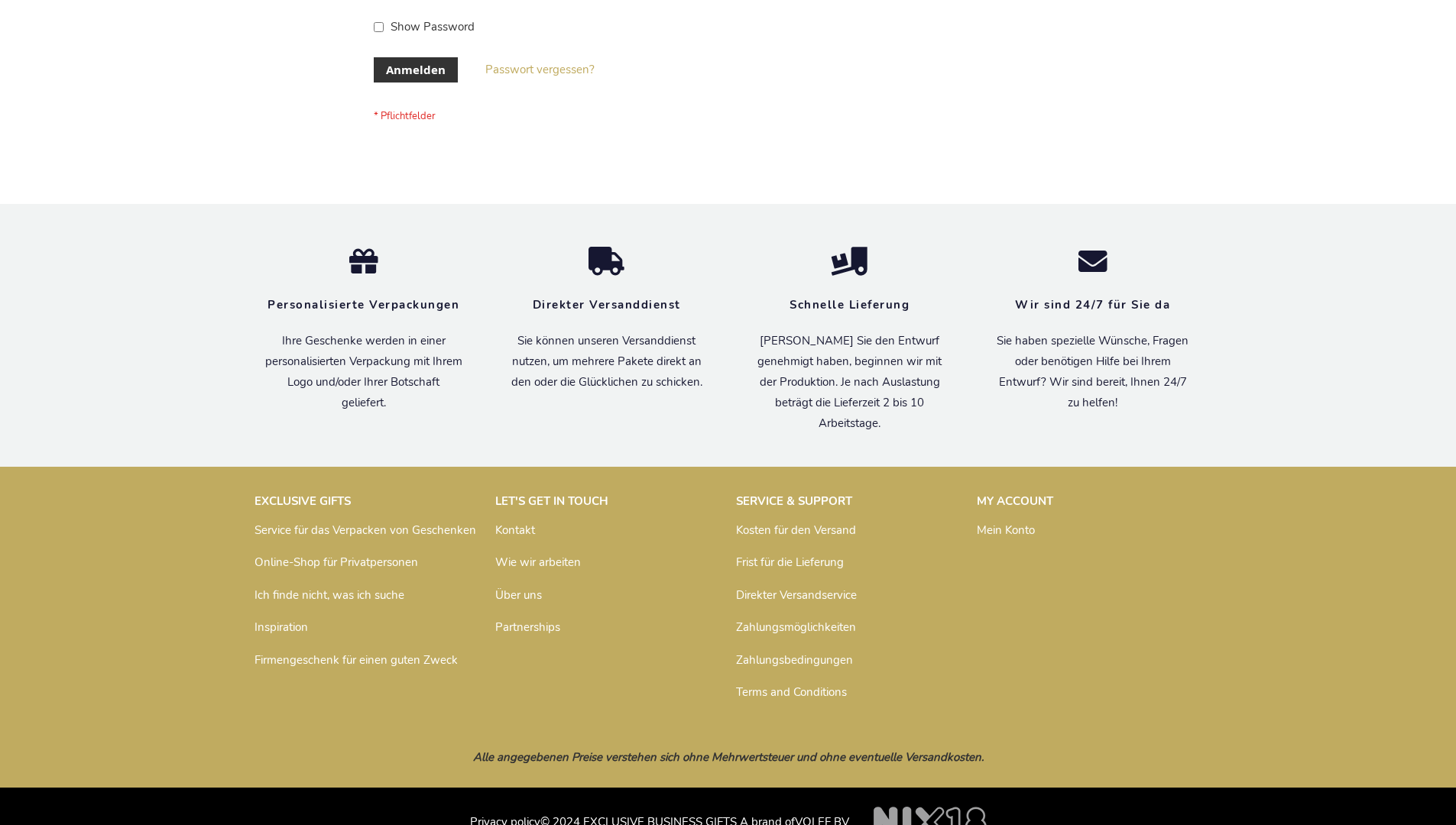
scroll to position [500, 0]
